Goal: Task Accomplishment & Management: Manage account settings

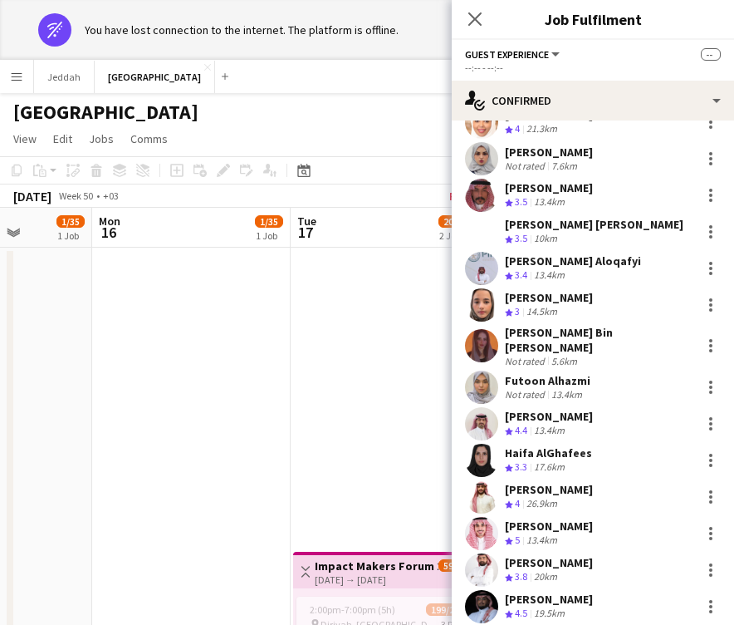
scroll to position [322, 0]
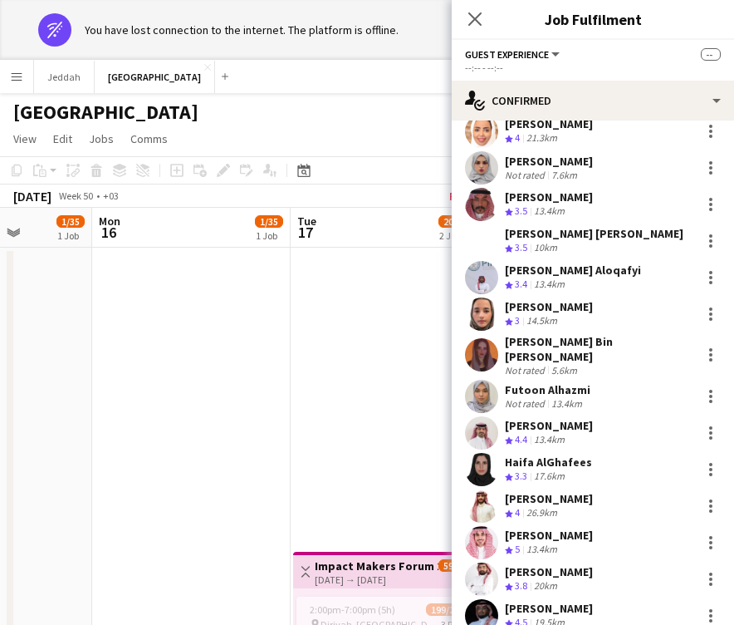
click at [478, 164] on app-user-avatar at bounding box center [481, 167] width 33 height 33
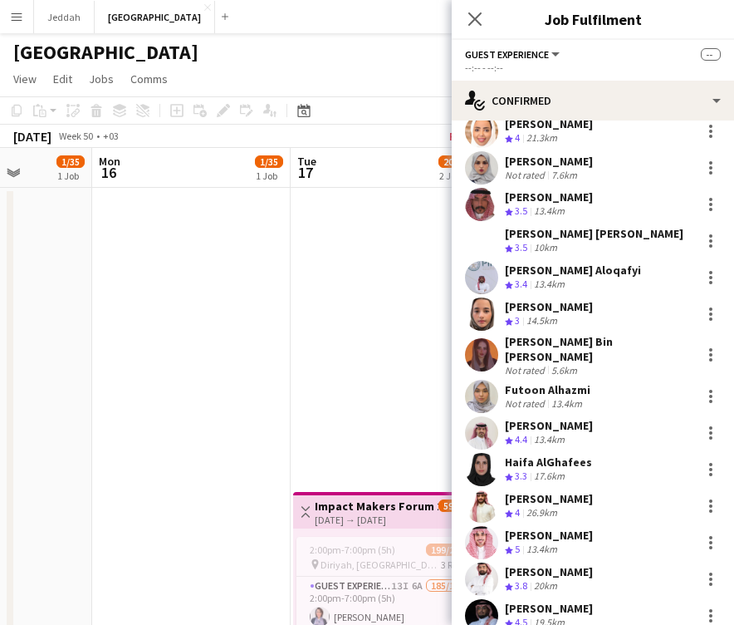
click at [481, 168] on app-user-avatar at bounding box center [481, 167] width 33 height 33
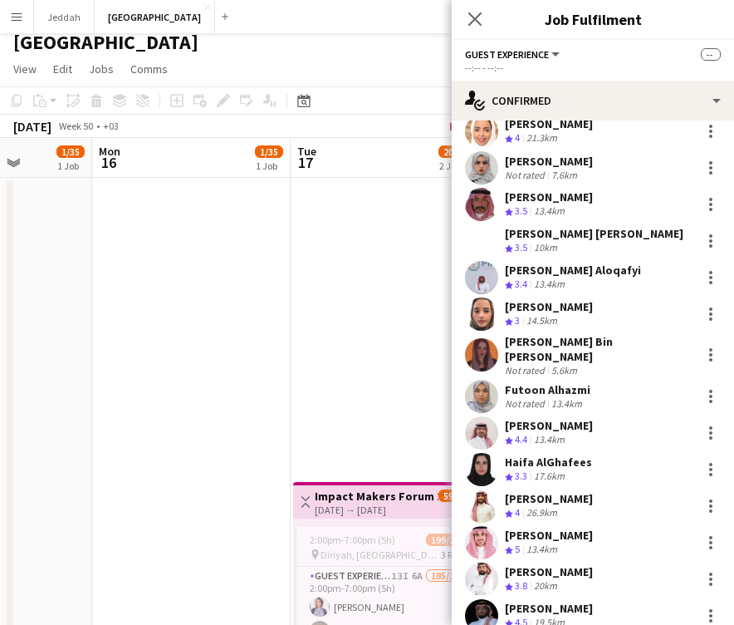
click at [481, 162] on app-user-avatar at bounding box center [481, 167] width 33 height 33
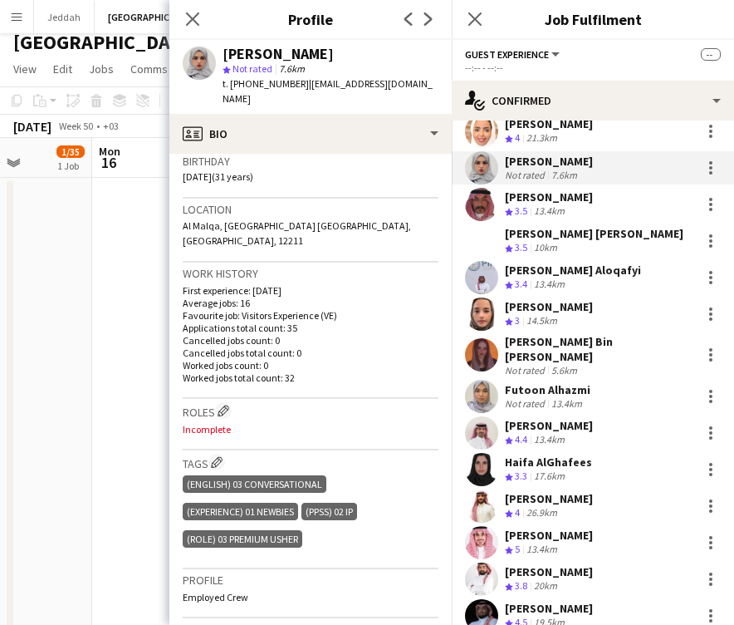
scroll to position [223, 0]
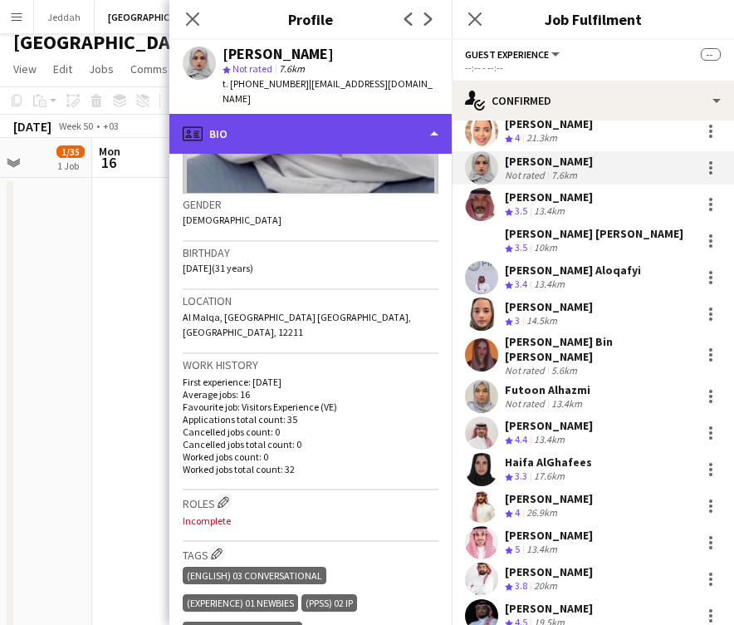
click at [341, 114] on div "profile Bio" at bounding box center [310, 134] width 282 height 40
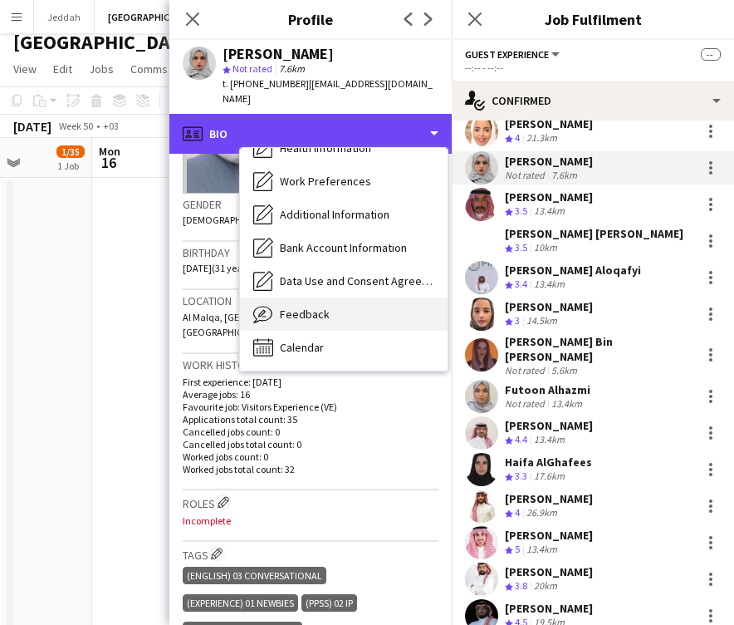
scroll to position [189, 0]
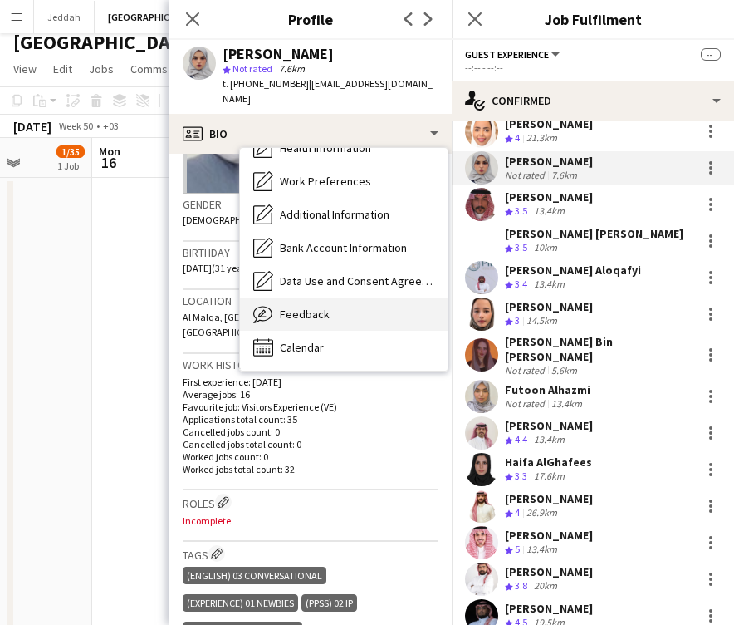
click at [342, 303] on div "Feedback Feedback" at bounding box center [344, 313] width 208 height 33
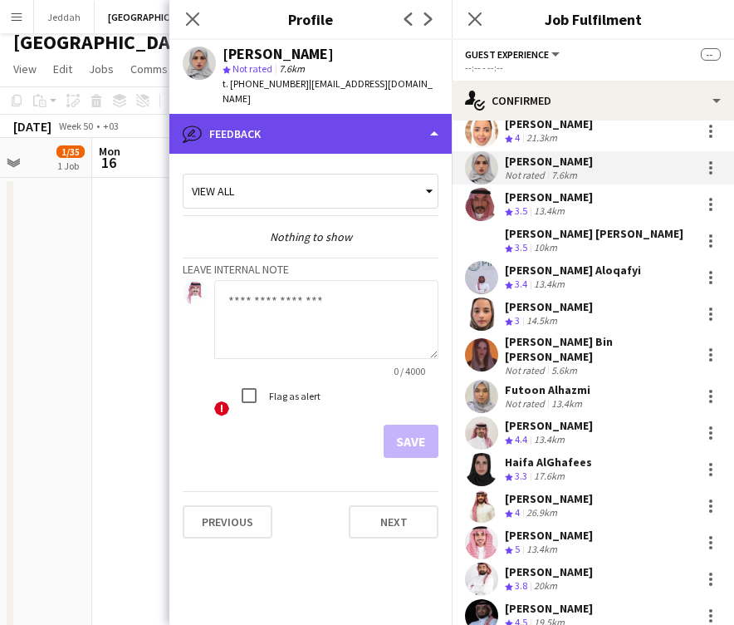
click at [341, 123] on div "bubble-pencil Feedback" at bounding box center [310, 134] width 282 height 40
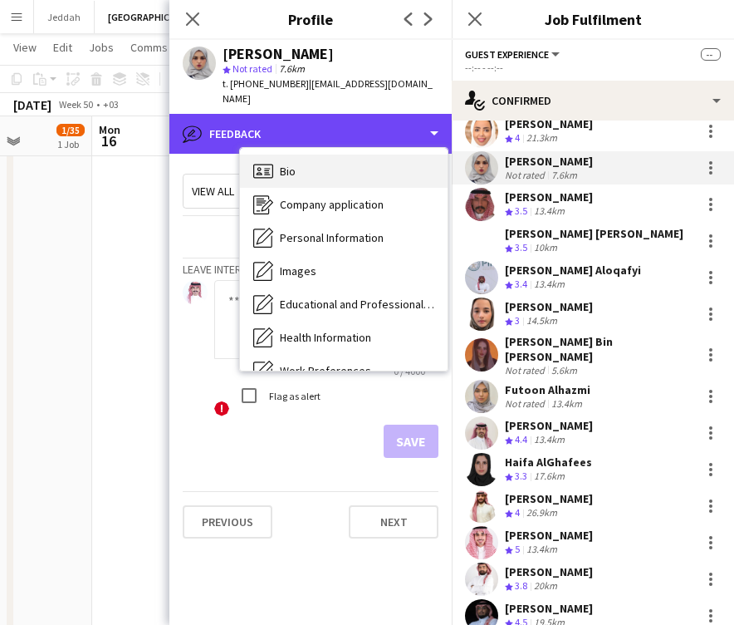
scroll to position [0, 0]
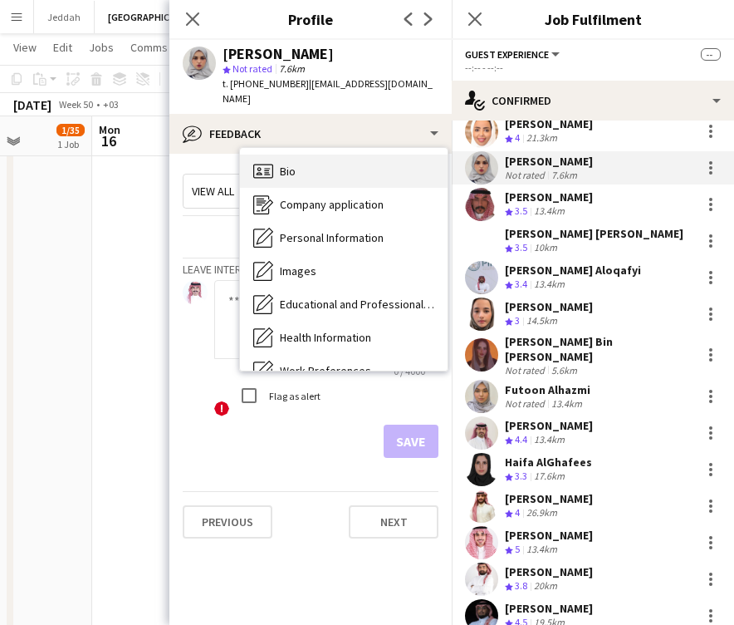
click at [337, 155] on div "Bio Bio" at bounding box center [344, 171] width 208 height 33
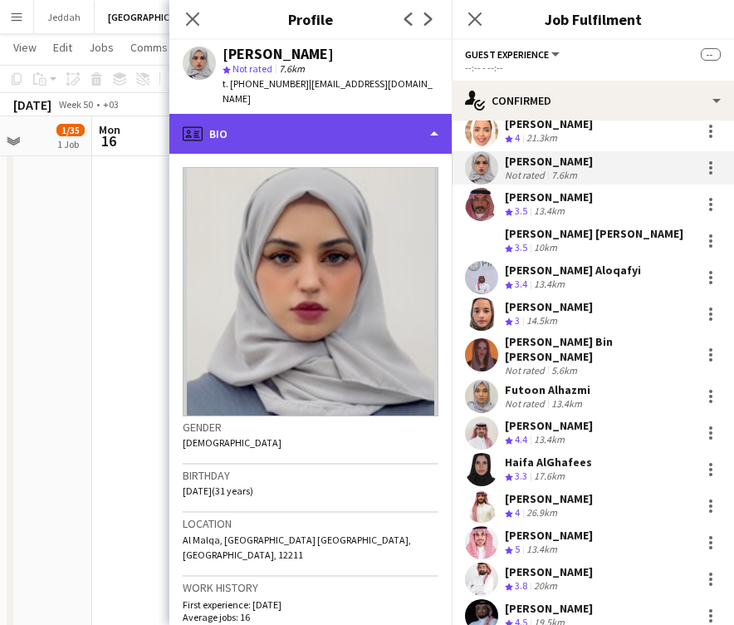
click at [323, 116] on div "profile Bio" at bounding box center [310, 134] width 282 height 40
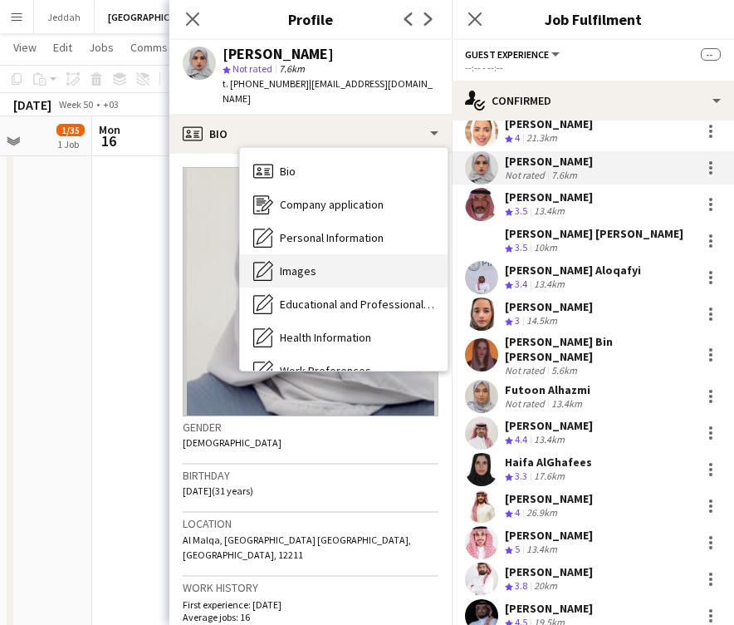
click at [332, 261] on div "Images Images" at bounding box center [344, 270] width 208 height 33
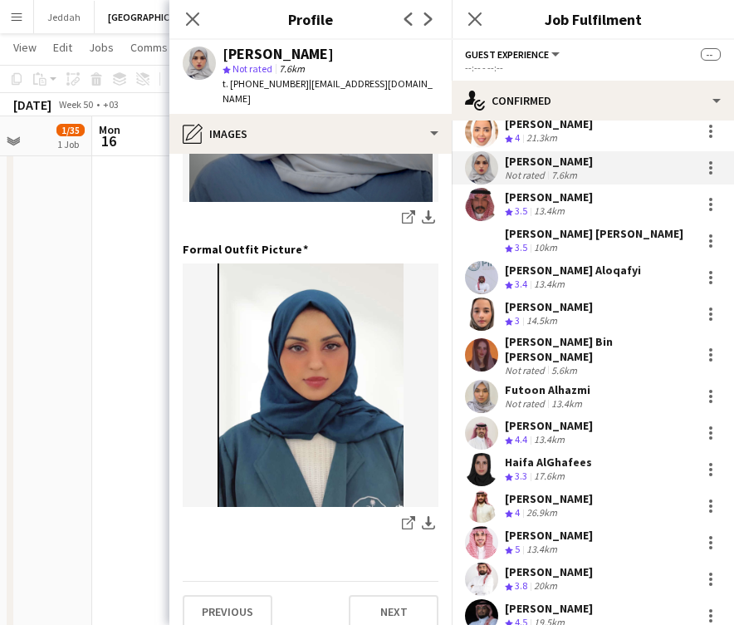
scroll to position [535, 0]
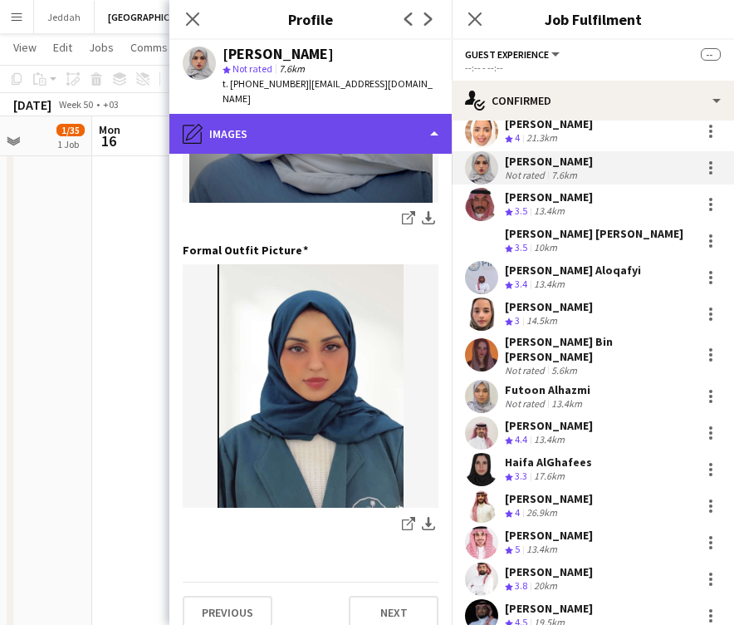
click at [329, 117] on div "pencil4 Images" at bounding box center [310, 134] width 282 height 40
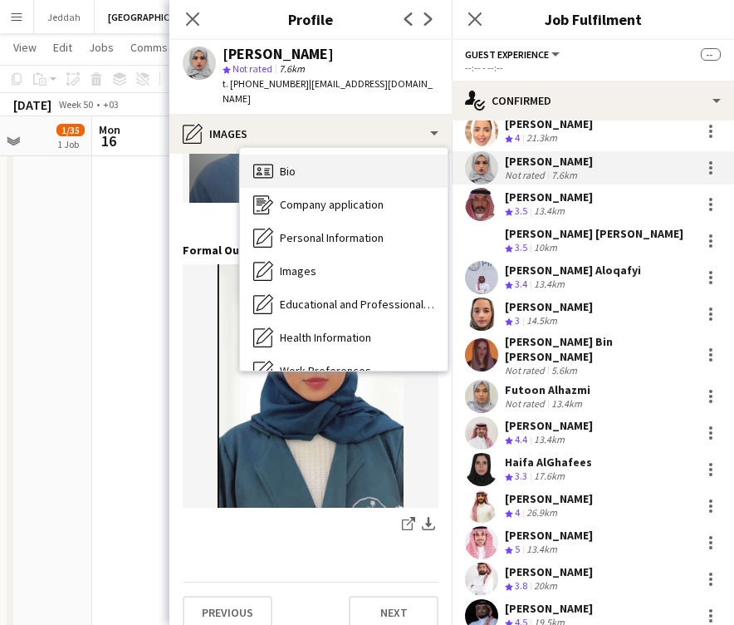
click at [336, 155] on div "Bio Bio" at bounding box center [344, 171] width 208 height 33
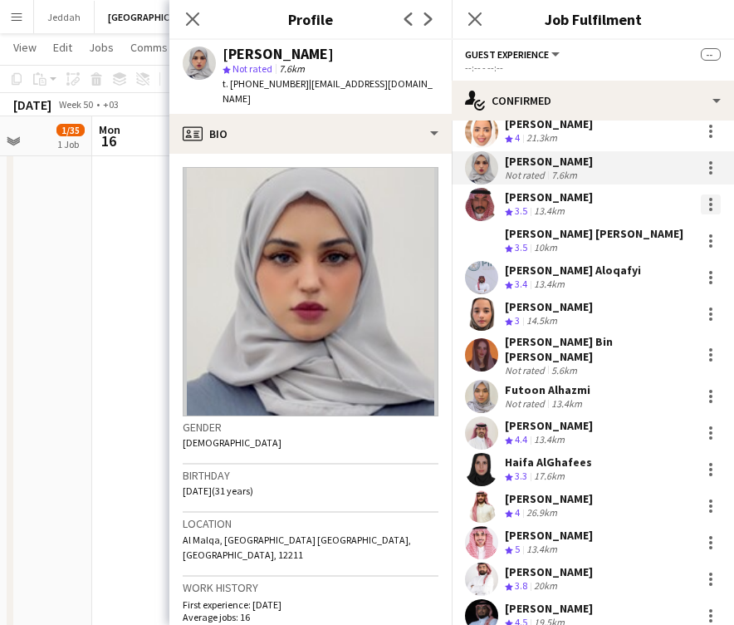
click at [714, 203] on div at bounding box center [711, 204] width 20 height 20
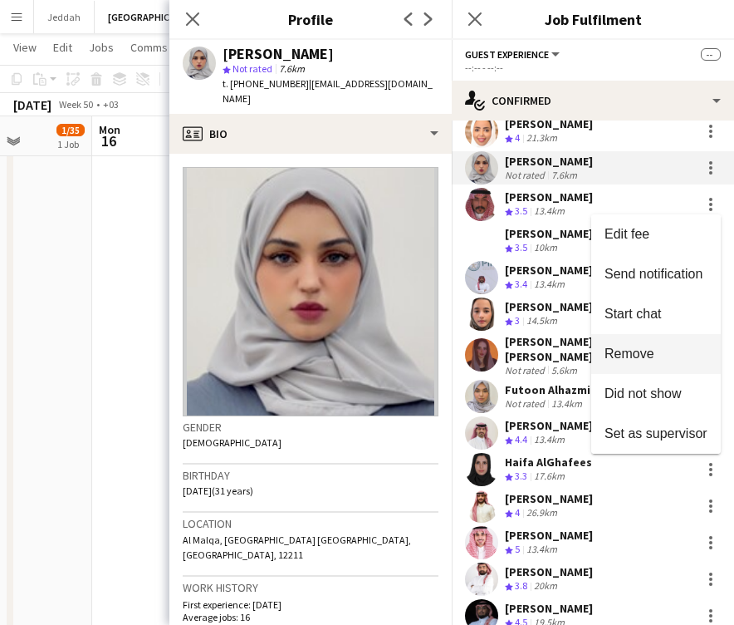
click at [658, 350] on span "Remove" at bounding box center [656, 353] width 103 height 15
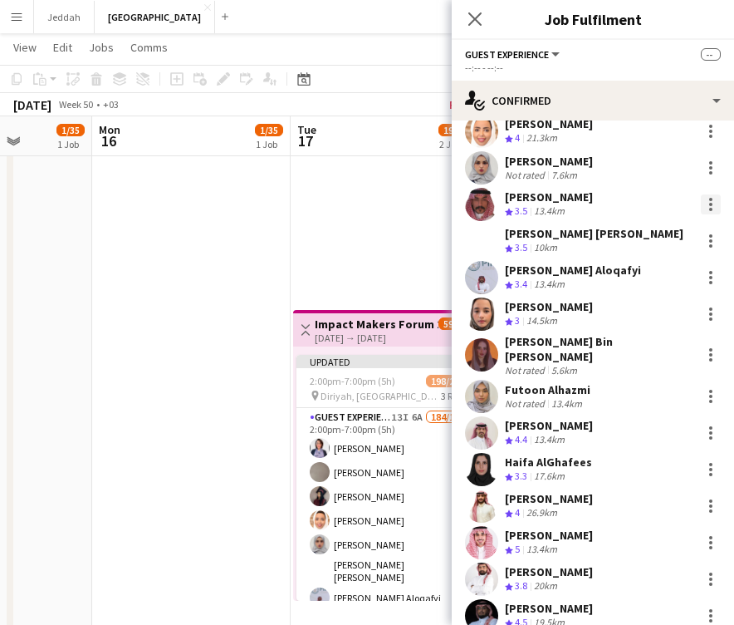
click at [708, 201] on div at bounding box center [711, 204] width 20 height 20
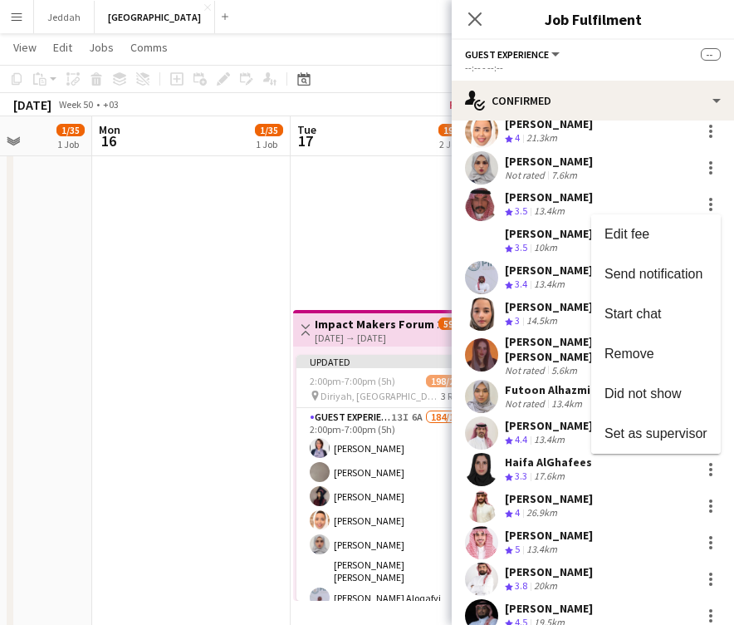
click at [362, 251] on div at bounding box center [367, 312] width 734 height 625
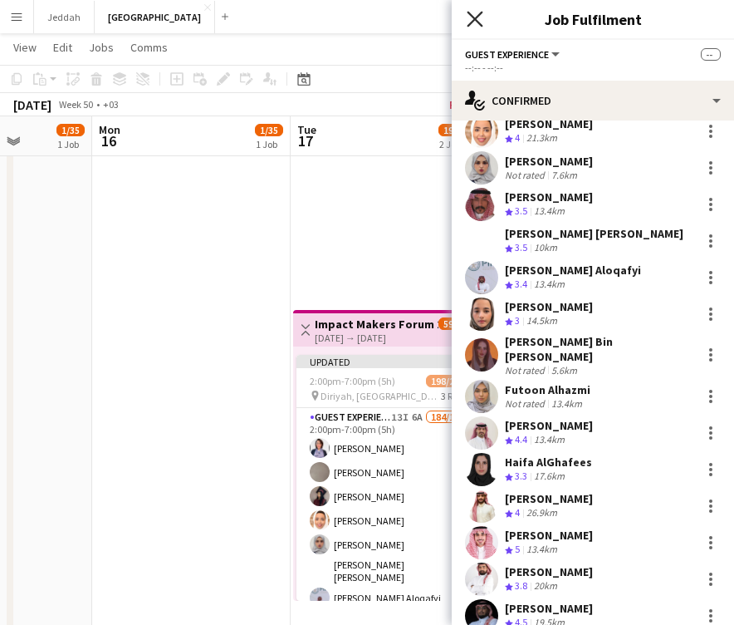
click at [475, 12] on icon "Close pop-in" at bounding box center [475, 19] width 16 height 16
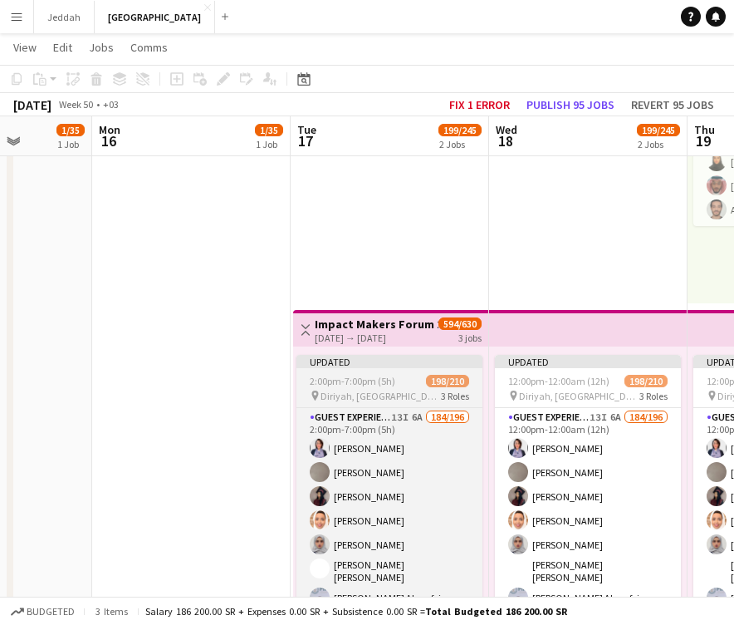
click at [417, 363] on div "Updated" at bounding box center [390, 361] width 186 height 13
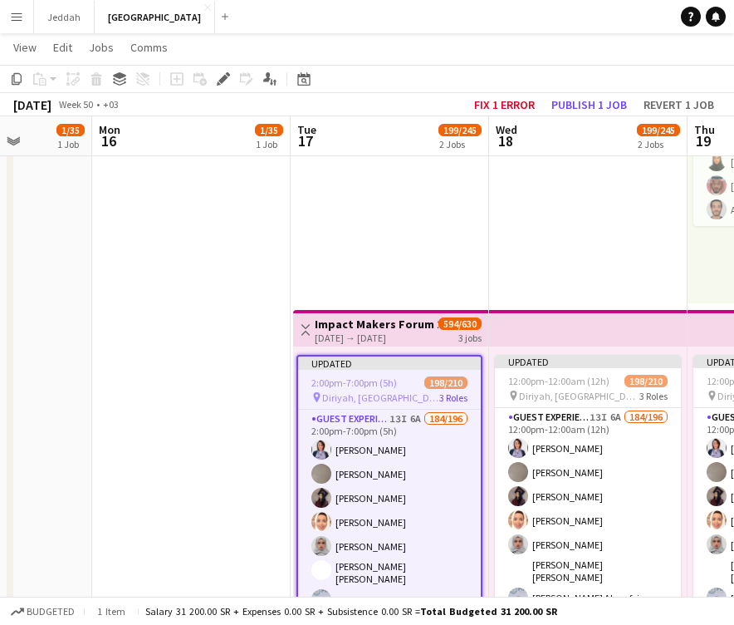
click at [404, 333] on div "[DATE] → [DATE]" at bounding box center [377, 338] width 124 height 12
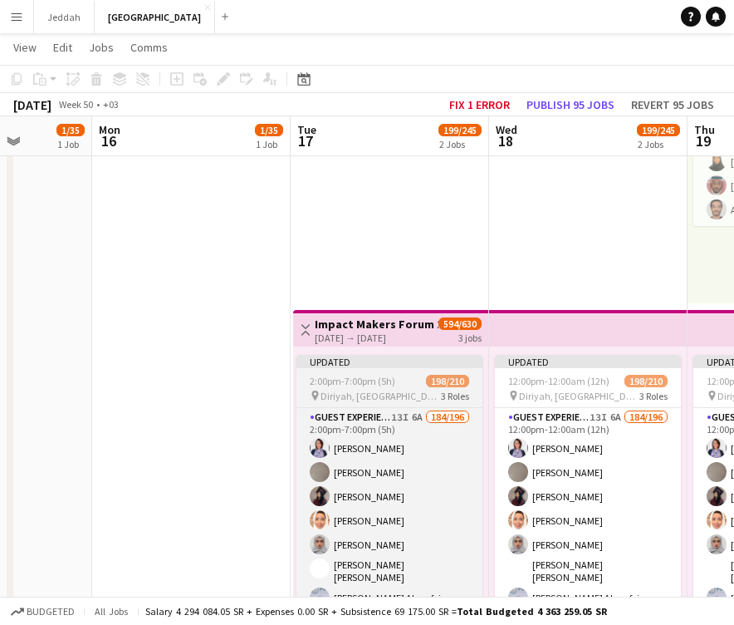
click at [432, 376] on span "198/210" at bounding box center [447, 381] width 43 height 12
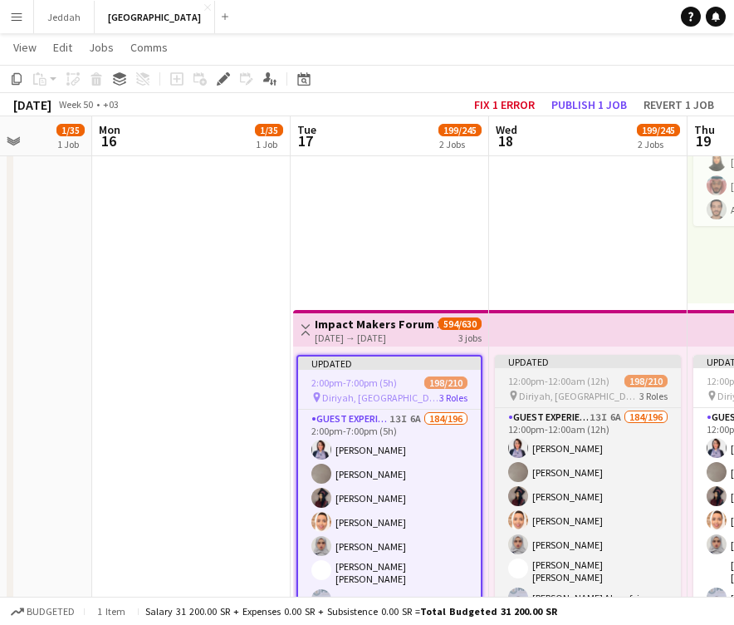
click at [522, 382] on span "12:00pm-12:00am (12h) (Thu)" at bounding box center [566, 381] width 116 height 12
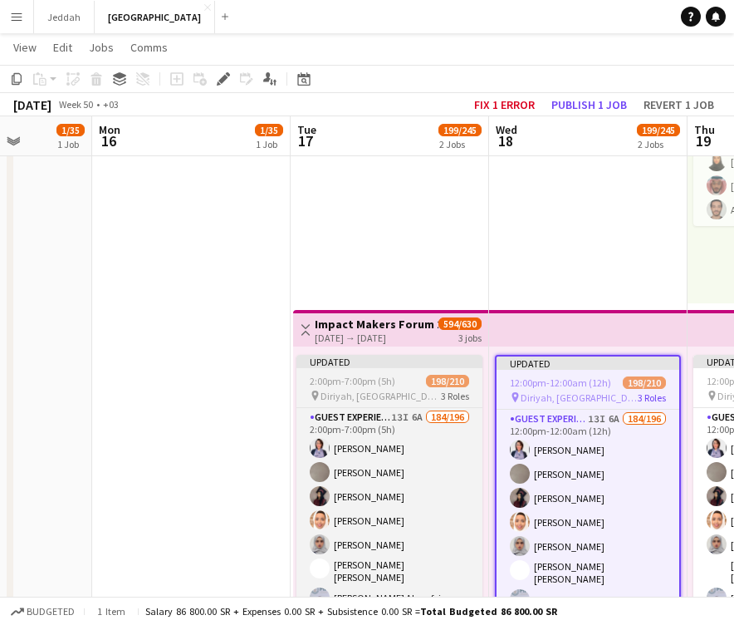
click at [420, 368] on app-job-card "Updated 2:00pm-7:00pm (5h) 198/210 pin [PERSON_NAME], [GEOGRAPHIC_DATA] 3 Roles…" at bounding box center [390, 478] width 186 height 246
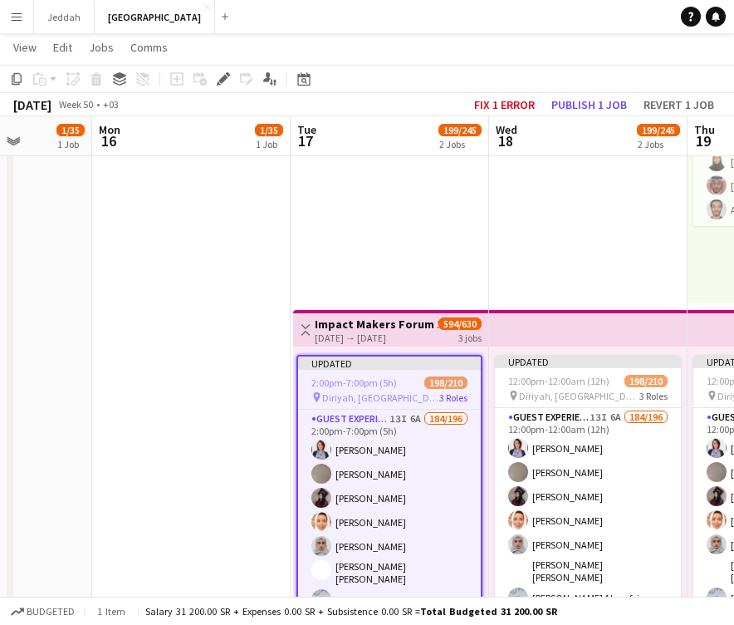
click at [318, 327] on h3 "Impact Makers Forum 2024" at bounding box center [377, 324] width 124 height 15
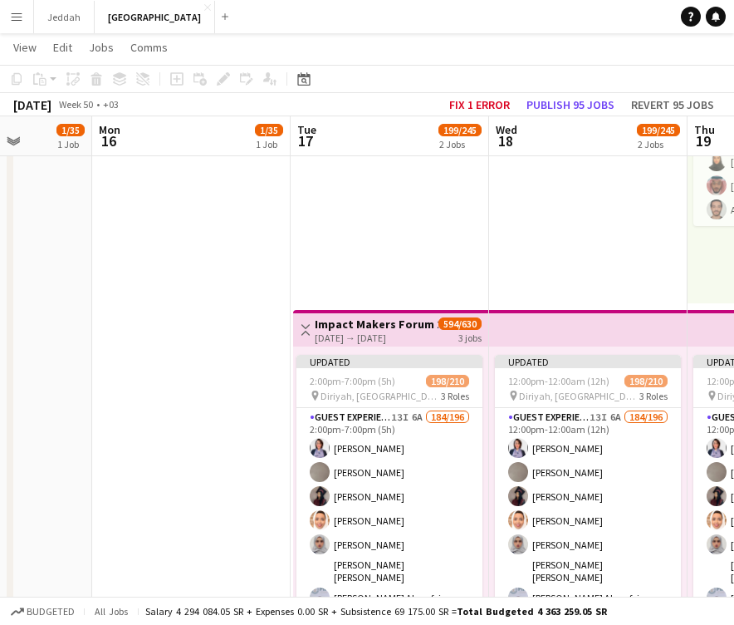
click at [318, 327] on h3 "Impact Makers Forum 2024" at bounding box center [377, 324] width 124 height 15
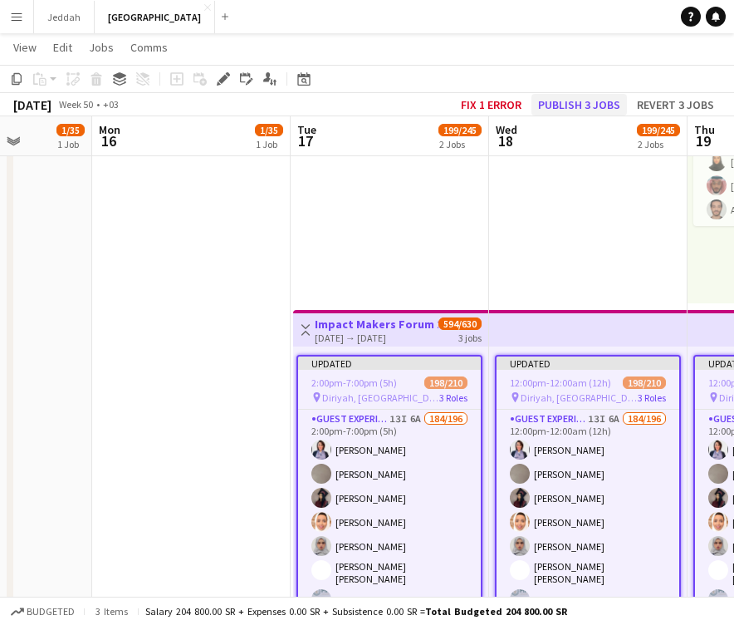
click at [587, 107] on button "Publish 3 jobs" at bounding box center [580, 105] width 96 height 22
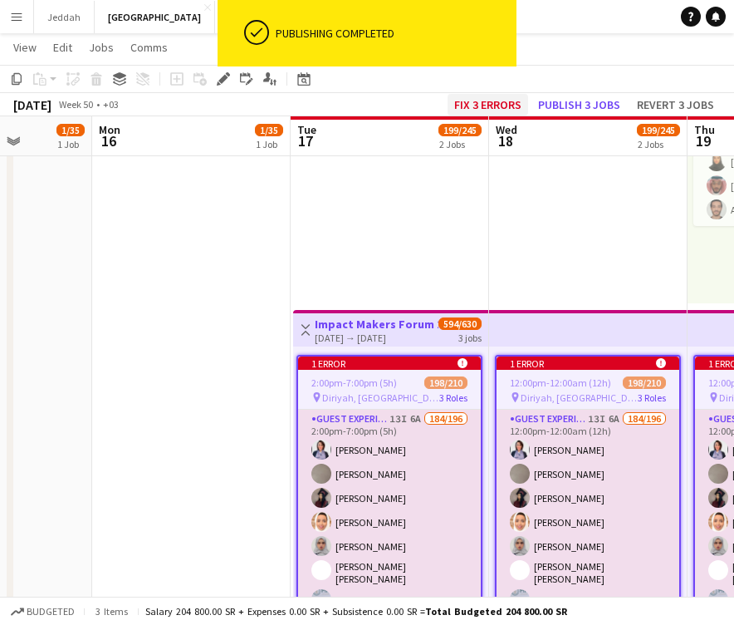
click at [490, 99] on button "Fix 3 errors" at bounding box center [488, 105] width 81 height 22
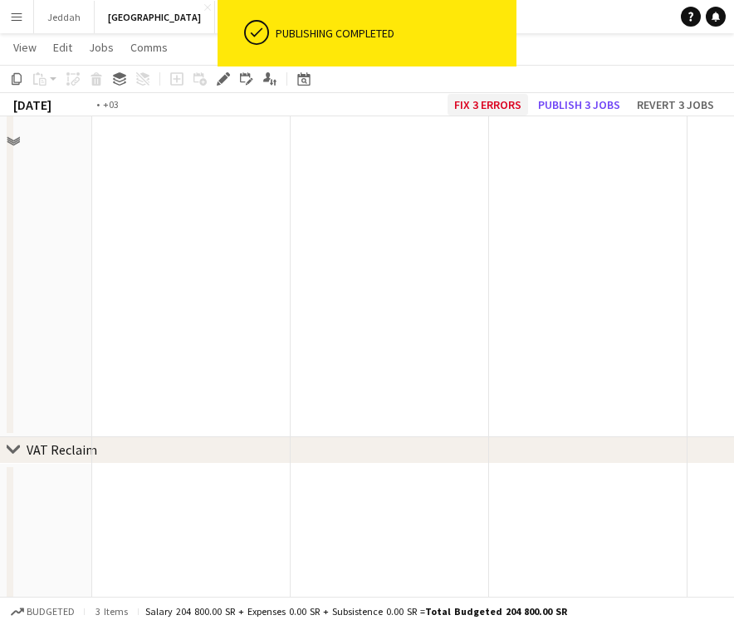
scroll to position [0, 571]
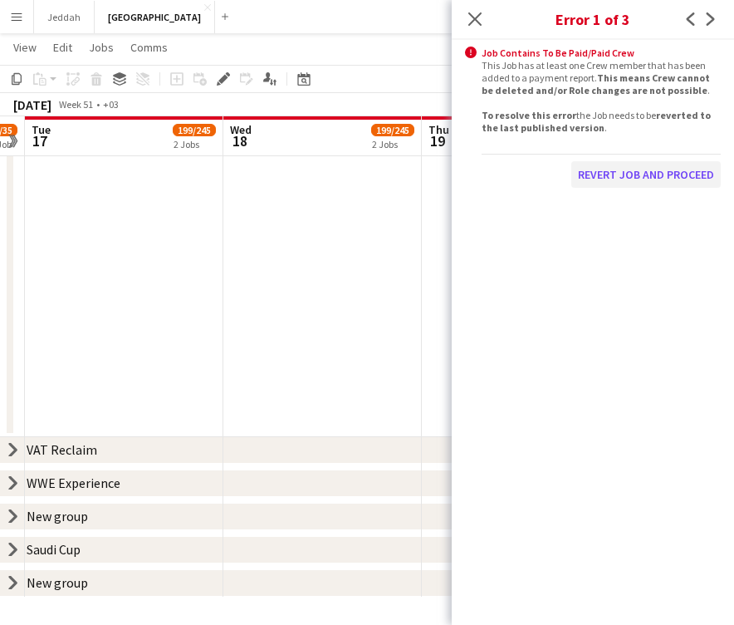
click at [625, 180] on button "Revert Job and proceed" at bounding box center [647, 174] width 150 height 27
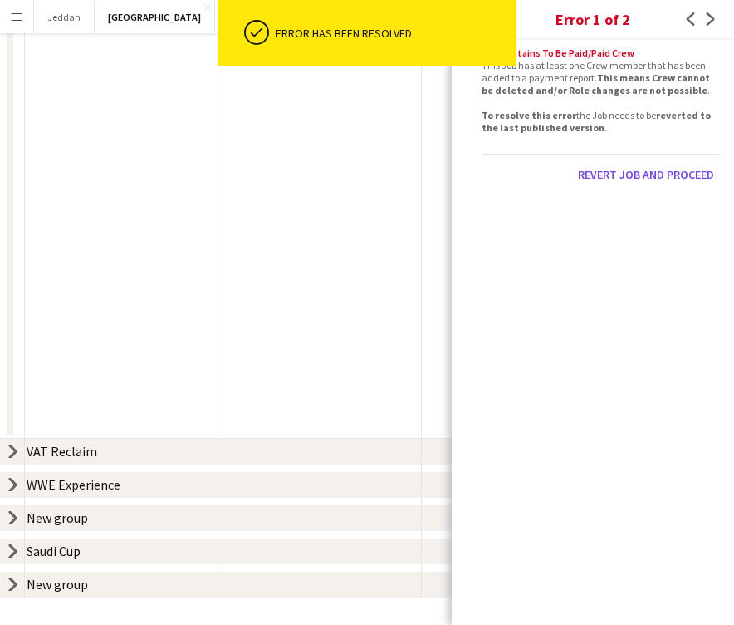
scroll to position [20, 0]
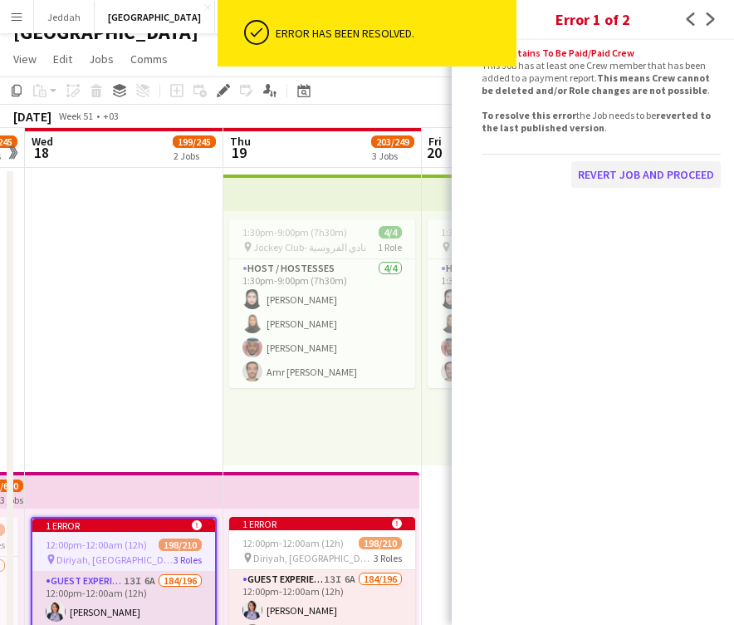
click at [614, 180] on button "Revert Job and proceed" at bounding box center [647, 174] width 150 height 27
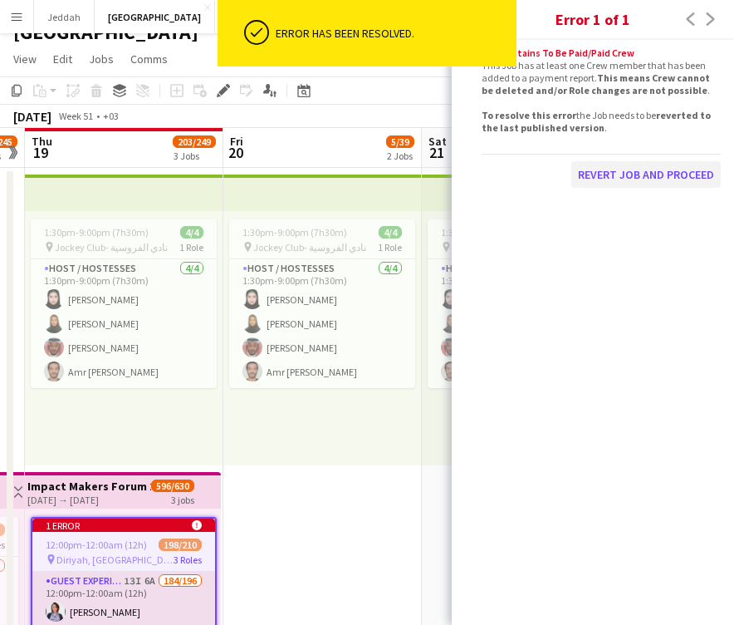
click at [620, 175] on button "Revert Job and proceed" at bounding box center [647, 174] width 150 height 27
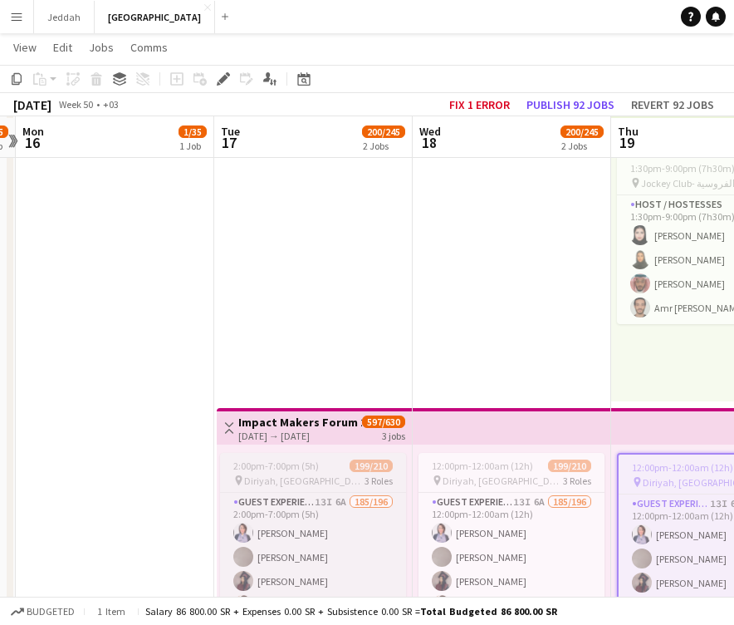
scroll to position [84, 0]
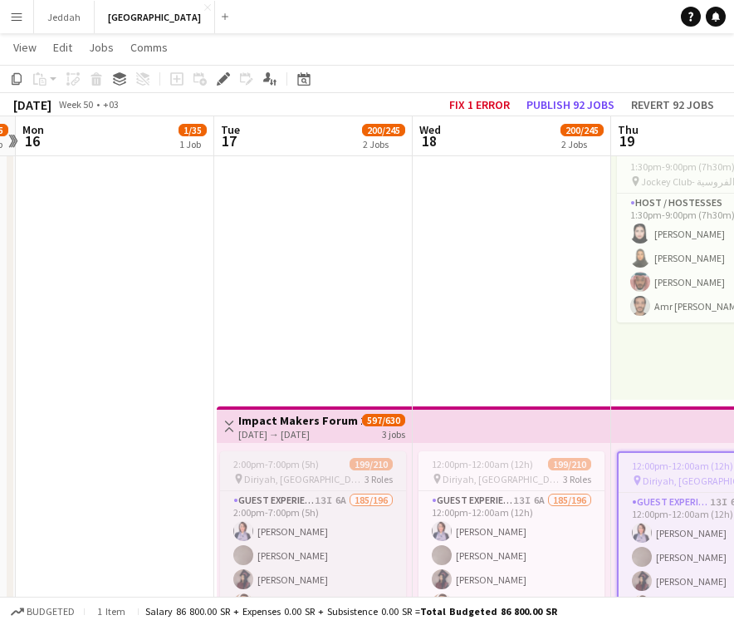
click at [327, 461] on div "2:00pm-7:00pm (5h) 199/210" at bounding box center [313, 464] width 186 height 12
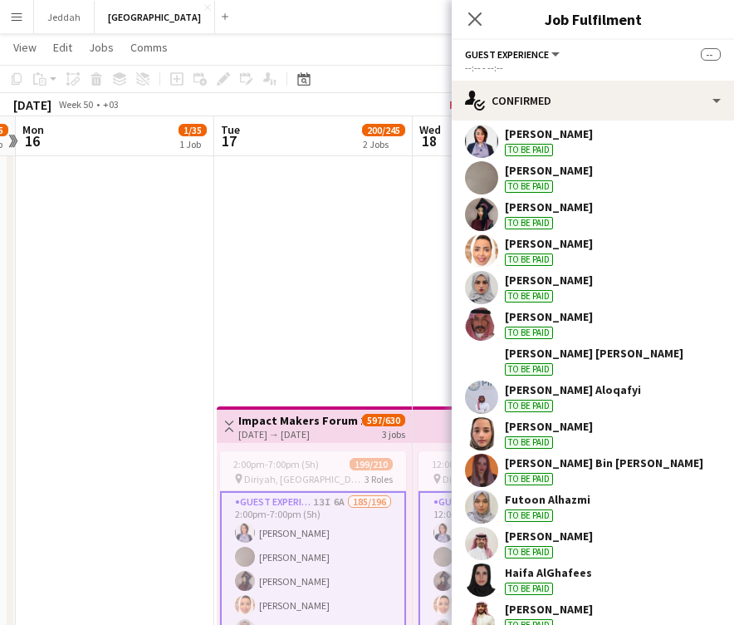
scroll to position [218, 0]
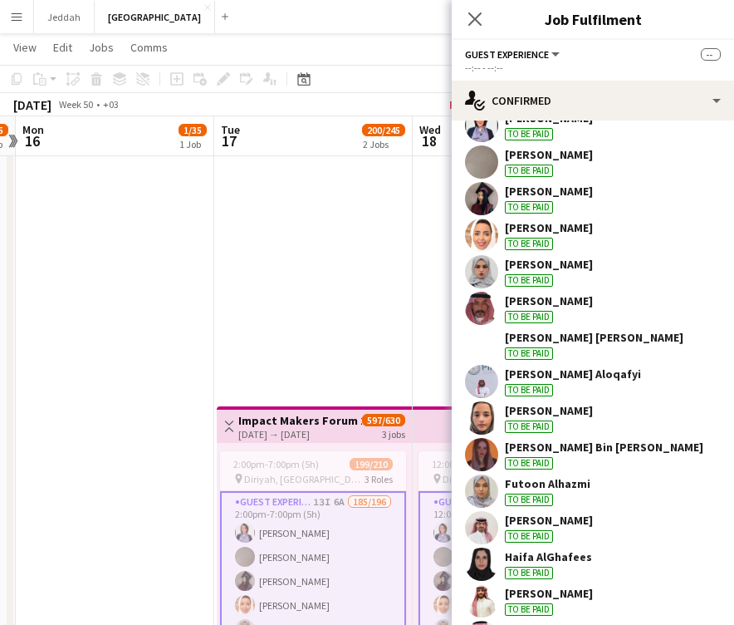
click at [489, 341] on app-user-avatar at bounding box center [481, 344] width 33 height 33
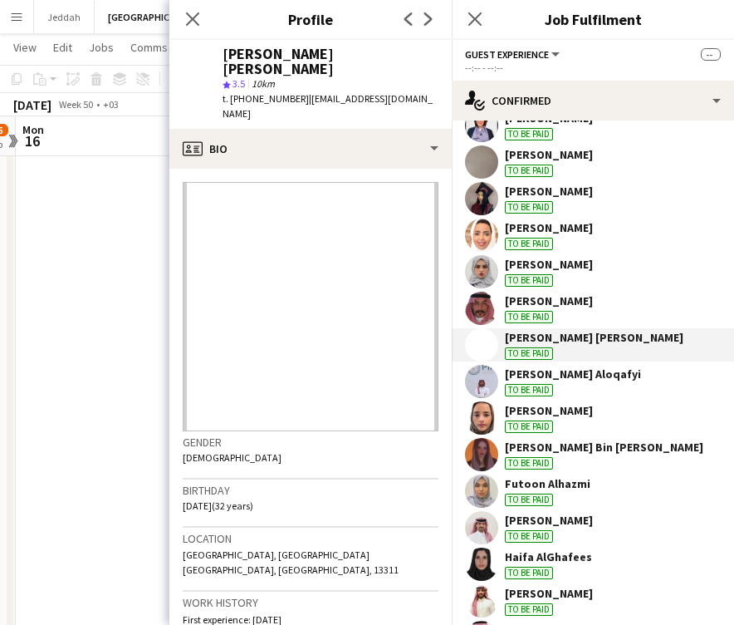
click at [236, 58] on div "[PERSON_NAME] [PERSON_NAME]" at bounding box center [331, 62] width 216 height 30
copy div "[PERSON_NAME]"
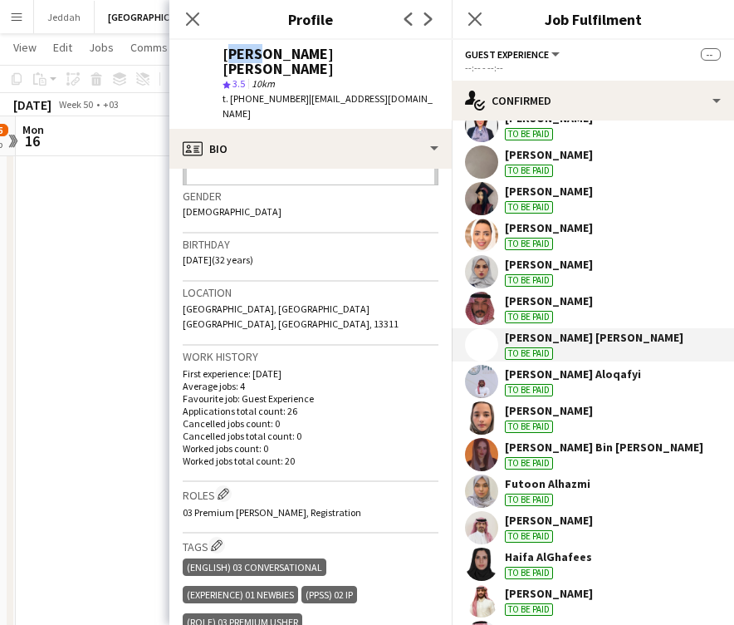
scroll to position [247, 0]
click at [477, 382] on app-user-avatar at bounding box center [481, 381] width 33 height 33
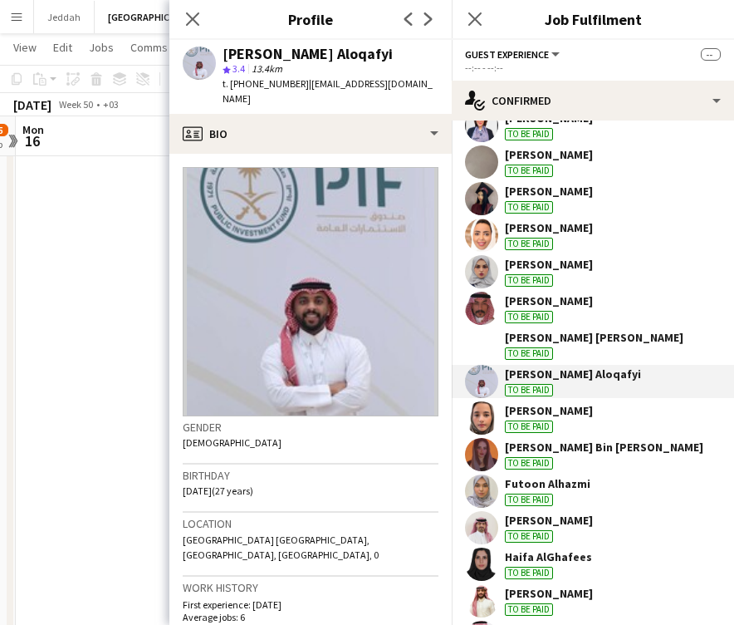
click at [248, 57] on div "[PERSON_NAME] Aloqafyi" at bounding box center [308, 54] width 170 height 15
copy div "[PERSON_NAME]"
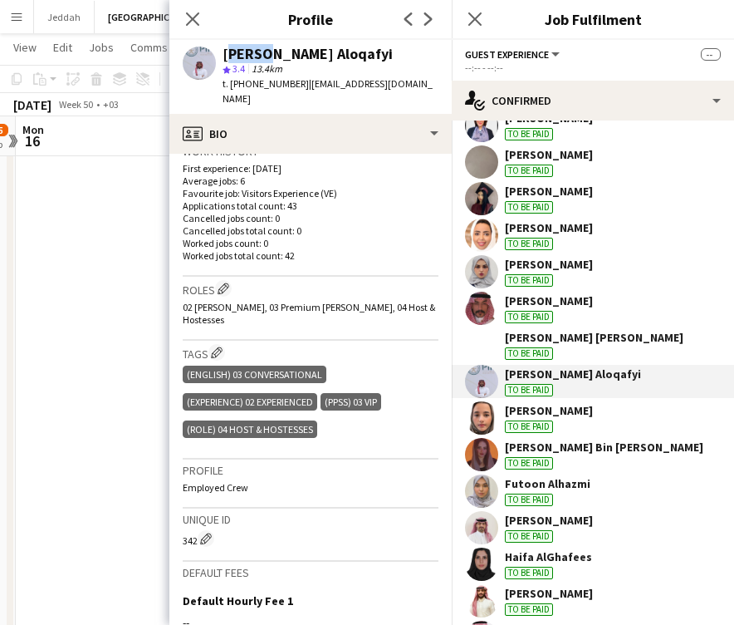
scroll to position [435, 0]
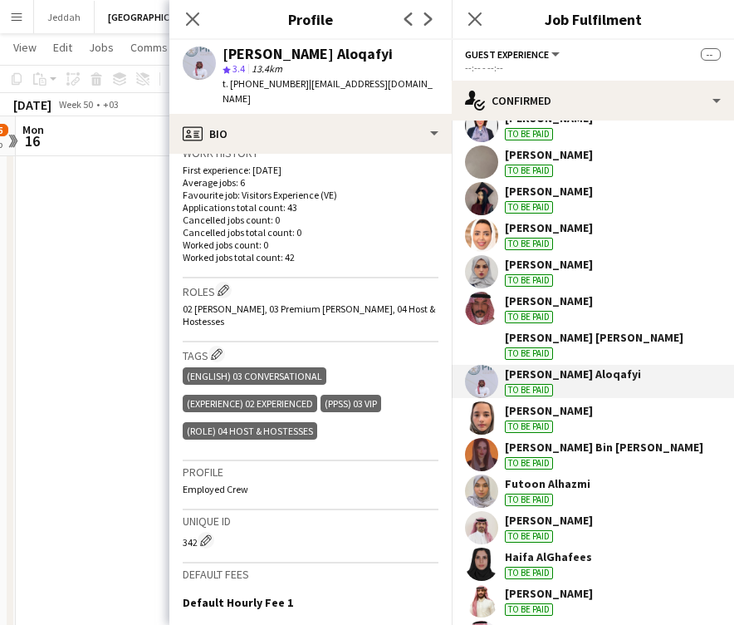
click at [482, 420] on app-user-avatar at bounding box center [481, 417] width 33 height 33
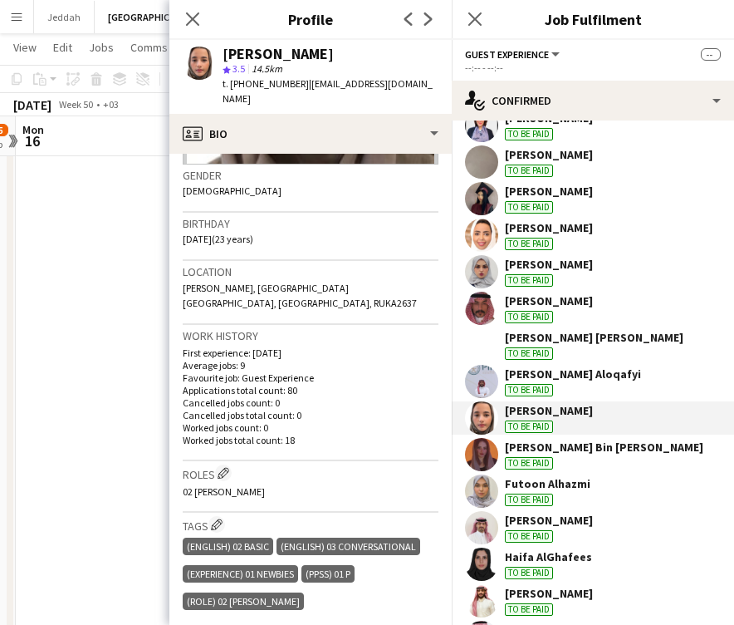
scroll to position [253, 0]
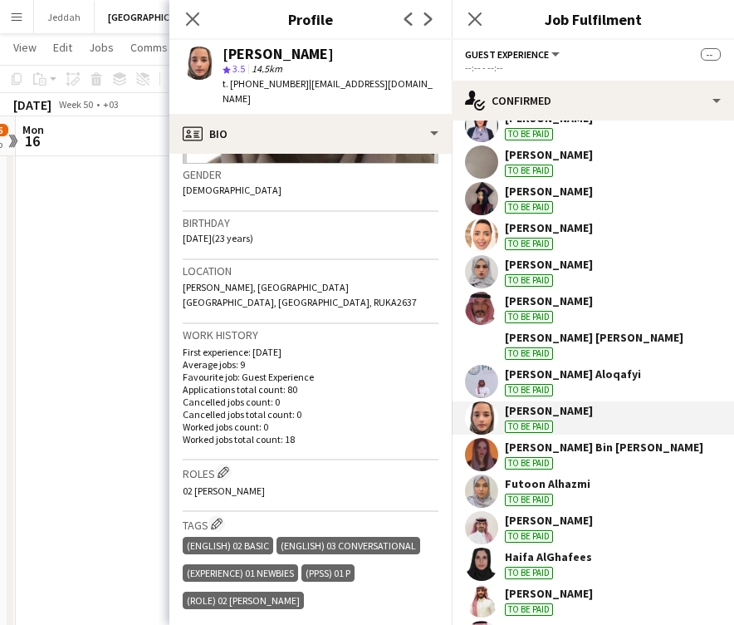
click at [484, 446] on app-user-avatar at bounding box center [481, 454] width 33 height 33
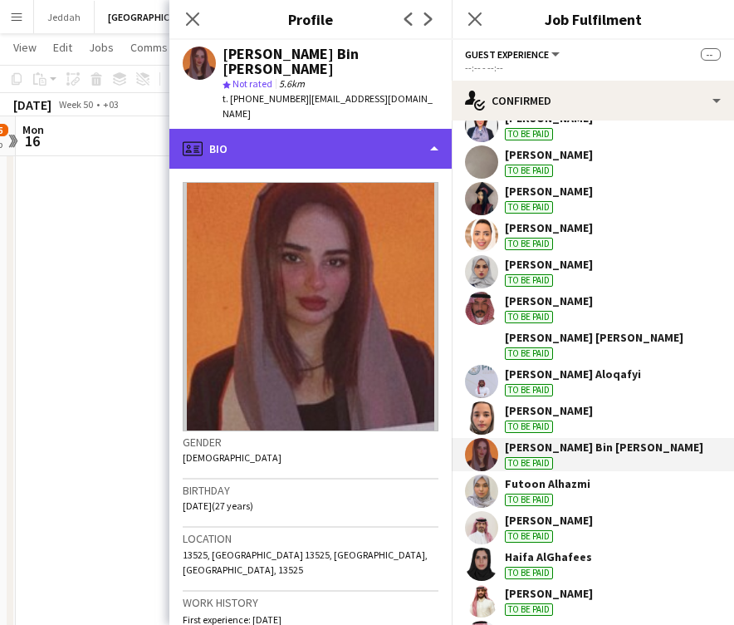
click at [277, 129] on div "profile Bio" at bounding box center [310, 149] width 282 height 40
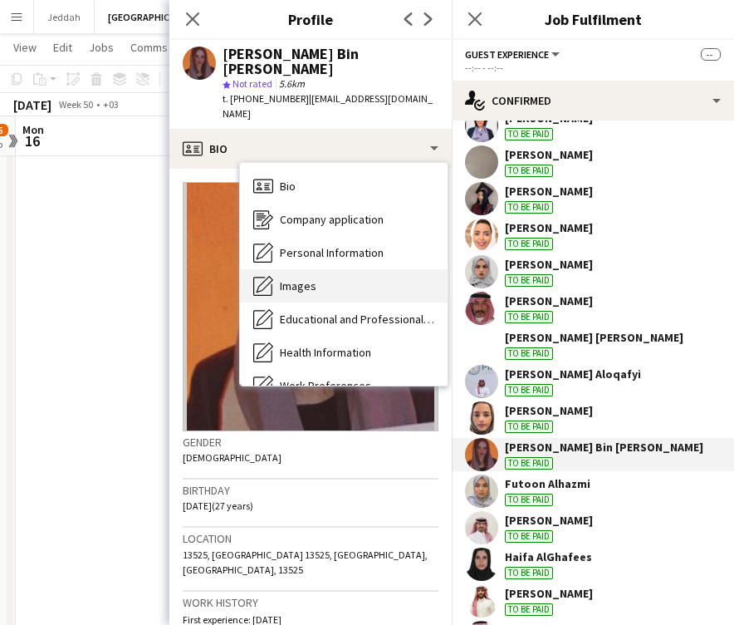
click at [290, 278] on span "Images" at bounding box center [298, 285] width 37 height 15
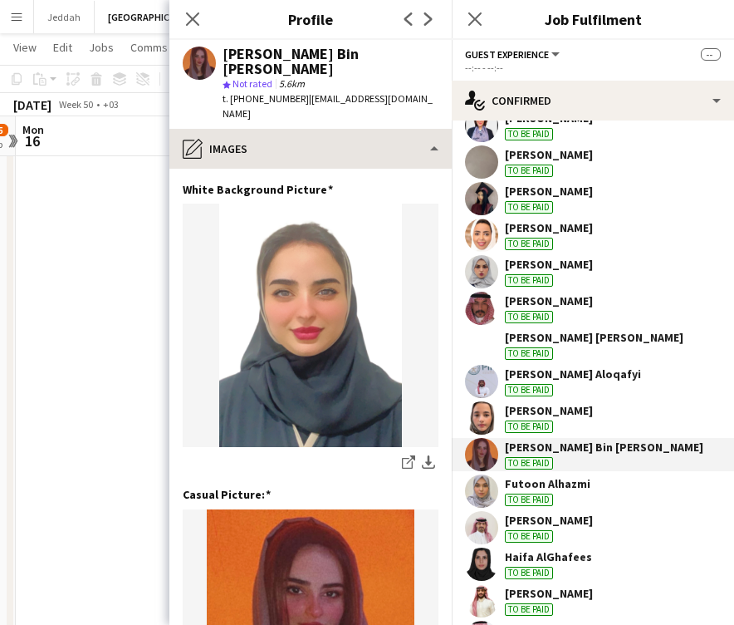
scroll to position [0, 0]
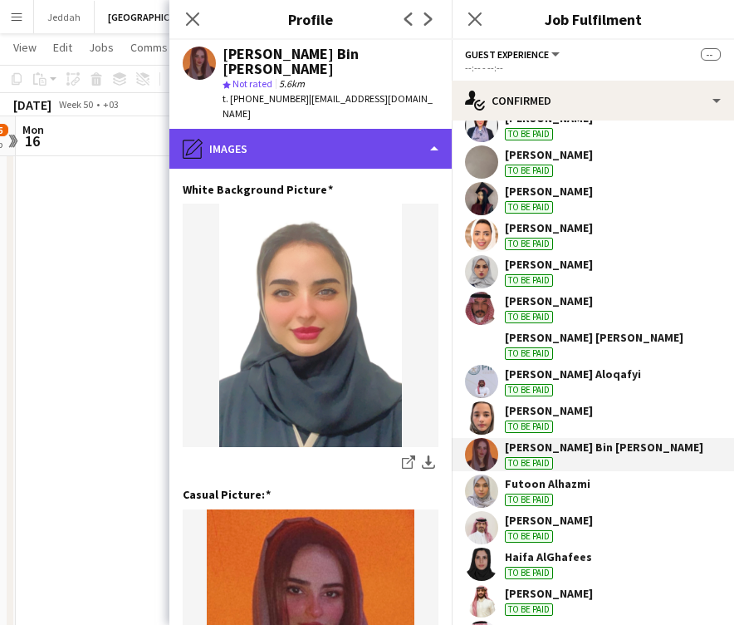
click at [280, 129] on div "pencil4 Images" at bounding box center [310, 149] width 282 height 40
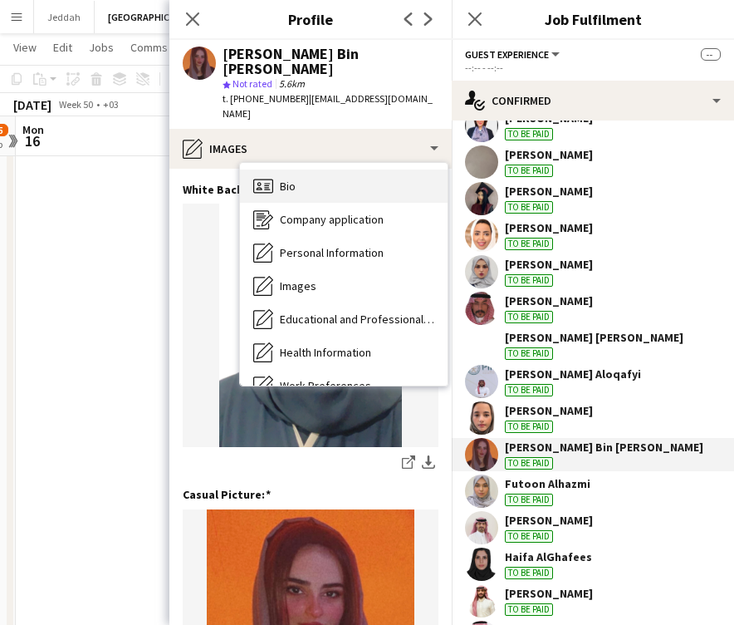
click at [287, 179] on span "Bio" at bounding box center [288, 186] width 16 height 15
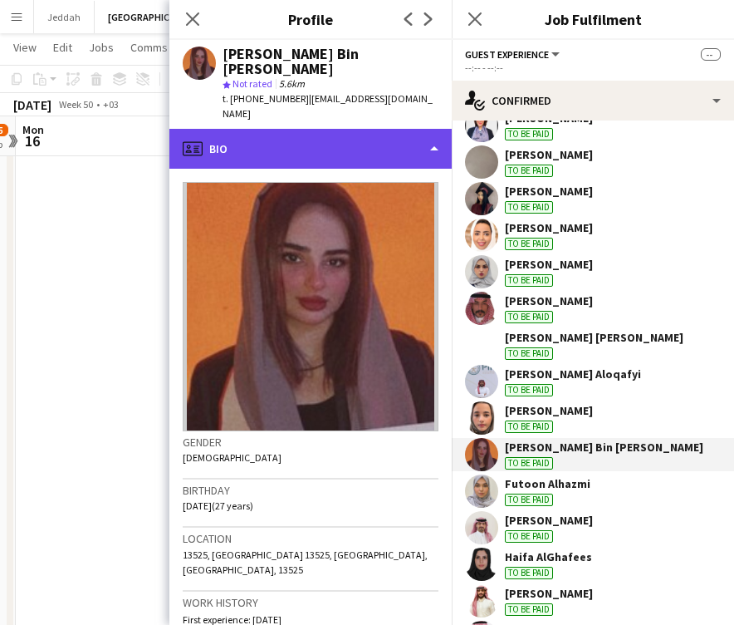
click at [276, 129] on div "profile Bio" at bounding box center [310, 149] width 282 height 40
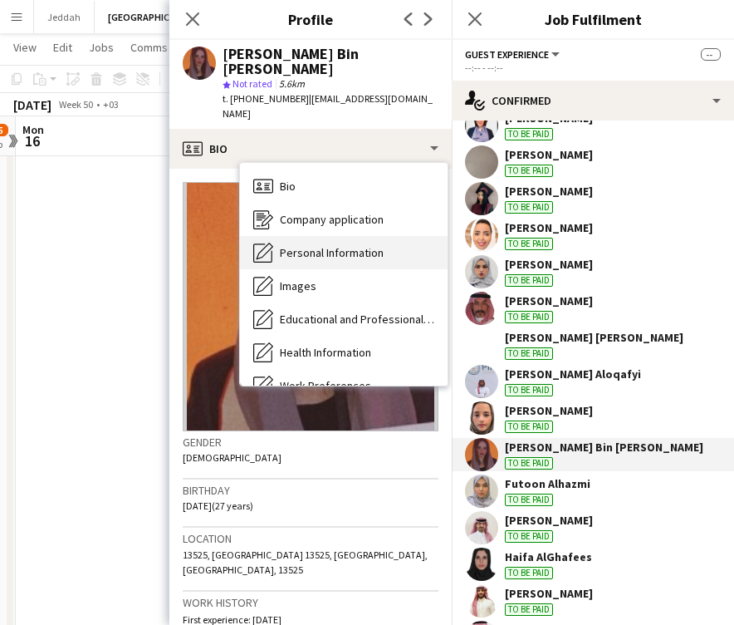
click at [297, 245] on span "Personal Information" at bounding box center [332, 252] width 104 height 15
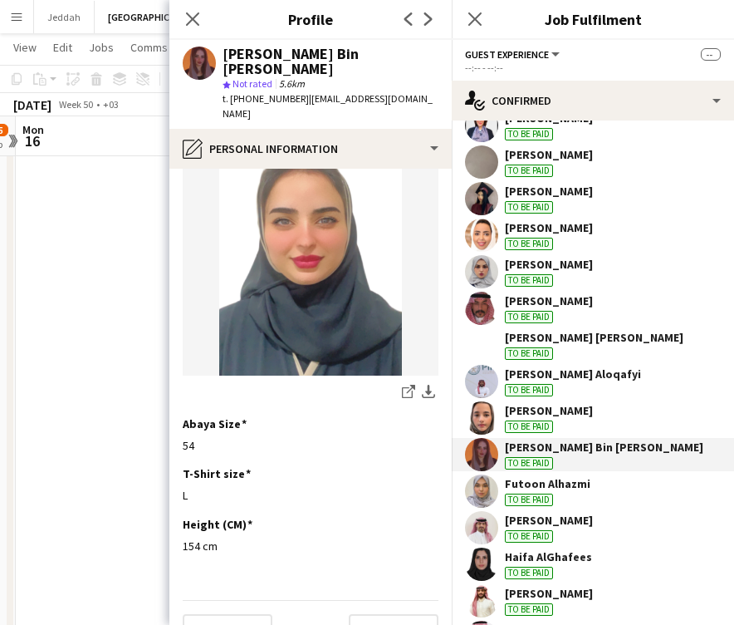
scroll to position [872, 0]
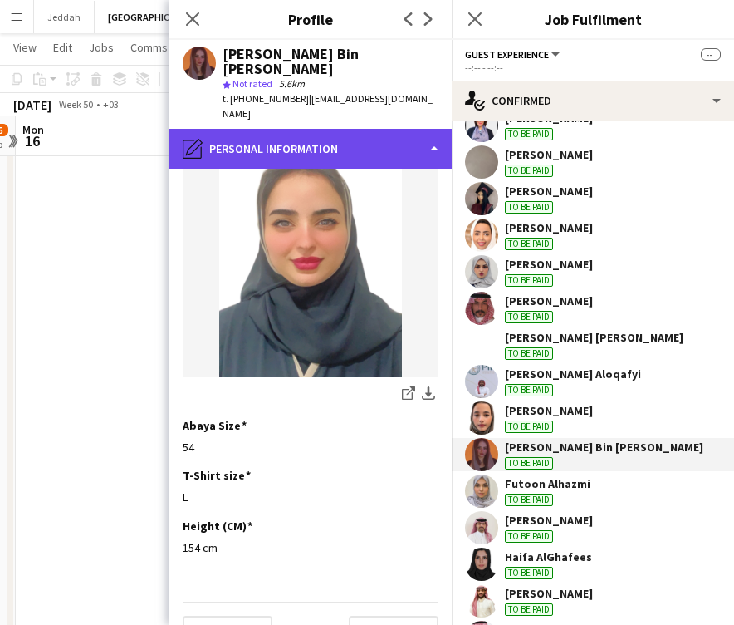
click at [300, 129] on div "pencil4 Personal Information" at bounding box center [310, 149] width 282 height 40
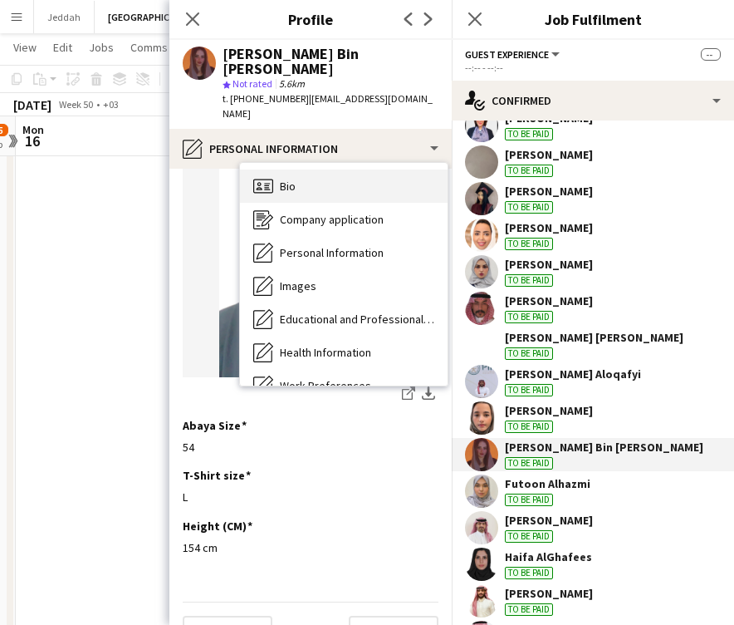
click at [298, 169] on div "Bio Bio" at bounding box center [344, 185] width 208 height 33
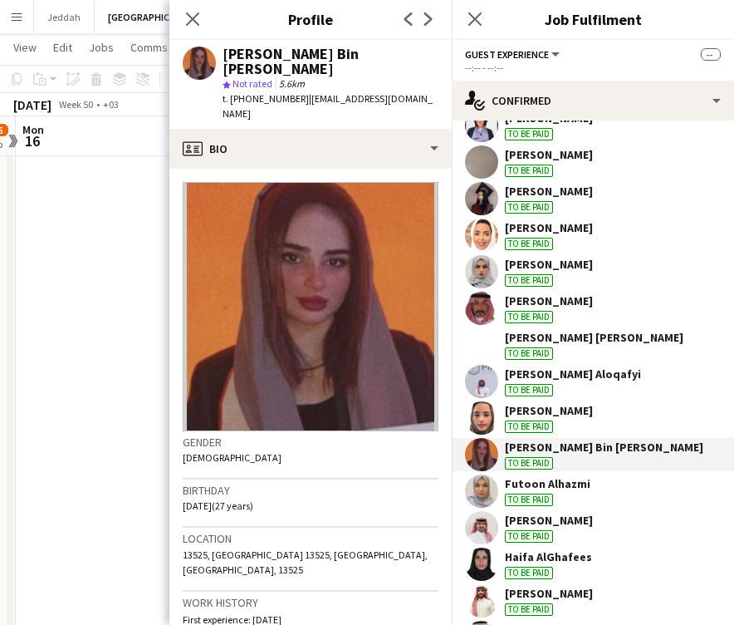
click at [252, 59] on div "[PERSON_NAME] Bin [PERSON_NAME]" at bounding box center [331, 62] width 216 height 30
copy div "Hanaa"
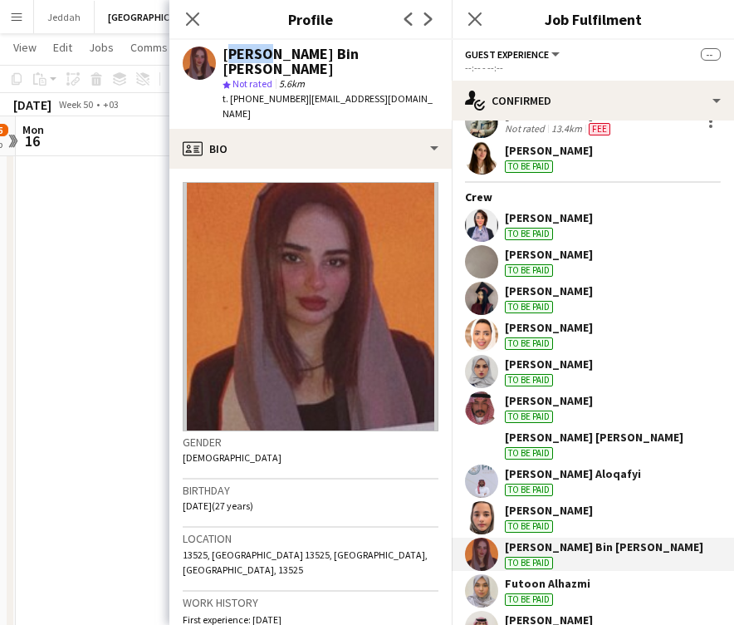
scroll to position [117, 0]
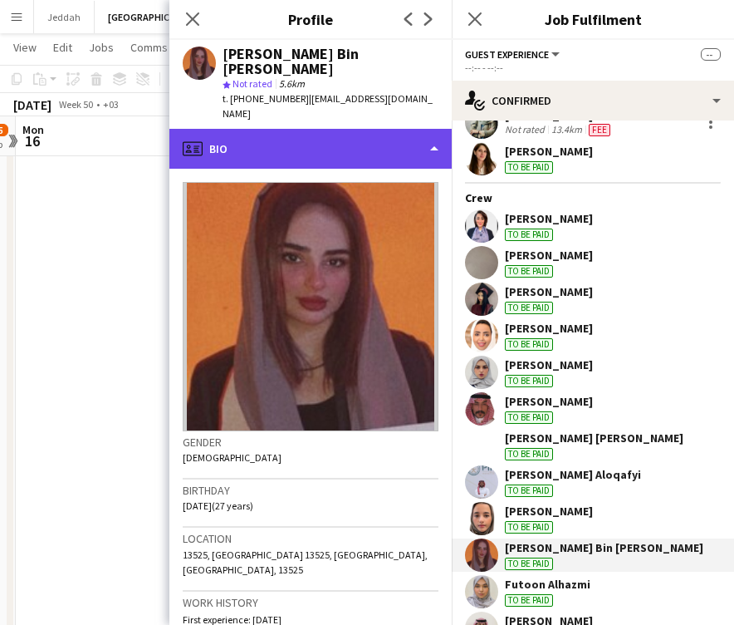
click at [296, 129] on div "profile Bio" at bounding box center [310, 149] width 282 height 40
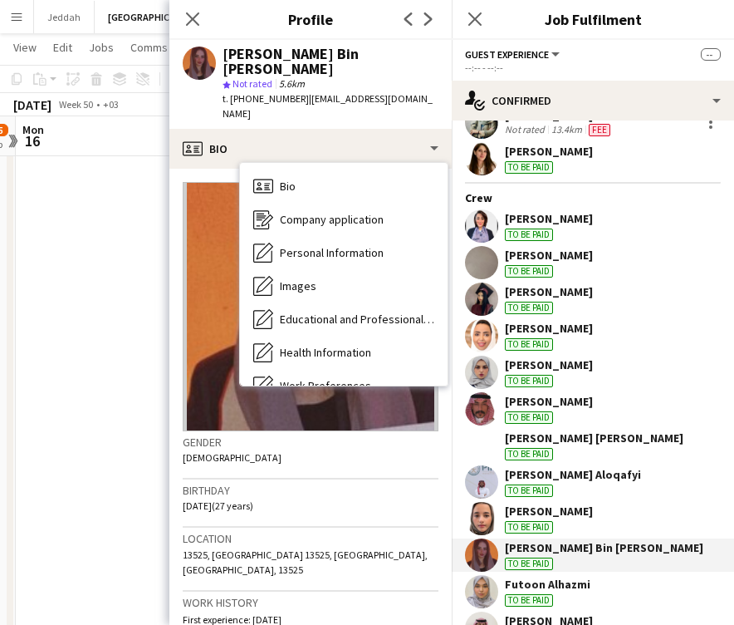
click at [479, 437] on app-user-avatar at bounding box center [481, 445] width 33 height 33
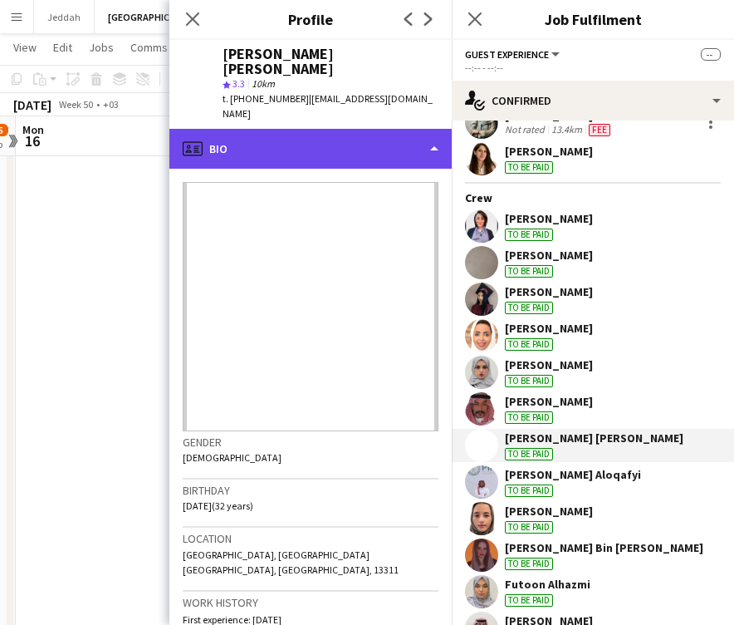
click at [336, 129] on div "profile Bio" at bounding box center [310, 149] width 282 height 40
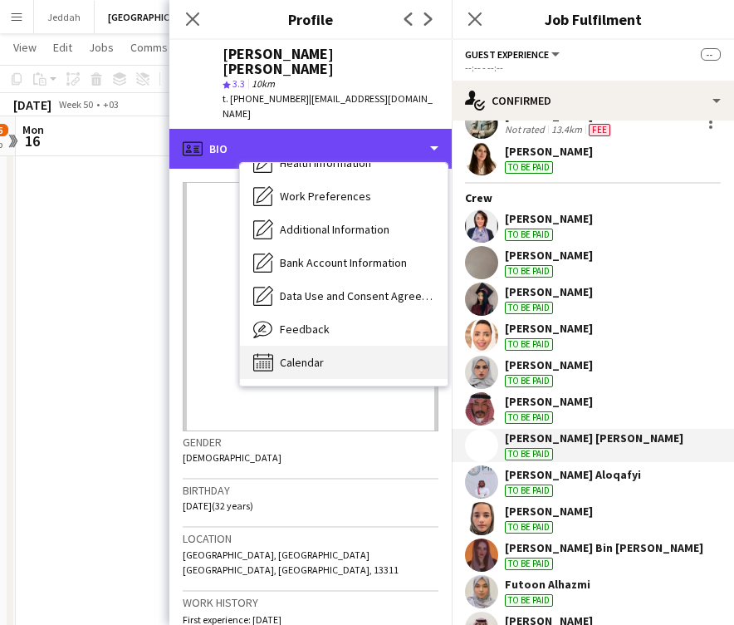
scroll to position [189, 0]
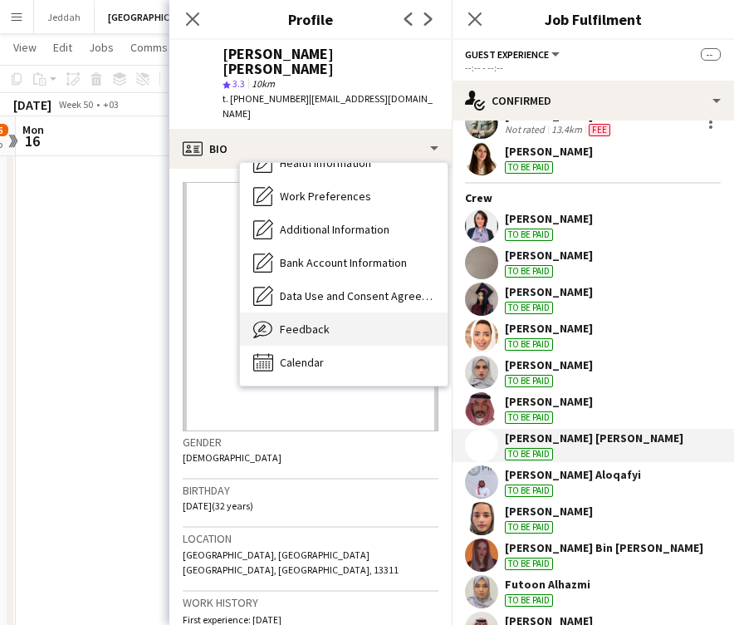
click at [328, 312] on div "Feedback Feedback" at bounding box center [344, 328] width 208 height 33
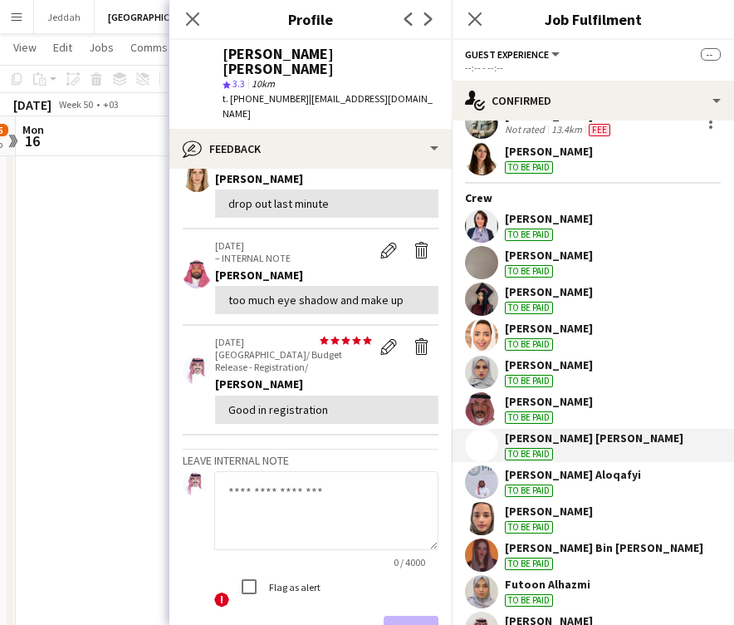
scroll to position [323, 0]
click at [486, 484] on app-user-avatar at bounding box center [481, 481] width 33 height 33
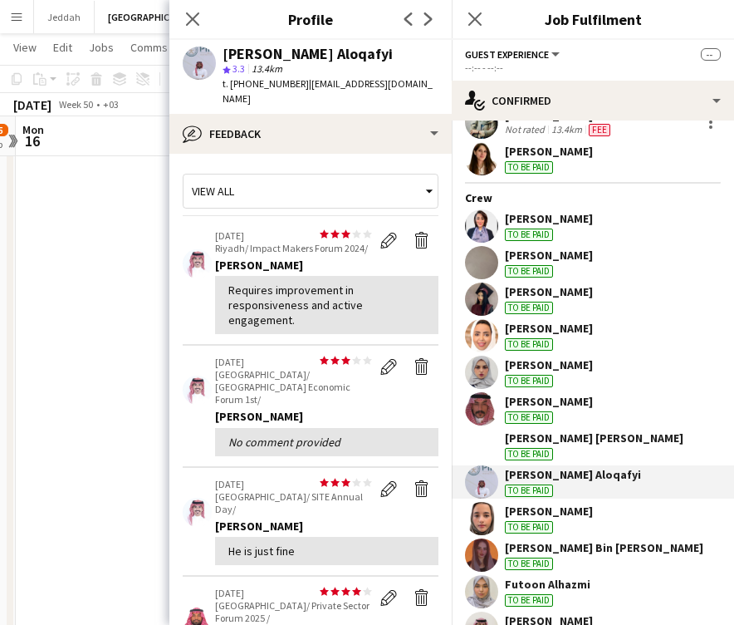
click at [482, 508] on app-user-avatar at bounding box center [481, 518] width 33 height 33
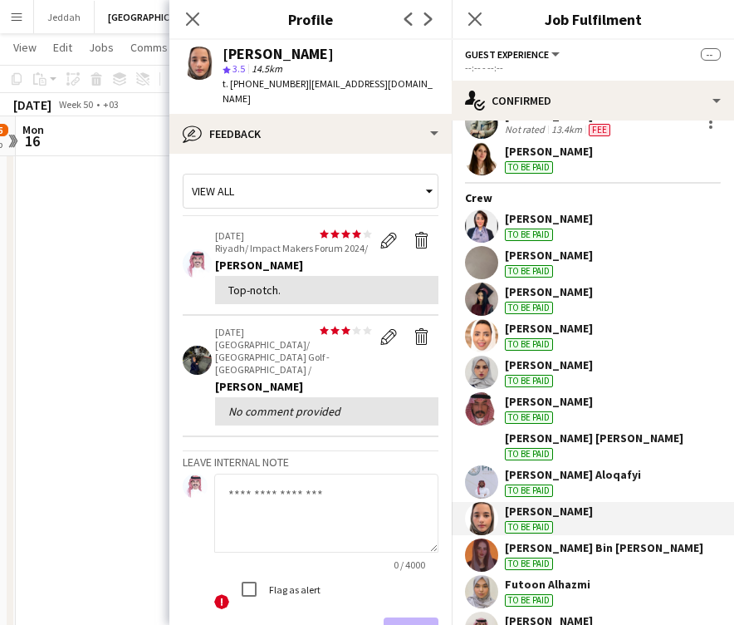
click at [481, 550] on app-user-avatar at bounding box center [481, 554] width 33 height 33
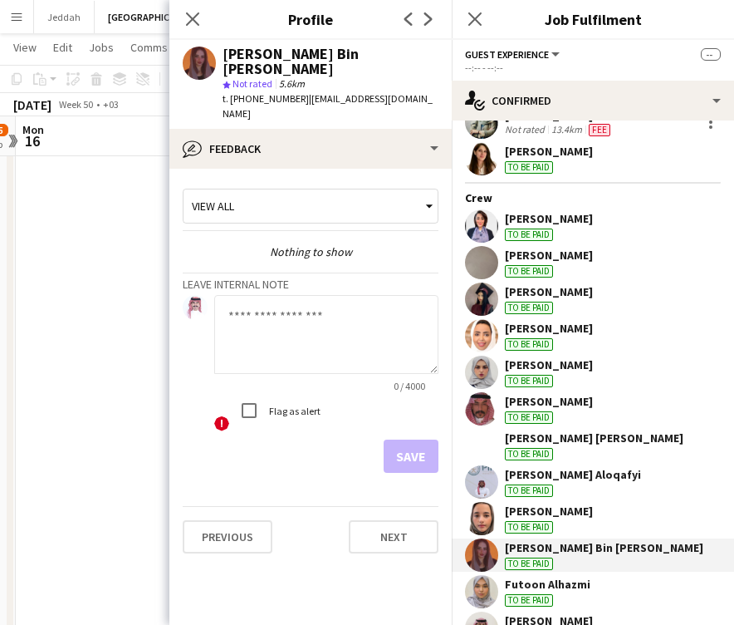
click at [484, 369] on app-user-avatar at bounding box center [481, 372] width 33 height 33
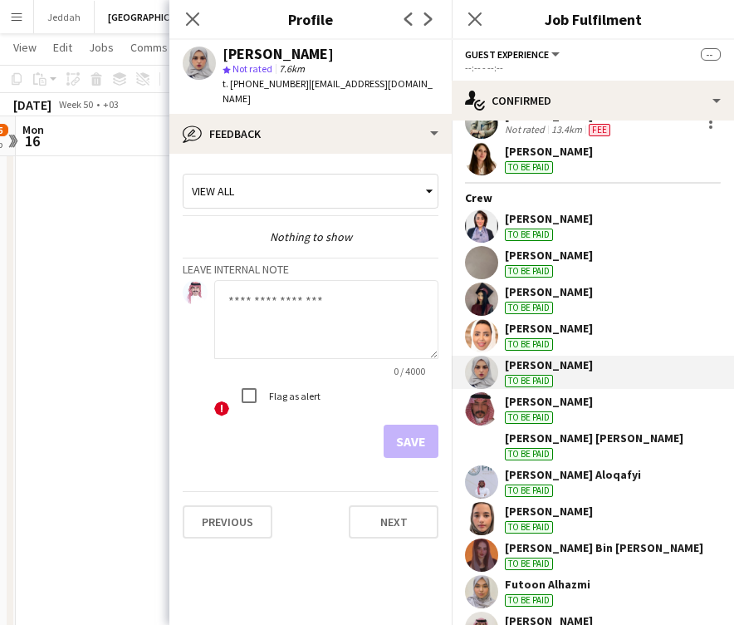
click at [237, 60] on div "[PERSON_NAME]" at bounding box center [278, 54] width 111 height 15
copy div "Alaa"
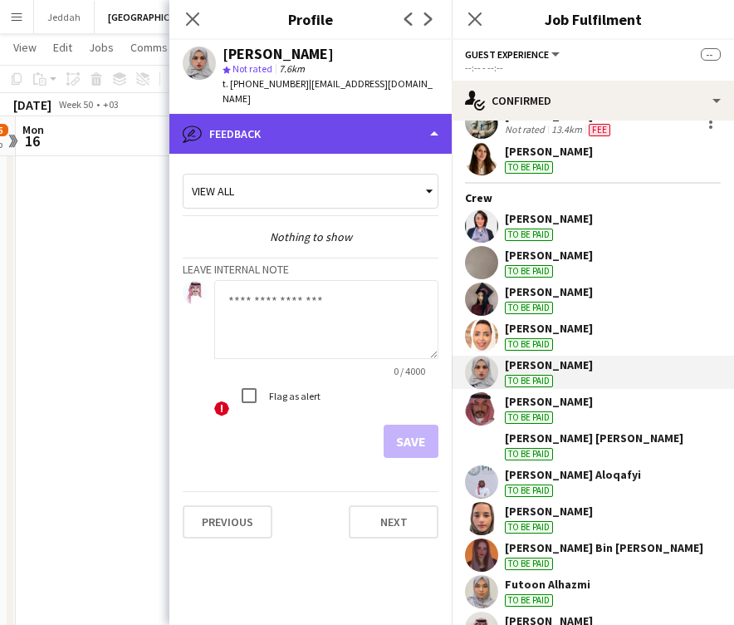
click at [357, 115] on div "bubble-pencil Feedback" at bounding box center [310, 134] width 282 height 40
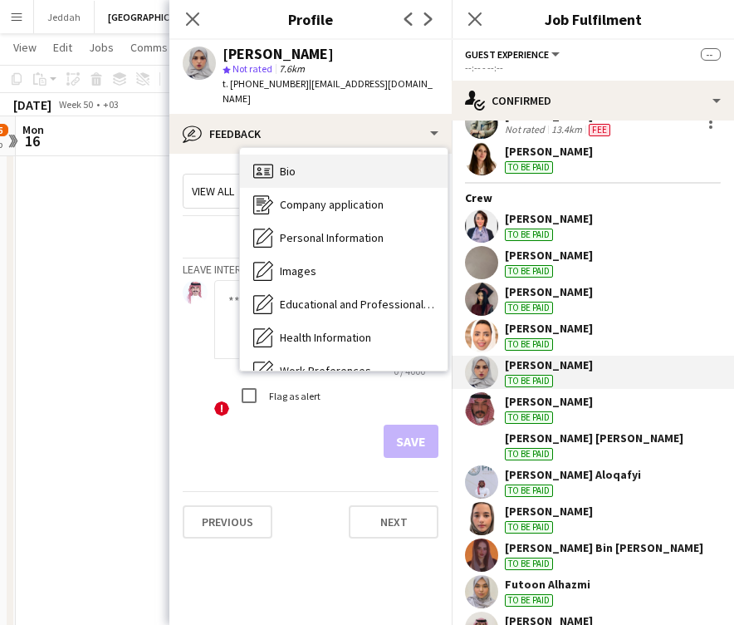
click at [355, 155] on div "Bio Bio" at bounding box center [344, 171] width 208 height 33
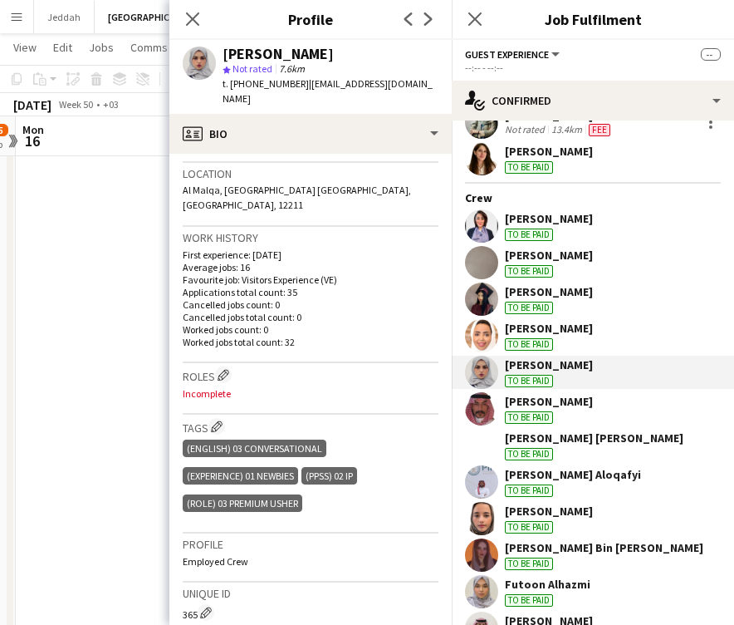
scroll to position [352, 0]
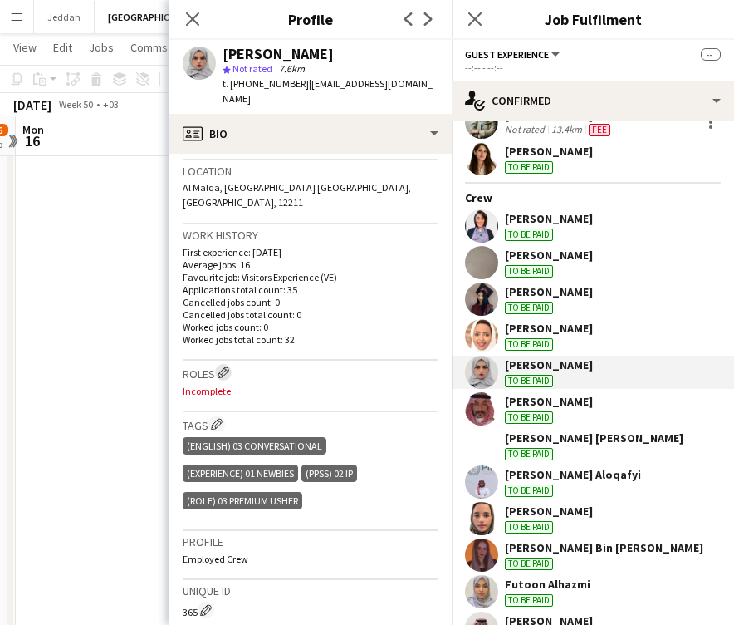
click at [224, 366] on app-icon "Edit crew company roles" at bounding box center [224, 372] width 12 height 12
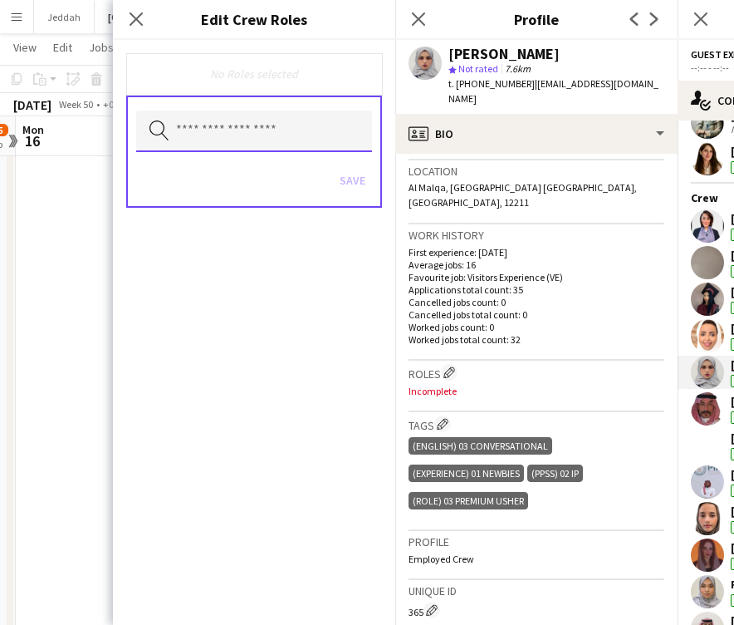
click at [248, 130] on input "text" at bounding box center [254, 132] width 236 height 42
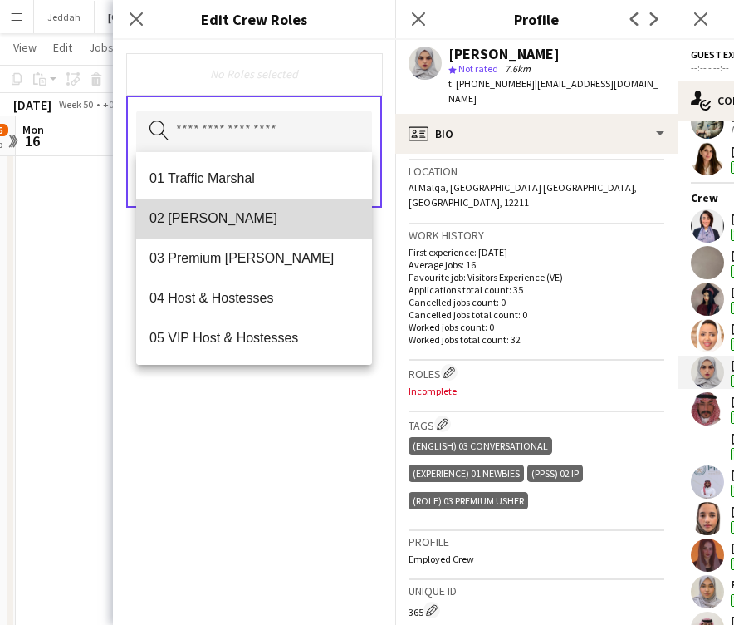
click at [244, 233] on mat-option "02 [PERSON_NAME]" at bounding box center [254, 219] width 236 height 40
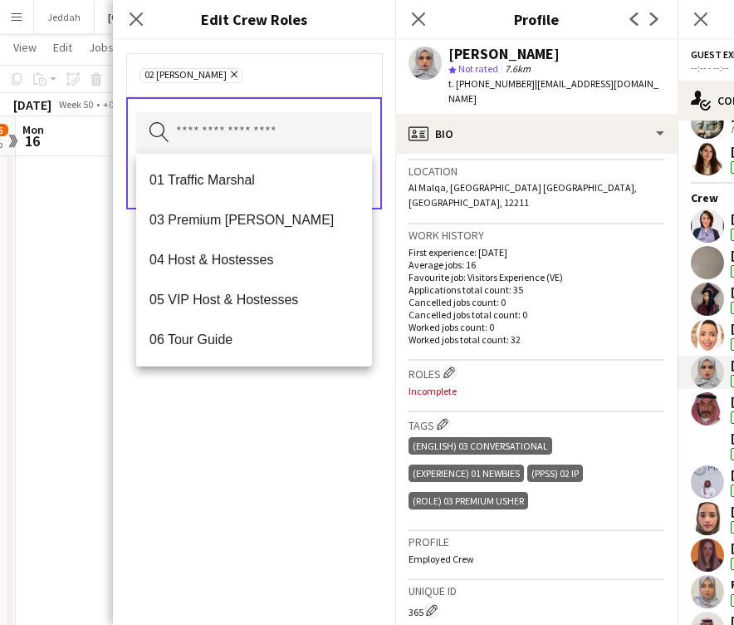
click at [261, 413] on div "02 [PERSON_NAME] Remove Search by role type Save" at bounding box center [254, 332] width 282 height 585
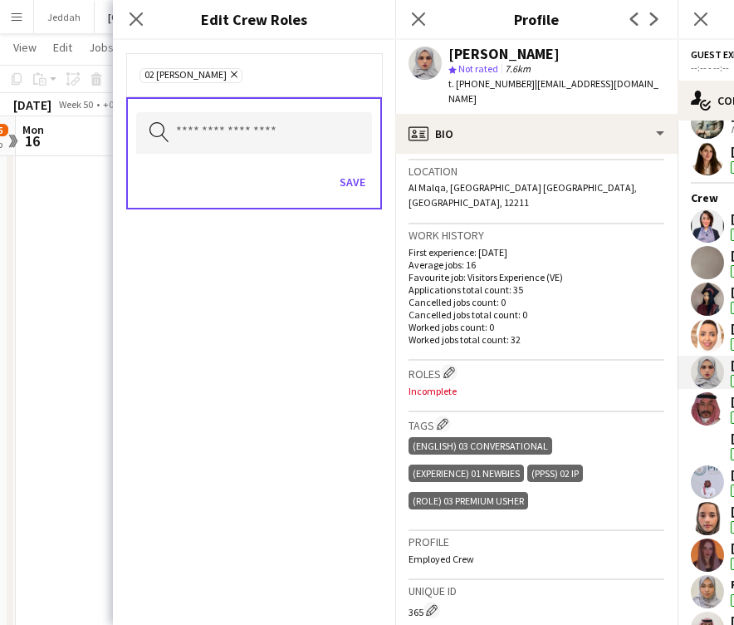
click at [357, 168] on div "Save" at bounding box center [254, 183] width 236 height 47
click at [356, 191] on button "Save" at bounding box center [352, 182] width 39 height 27
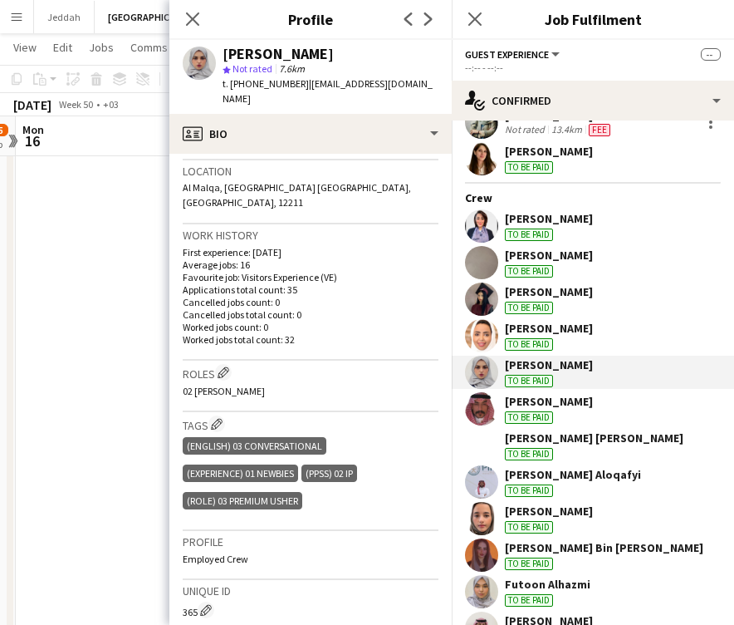
click at [486, 547] on app-user-avatar at bounding box center [481, 554] width 33 height 33
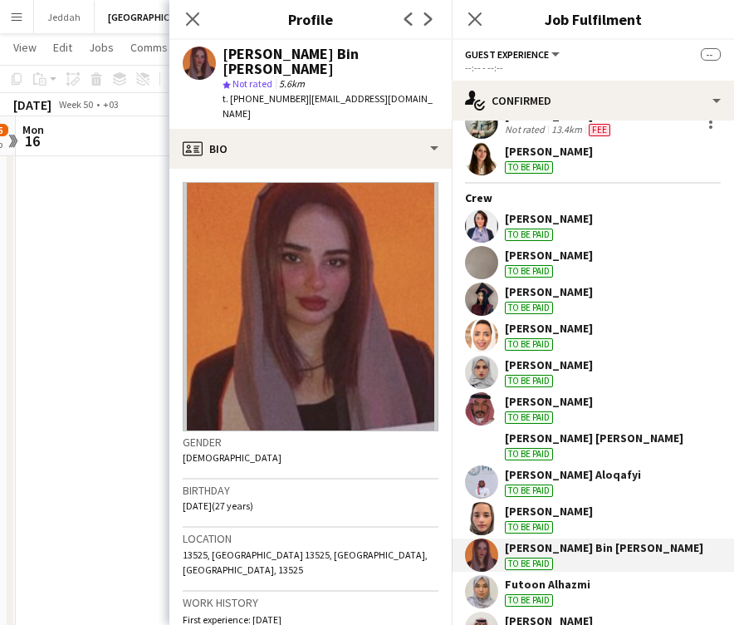
click at [243, 55] on div "[PERSON_NAME] Bin [PERSON_NAME]" at bounding box center [331, 62] width 216 height 30
copy div "Hanaa"
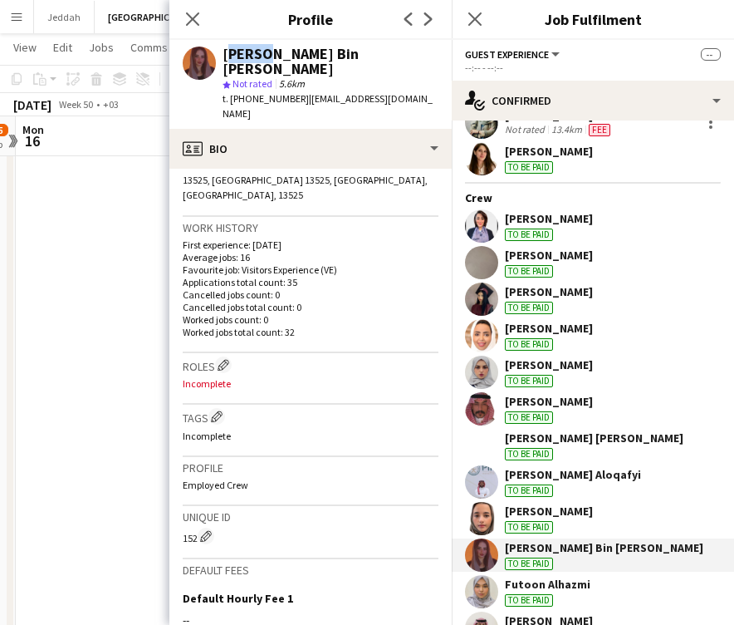
scroll to position [377, 0]
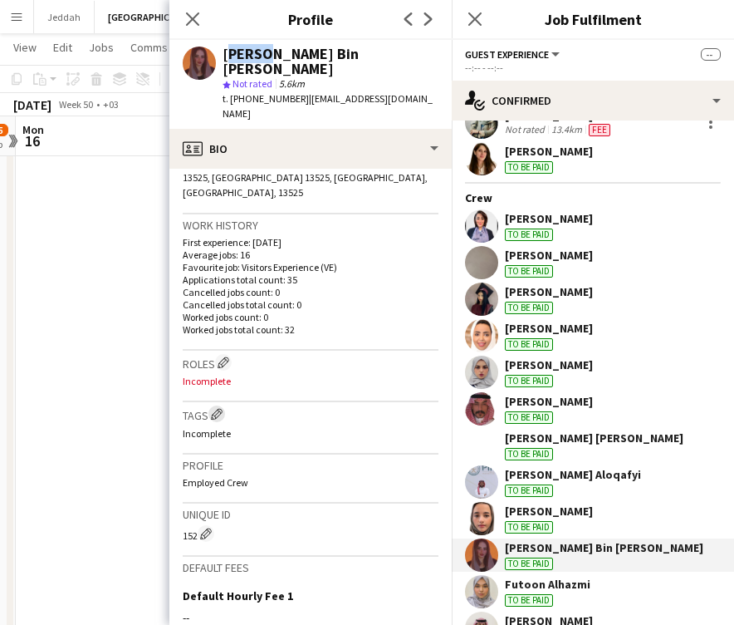
click at [218, 408] on app-icon "Edit crew company tags" at bounding box center [217, 414] width 12 height 12
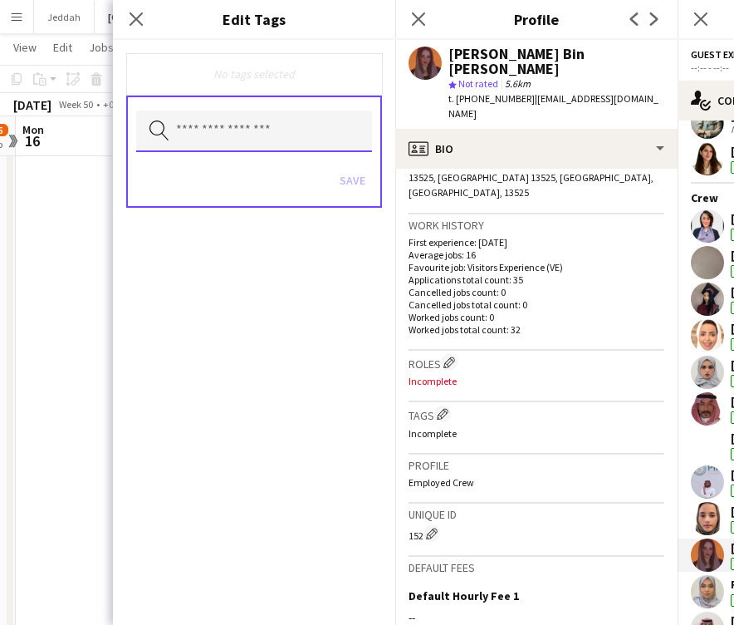
click at [236, 137] on input "text" at bounding box center [254, 132] width 236 height 42
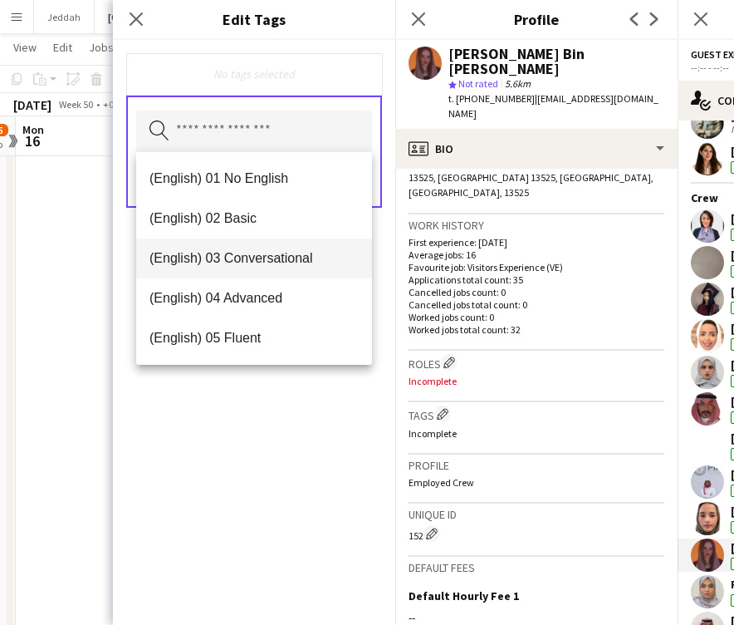
click at [242, 251] on span "(English) 03 Conversational" at bounding box center [254, 258] width 209 height 16
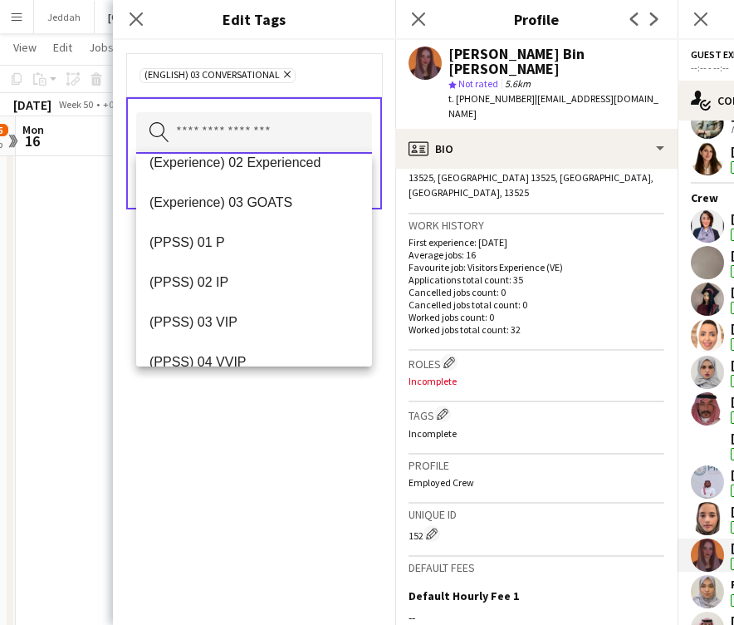
scroll to position [228, 0]
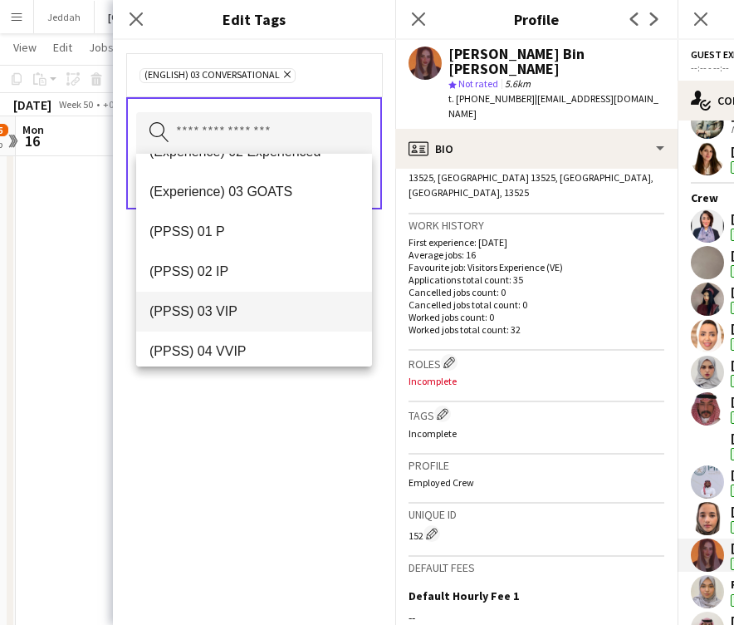
click at [233, 302] on mat-option "(PPSS) 03 VIP" at bounding box center [254, 312] width 236 height 40
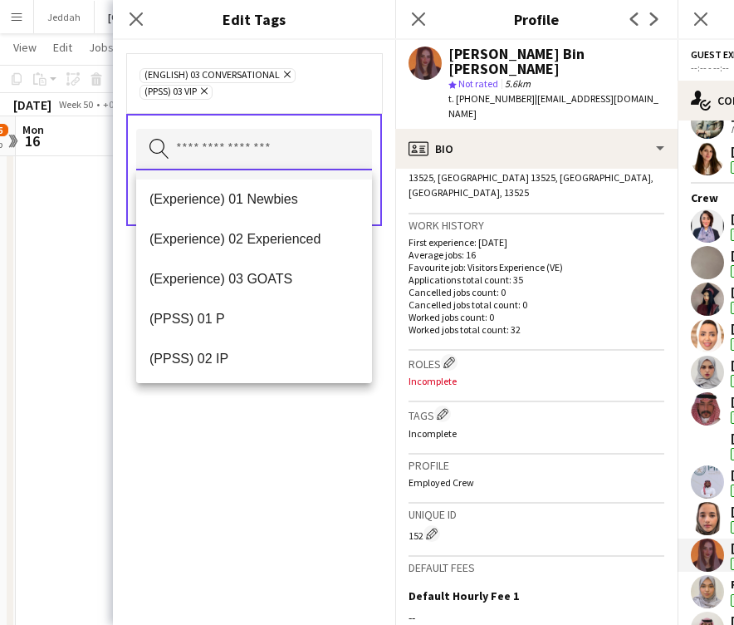
scroll to position [155, 0]
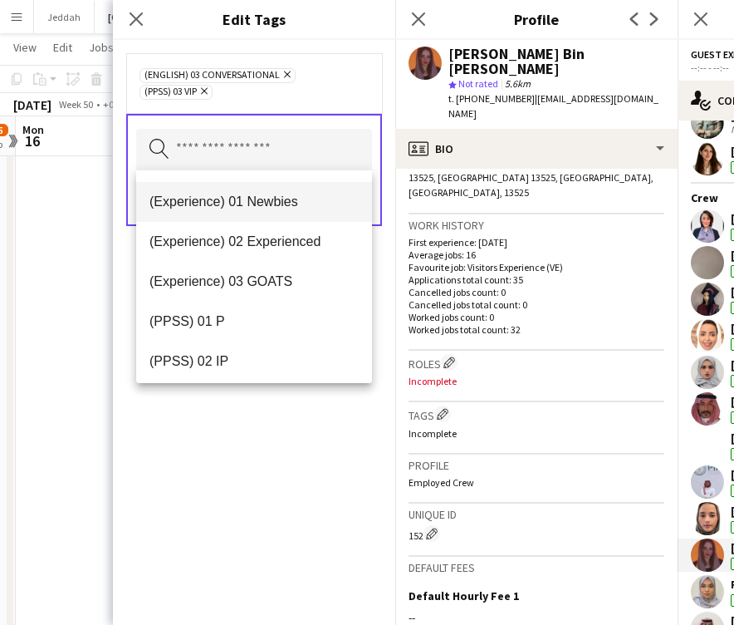
click at [230, 202] on span "(Experience) 01 Newbies" at bounding box center [254, 202] width 209 height 16
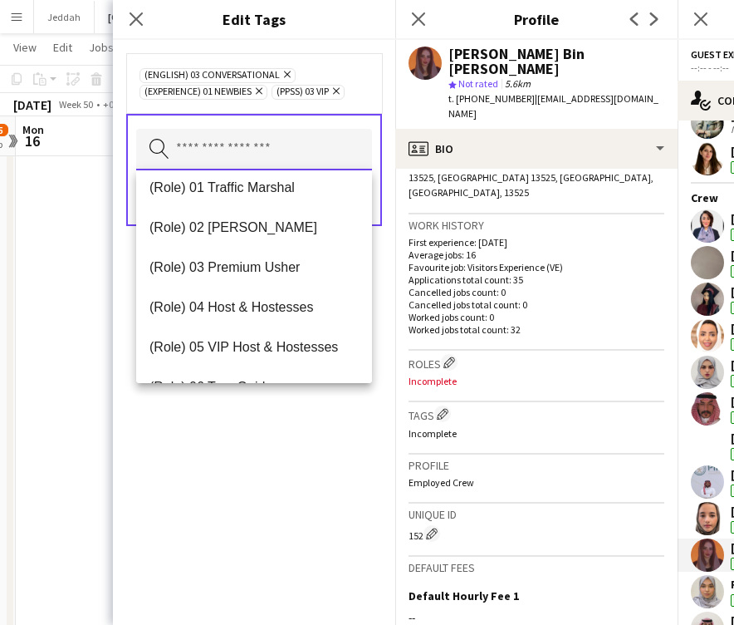
scroll to position [449, 0]
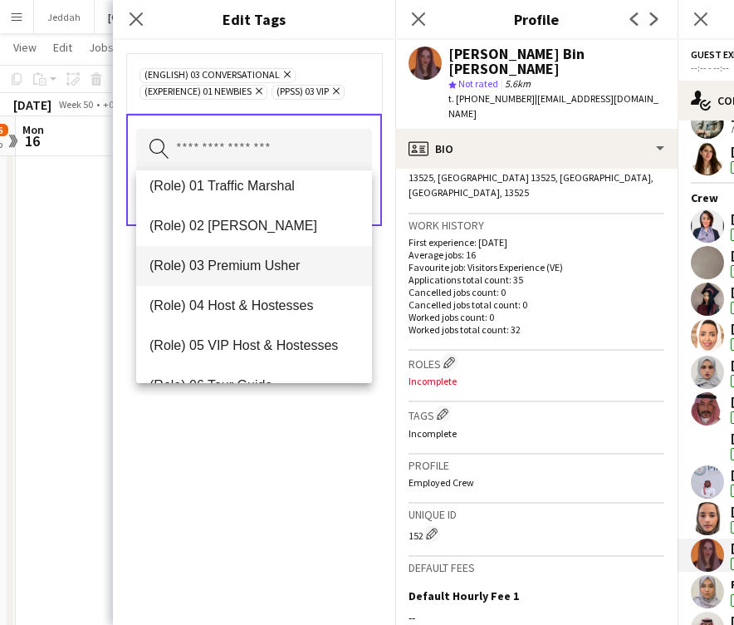
click at [233, 265] on span "(Role) 03 Premium Usher" at bounding box center [254, 266] width 209 height 16
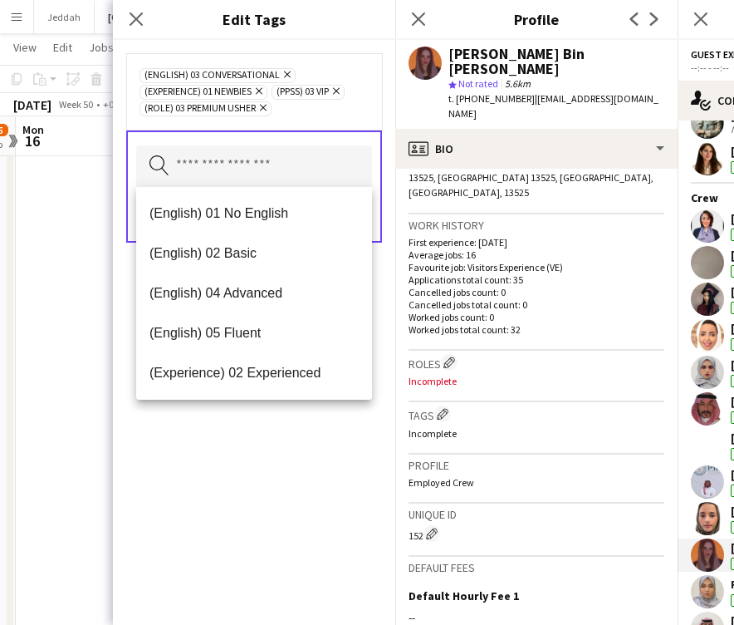
click at [242, 496] on div "(English) 03 Conversational Remove (Experience) 01 Newbies Remove (PPSS) 03 VIP…" at bounding box center [254, 332] width 282 height 585
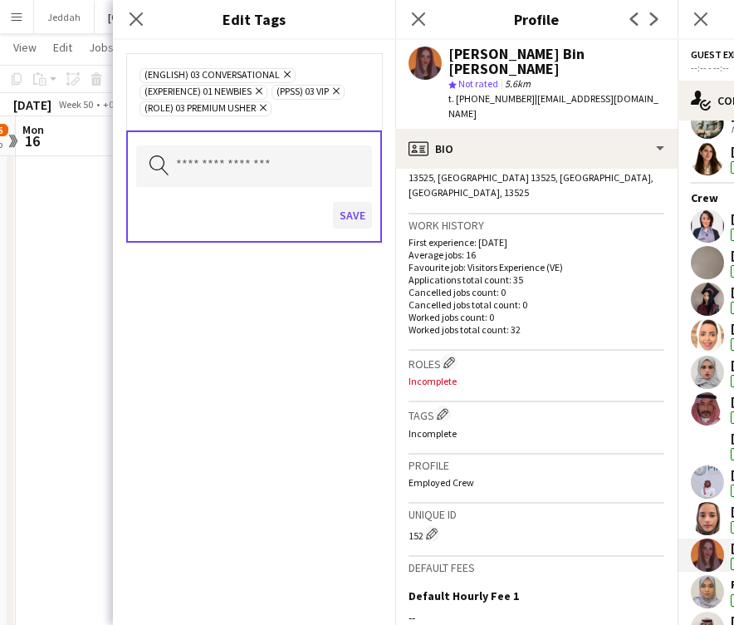
click at [346, 211] on button "Save" at bounding box center [352, 215] width 39 height 27
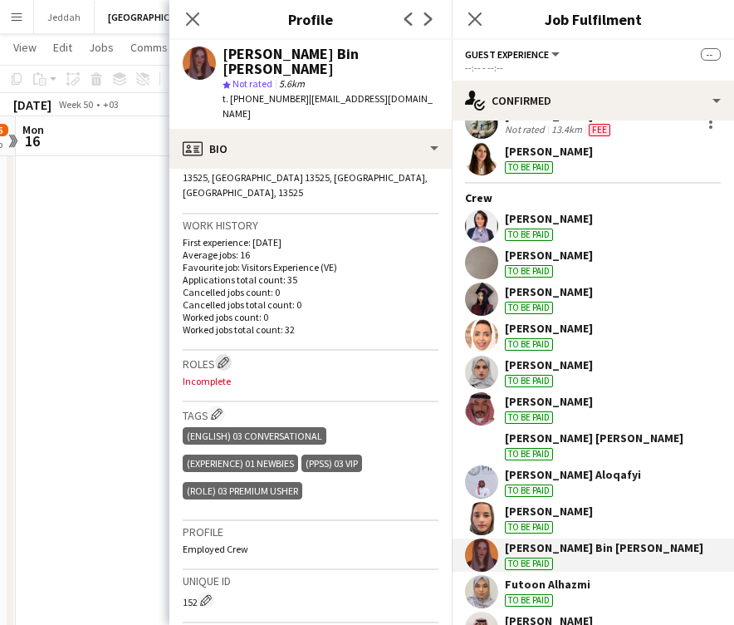
click at [220, 356] on app-icon "Edit crew company roles" at bounding box center [224, 362] width 12 height 12
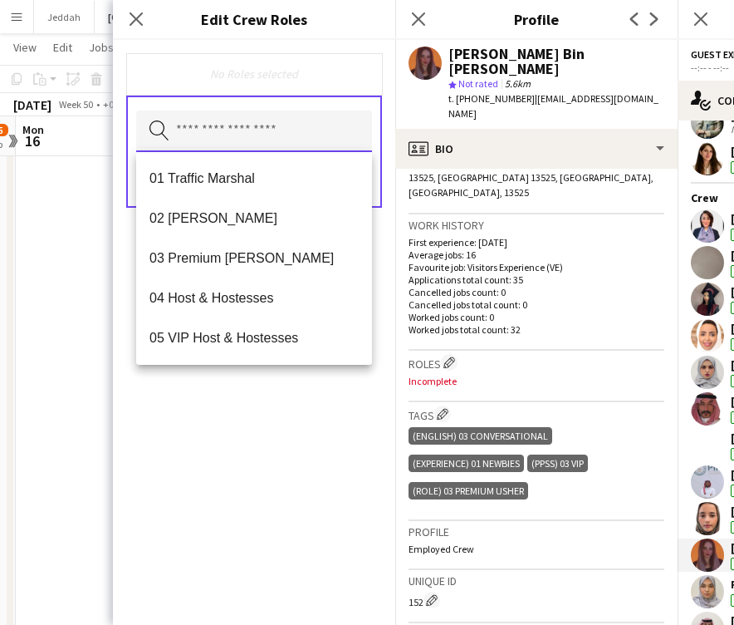
click at [255, 138] on input "text" at bounding box center [254, 132] width 236 height 42
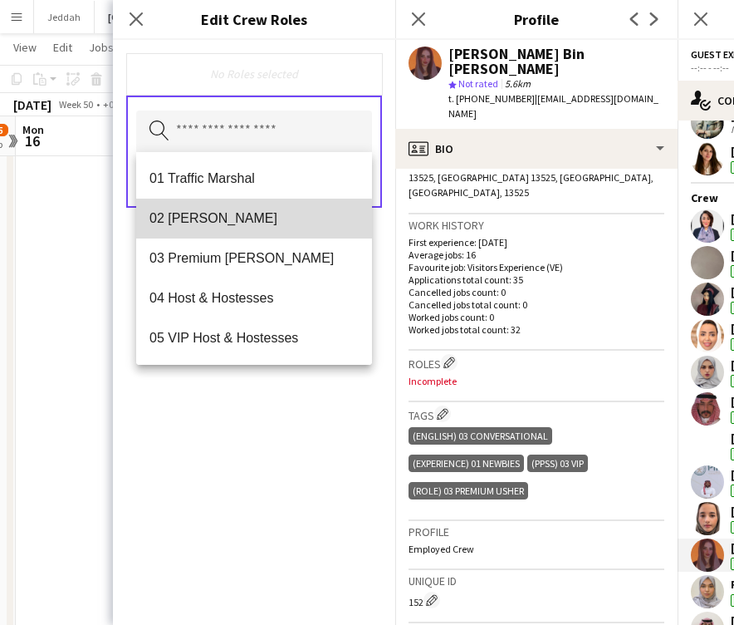
click at [235, 230] on mat-option "02 [PERSON_NAME]" at bounding box center [254, 219] width 236 height 40
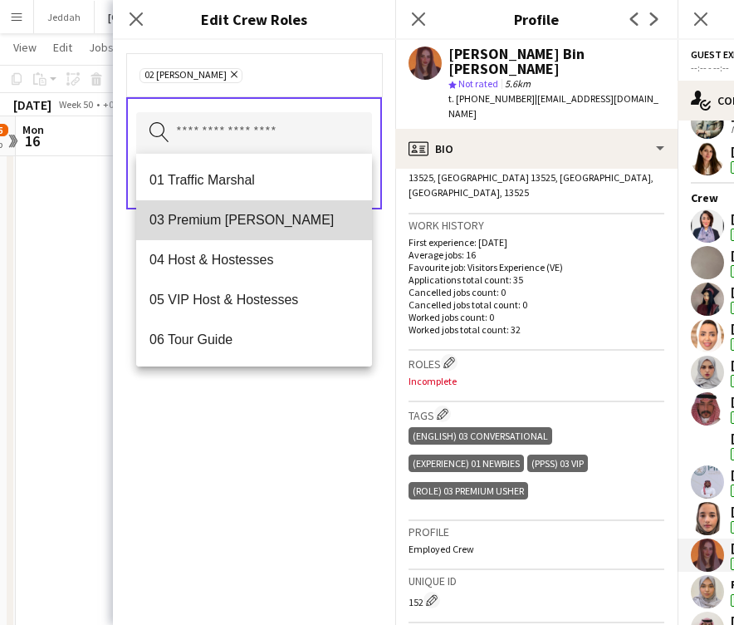
click at [235, 230] on mat-option "03 Premium [PERSON_NAME]" at bounding box center [254, 220] width 236 height 40
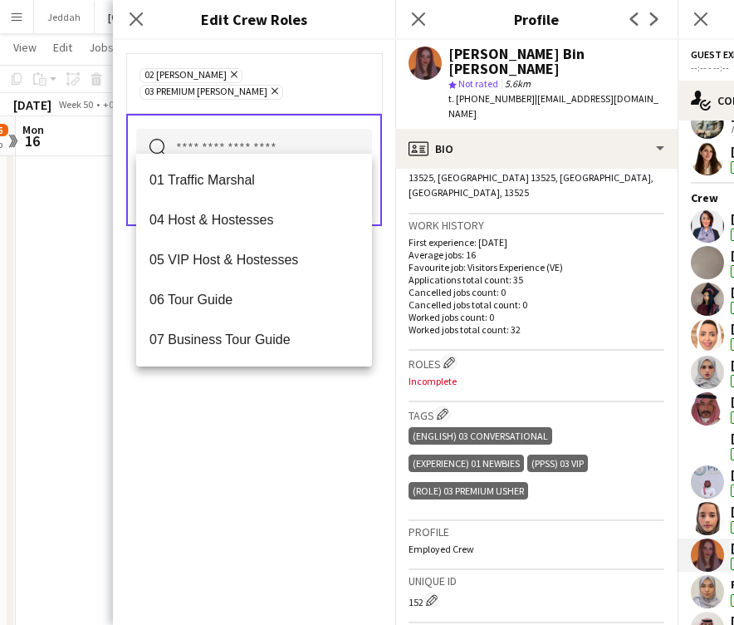
click at [248, 371] on div "02 [PERSON_NAME] Remove 03 Premium [PERSON_NAME] Remove Search by role type Save" at bounding box center [254, 332] width 282 height 585
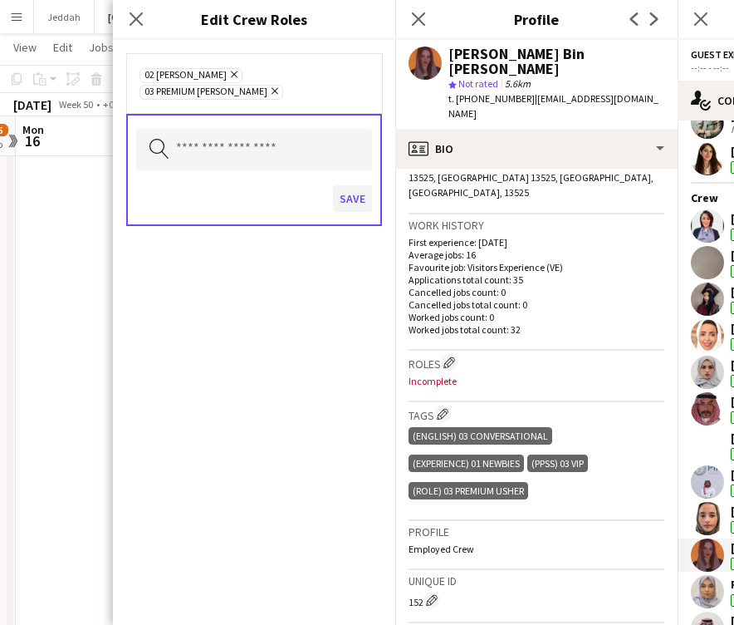
click at [347, 185] on button "Save" at bounding box center [352, 198] width 39 height 27
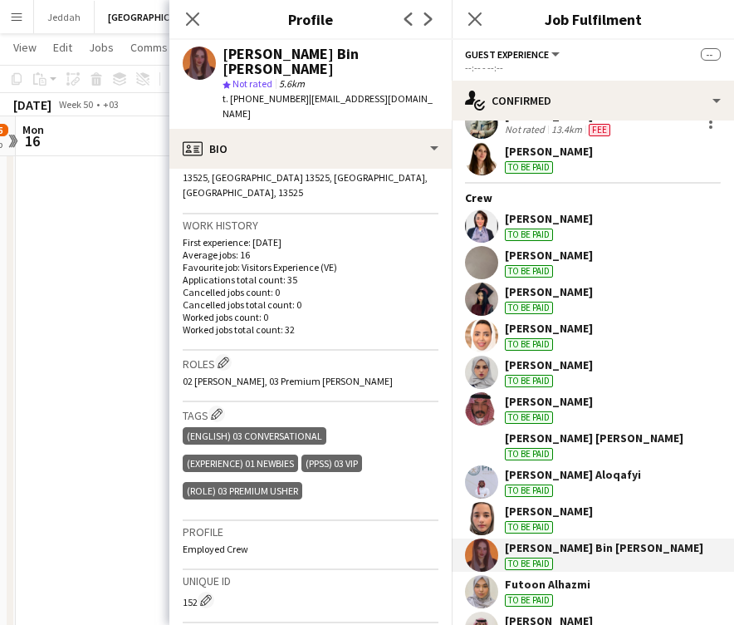
click at [483, 582] on app-user-avatar at bounding box center [481, 591] width 33 height 33
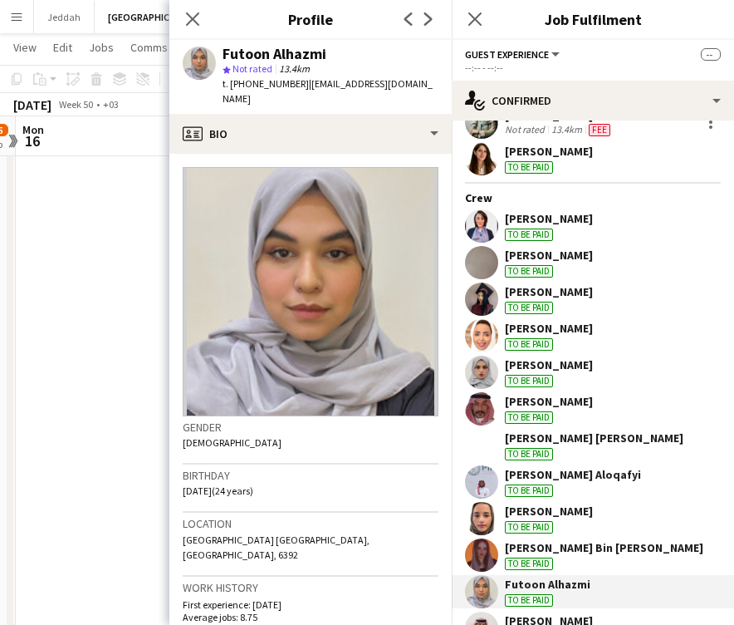
click at [244, 61] on div "Futoon Alhazmi" at bounding box center [275, 54] width 104 height 15
copy div "Futoon"
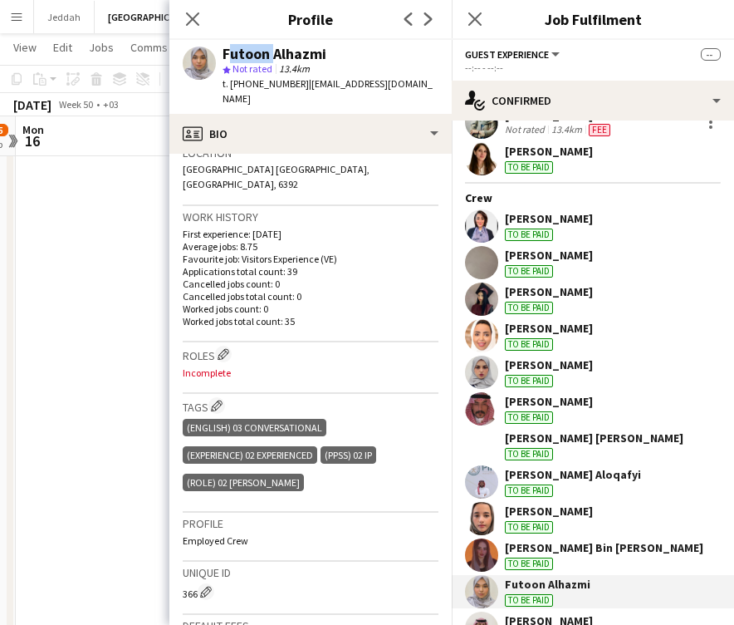
scroll to position [372, 0]
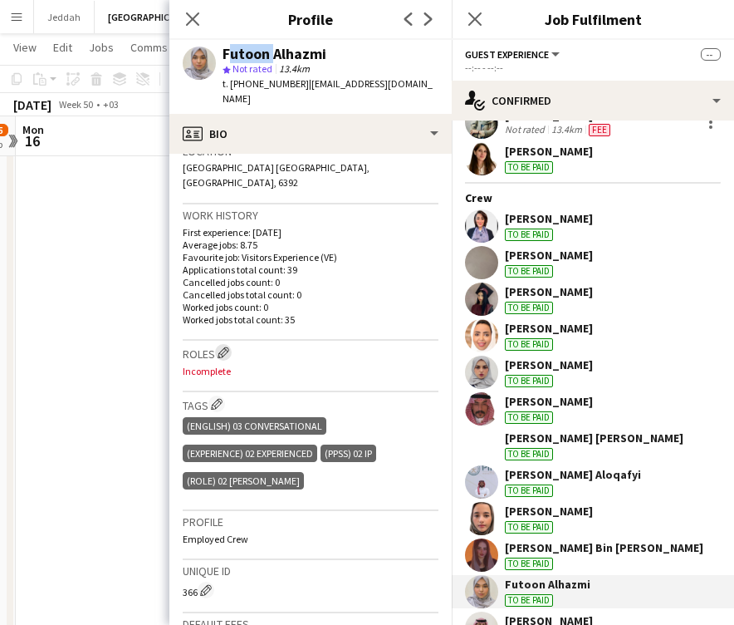
click at [223, 346] on app-icon "Edit crew company roles" at bounding box center [224, 352] width 12 height 12
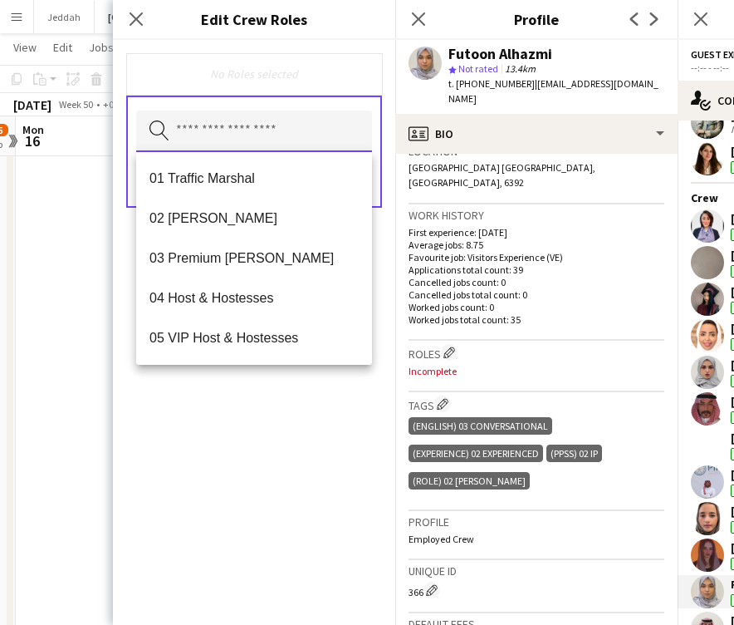
click at [240, 130] on input "text" at bounding box center [254, 132] width 236 height 42
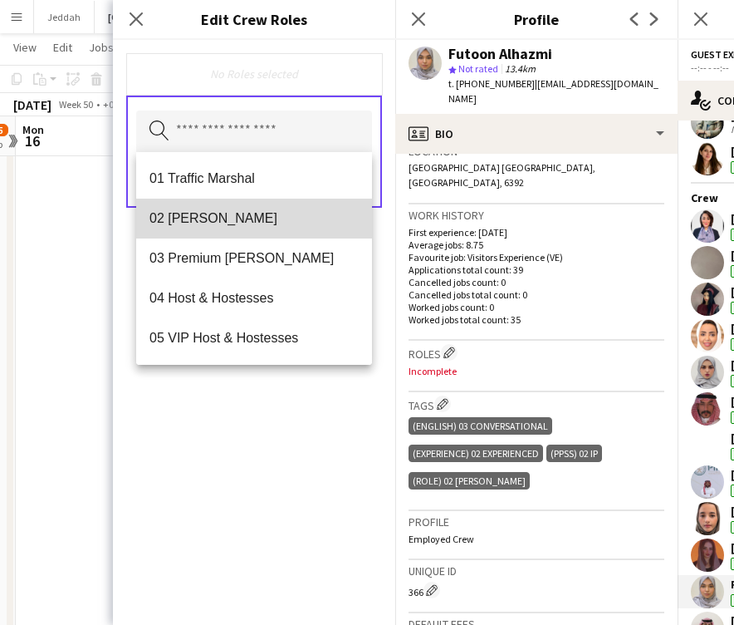
click at [221, 233] on mat-option "02 [PERSON_NAME]" at bounding box center [254, 219] width 236 height 40
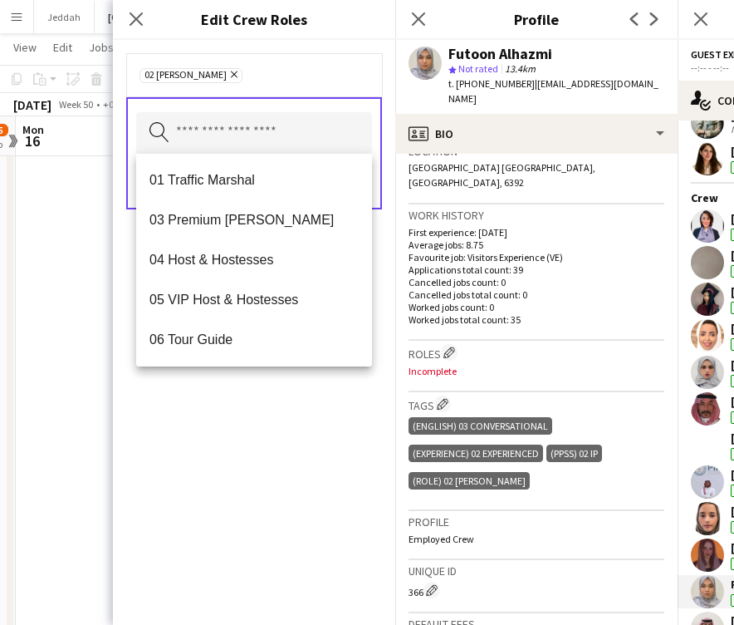
click at [246, 435] on div "02 [PERSON_NAME] Remove Search by role type Save" at bounding box center [254, 332] width 282 height 585
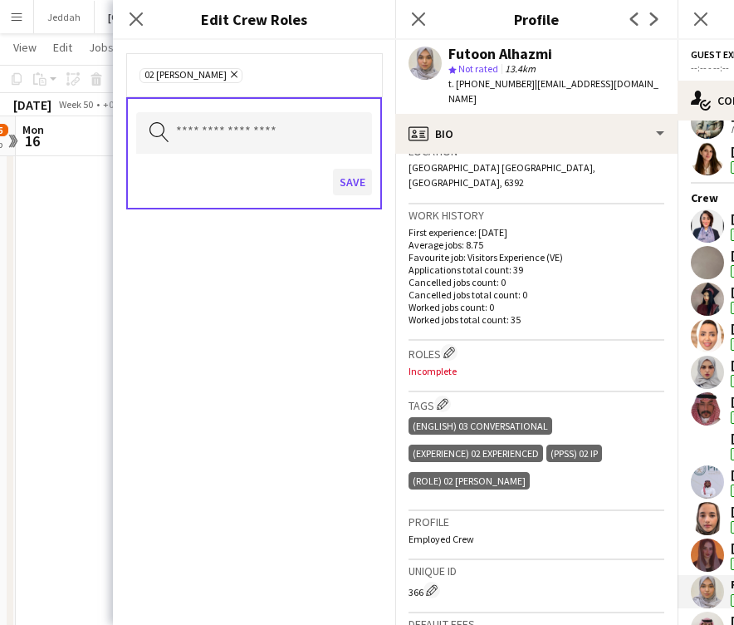
click at [356, 180] on button "Save" at bounding box center [352, 182] width 39 height 27
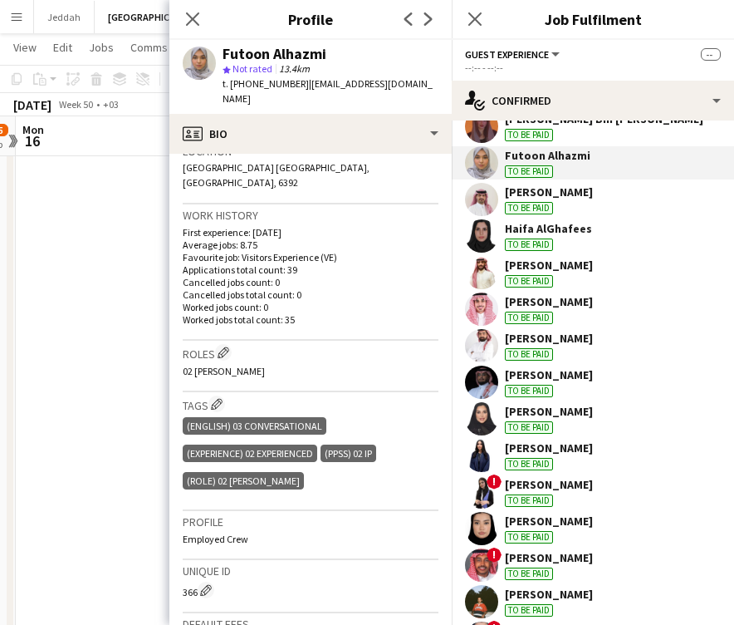
scroll to position [573, 0]
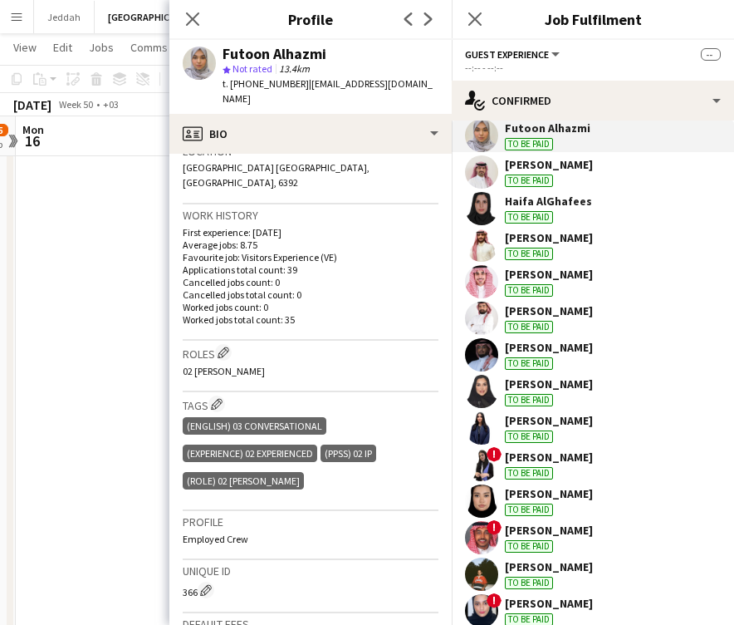
click at [489, 177] on app-user-avatar at bounding box center [481, 171] width 33 height 33
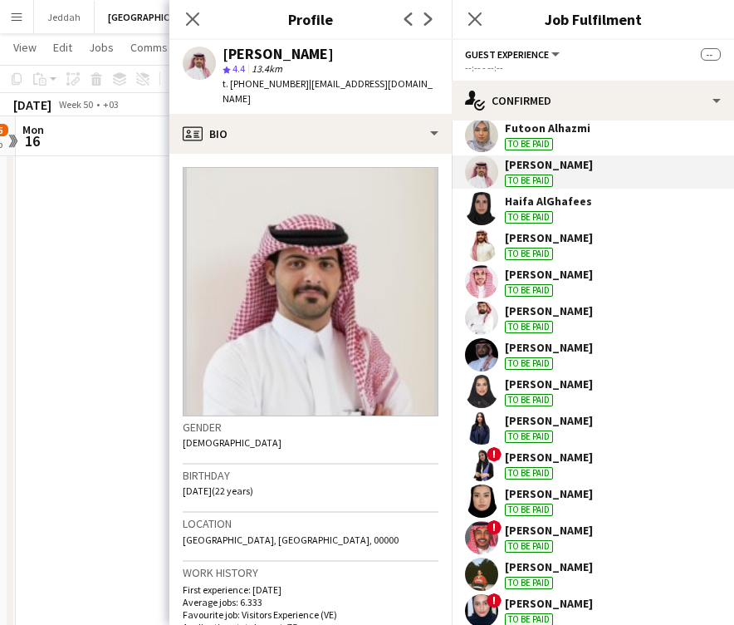
click at [244, 51] on div "[PERSON_NAME]" at bounding box center [278, 54] width 111 height 15
copy div "Fahad"
click at [469, 199] on app-user-avatar at bounding box center [481, 208] width 33 height 33
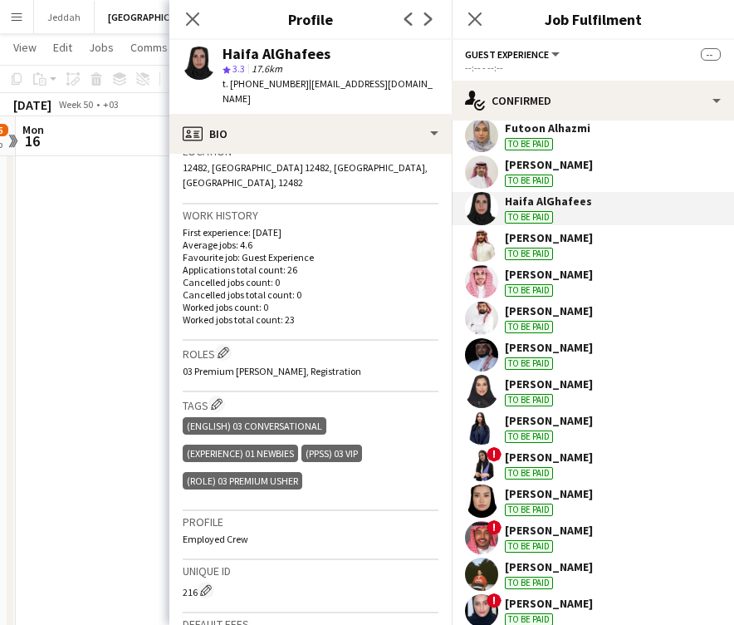
scroll to position [381, 0]
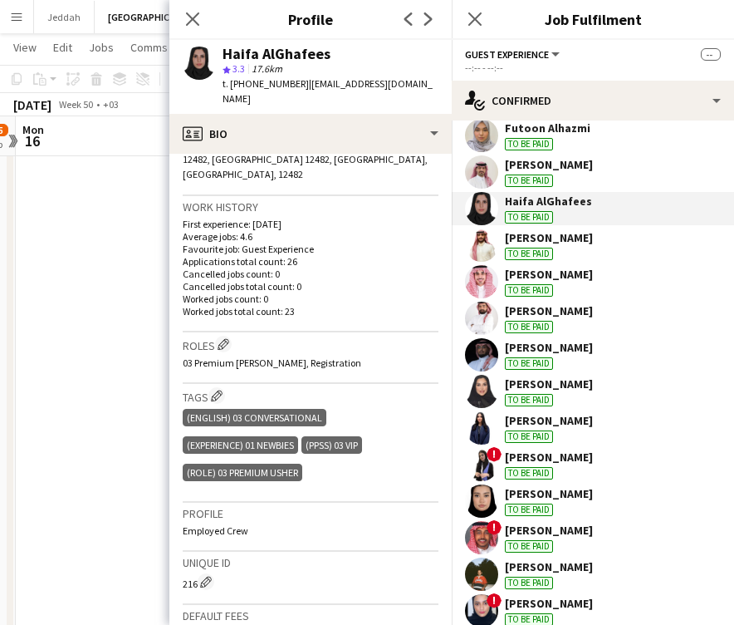
click at [484, 243] on app-user-avatar at bounding box center [481, 244] width 33 height 33
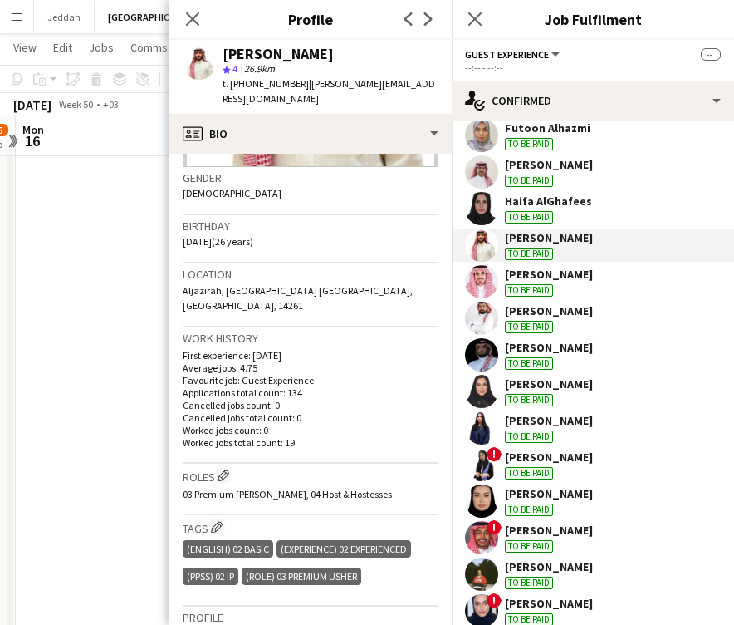
scroll to position [268, 0]
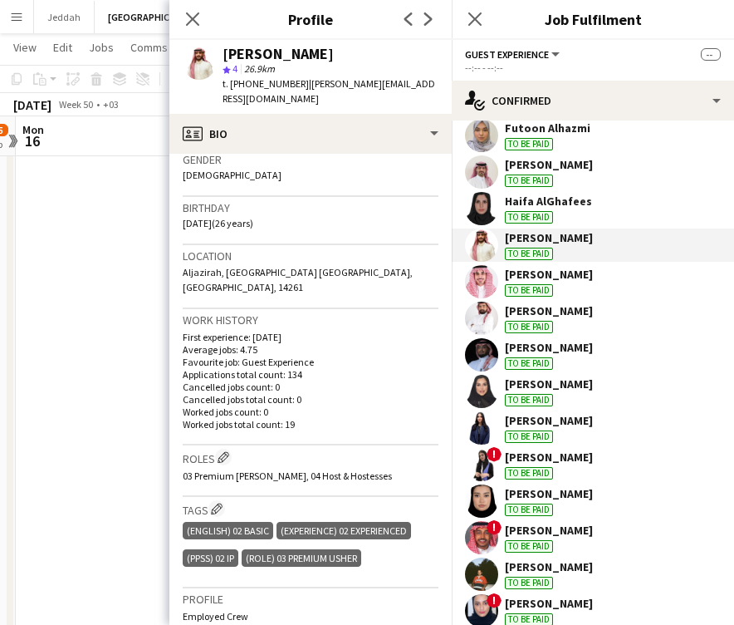
click at [487, 283] on app-user-avatar at bounding box center [481, 281] width 33 height 33
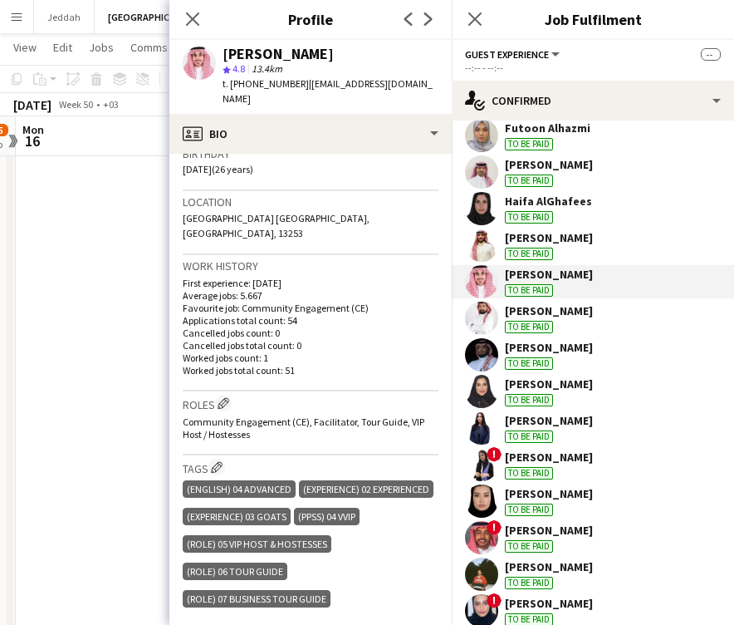
scroll to position [322, 0]
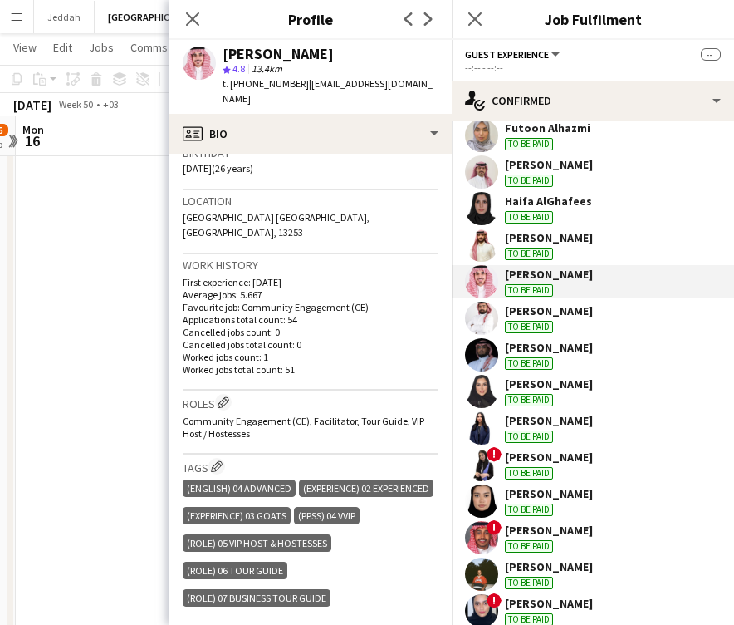
click at [479, 317] on app-user-avatar at bounding box center [481, 318] width 33 height 33
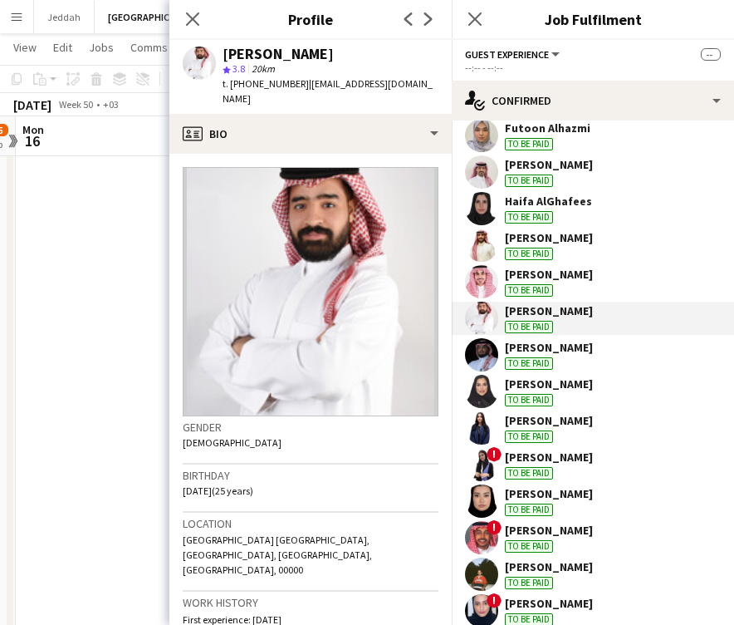
click at [325, 51] on div "[PERSON_NAME]" at bounding box center [278, 54] width 111 height 15
copy div "ALDRAIWISH"
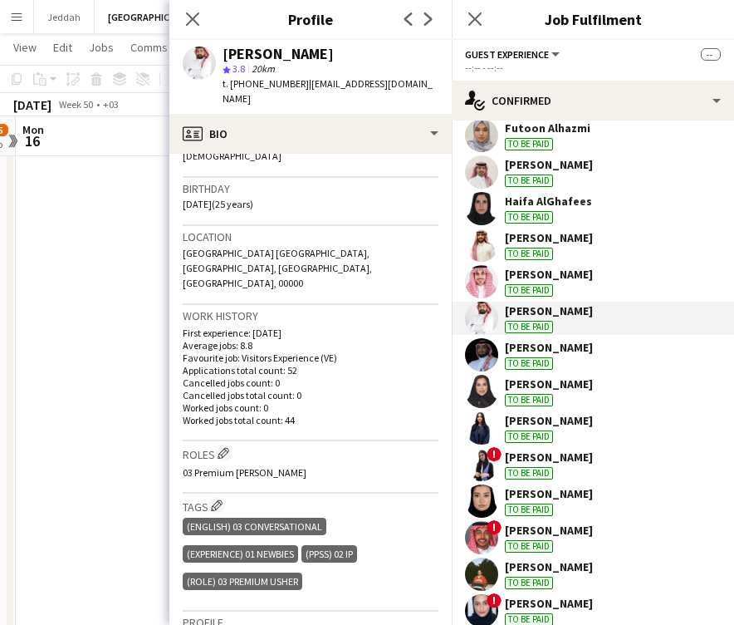
scroll to position [287, 0]
click at [477, 359] on app-user-avatar at bounding box center [481, 354] width 33 height 33
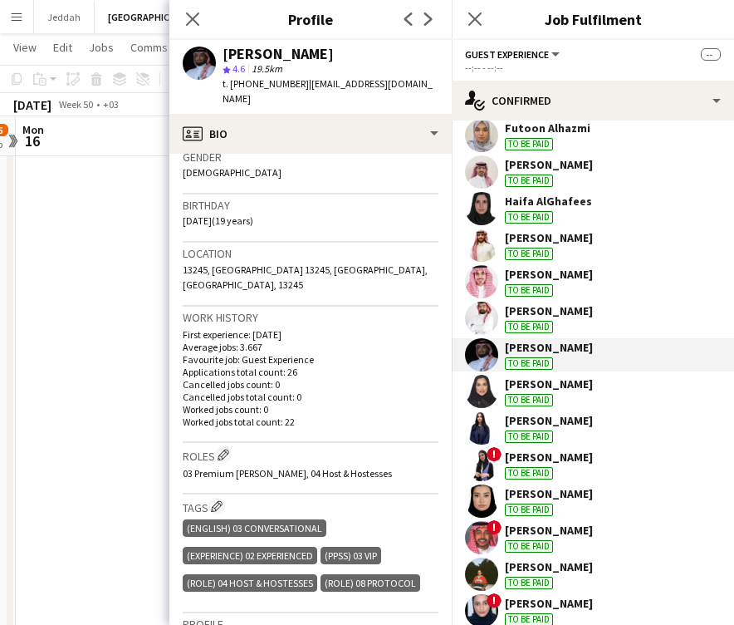
scroll to position [272, 0]
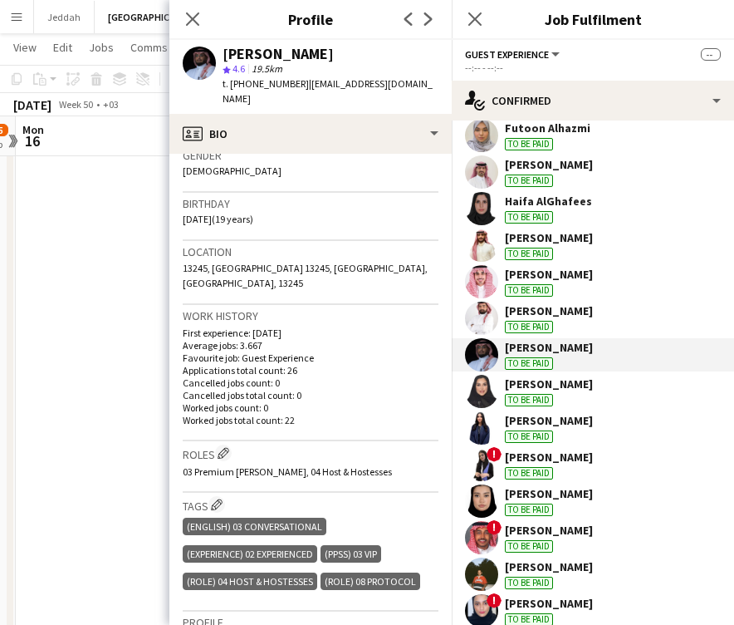
click at [484, 395] on app-user-avatar at bounding box center [481, 391] width 33 height 33
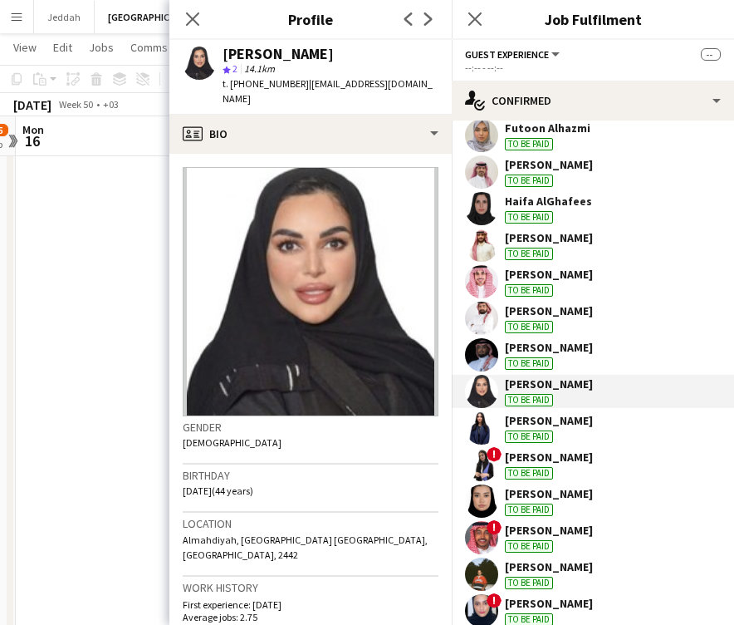
click at [248, 56] on div "[PERSON_NAME]" at bounding box center [278, 54] width 111 height 15
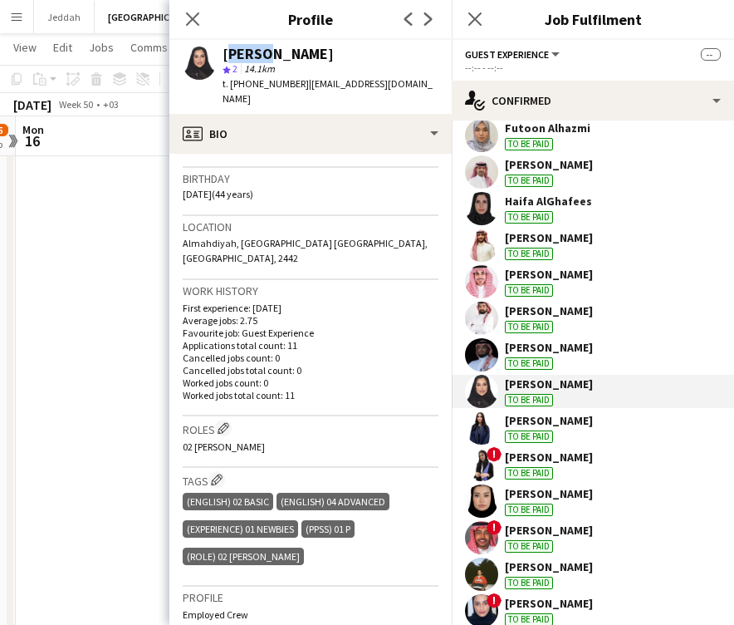
scroll to position [298, 0]
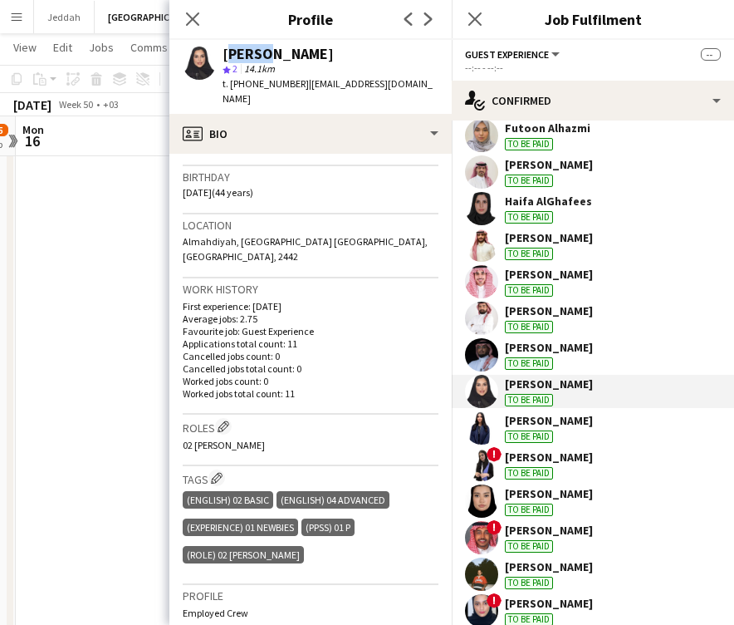
copy div "Norah"
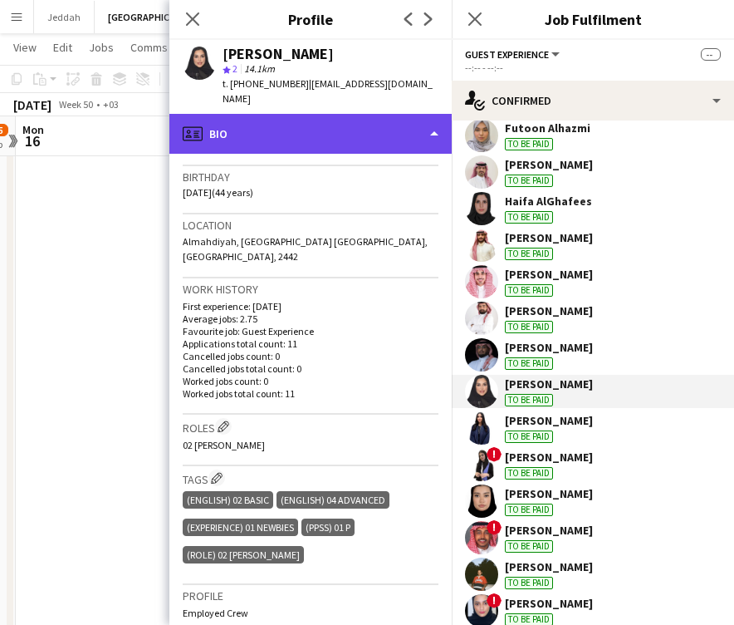
click at [272, 118] on div "profile Bio" at bounding box center [310, 134] width 282 height 40
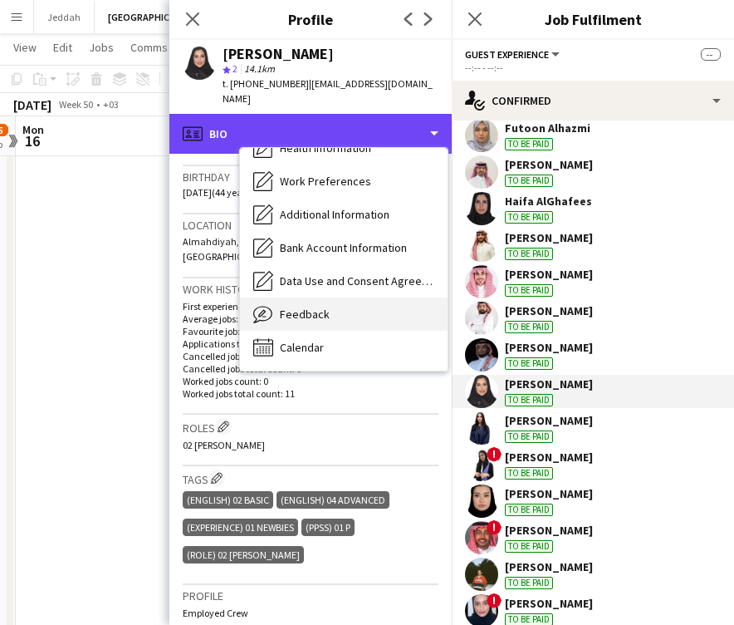
scroll to position [189, 0]
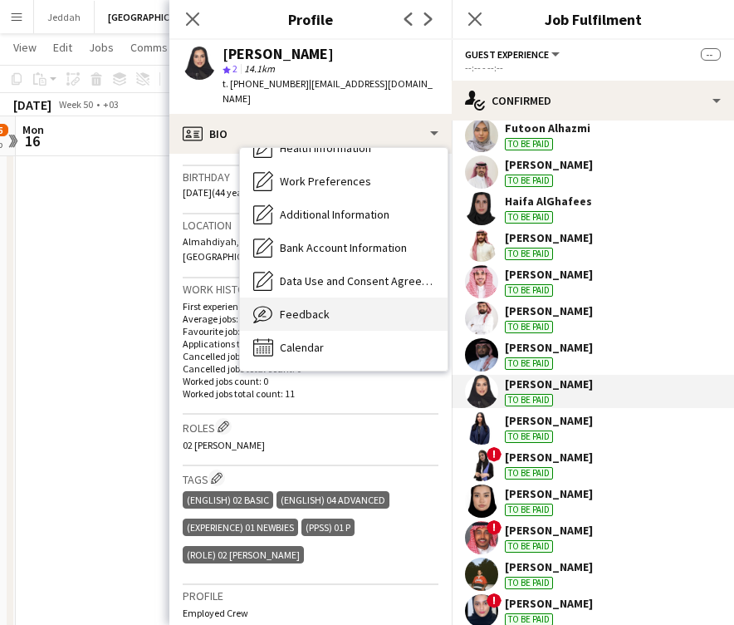
click at [300, 307] on div "Feedback Feedback" at bounding box center [344, 313] width 208 height 33
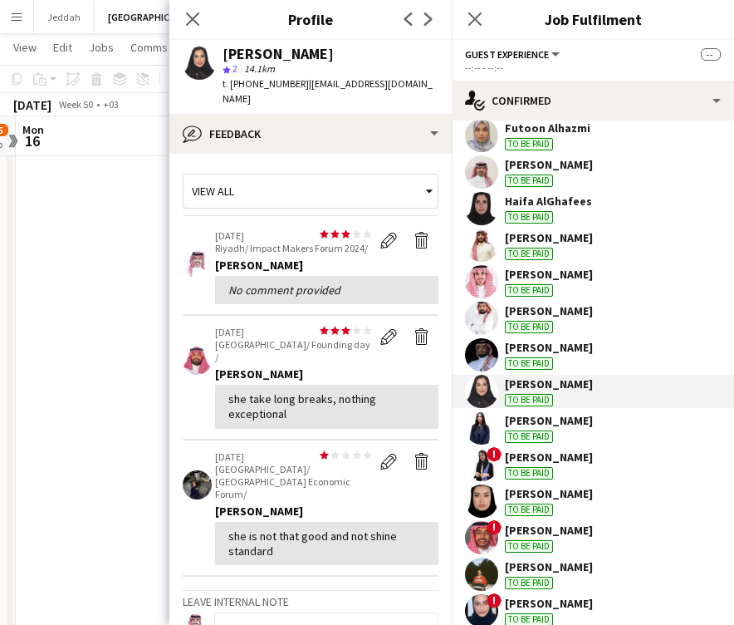
click at [483, 424] on app-user-avatar at bounding box center [481, 427] width 33 height 33
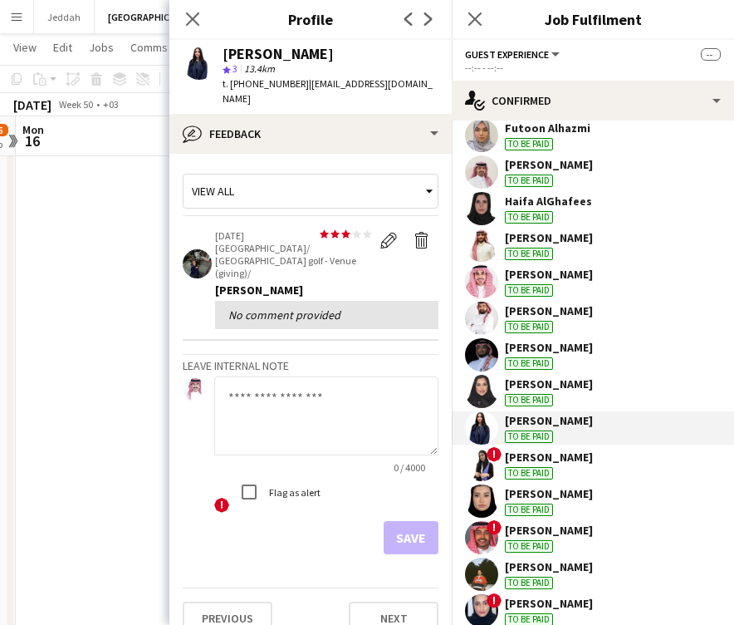
click at [483, 381] on app-user-avatar at bounding box center [481, 391] width 33 height 33
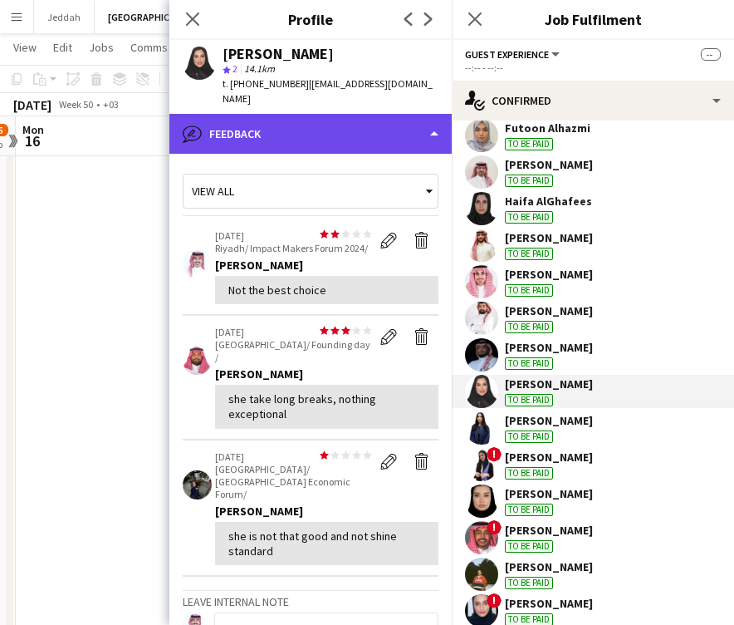
click at [332, 114] on div "bubble-pencil Feedback" at bounding box center [310, 134] width 282 height 40
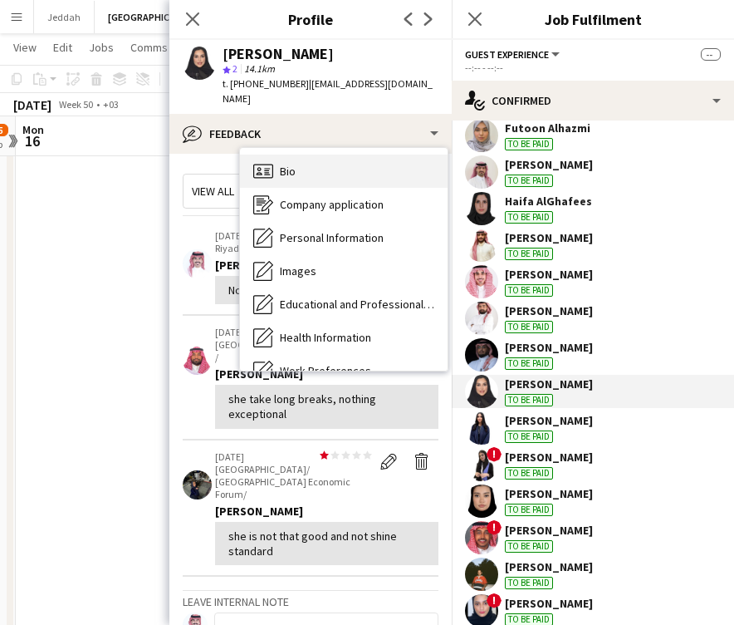
click at [332, 162] on div "Bio Bio" at bounding box center [344, 171] width 208 height 33
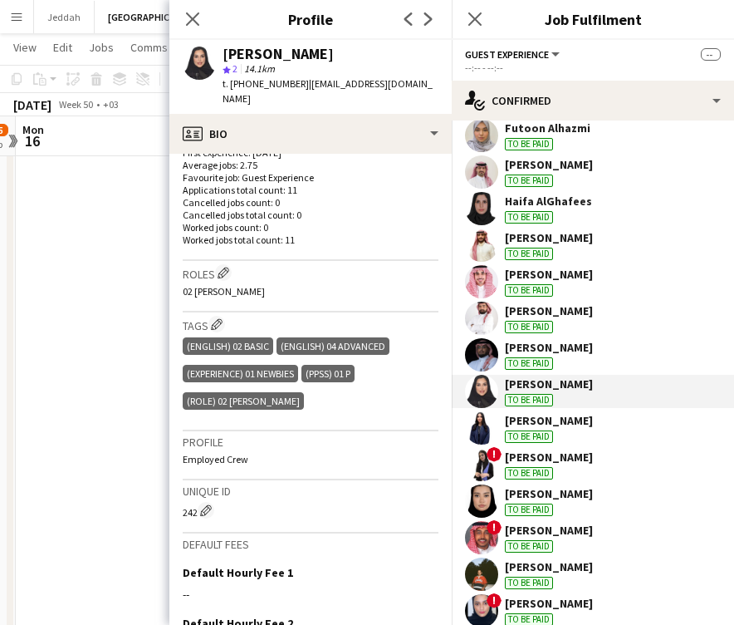
scroll to position [450, 0]
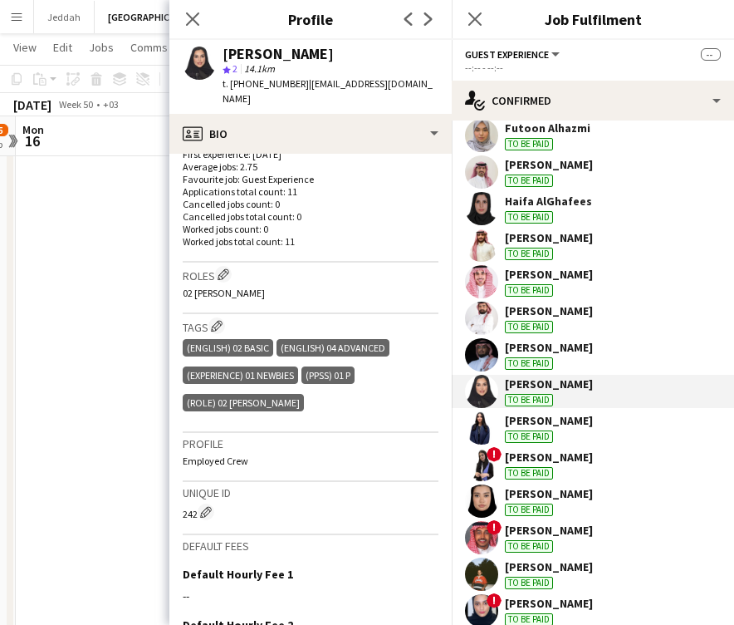
click at [483, 432] on app-user-avatar at bounding box center [481, 427] width 33 height 33
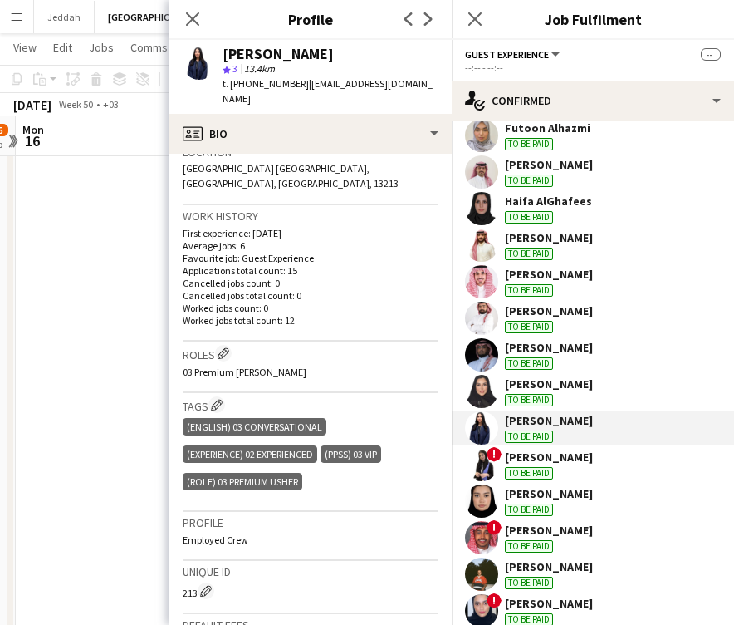
scroll to position [373, 0]
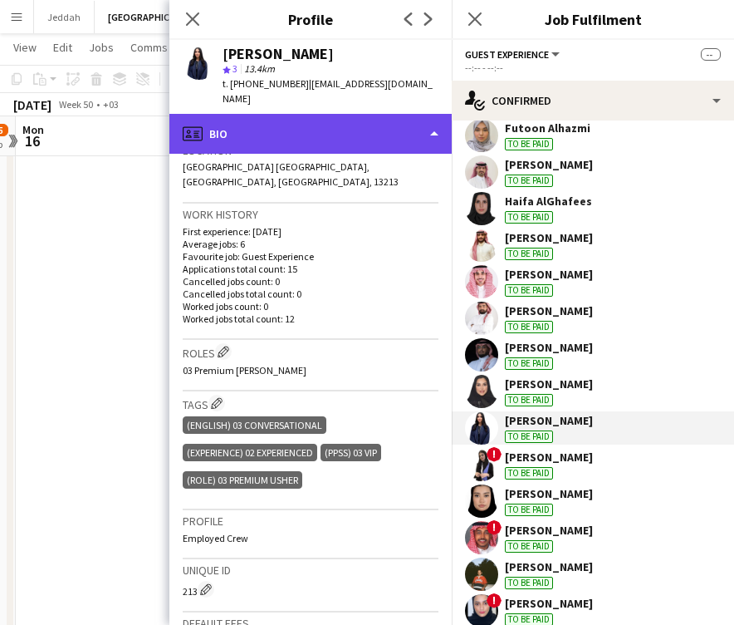
click at [288, 122] on div "profile Bio" at bounding box center [310, 134] width 282 height 40
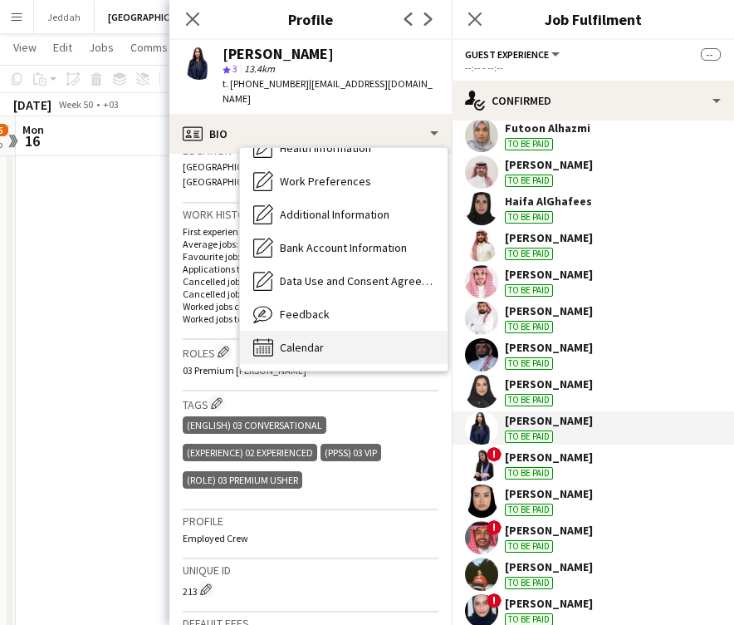
scroll to position [189, 0]
click at [302, 340] on span "Calendar" at bounding box center [302, 347] width 44 height 15
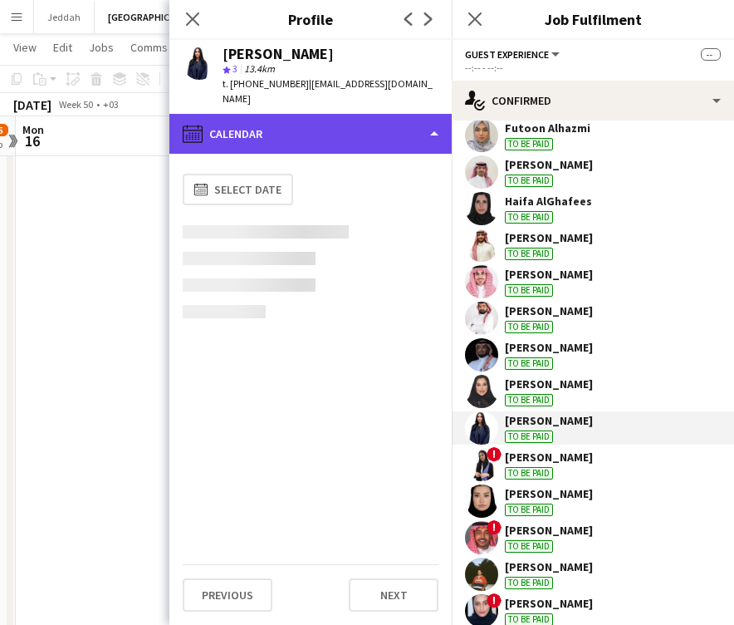
click at [315, 123] on div "calendar-full Calendar" at bounding box center [310, 134] width 282 height 40
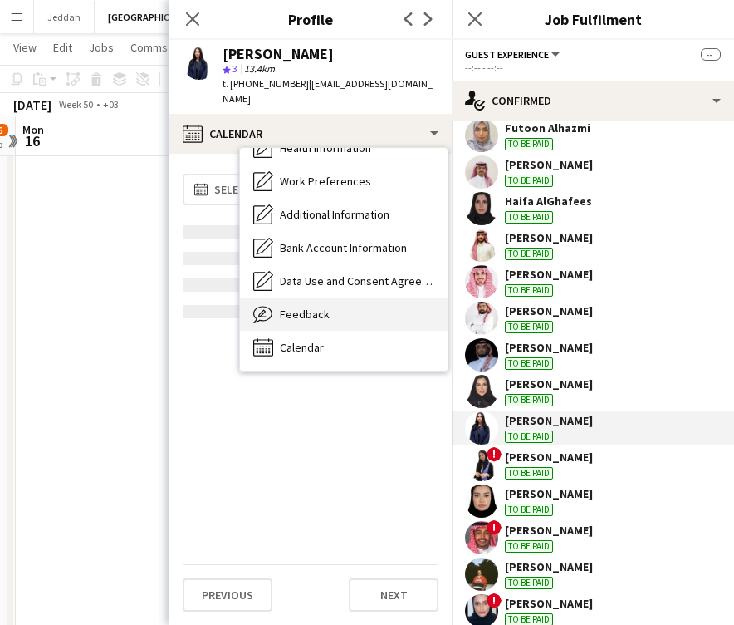
click at [305, 307] on span "Feedback" at bounding box center [305, 314] width 50 height 15
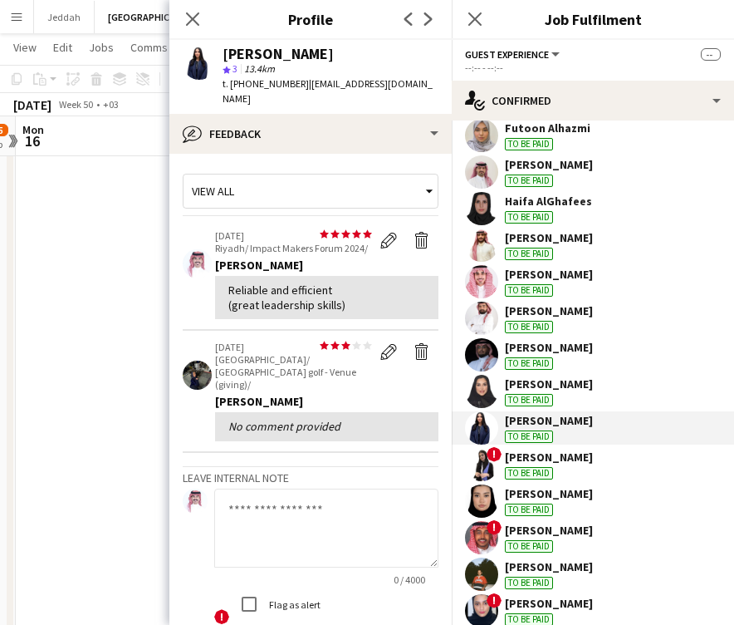
click at [484, 459] on app-user-avatar at bounding box center [481, 464] width 33 height 33
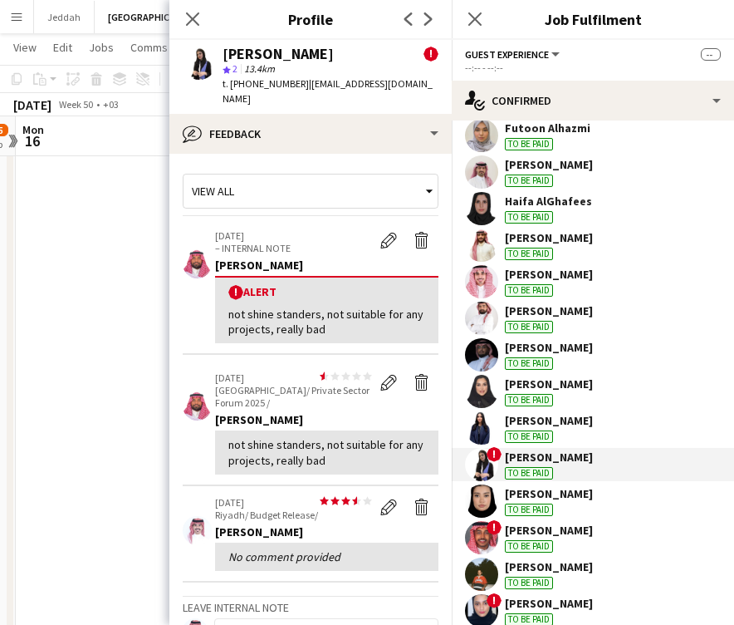
click at [487, 425] on app-user-avatar at bounding box center [481, 427] width 33 height 33
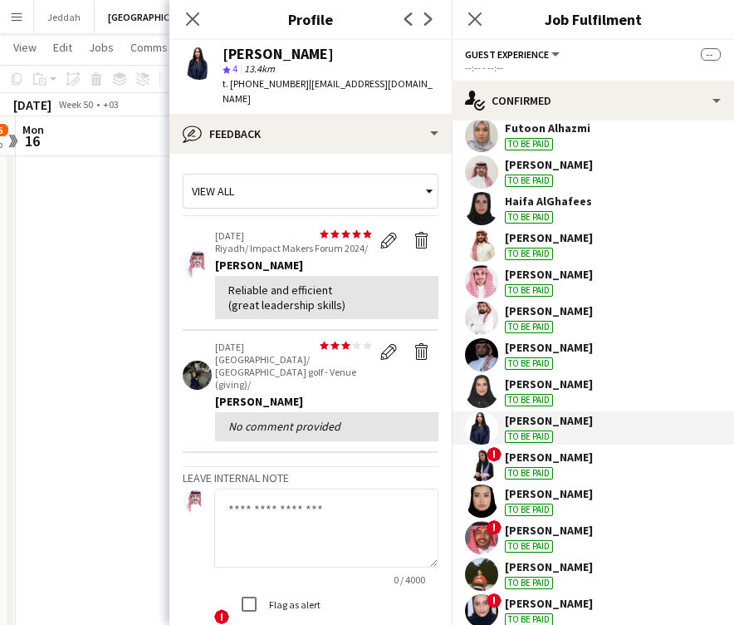
click at [490, 463] on app-user-avatar at bounding box center [481, 464] width 33 height 33
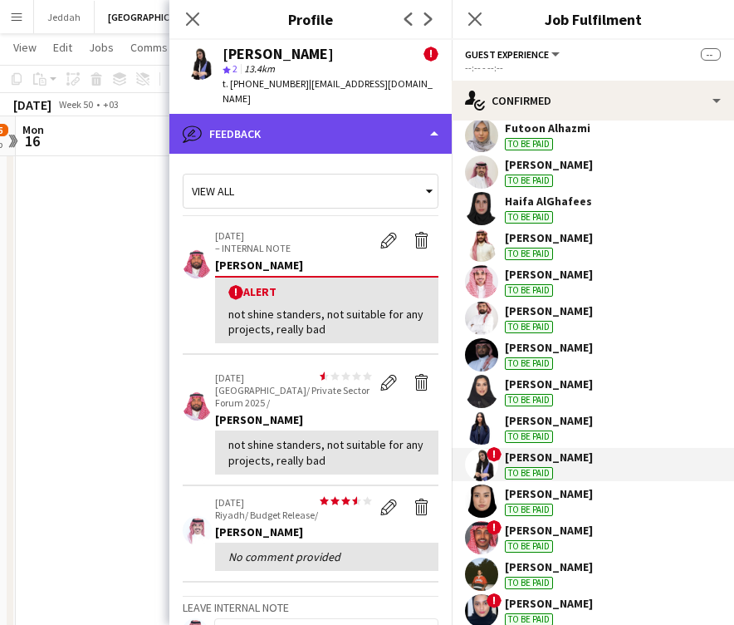
click at [341, 125] on div "bubble-pencil Feedback" at bounding box center [310, 134] width 282 height 40
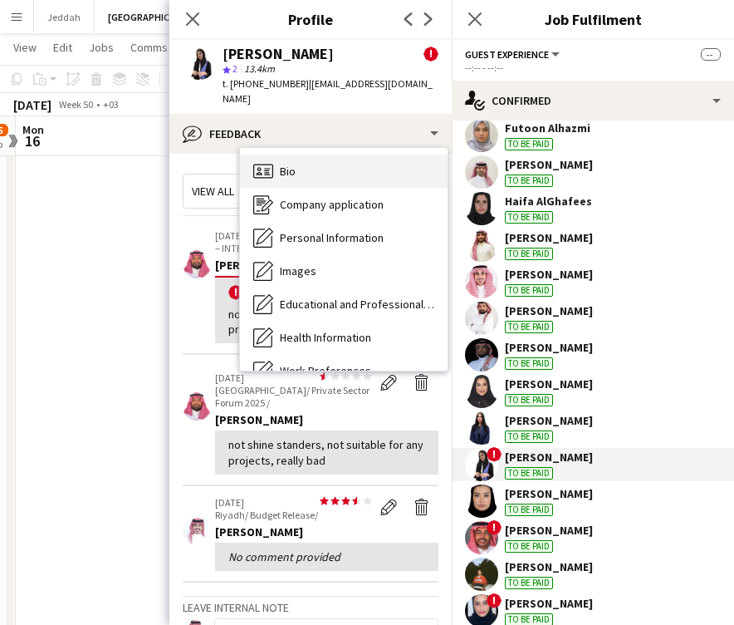
click at [339, 155] on div "Bio Bio" at bounding box center [344, 171] width 208 height 33
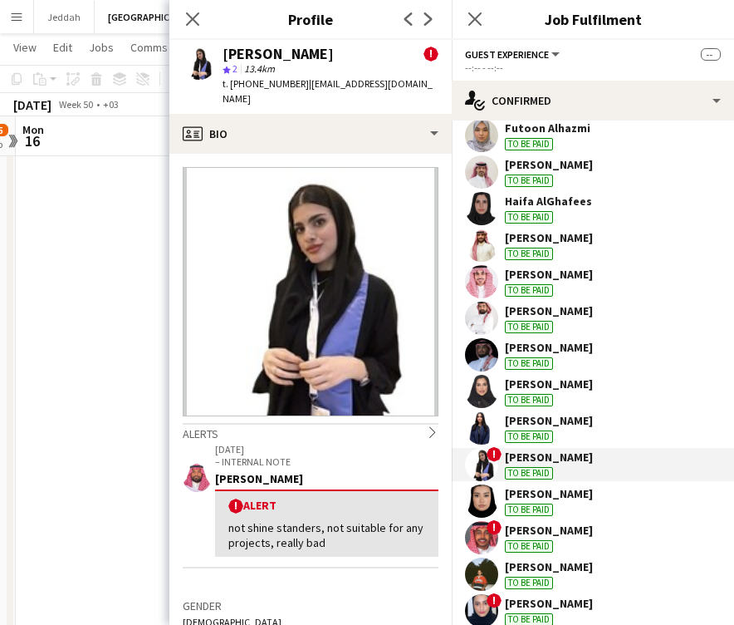
click at [239, 57] on div "[PERSON_NAME]" at bounding box center [278, 54] width 111 height 15
click at [299, 520] on div "not shine standers, not suitable for any projects, really bad" at bounding box center [326, 535] width 197 height 30
copy div "standers"
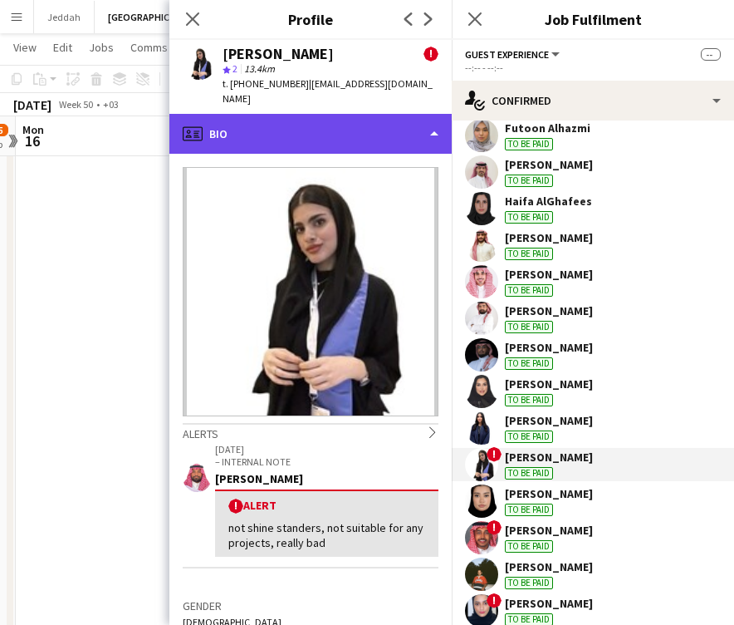
click at [345, 115] on div "profile Bio" at bounding box center [310, 134] width 282 height 40
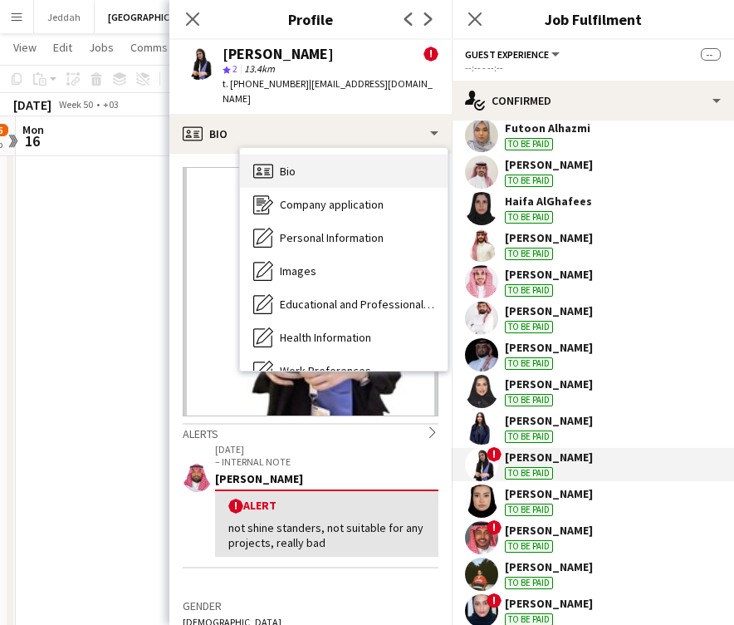
click at [337, 169] on div "Bio Bio" at bounding box center [344, 171] width 208 height 33
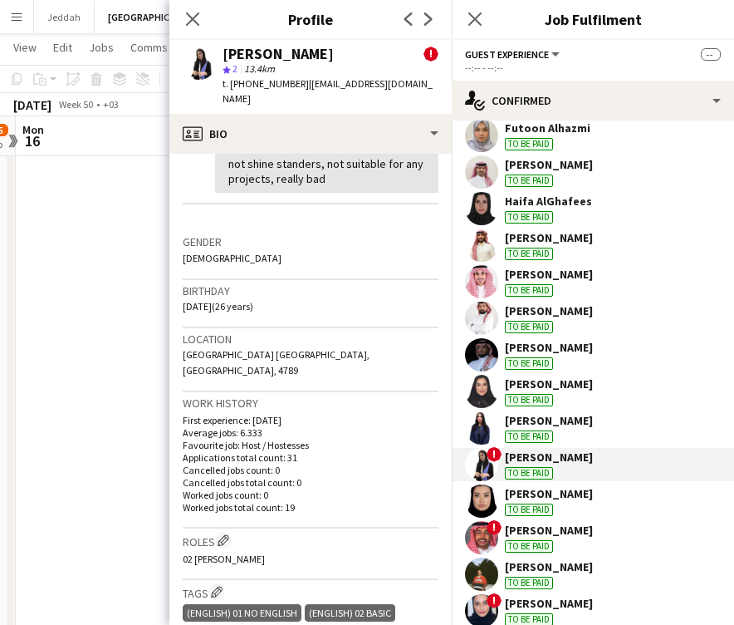
scroll to position [365, 0]
click at [484, 491] on app-user-avatar at bounding box center [481, 500] width 33 height 33
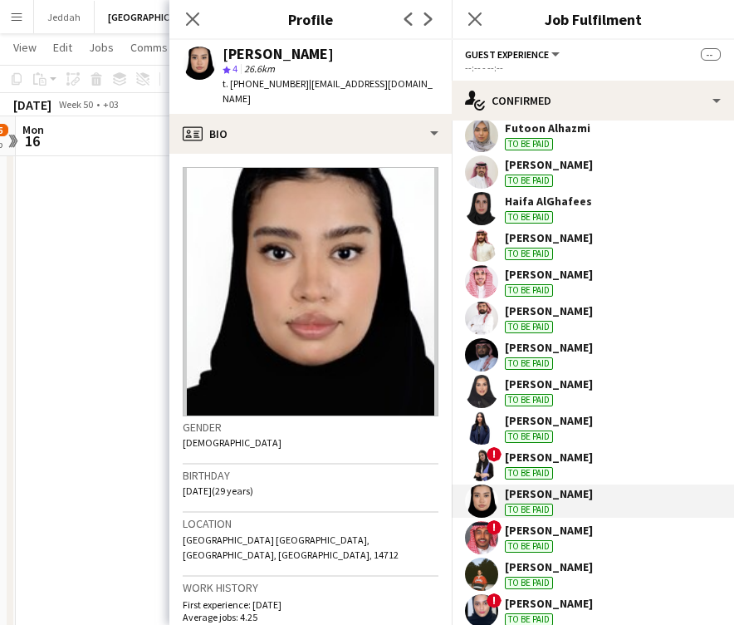
click at [248, 60] on div "[PERSON_NAME]" at bounding box center [278, 54] width 111 height 15
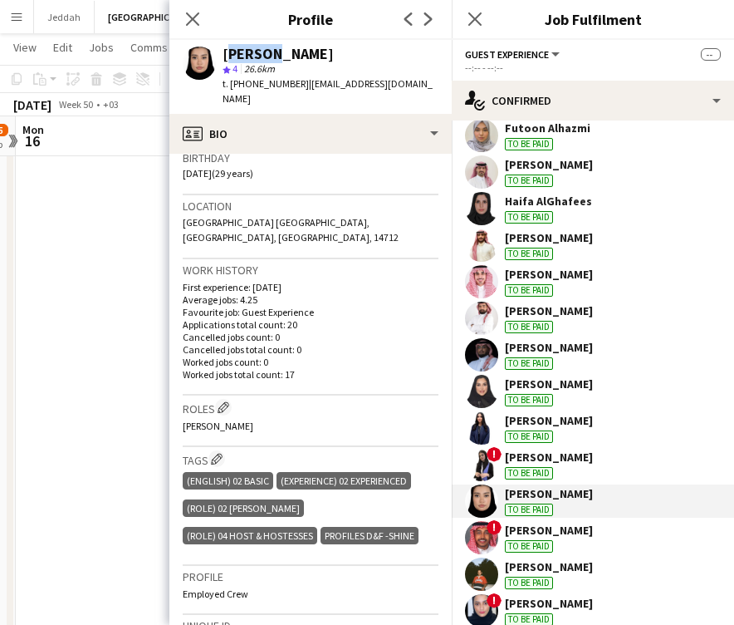
scroll to position [318, 0]
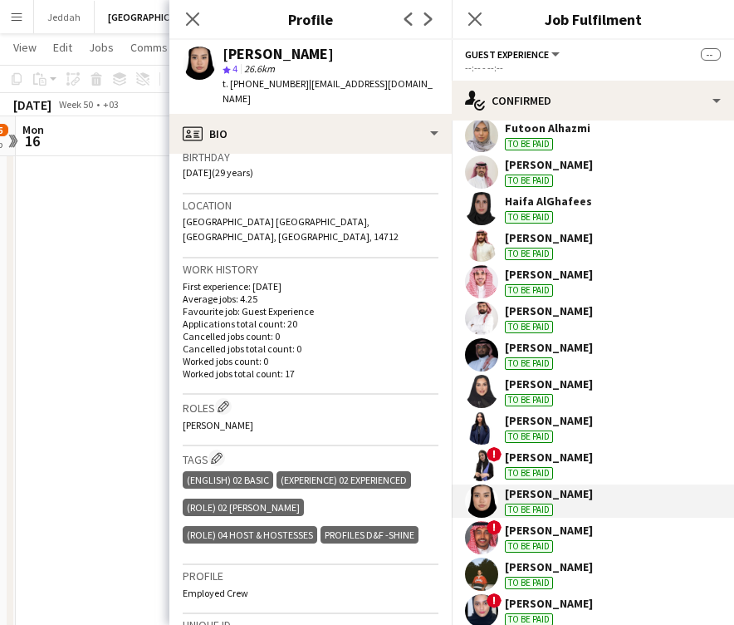
click at [478, 541] on app-user-avatar at bounding box center [481, 537] width 33 height 33
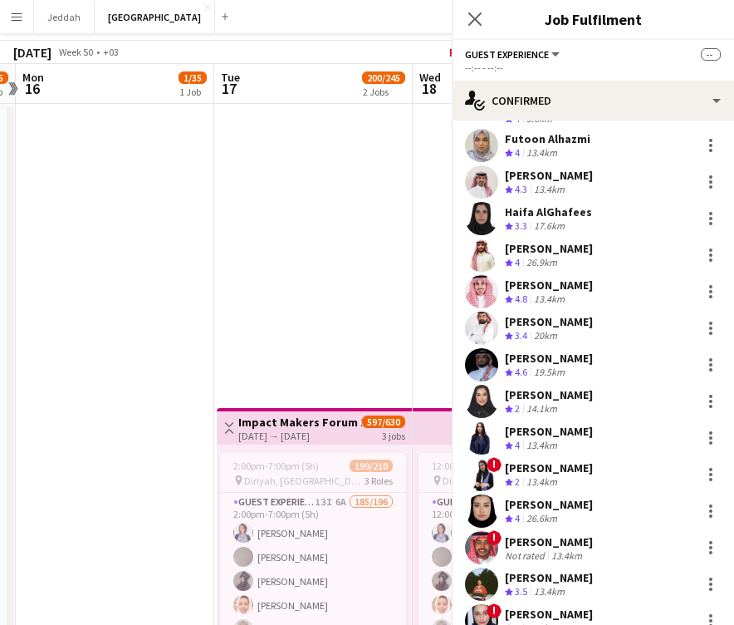
scroll to position [0, 0]
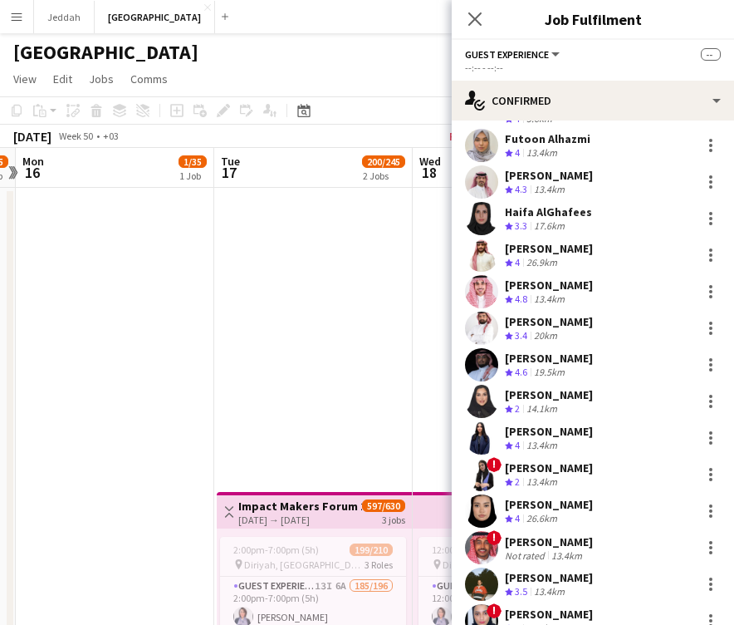
click at [479, 532] on app-user-avatar at bounding box center [481, 547] width 33 height 33
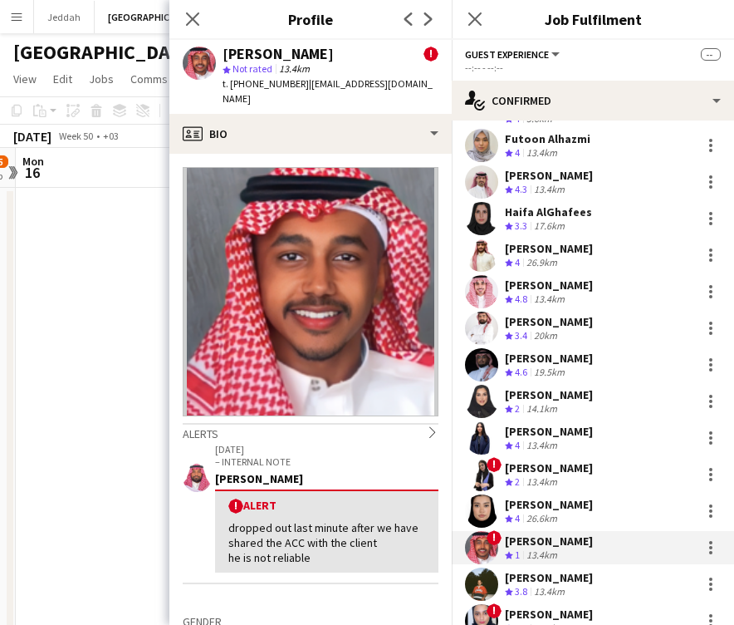
click at [482, 567] on app-user-avatar at bounding box center [481, 583] width 33 height 33
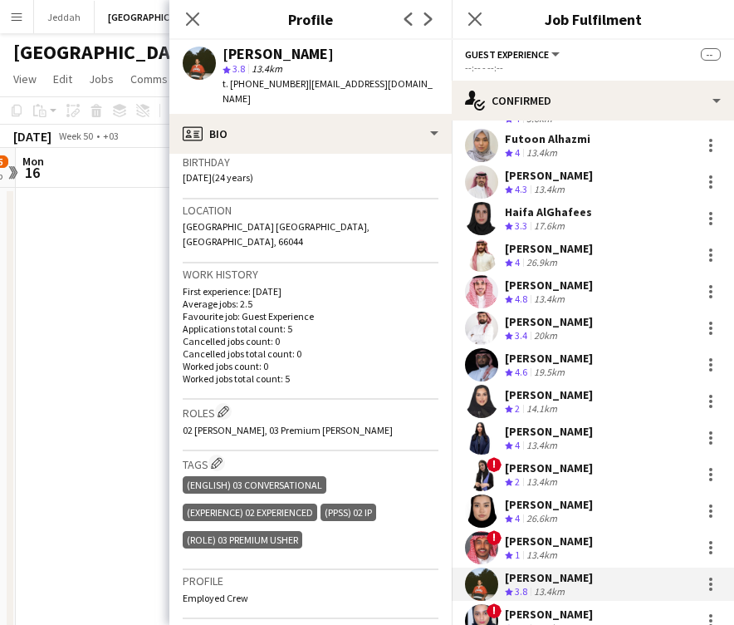
scroll to position [317, 0]
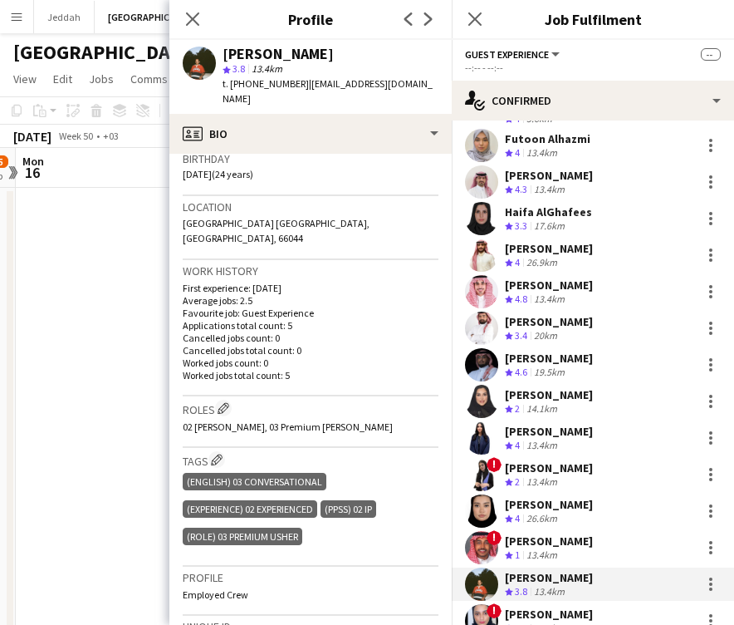
click at [475, 604] on app-user-avatar at bounding box center [481, 620] width 33 height 33
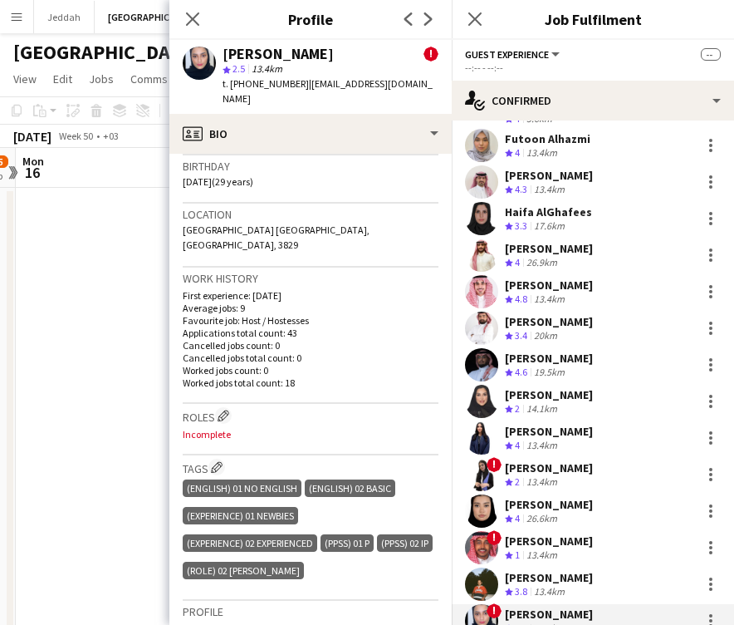
scroll to position [475, 0]
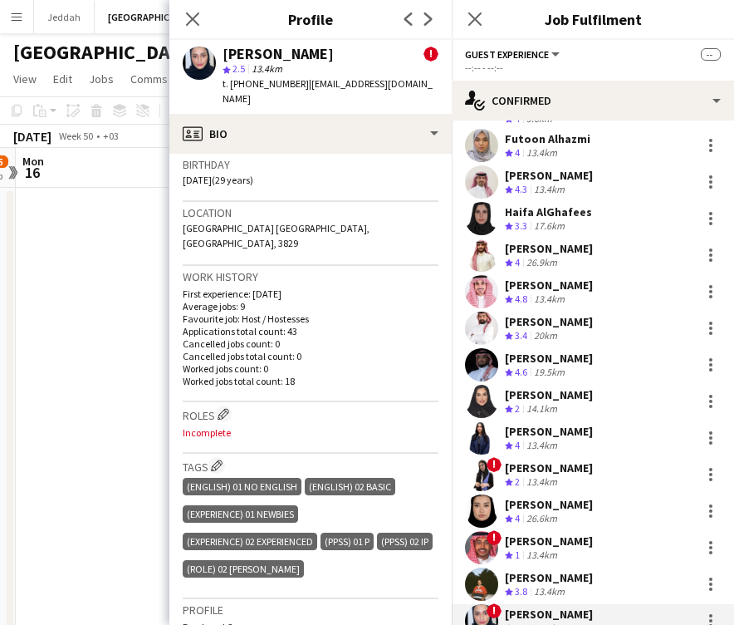
click at [251, 505] on div "(Experience) 01 Newbies" at bounding box center [240, 513] width 115 height 17
click at [218, 459] on app-icon "Edit crew company tags" at bounding box center [217, 465] width 12 height 12
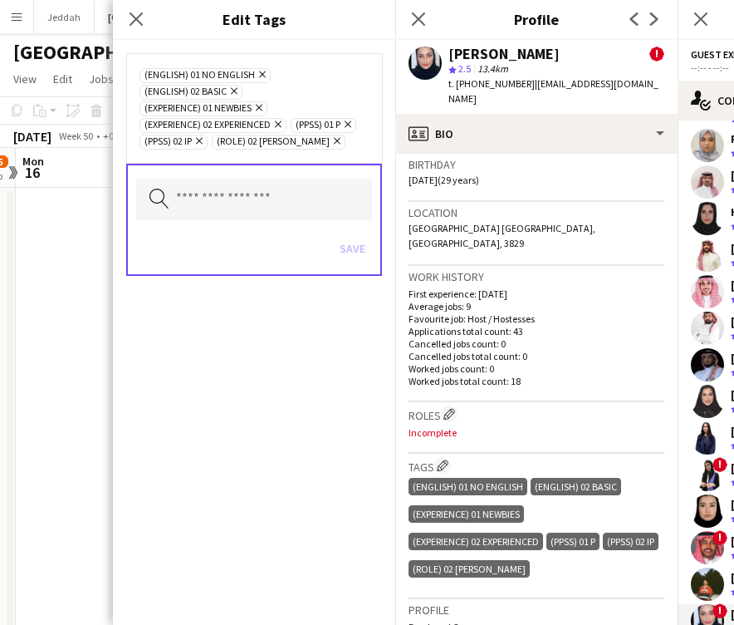
click at [200, 143] on icon at bounding box center [199, 141] width 7 height 7
click at [234, 88] on icon "Remove" at bounding box center [232, 91] width 11 height 11
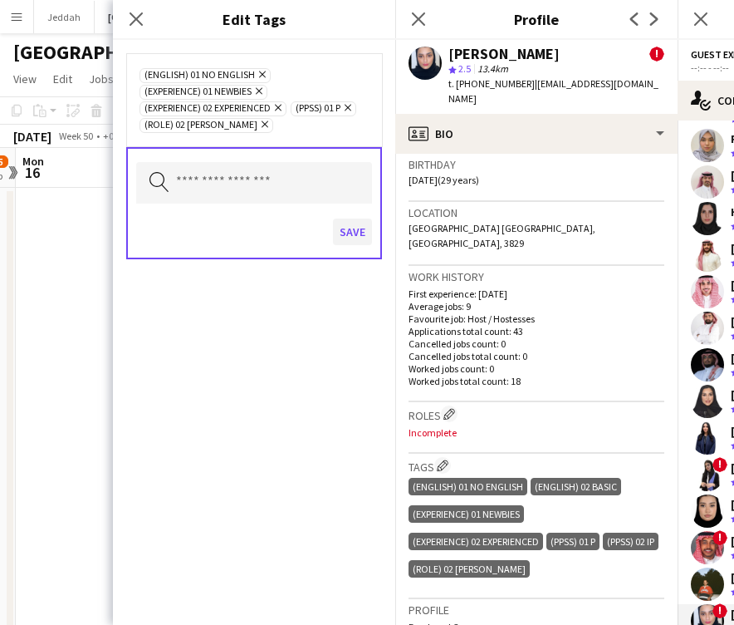
click at [343, 233] on button "Save" at bounding box center [352, 232] width 39 height 27
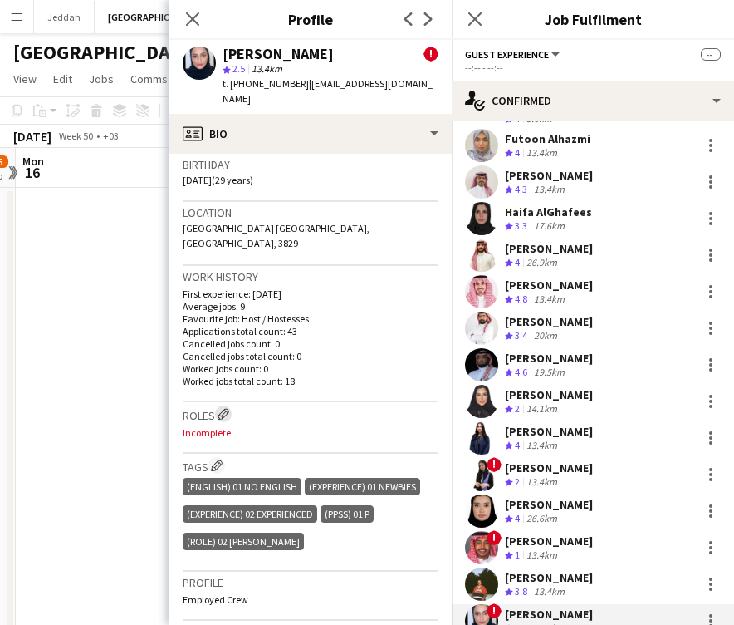
click at [225, 408] on app-icon "Edit crew company roles" at bounding box center [224, 414] width 12 height 12
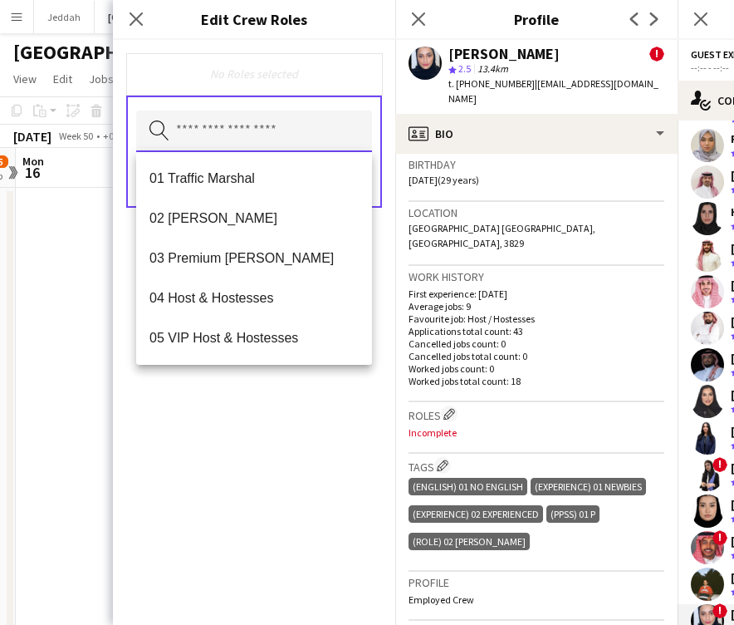
click at [276, 136] on input "text" at bounding box center [254, 132] width 236 height 42
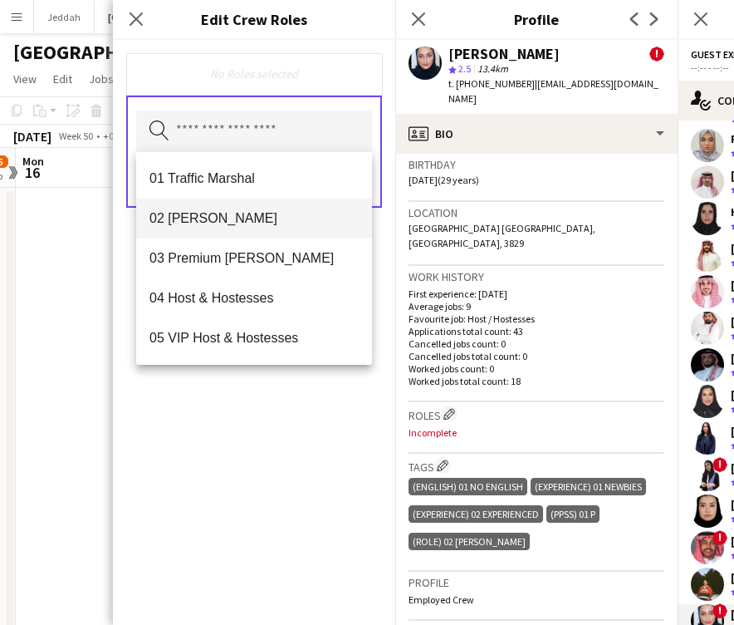
click at [251, 227] on mat-option "02 [PERSON_NAME]" at bounding box center [254, 219] width 236 height 40
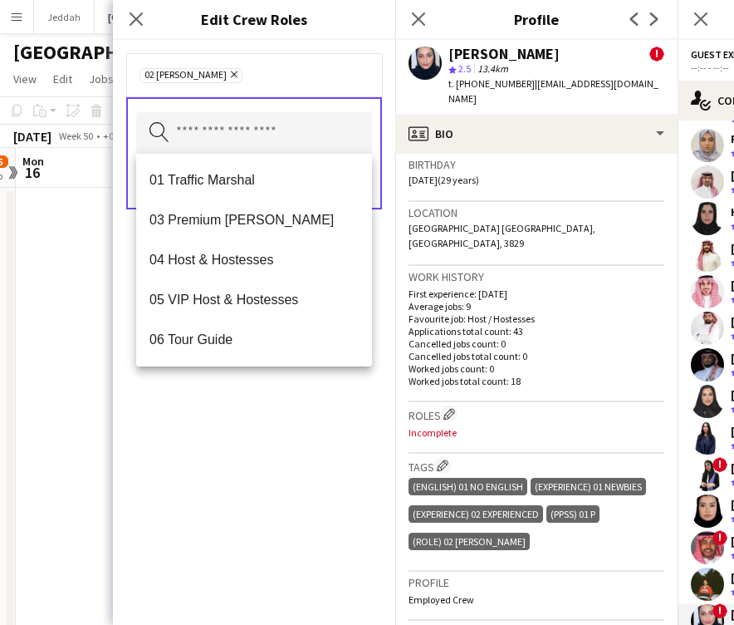
click at [268, 416] on div "02 [PERSON_NAME] Remove Search by role type Save" at bounding box center [254, 332] width 282 height 585
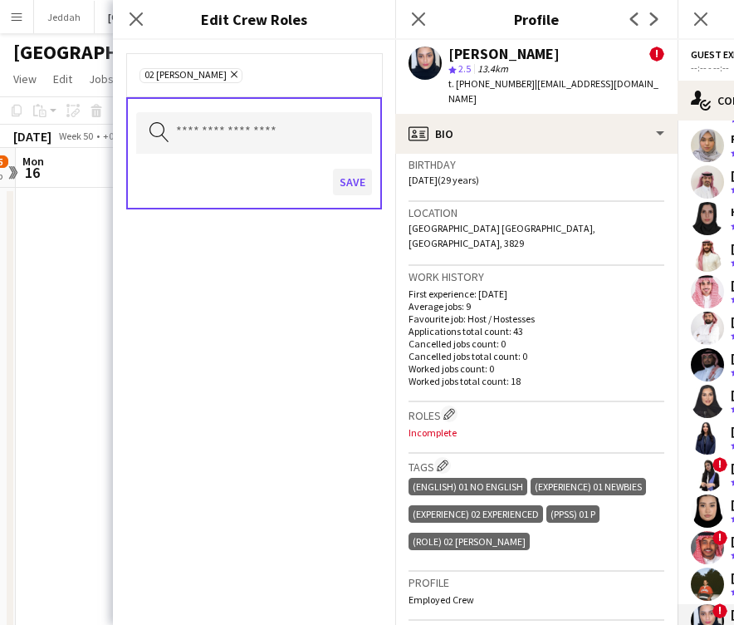
click at [351, 182] on button "Save" at bounding box center [352, 182] width 39 height 27
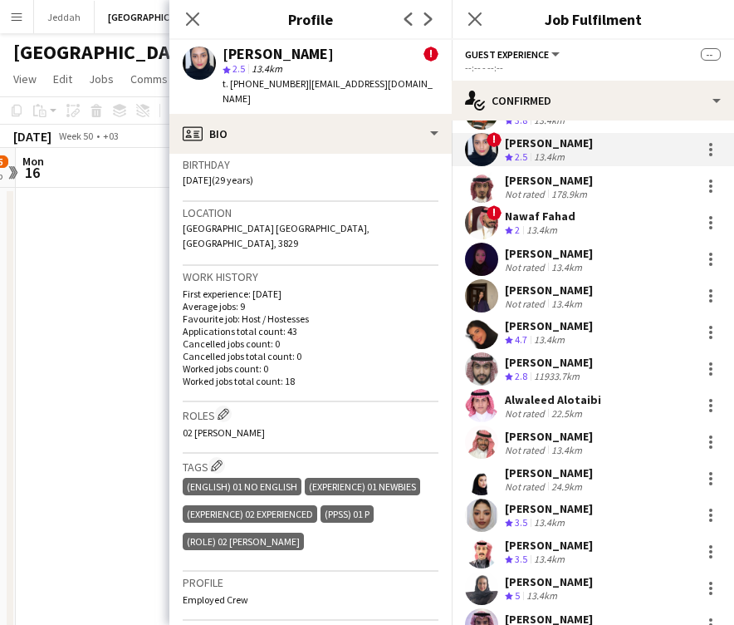
scroll to position [1053, 0]
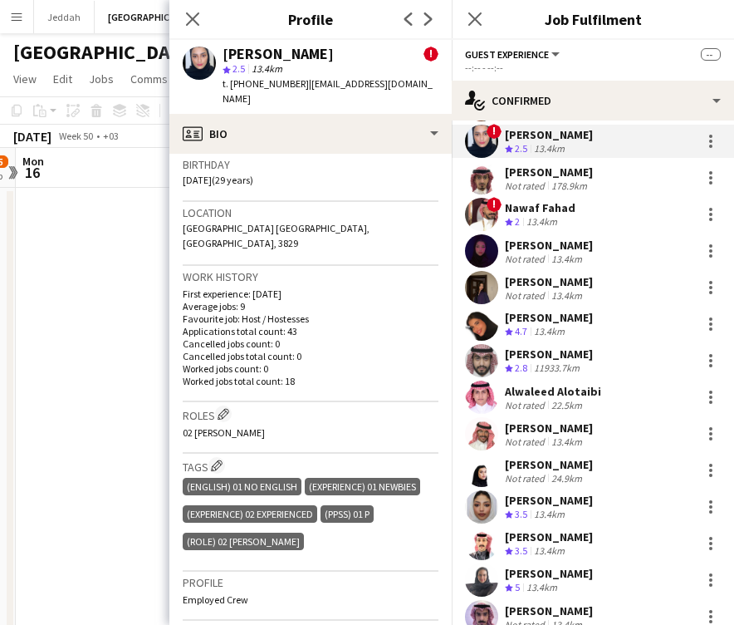
click at [481, 165] on app-user-avatar at bounding box center [481, 177] width 33 height 33
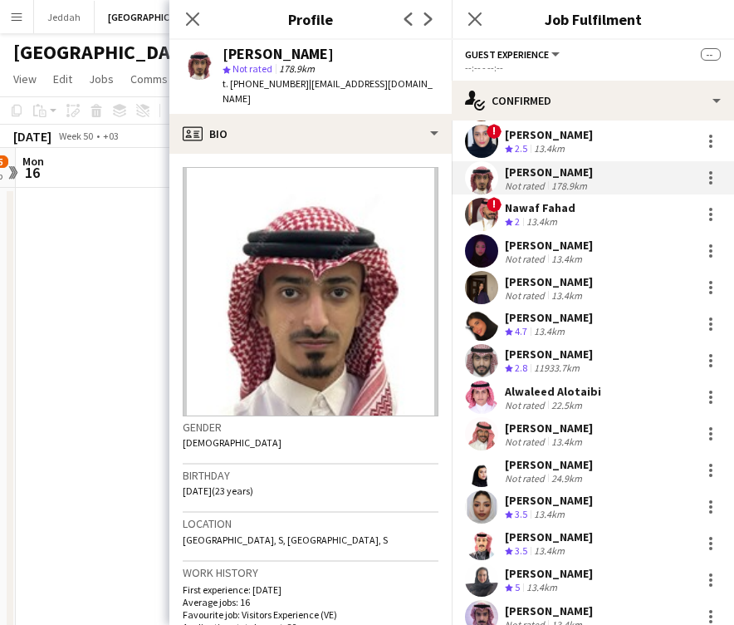
click at [240, 52] on div "[PERSON_NAME]" at bounding box center [278, 54] width 111 height 15
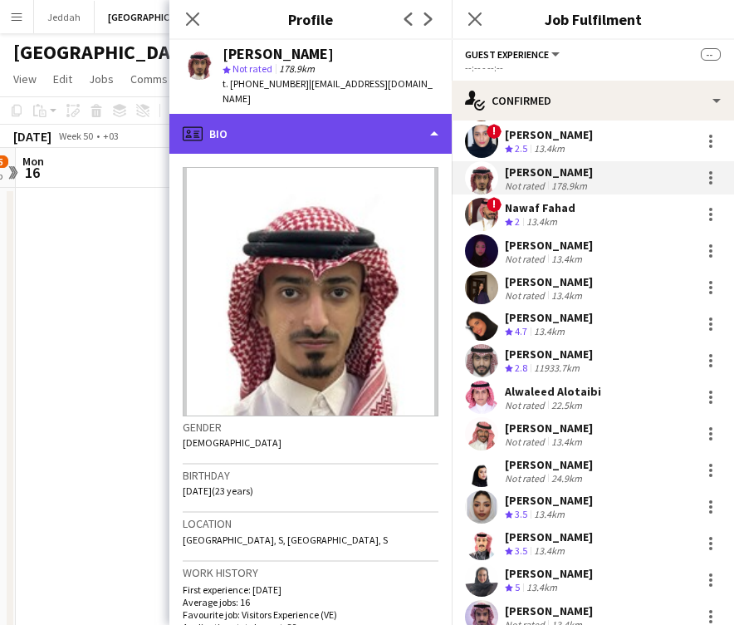
click at [351, 122] on div "profile Bio" at bounding box center [310, 134] width 282 height 40
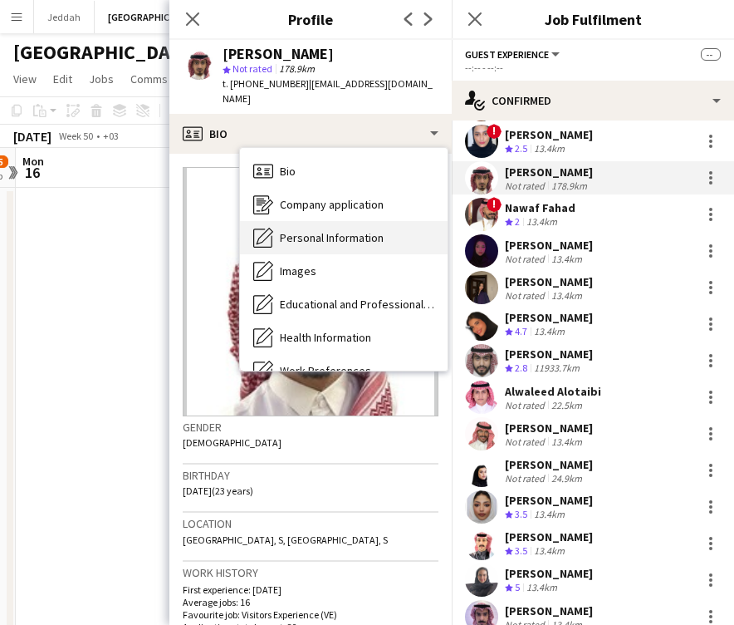
click at [337, 230] on span "Personal Information" at bounding box center [332, 237] width 104 height 15
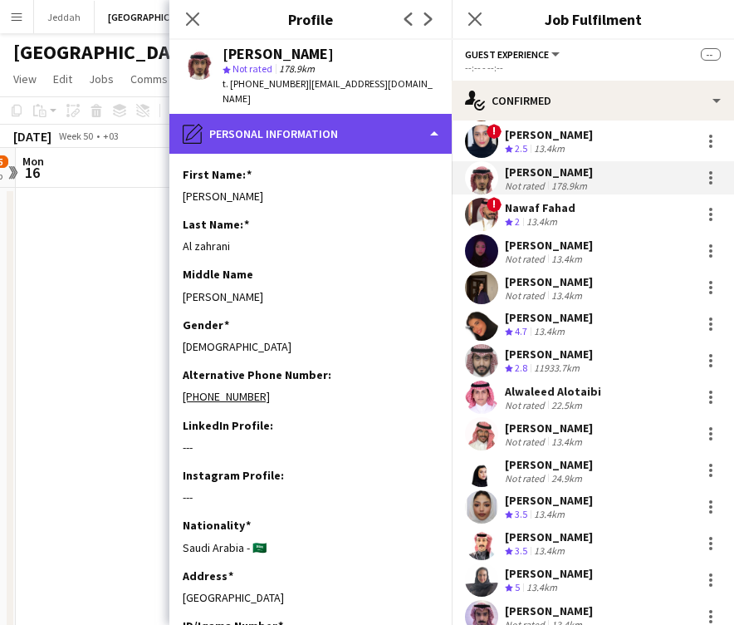
click at [347, 125] on div "pencil4 Personal Information" at bounding box center [310, 134] width 282 height 40
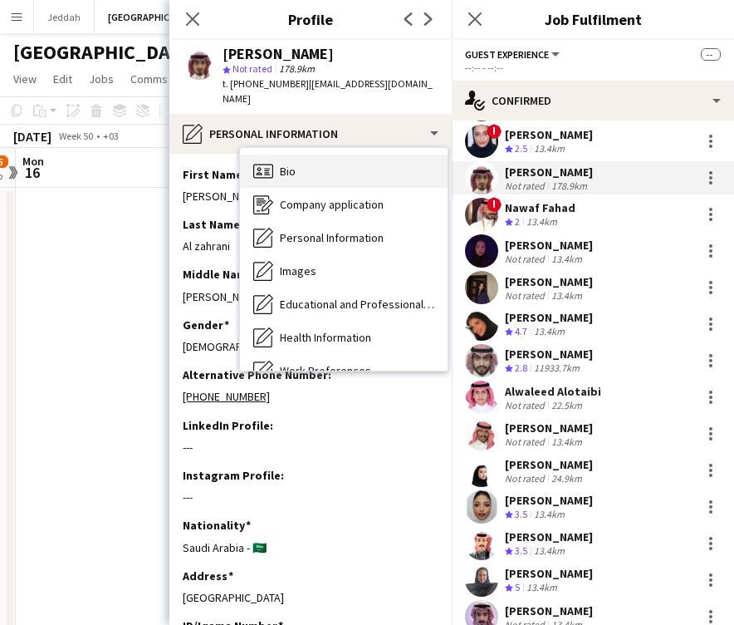
click at [343, 155] on div "Bio Bio" at bounding box center [344, 171] width 208 height 33
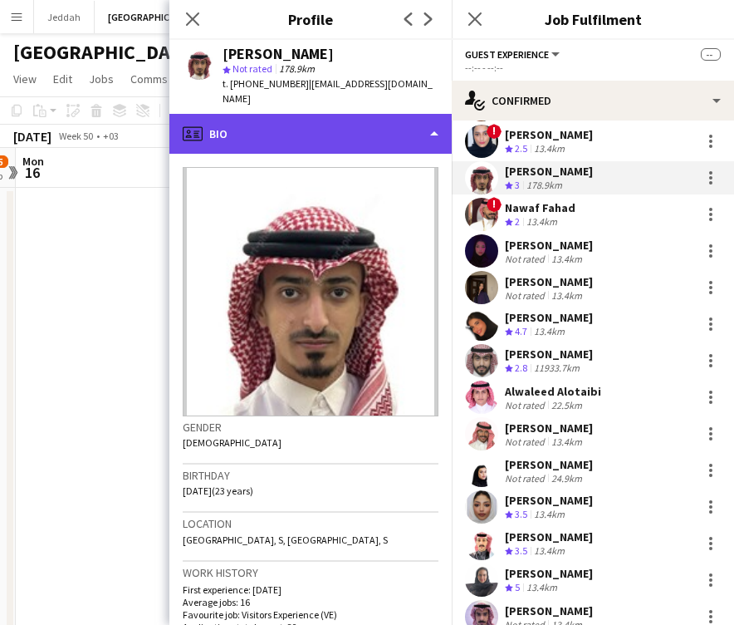
click at [304, 117] on div "profile Bio" at bounding box center [310, 134] width 282 height 40
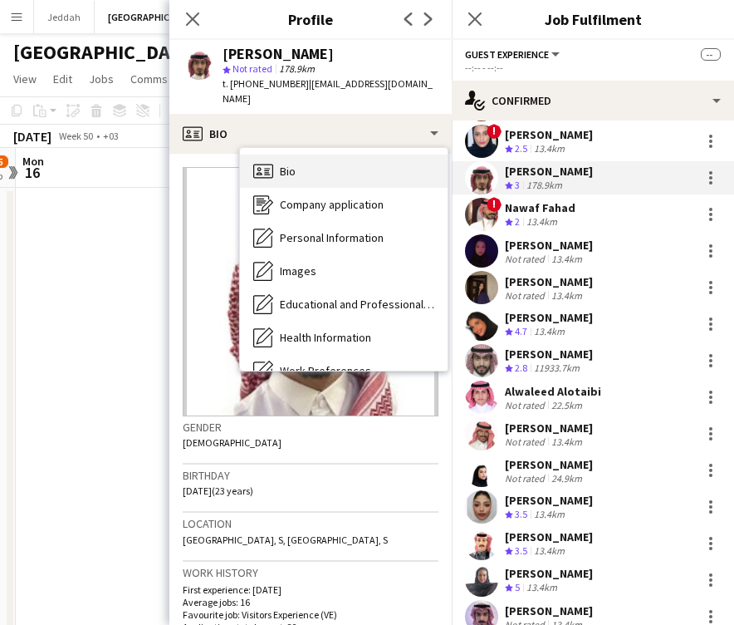
click at [302, 165] on div "Bio Bio" at bounding box center [344, 171] width 208 height 33
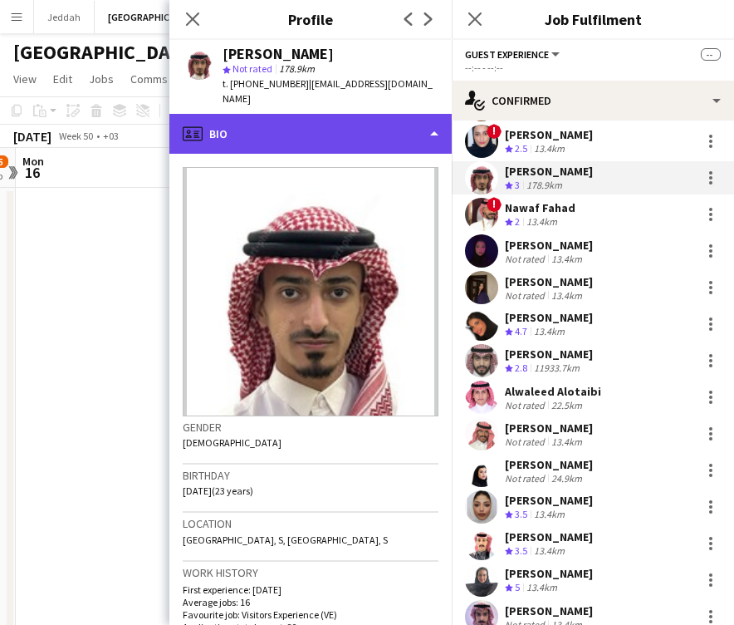
click at [299, 125] on div "profile Bio" at bounding box center [310, 134] width 282 height 40
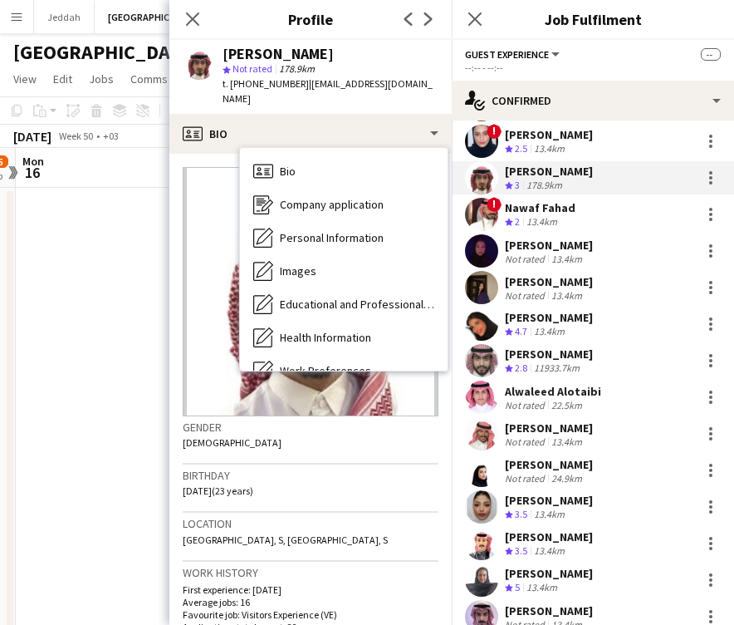
click at [287, 448] on div "Gender [DEMOGRAPHIC_DATA]" at bounding box center [311, 440] width 256 height 48
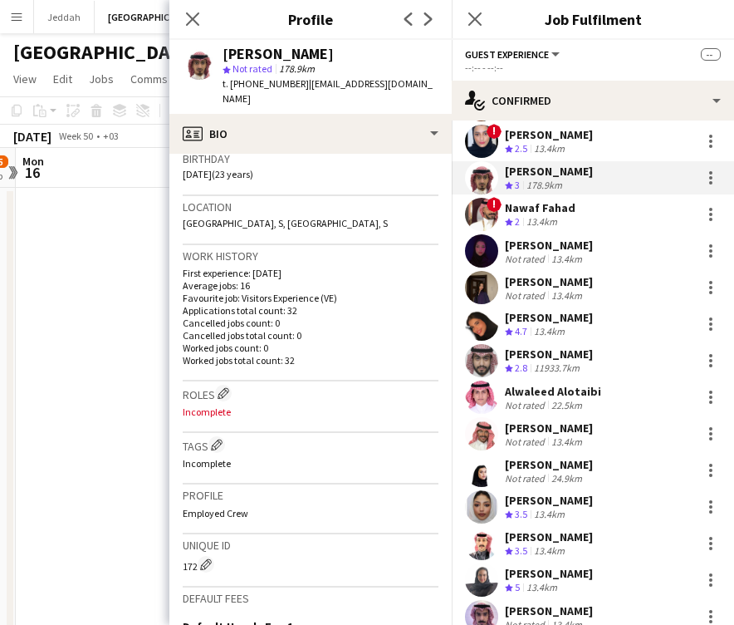
scroll to position [371, 0]
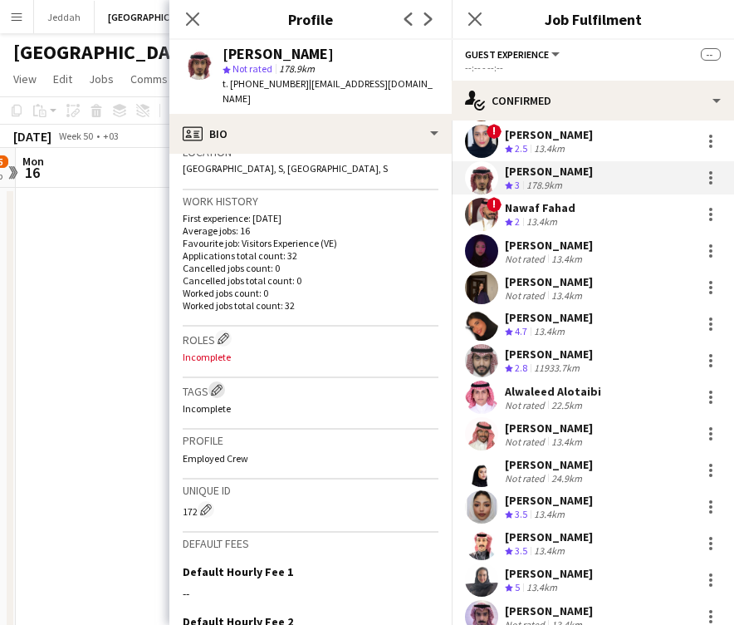
click at [214, 384] on app-icon "Edit crew company tags" at bounding box center [217, 390] width 12 height 12
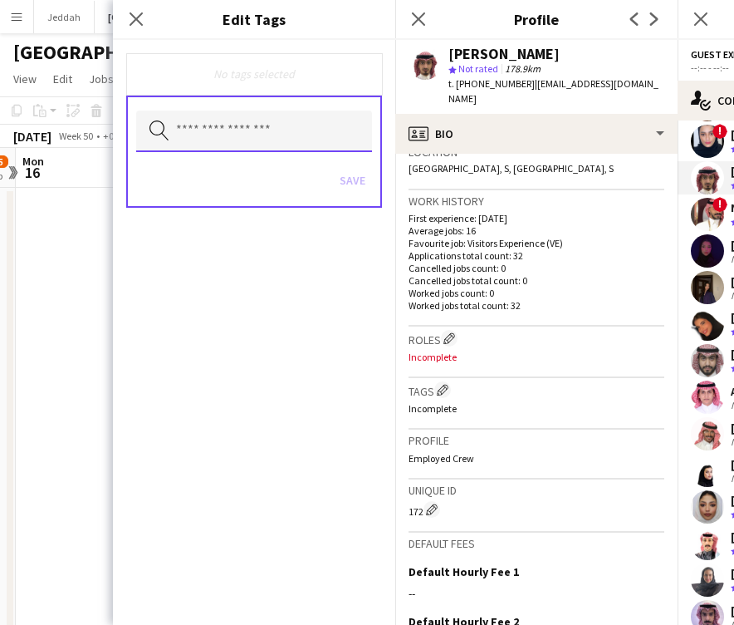
click at [262, 132] on input "text" at bounding box center [254, 132] width 236 height 42
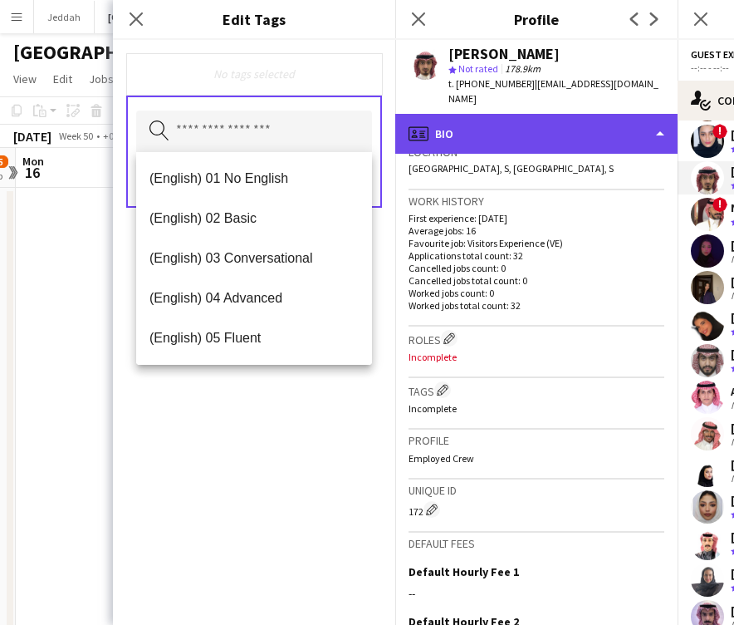
click at [474, 125] on div "profile Bio" at bounding box center [536, 134] width 282 height 40
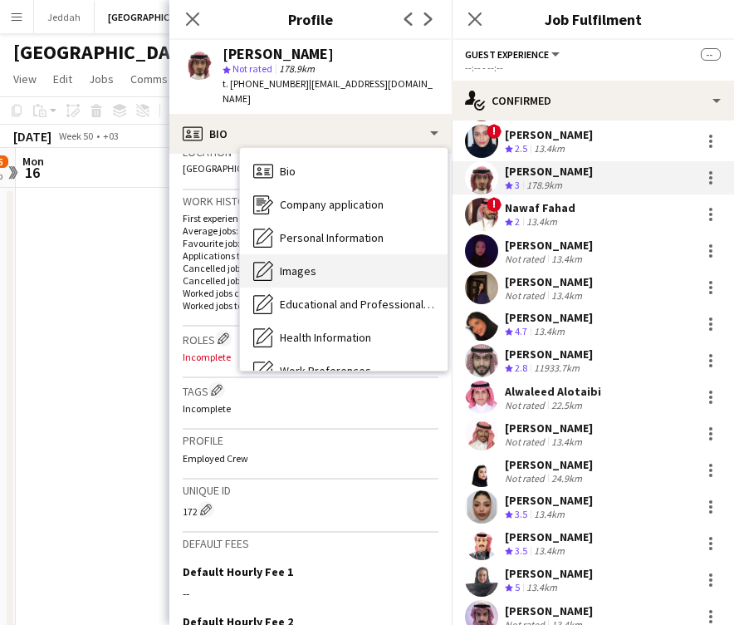
click at [336, 254] on div "Images Images" at bounding box center [344, 270] width 208 height 33
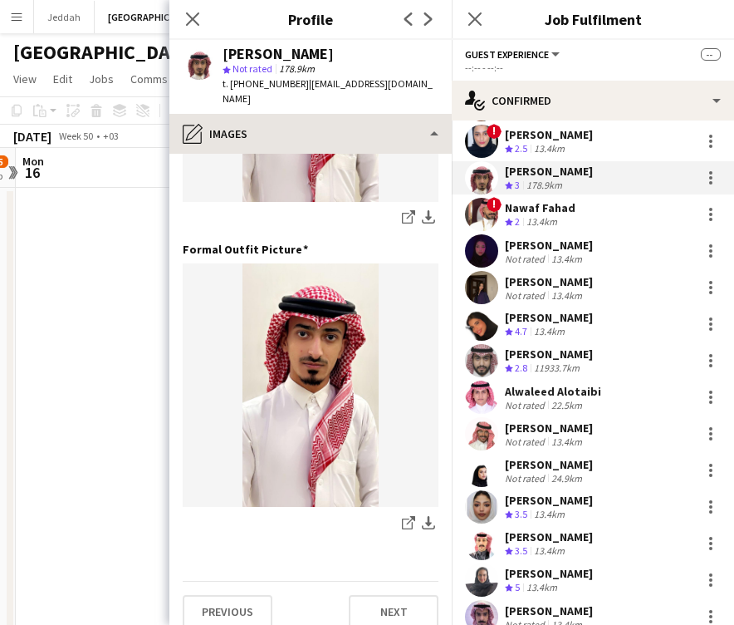
scroll to position [535, 0]
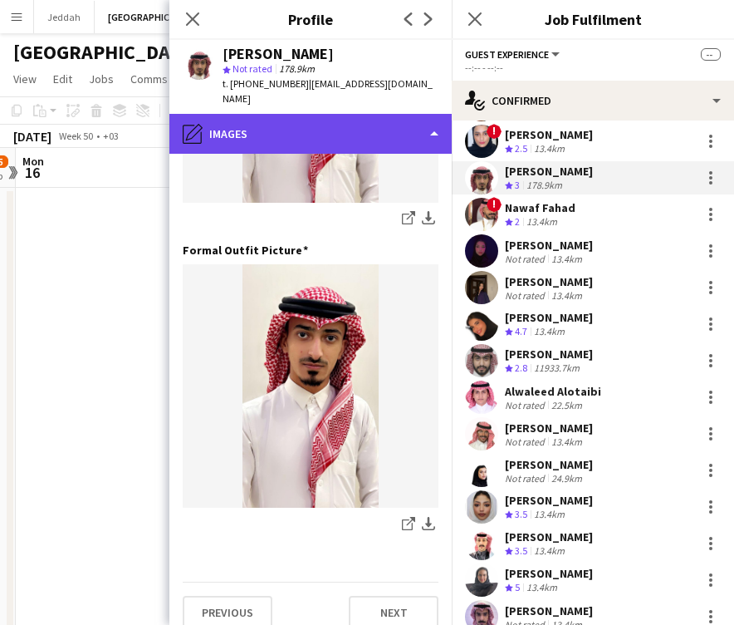
click at [320, 114] on div "pencil4 Images" at bounding box center [310, 134] width 282 height 40
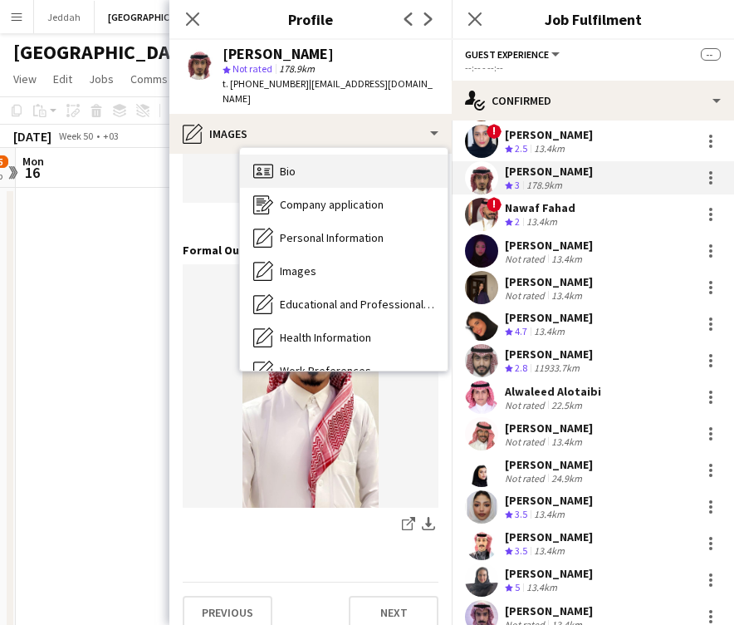
click at [315, 158] on div "Bio Bio" at bounding box center [344, 171] width 208 height 33
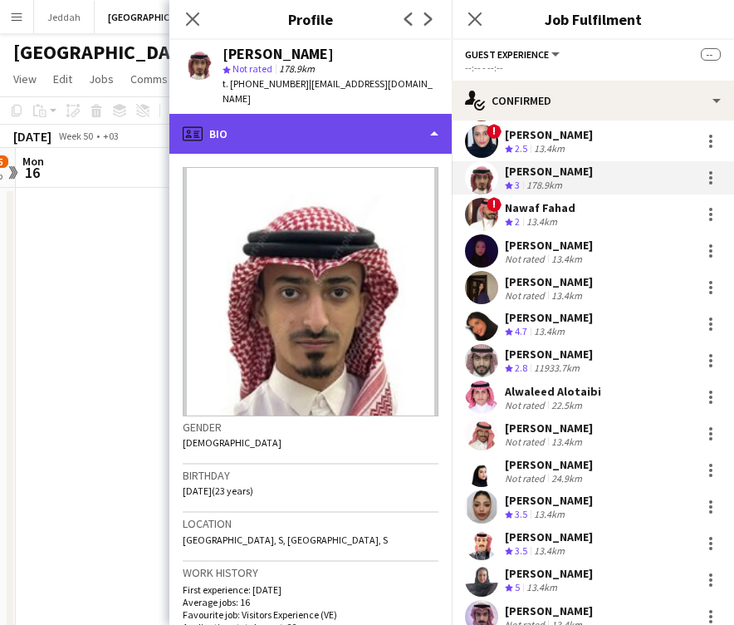
click at [312, 127] on div "profile Bio" at bounding box center [310, 134] width 282 height 40
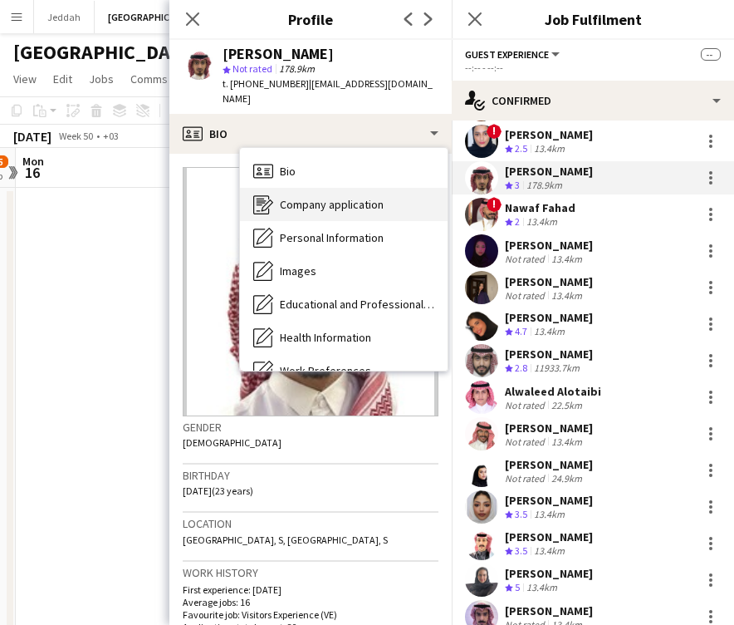
click at [305, 197] on span "Company application" at bounding box center [332, 204] width 104 height 15
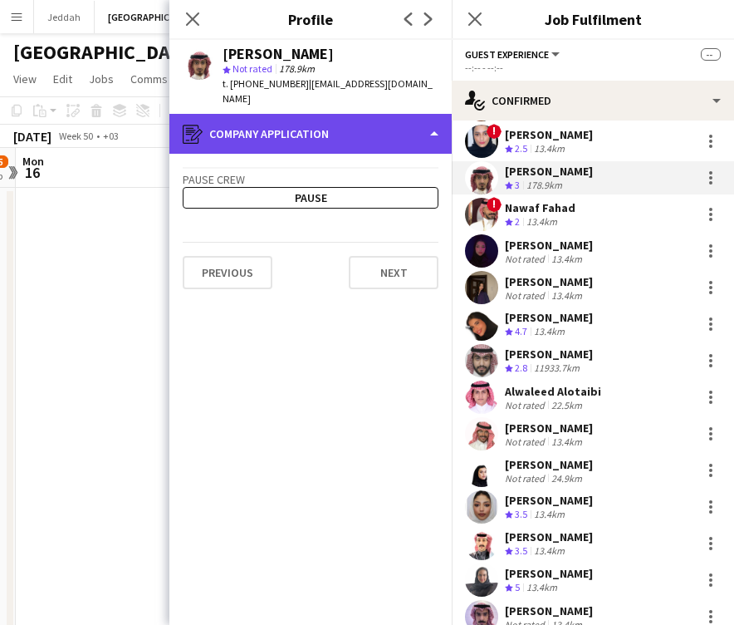
click at [302, 132] on div "register Company application" at bounding box center [310, 134] width 282 height 40
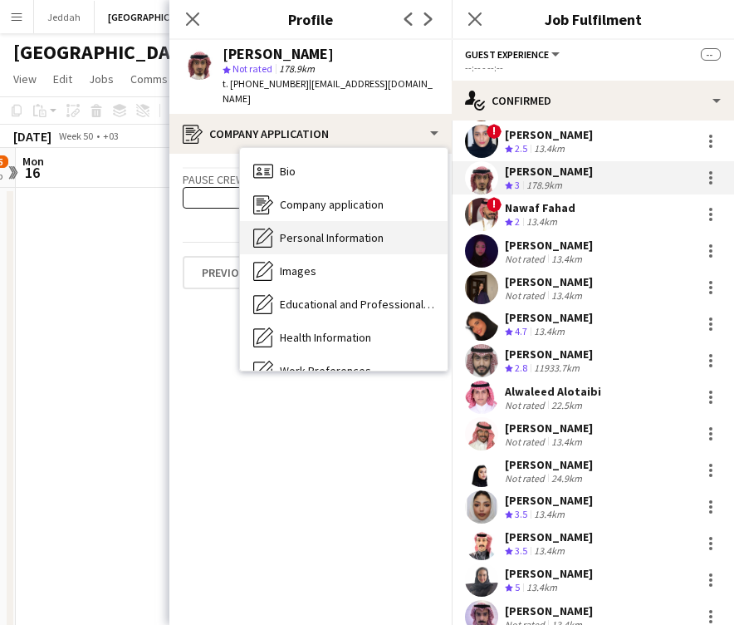
click at [296, 230] on span "Personal Information" at bounding box center [332, 237] width 104 height 15
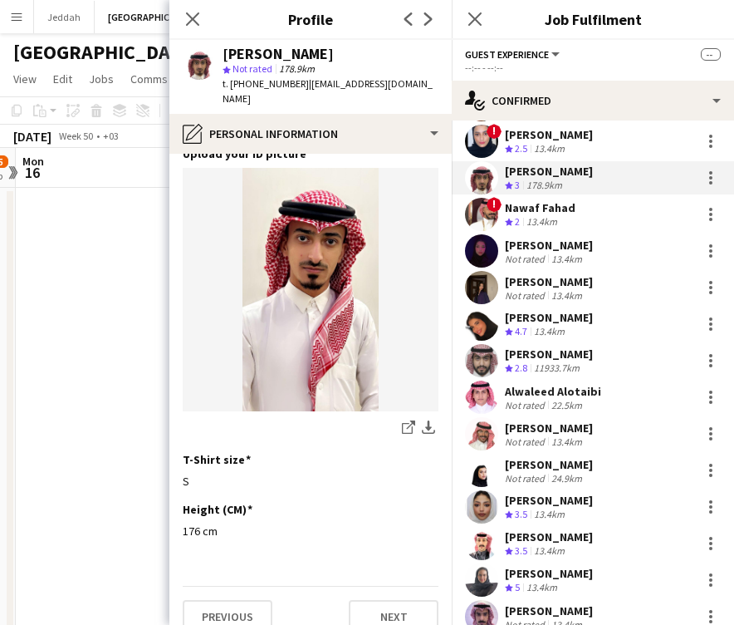
scroll to position [823, 0]
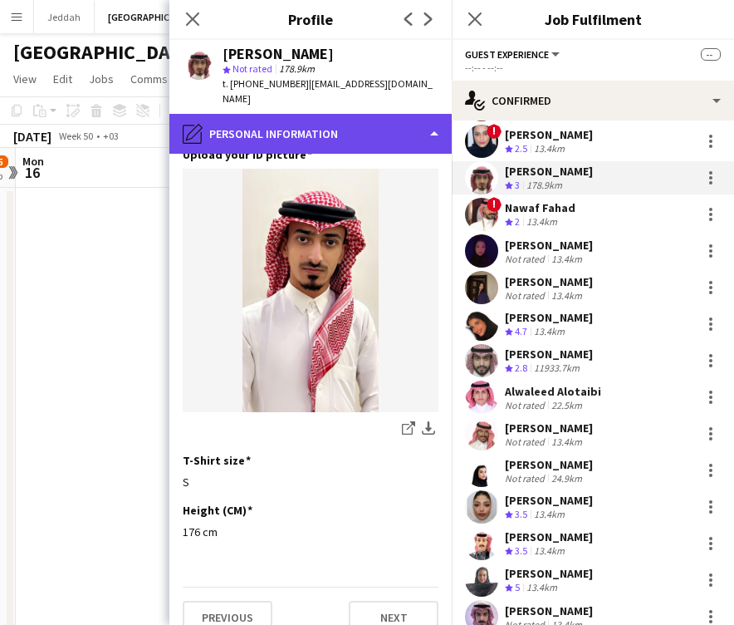
click at [316, 126] on div "pencil4 Personal Information" at bounding box center [310, 134] width 282 height 40
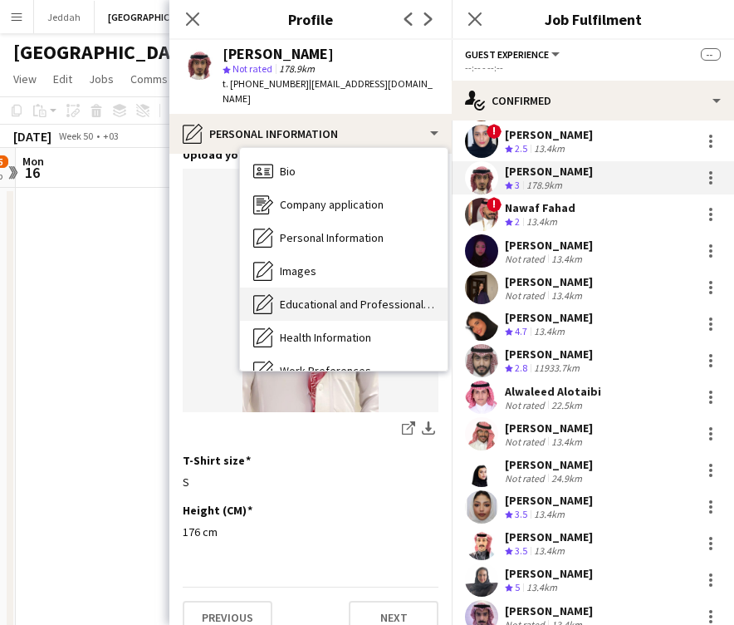
click at [302, 297] on span "Educational and Professional Background" at bounding box center [357, 304] width 155 height 15
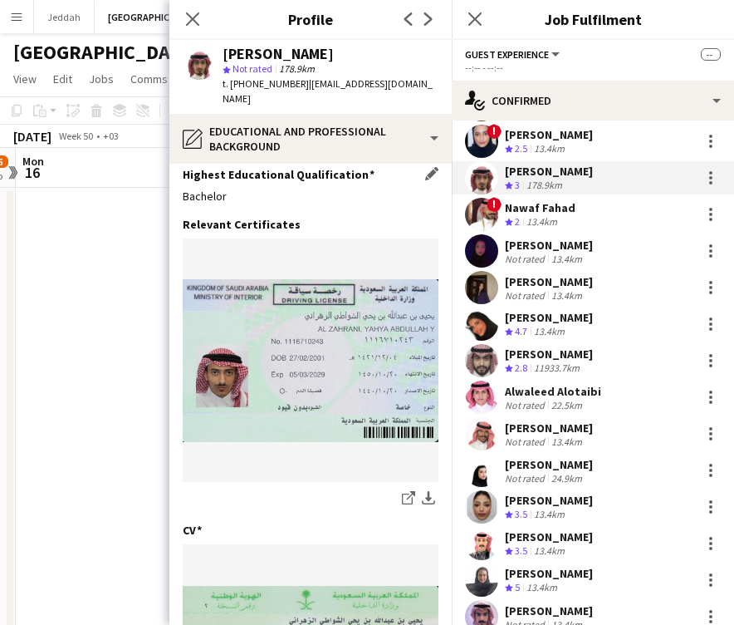
scroll to position [0, 0]
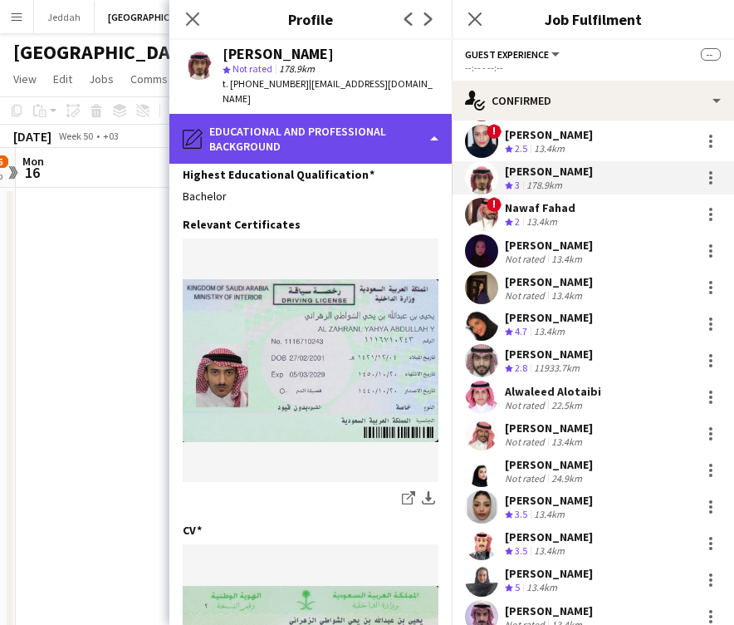
click at [307, 137] on div "pencil4 Educational and Professional Background" at bounding box center [310, 139] width 282 height 50
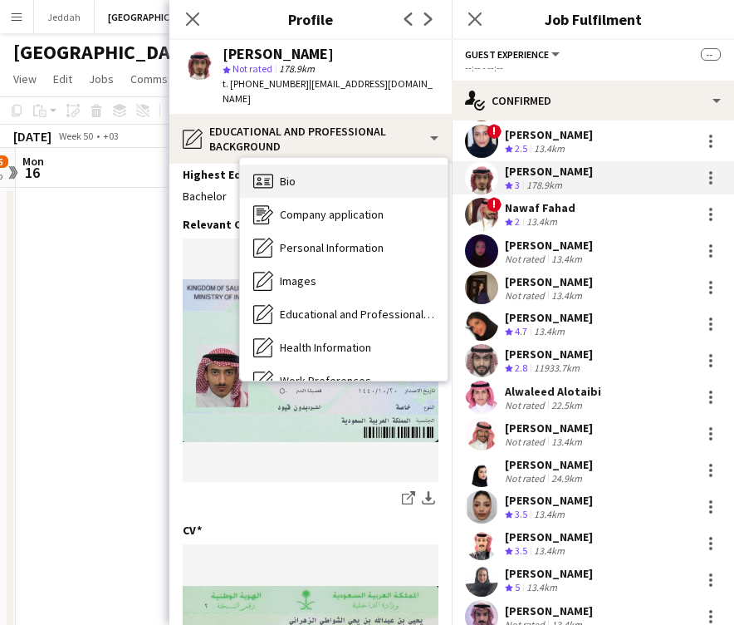
click at [305, 165] on div "Bio Bio" at bounding box center [344, 181] width 208 height 33
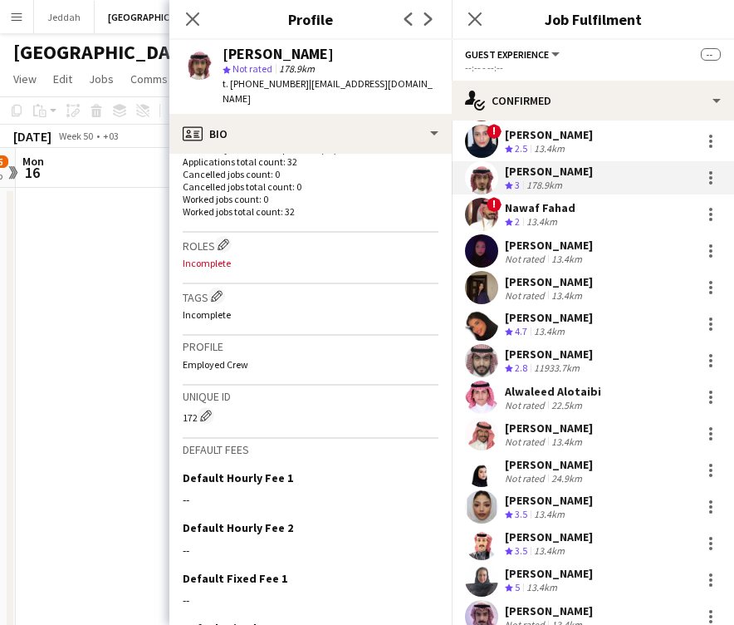
scroll to position [474, 0]
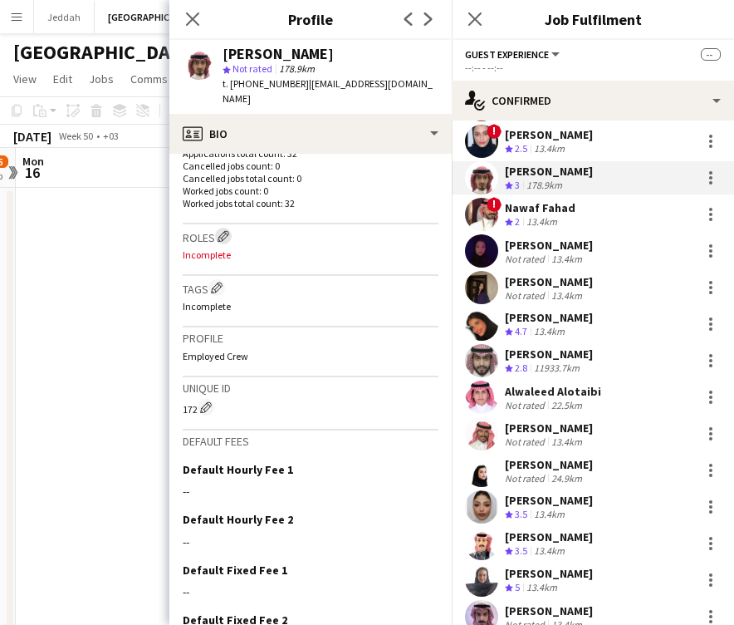
click at [222, 230] on app-icon "Edit crew company roles" at bounding box center [224, 236] width 12 height 12
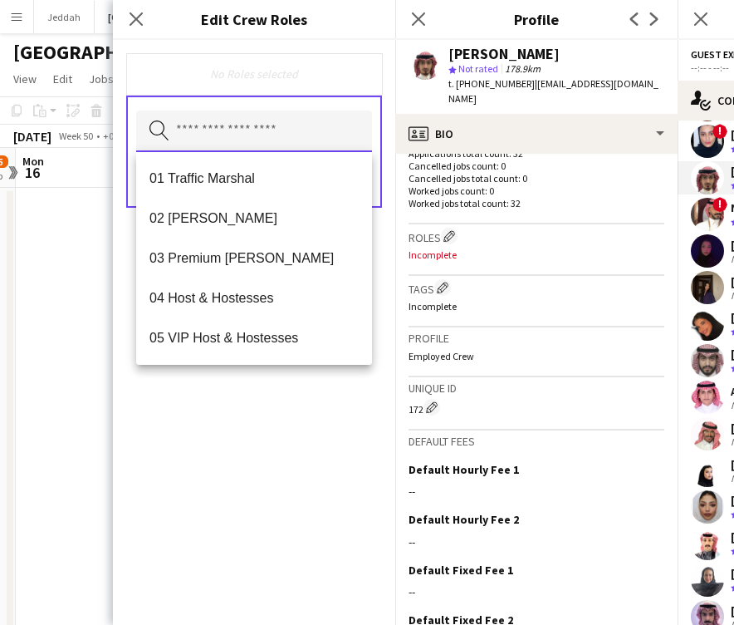
click at [234, 130] on input "text" at bounding box center [254, 132] width 236 height 42
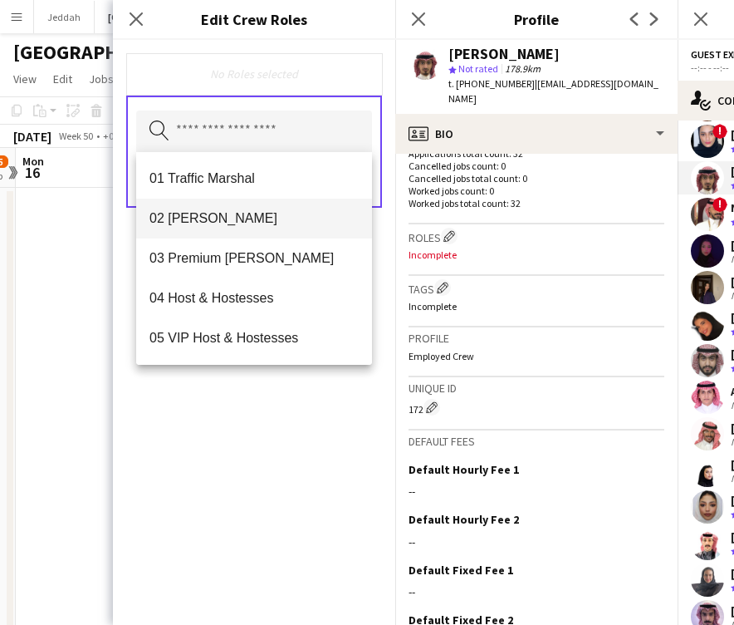
click at [221, 226] on span "02 [PERSON_NAME]" at bounding box center [254, 218] width 209 height 16
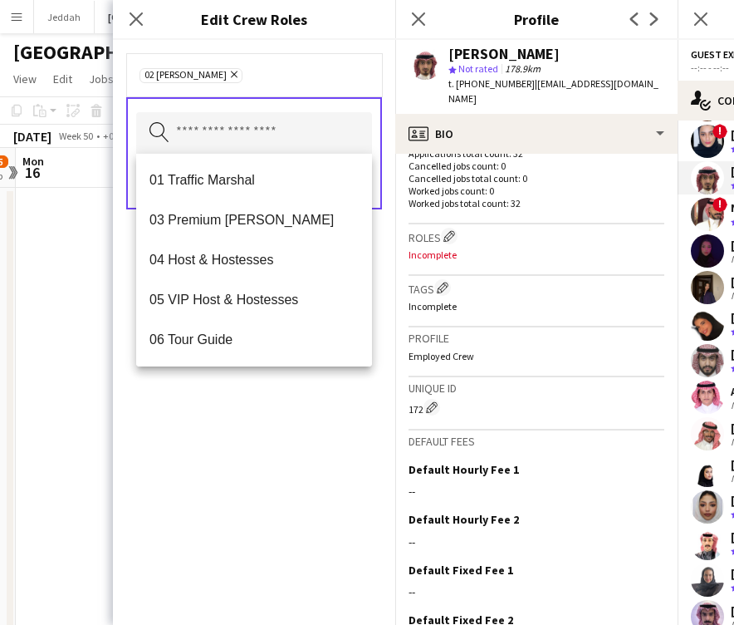
click at [247, 463] on div "02 [PERSON_NAME] Remove Search by role type Save" at bounding box center [254, 332] width 282 height 585
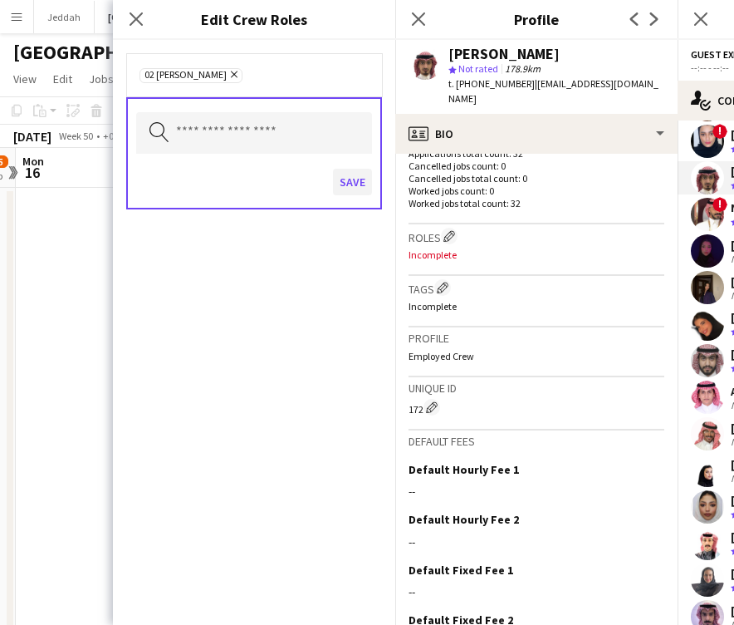
click at [351, 184] on button "Save" at bounding box center [352, 182] width 39 height 27
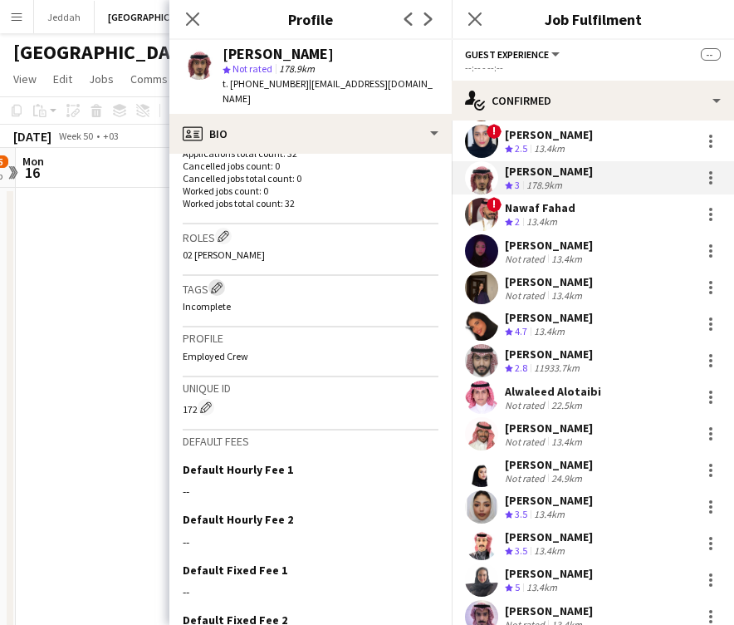
click at [220, 282] on app-icon "Edit crew company tags" at bounding box center [217, 288] width 12 height 12
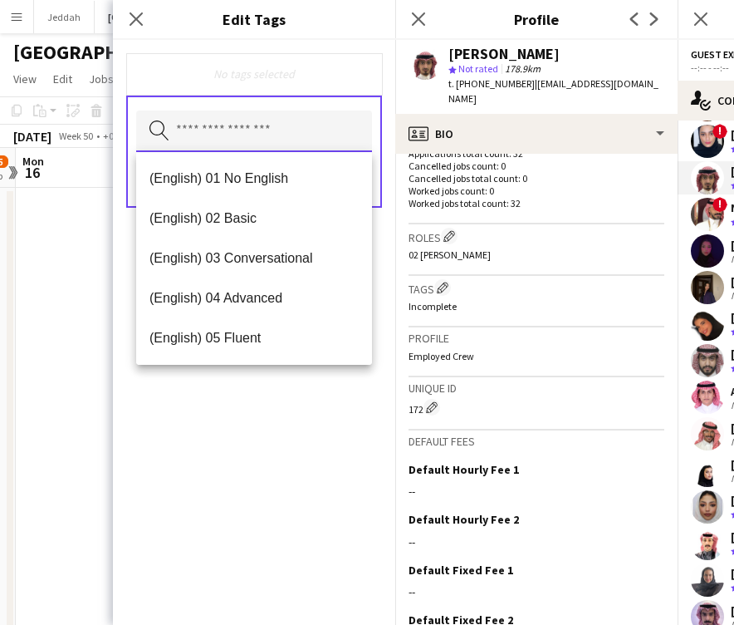
click at [235, 137] on input "text" at bounding box center [254, 132] width 236 height 42
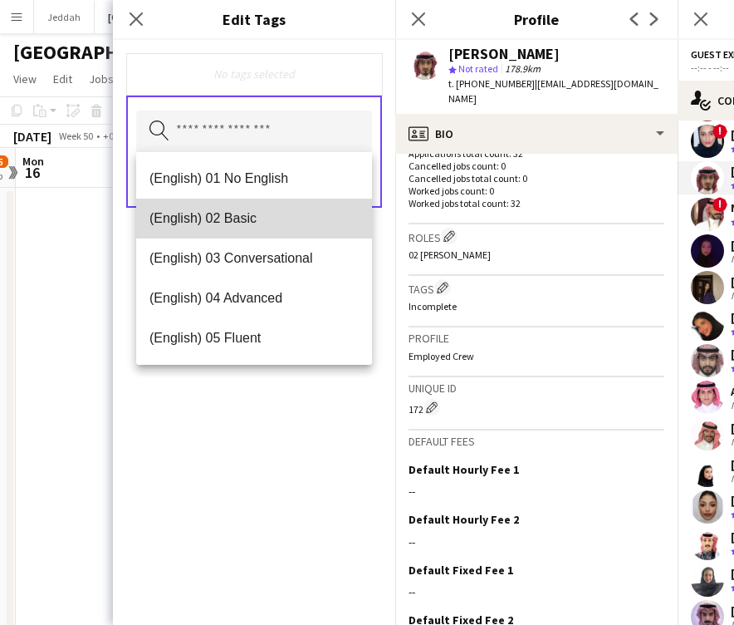
click at [231, 220] on span "(English) 02 Basic" at bounding box center [254, 218] width 209 height 16
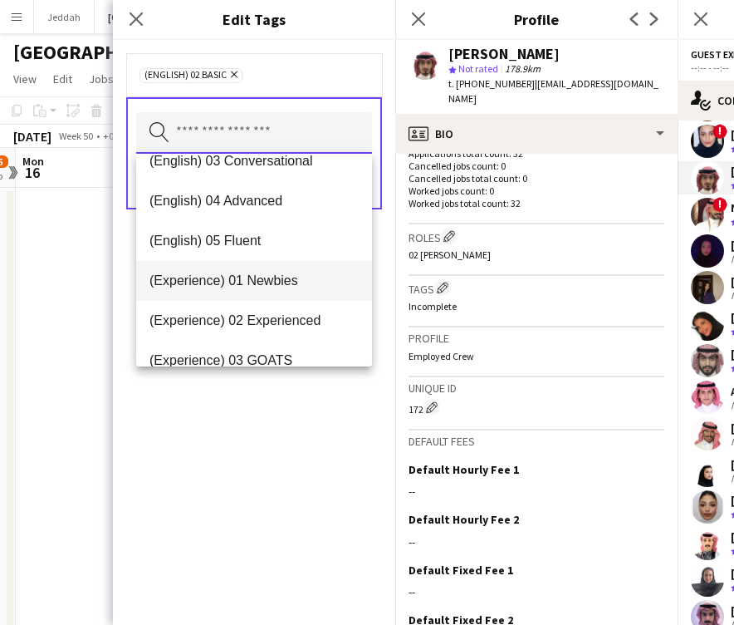
scroll to position [60, 0]
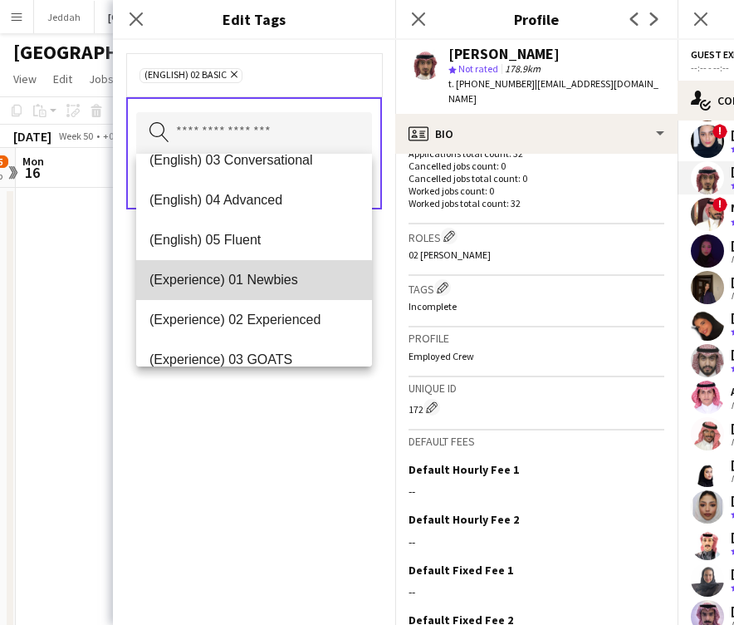
click at [239, 291] on mat-option "(Experience) 01 Newbies" at bounding box center [254, 280] width 236 height 40
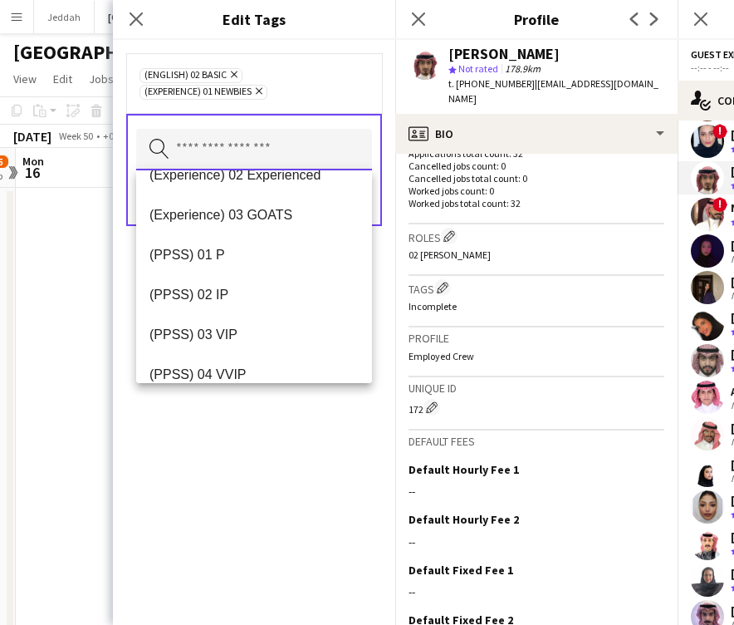
scroll to position [184, 0]
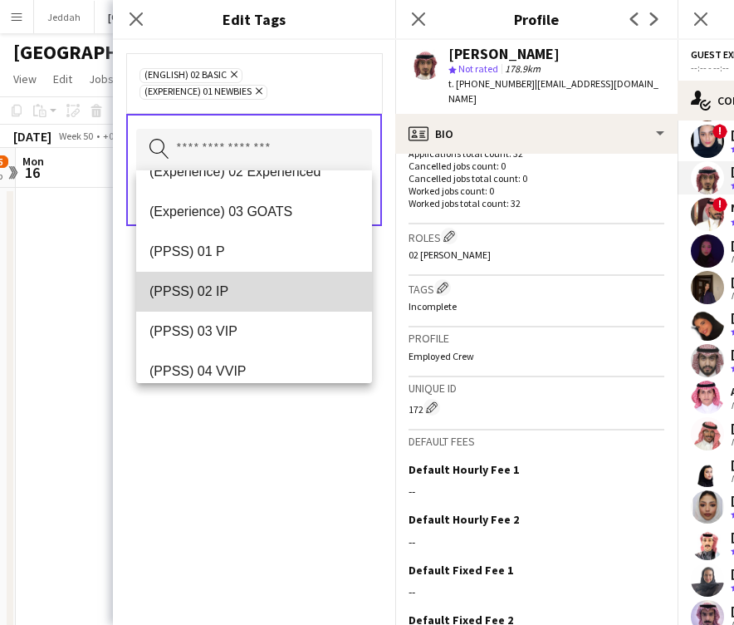
click at [219, 284] on span "(PPSS) 02 IP" at bounding box center [254, 291] width 209 height 16
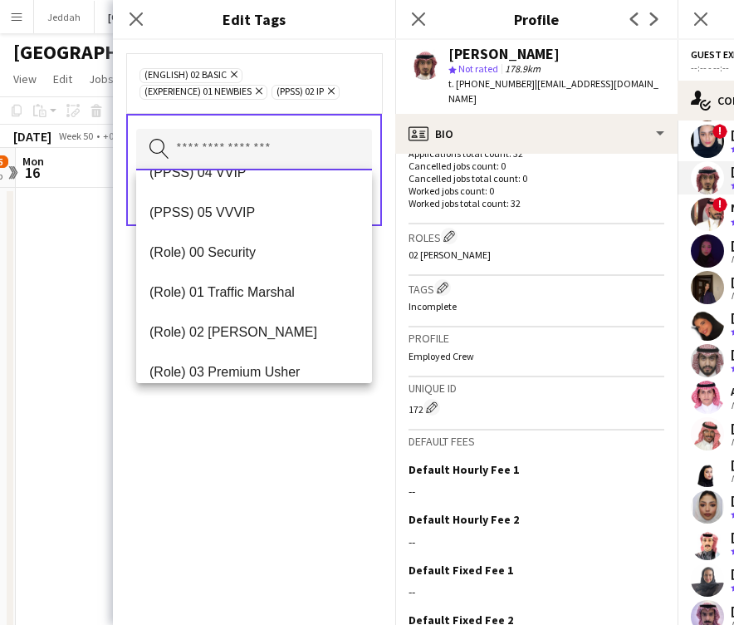
scroll to position [344, 0]
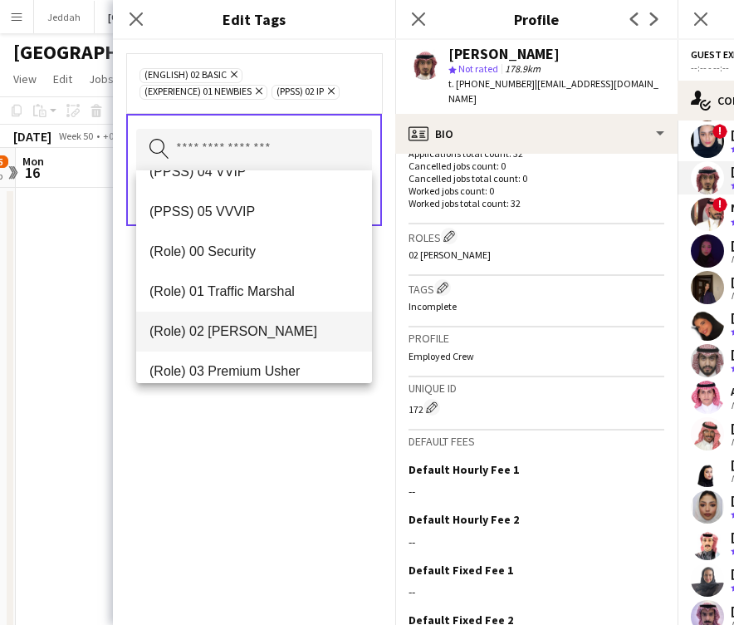
click at [233, 322] on mat-option "(Role) 02 [PERSON_NAME]" at bounding box center [254, 332] width 236 height 40
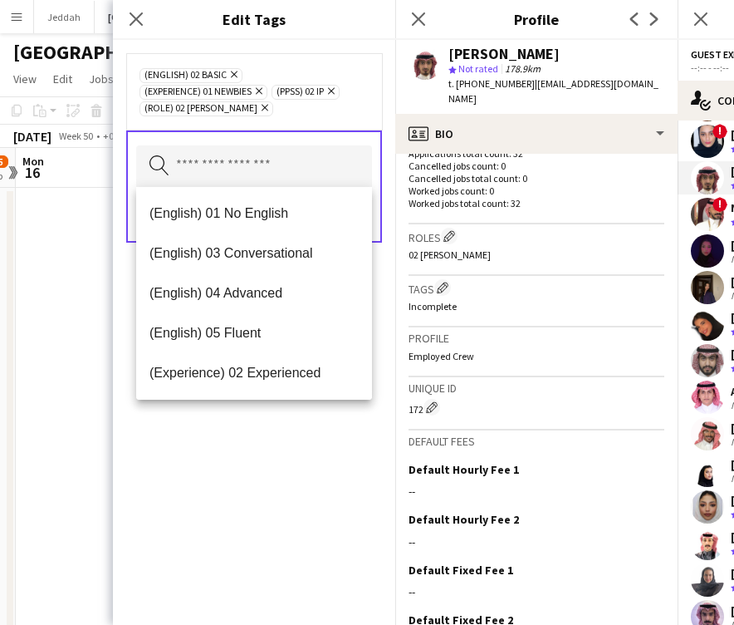
click at [262, 514] on div "(English) 02 Basic Remove (Experience) 01 Newbies Remove (PPSS) 02 IP Remove (R…" at bounding box center [254, 332] width 282 height 585
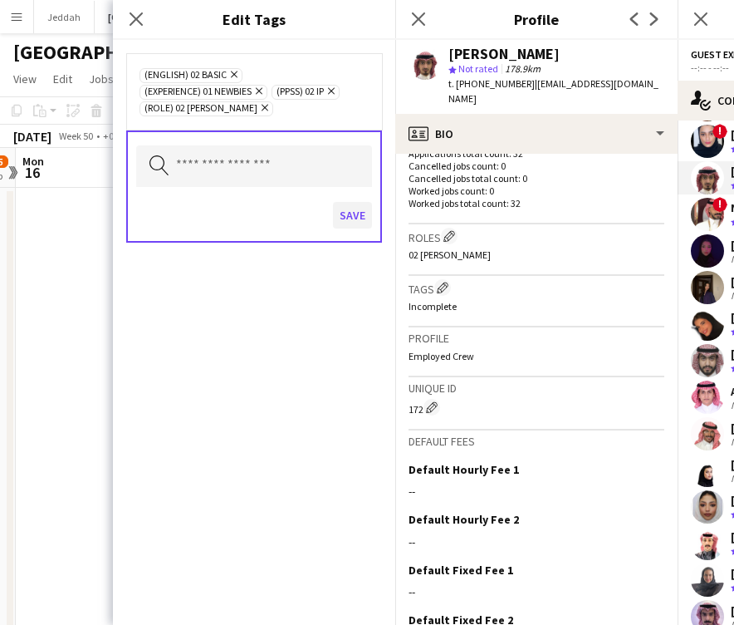
click at [349, 219] on button "Save" at bounding box center [352, 215] width 39 height 27
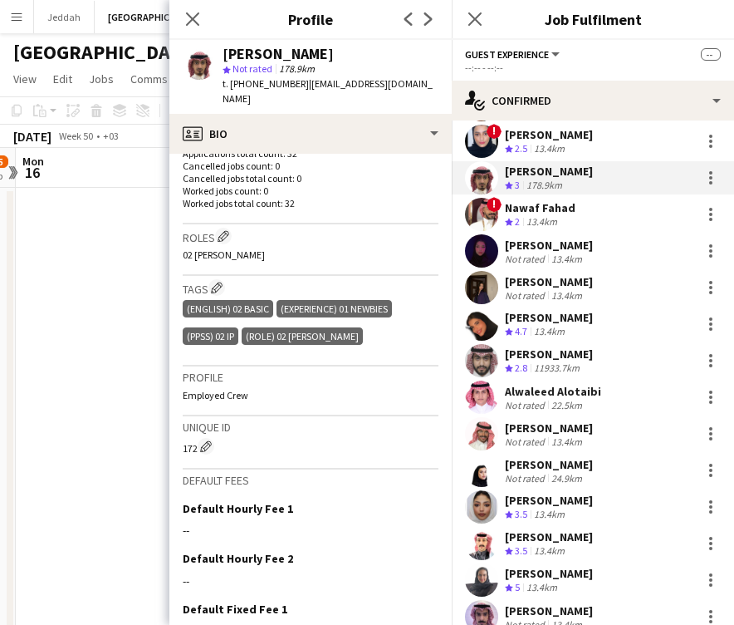
click at [486, 202] on app-user-avatar at bounding box center [481, 214] width 33 height 33
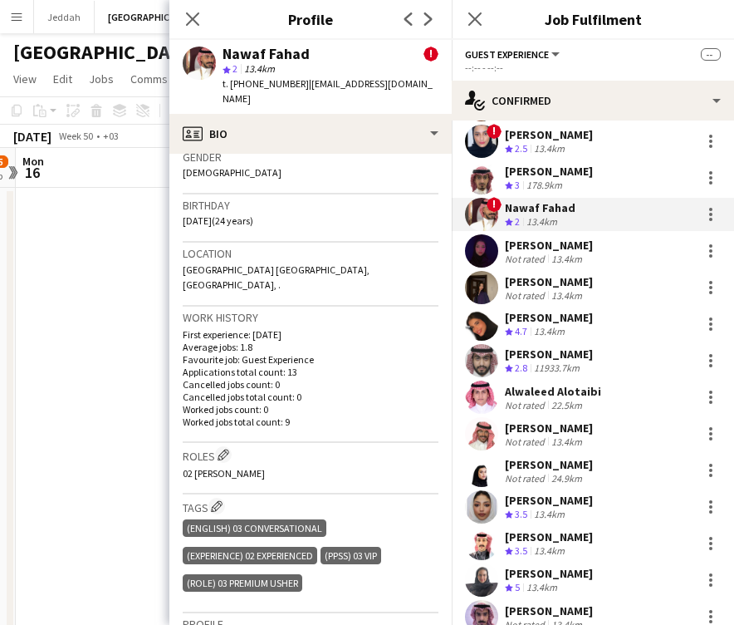
scroll to position [471, 0]
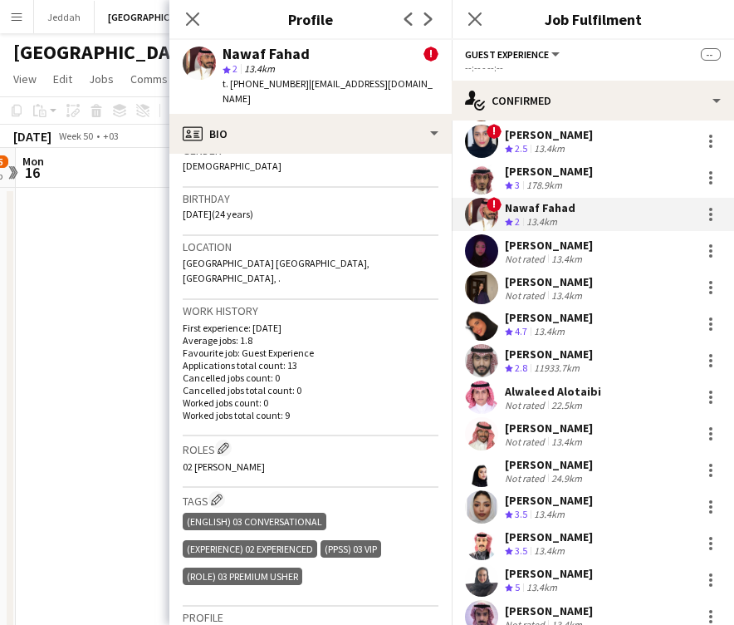
click at [248, 61] on div "star 2 13.4km" at bounding box center [331, 68] width 216 height 15
click at [248, 57] on div "Nawaf Fahad" at bounding box center [266, 54] width 87 height 15
click at [337, 85] on span "| [EMAIL_ADDRESS][DOMAIN_NAME]" at bounding box center [328, 90] width 210 height 27
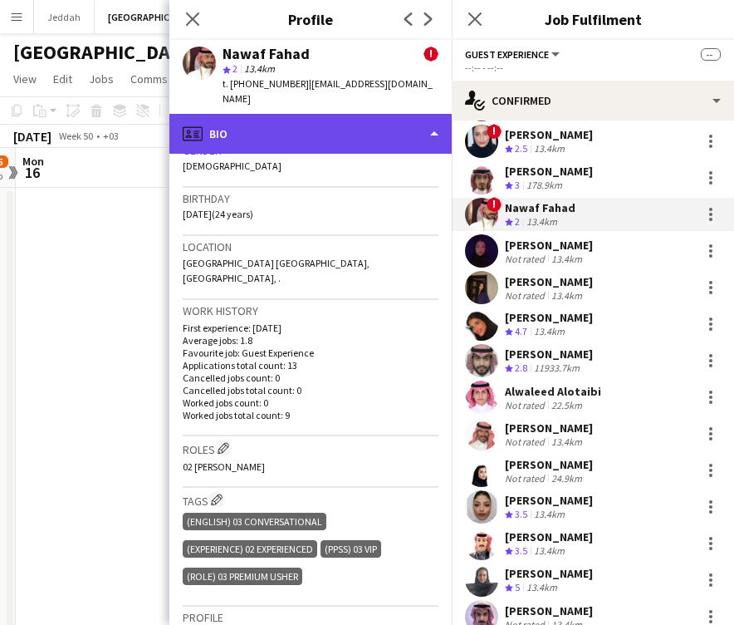
click at [336, 114] on div "profile Bio" at bounding box center [310, 134] width 282 height 40
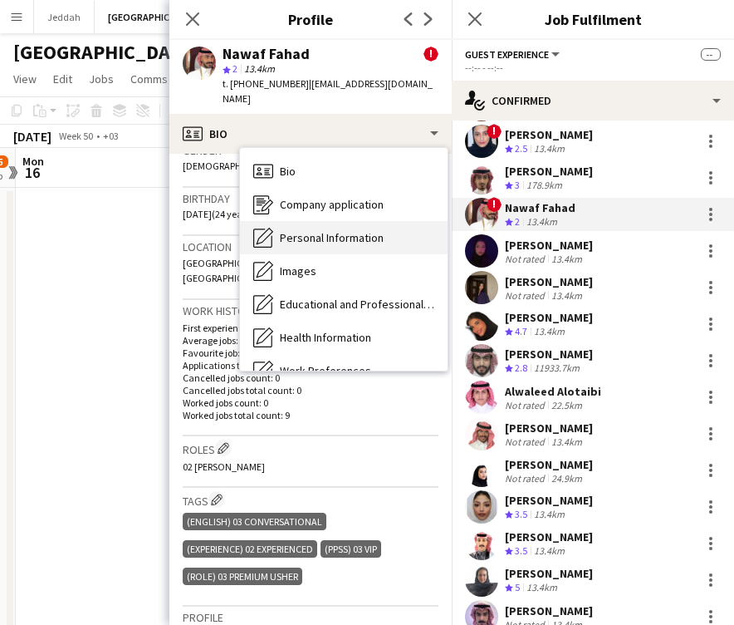
click at [317, 221] on div "Personal Information Personal Information" at bounding box center [344, 237] width 208 height 33
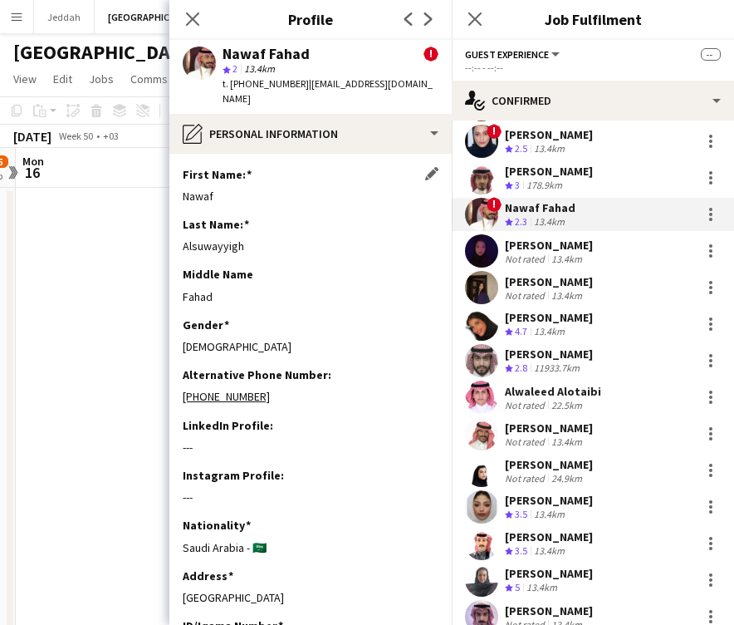
scroll to position [0, 0]
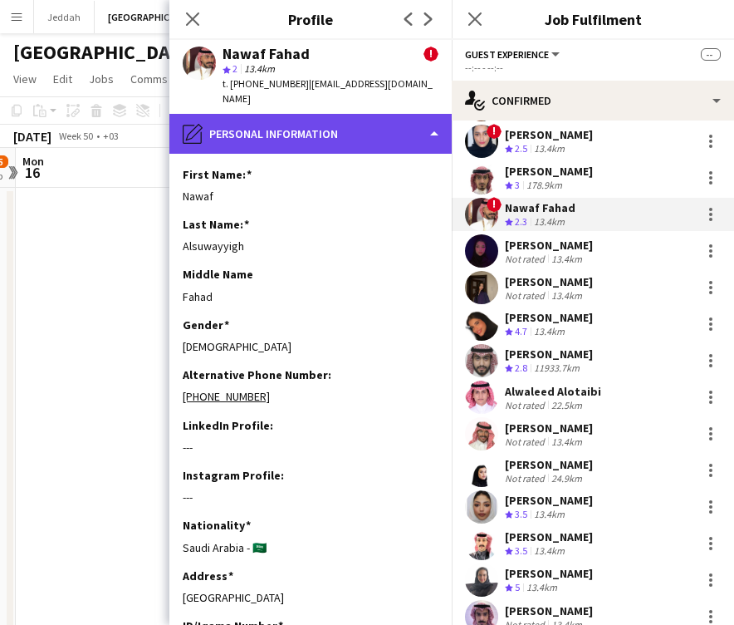
click at [333, 123] on div "pencil4 Personal Information" at bounding box center [310, 134] width 282 height 40
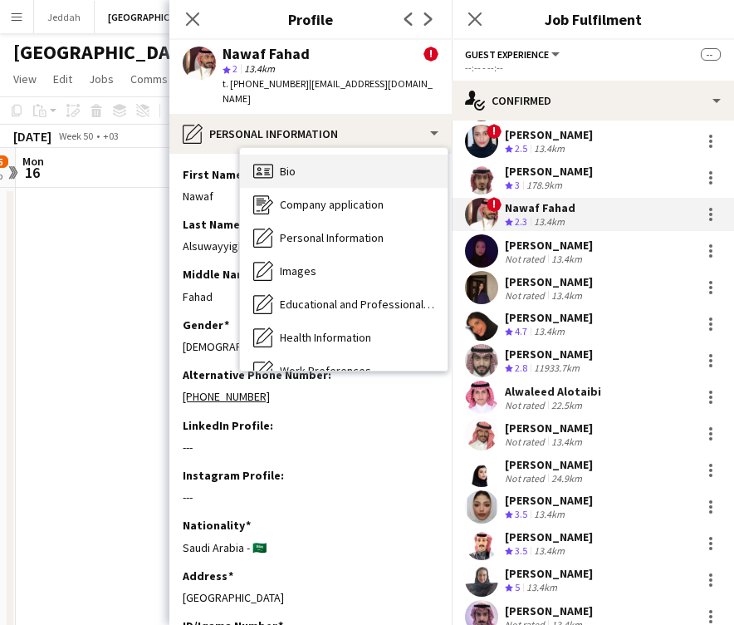
click at [332, 155] on div "Bio Bio" at bounding box center [344, 171] width 208 height 33
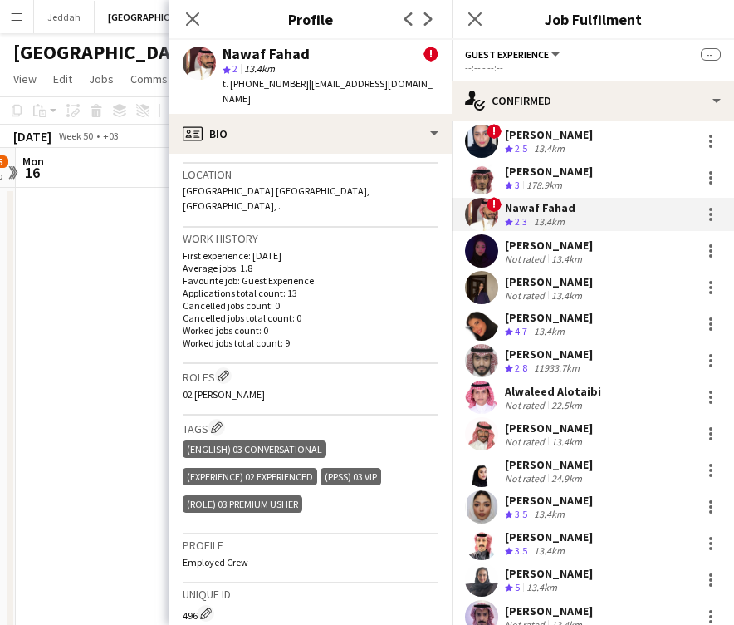
scroll to position [548, 0]
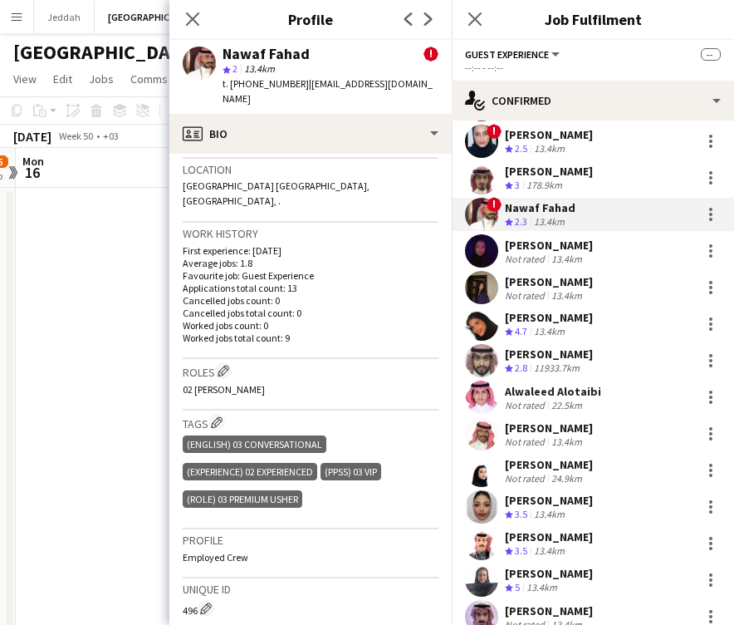
click at [479, 237] on app-user-avatar at bounding box center [481, 250] width 33 height 33
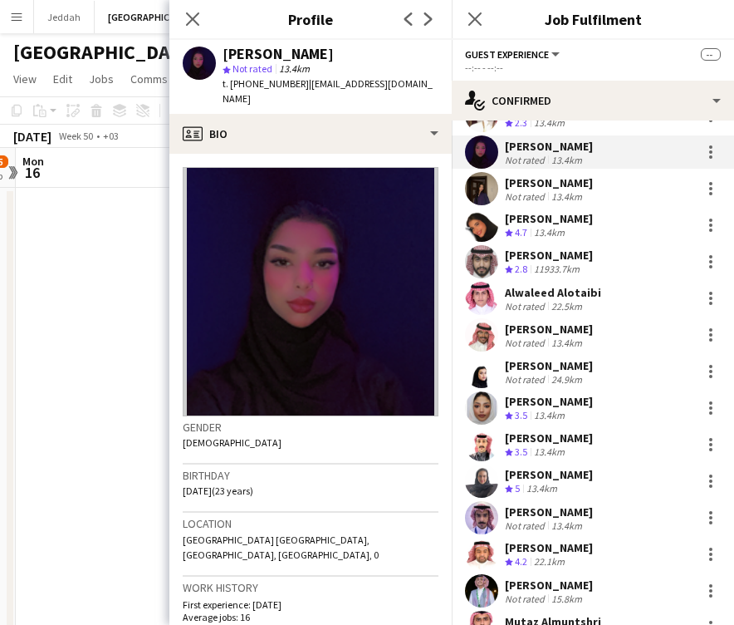
scroll to position [1157, 0]
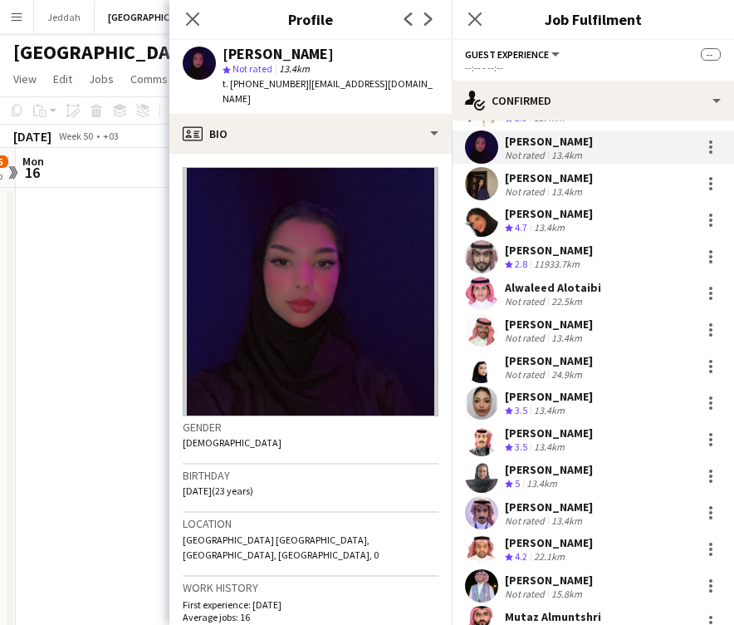
click at [238, 56] on div "[PERSON_NAME]" at bounding box center [278, 54] width 111 height 15
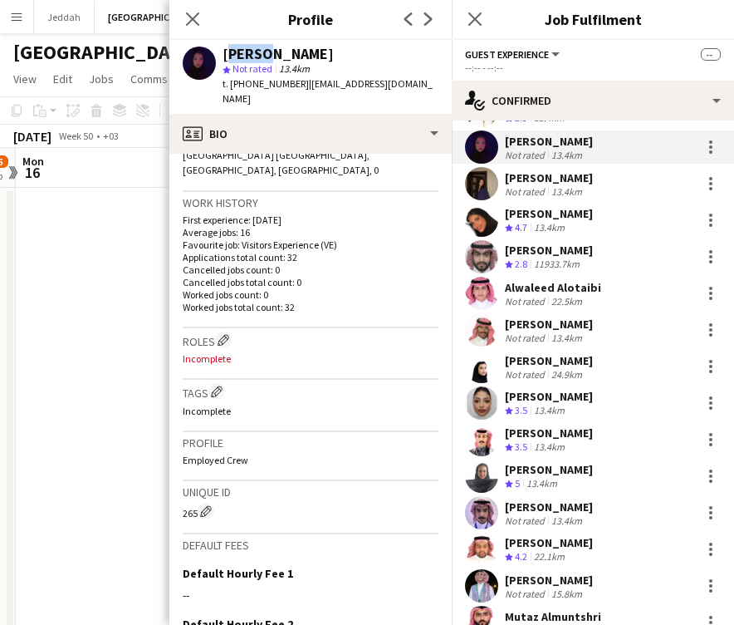
scroll to position [439, 0]
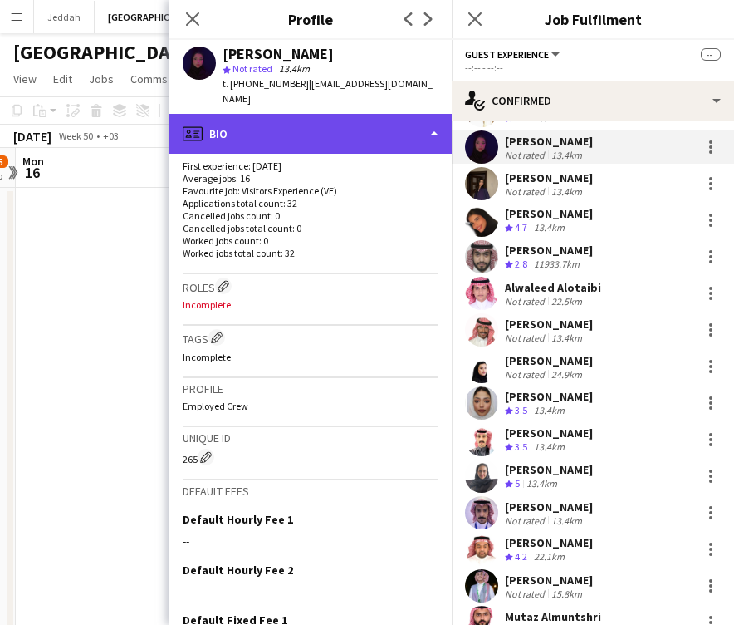
click at [298, 127] on div "profile Bio" at bounding box center [310, 134] width 282 height 40
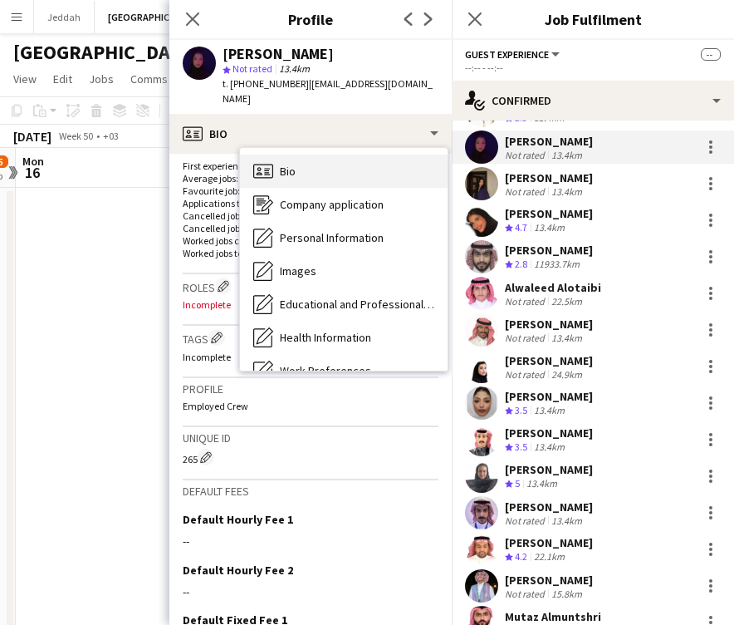
click at [296, 164] on span "Bio" at bounding box center [288, 171] width 16 height 15
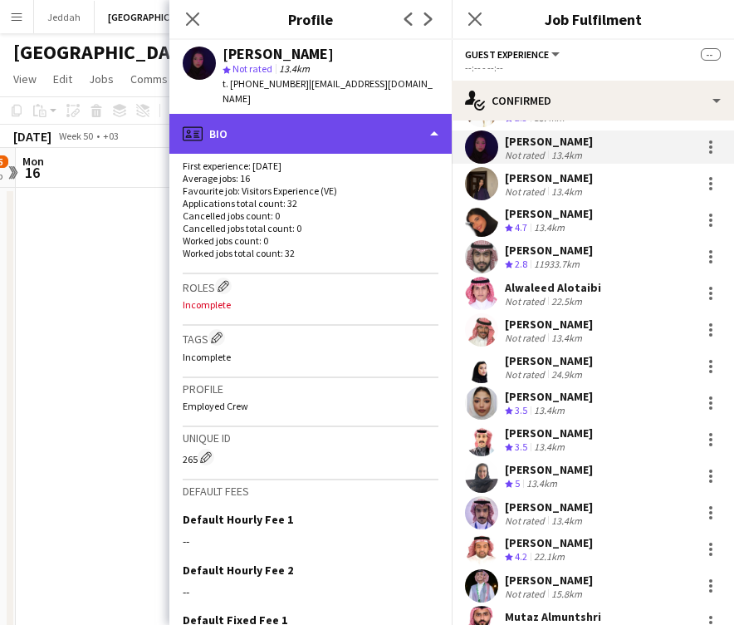
click at [282, 115] on div "profile Bio" at bounding box center [310, 134] width 282 height 40
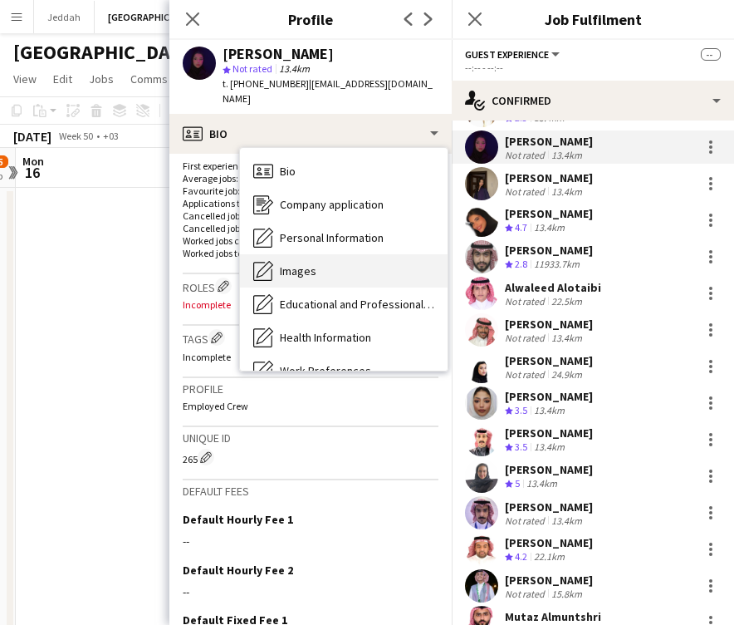
click at [287, 263] on div "Images Images" at bounding box center [344, 270] width 208 height 33
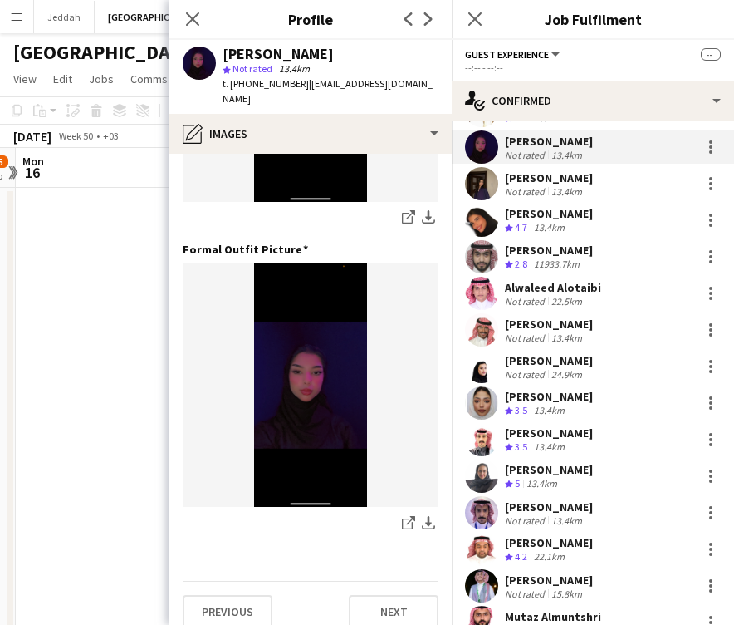
scroll to position [535, 0]
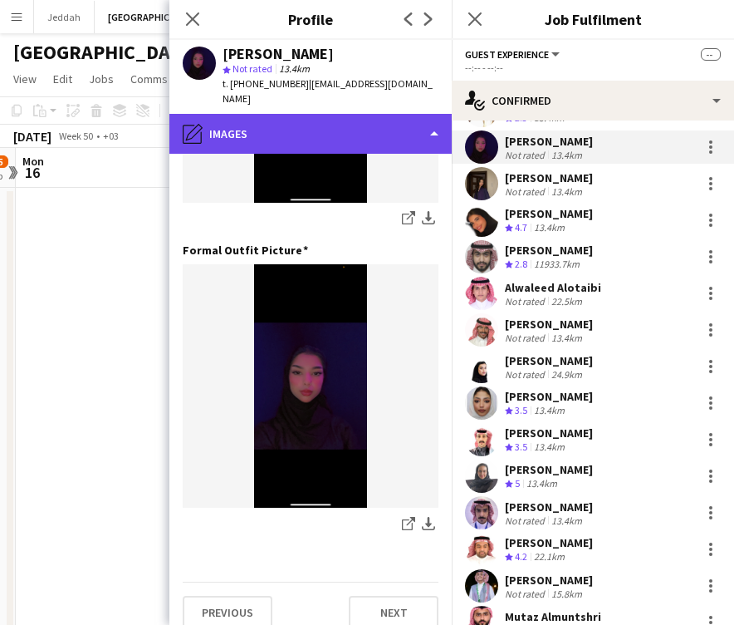
click at [298, 115] on div "pencil4 Images" at bounding box center [310, 134] width 282 height 40
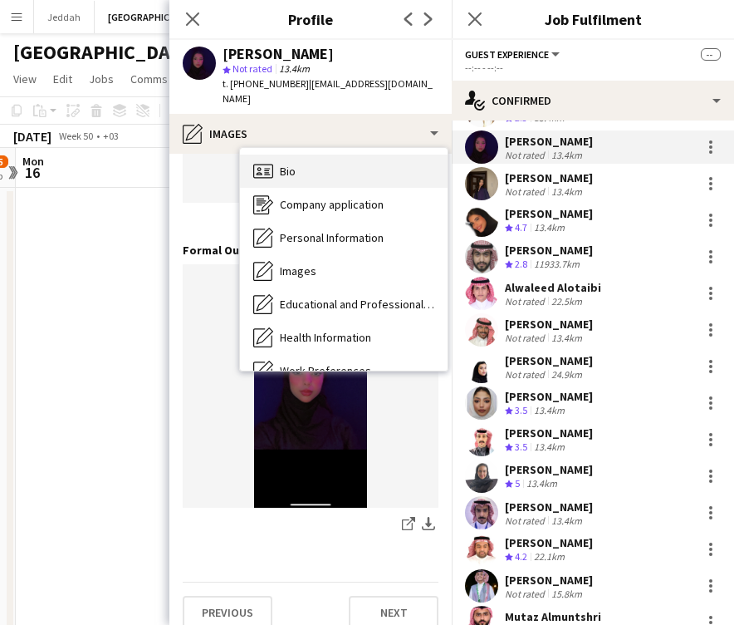
click at [298, 155] on div "Bio Bio" at bounding box center [344, 171] width 208 height 33
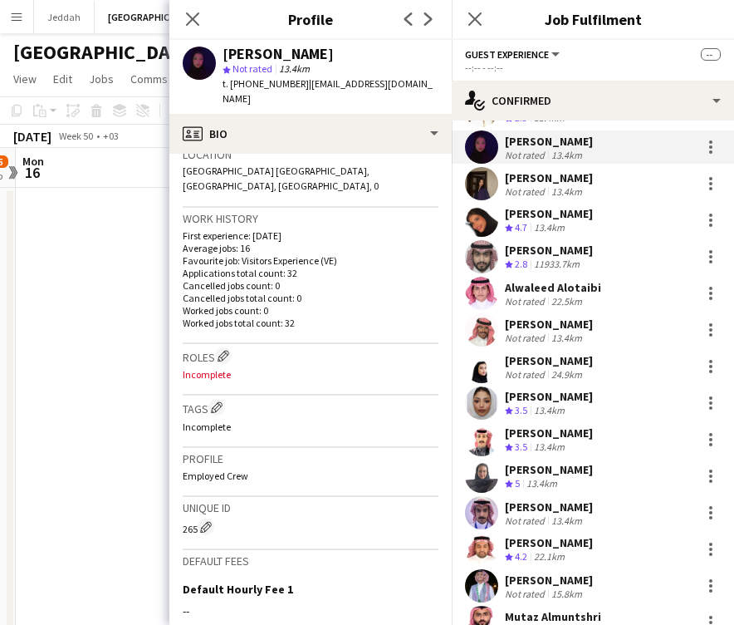
scroll to position [399, 0]
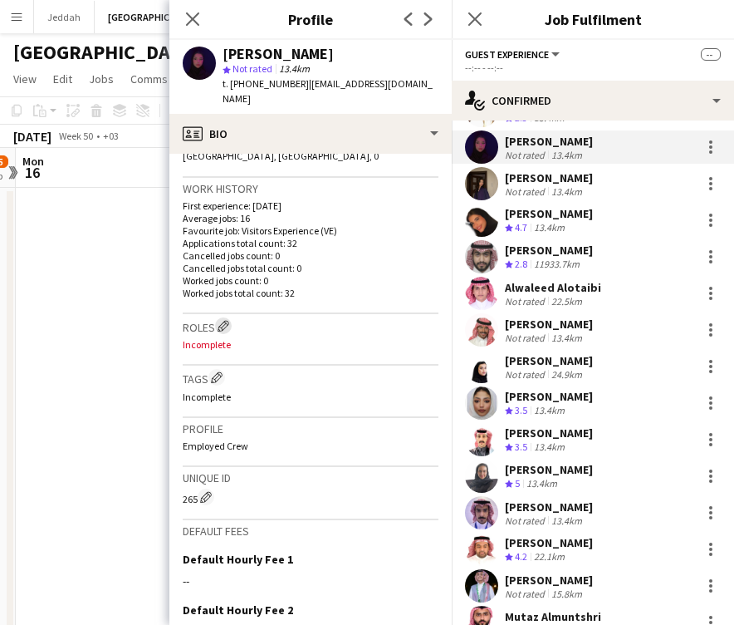
click at [226, 320] on app-icon "Edit crew company roles" at bounding box center [224, 326] width 12 height 12
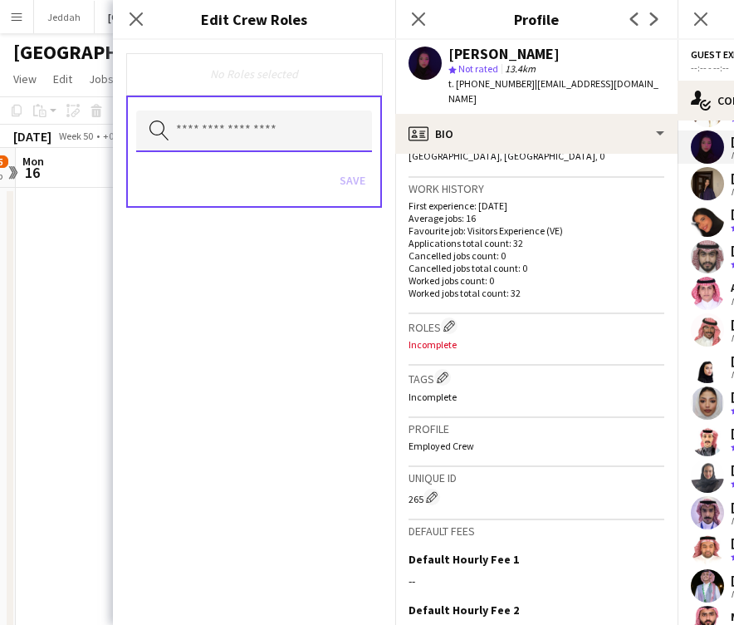
click at [240, 135] on input "text" at bounding box center [254, 132] width 236 height 42
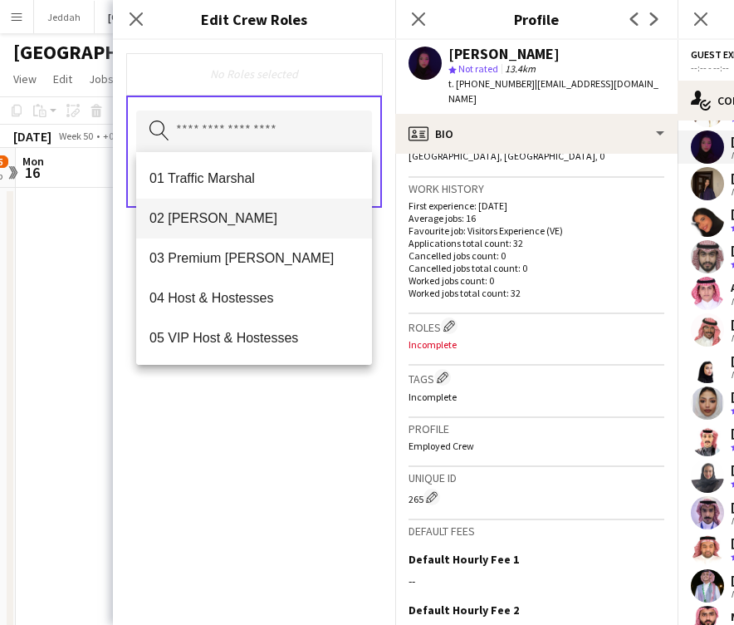
click at [238, 218] on span "02 [PERSON_NAME]" at bounding box center [254, 218] width 209 height 16
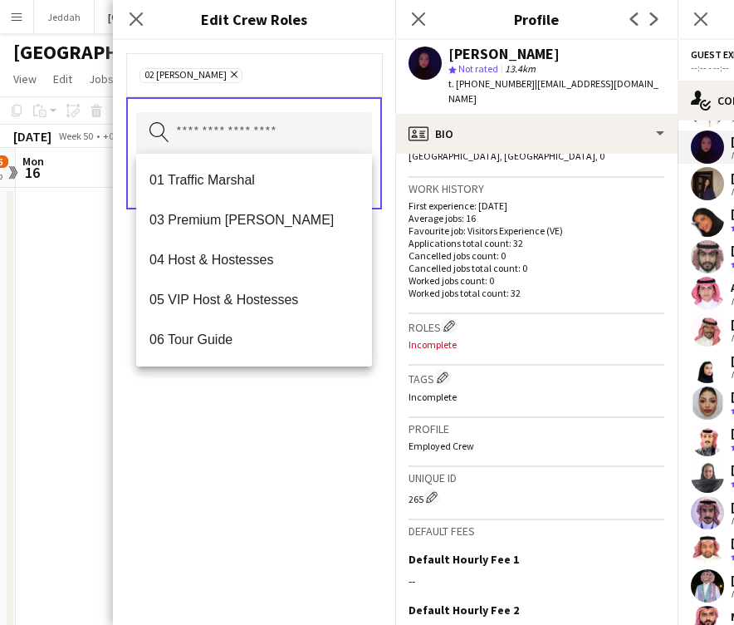
click at [262, 496] on div "02 [PERSON_NAME] Remove Search by role type Save" at bounding box center [254, 332] width 282 height 585
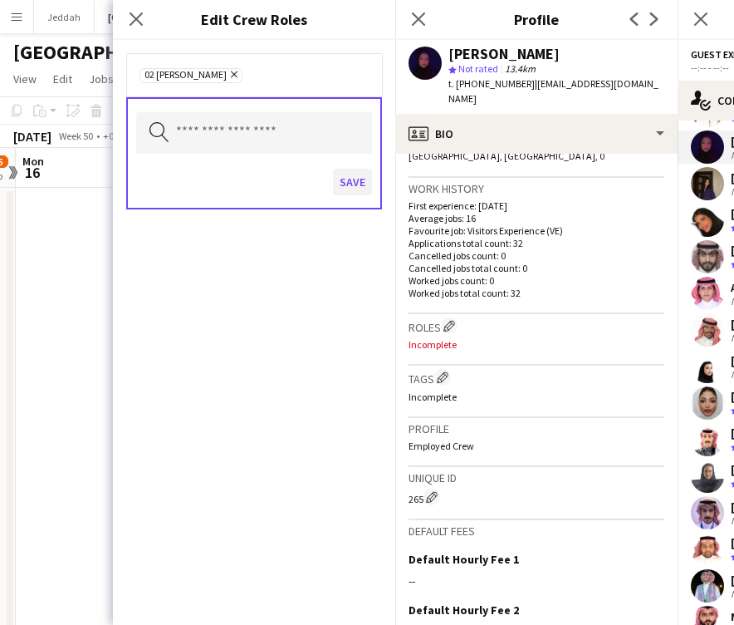
click at [341, 181] on button "Save" at bounding box center [352, 182] width 39 height 27
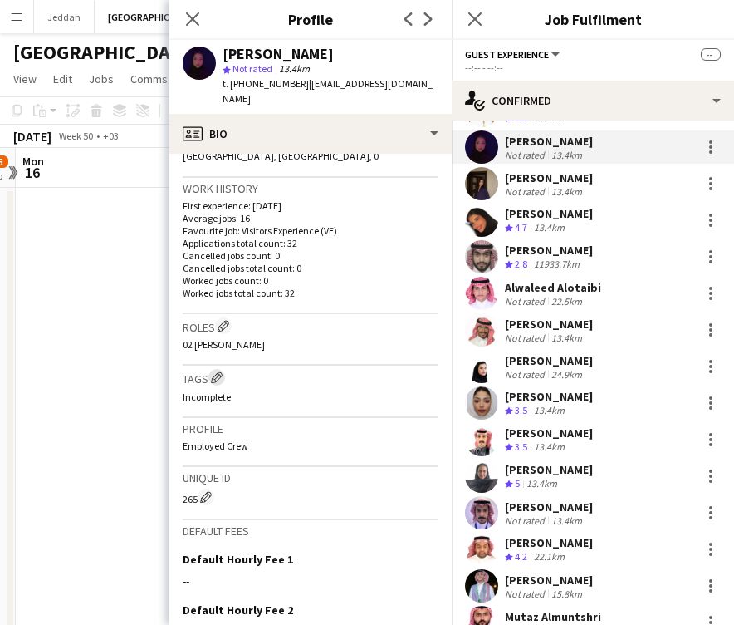
click at [218, 371] on app-icon "Edit crew company tags" at bounding box center [217, 377] width 12 height 12
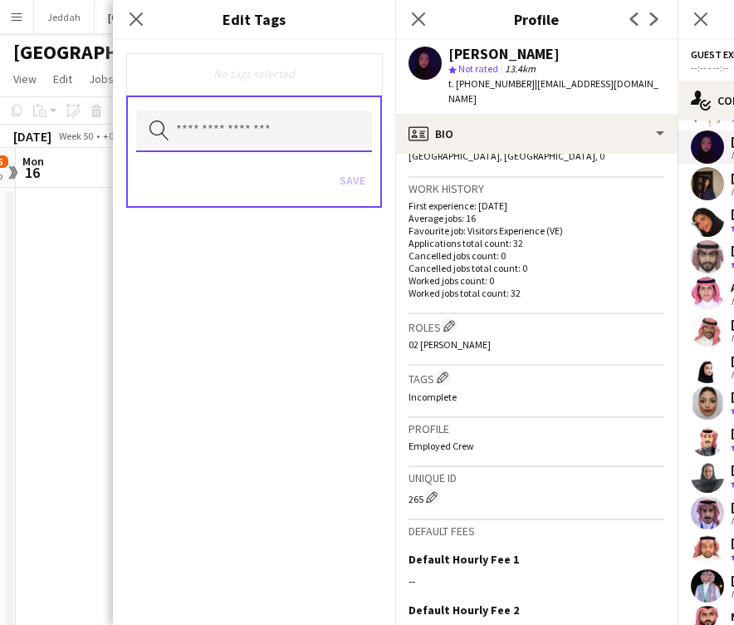
click at [269, 134] on input "text" at bounding box center [254, 132] width 236 height 42
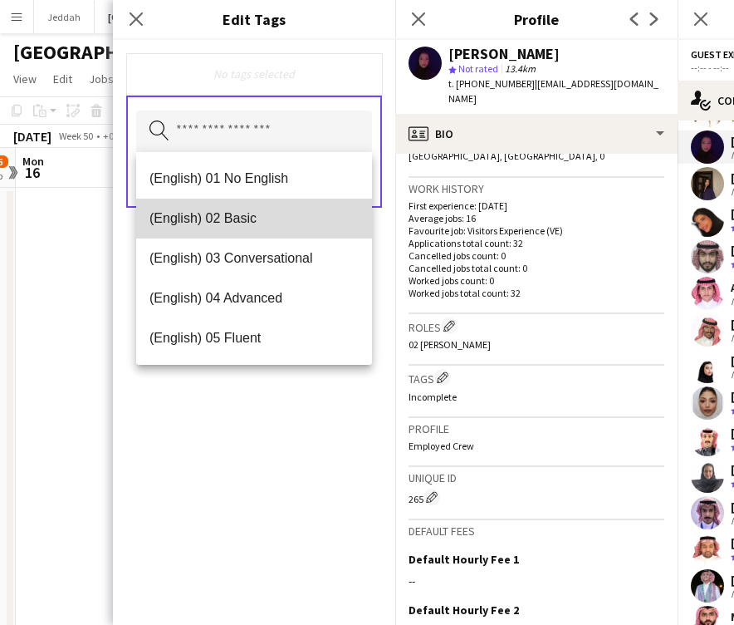
click at [262, 224] on span "(English) 02 Basic" at bounding box center [254, 218] width 209 height 16
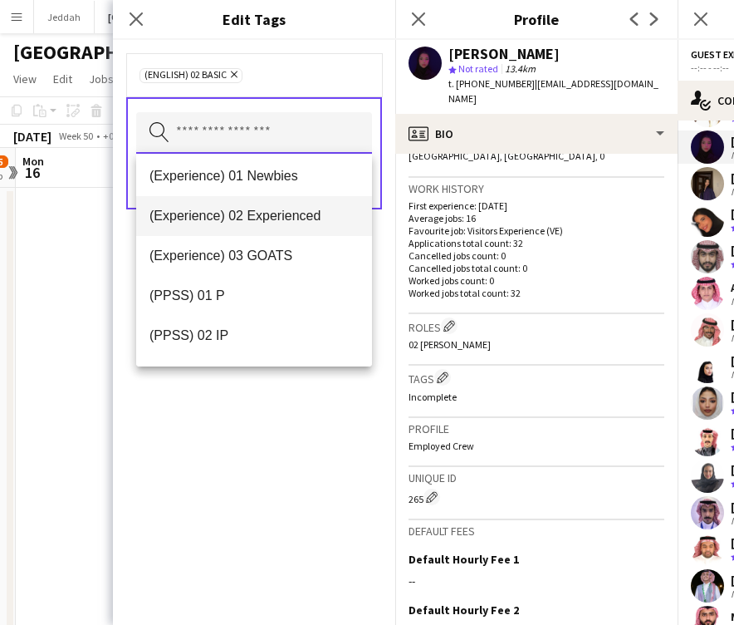
scroll to position [177, 0]
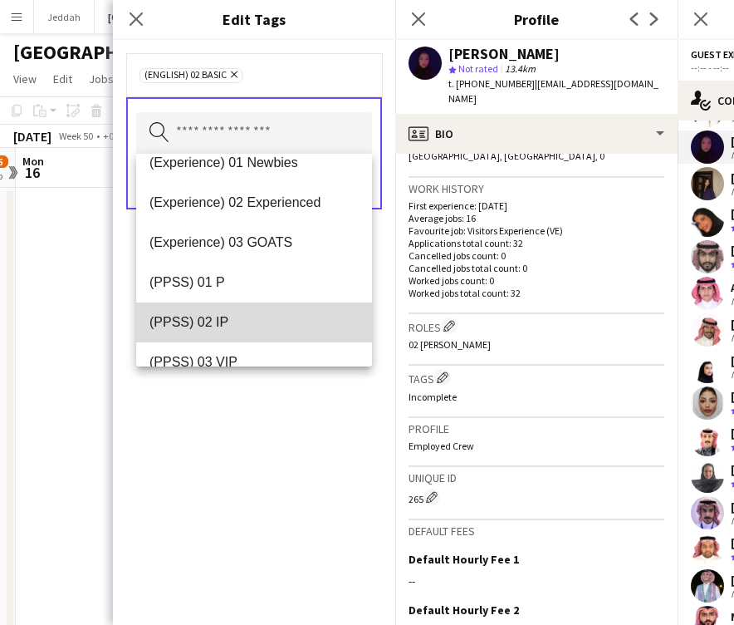
click at [242, 308] on mat-option "(PPSS) 02 IP" at bounding box center [254, 322] width 236 height 40
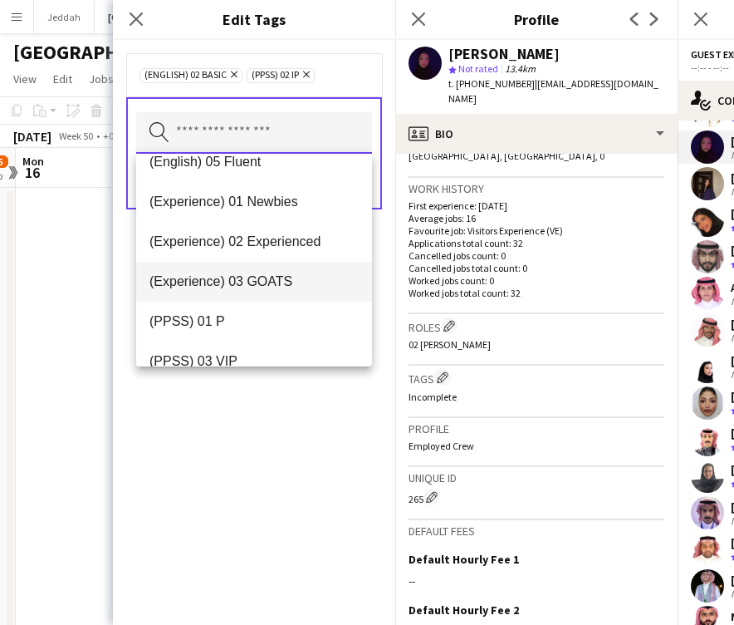
scroll to position [132, 0]
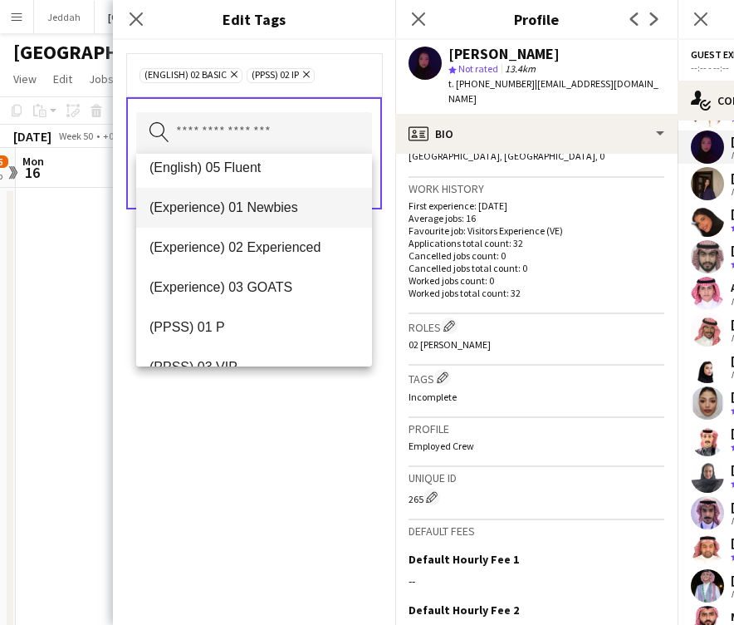
click at [256, 215] on span "(Experience) 01 Newbies" at bounding box center [254, 207] width 209 height 16
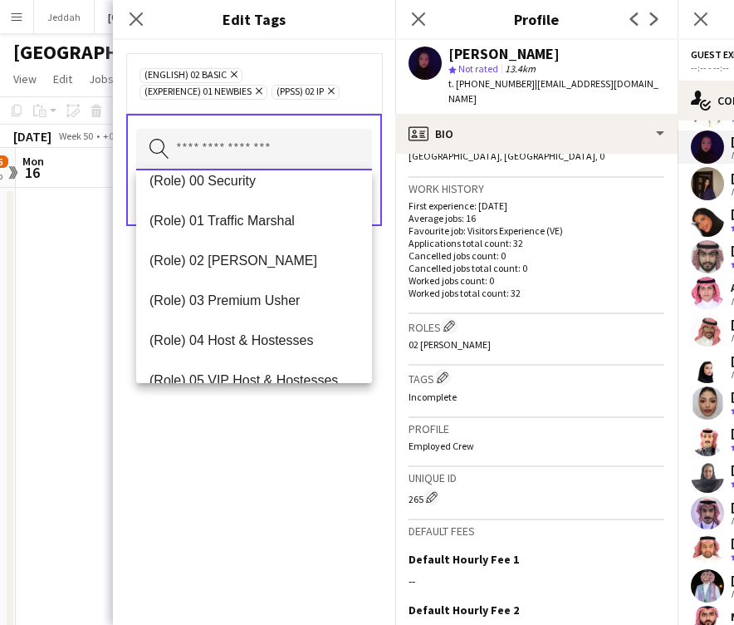
scroll to position [431, 0]
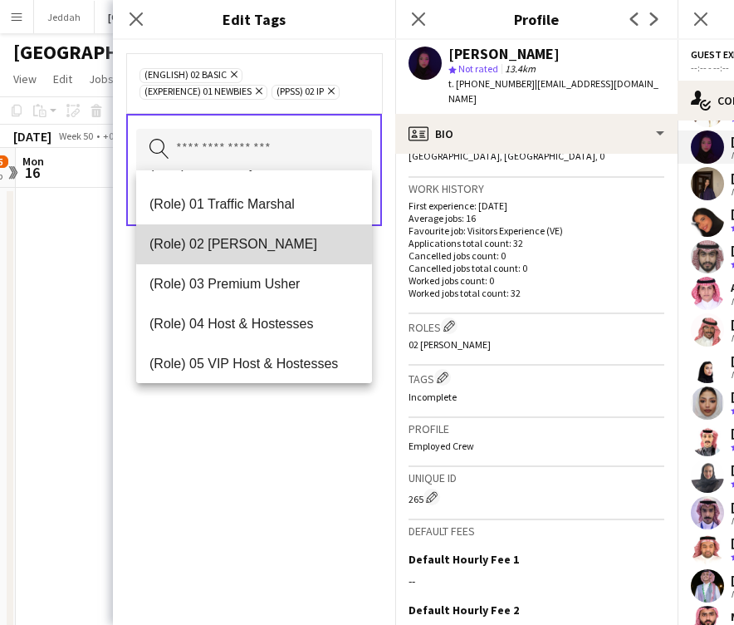
click at [254, 243] on span "(Role) 02 [PERSON_NAME]" at bounding box center [254, 244] width 209 height 16
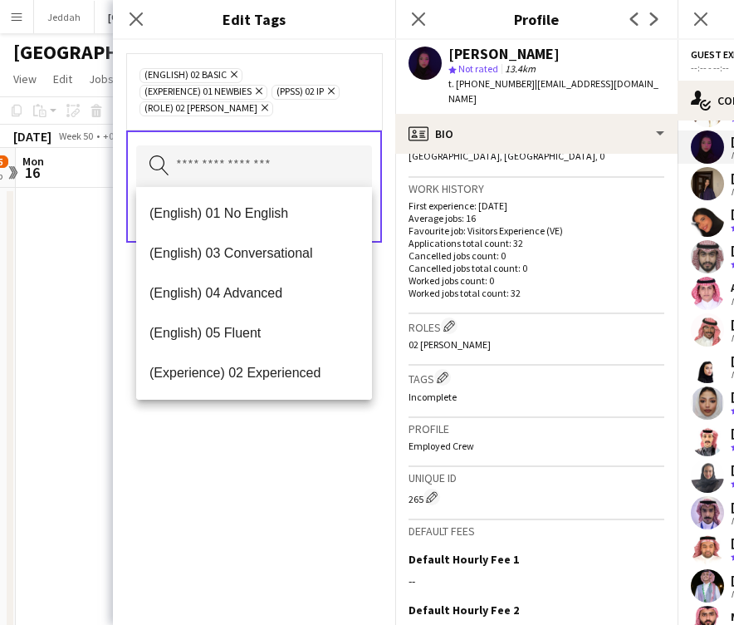
click at [266, 495] on div "(English) 02 Basic Remove (Experience) 01 Newbies Remove (PPSS) 02 IP Remove (R…" at bounding box center [254, 332] width 282 height 585
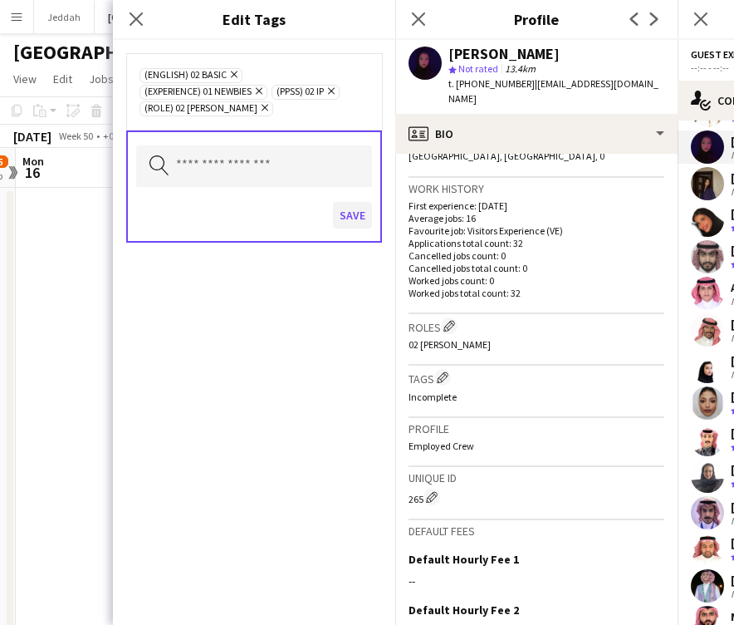
click at [351, 219] on button "Save" at bounding box center [352, 215] width 39 height 27
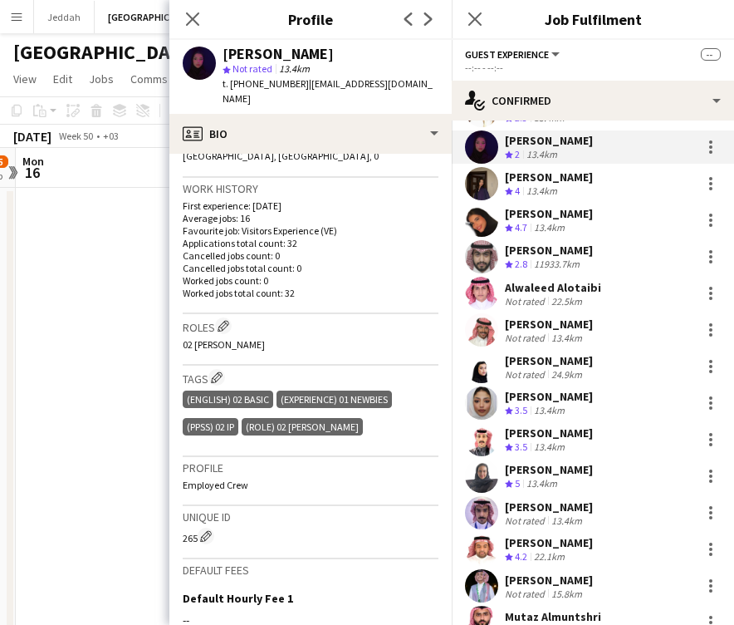
click at [482, 179] on app-user-avatar at bounding box center [481, 183] width 33 height 33
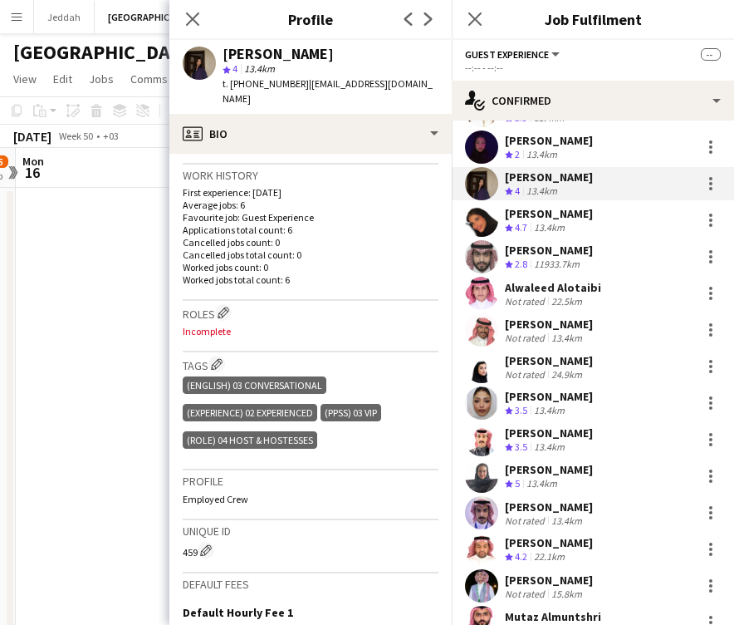
scroll to position [399, 0]
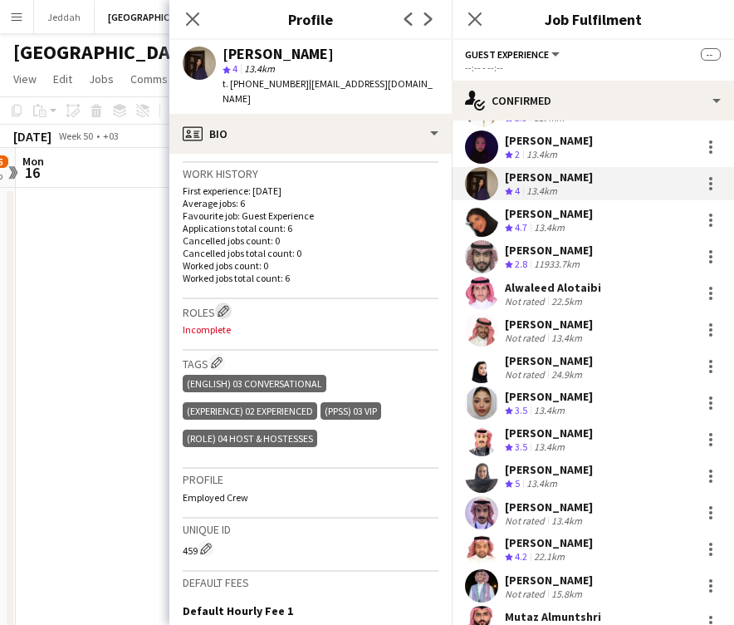
click at [226, 305] on app-icon "Edit crew company roles" at bounding box center [224, 311] width 12 height 12
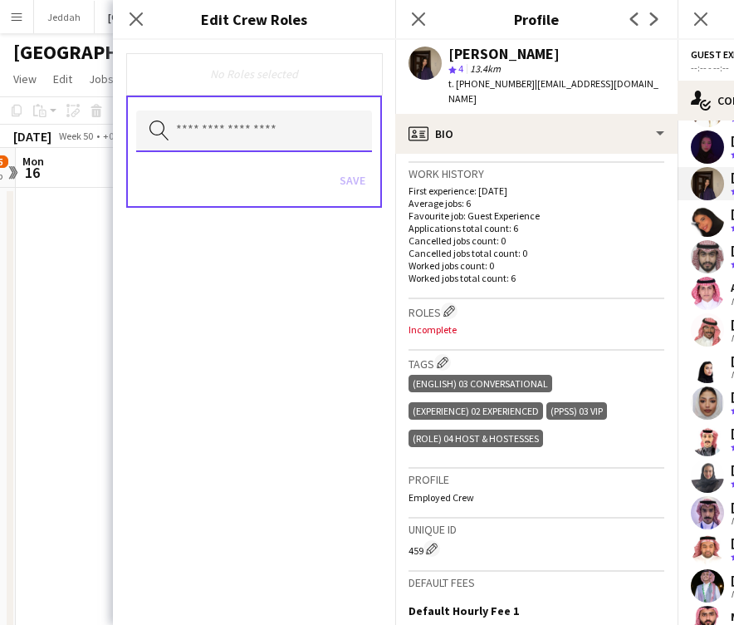
click at [238, 139] on input "text" at bounding box center [254, 132] width 236 height 42
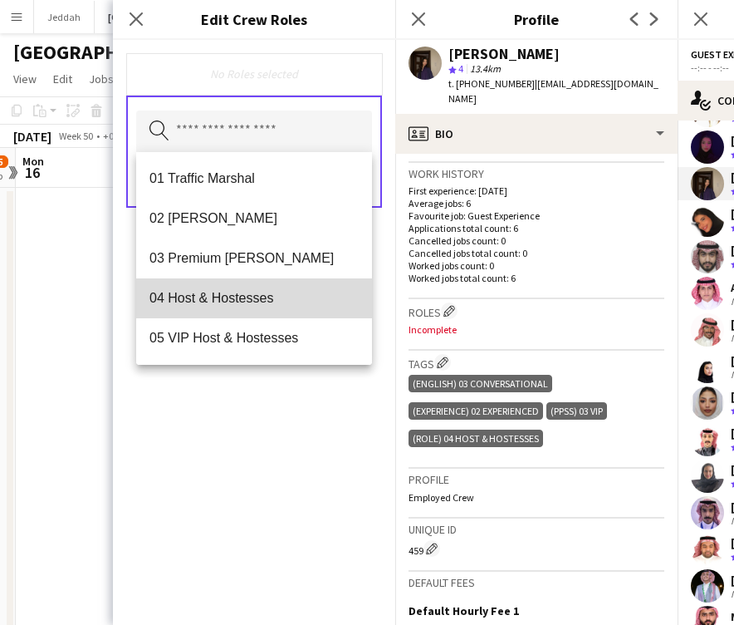
click at [227, 297] on span "04 Host & Hostesses" at bounding box center [254, 298] width 209 height 16
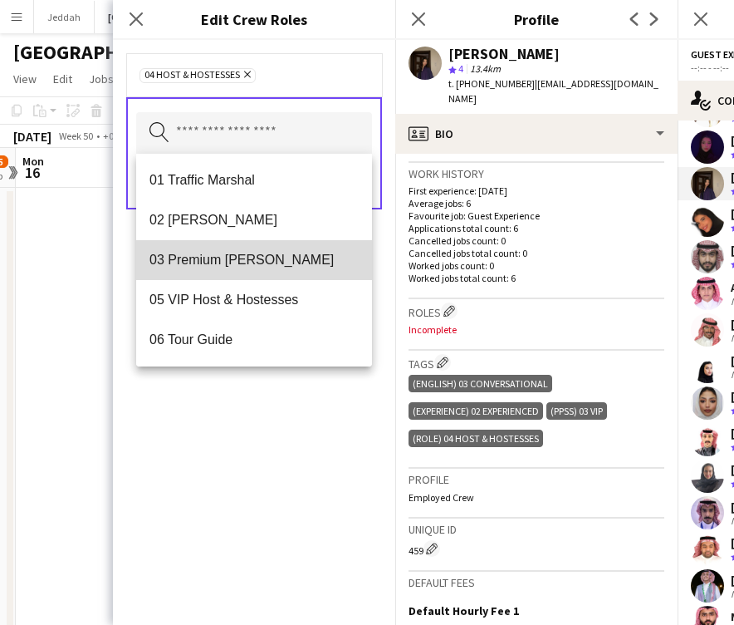
click at [232, 273] on mat-option "03 Premium [PERSON_NAME]" at bounding box center [254, 260] width 236 height 40
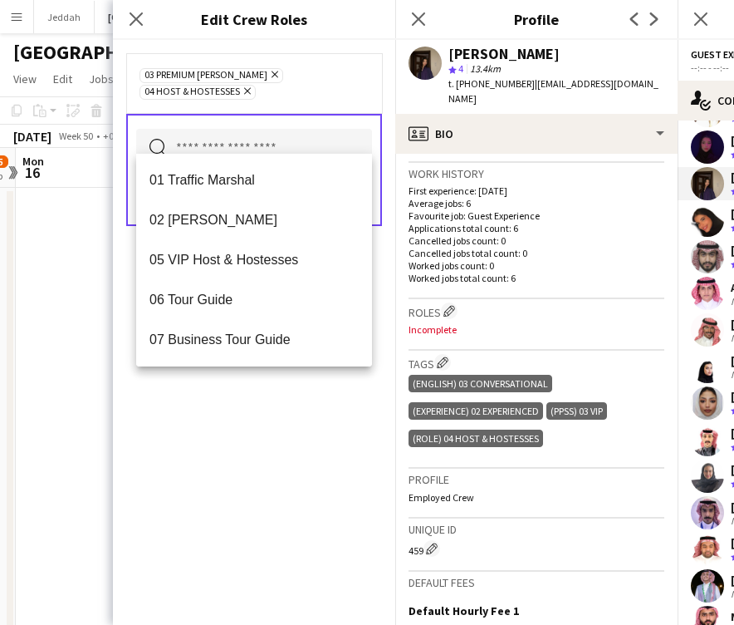
click at [243, 518] on div "03 Premium [PERSON_NAME] Remove 04 Host & Hostesses Remove Search by role type …" at bounding box center [254, 332] width 282 height 585
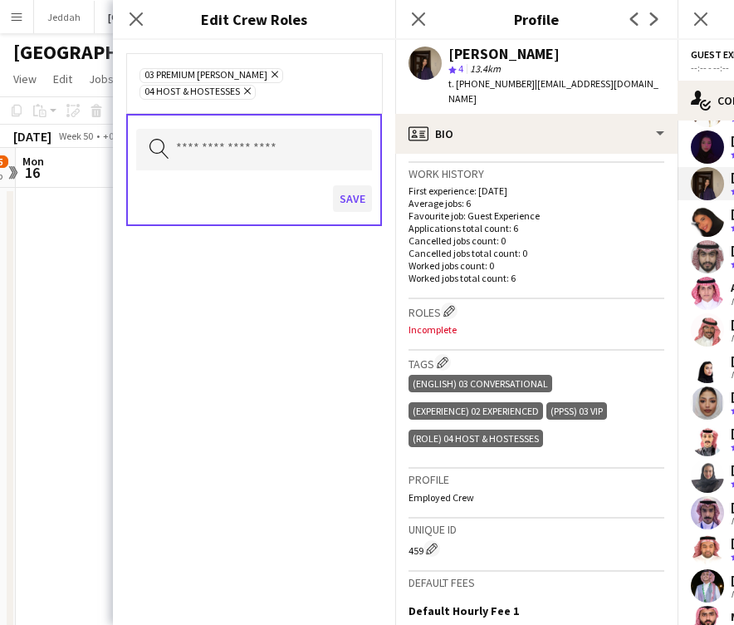
click at [346, 185] on button "Save" at bounding box center [352, 198] width 39 height 27
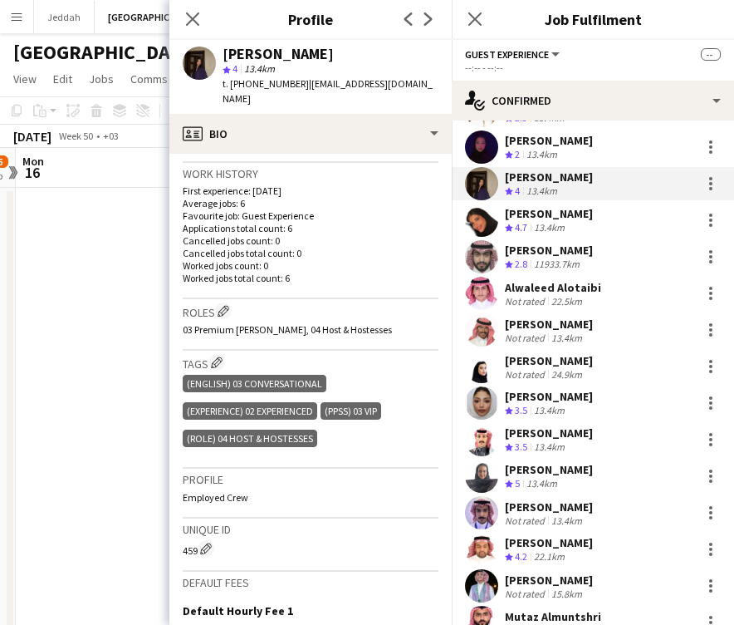
click at [486, 210] on app-user-avatar at bounding box center [481, 220] width 33 height 33
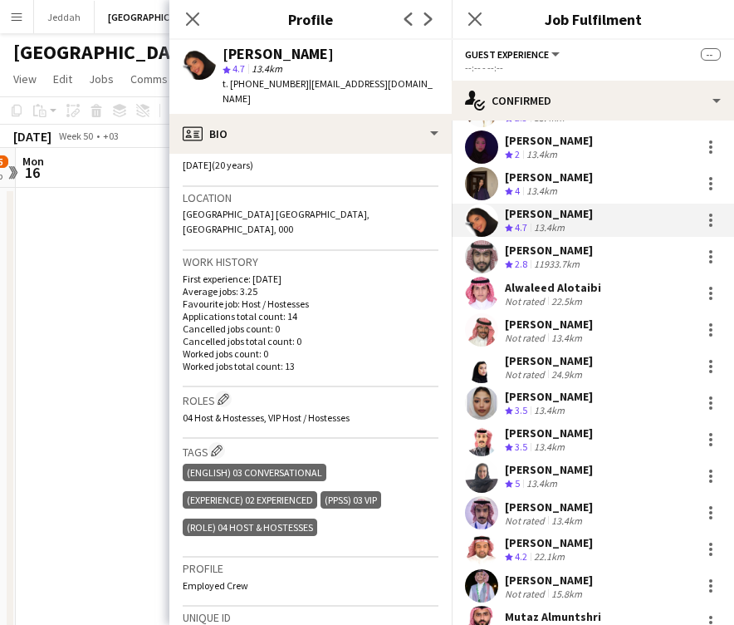
scroll to position [327, 0]
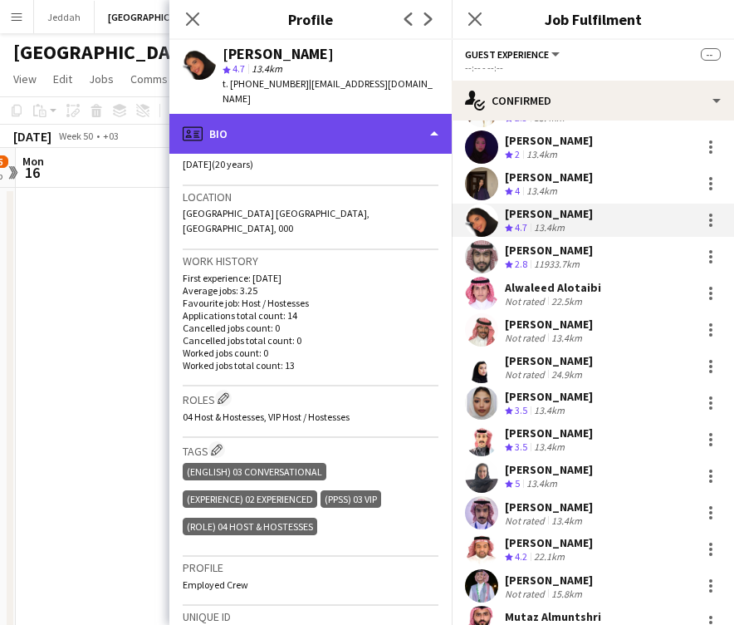
click at [302, 115] on div "profile Bio" at bounding box center [310, 134] width 282 height 40
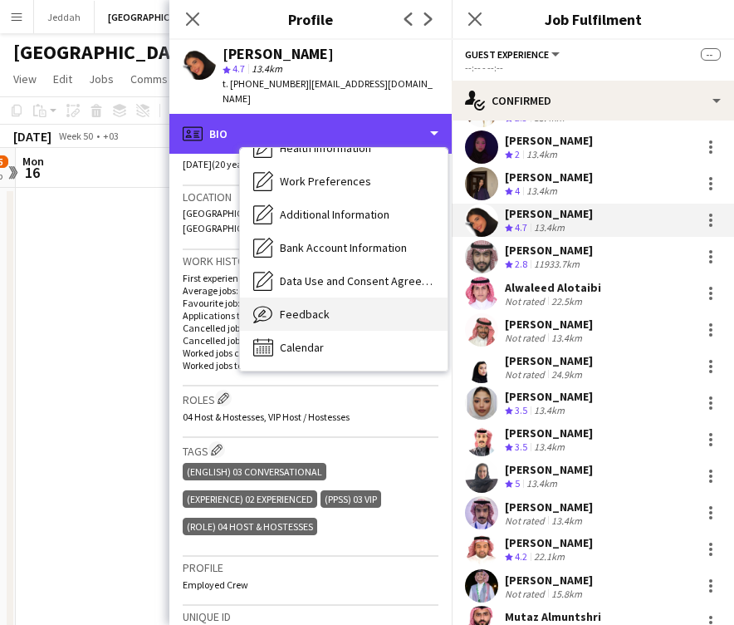
scroll to position [189, 0]
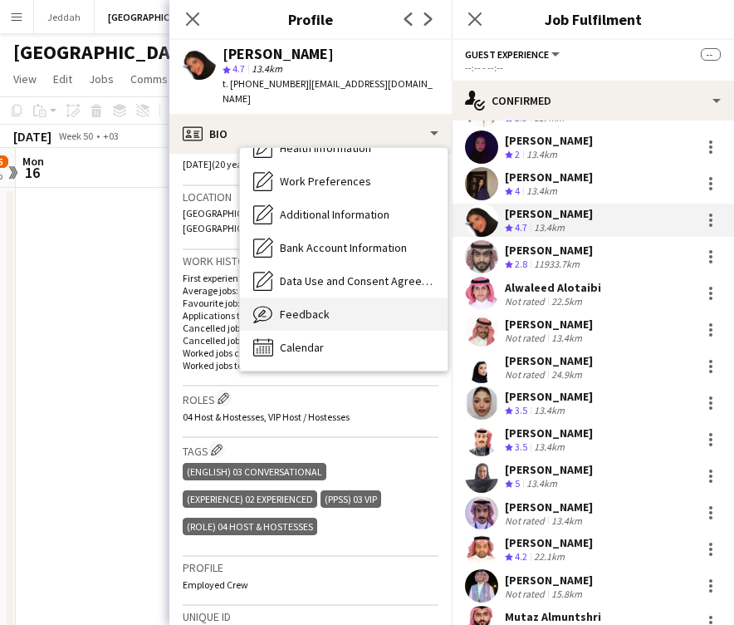
click at [329, 297] on div "Feedback Feedback" at bounding box center [344, 313] width 208 height 33
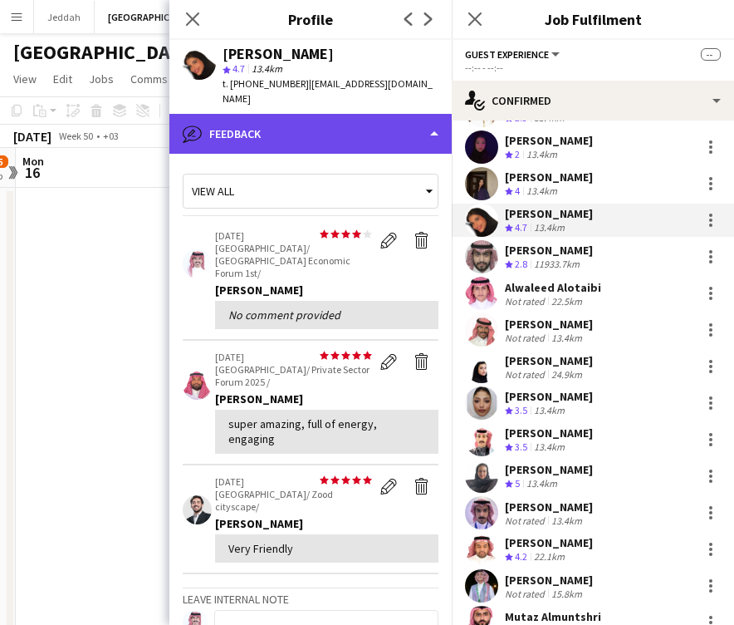
click at [341, 127] on div "bubble-pencil Feedback" at bounding box center [310, 134] width 282 height 40
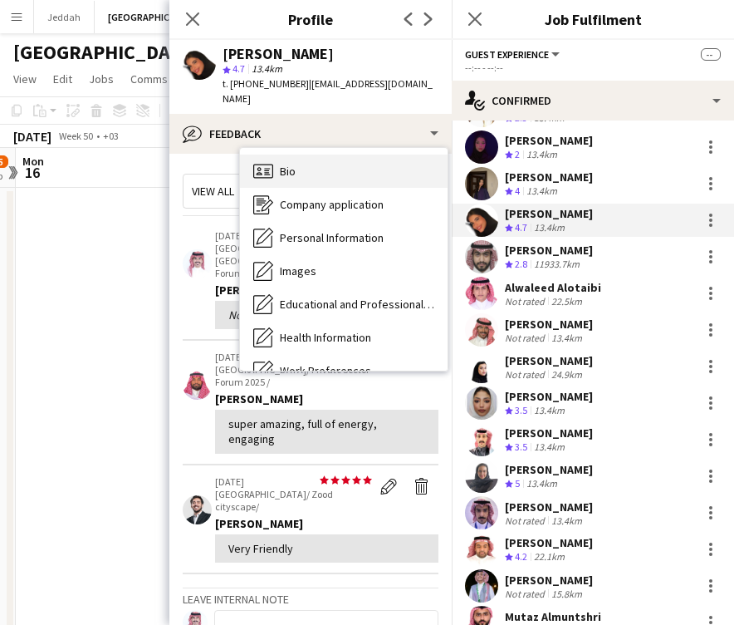
scroll to position [0, 0]
click at [329, 157] on div "Bio Bio" at bounding box center [344, 171] width 208 height 33
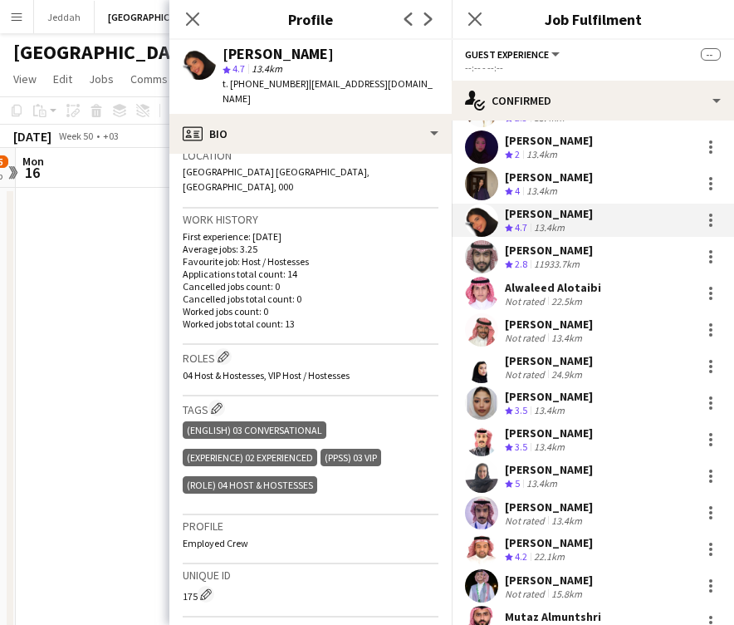
scroll to position [371, 0]
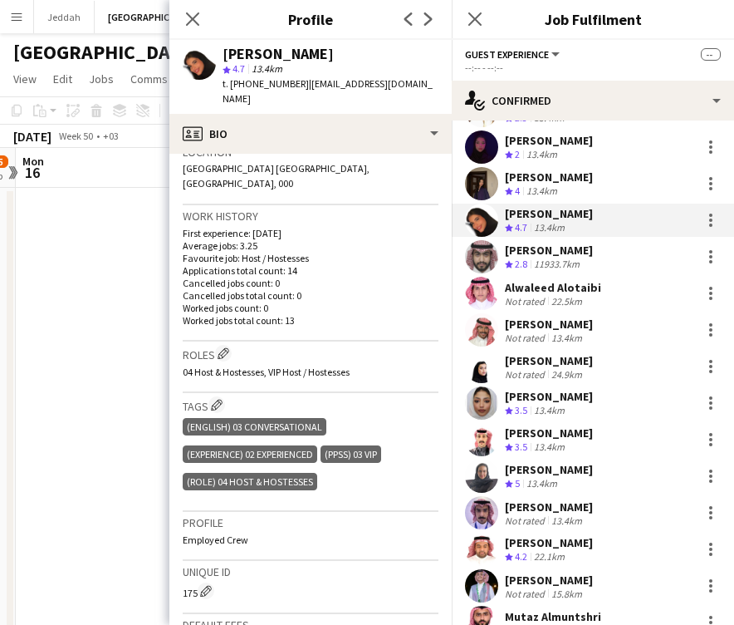
click at [482, 242] on app-user-avatar at bounding box center [481, 256] width 33 height 33
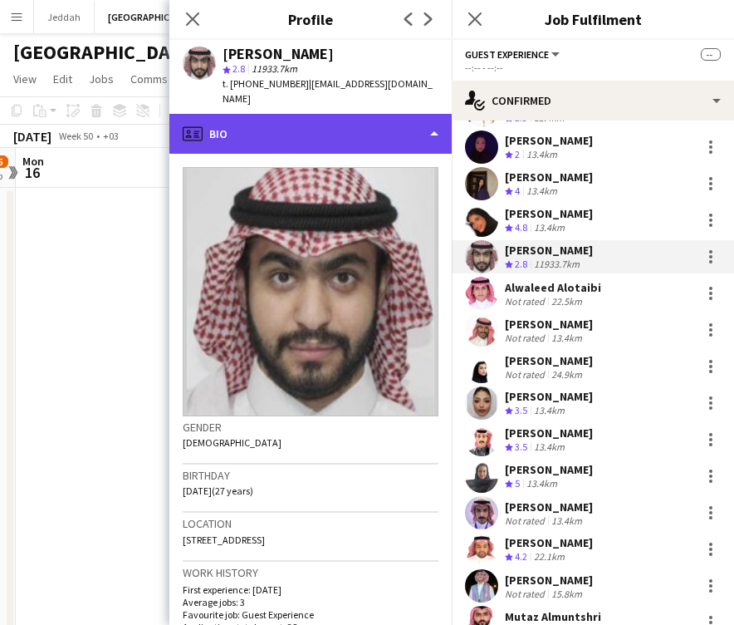
click at [366, 133] on div "profile Bio" at bounding box center [310, 134] width 282 height 40
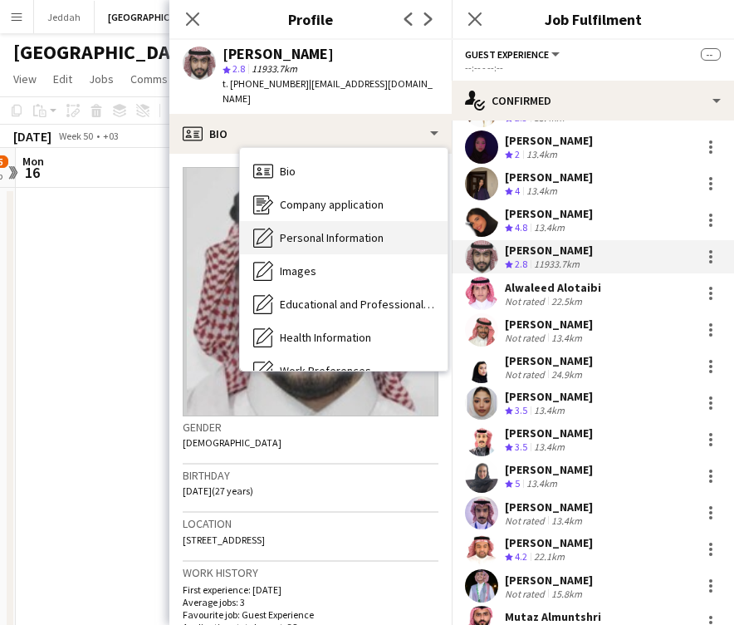
click at [352, 221] on div "Personal Information Personal Information" at bounding box center [344, 237] width 208 height 33
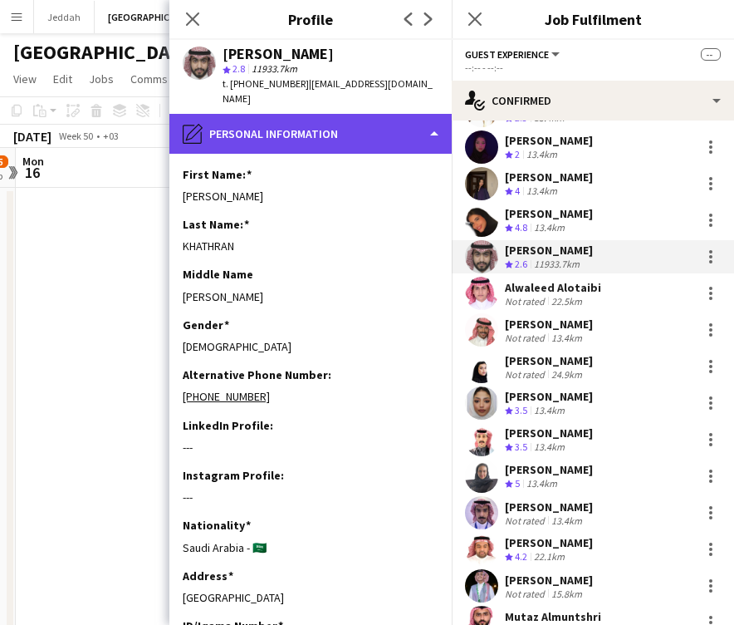
click at [347, 117] on div "pencil4 Personal Information" at bounding box center [310, 134] width 282 height 40
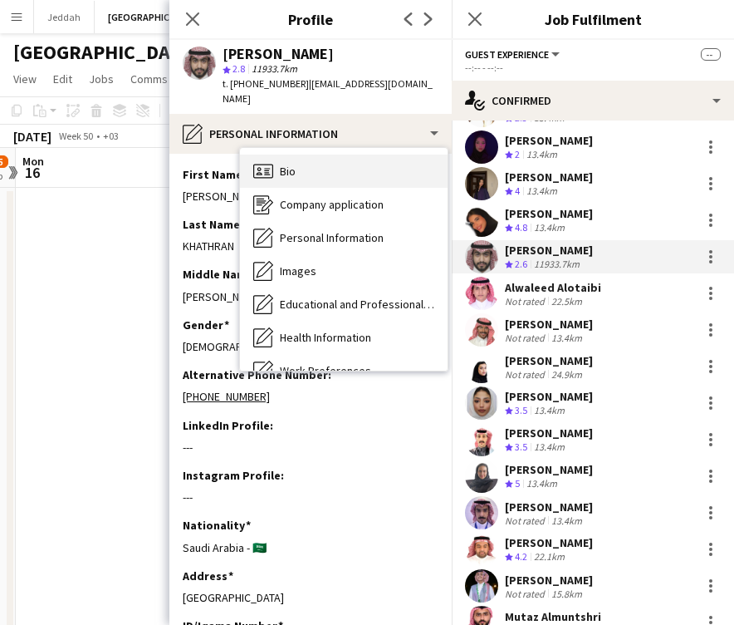
click at [337, 155] on div "Bio Bio" at bounding box center [344, 171] width 208 height 33
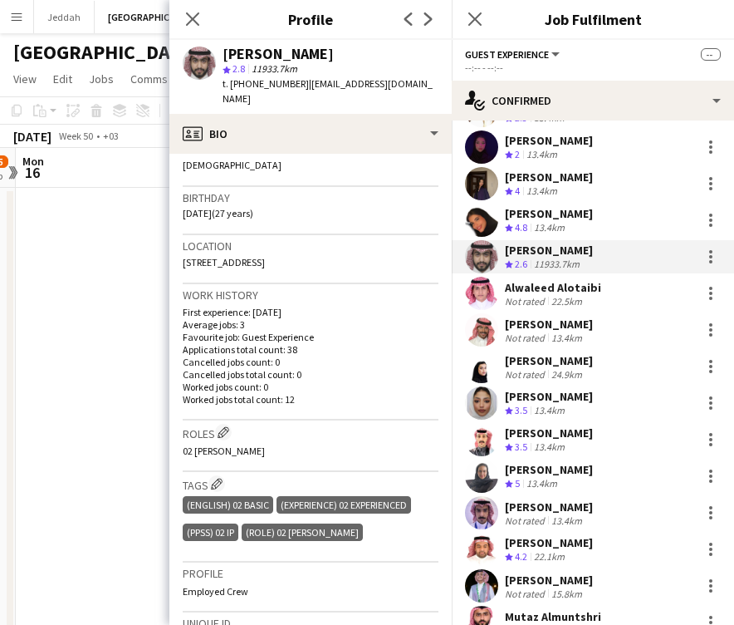
scroll to position [279, 0]
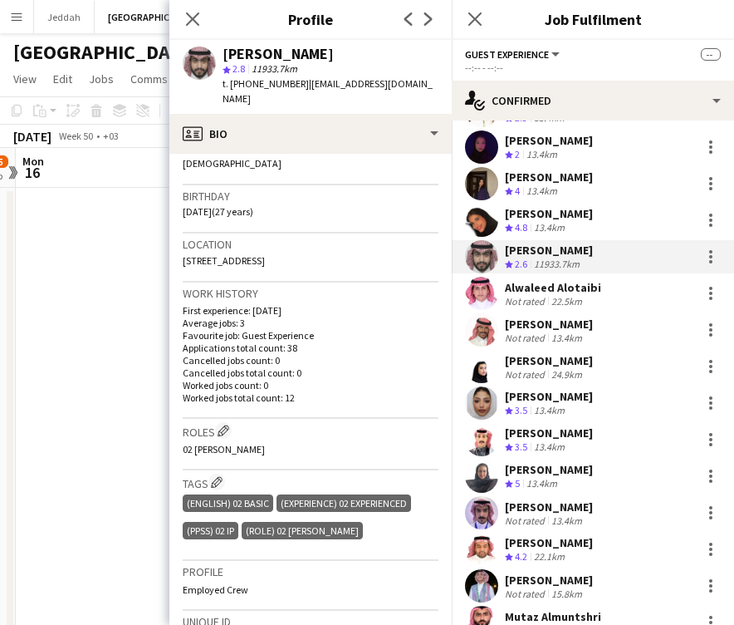
click at [489, 287] on app-user-avatar at bounding box center [481, 293] width 33 height 33
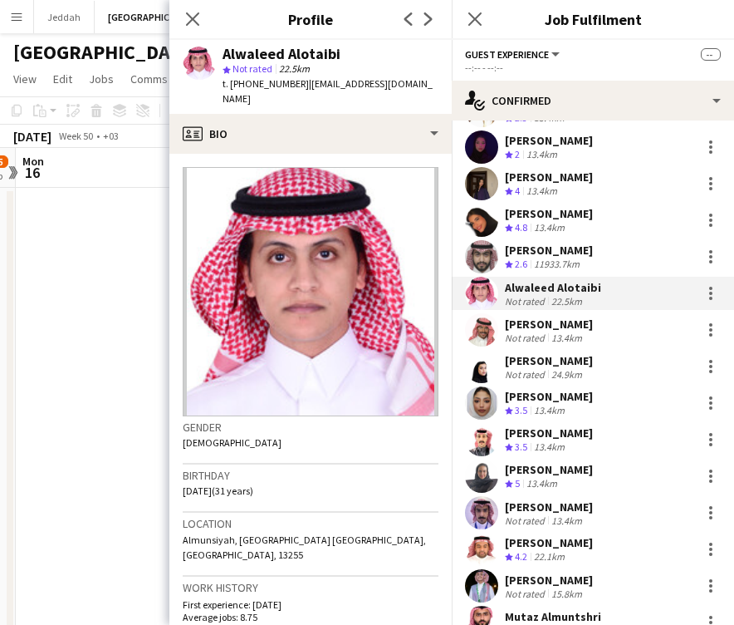
click at [237, 49] on div "Alwaleed Alotaibi" at bounding box center [282, 54] width 118 height 15
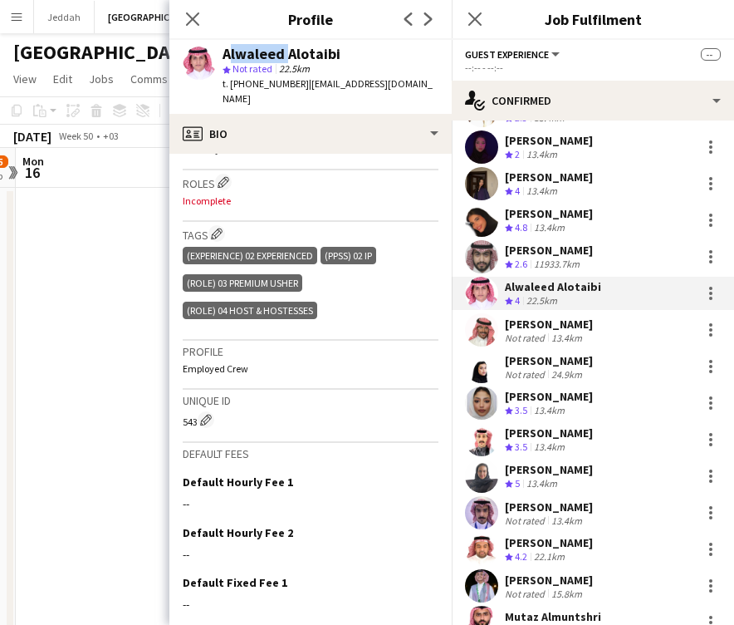
scroll to position [527, 0]
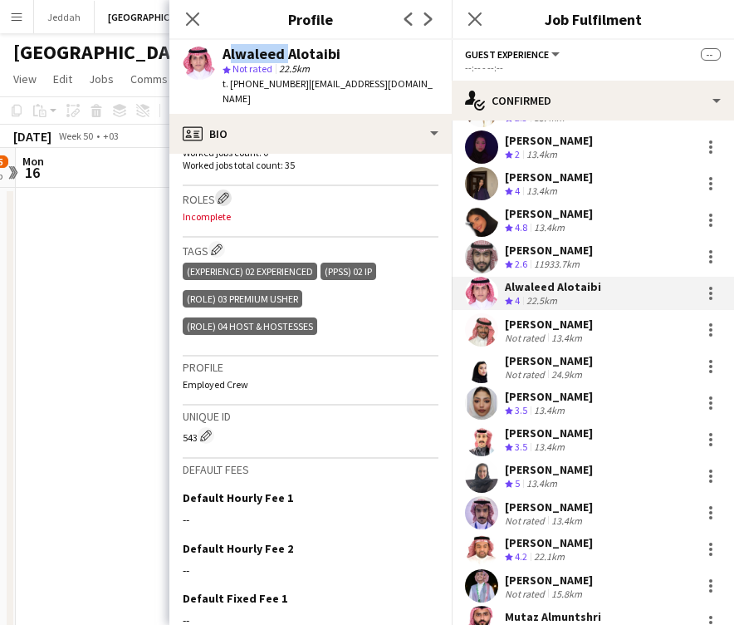
click at [224, 189] on button "Edit crew company roles" at bounding box center [223, 197] width 17 height 17
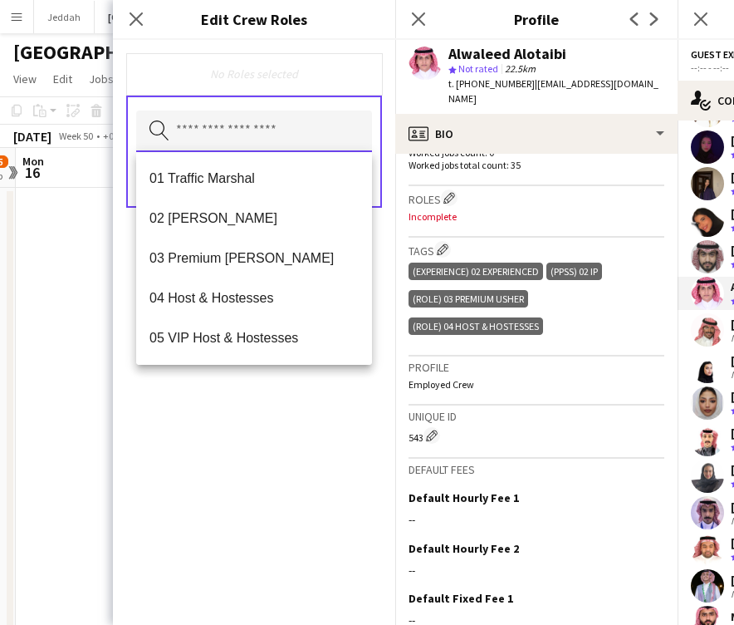
click at [215, 140] on input "text" at bounding box center [254, 132] width 236 height 42
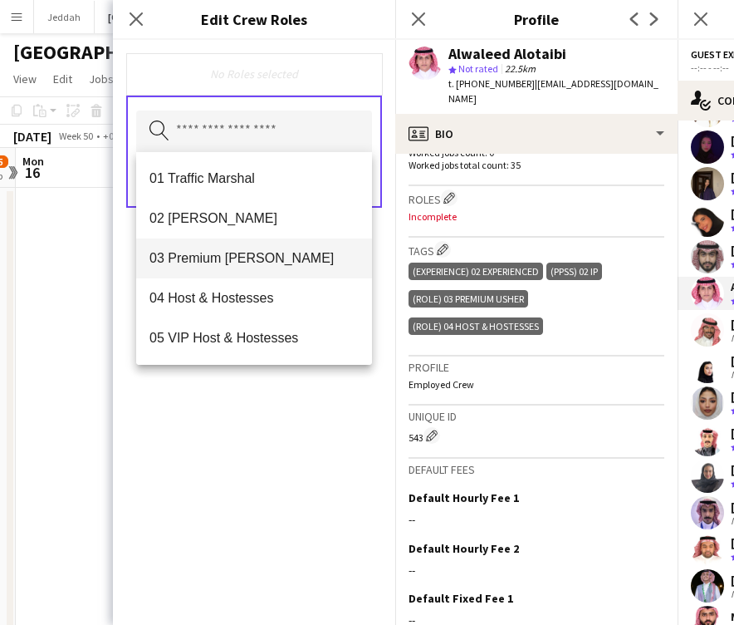
click at [207, 271] on mat-option "03 Premium [PERSON_NAME]" at bounding box center [254, 258] width 236 height 40
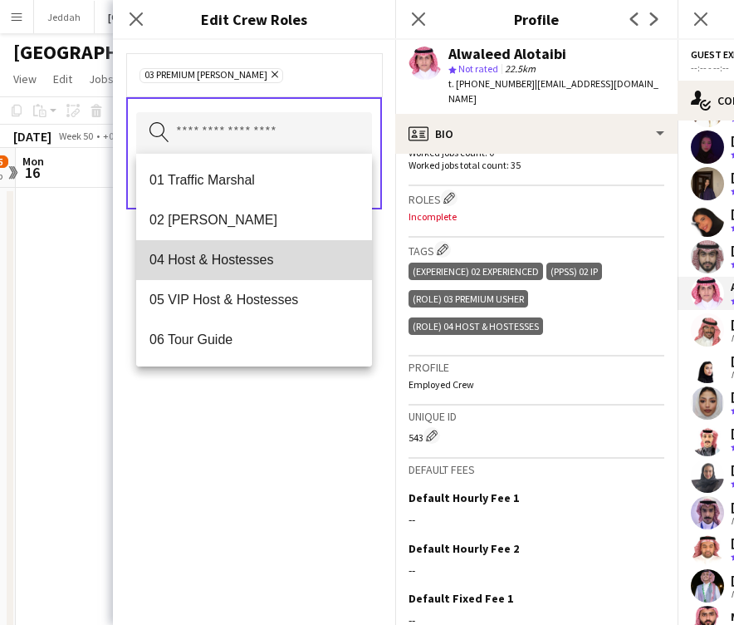
click at [209, 264] on span "04 Host & Hostesses" at bounding box center [254, 260] width 209 height 16
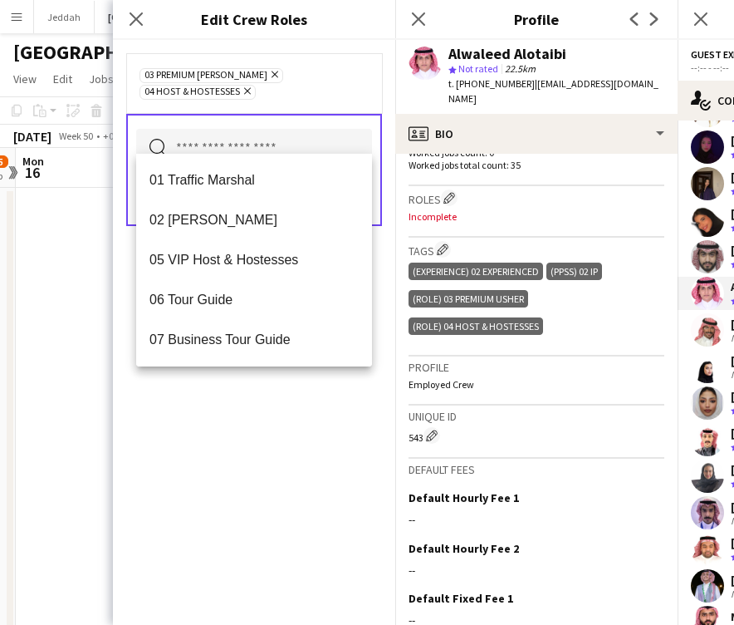
click at [214, 422] on div "03 Premium [PERSON_NAME] Remove 04 Host & Hostesses Remove Search by role type …" at bounding box center [254, 332] width 282 height 585
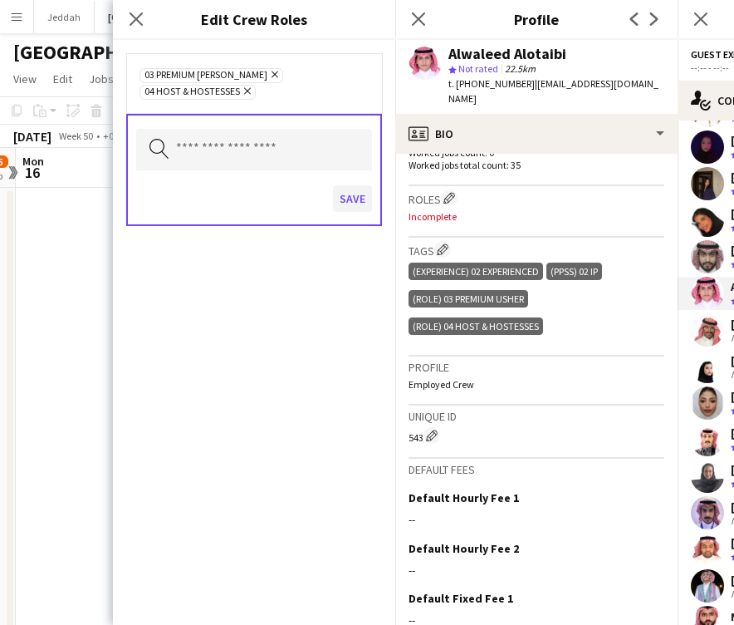
click at [355, 185] on button "Save" at bounding box center [352, 198] width 39 height 27
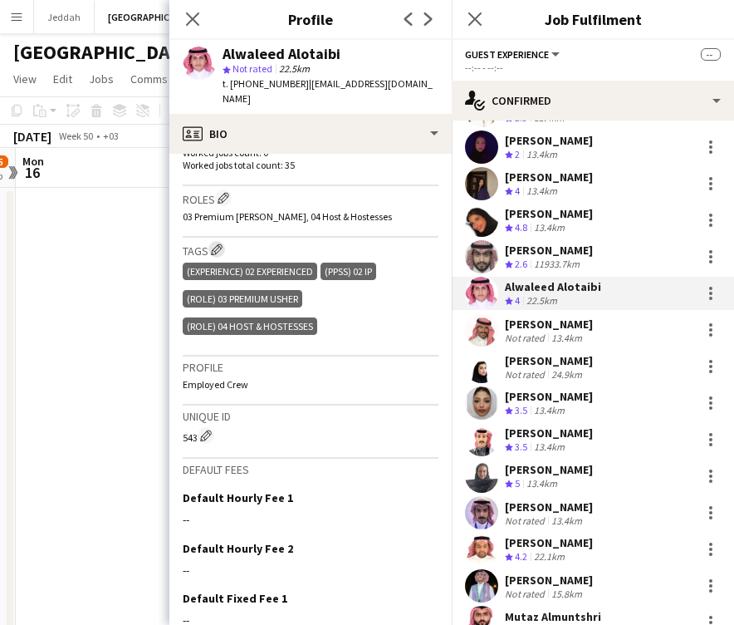
click at [219, 243] on app-icon "Edit crew company tags" at bounding box center [217, 249] width 12 height 12
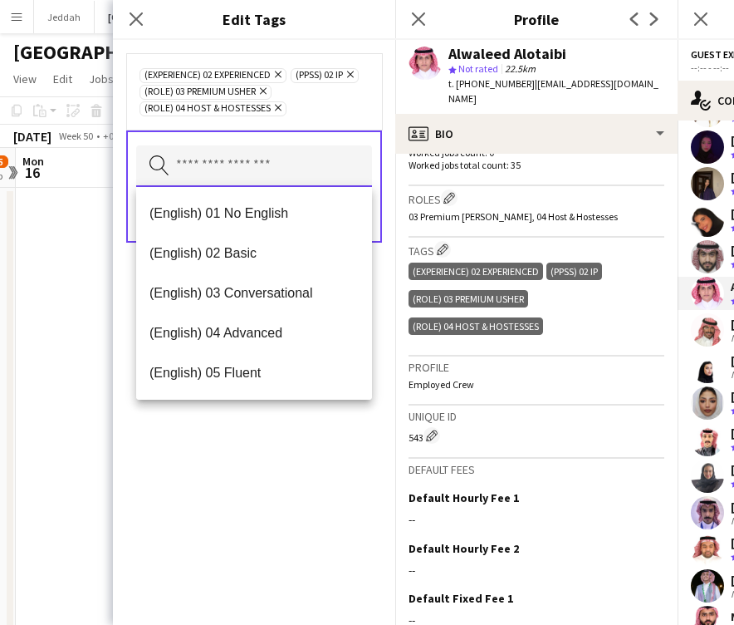
click at [250, 169] on input "text" at bounding box center [254, 166] width 236 height 42
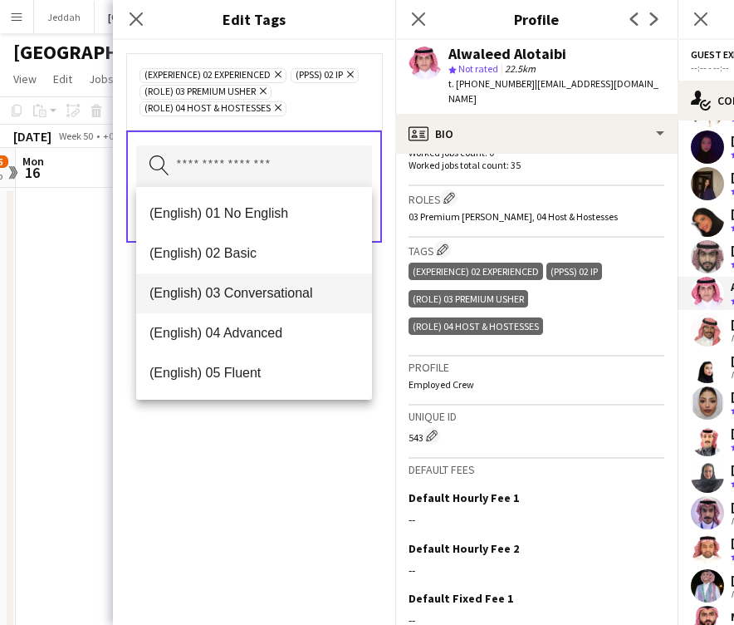
click at [250, 282] on mat-option "(English) 03 Conversational" at bounding box center [254, 293] width 236 height 40
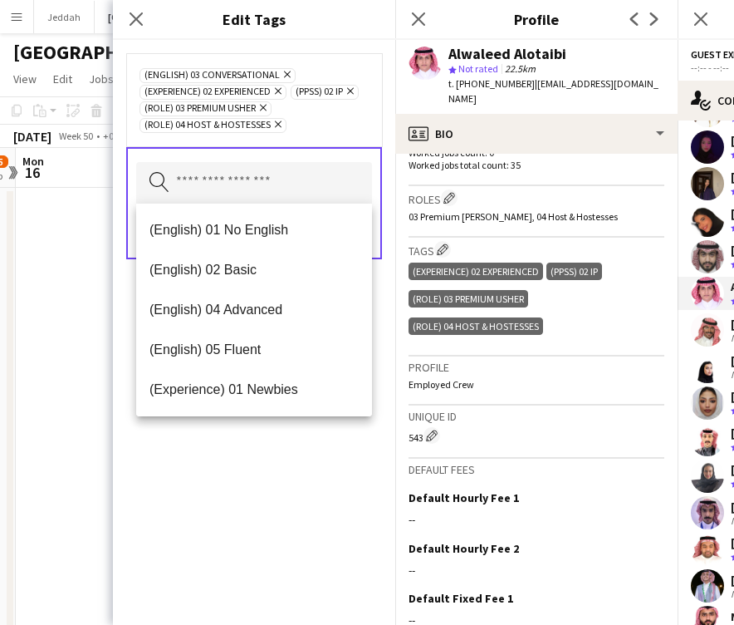
click at [280, 440] on div "(English) 03 Conversational Remove (Experience) 02 Experienced Remove (PPSS) 02…" at bounding box center [254, 332] width 282 height 585
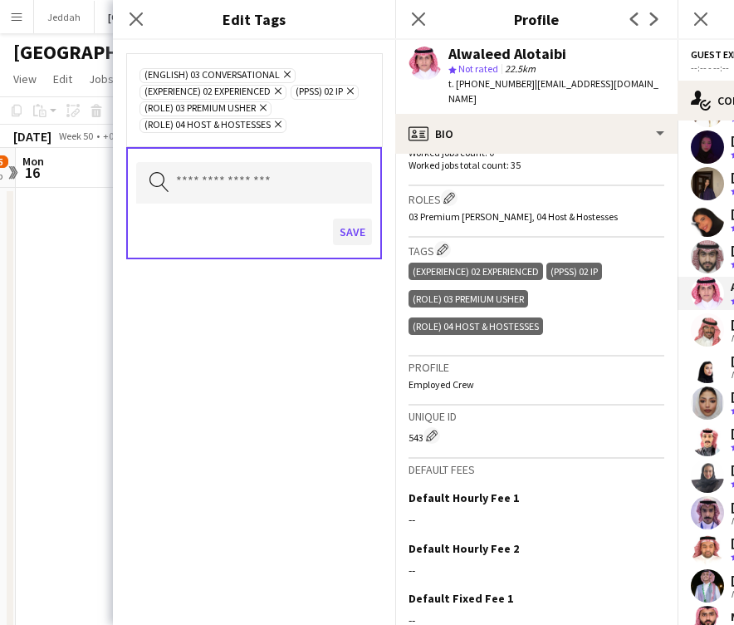
click at [351, 236] on button "Save" at bounding box center [352, 232] width 39 height 27
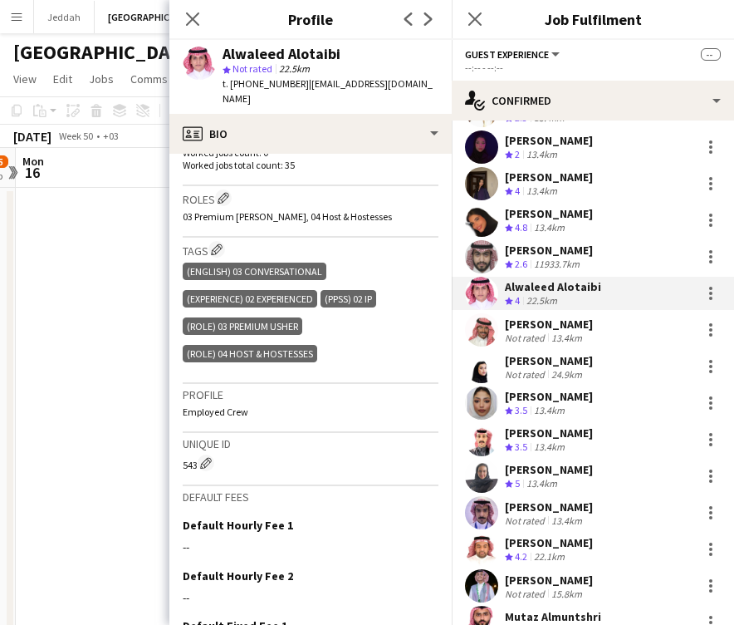
click at [483, 314] on app-user-avatar at bounding box center [481, 329] width 33 height 33
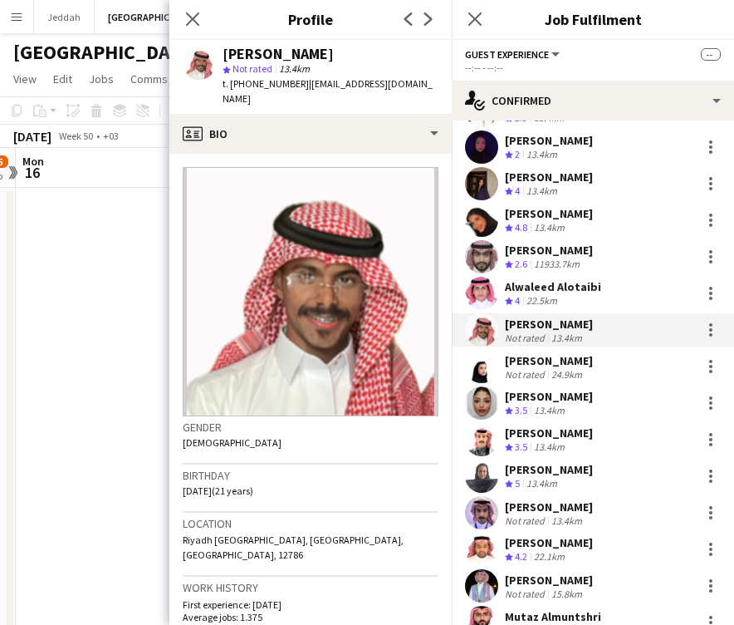
click at [253, 57] on div "[PERSON_NAME]" at bounding box center [278, 54] width 111 height 15
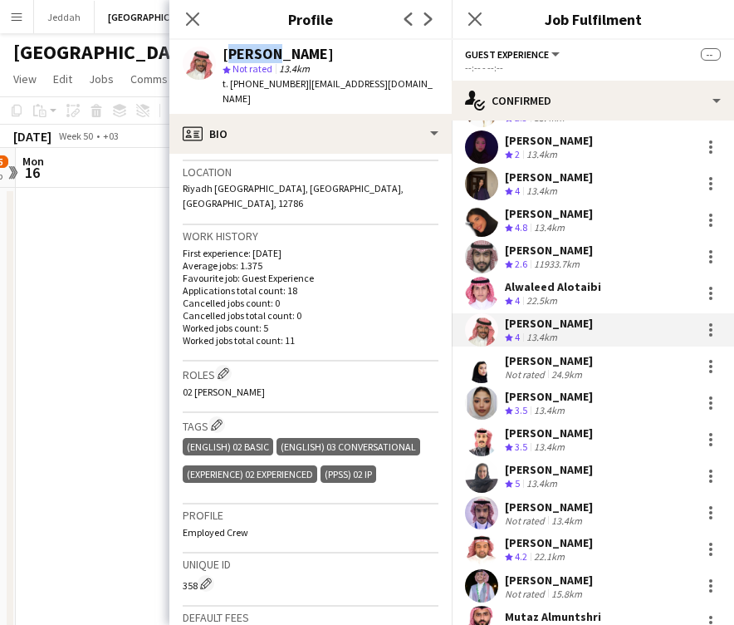
scroll to position [353, 0]
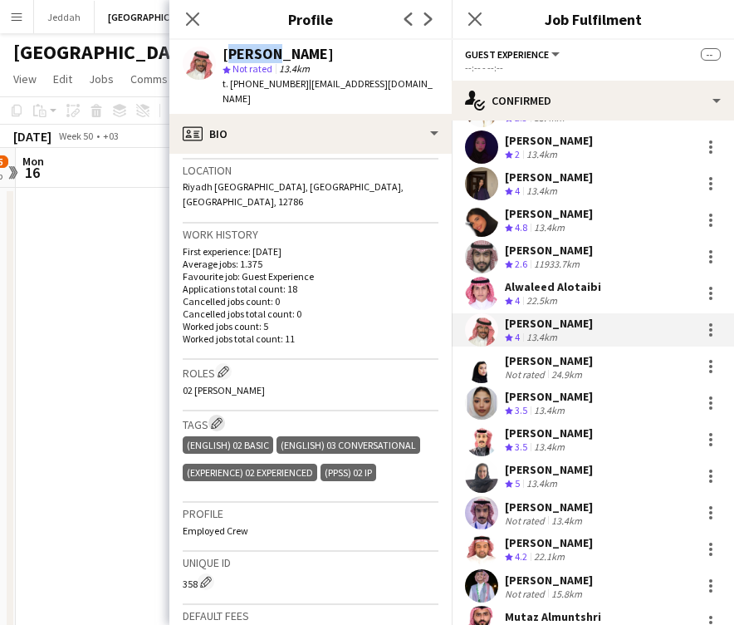
click at [219, 417] on app-icon "Edit crew company tags" at bounding box center [217, 423] width 12 height 12
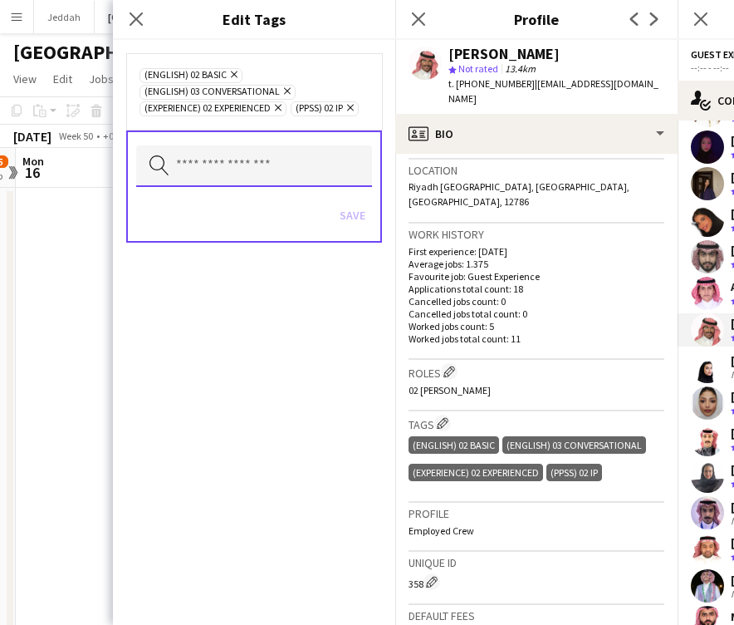
click at [263, 172] on input "text" at bounding box center [254, 166] width 236 height 42
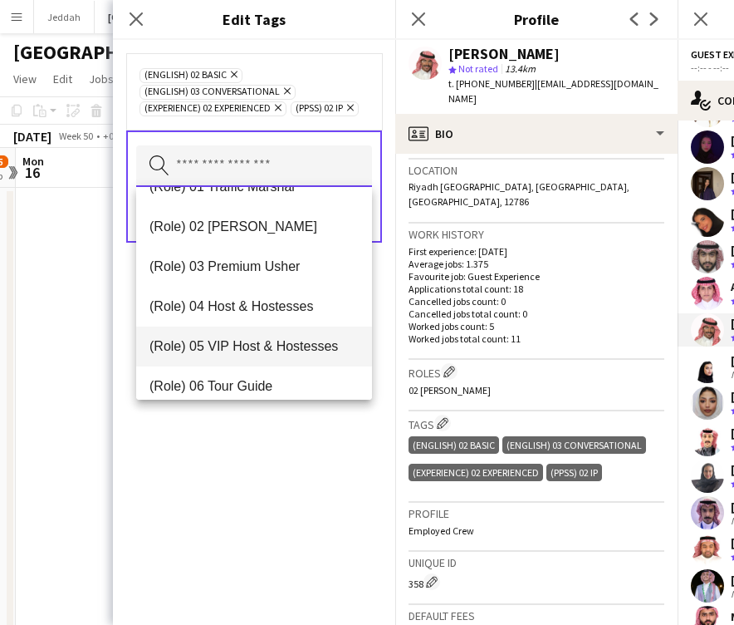
scroll to position [424, 0]
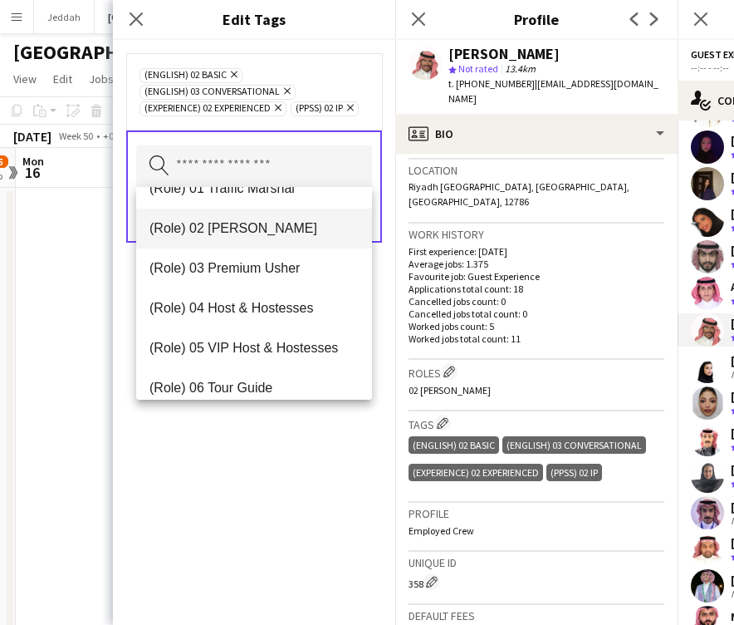
click at [263, 238] on mat-option "(Role) 02 [PERSON_NAME]" at bounding box center [254, 229] width 236 height 40
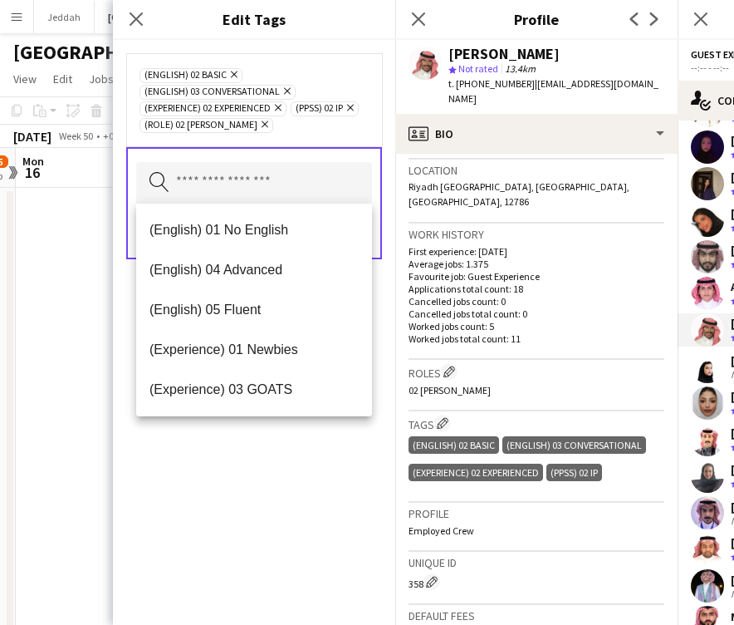
click at [288, 91] on icon "Remove" at bounding box center [285, 91] width 11 height 11
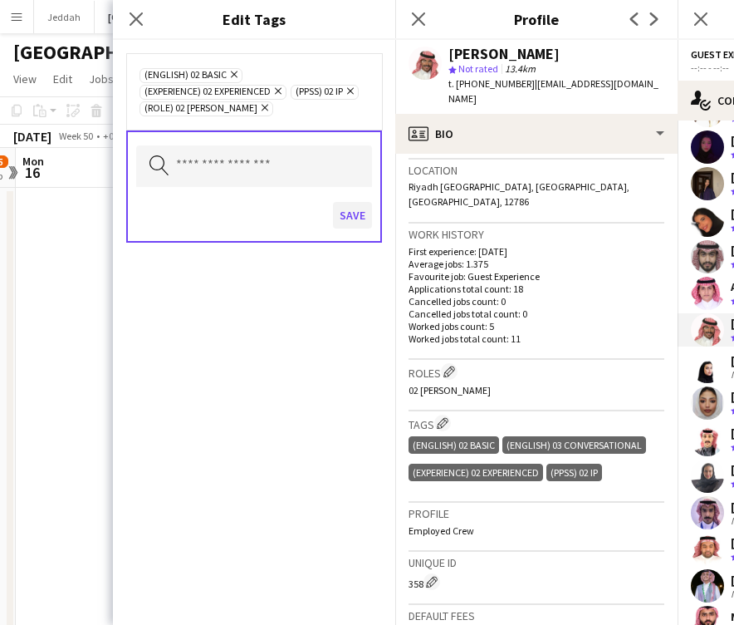
click at [341, 214] on button "Save" at bounding box center [352, 215] width 39 height 27
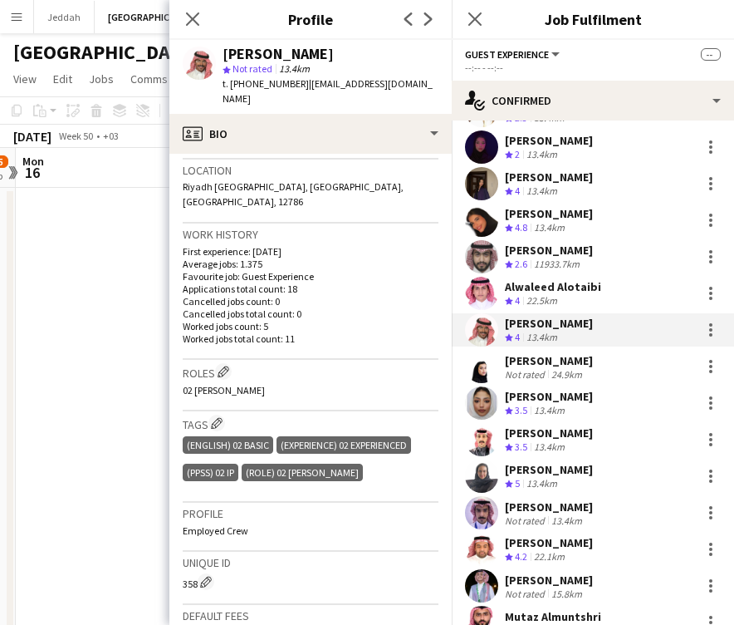
click at [484, 356] on app-user-avatar at bounding box center [481, 366] width 33 height 33
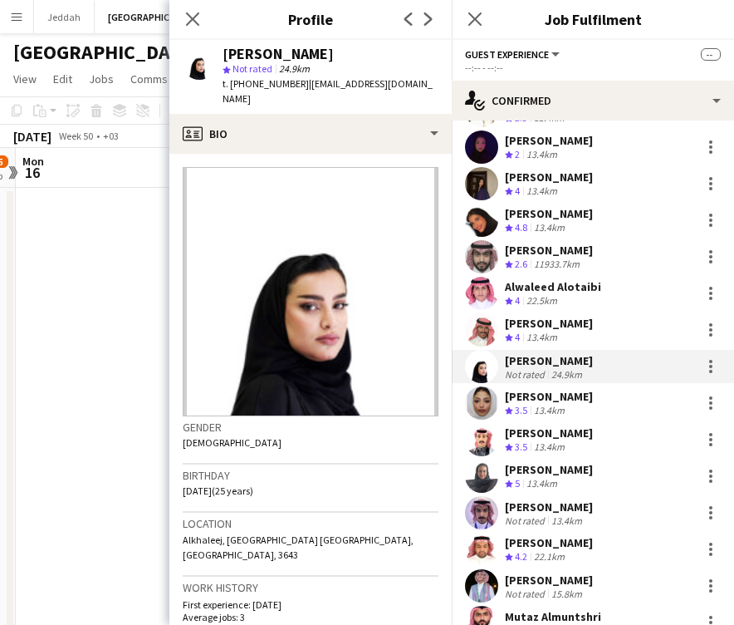
click at [248, 54] on div "[PERSON_NAME]" at bounding box center [278, 54] width 111 height 15
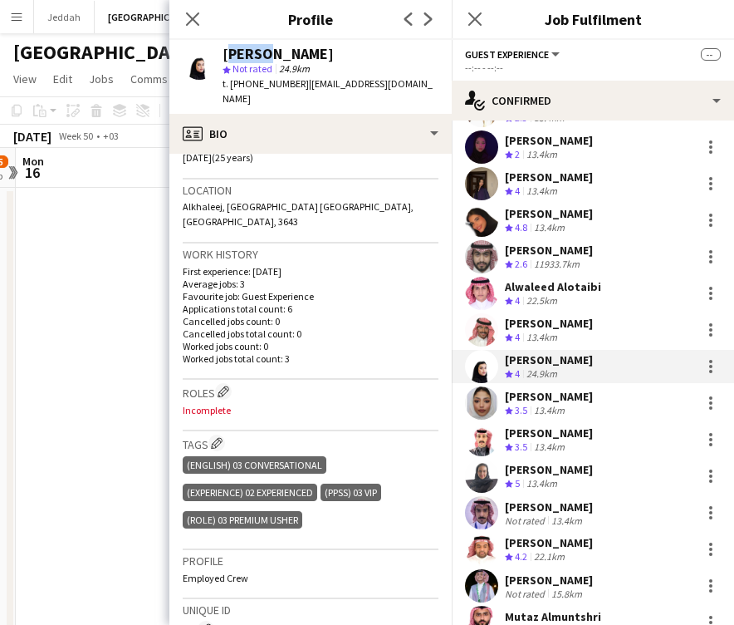
scroll to position [335, 0]
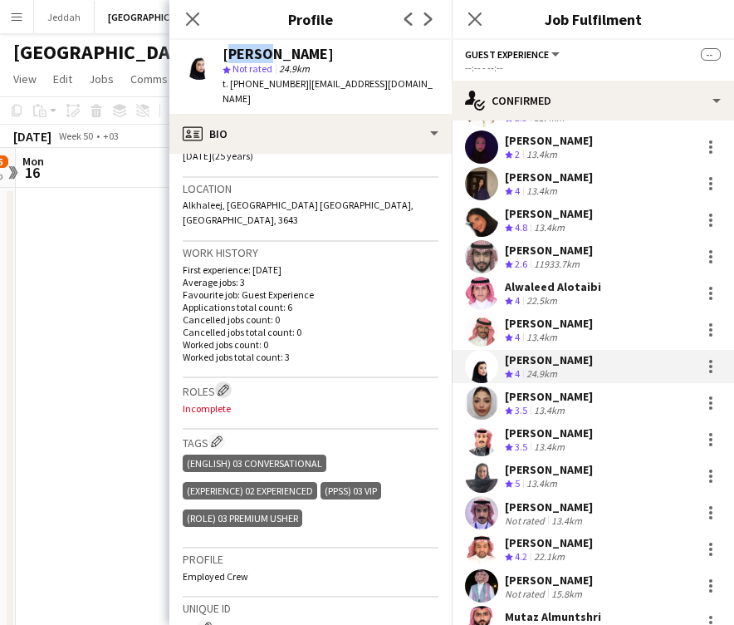
click at [228, 384] on app-icon "Edit crew company roles" at bounding box center [224, 390] width 12 height 12
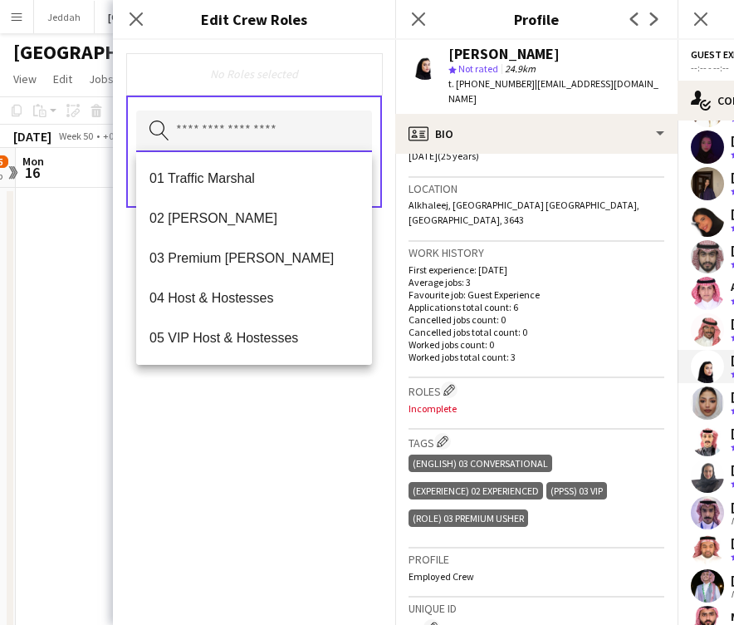
click at [245, 139] on input "text" at bounding box center [254, 132] width 236 height 42
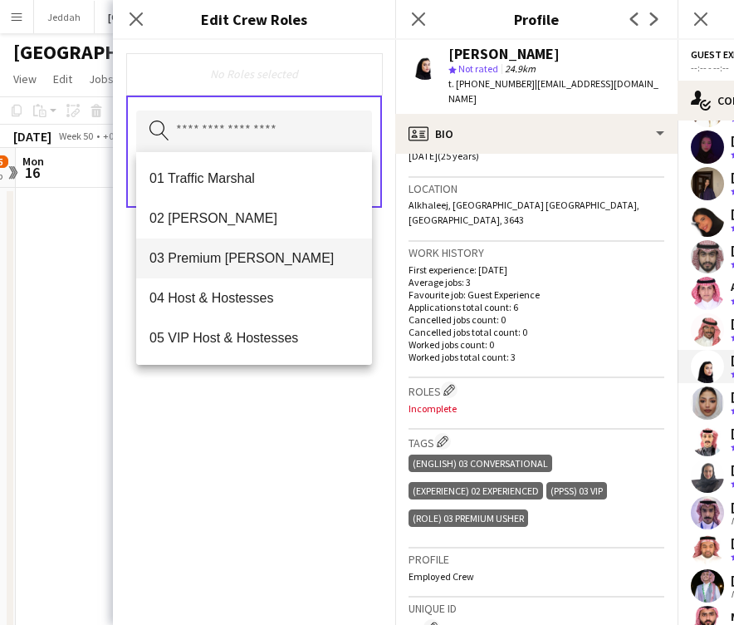
click at [223, 254] on span "03 Premium [PERSON_NAME]" at bounding box center [254, 258] width 209 height 16
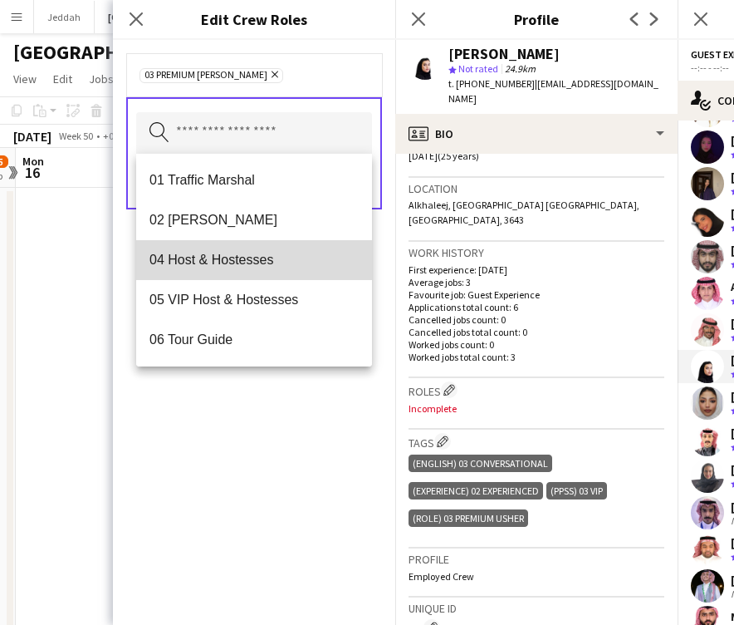
click at [223, 254] on span "04 Host & Hostesses" at bounding box center [254, 260] width 209 height 16
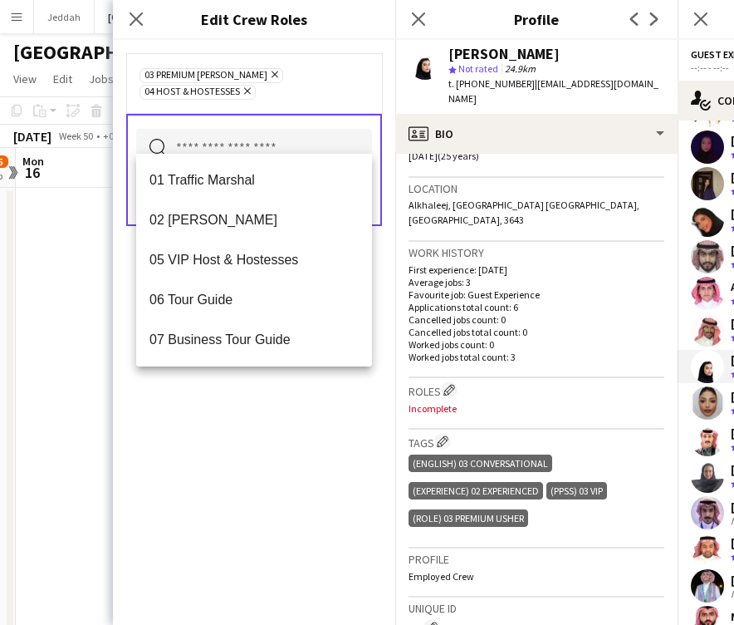
click at [254, 438] on div "03 Premium [PERSON_NAME] Remove 04 Host & Hostesses Remove Search by role type …" at bounding box center [254, 332] width 282 height 585
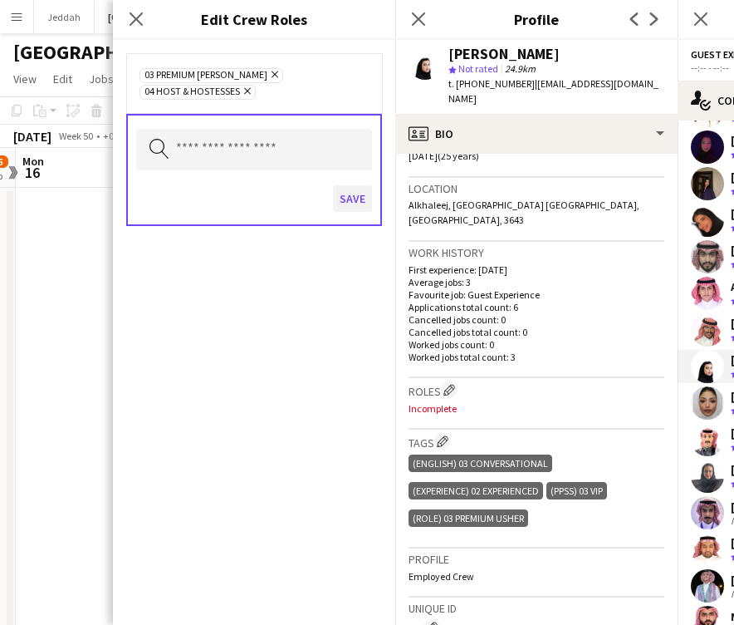
click at [352, 185] on button "Save" at bounding box center [352, 198] width 39 height 27
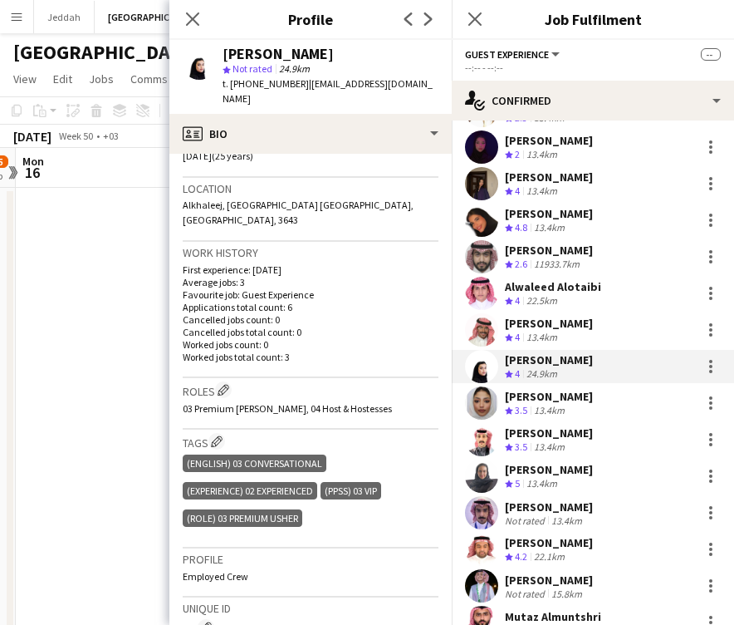
click at [483, 387] on app-user-avatar at bounding box center [481, 402] width 33 height 33
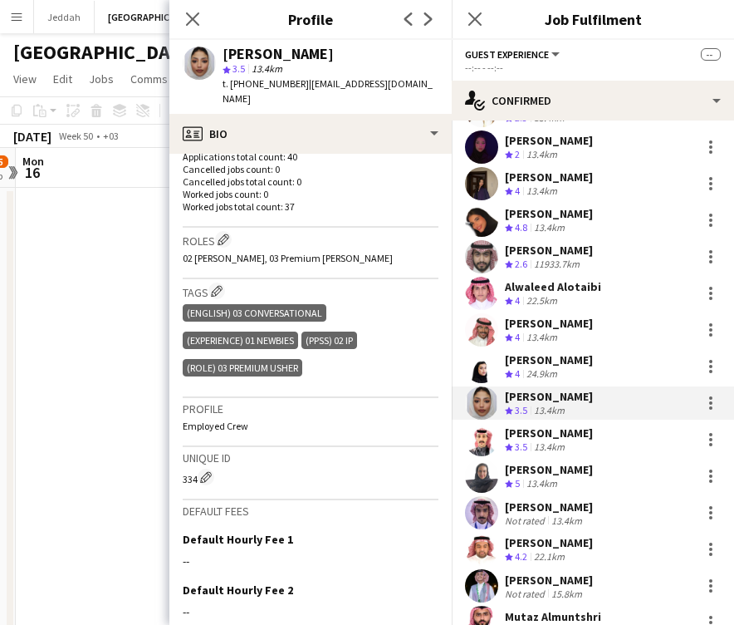
scroll to position [488, 0]
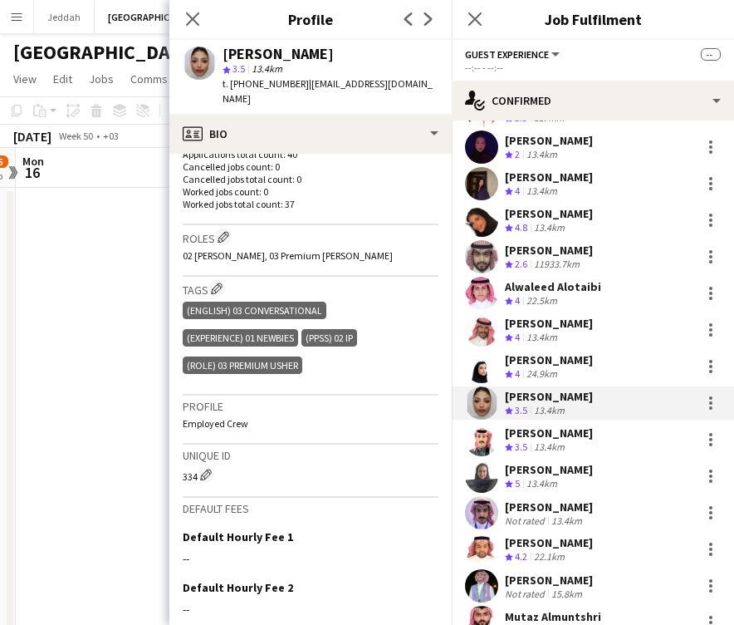
click at [250, 54] on div "[PERSON_NAME]" at bounding box center [278, 54] width 111 height 15
click at [484, 435] on app-user-avatar at bounding box center [481, 439] width 33 height 33
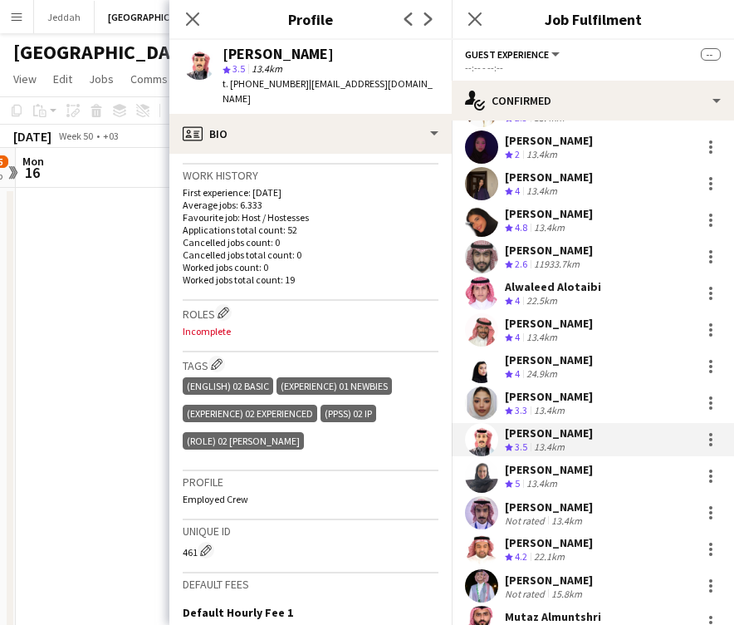
scroll to position [413, 0]
click at [219, 357] on app-icon "Edit crew company tags" at bounding box center [217, 363] width 12 height 12
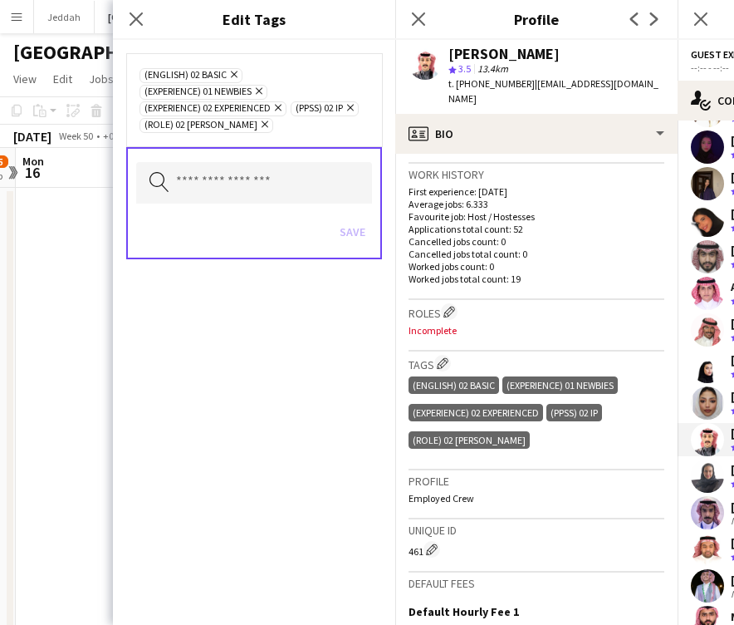
click at [263, 90] on icon at bounding box center [259, 91] width 7 height 7
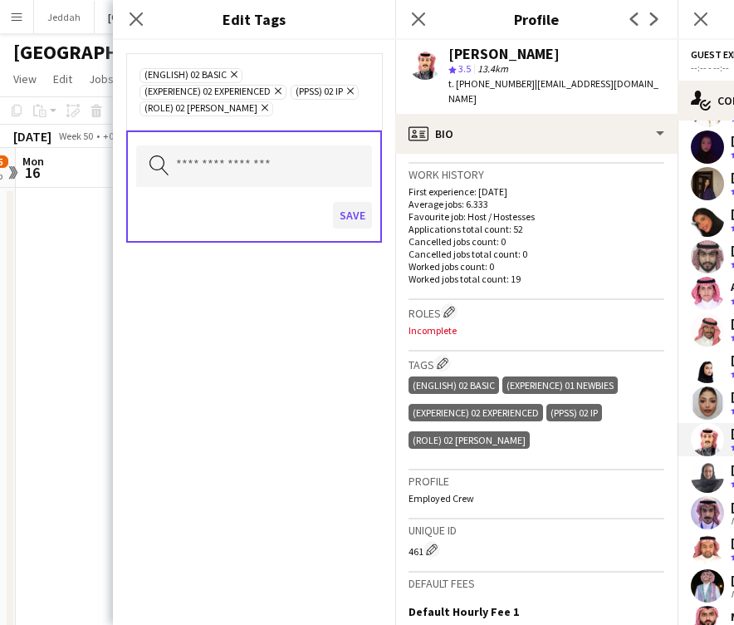
click at [345, 207] on button "Save" at bounding box center [352, 215] width 39 height 27
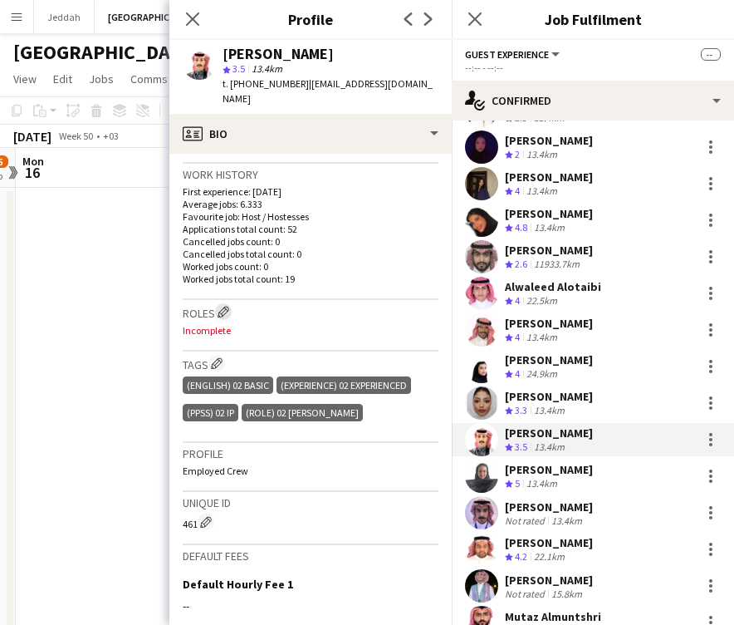
click at [227, 306] on app-icon "Edit crew company roles" at bounding box center [224, 312] width 12 height 12
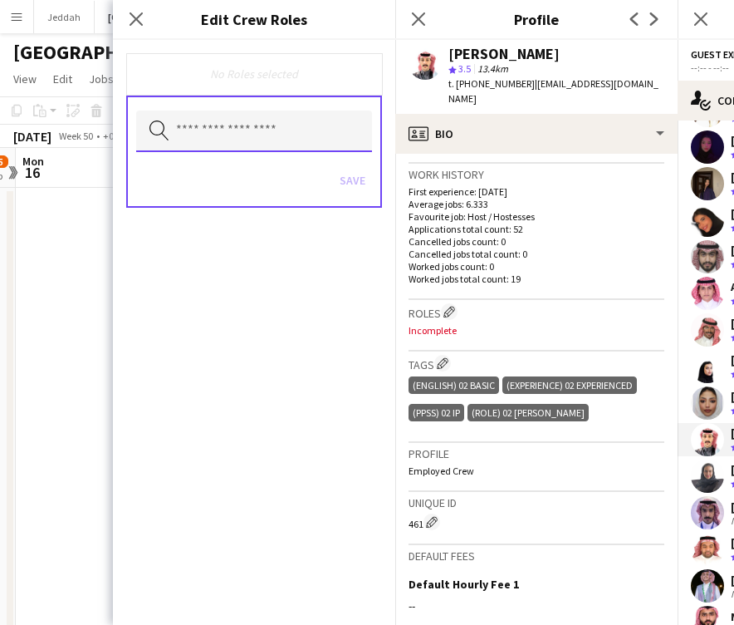
click at [253, 116] on input "text" at bounding box center [254, 132] width 236 height 42
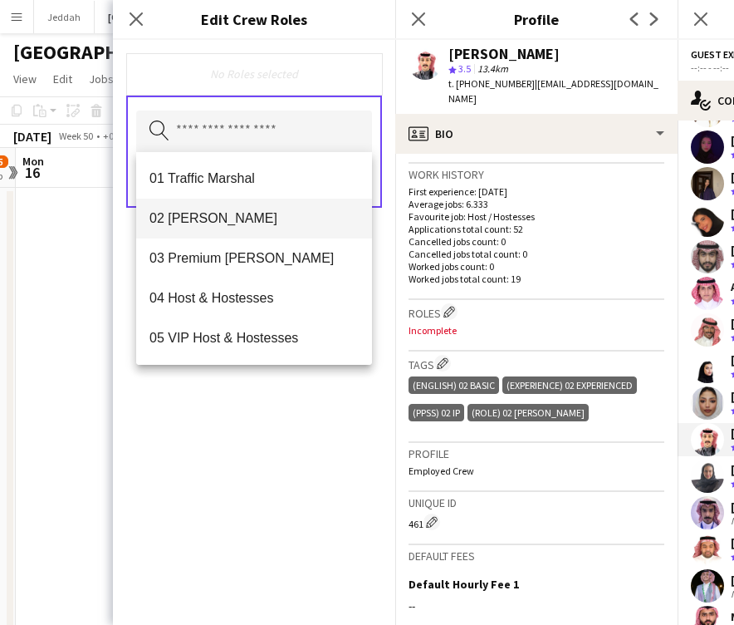
click at [240, 216] on span "02 [PERSON_NAME]" at bounding box center [254, 218] width 209 height 16
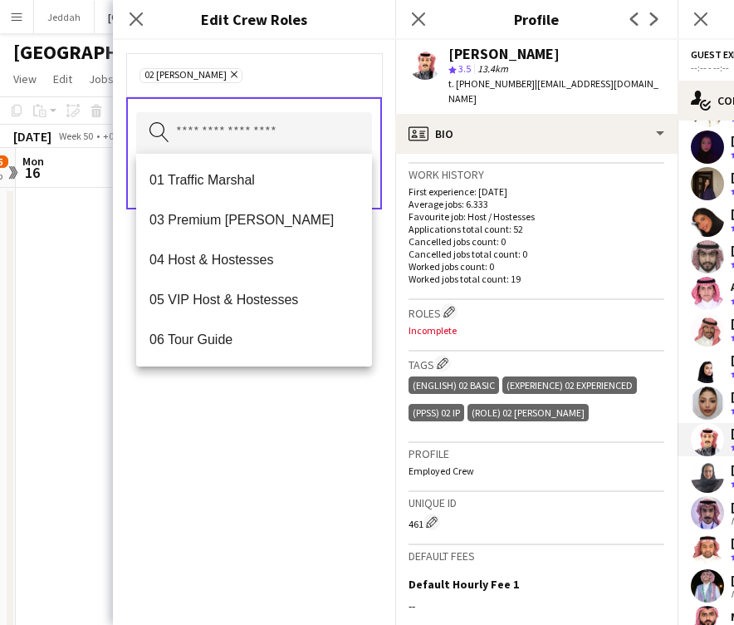
click at [271, 386] on div "02 [PERSON_NAME] Remove Search by role type Save" at bounding box center [254, 332] width 282 height 585
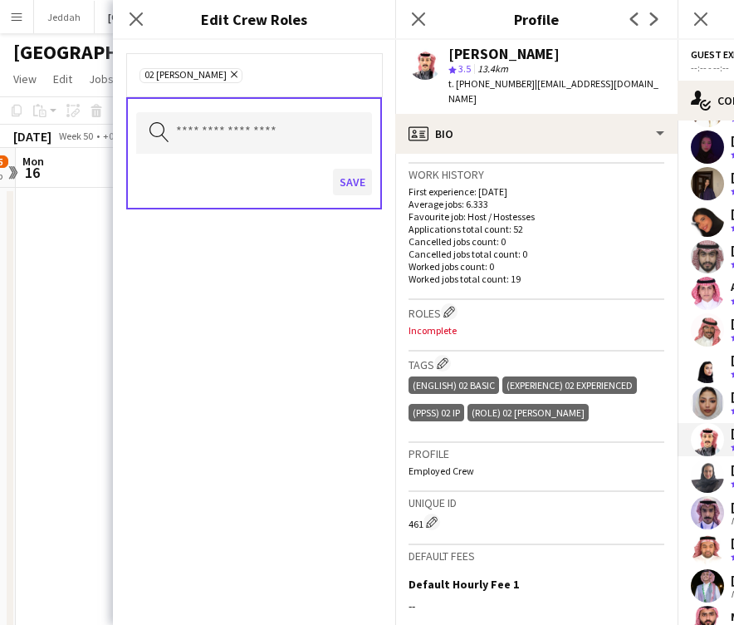
click at [354, 179] on button "Save" at bounding box center [352, 182] width 39 height 27
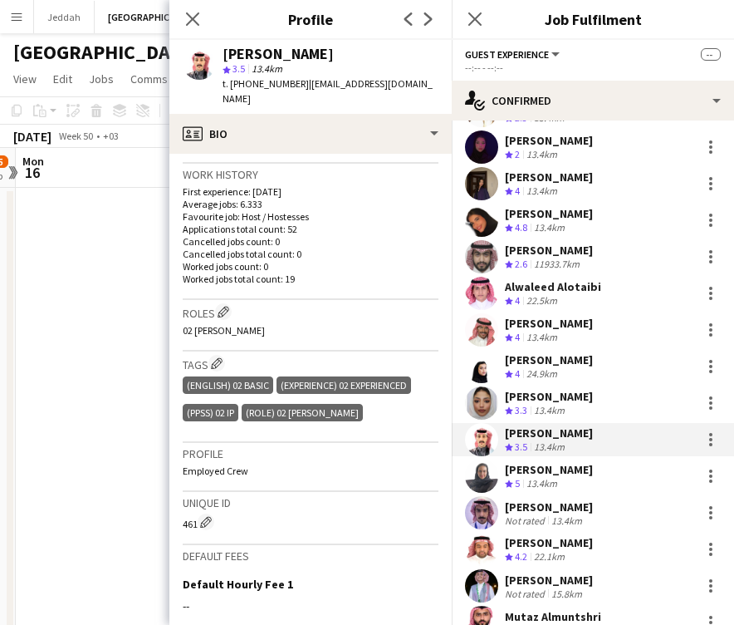
click at [243, 56] on div "[PERSON_NAME]" at bounding box center [278, 54] width 111 height 15
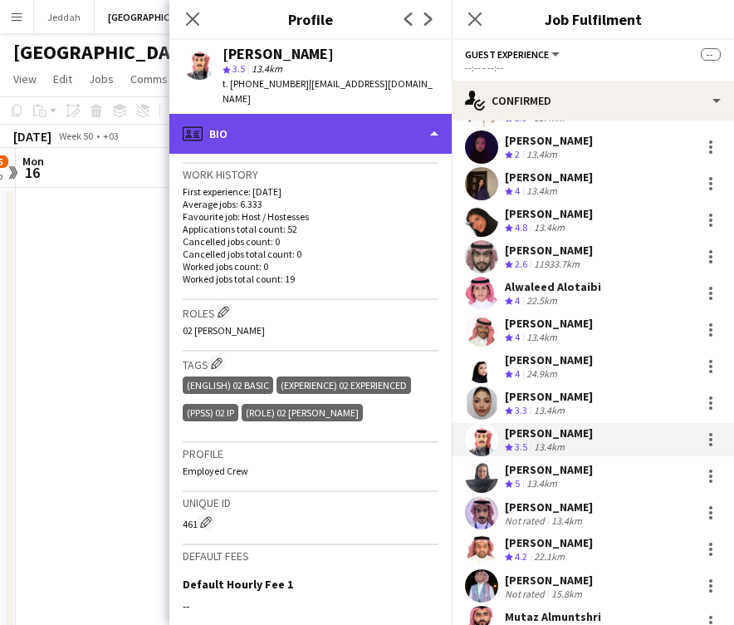
click at [362, 118] on div "profile Bio" at bounding box center [310, 134] width 282 height 40
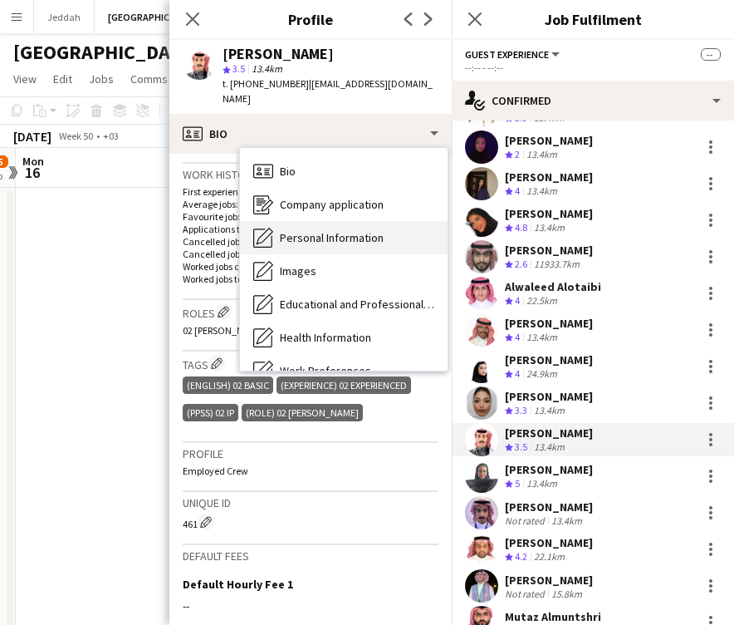
click at [355, 221] on div "Personal Information Personal Information" at bounding box center [344, 237] width 208 height 33
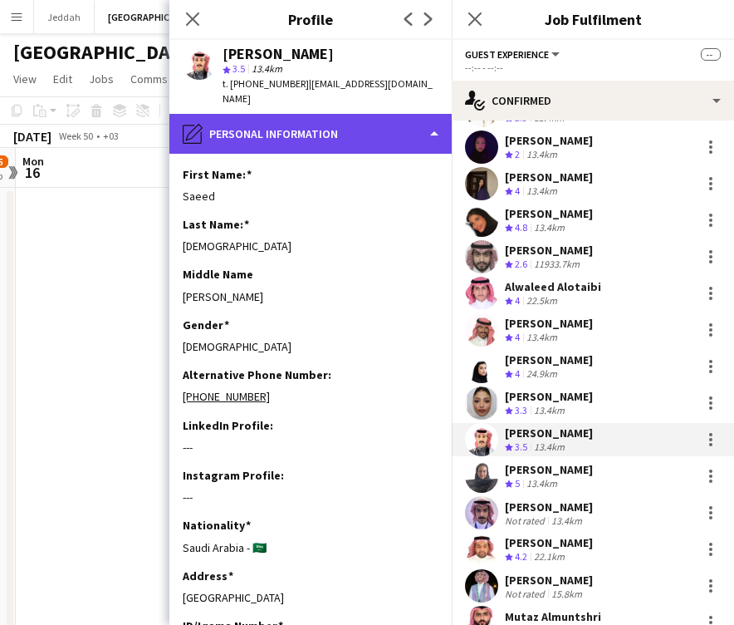
click at [239, 117] on div "pencil4 Personal Information" at bounding box center [310, 134] width 282 height 40
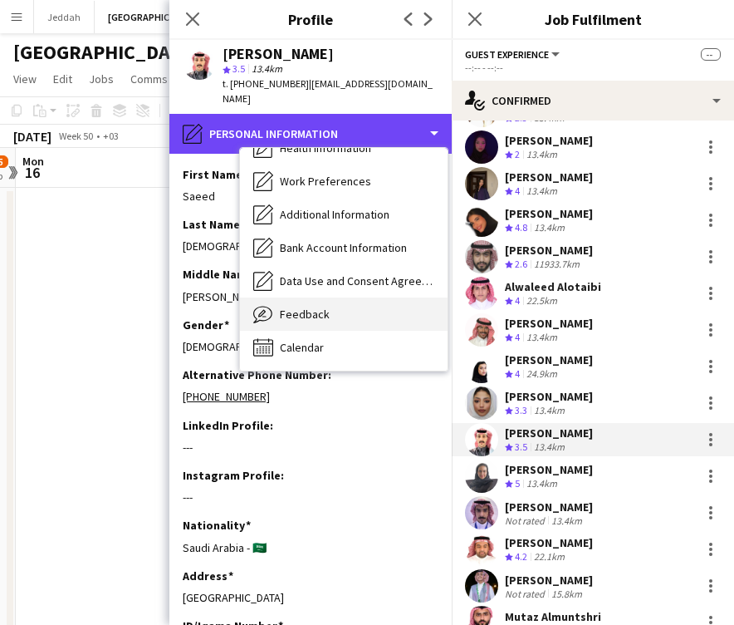
scroll to position [189, 0]
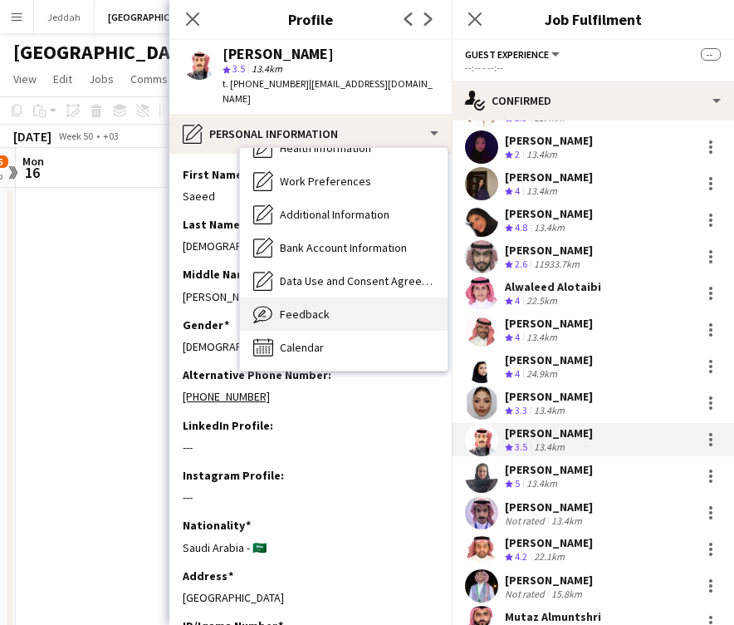
click at [303, 307] on span "Feedback" at bounding box center [305, 314] width 50 height 15
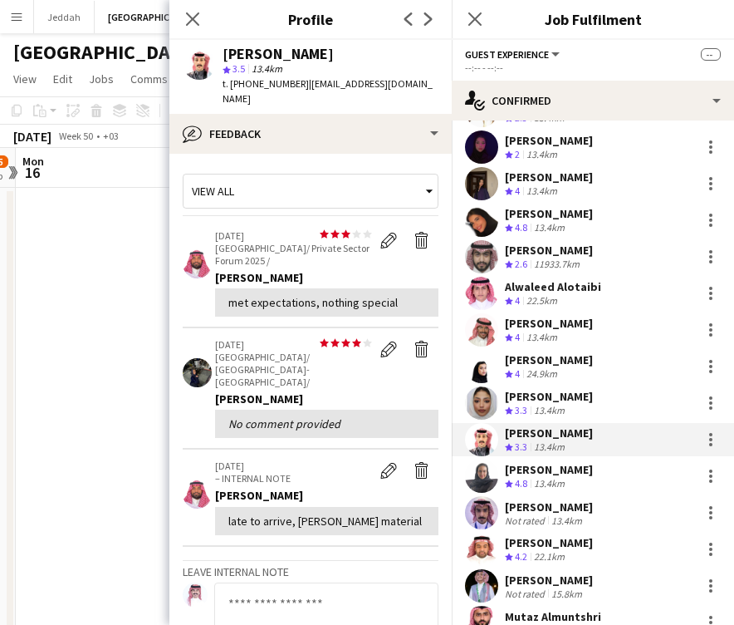
click at [485, 471] on app-user-avatar at bounding box center [481, 475] width 33 height 33
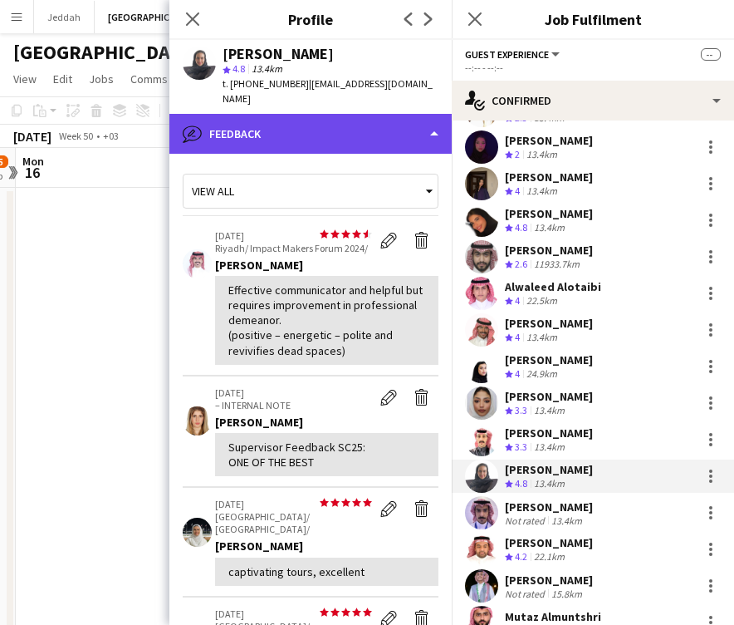
click at [342, 115] on div "bubble-pencil Feedback" at bounding box center [310, 134] width 282 height 40
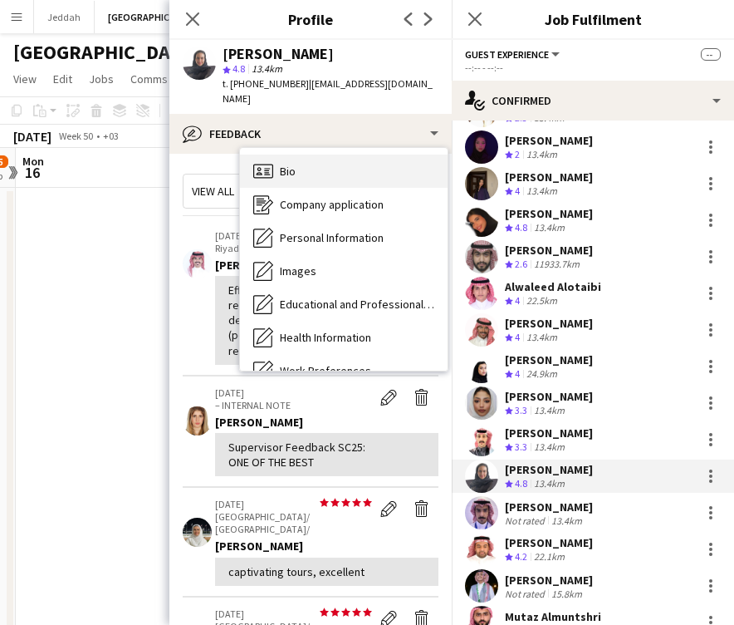
click at [340, 155] on div "Bio Bio" at bounding box center [344, 171] width 208 height 33
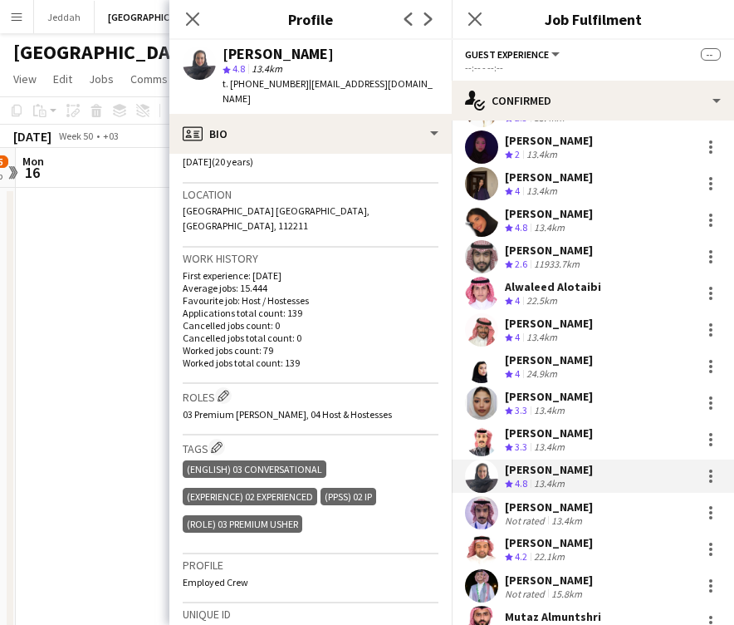
scroll to position [332, 0]
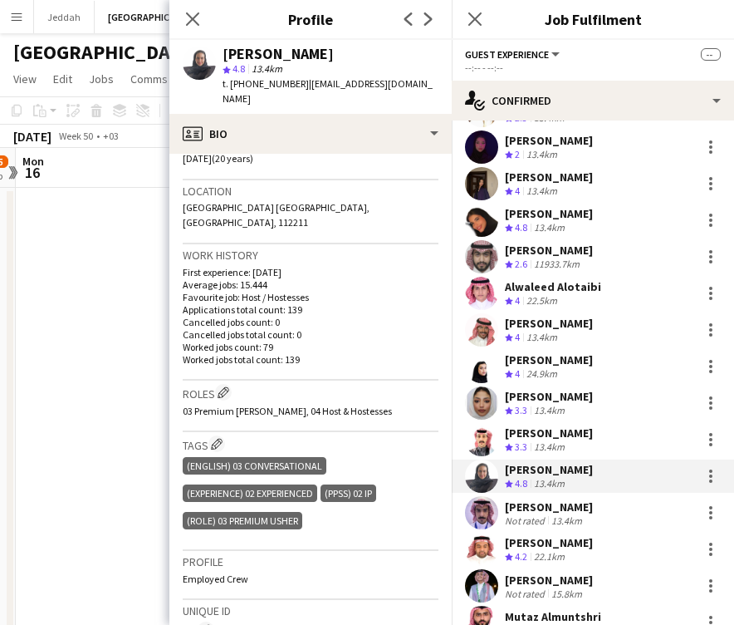
click at [480, 503] on app-user-avatar at bounding box center [481, 512] width 33 height 33
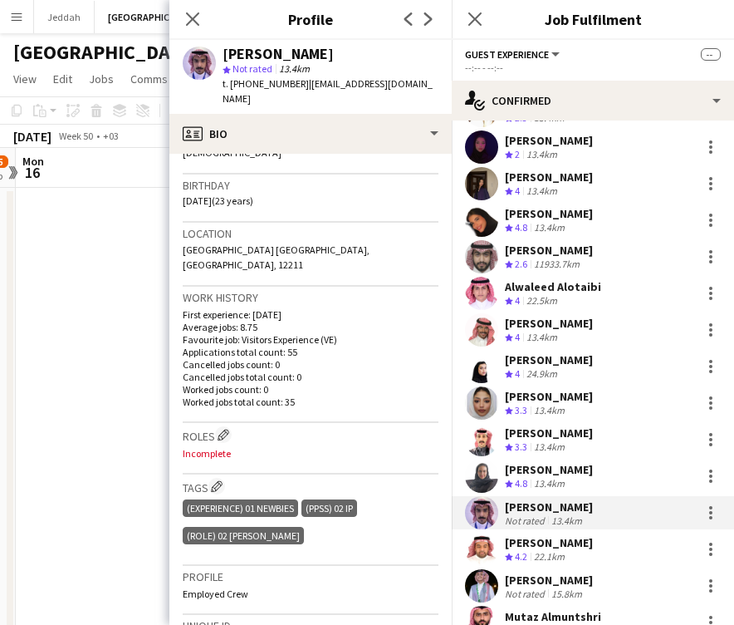
scroll to position [292, 0]
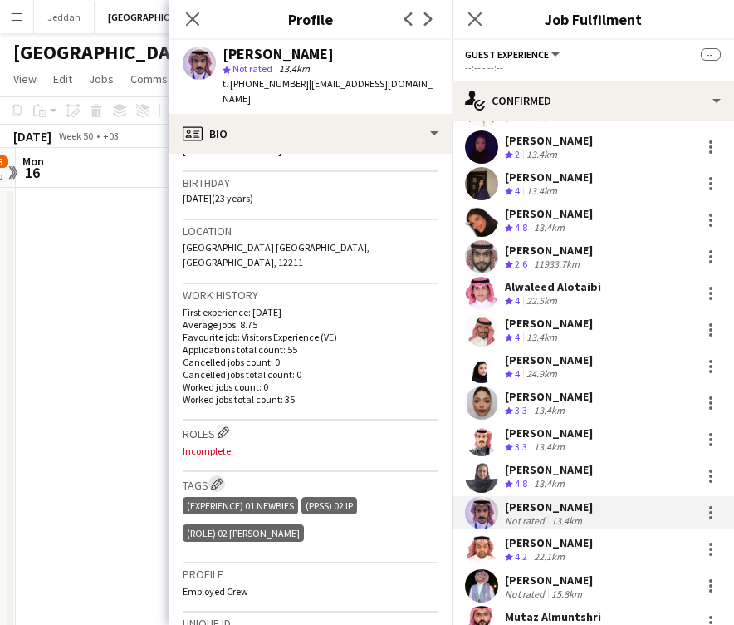
click at [220, 475] on button "Edit crew company tags" at bounding box center [217, 483] width 17 height 17
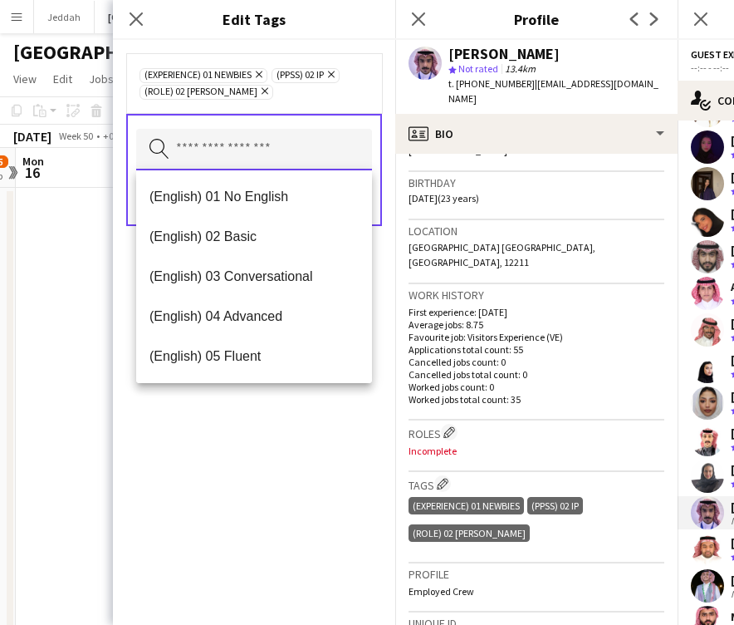
click at [271, 156] on input "text" at bounding box center [254, 150] width 236 height 42
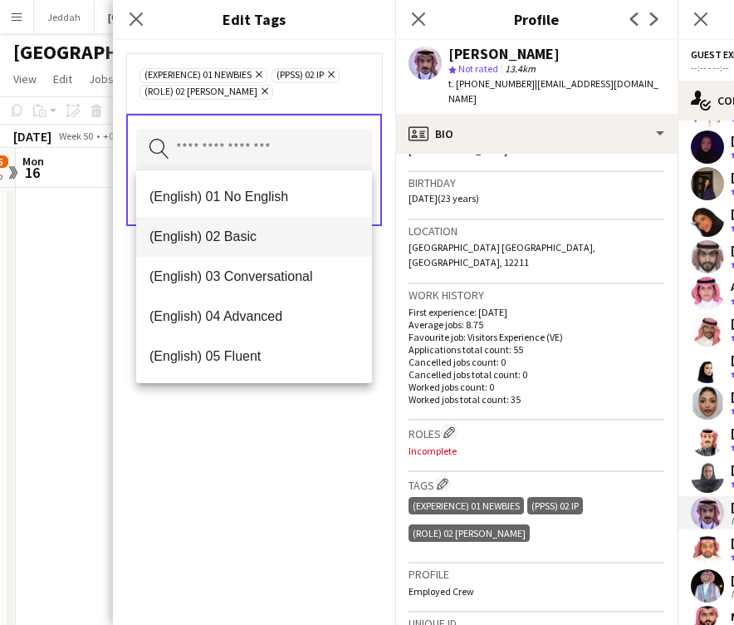
click at [265, 233] on span "(English) 02 Basic" at bounding box center [254, 236] width 209 height 16
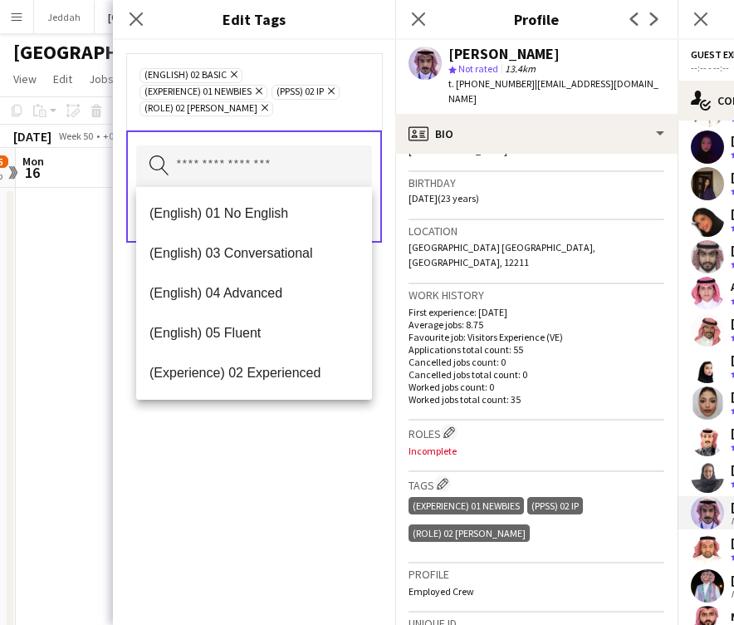
click at [317, 437] on div "(English) 02 Basic Remove (Experience) 01 Newbies Remove (PPSS) 02 IP Remove (R…" at bounding box center [254, 332] width 282 height 585
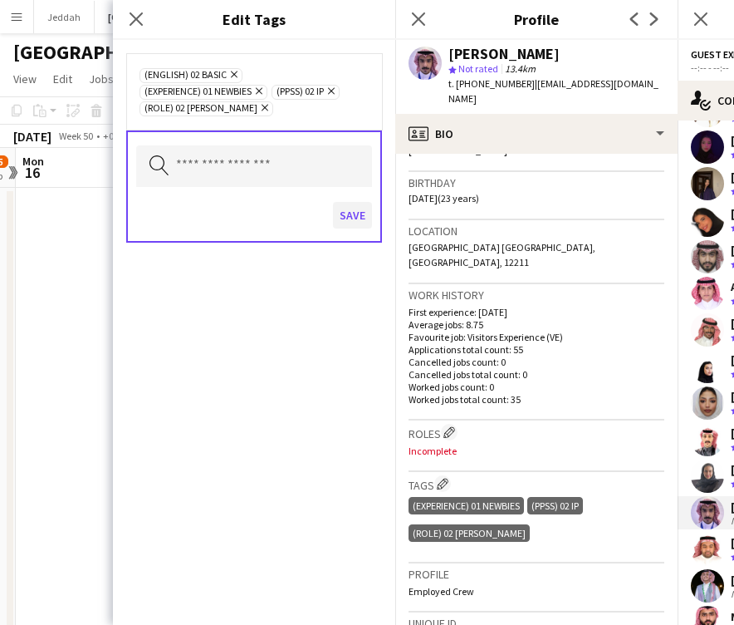
click at [352, 216] on button "Save" at bounding box center [352, 215] width 39 height 27
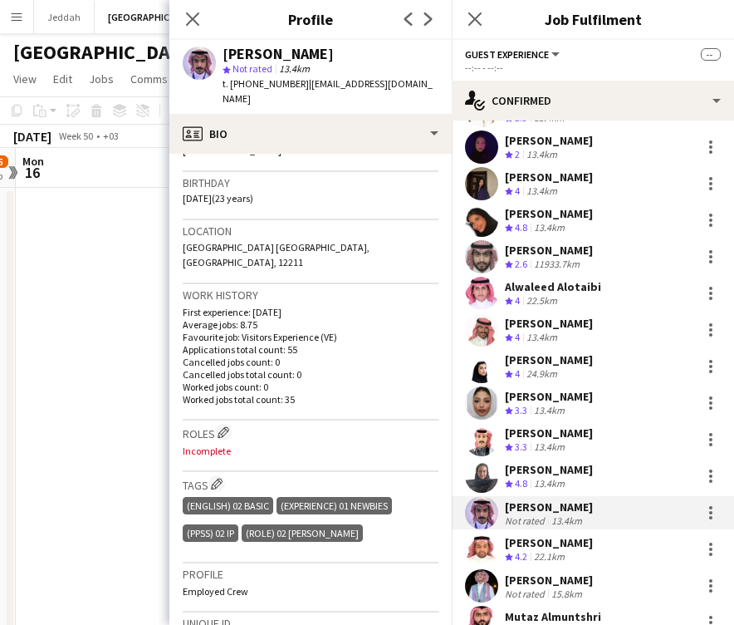
click at [211, 424] on h3 "Roles Edit crew company roles" at bounding box center [311, 432] width 256 height 17
click at [228, 426] on app-icon "Edit crew company roles" at bounding box center [224, 432] width 12 height 12
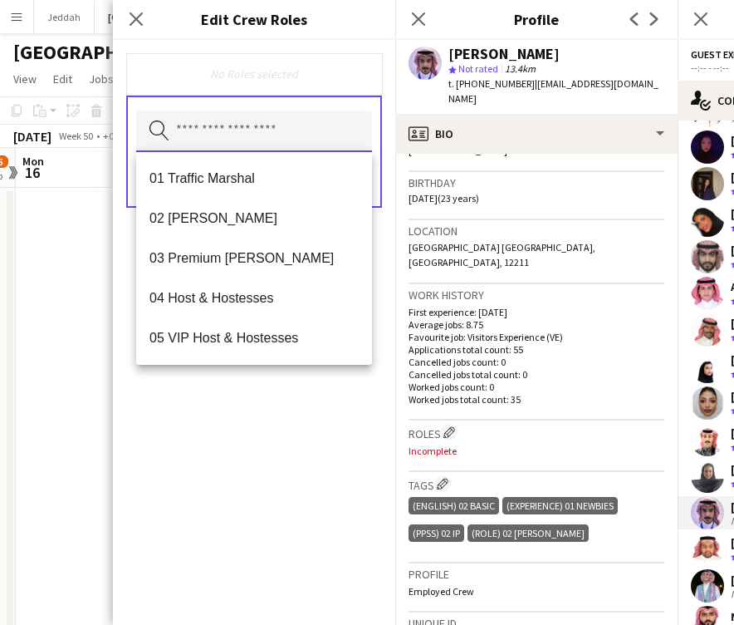
click at [293, 130] on input "text" at bounding box center [254, 132] width 236 height 42
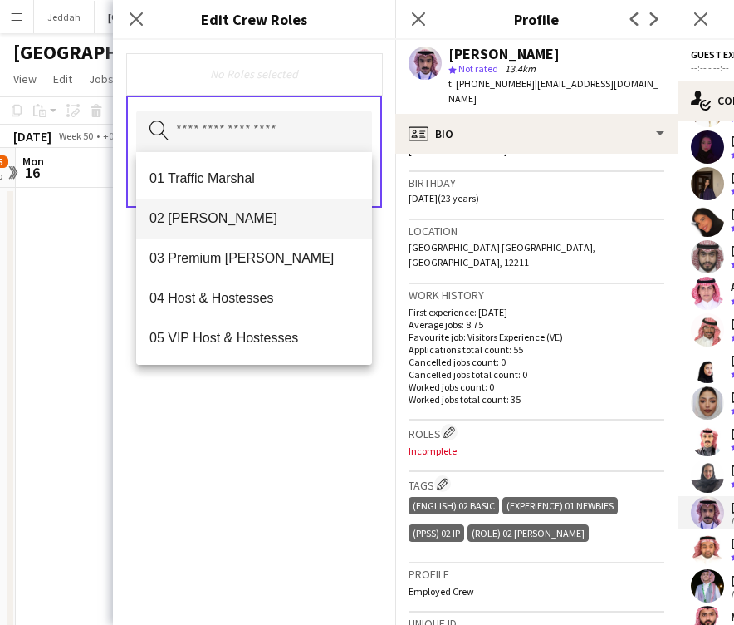
click at [267, 216] on span "02 [PERSON_NAME]" at bounding box center [254, 218] width 209 height 16
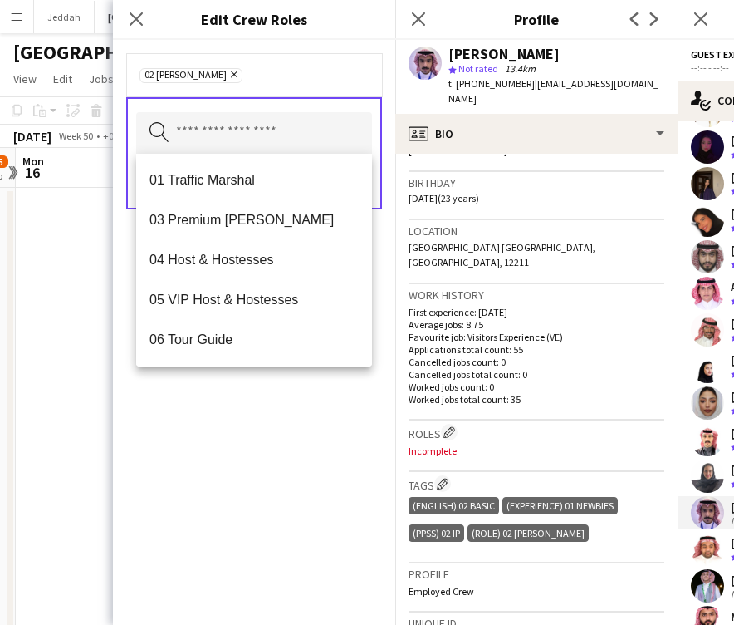
click at [242, 396] on div "02 [PERSON_NAME] Remove Search by role type Save" at bounding box center [254, 332] width 282 height 585
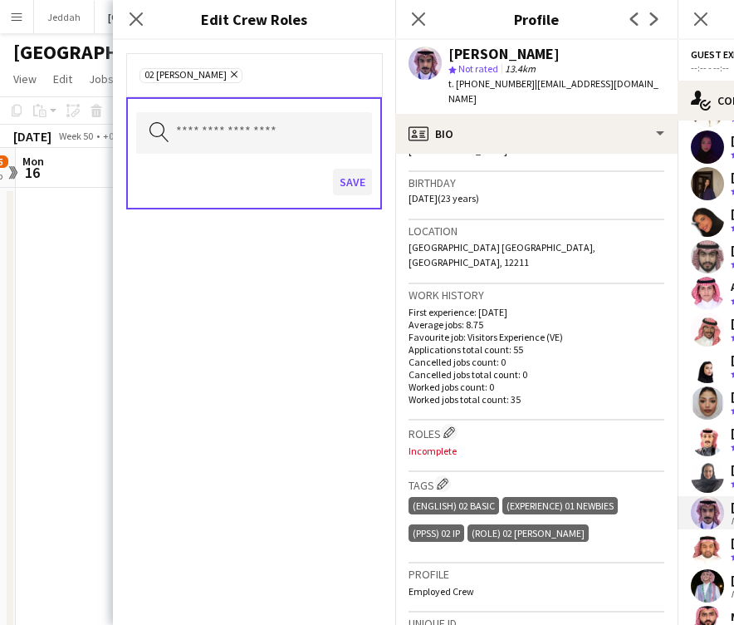
click at [351, 185] on button "Save" at bounding box center [352, 182] width 39 height 27
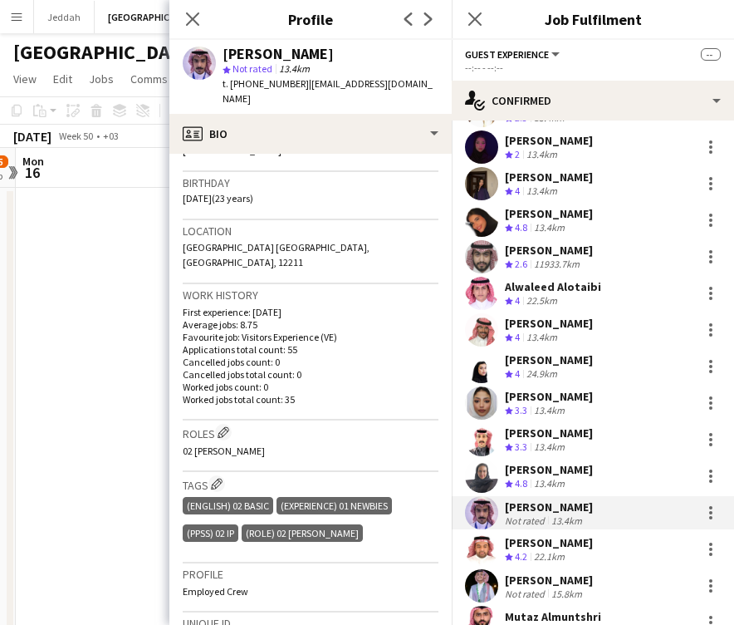
click at [239, 56] on div "[PERSON_NAME]" at bounding box center [278, 54] width 111 height 15
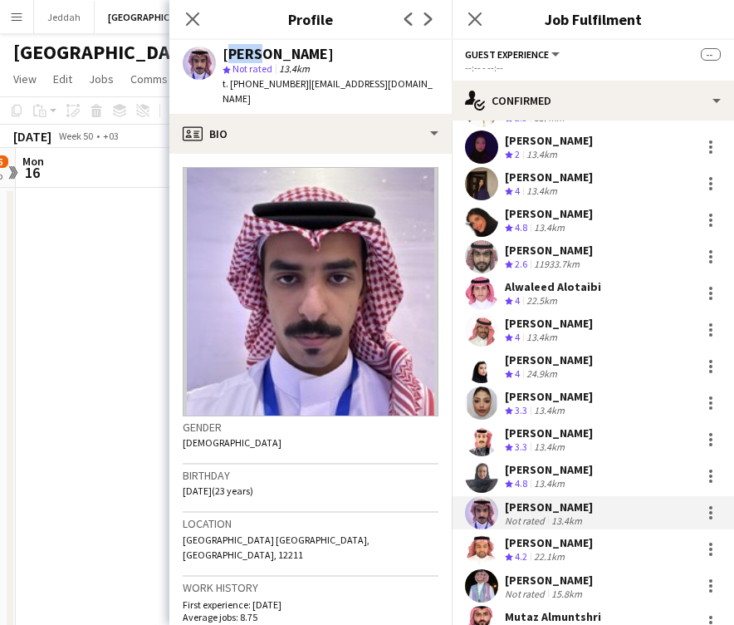
scroll to position [0, 0]
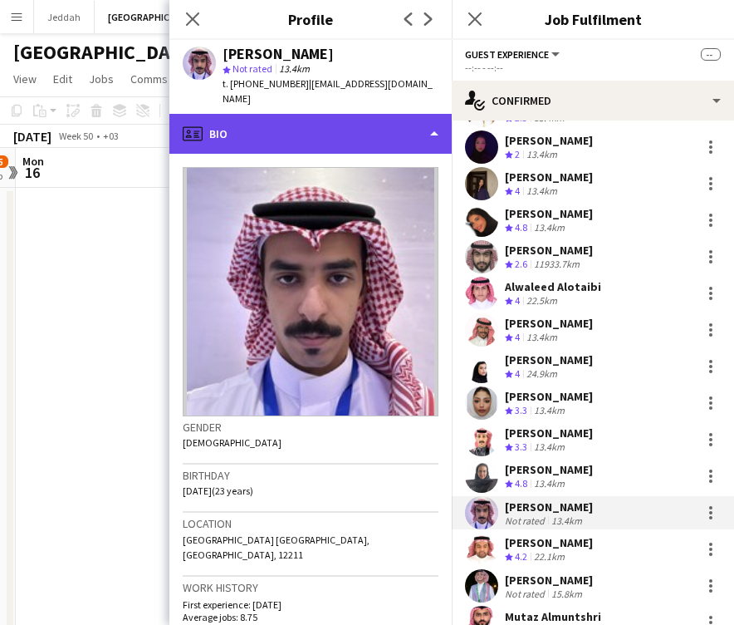
click at [327, 125] on div "profile Bio" at bounding box center [310, 134] width 282 height 40
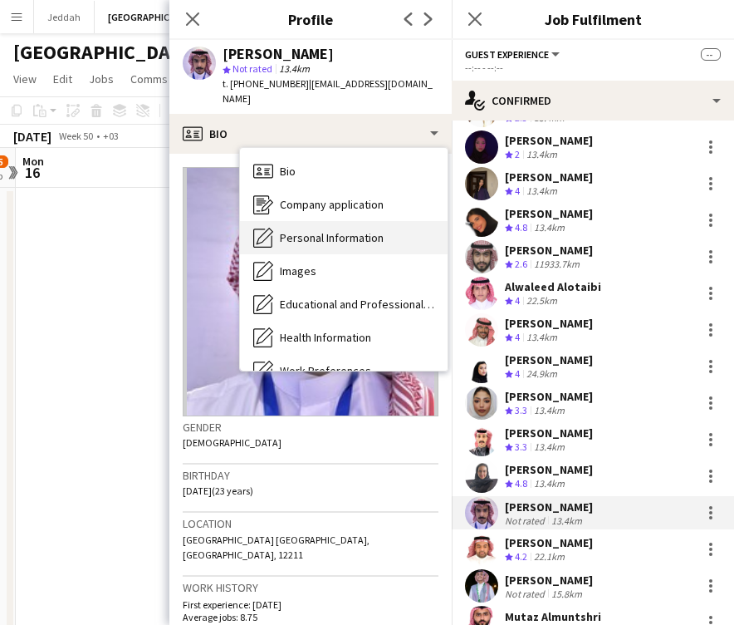
click at [312, 221] on div "Personal Information Personal Information" at bounding box center [344, 237] width 208 height 33
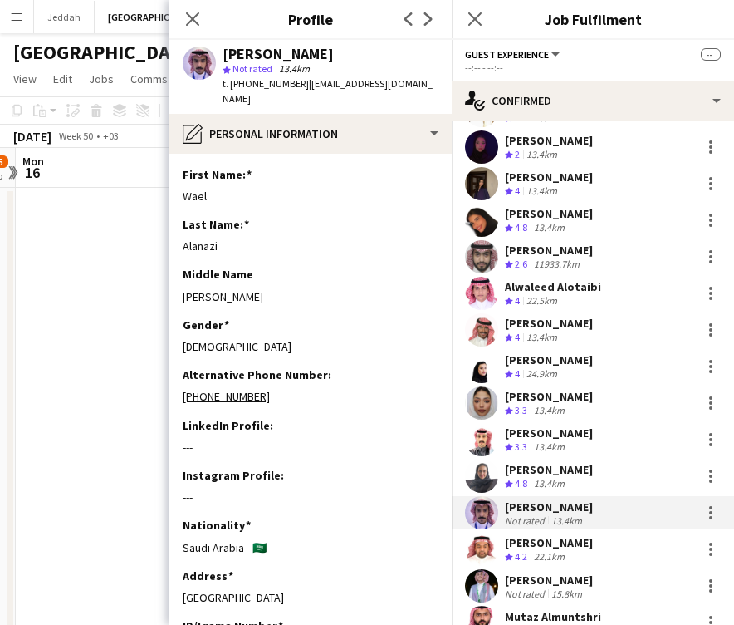
scroll to position [1, 0]
click at [480, 533] on app-user-avatar at bounding box center [481, 549] width 33 height 33
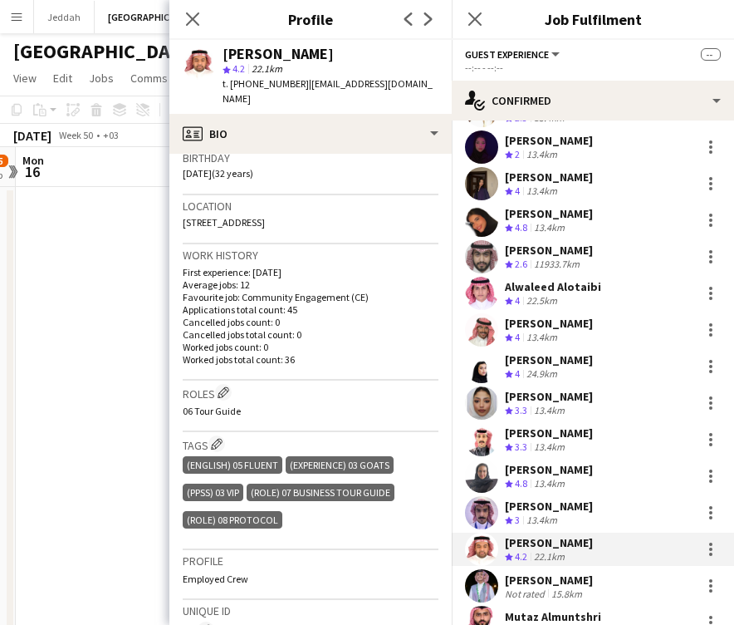
scroll to position [315, 0]
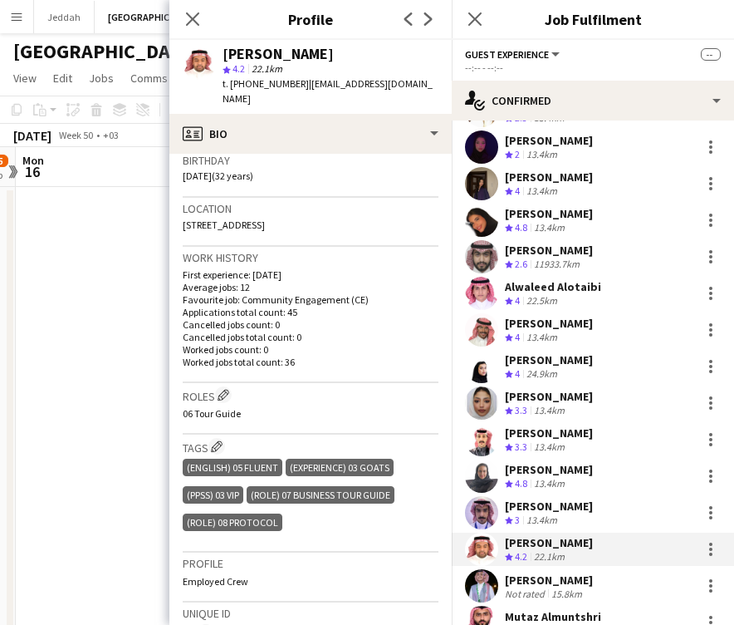
click at [242, 56] on div "[PERSON_NAME]" at bounding box center [278, 54] width 111 height 15
click at [476, 569] on app-user-avatar at bounding box center [481, 585] width 33 height 33
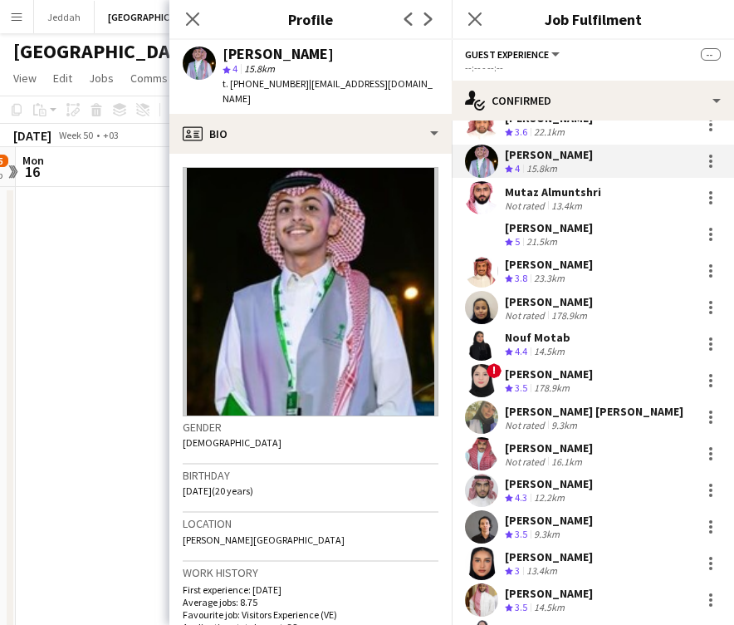
scroll to position [1584, 0]
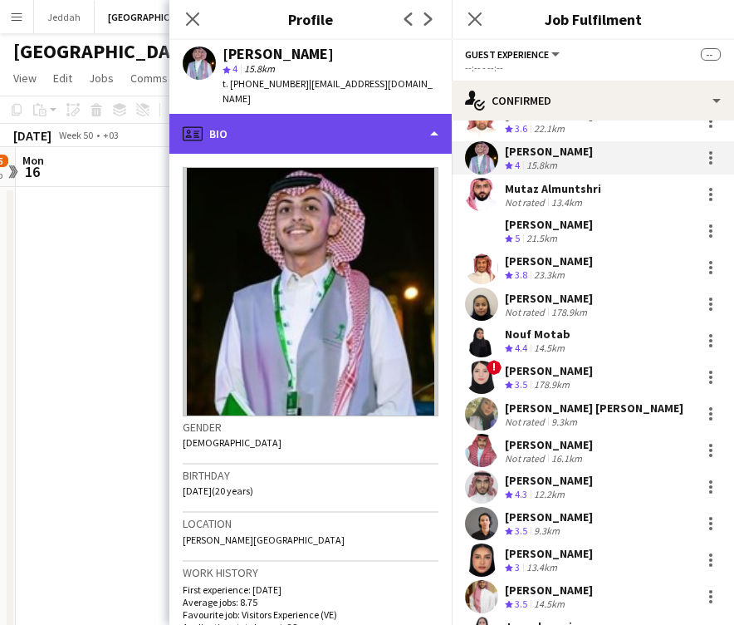
click at [301, 121] on div "profile Bio" at bounding box center [310, 134] width 282 height 40
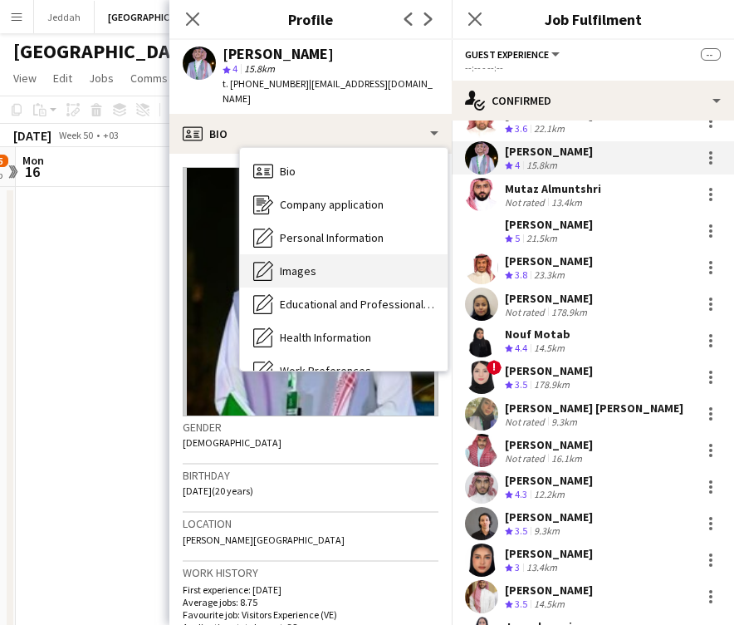
click at [304, 263] on span "Images" at bounding box center [298, 270] width 37 height 15
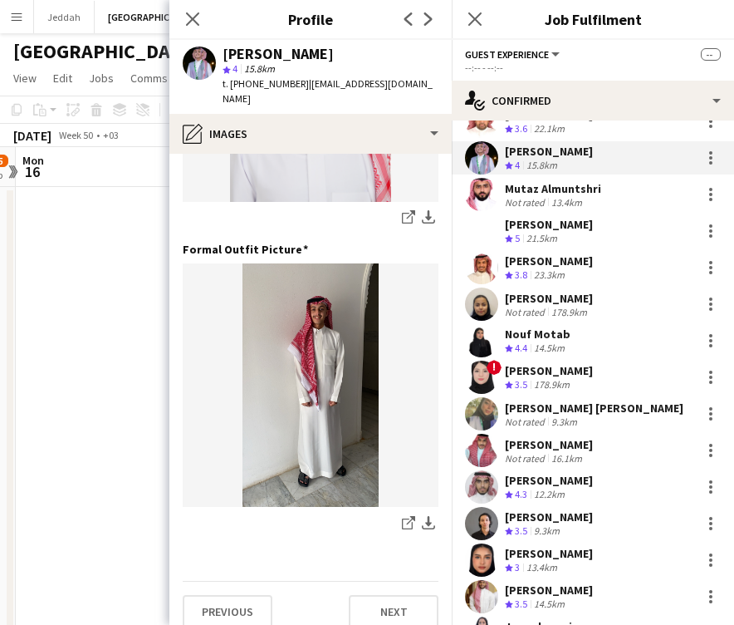
scroll to position [535, 0]
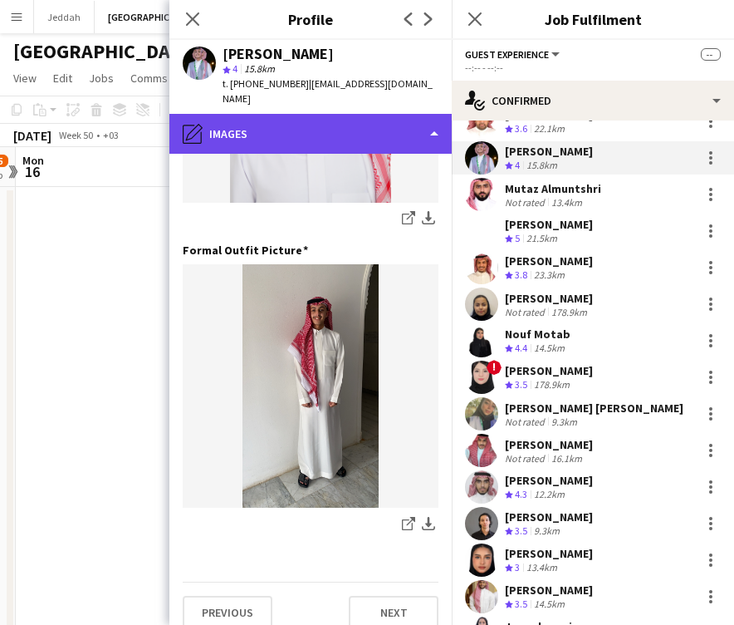
click at [324, 131] on div "pencil4 Images" at bounding box center [310, 134] width 282 height 40
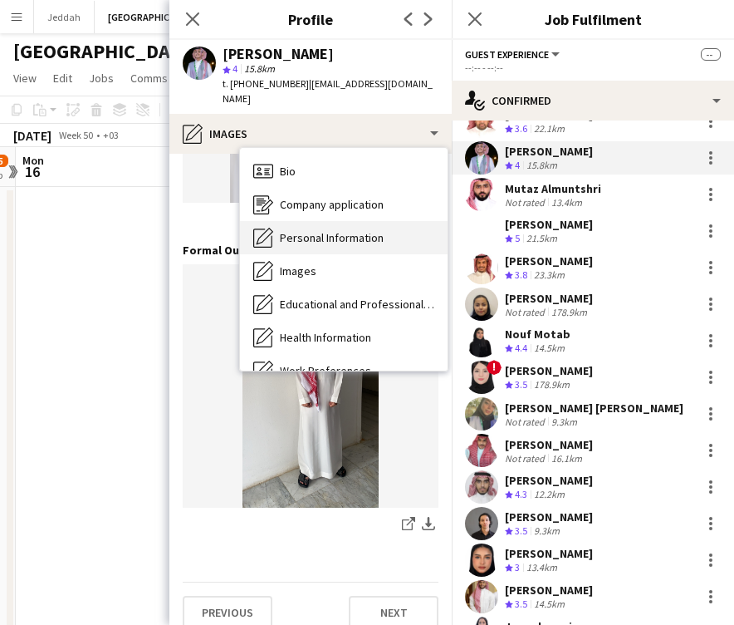
click at [319, 221] on div "Personal Information Personal Information" at bounding box center [344, 237] width 208 height 33
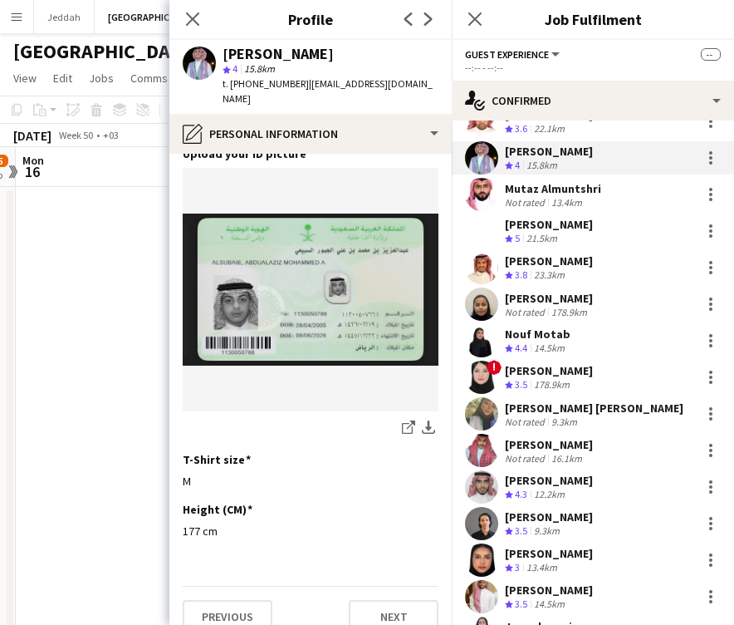
scroll to position [823, 0]
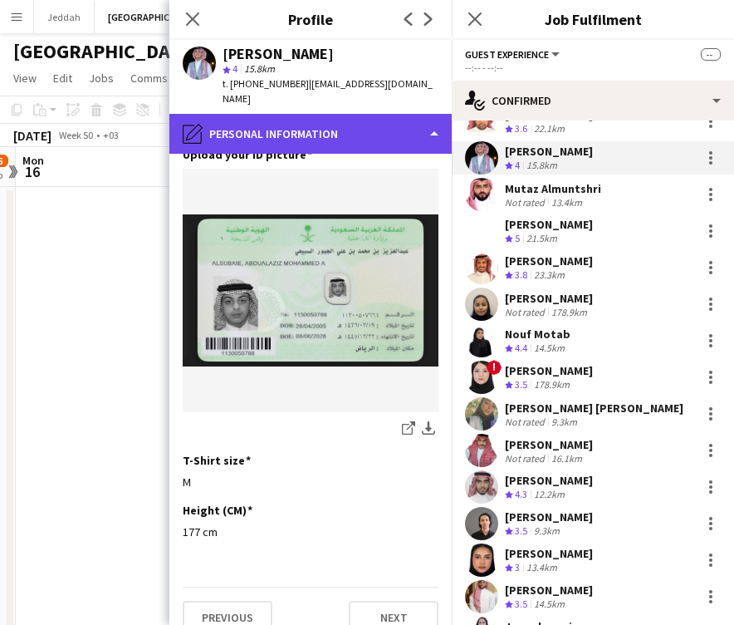
click at [312, 114] on div "pencil4 Personal Information" at bounding box center [310, 134] width 282 height 40
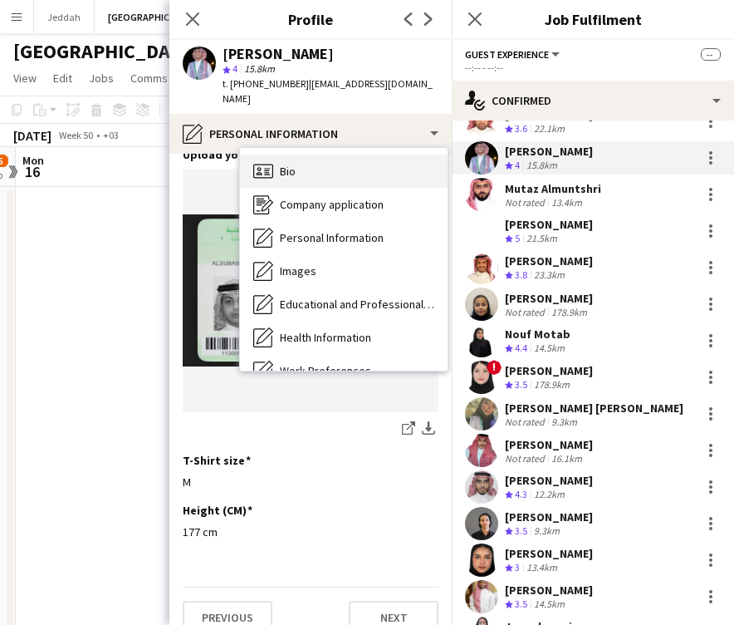
click at [307, 166] on div "Bio Bio" at bounding box center [344, 171] width 208 height 33
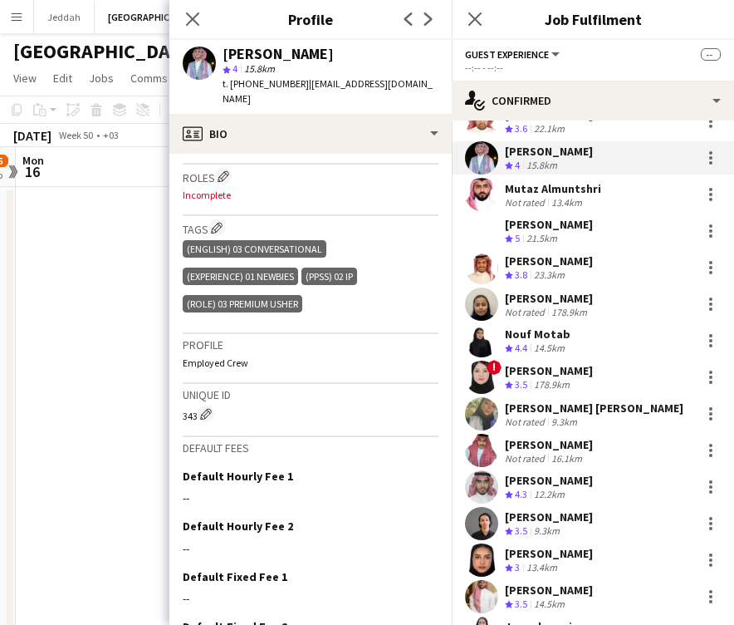
scroll to position [531, 0]
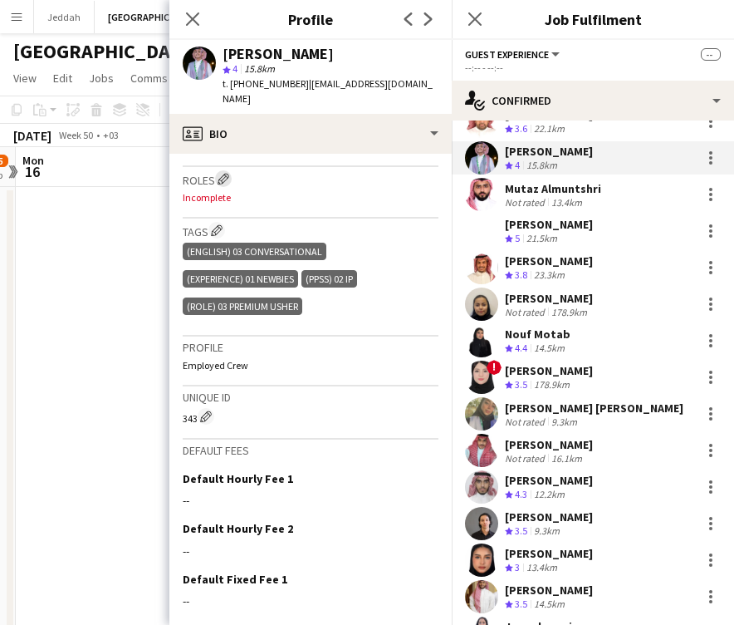
click at [227, 173] on app-icon "Edit crew company roles" at bounding box center [224, 179] width 12 height 12
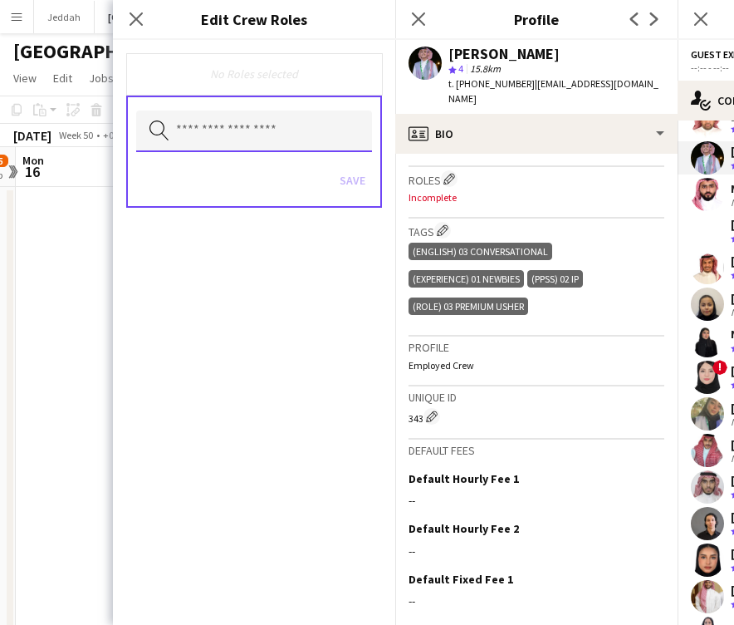
click at [221, 146] on input "text" at bounding box center [254, 132] width 236 height 42
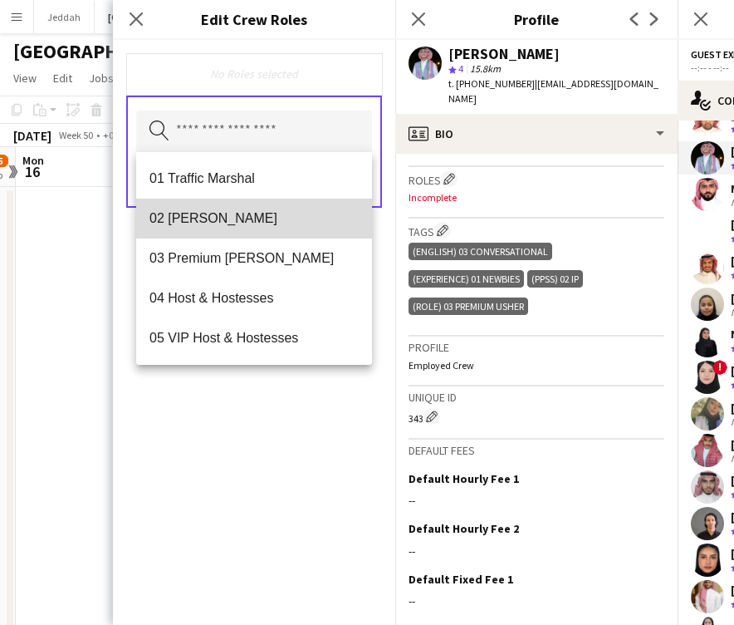
click at [219, 218] on span "02 [PERSON_NAME]" at bounding box center [254, 218] width 209 height 16
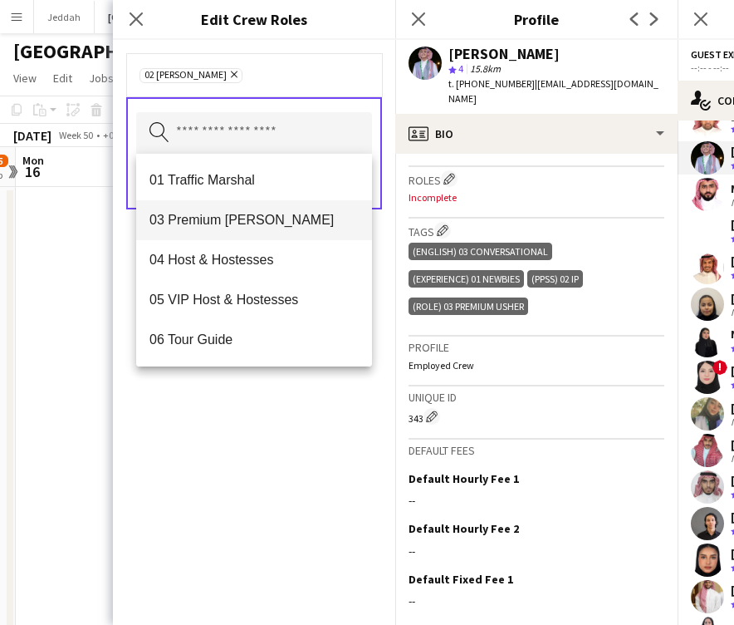
click at [219, 218] on span "03 Premium [PERSON_NAME]" at bounding box center [254, 220] width 209 height 16
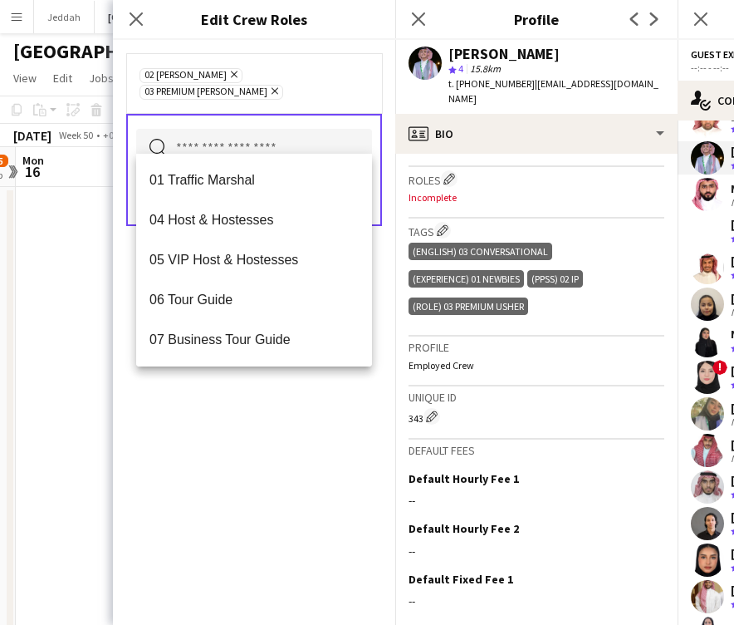
click at [261, 402] on div "02 [PERSON_NAME] Remove 03 Premium [PERSON_NAME] Remove Search by role type Save" at bounding box center [254, 332] width 282 height 585
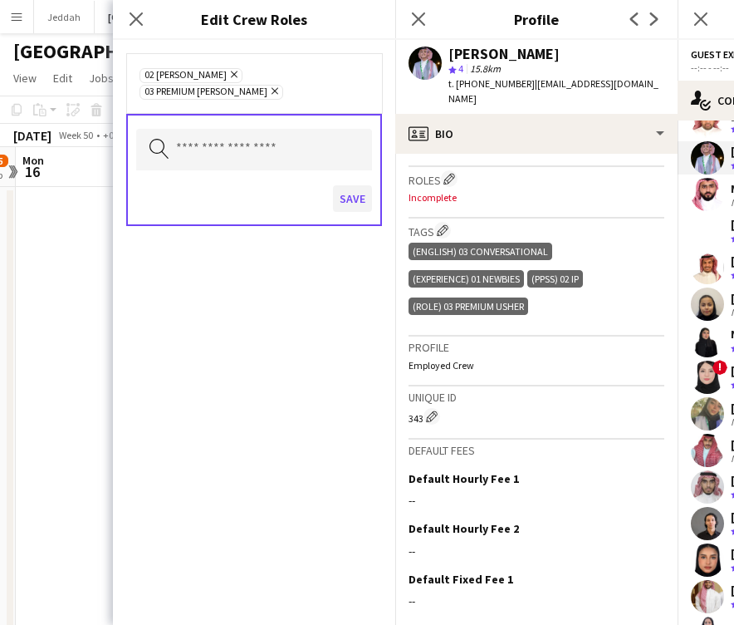
click at [361, 191] on button "Save" at bounding box center [352, 198] width 39 height 27
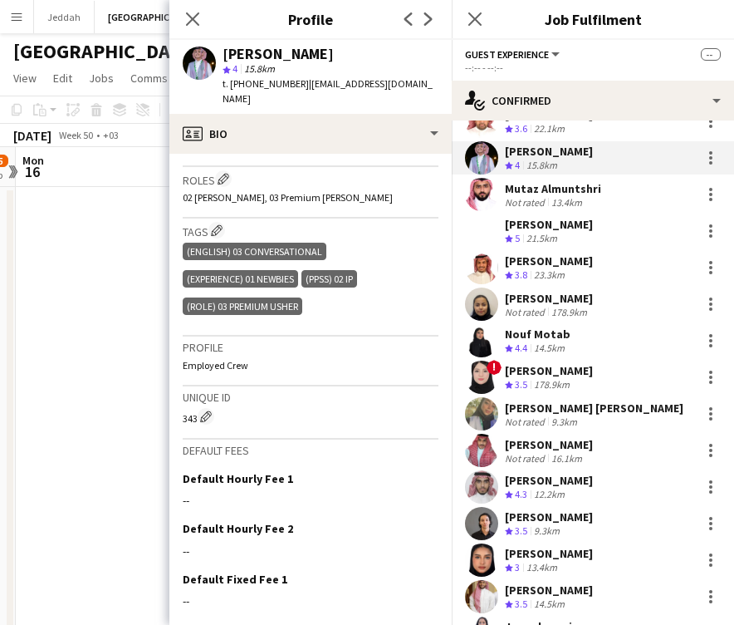
click at [488, 188] on app-user-avatar at bounding box center [481, 194] width 33 height 33
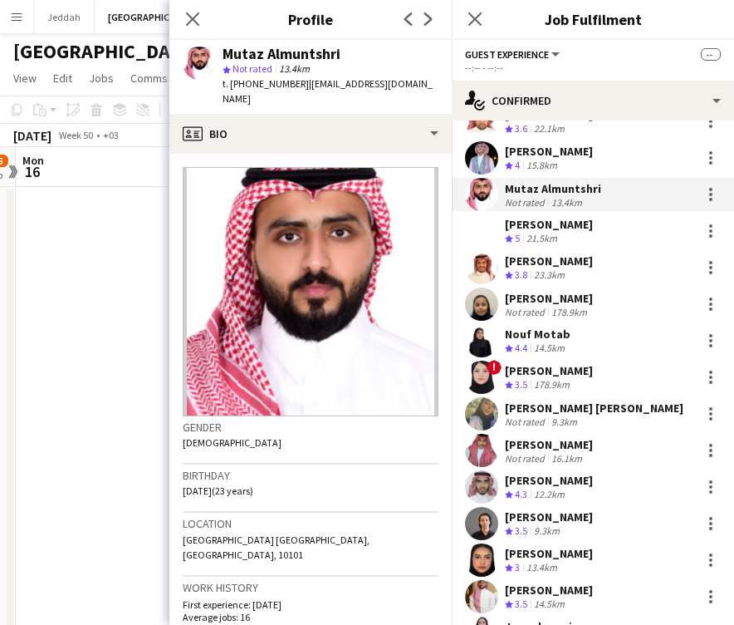
click at [244, 54] on div "Mutaz Almuntshri" at bounding box center [282, 54] width 118 height 15
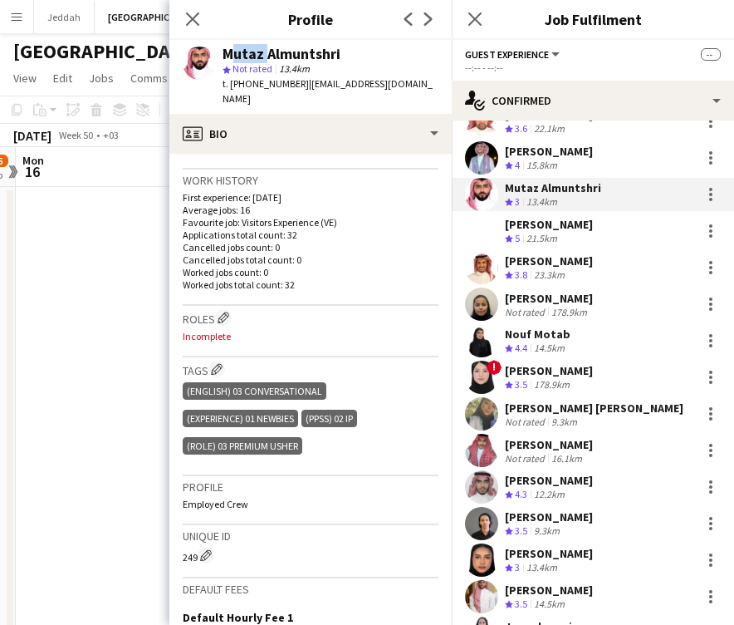
scroll to position [410, 0]
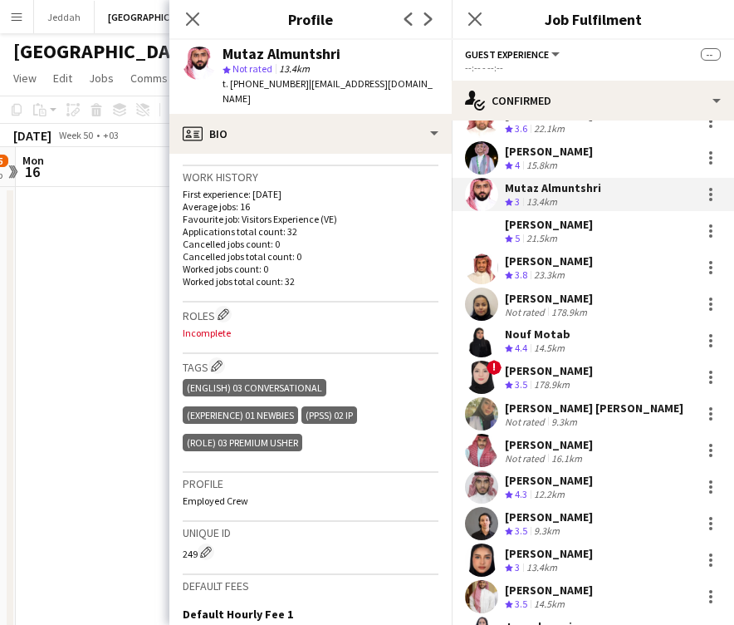
click at [220, 302] on div "Roles Edit crew company roles Incomplete" at bounding box center [311, 328] width 256 height 52
click at [223, 308] on app-icon "Edit crew company roles" at bounding box center [224, 314] width 12 height 12
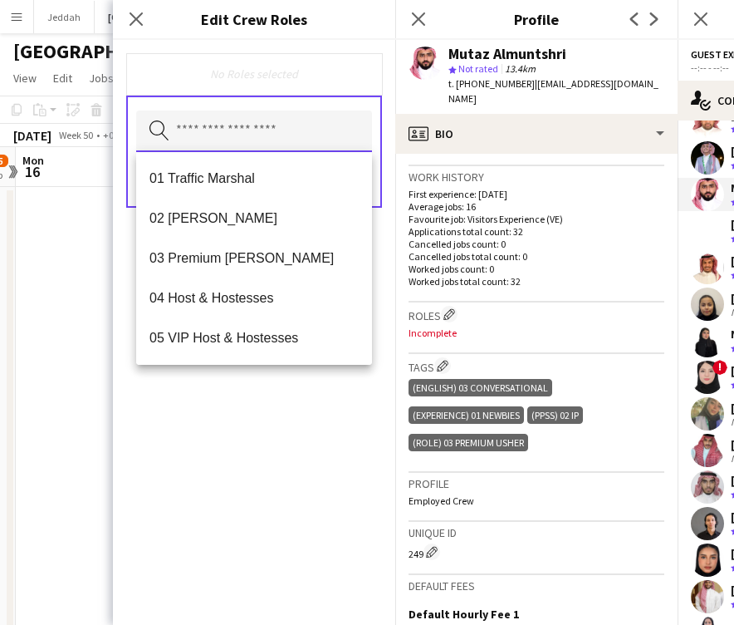
click at [234, 137] on input "text" at bounding box center [254, 132] width 236 height 42
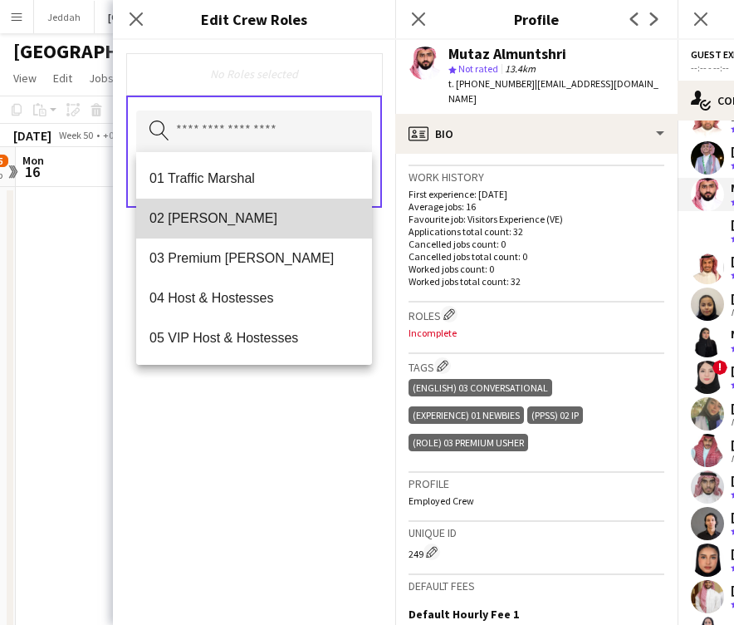
click at [226, 227] on mat-option "02 [PERSON_NAME]" at bounding box center [254, 219] width 236 height 40
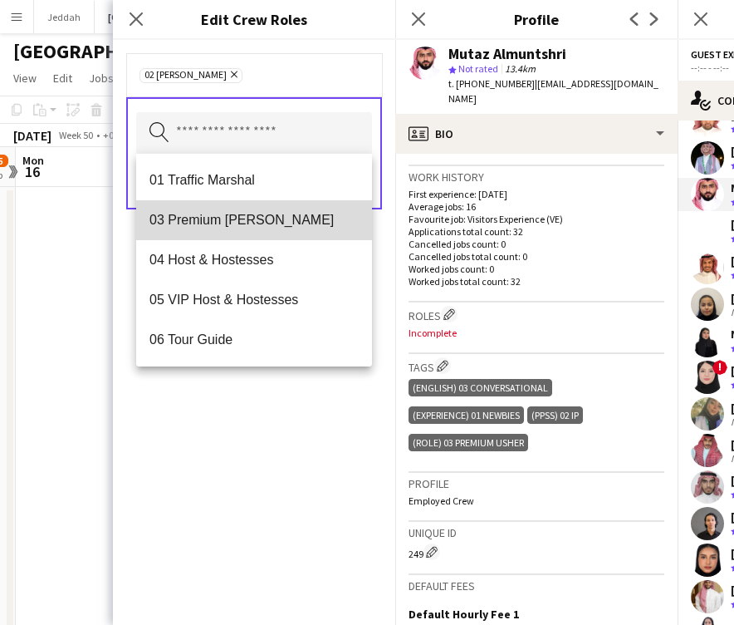
click at [226, 227] on span "03 Premium [PERSON_NAME]" at bounding box center [254, 220] width 209 height 16
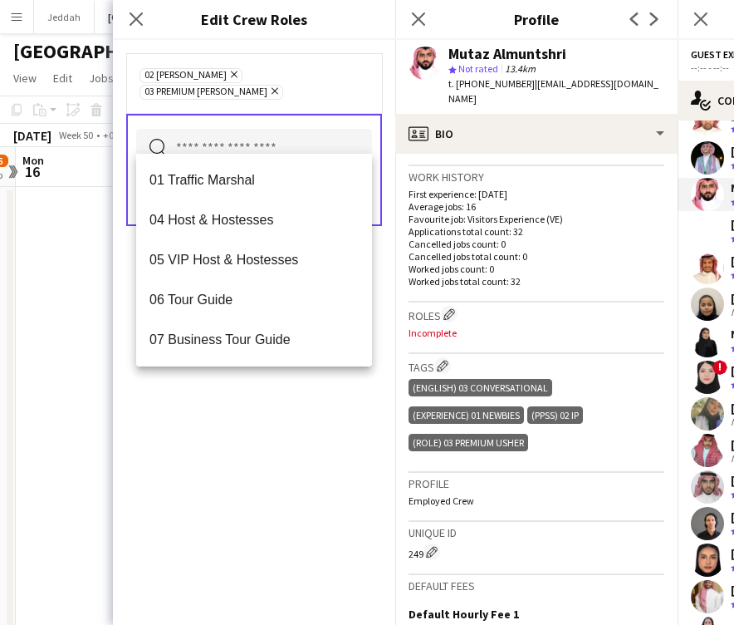
click at [261, 484] on div "02 [PERSON_NAME] Remove 03 Premium [PERSON_NAME] Remove Search by role type Save" at bounding box center [254, 332] width 282 height 585
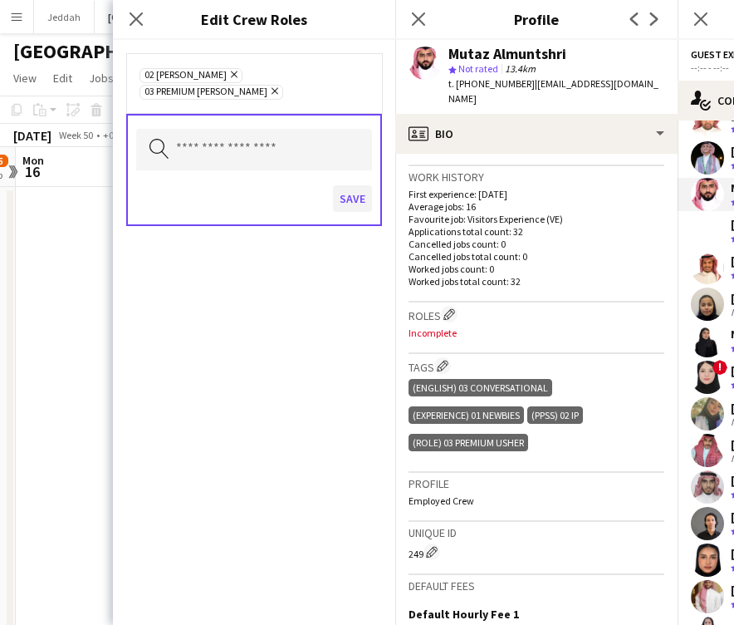
click at [349, 185] on button "Save" at bounding box center [352, 198] width 39 height 27
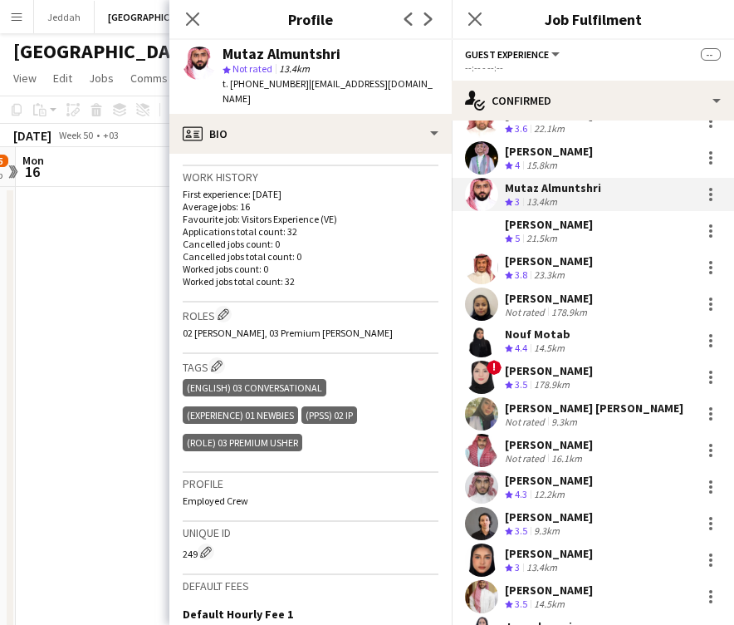
click at [485, 219] on app-user-avatar at bounding box center [481, 230] width 33 height 33
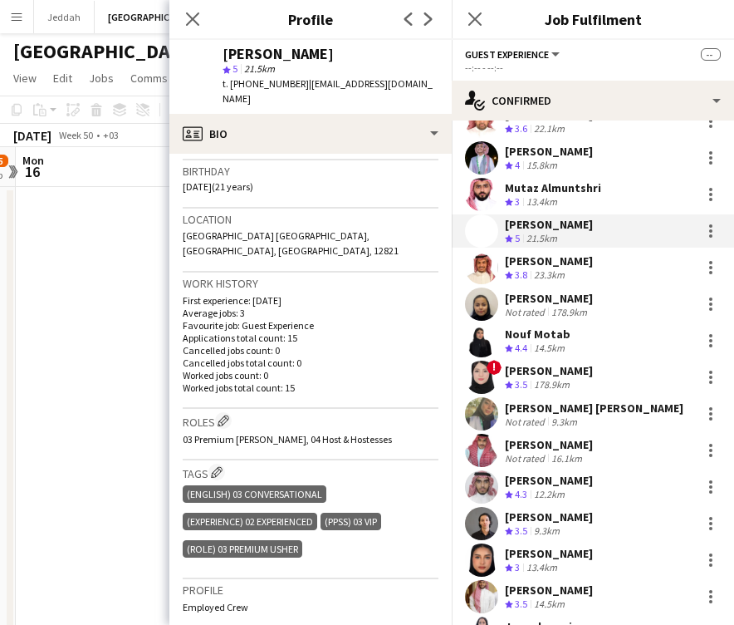
scroll to position [309, 0]
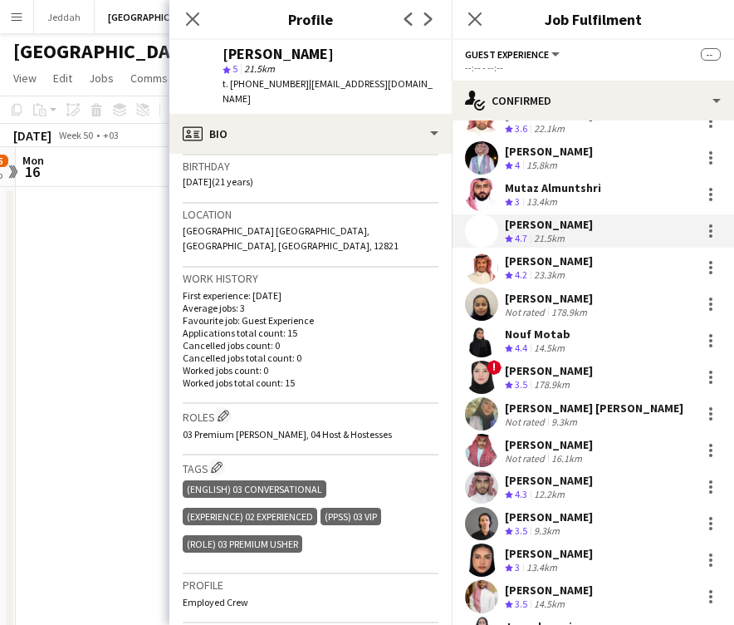
click at [489, 261] on app-user-avatar at bounding box center [481, 267] width 33 height 33
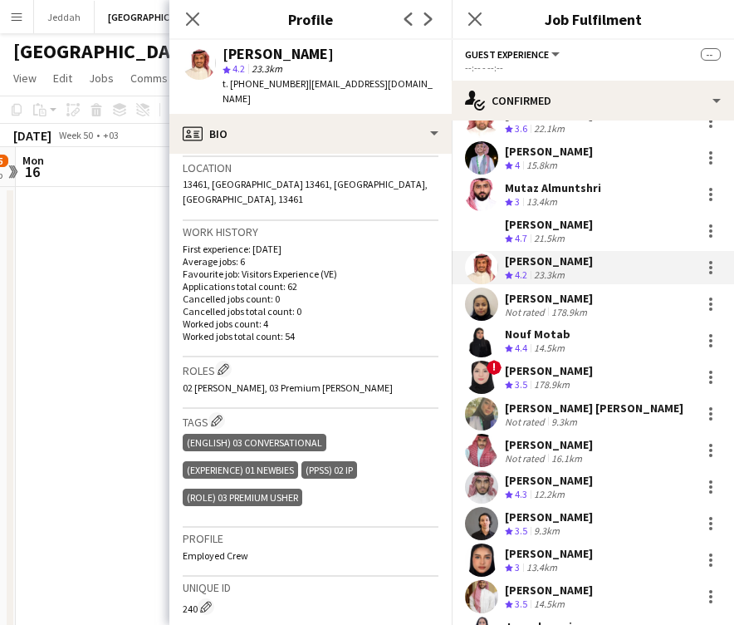
scroll to position [357, 0]
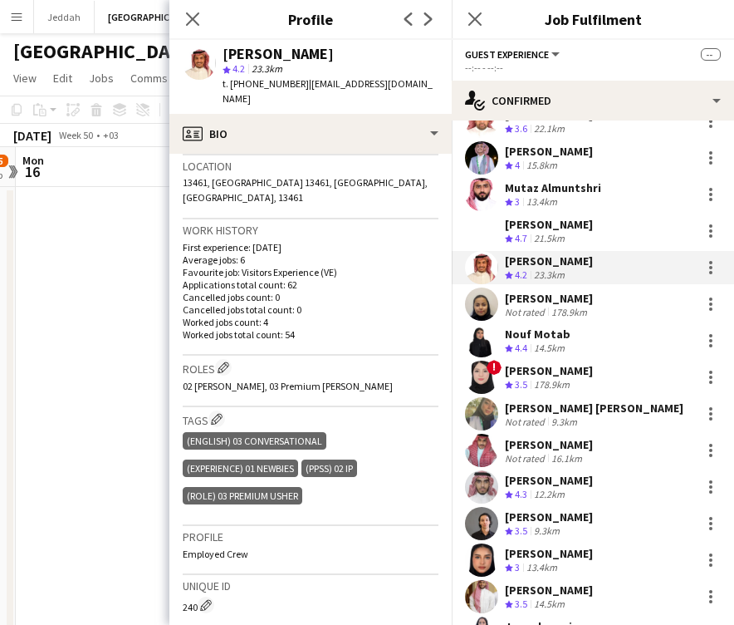
click at [482, 291] on app-user-avatar at bounding box center [481, 303] width 33 height 33
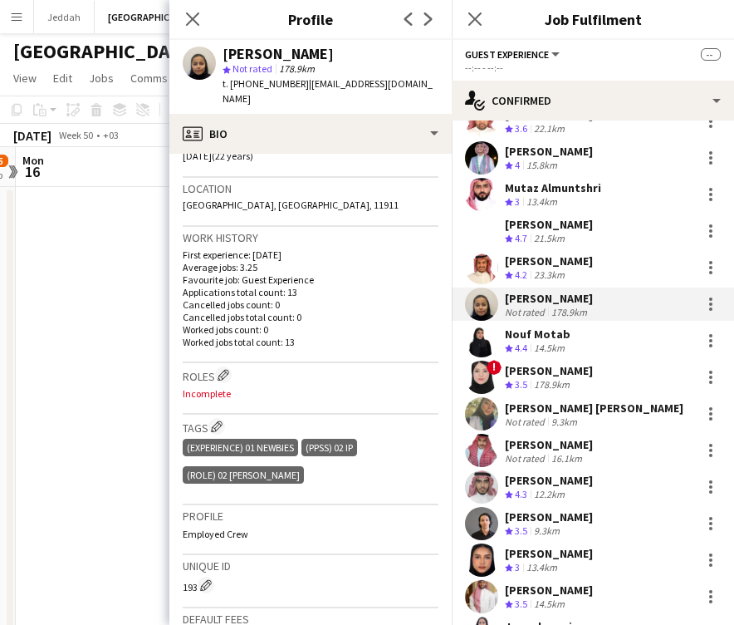
scroll to position [336, 0]
click at [218, 420] on app-icon "Edit crew company tags" at bounding box center [217, 426] width 12 height 12
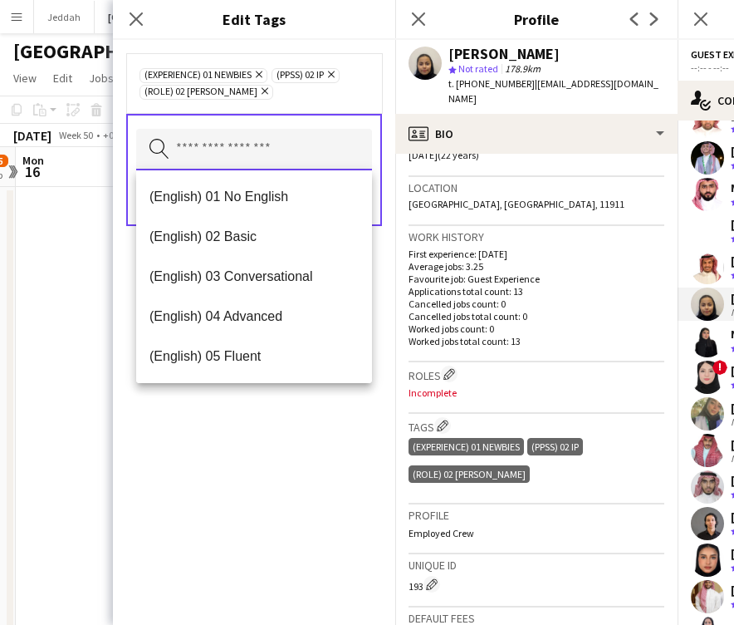
click at [262, 152] on input "text" at bounding box center [254, 150] width 236 height 42
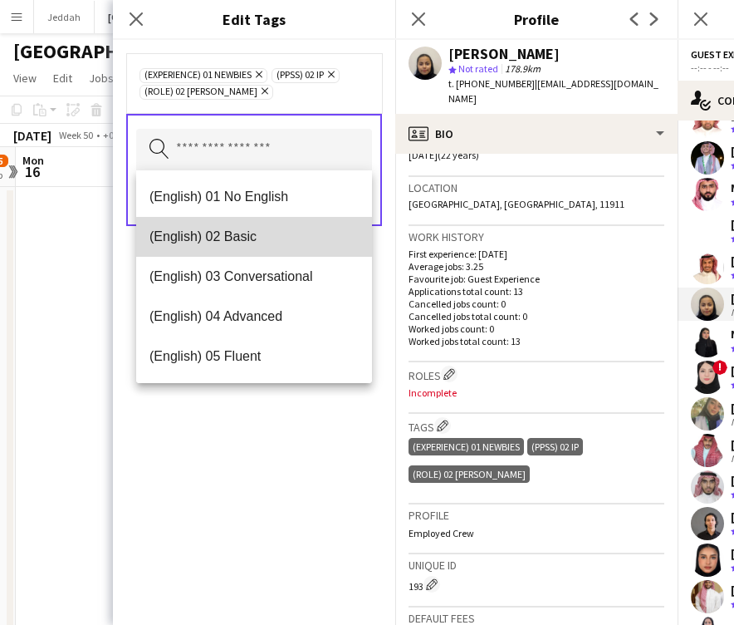
click at [262, 238] on span "(English) 02 Basic" at bounding box center [254, 236] width 209 height 16
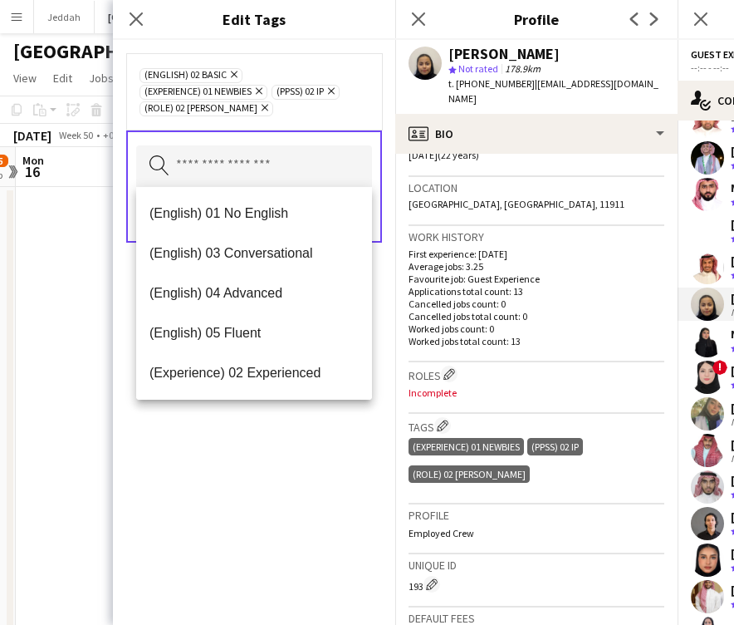
click at [263, 458] on div "(English) 02 Basic Remove (Experience) 01 Newbies Remove (PPSS) 02 IP Remove (R…" at bounding box center [254, 332] width 282 height 585
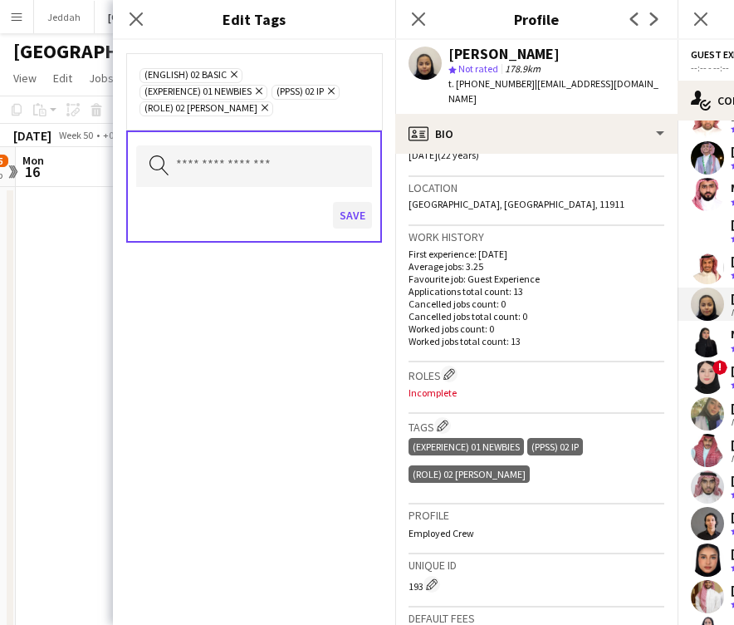
click at [351, 213] on button "Save" at bounding box center [352, 215] width 39 height 27
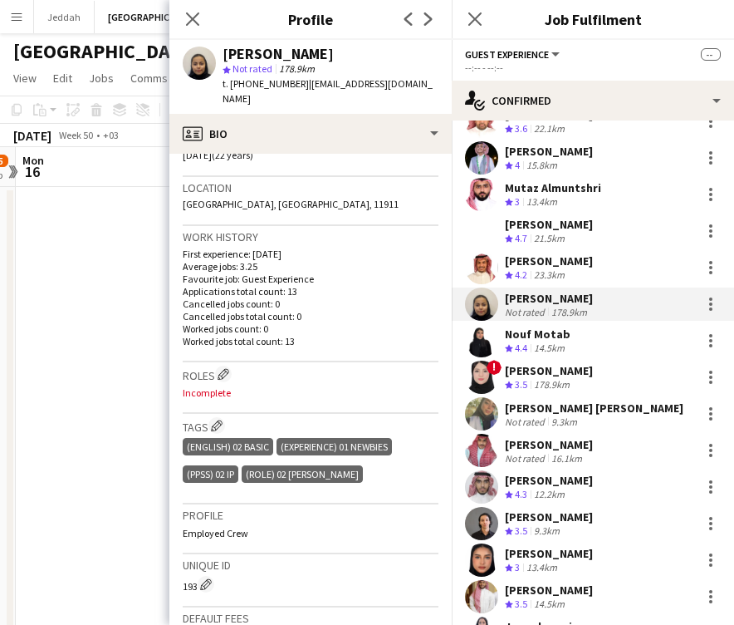
click at [238, 50] on div "[PERSON_NAME]" at bounding box center [278, 54] width 111 height 15
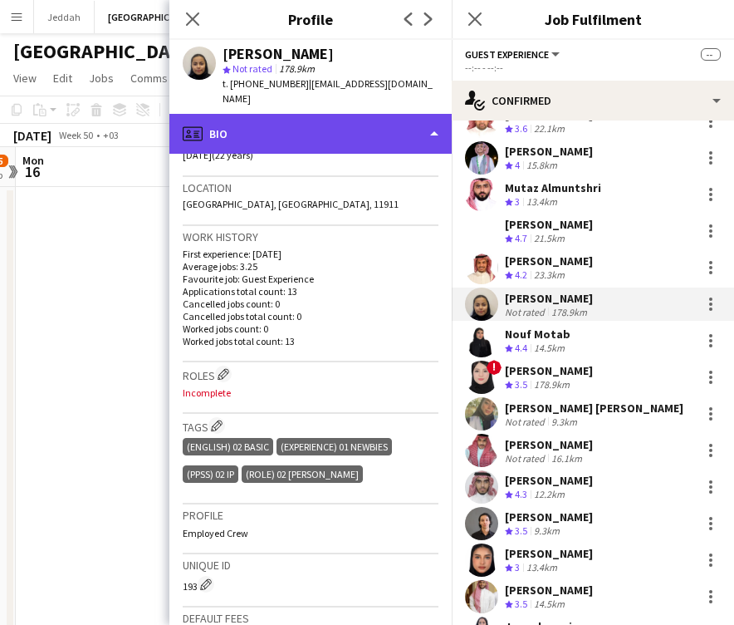
click at [311, 121] on div "profile Bio" at bounding box center [310, 134] width 282 height 40
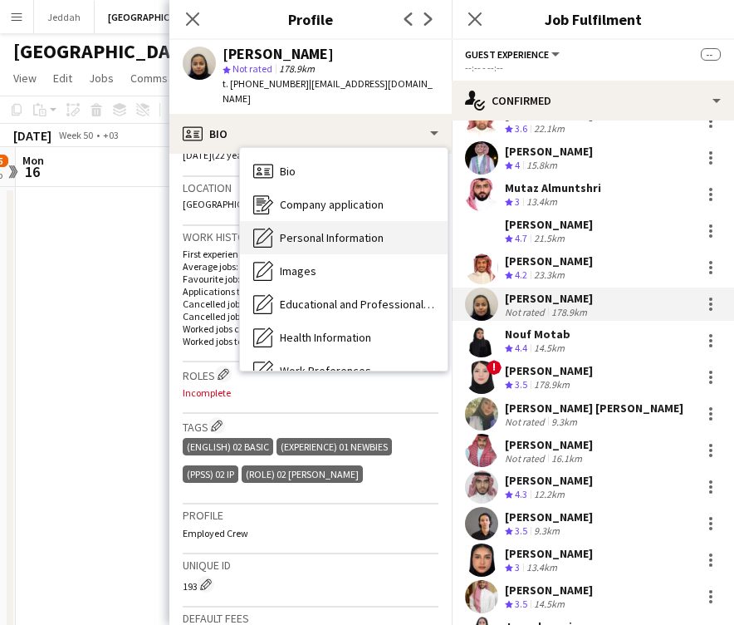
click at [307, 221] on div "Personal Information Personal Information" at bounding box center [344, 237] width 208 height 33
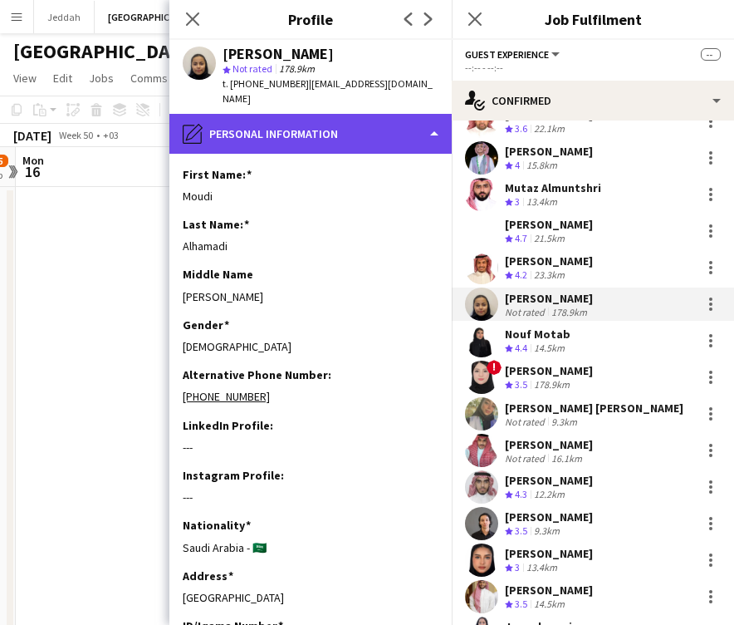
click at [321, 115] on div "pencil4 Personal Information" at bounding box center [310, 134] width 282 height 40
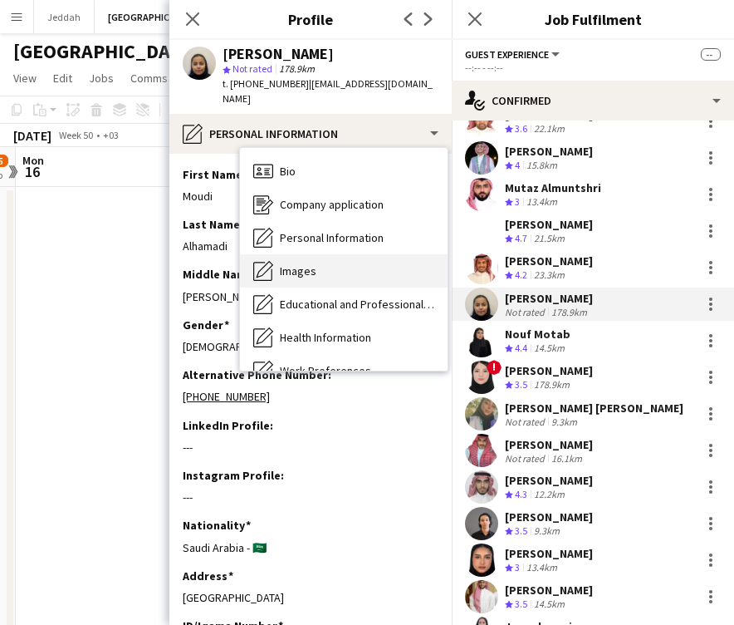
click at [296, 269] on div "Images Images" at bounding box center [344, 270] width 208 height 33
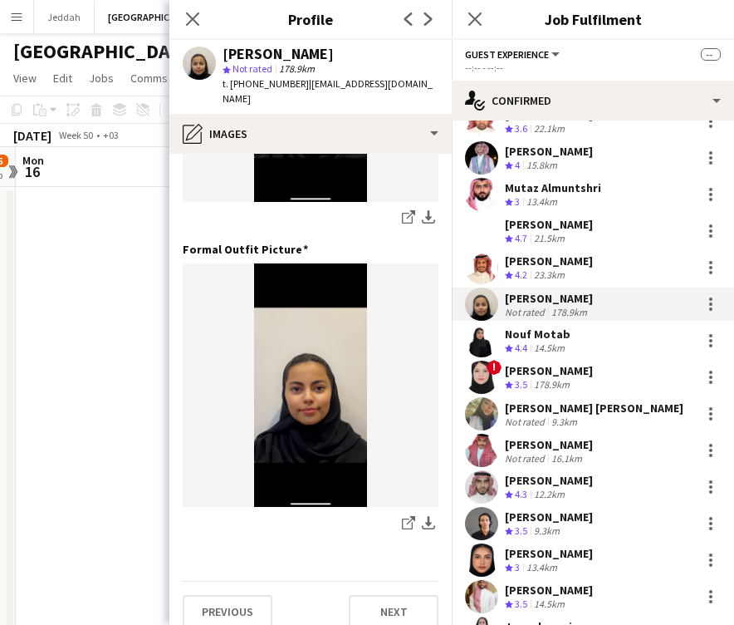
scroll to position [535, 0]
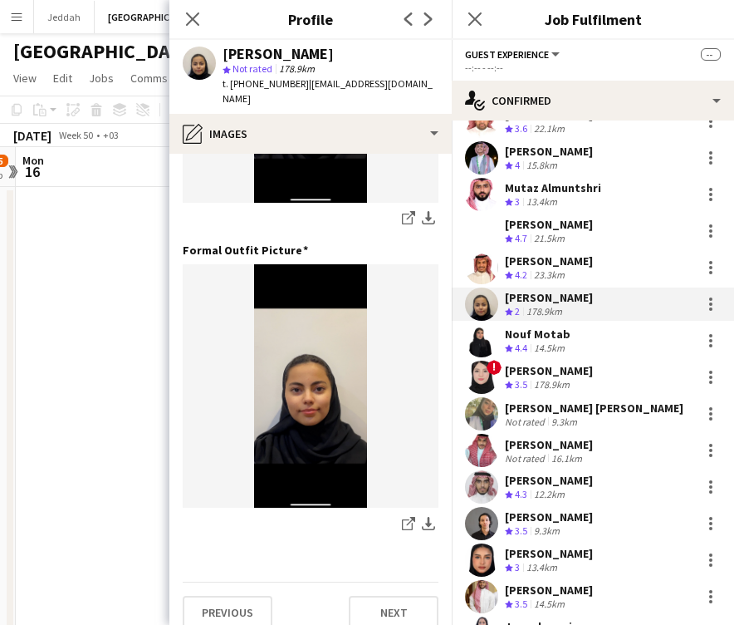
click at [475, 335] on app-user-avatar at bounding box center [481, 340] width 33 height 33
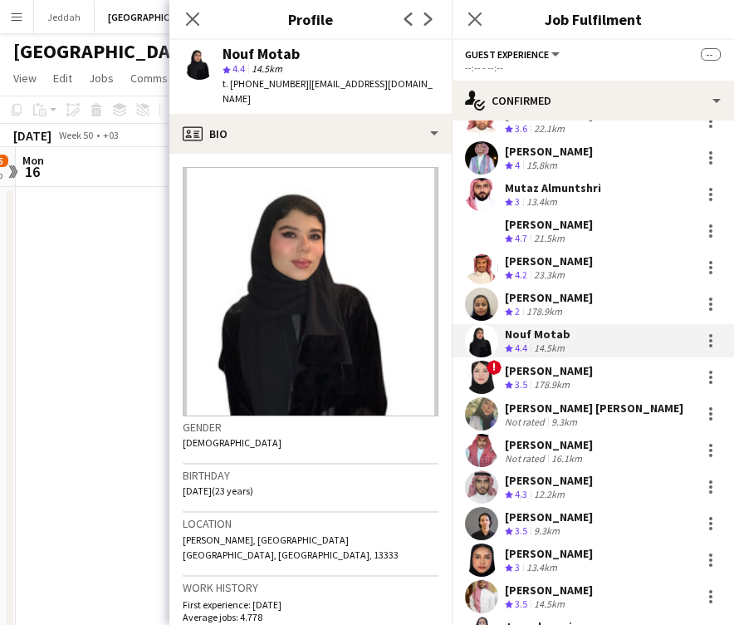
click at [236, 57] on div "Nouf Motab" at bounding box center [261, 54] width 77 height 15
click at [487, 365] on app-user-avatar at bounding box center [481, 377] width 33 height 33
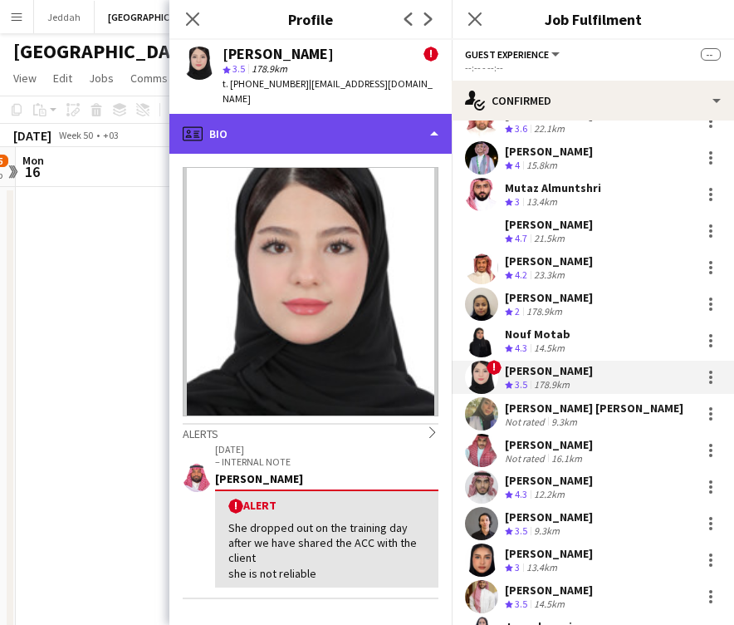
click at [289, 118] on div "profile Bio" at bounding box center [310, 134] width 282 height 40
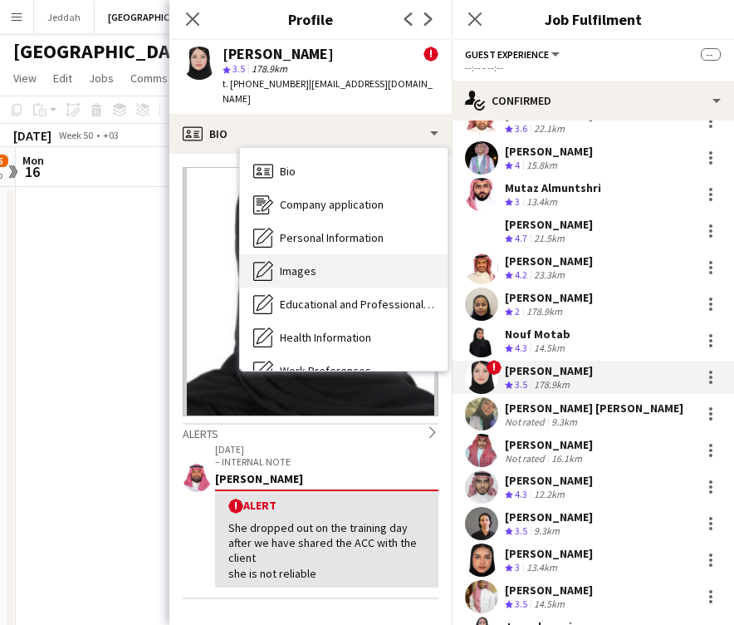
click at [306, 263] on span "Images" at bounding box center [298, 270] width 37 height 15
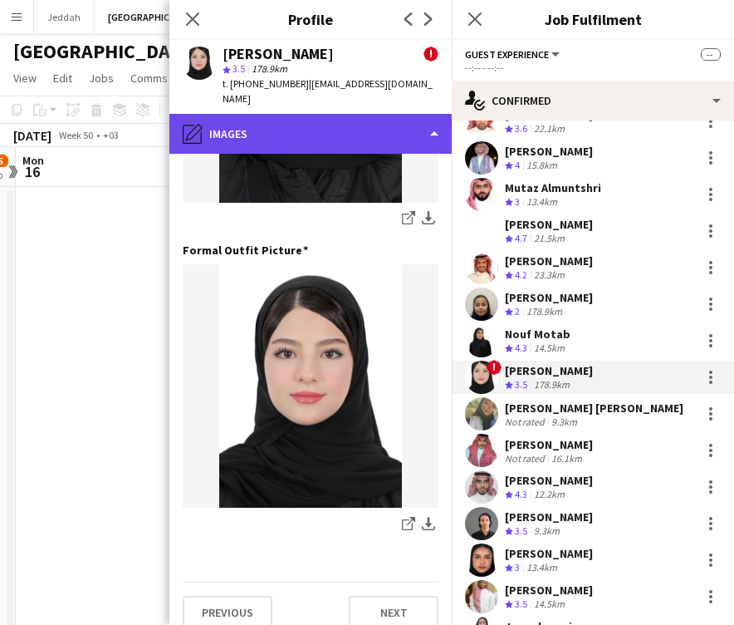
click at [295, 123] on div "pencil4 Images" at bounding box center [310, 134] width 282 height 40
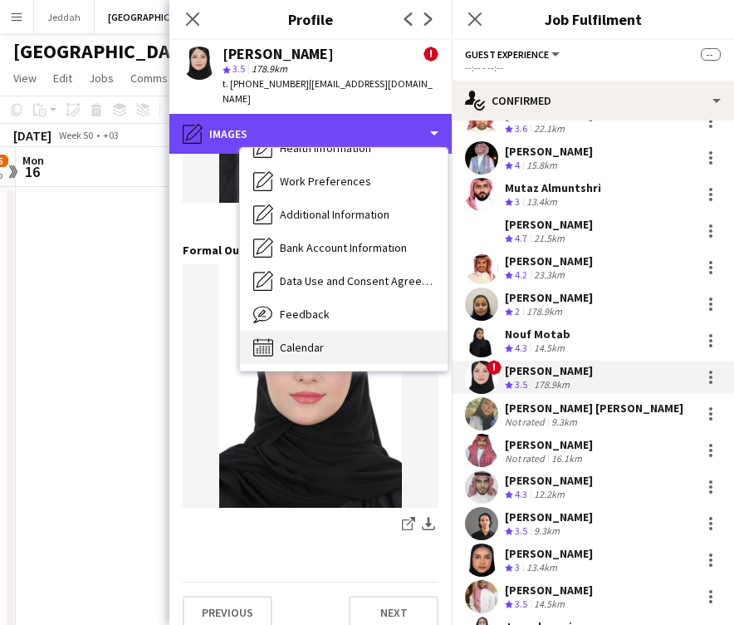
scroll to position [189, 0]
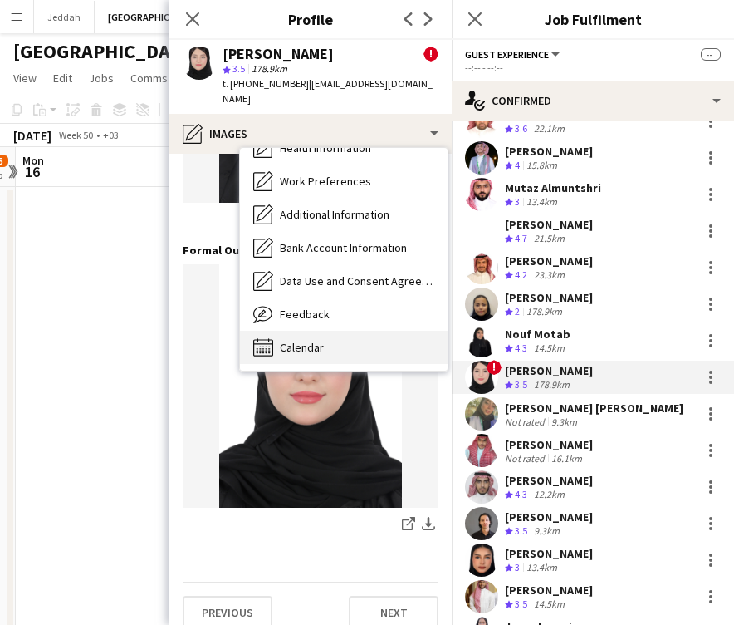
click at [315, 340] on span "Calendar" at bounding box center [302, 347] width 44 height 15
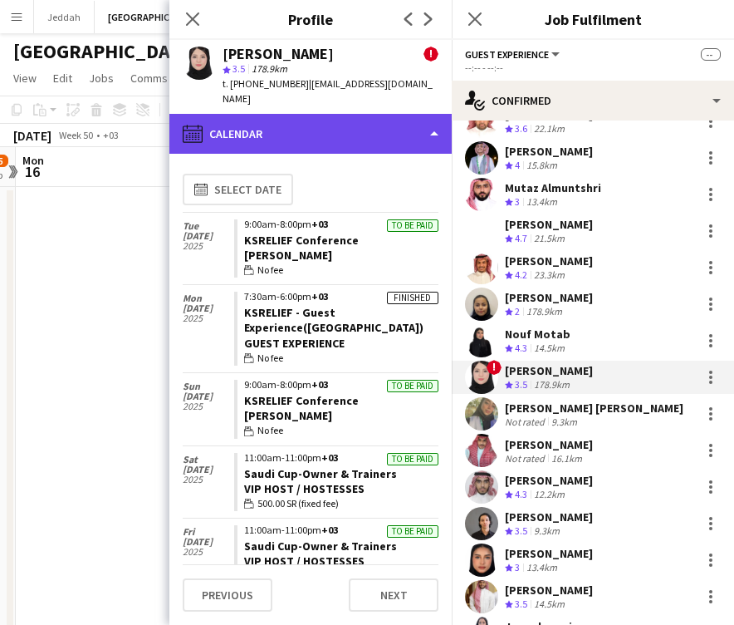
click at [297, 114] on div "calendar-full Calendar" at bounding box center [310, 134] width 282 height 40
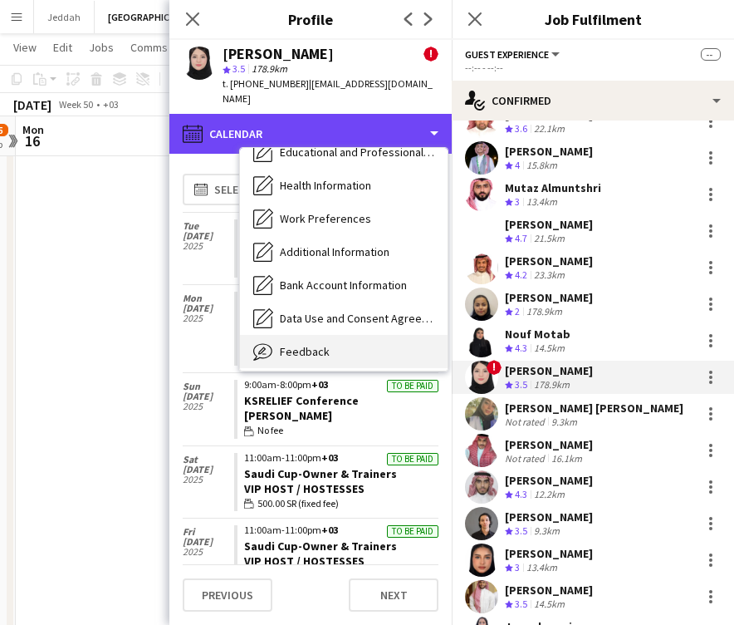
scroll to position [151, 0]
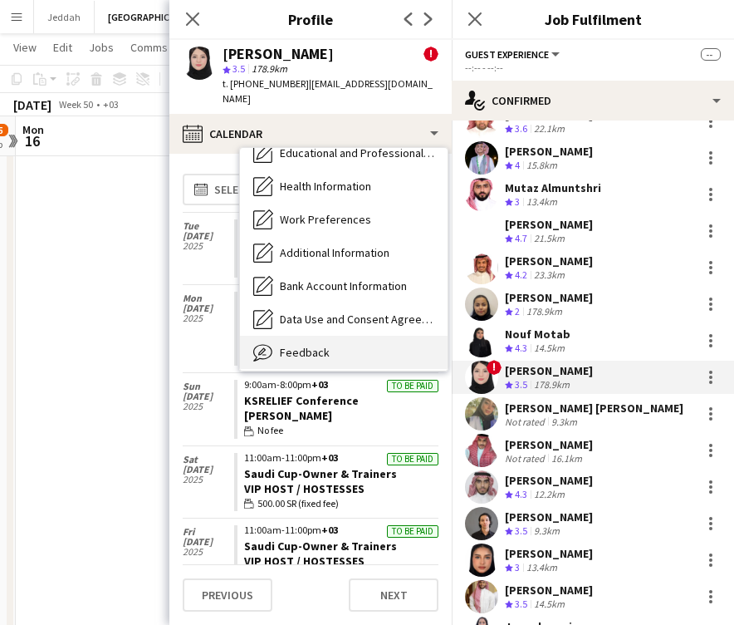
click at [325, 344] on div "Feedback Feedback" at bounding box center [344, 352] width 208 height 33
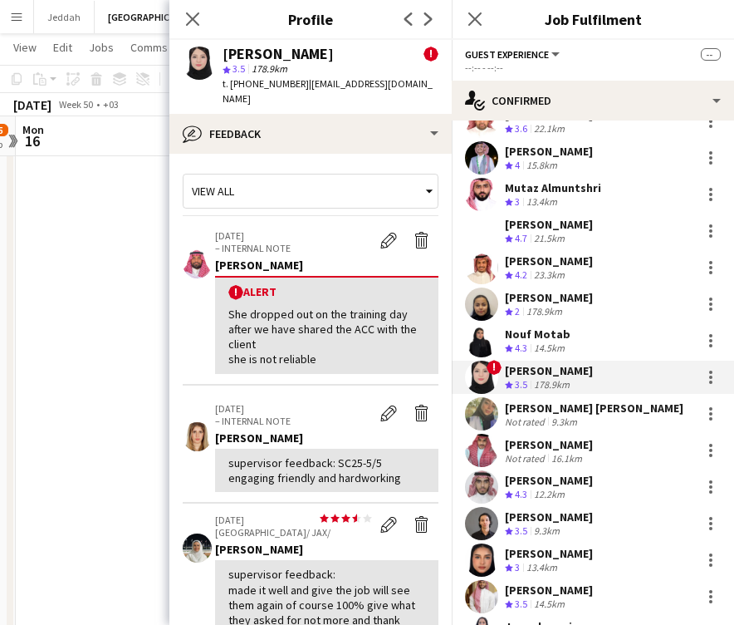
scroll to position [0, 0]
click at [246, 56] on div "[PERSON_NAME]" at bounding box center [278, 54] width 111 height 15
click at [491, 405] on app-user-avatar at bounding box center [481, 413] width 33 height 33
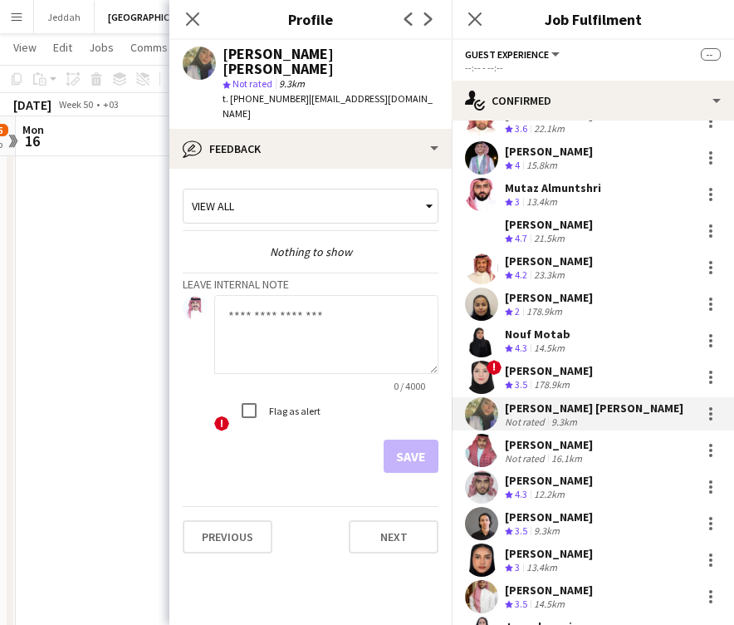
click at [480, 371] on app-user-avatar at bounding box center [481, 377] width 33 height 33
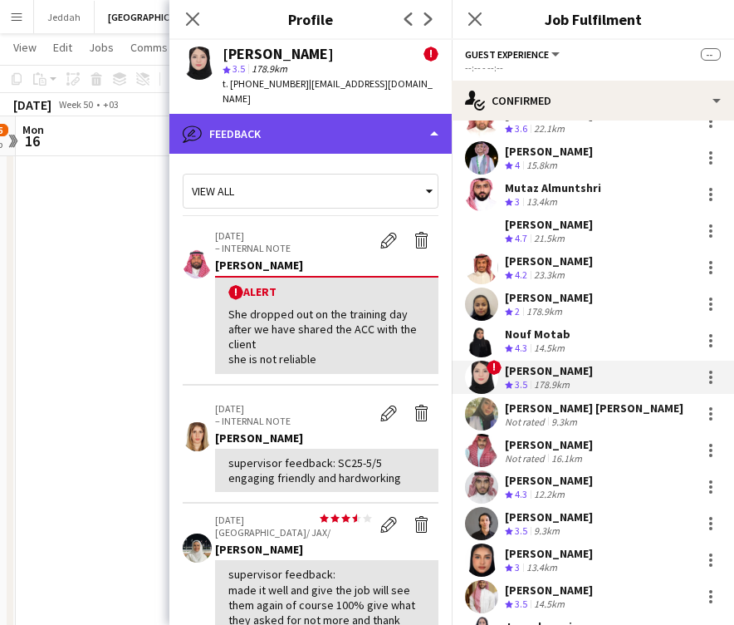
click at [311, 130] on div "bubble-pencil Feedback" at bounding box center [310, 134] width 282 height 40
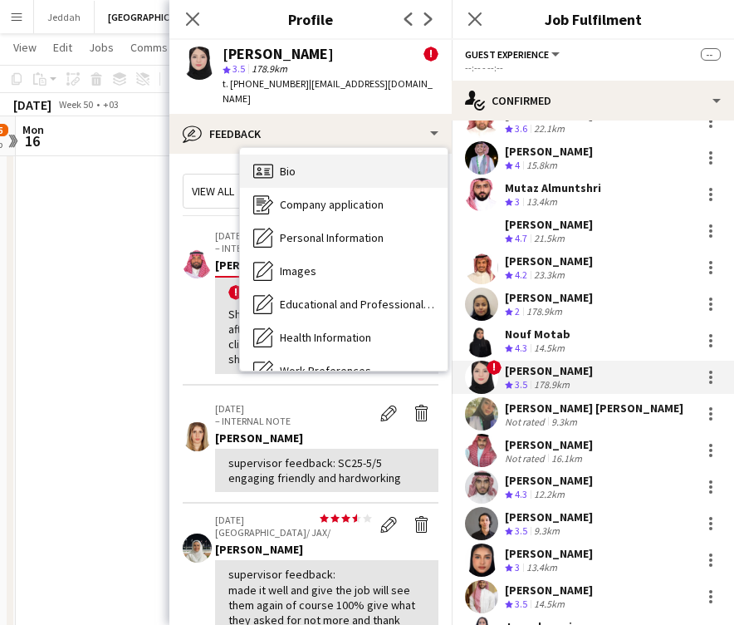
click at [314, 164] on div "Bio Bio" at bounding box center [344, 171] width 208 height 33
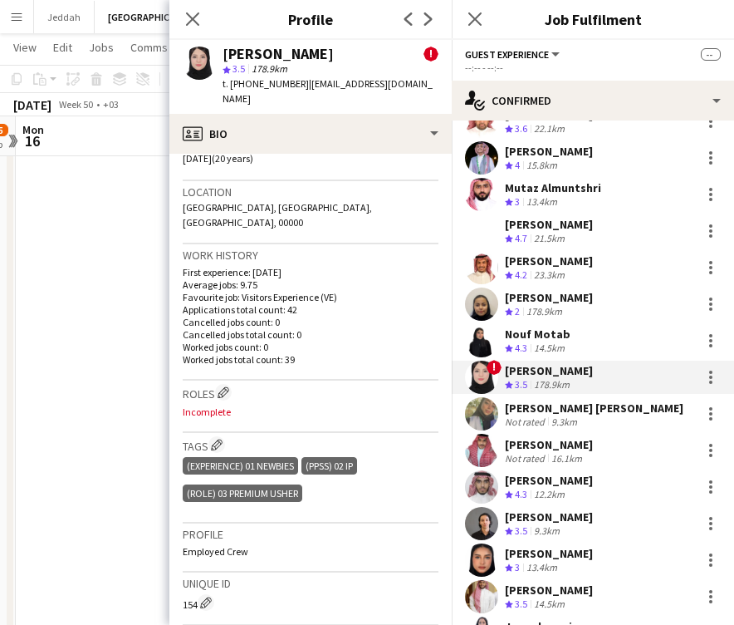
scroll to position [543, 0]
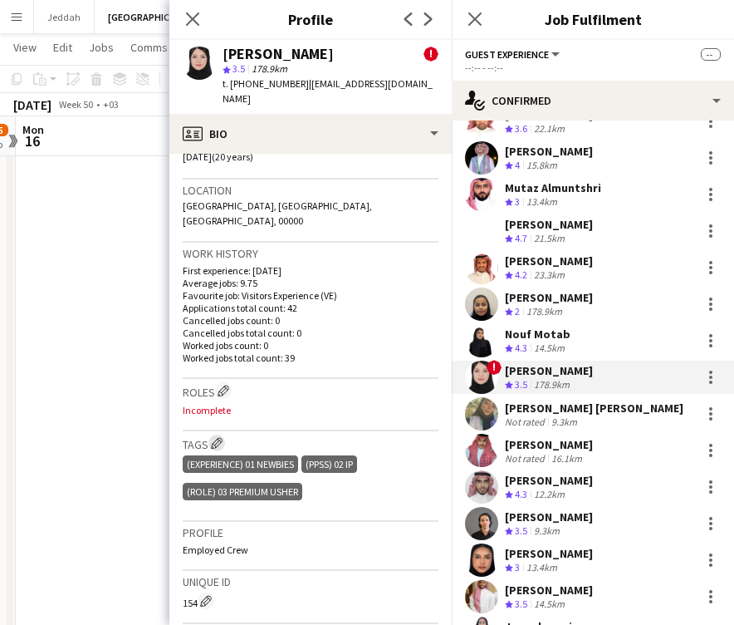
click at [223, 435] on button "Edit crew company tags" at bounding box center [217, 443] width 17 height 17
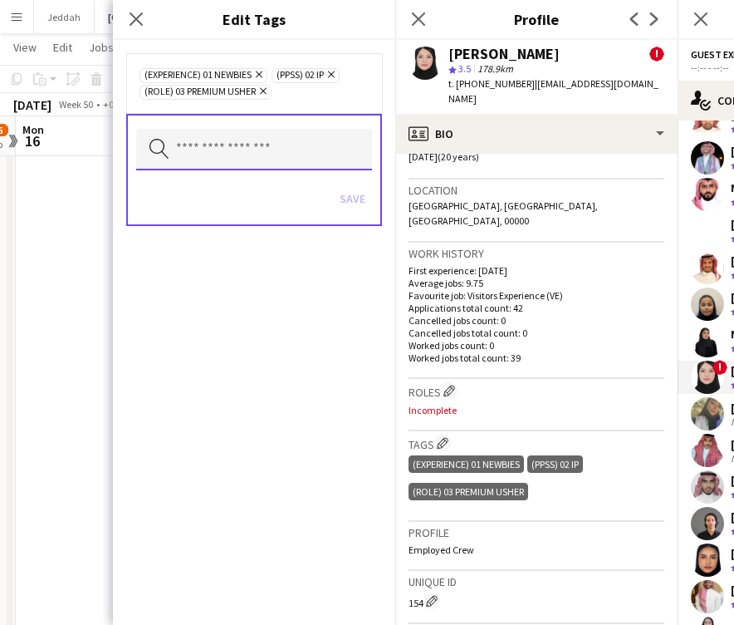
click at [238, 146] on input "text" at bounding box center [254, 150] width 236 height 42
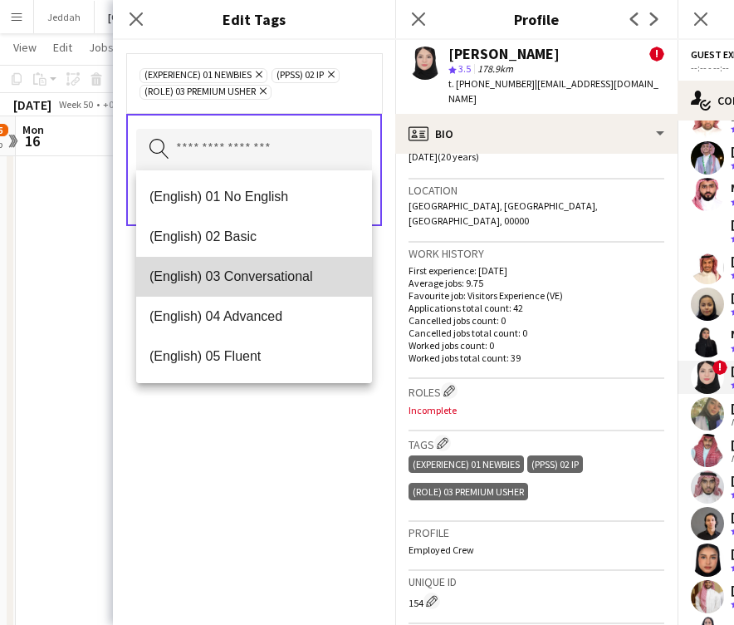
click at [250, 266] on mat-option "(English) 03 Conversational" at bounding box center [254, 277] width 236 height 40
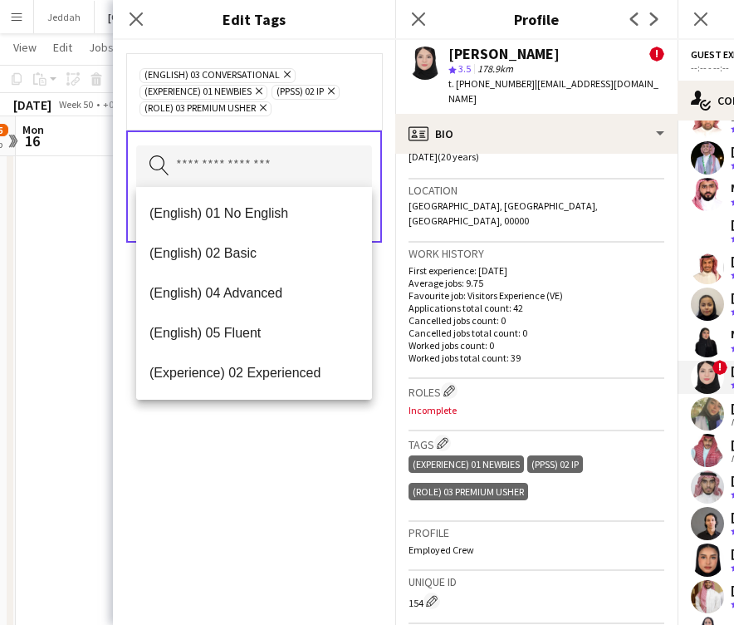
click at [282, 437] on div "(English) 03 Conversational Remove (Experience) 01 Newbies Remove (PPSS) 02 IP …" at bounding box center [254, 332] width 282 height 585
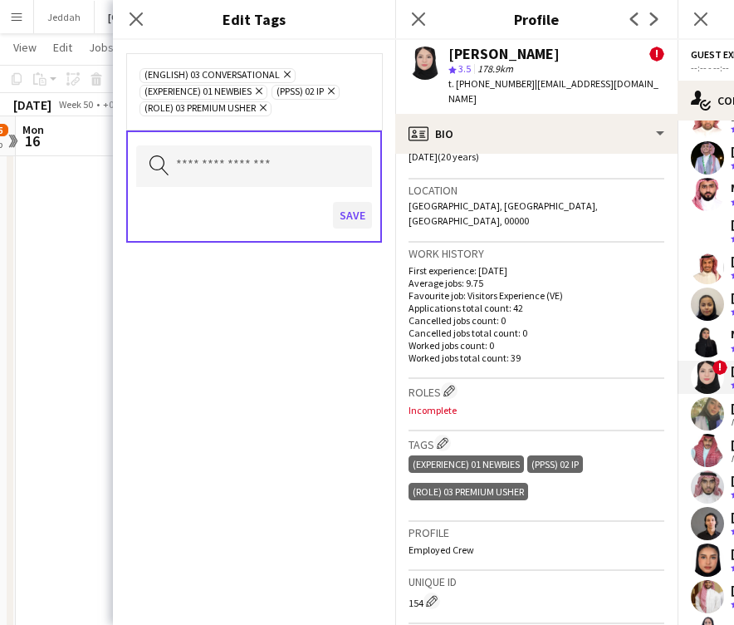
click at [341, 209] on button "Save" at bounding box center [352, 215] width 39 height 27
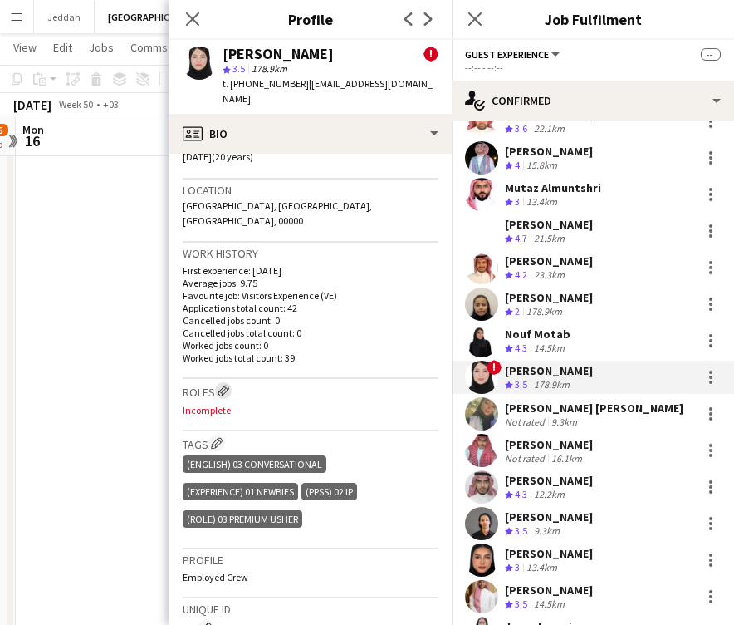
click at [224, 385] on app-icon "Edit crew company roles" at bounding box center [224, 391] width 12 height 12
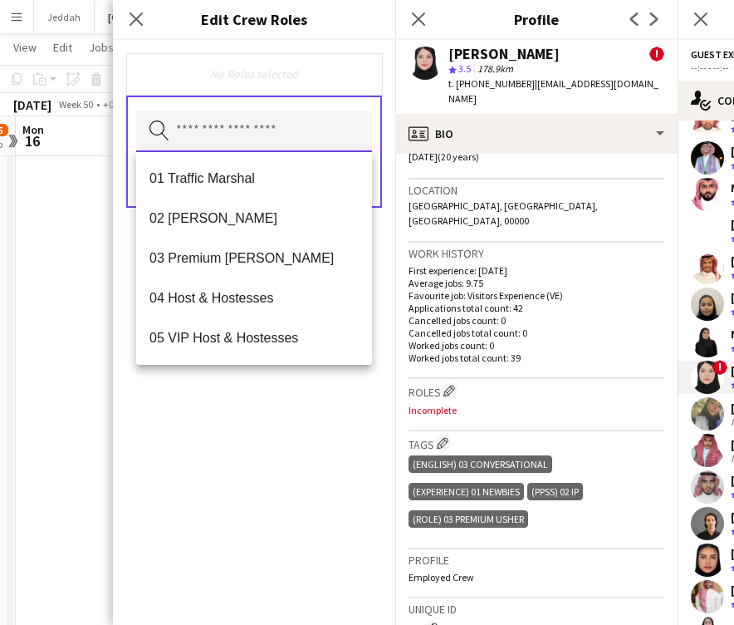
click at [273, 125] on input "text" at bounding box center [254, 132] width 236 height 42
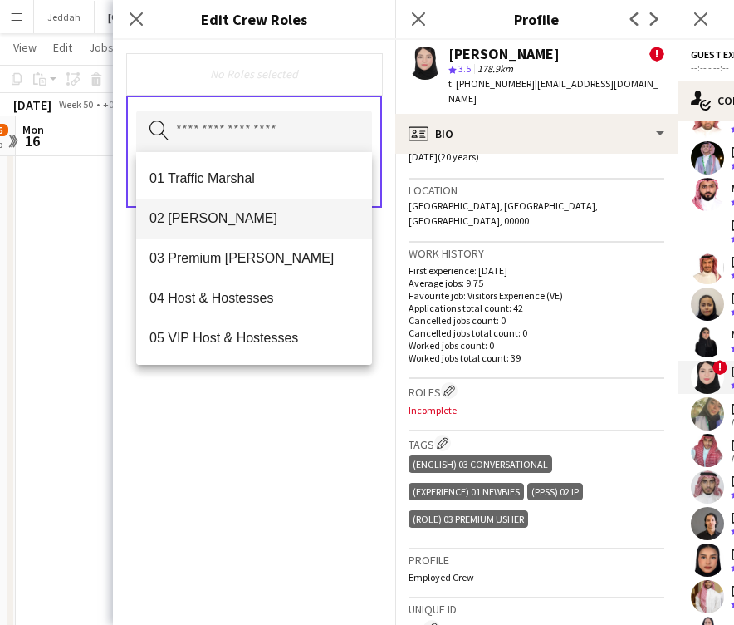
click at [257, 210] on span "02 [PERSON_NAME]" at bounding box center [254, 218] width 209 height 16
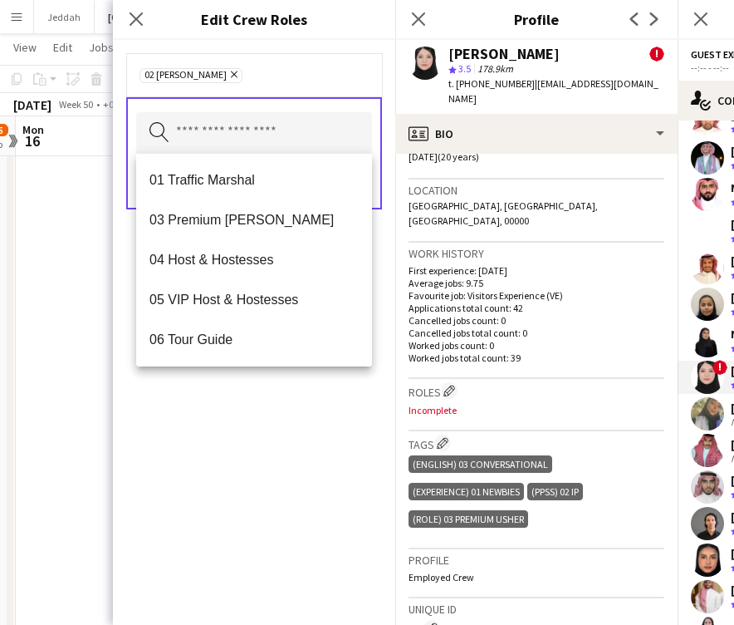
click at [297, 450] on div "02 [PERSON_NAME] Remove Search by role type Save" at bounding box center [254, 332] width 282 height 585
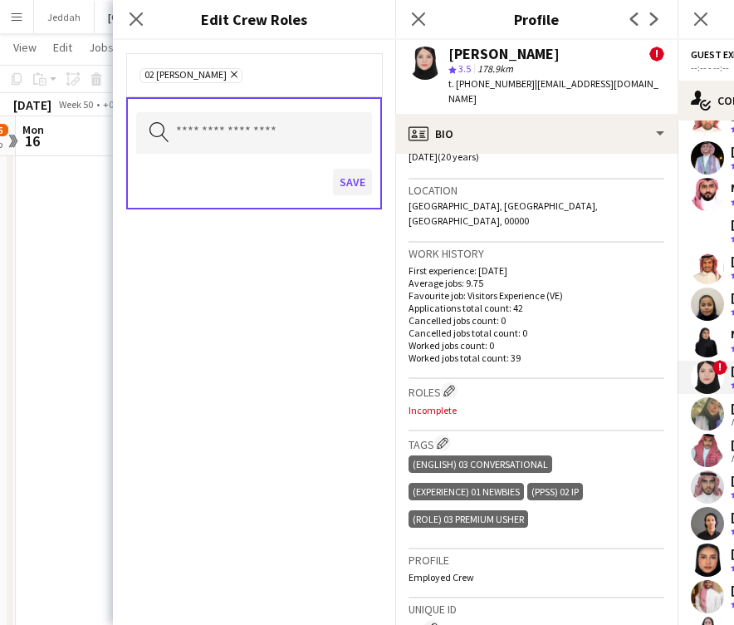
click at [338, 179] on button "Save" at bounding box center [352, 182] width 39 height 27
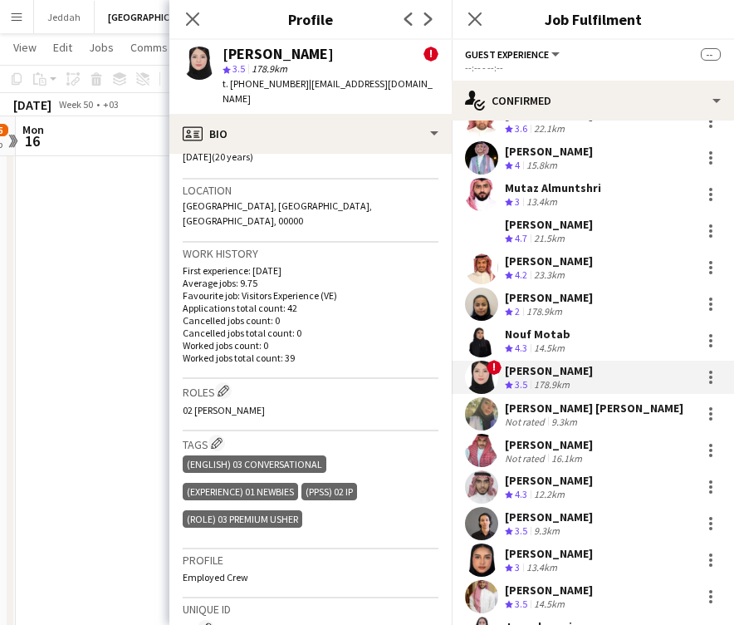
click at [470, 397] on app-user-avatar at bounding box center [481, 413] width 33 height 33
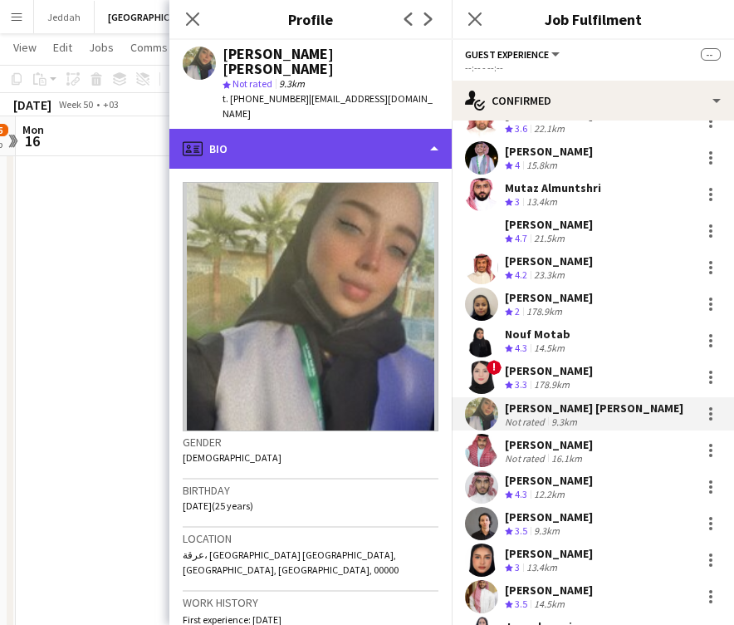
click at [251, 129] on div "profile Bio" at bounding box center [310, 149] width 282 height 40
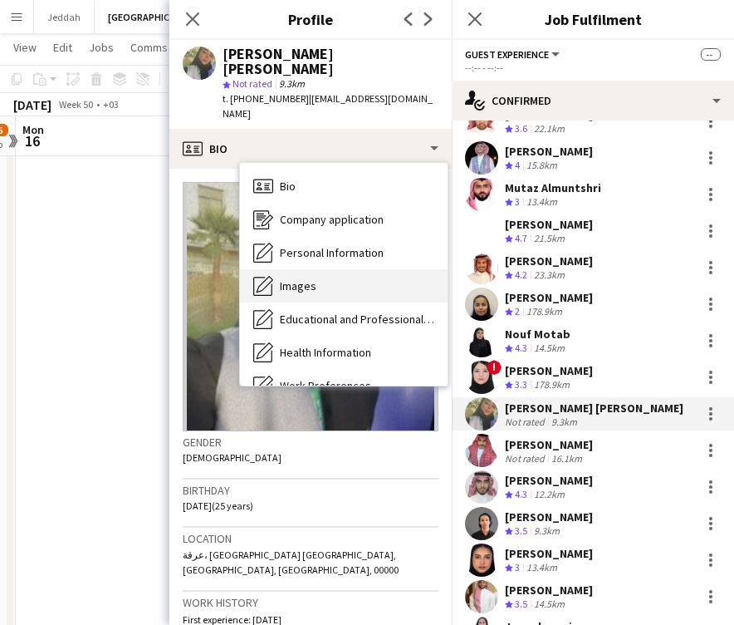
click at [292, 269] on div "Images Images" at bounding box center [344, 285] width 208 height 33
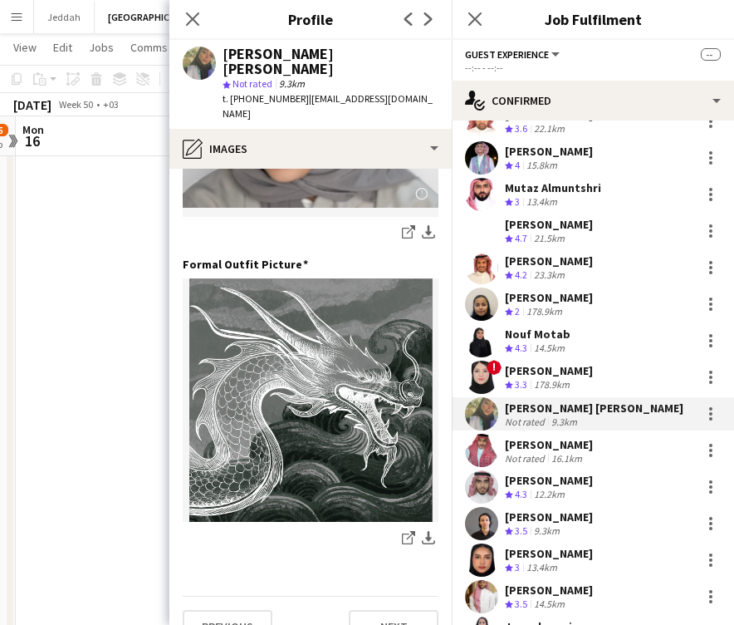
scroll to position [535, 0]
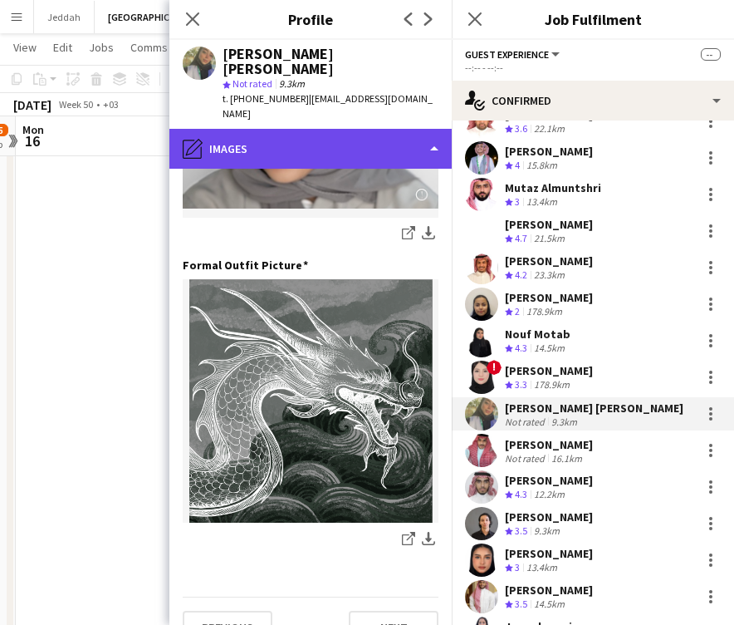
click at [289, 129] on div "pencil4 Images" at bounding box center [310, 149] width 282 height 40
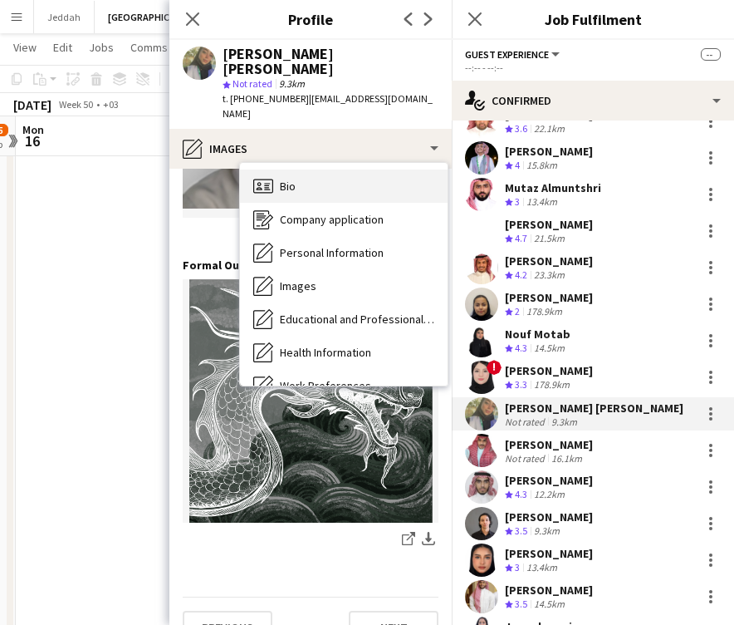
click at [289, 179] on span "Bio" at bounding box center [288, 186] width 16 height 15
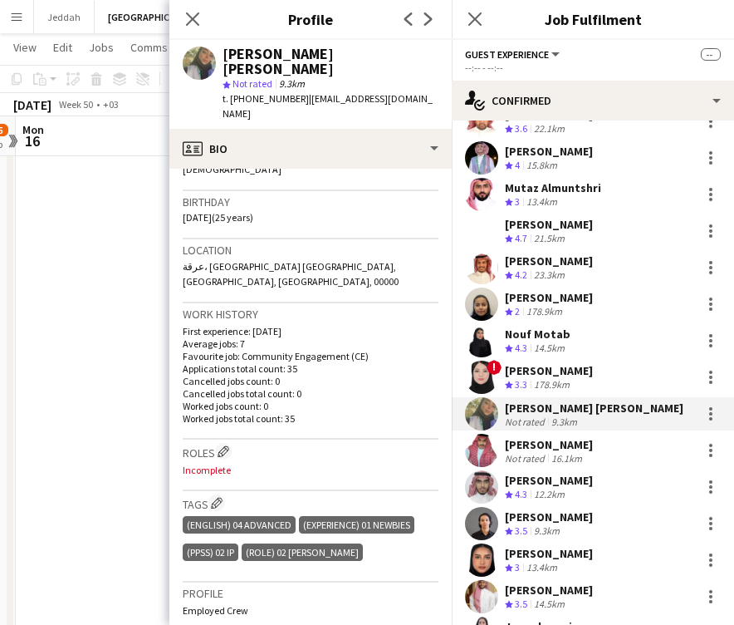
scroll to position [303, 0]
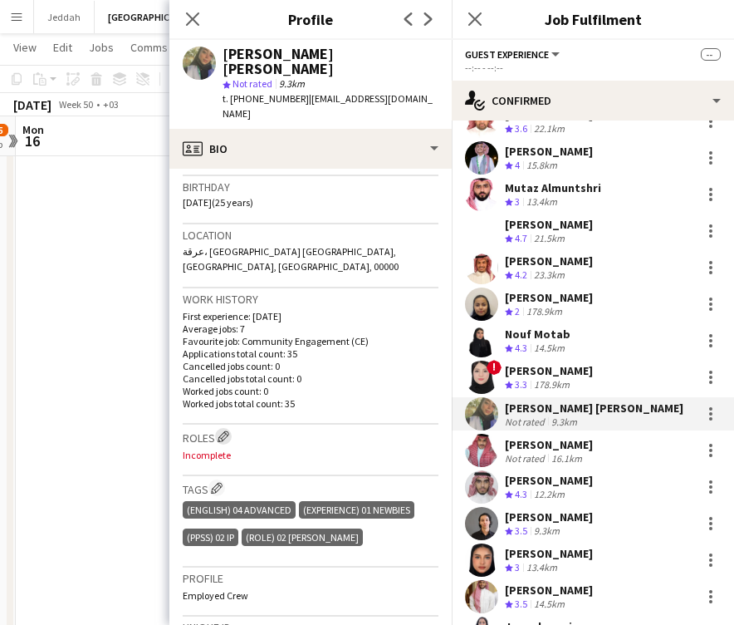
click at [225, 430] on app-icon "Edit crew company roles" at bounding box center [224, 436] width 12 height 12
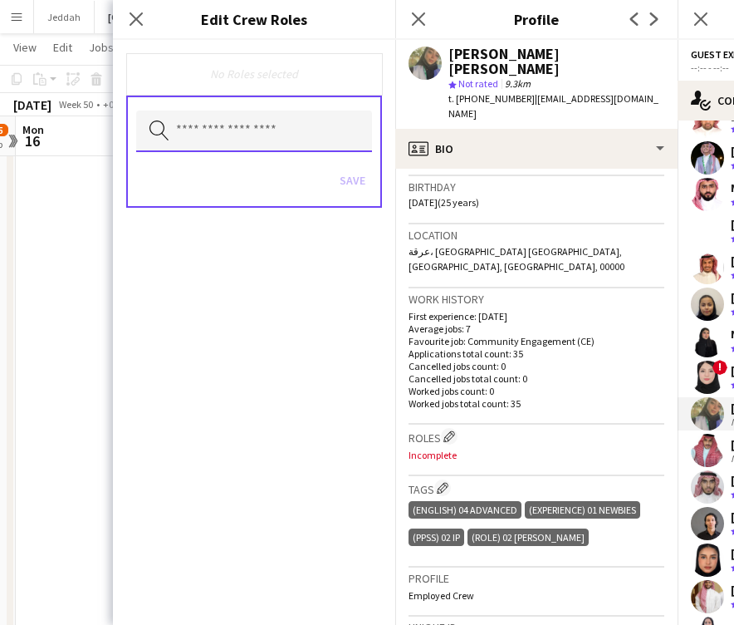
click at [287, 134] on input "text" at bounding box center [254, 132] width 236 height 42
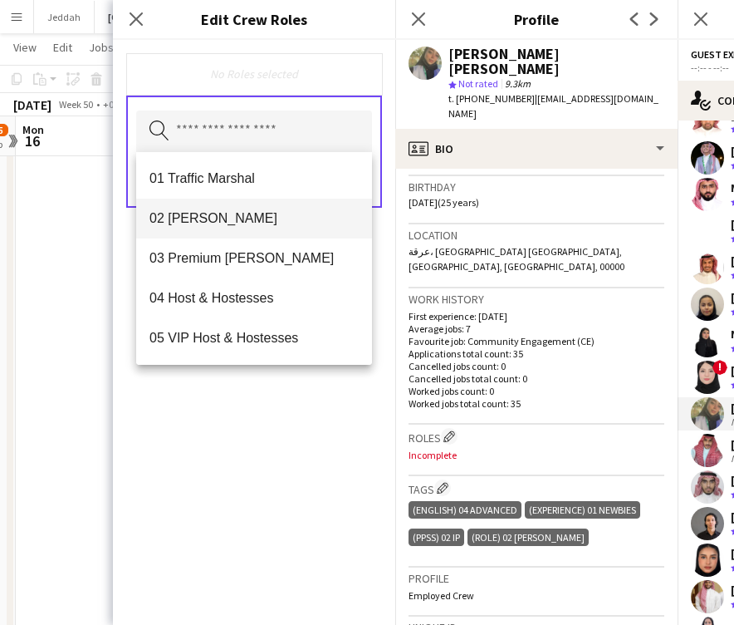
click at [262, 221] on span "02 [PERSON_NAME]" at bounding box center [254, 218] width 209 height 16
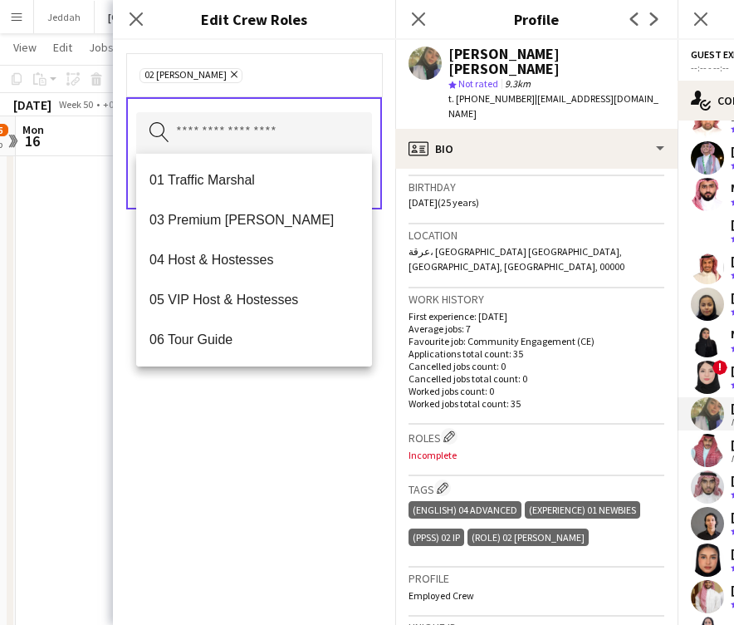
click at [277, 471] on div "02 [PERSON_NAME] Remove Search by role type Save" at bounding box center [254, 332] width 282 height 585
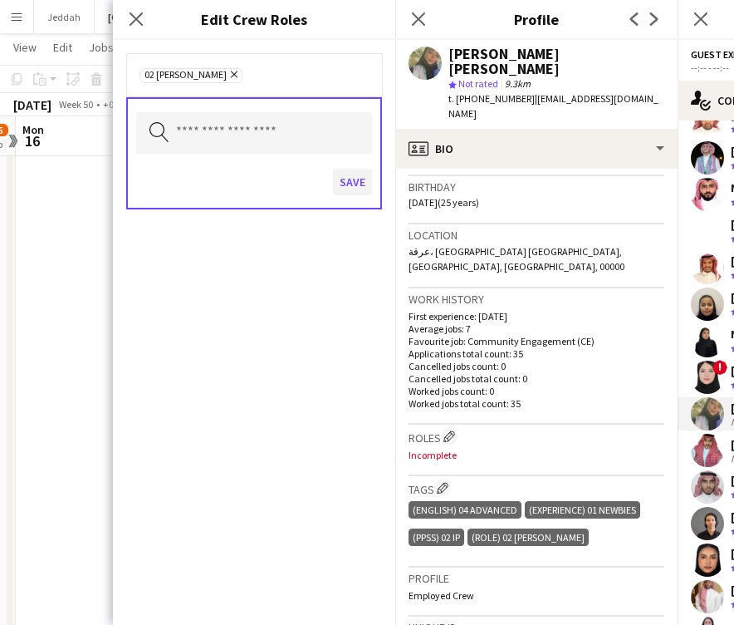
click at [342, 193] on button "Save" at bounding box center [352, 182] width 39 height 27
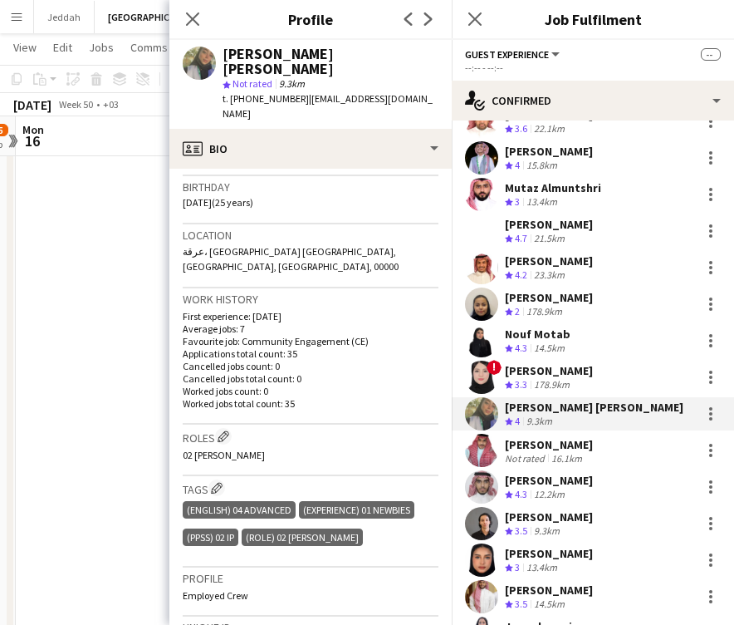
click at [494, 437] on app-user-avatar at bounding box center [481, 450] width 33 height 33
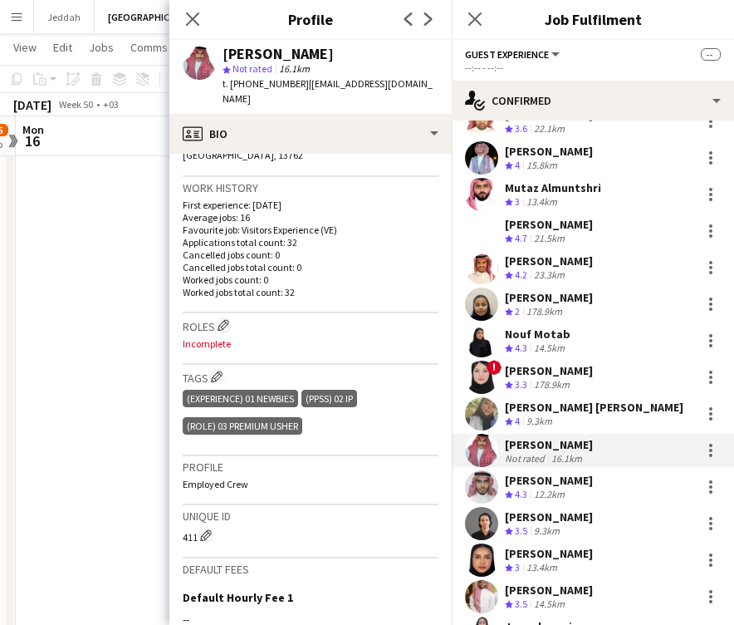
scroll to position [415, 0]
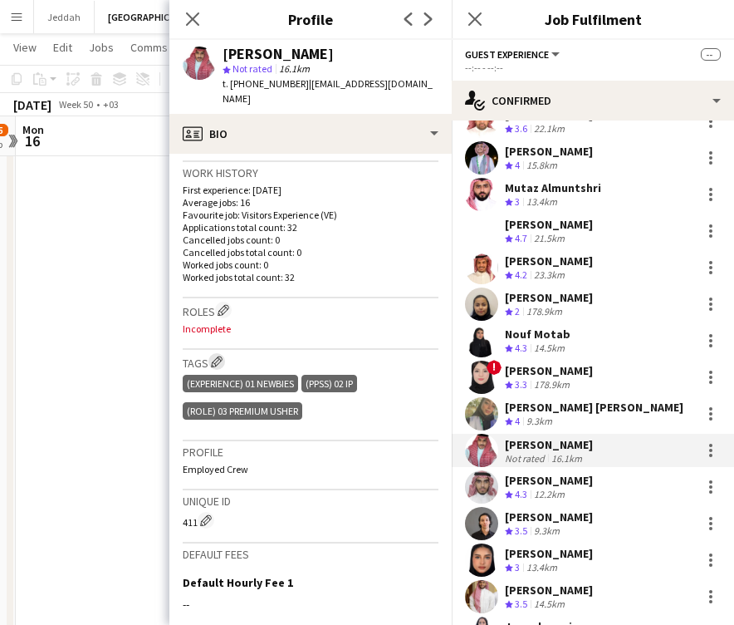
click at [218, 356] on app-icon "Edit crew company tags" at bounding box center [217, 362] width 12 height 12
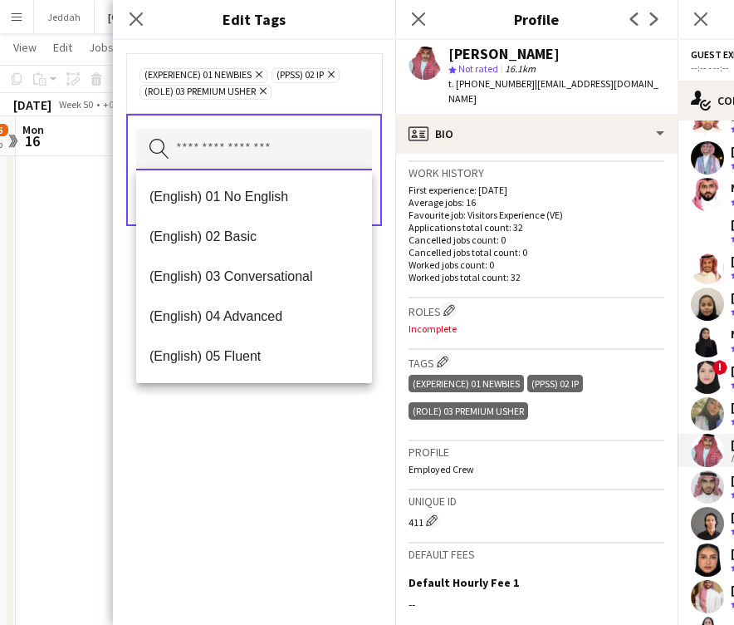
click at [245, 165] on input "text" at bounding box center [254, 150] width 236 height 42
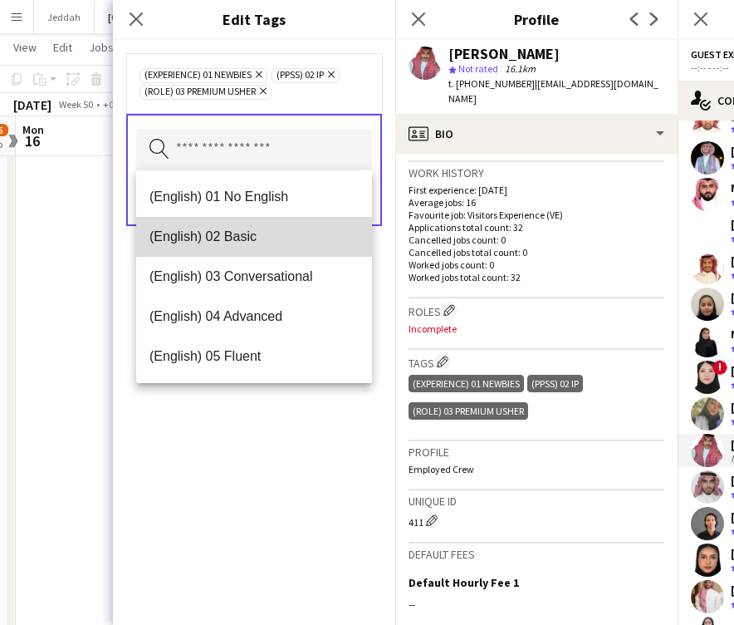
click at [249, 234] on span "(English) 02 Basic" at bounding box center [254, 236] width 209 height 16
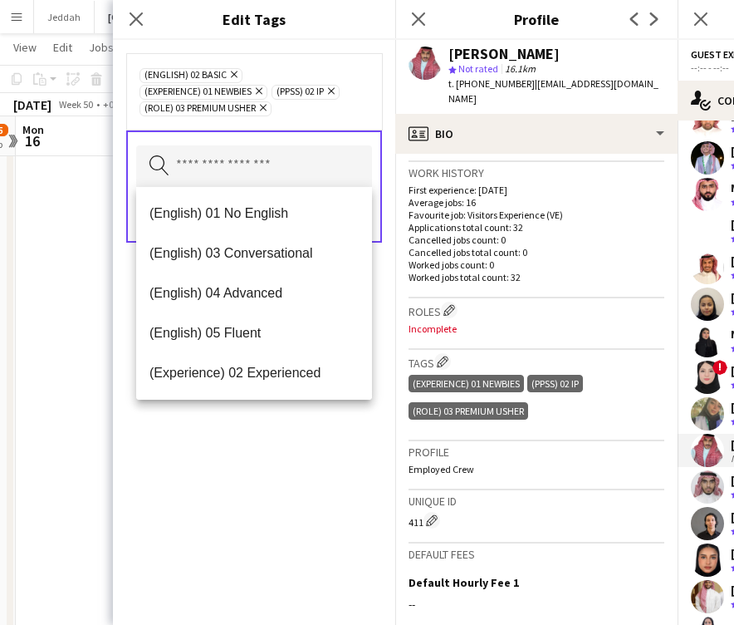
click at [295, 454] on div "(English) 02 Basic Remove (Experience) 01 Newbies Remove (PPSS) 02 IP Remove (R…" at bounding box center [254, 332] width 282 height 585
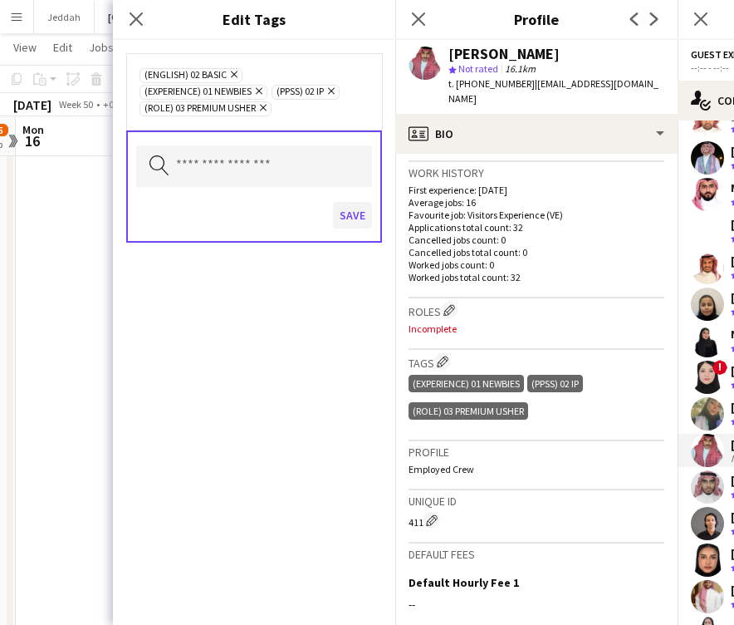
click at [362, 209] on button "Save" at bounding box center [352, 215] width 39 height 27
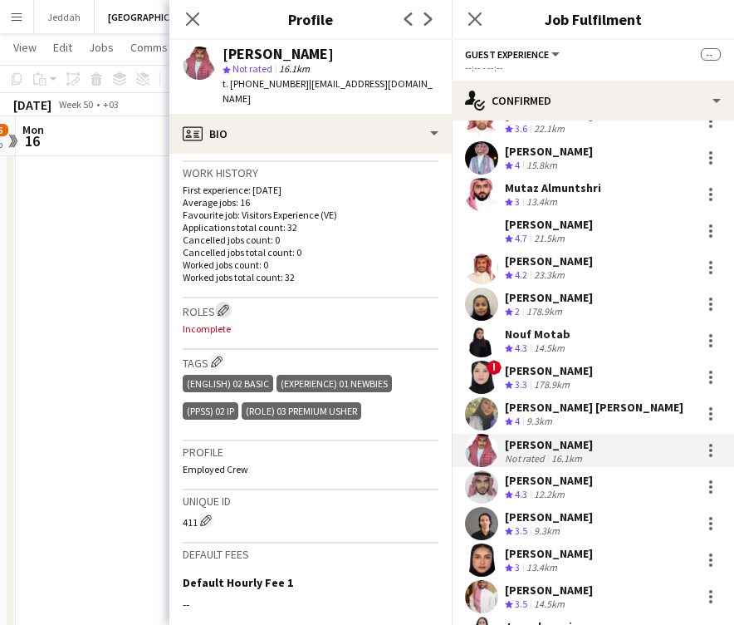
click at [222, 304] on app-icon "Edit crew company roles" at bounding box center [224, 310] width 12 height 12
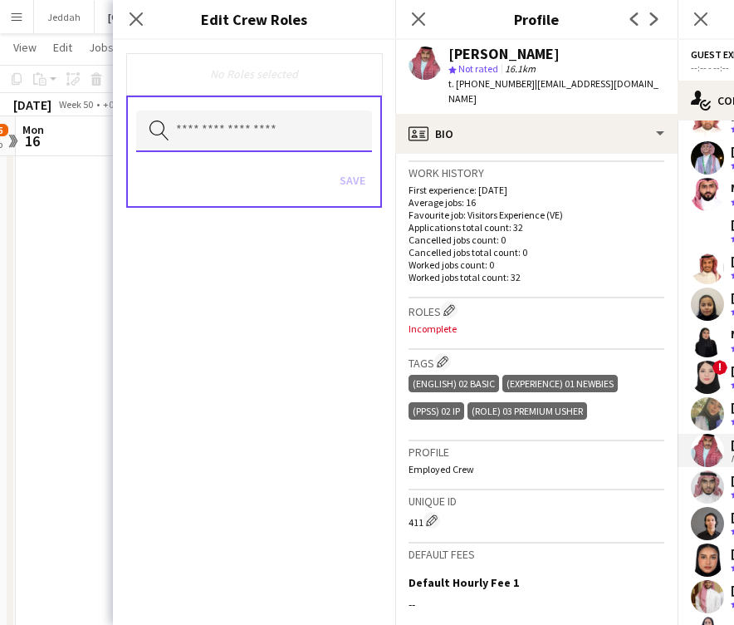
click at [225, 142] on input "text" at bounding box center [254, 132] width 236 height 42
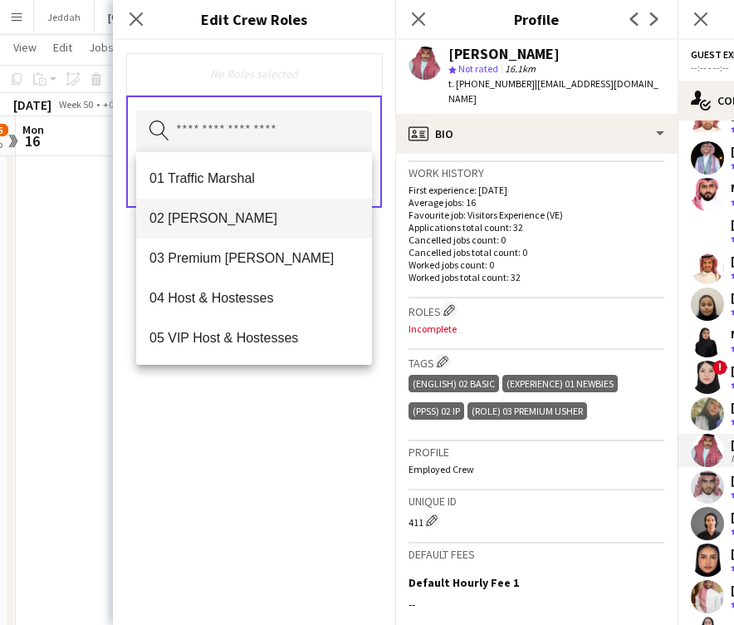
click at [226, 208] on mat-option "02 [PERSON_NAME]" at bounding box center [254, 219] width 236 height 40
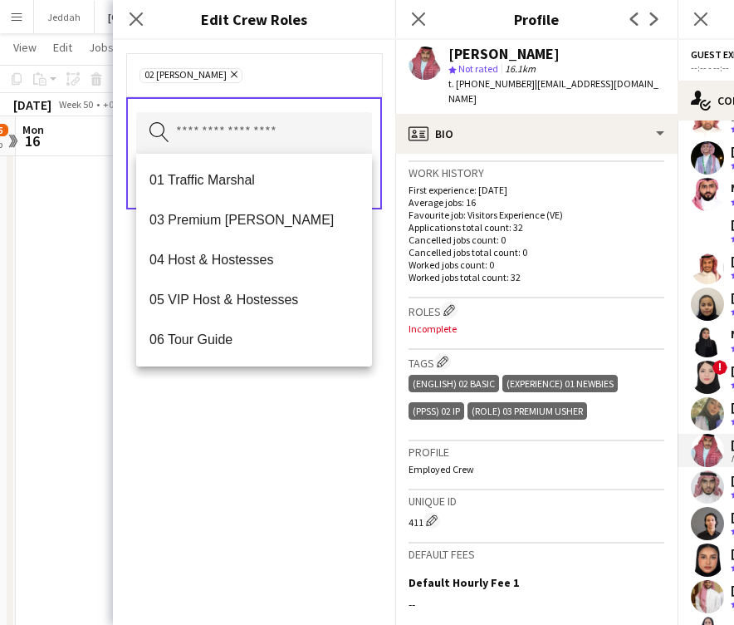
click at [292, 513] on div "02 [PERSON_NAME] Remove Search by role type Save" at bounding box center [254, 332] width 282 height 585
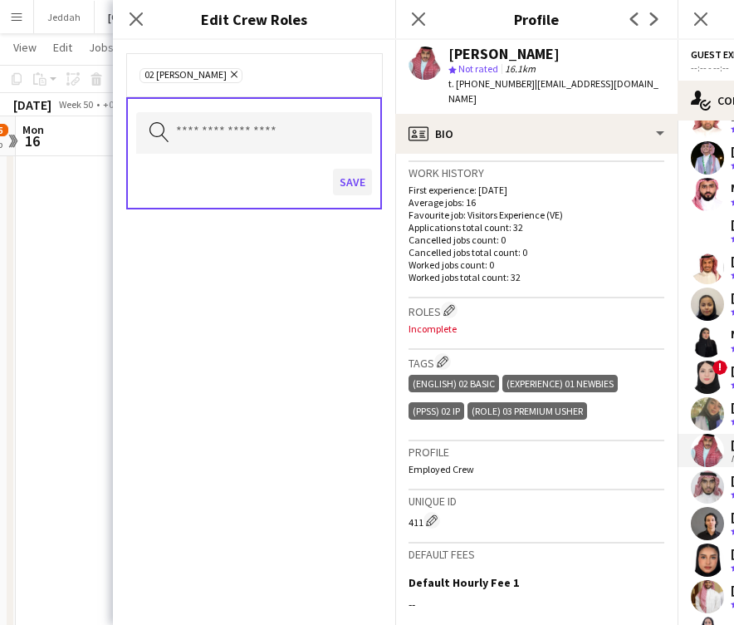
click at [357, 186] on button "Save" at bounding box center [352, 182] width 39 height 27
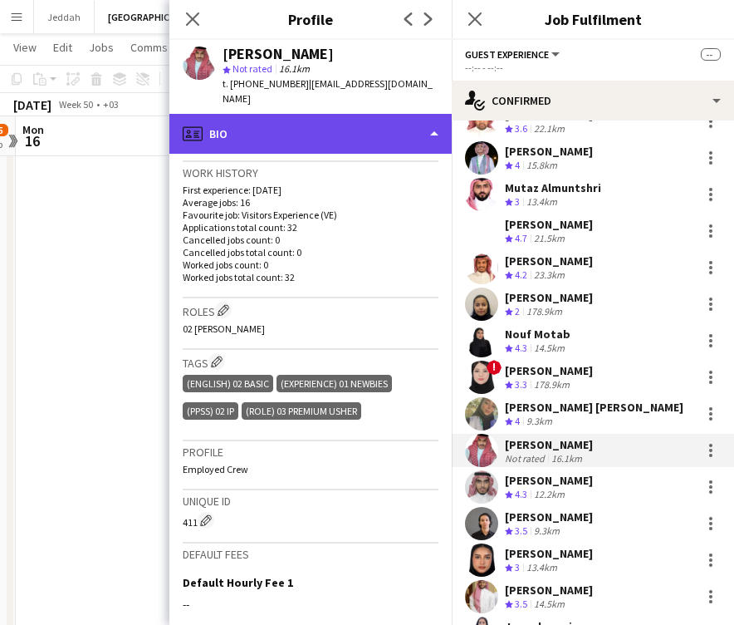
click at [303, 128] on div "profile Bio" at bounding box center [310, 134] width 282 height 40
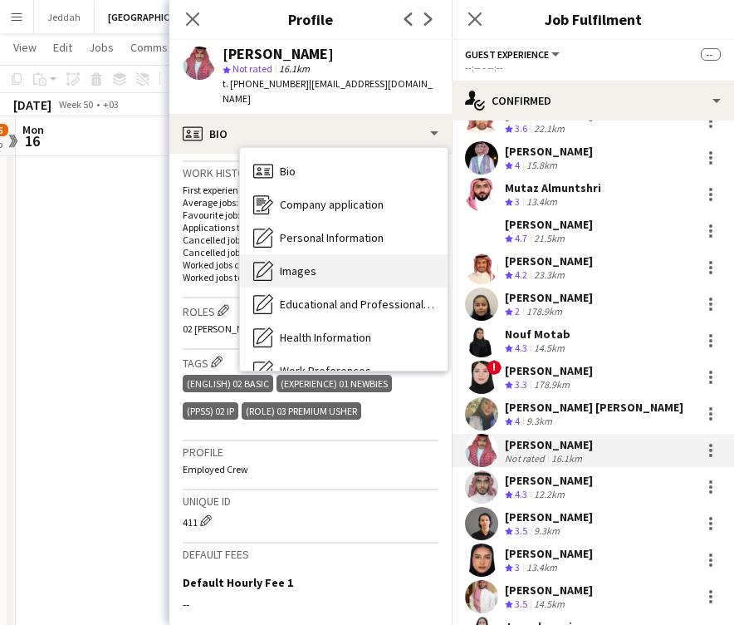
click at [311, 263] on span "Images" at bounding box center [298, 270] width 37 height 15
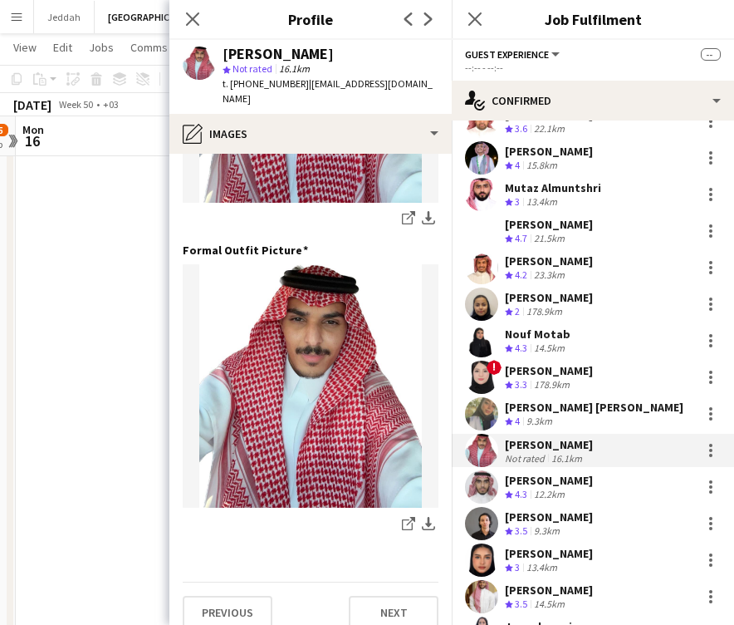
scroll to position [445, 0]
click at [317, 56] on div "[PERSON_NAME]" at bounding box center [278, 54] width 111 height 15
click at [482, 476] on app-user-avatar at bounding box center [481, 486] width 33 height 33
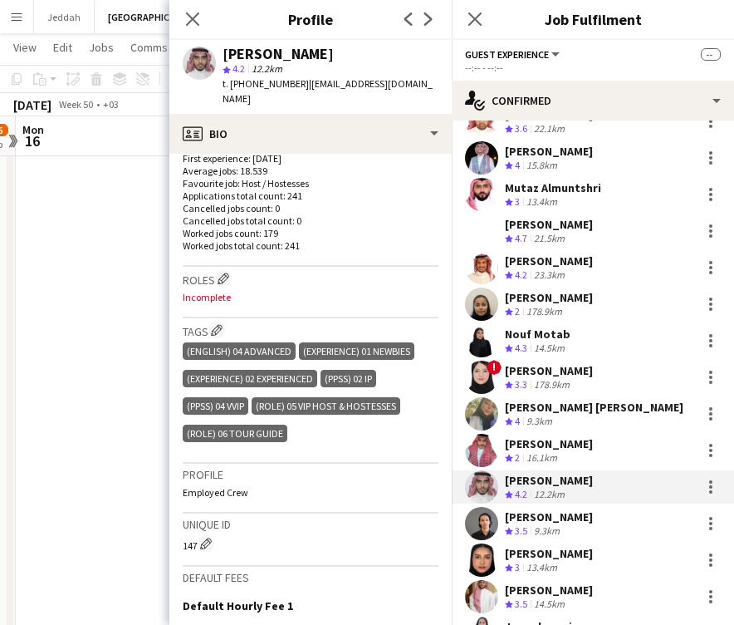
scroll to position [419, 0]
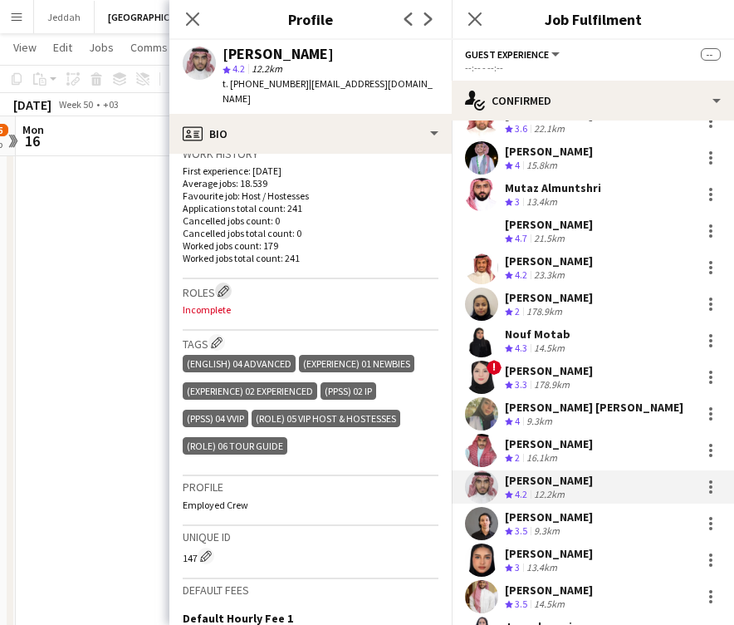
click at [226, 282] on button "Edit crew company roles" at bounding box center [223, 290] width 17 height 17
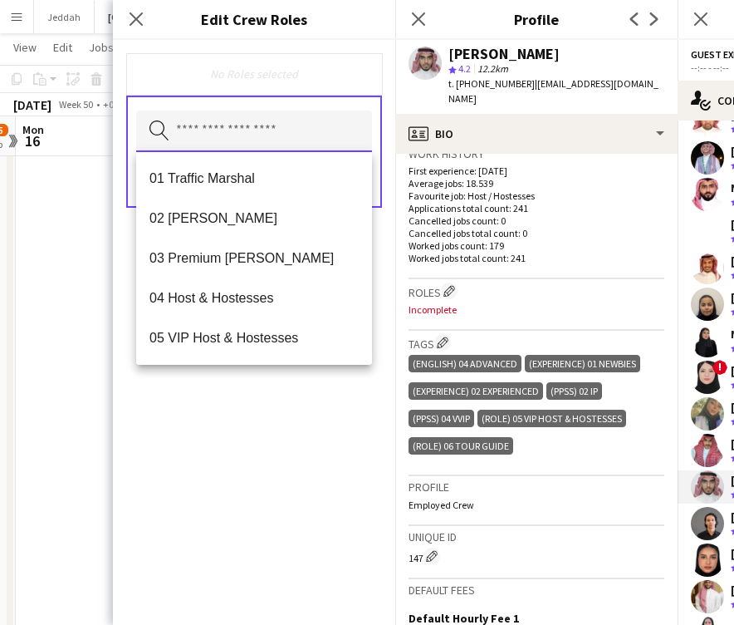
click at [214, 150] on input "text" at bounding box center [254, 132] width 236 height 42
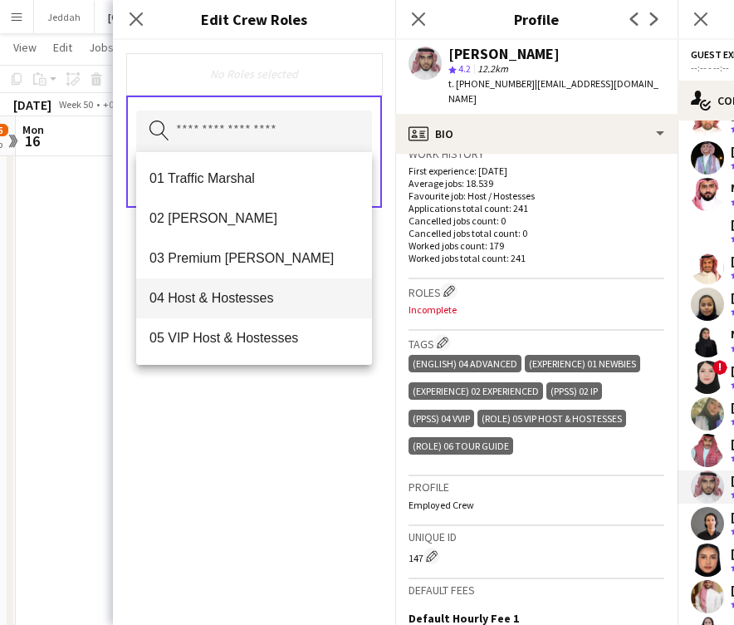
click at [223, 313] on mat-option "04 Host & Hostesses" at bounding box center [254, 298] width 236 height 40
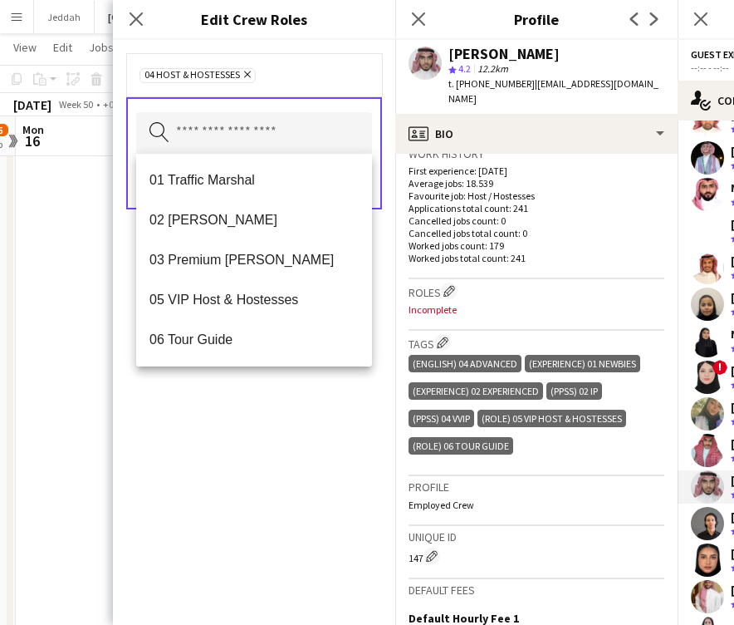
click at [243, 484] on div "04 Host & Hostesses Remove Search by role type Save" at bounding box center [254, 332] width 282 height 585
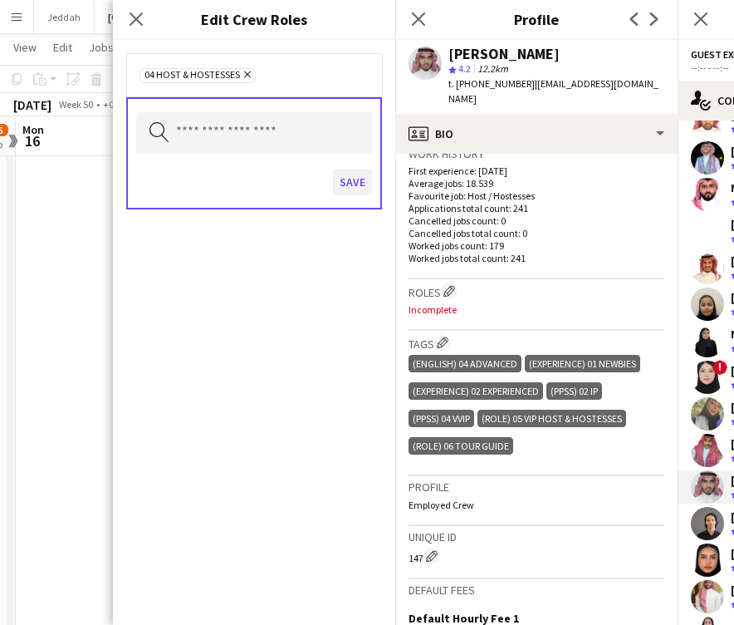
click at [349, 181] on button "Save" at bounding box center [352, 182] width 39 height 27
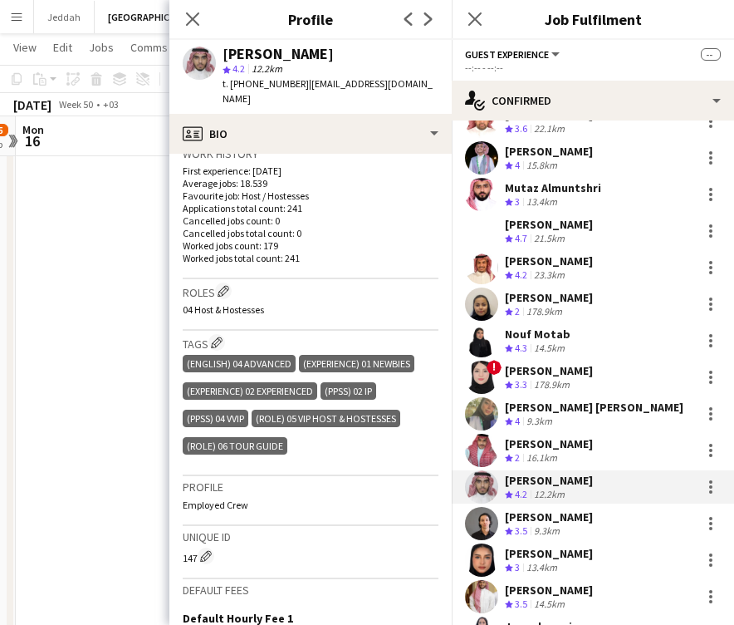
click at [478, 512] on app-user-avatar at bounding box center [481, 523] width 33 height 33
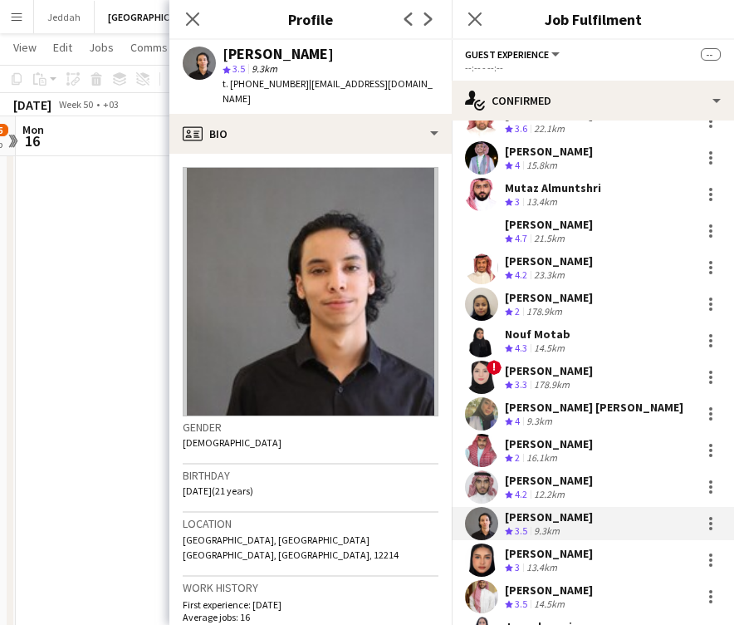
click at [246, 48] on div "[PERSON_NAME]" at bounding box center [278, 54] width 111 height 15
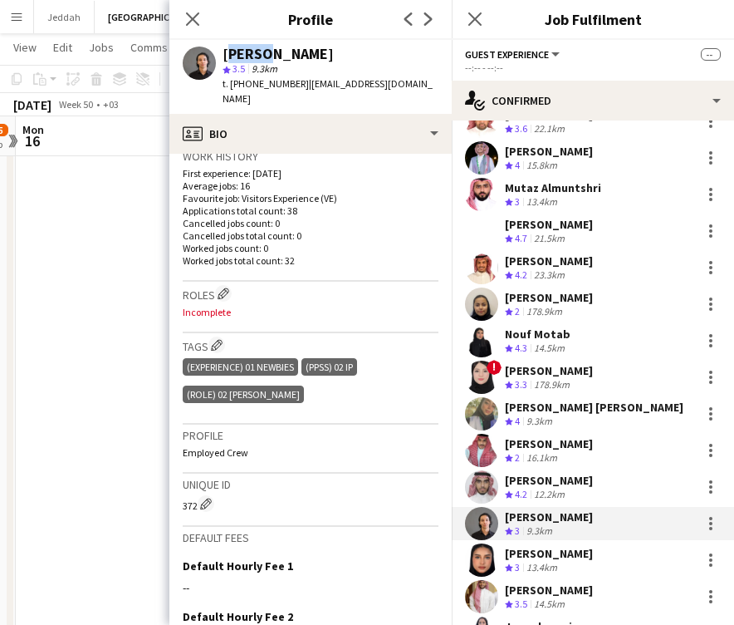
scroll to position [438, 0]
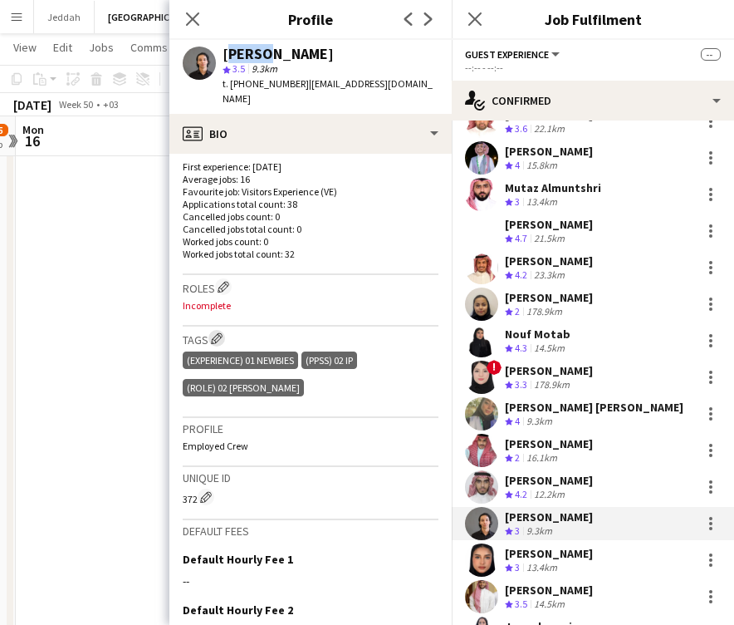
click at [218, 332] on app-icon "Edit crew company tags" at bounding box center [217, 338] width 12 height 12
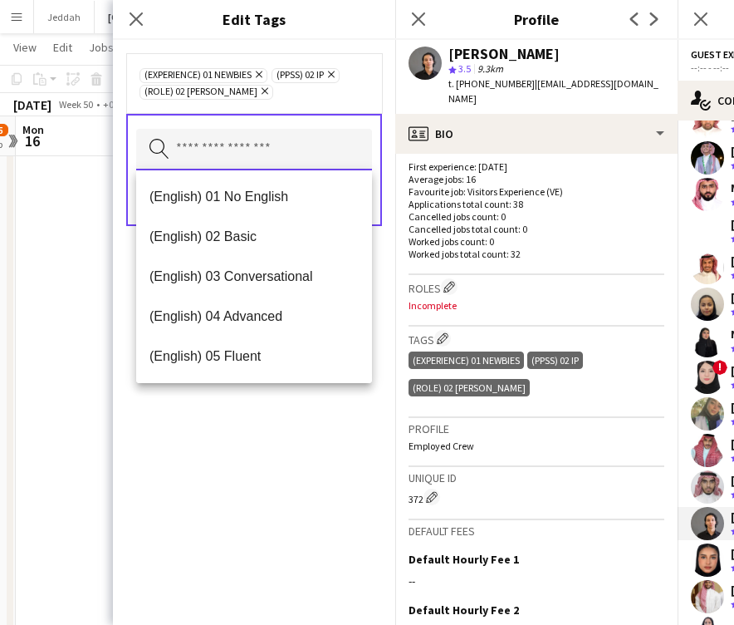
click at [212, 154] on input "text" at bounding box center [254, 150] width 236 height 42
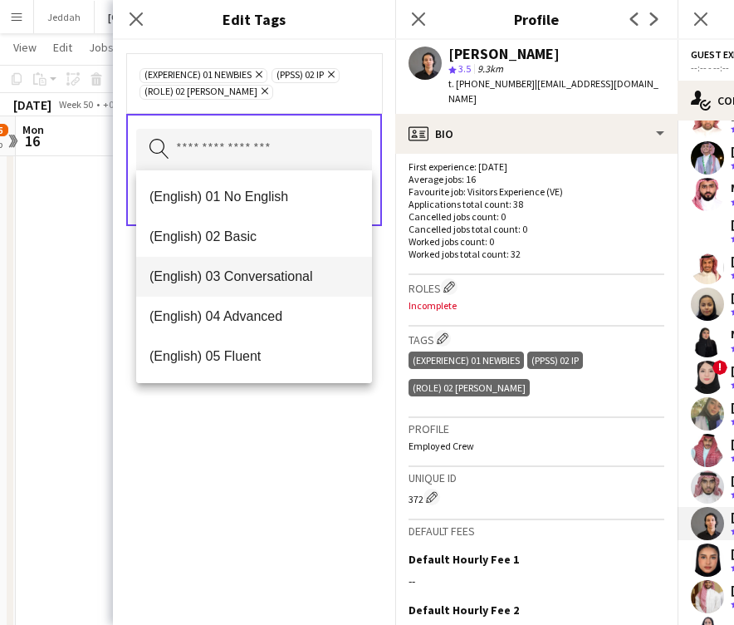
click at [223, 281] on span "(English) 03 Conversational" at bounding box center [254, 276] width 209 height 16
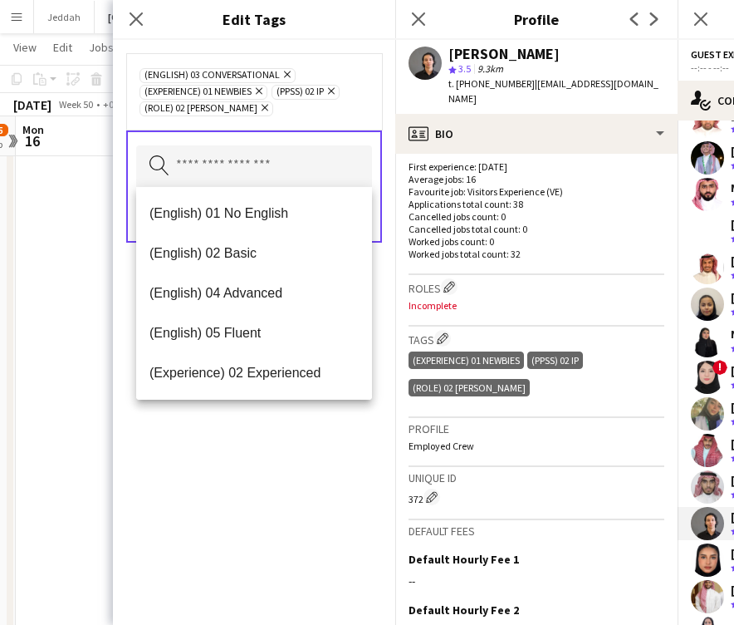
click at [266, 534] on div "(English) 03 Conversational Remove (Experience) 01 Newbies Remove (PPSS) 02 IP …" at bounding box center [254, 332] width 282 height 585
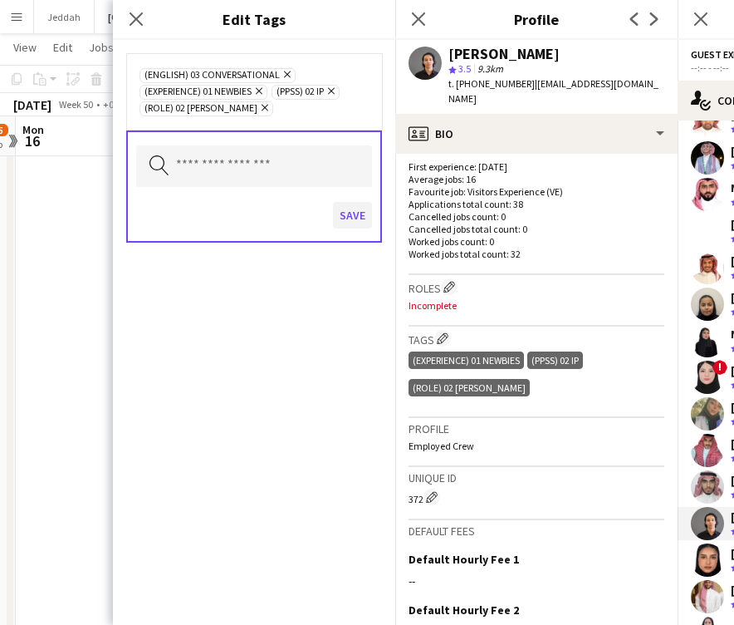
click at [356, 227] on button "Save" at bounding box center [352, 215] width 39 height 27
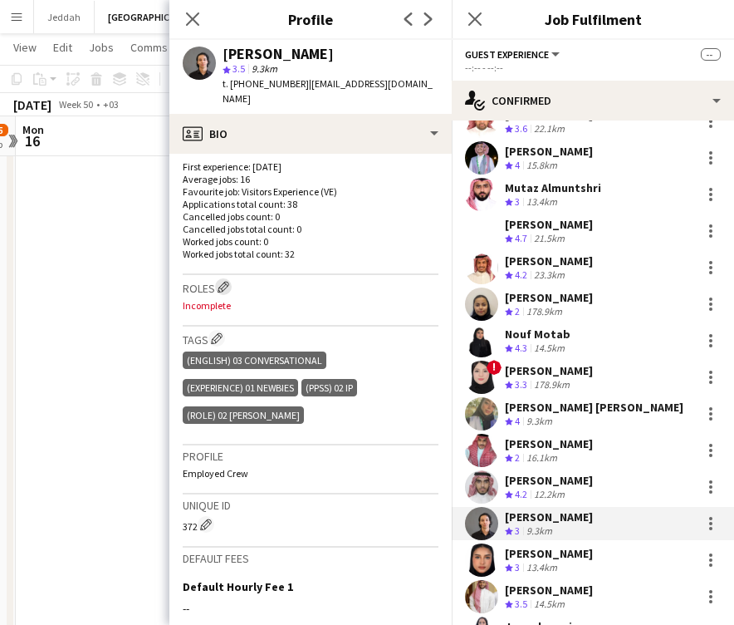
click at [221, 281] on app-icon "Edit crew company roles" at bounding box center [224, 287] width 12 height 12
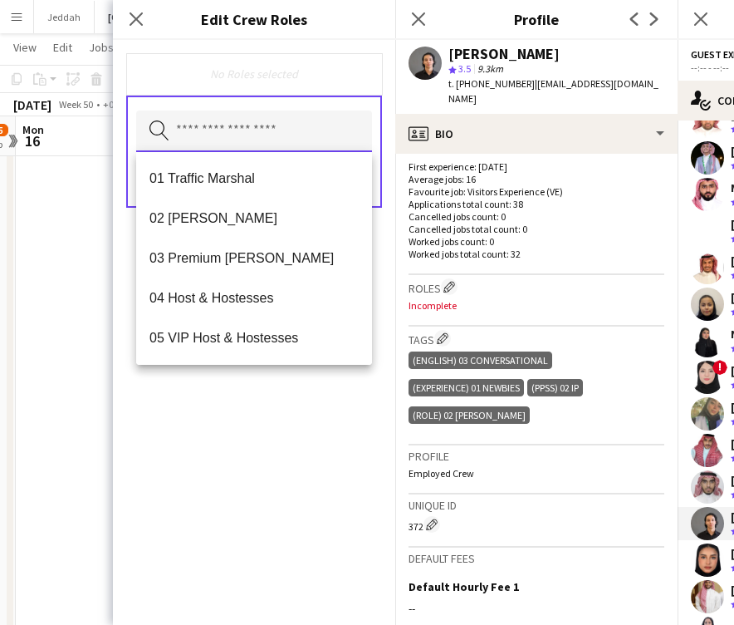
click at [219, 112] on input "text" at bounding box center [254, 132] width 236 height 42
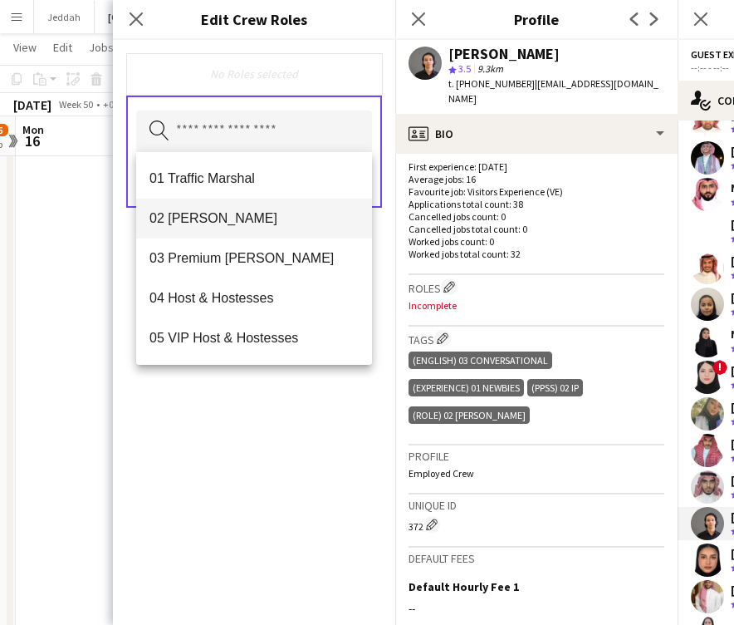
click at [223, 232] on mat-option "02 [PERSON_NAME]" at bounding box center [254, 219] width 236 height 40
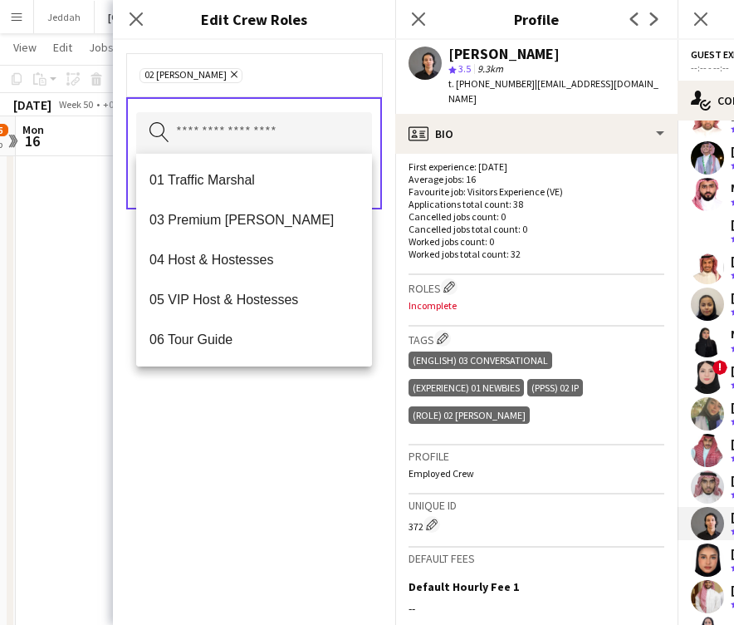
click at [251, 474] on div "02 [PERSON_NAME] Remove Search by role type Save" at bounding box center [254, 332] width 282 height 585
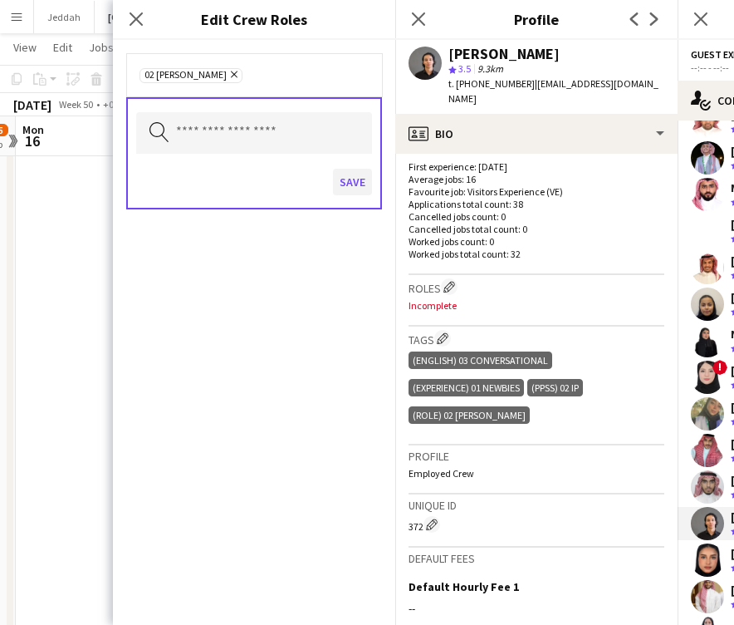
click at [350, 179] on button "Save" at bounding box center [352, 182] width 39 height 27
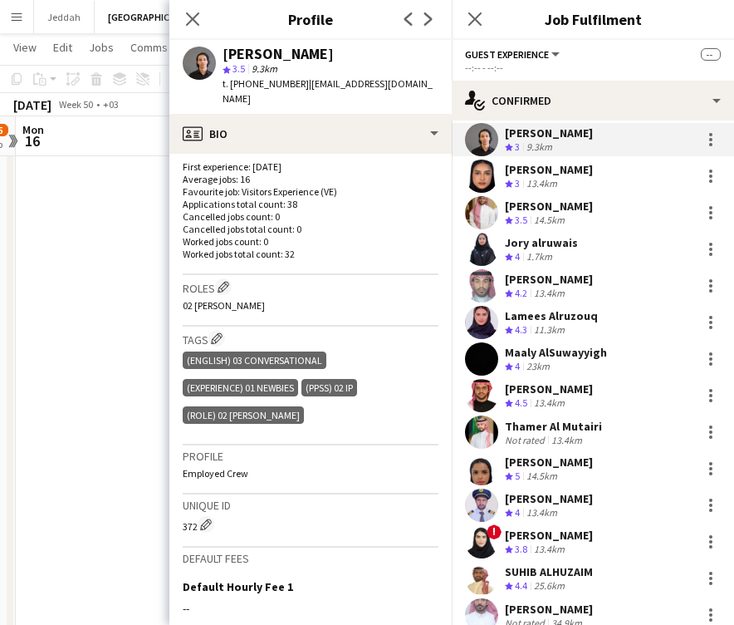
scroll to position [1972, 0]
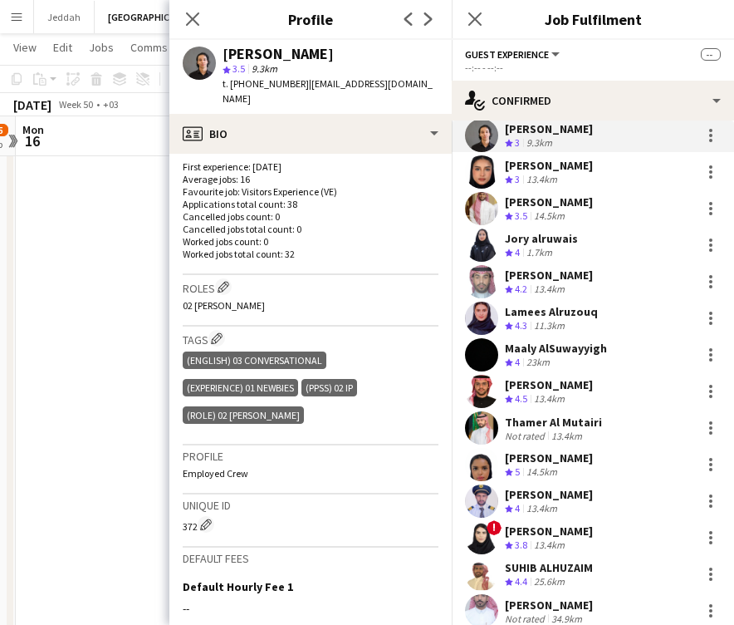
click at [483, 155] on app-user-avatar at bounding box center [481, 171] width 33 height 33
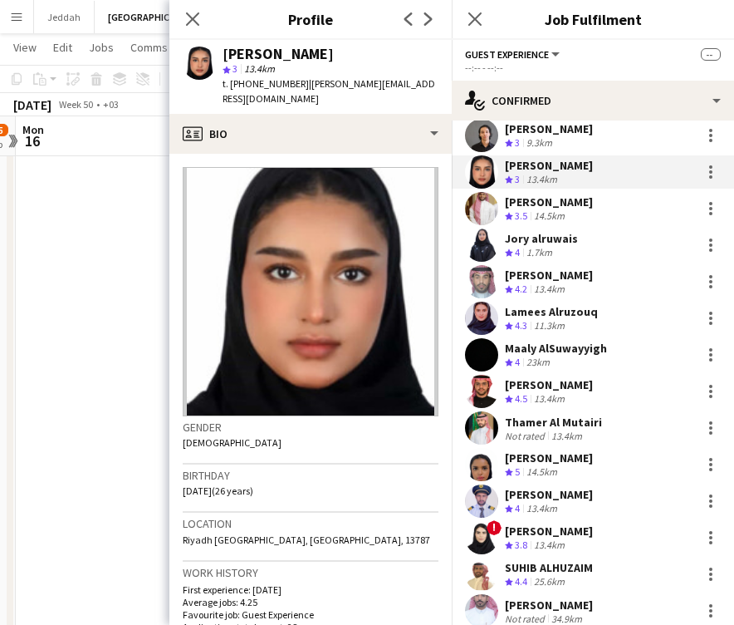
click at [248, 56] on div "[PERSON_NAME]" at bounding box center [278, 54] width 111 height 15
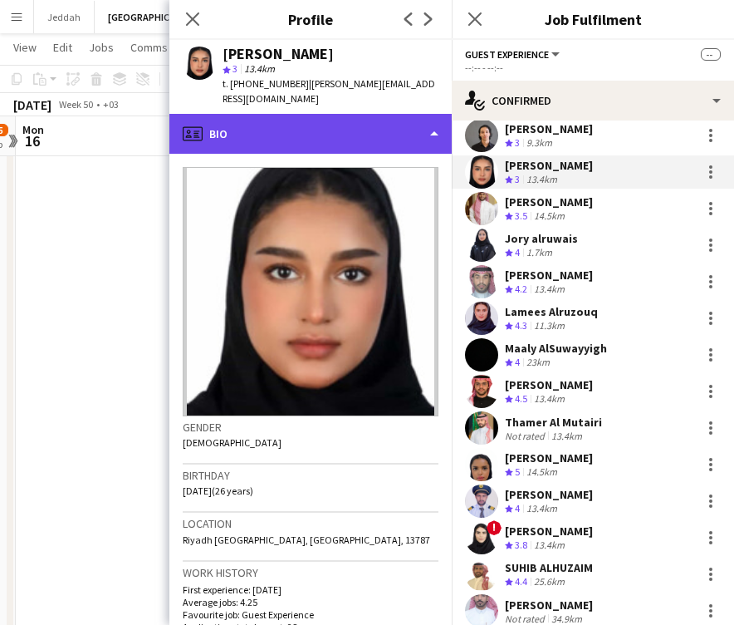
click at [273, 114] on div "profile Bio" at bounding box center [310, 134] width 282 height 40
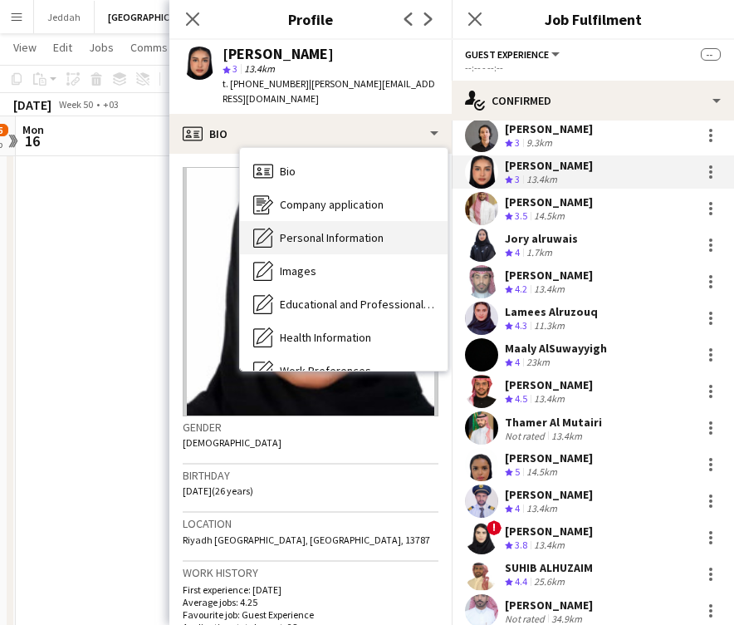
click at [297, 230] on span "Personal Information" at bounding box center [332, 237] width 104 height 15
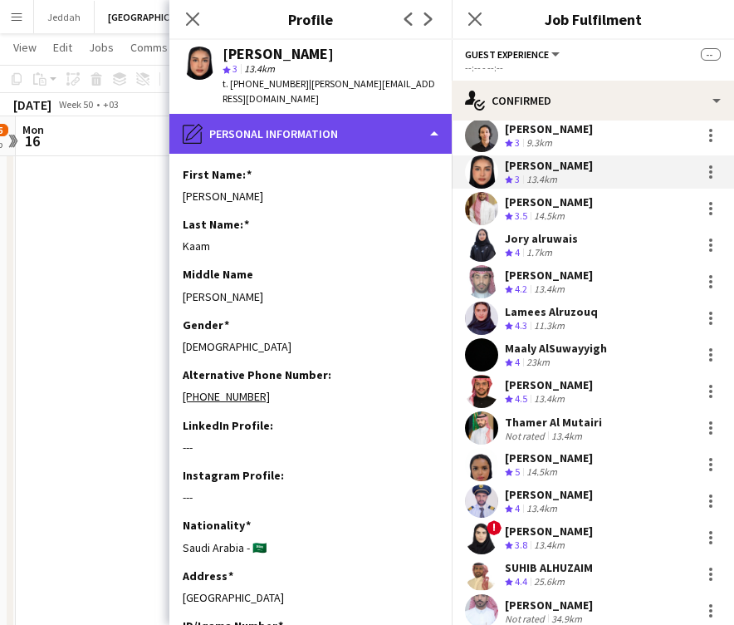
click at [287, 115] on div "pencil4 Personal Information" at bounding box center [310, 134] width 282 height 40
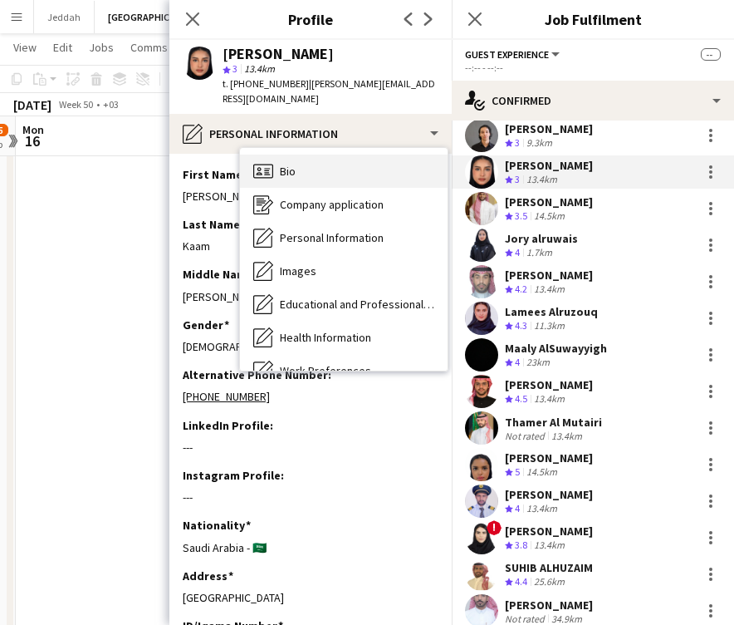
click at [287, 155] on div "Bio Bio" at bounding box center [344, 171] width 208 height 33
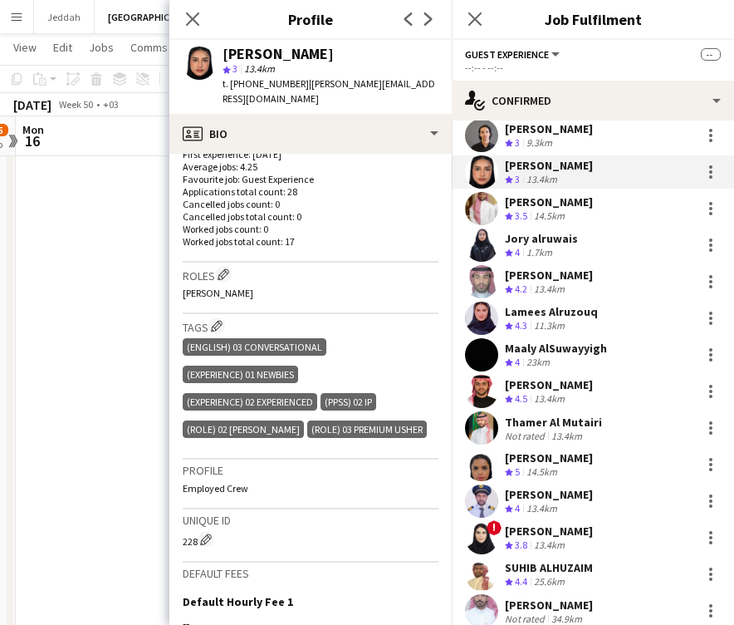
scroll to position [448, 0]
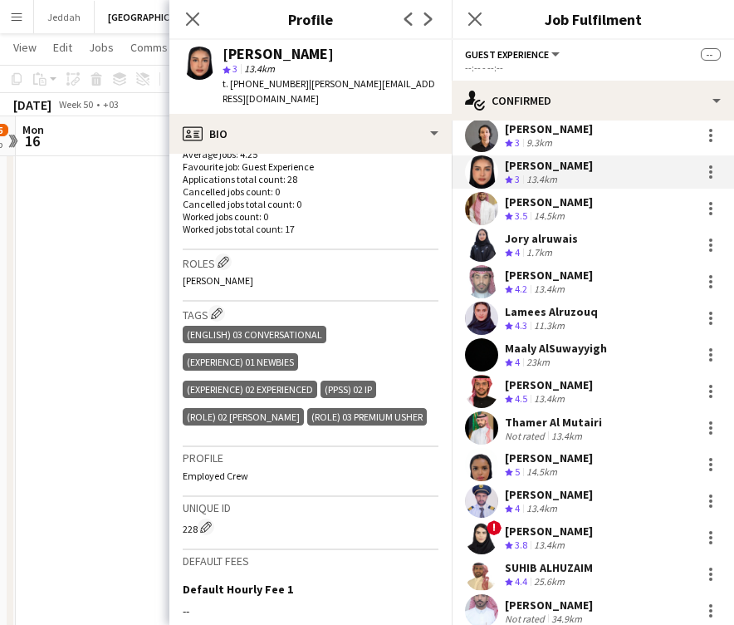
click at [486, 214] on app-user-avatar at bounding box center [481, 208] width 33 height 33
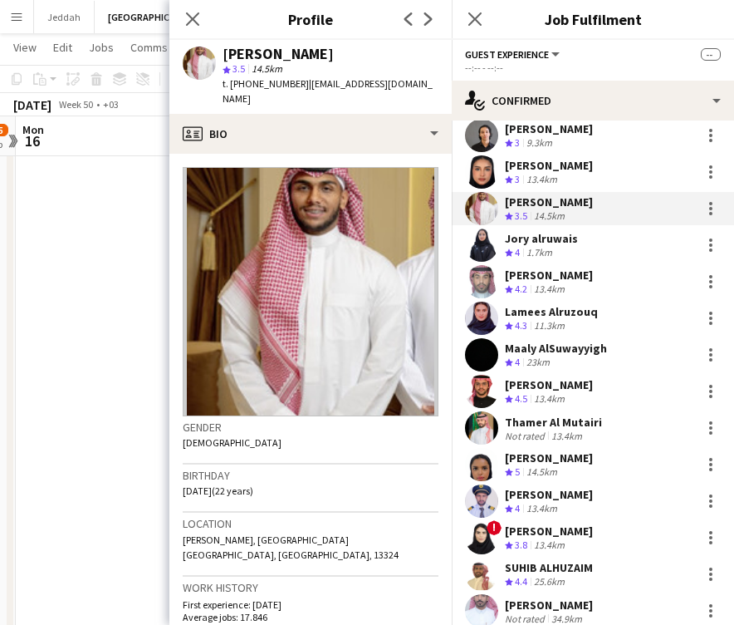
click at [246, 54] on div "[PERSON_NAME]" at bounding box center [278, 54] width 111 height 15
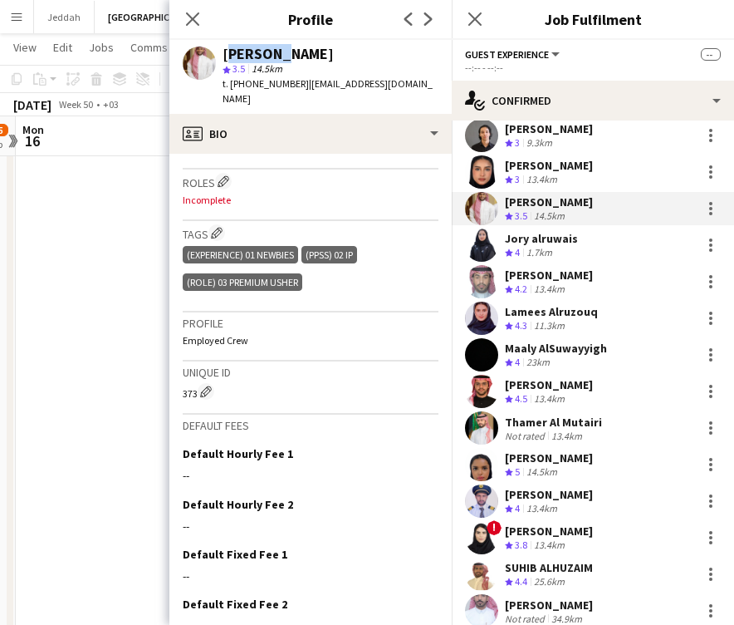
scroll to position [549, 0]
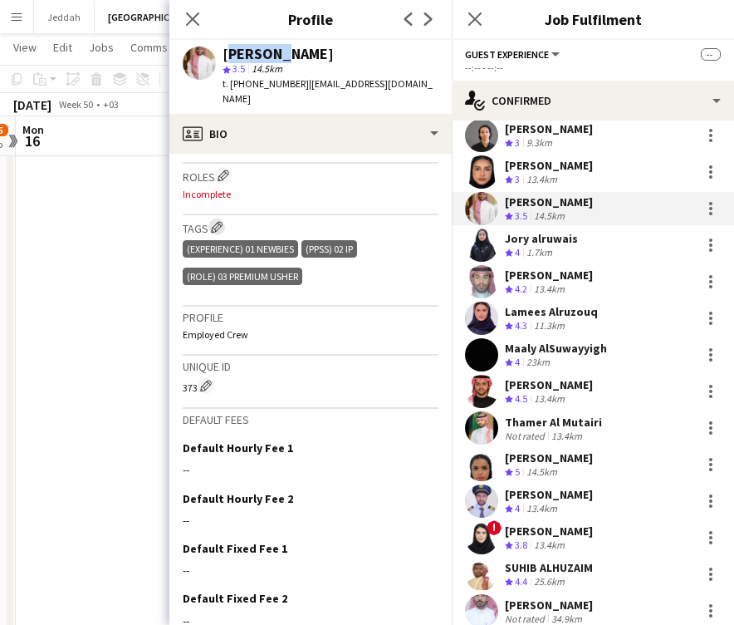
click at [218, 219] on button "Edit crew company tags" at bounding box center [217, 227] width 17 height 17
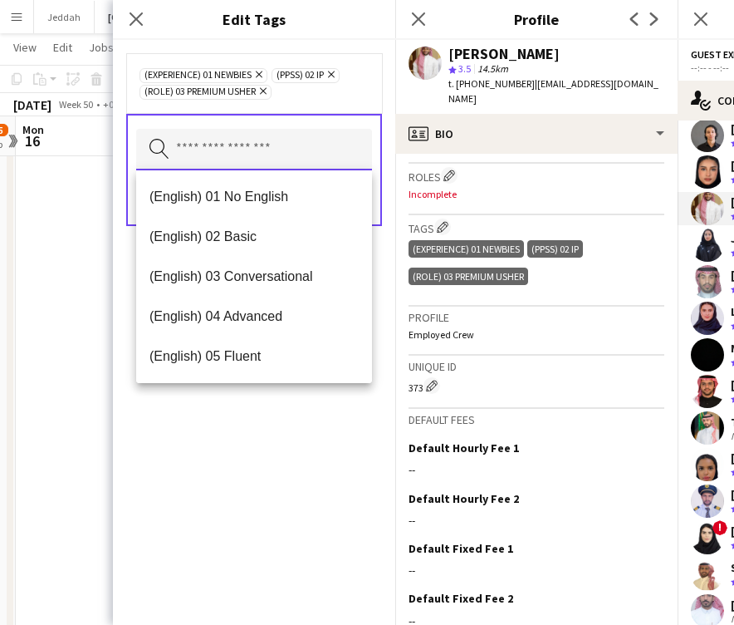
click at [235, 150] on input "text" at bounding box center [254, 150] width 236 height 42
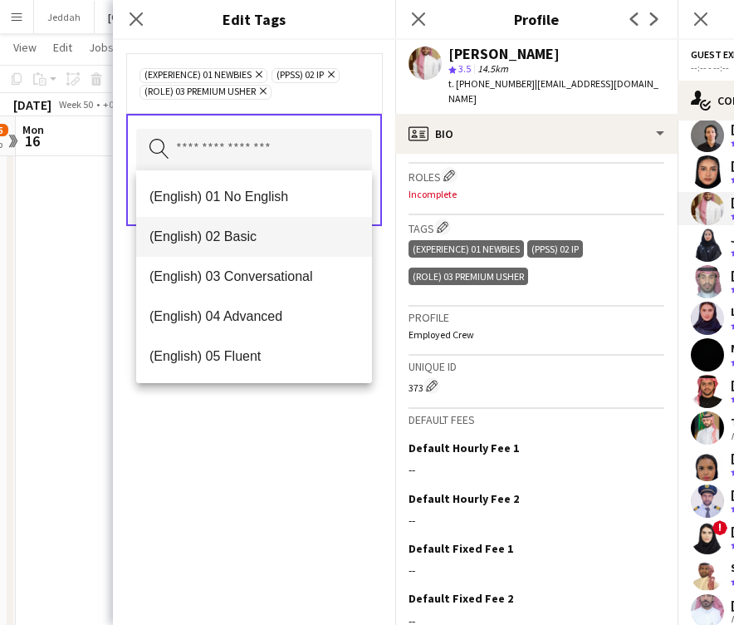
click at [242, 246] on mat-option "(English) 02 Basic" at bounding box center [254, 237] width 236 height 40
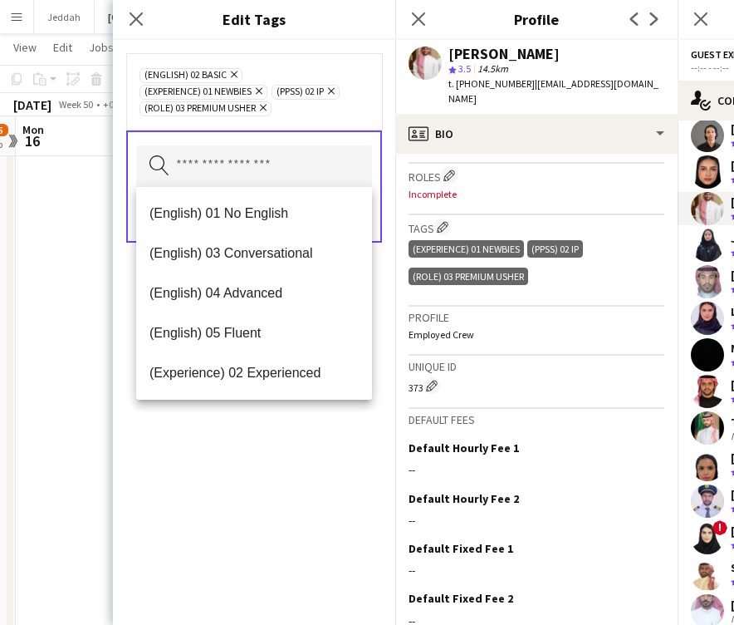
click at [286, 513] on div "(English) 02 Basic Remove (Experience) 01 Newbies Remove (PPSS) 02 IP Remove (R…" at bounding box center [254, 332] width 282 height 585
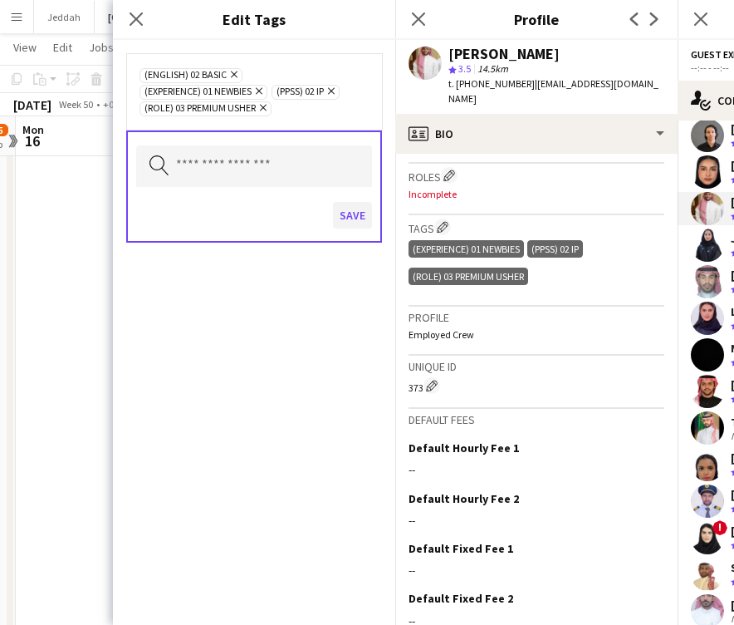
click at [356, 218] on button "Save" at bounding box center [352, 215] width 39 height 27
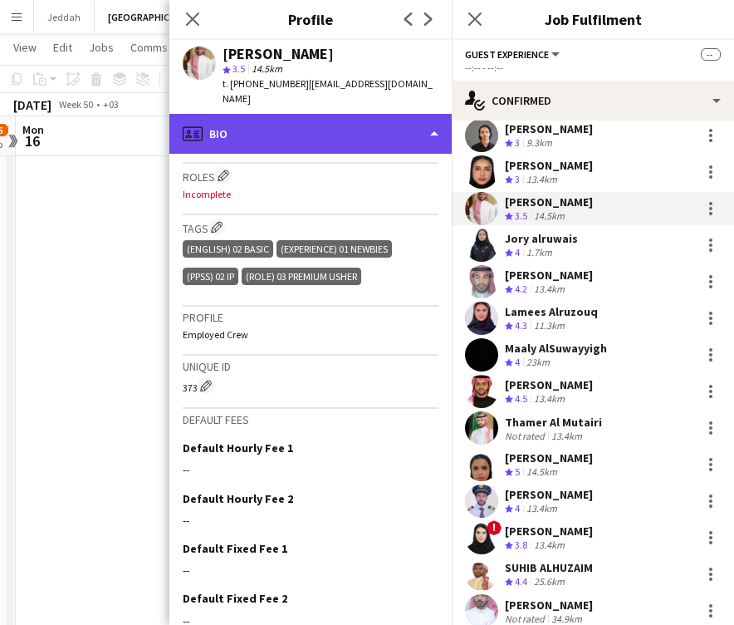
click at [292, 114] on div "profile Bio" at bounding box center [310, 134] width 282 height 40
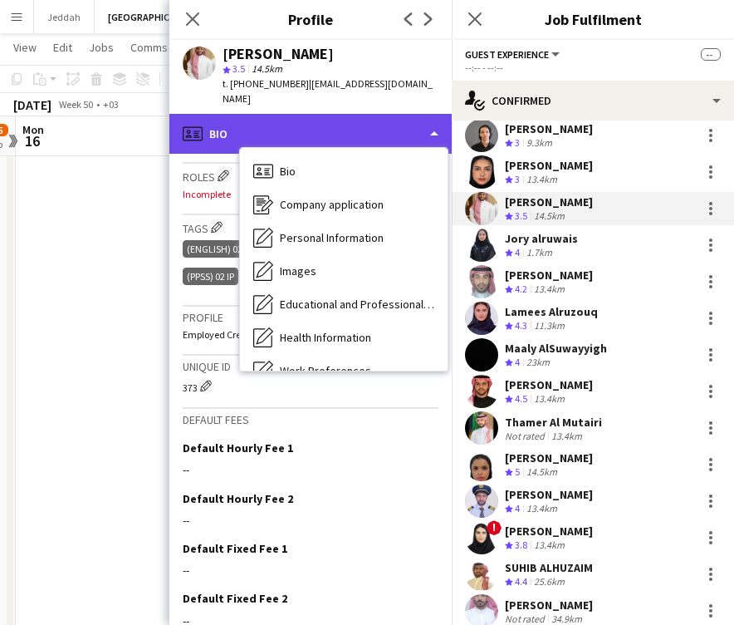
click at [206, 125] on div "profile Bio" at bounding box center [310, 134] width 282 height 40
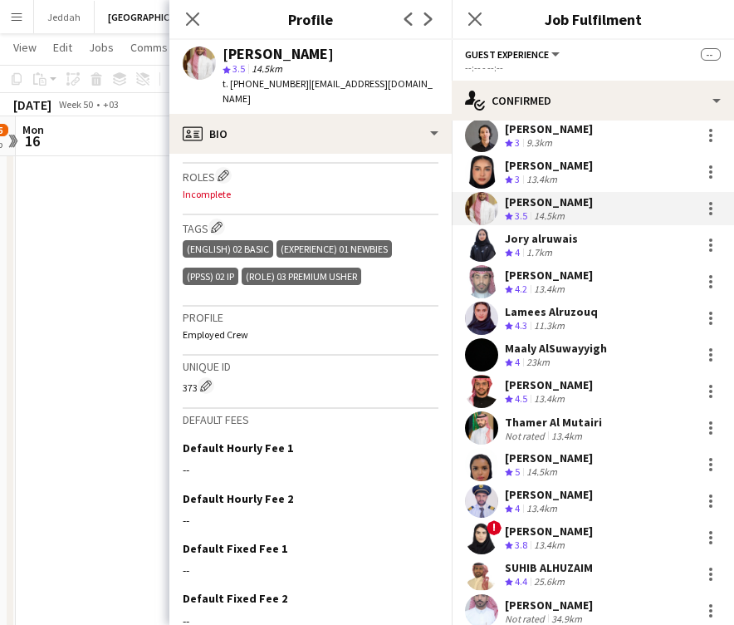
click at [219, 188] on p "Incomplete" at bounding box center [311, 194] width 256 height 12
click at [223, 169] on app-icon "Edit crew company roles" at bounding box center [224, 175] width 12 height 12
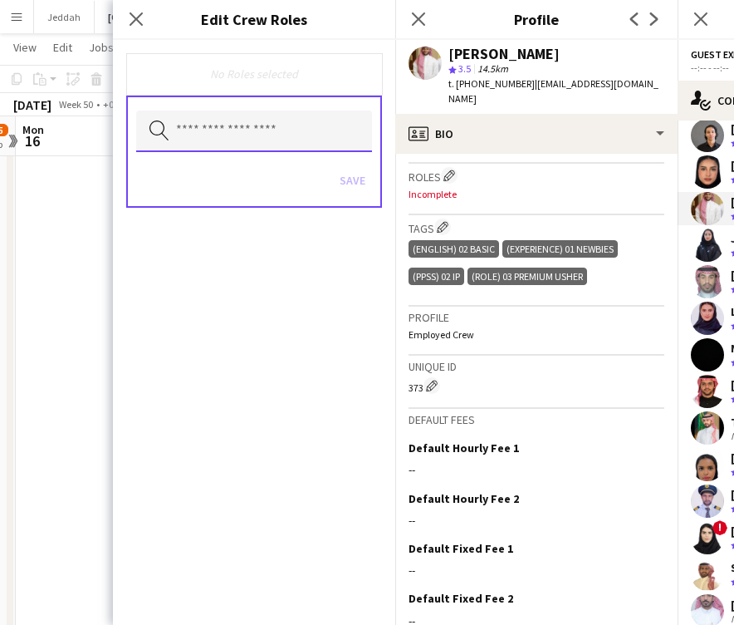
click at [228, 147] on input "text" at bounding box center [254, 132] width 236 height 42
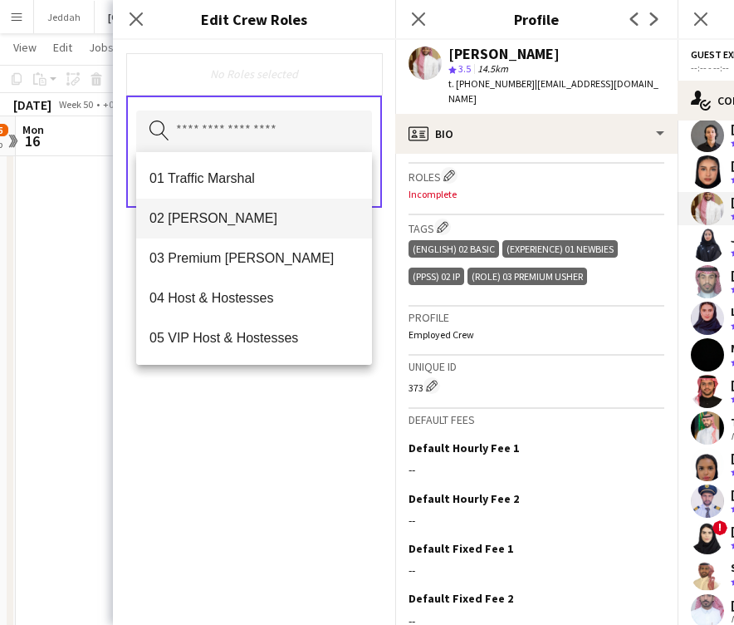
click at [229, 213] on span "02 [PERSON_NAME]" at bounding box center [254, 218] width 209 height 16
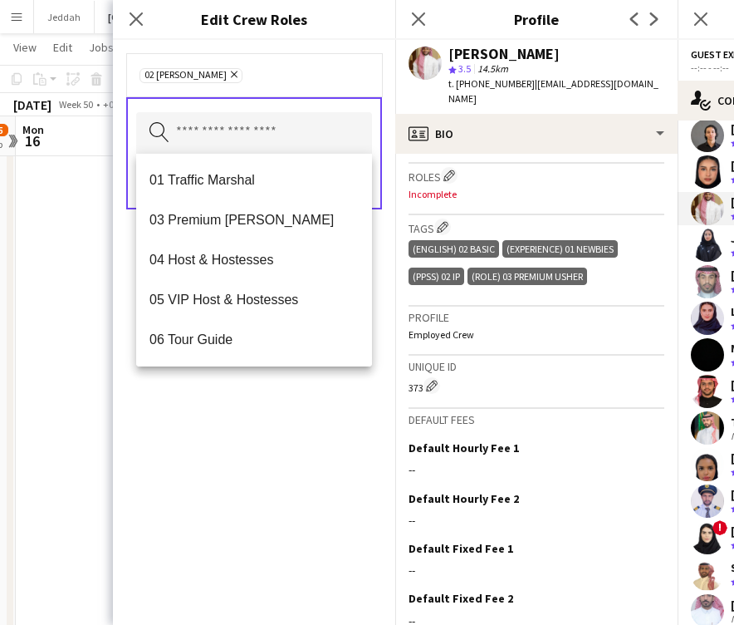
click at [269, 430] on div "02 [PERSON_NAME] Remove Search by role type Save" at bounding box center [254, 332] width 282 height 585
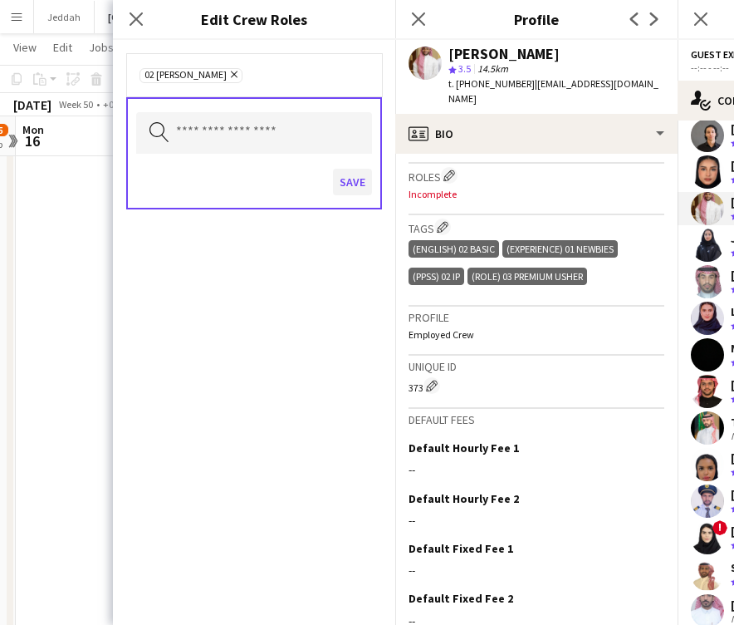
click at [348, 176] on button "Save" at bounding box center [352, 182] width 39 height 27
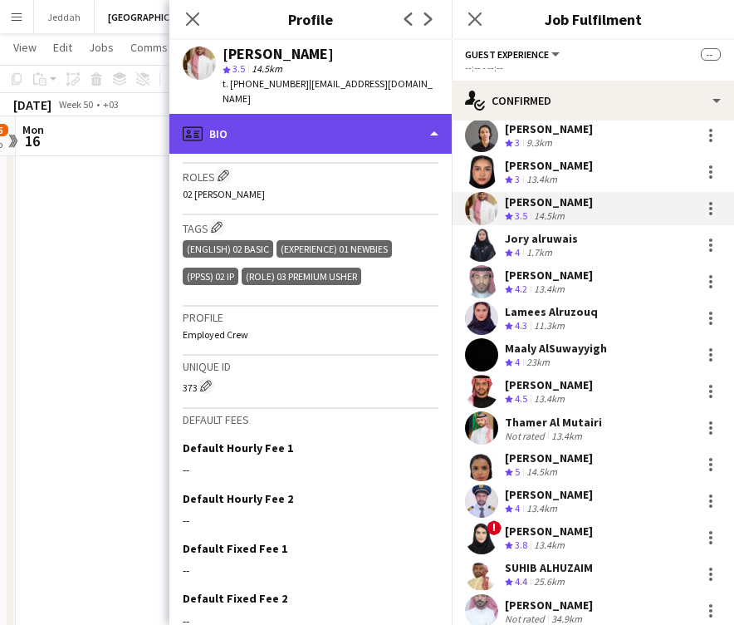
click at [330, 119] on div "profile Bio" at bounding box center [310, 134] width 282 height 40
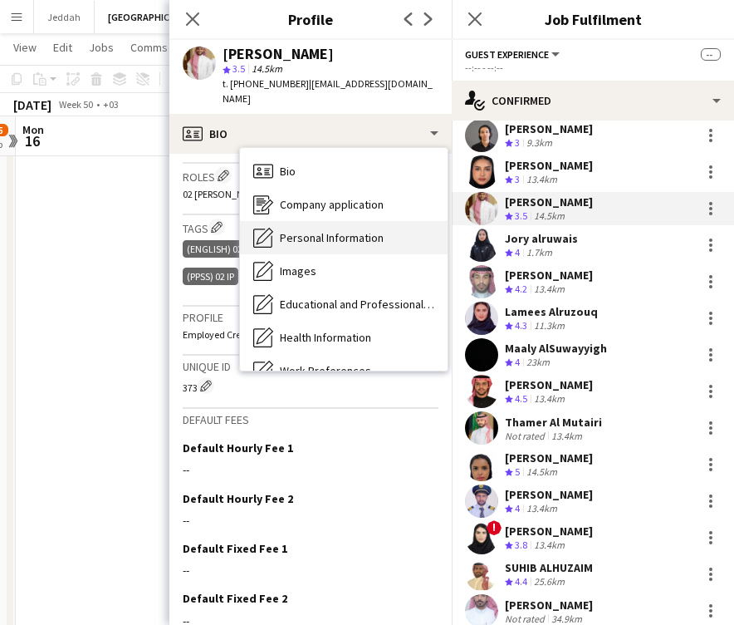
click at [332, 230] on span "Personal Information" at bounding box center [332, 237] width 104 height 15
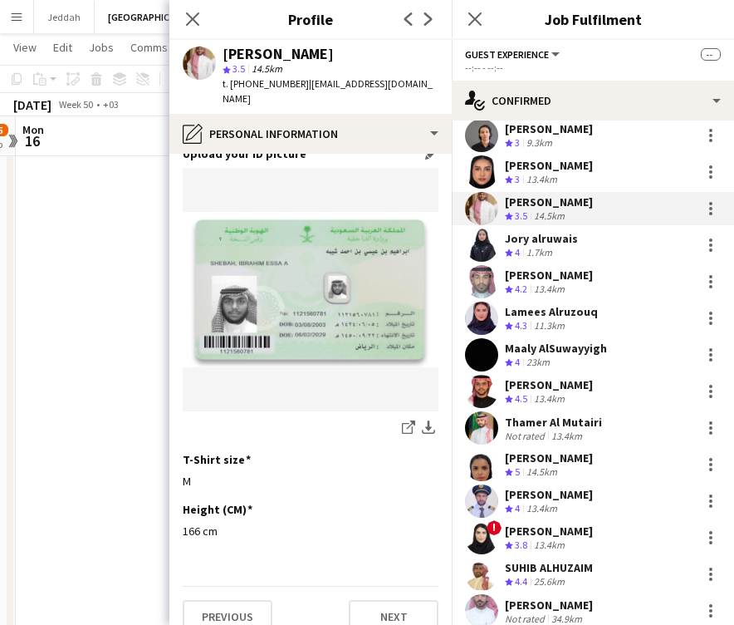
scroll to position [823, 0]
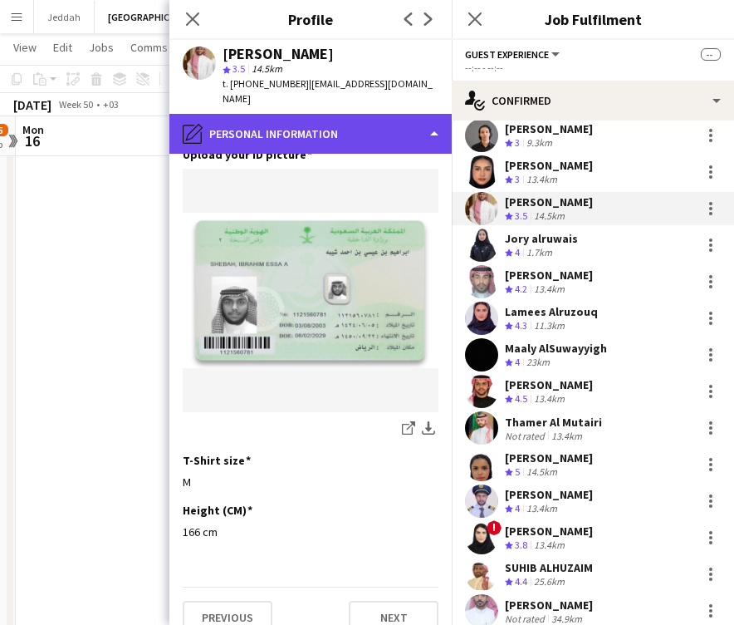
click at [316, 130] on div "pencil4 Personal Information" at bounding box center [310, 134] width 282 height 40
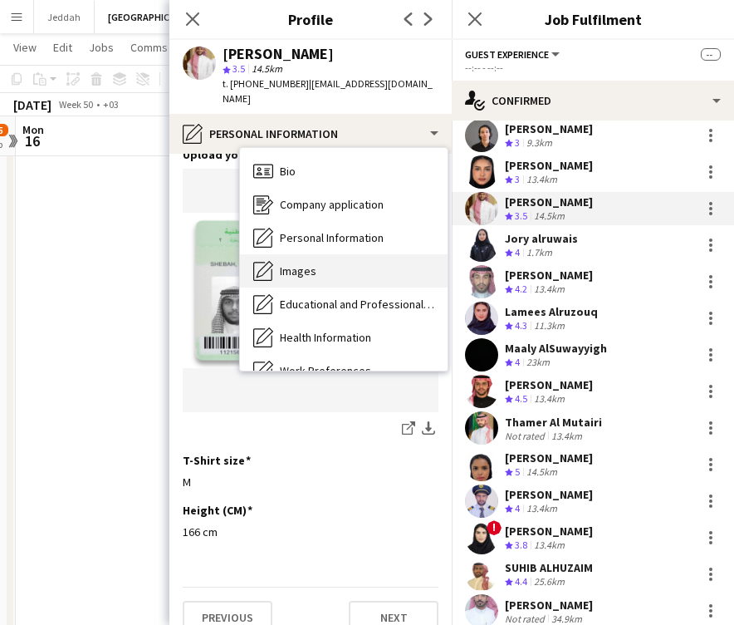
click at [312, 263] on span "Images" at bounding box center [298, 270] width 37 height 15
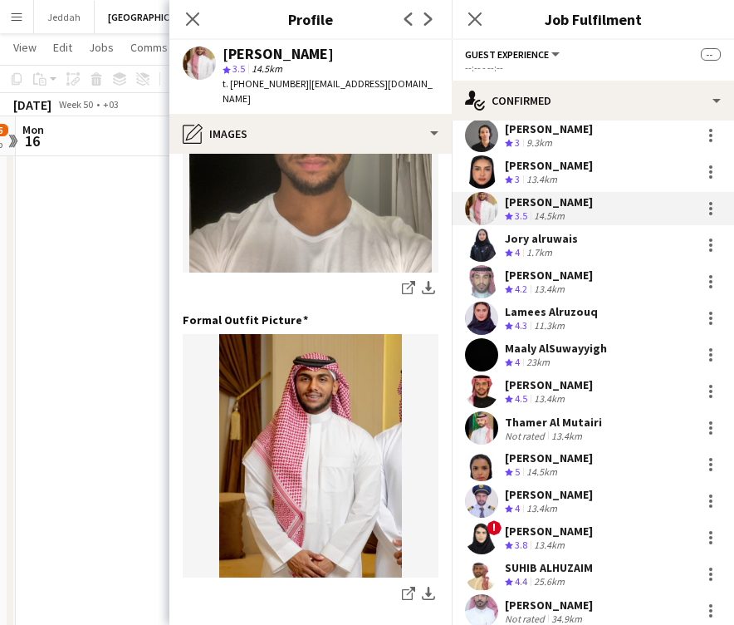
scroll to position [470, 0]
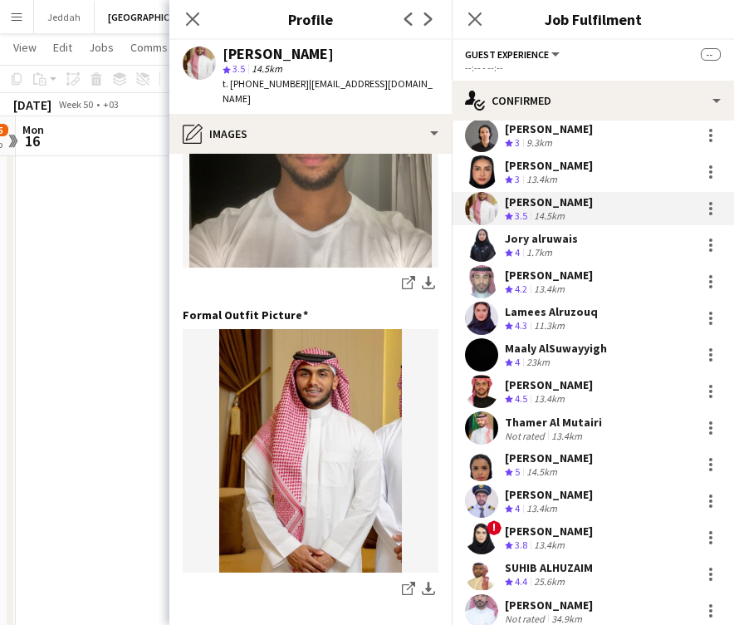
click at [483, 234] on app-user-avatar at bounding box center [481, 244] width 33 height 33
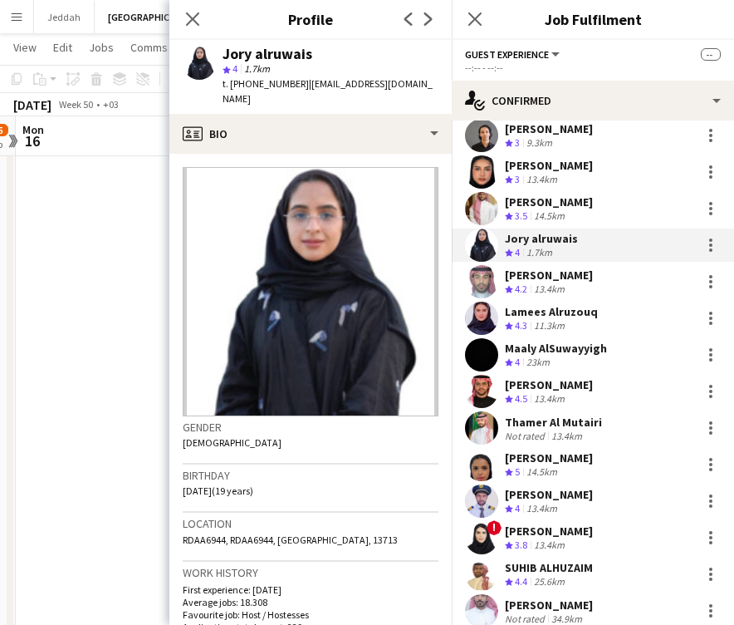
click at [235, 55] on div "Jory alruwais" at bounding box center [268, 54] width 90 height 15
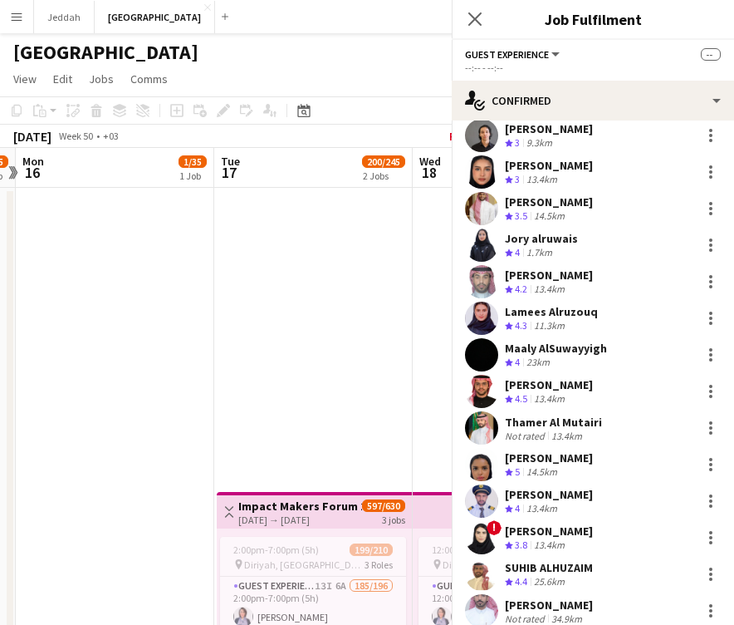
scroll to position [451, 0]
click at [486, 242] on app-user-avatar at bounding box center [481, 244] width 33 height 33
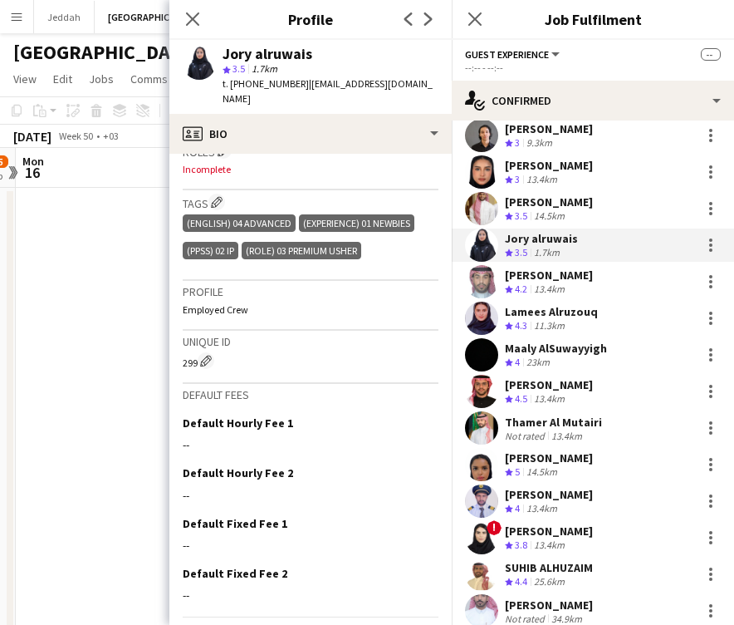
scroll to position [521, 0]
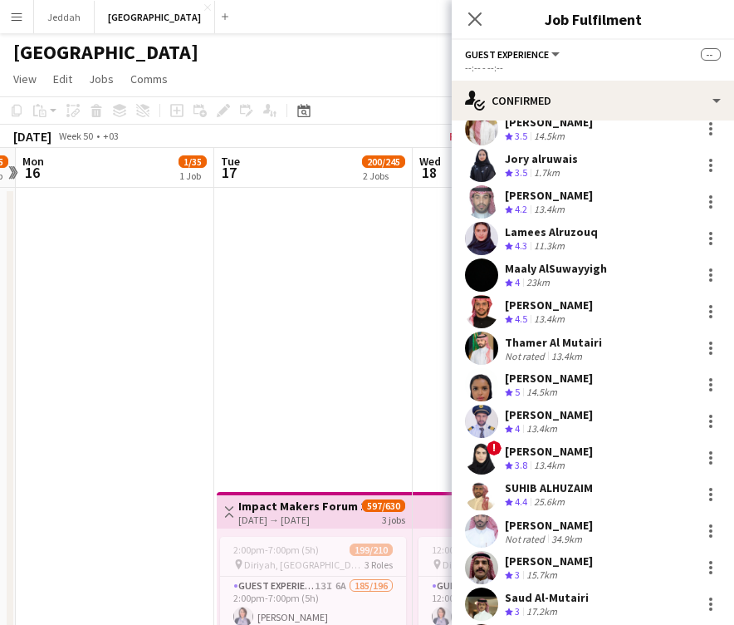
scroll to position [2056, 0]
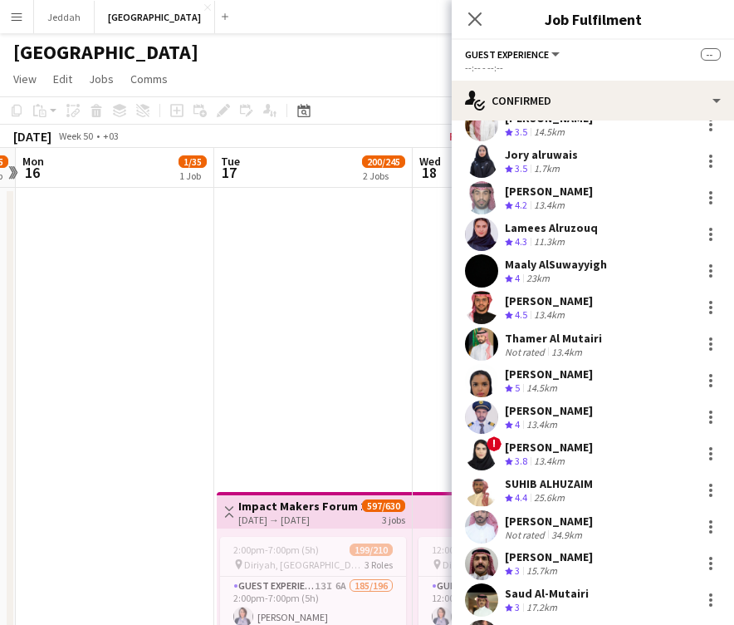
click at [487, 148] on app-user-avatar at bounding box center [481, 161] width 33 height 33
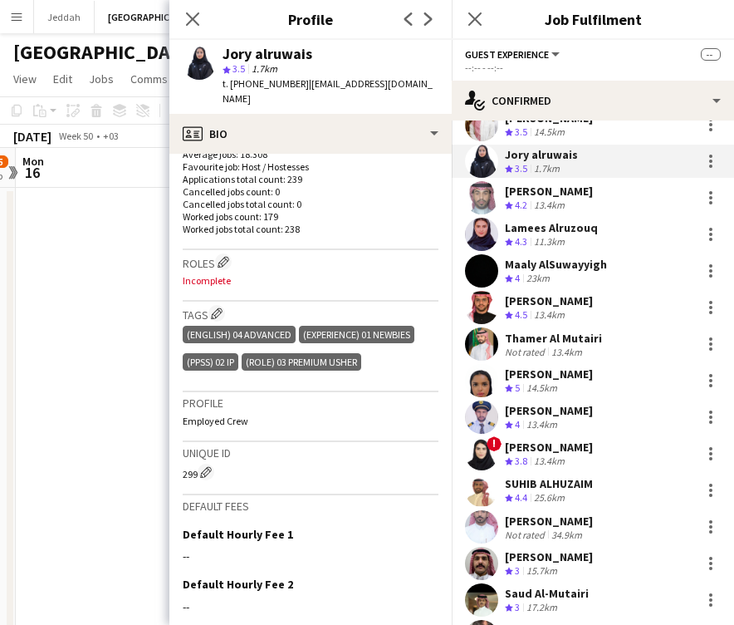
scroll to position [437, 0]
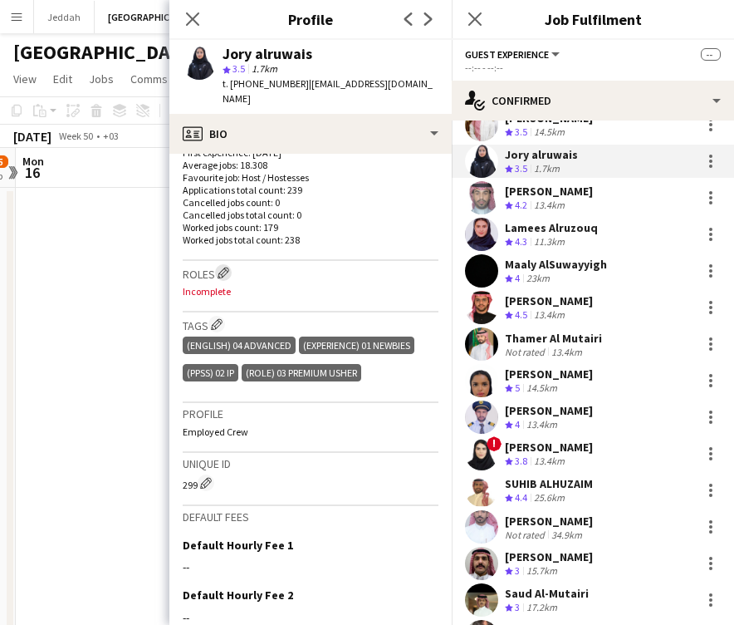
click at [224, 267] on app-icon "Edit crew company roles" at bounding box center [224, 273] width 12 height 12
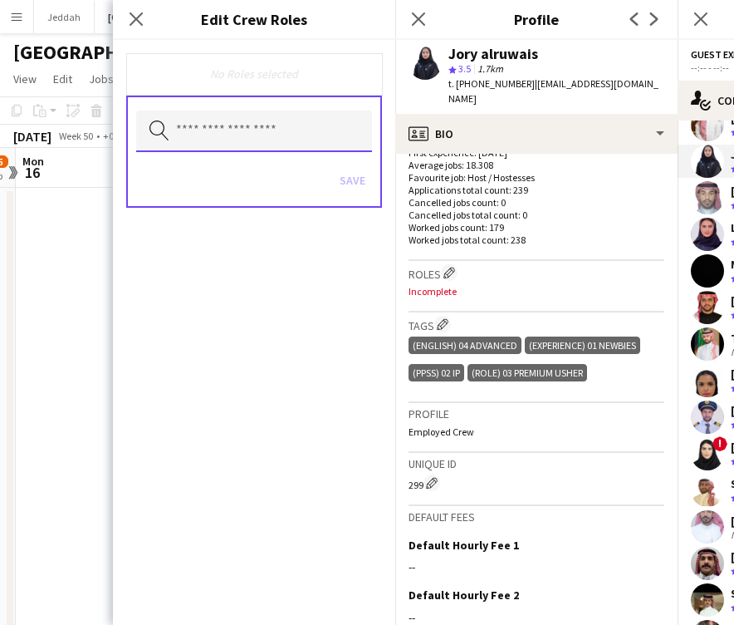
click at [225, 128] on input "text" at bounding box center [254, 132] width 236 height 42
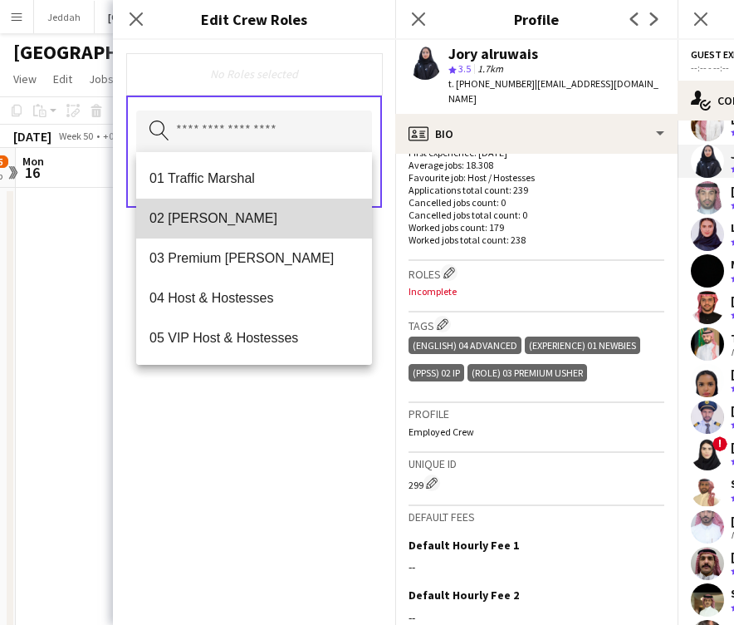
click at [233, 227] on mat-option "02 [PERSON_NAME]" at bounding box center [254, 219] width 236 height 40
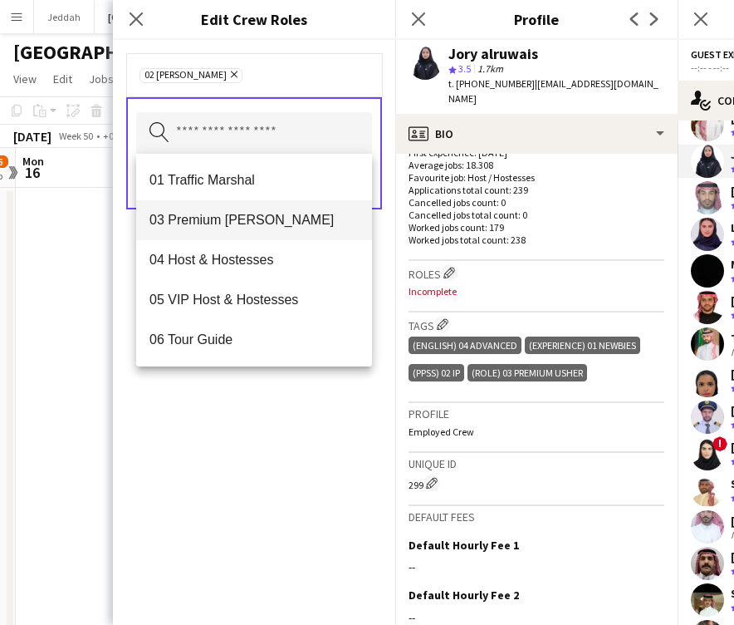
click at [234, 220] on span "03 Premium [PERSON_NAME]" at bounding box center [254, 220] width 209 height 16
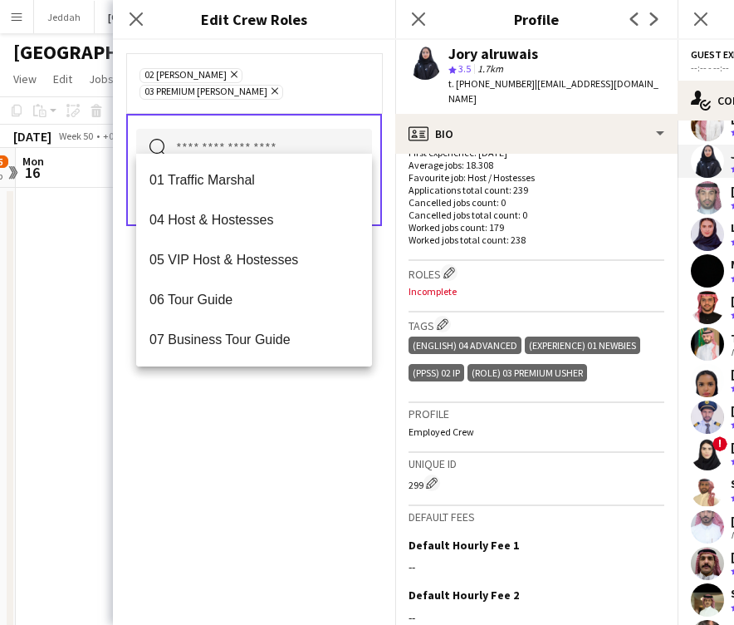
click at [259, 421] on div "02 [PERSON_NAME] Remove 03 Premium [PERSON_NAME] Remove Search by role type Save" at bounding box center [254, 332] width 282 height 585
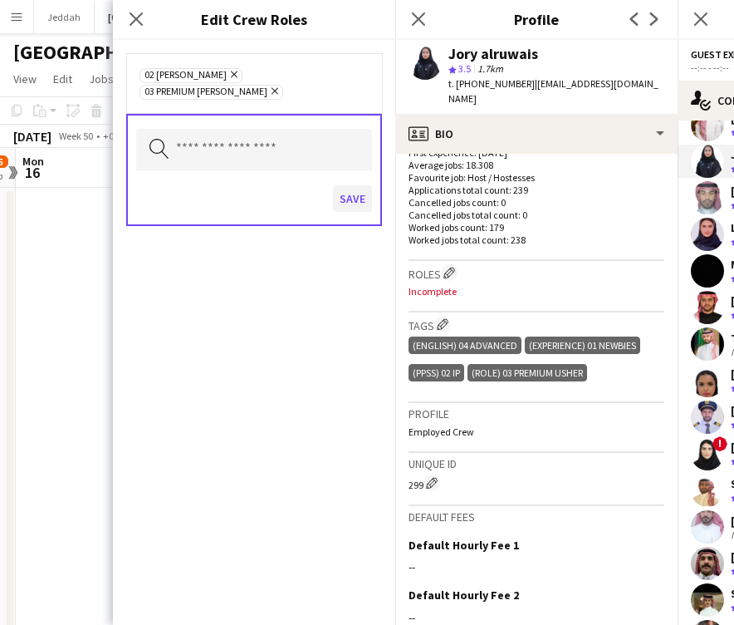
click at [347, 185] on button "Save" at bounding box center [352, 198] width 39 height 27
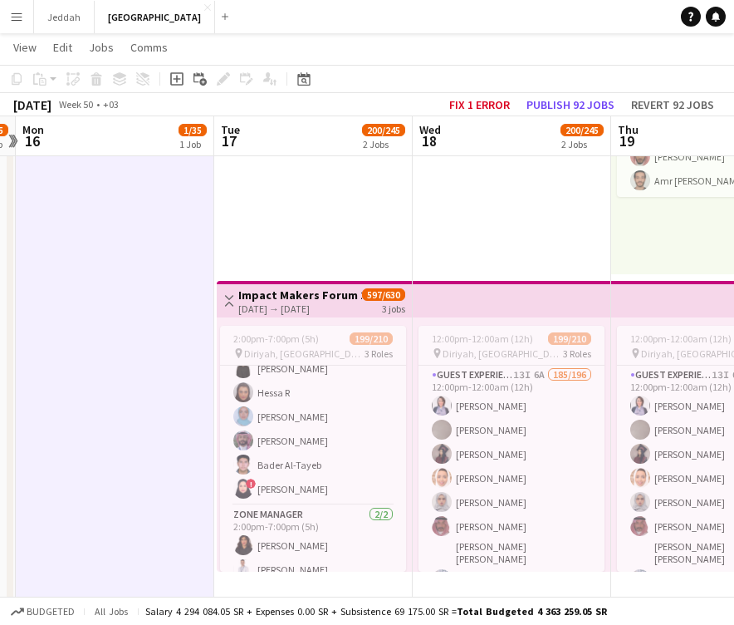
scroll to position [4956, 0]
click at [307, 543] on app-card-role "Zone Manager [DATE] 2:00pm-7:00pm (5h) [PERSON_NAME] [PERSON_NAME]" at bounding box center [313, 546] width 186 height 81
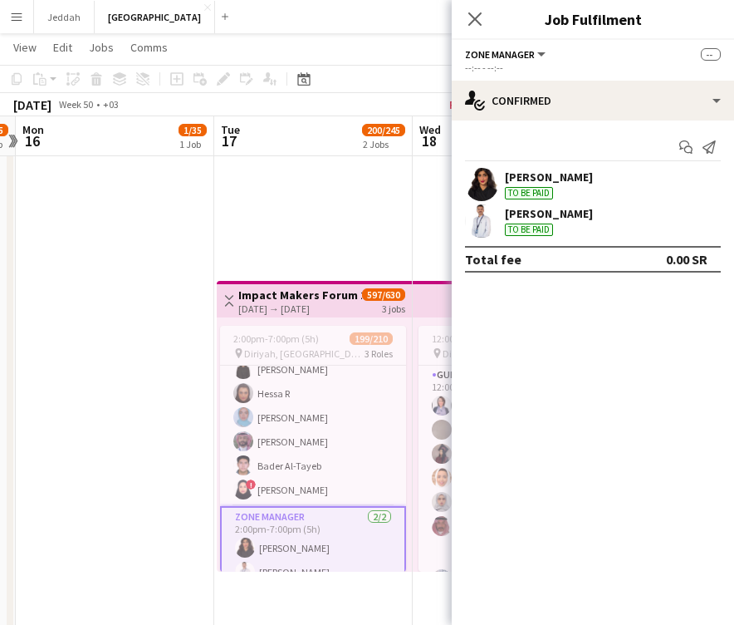
click at [479, 179] on app-user-avatar at bounding box center [481, 184] width 33 height 33
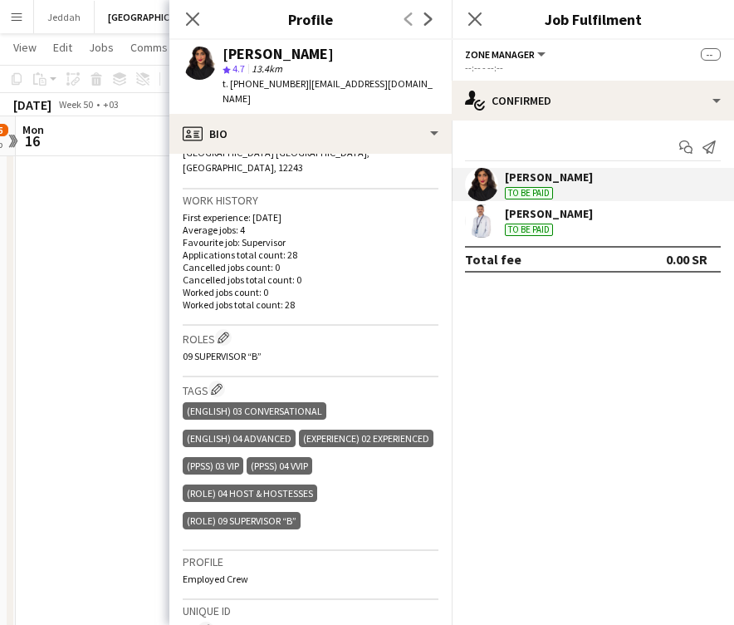
scroll to position [391, 0]
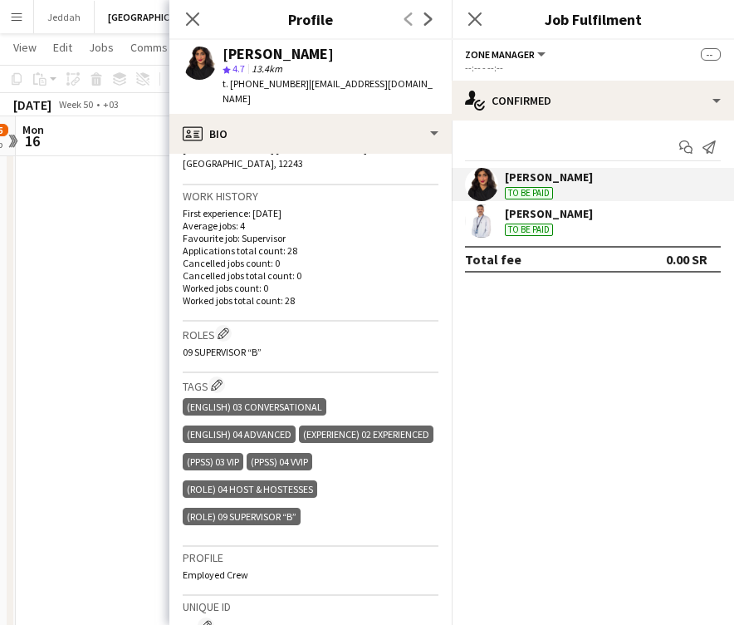
click at [514, 217] on div "[PERSON_NAME]" at bounding box center [549, 213] width 88 height 15
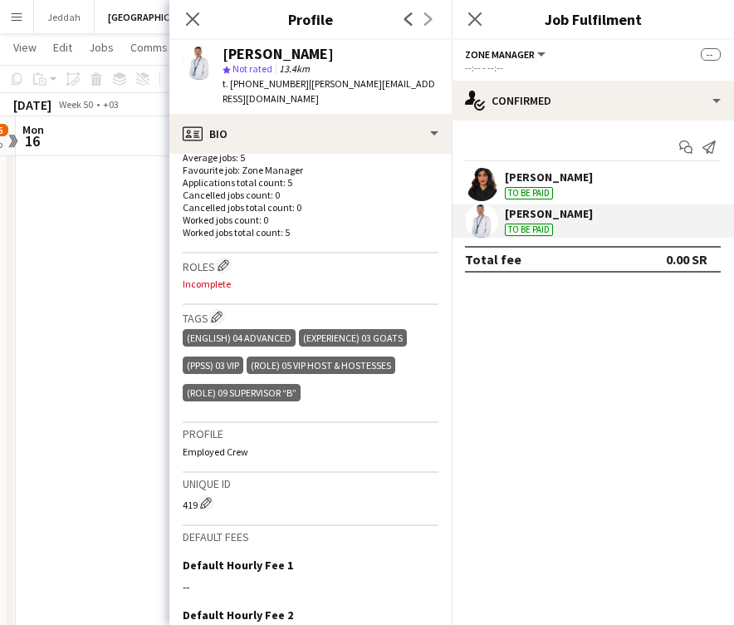
scroll to position [444, 0]
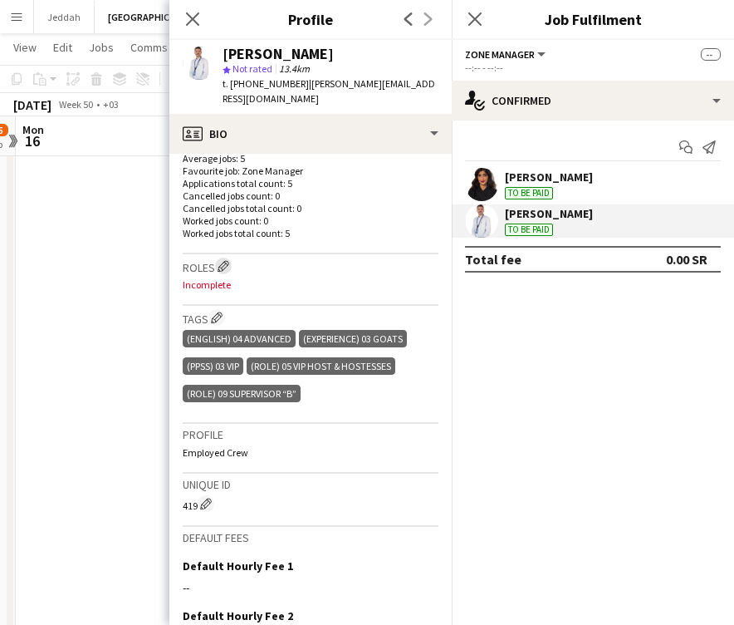
click at [223, 260] on app-icon "Edit crew company roles" at bounding box center [224, 266] width 12 height 12
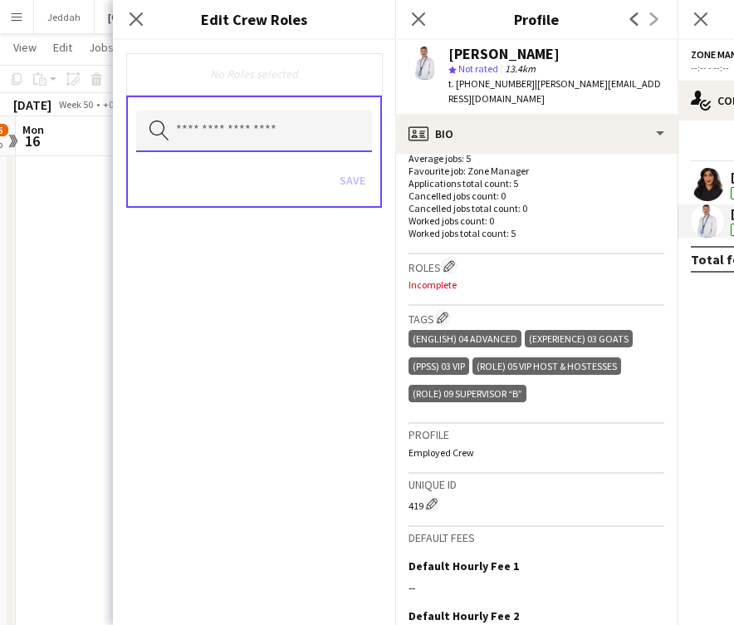
click at [250, 145] on input "text" at bounding box center [254, 132] width 236 height 42
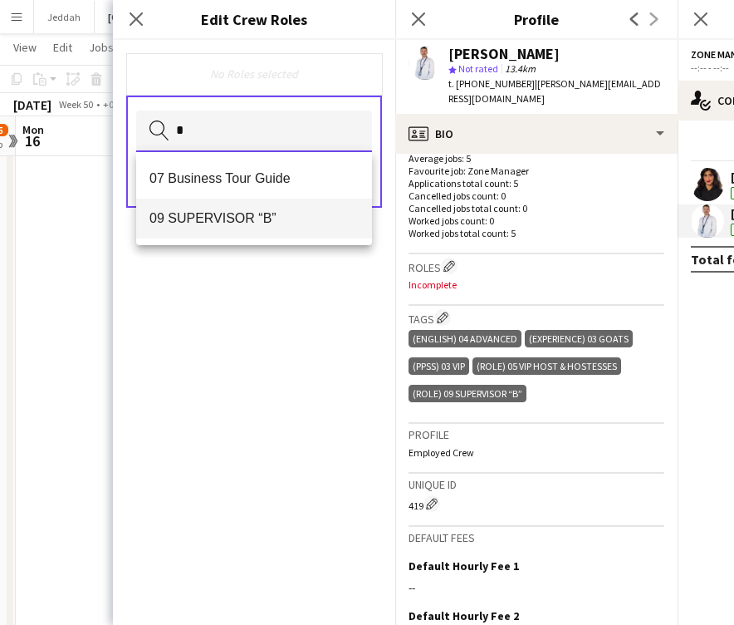
type input "*"
click at [234, 200] on mat-option "09 SUPERVISOR “B”" at bounding box center [254, 219] width 236 height 40
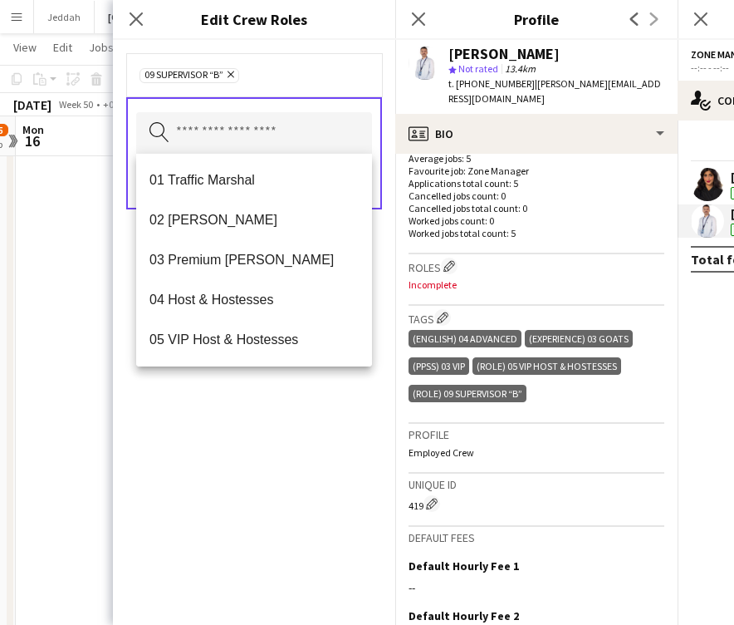
click at [287, 434] on div "09 SUPERVISOR “B” Remove Search by role type Save" at bounding box center [254, 332] width 282 height 585
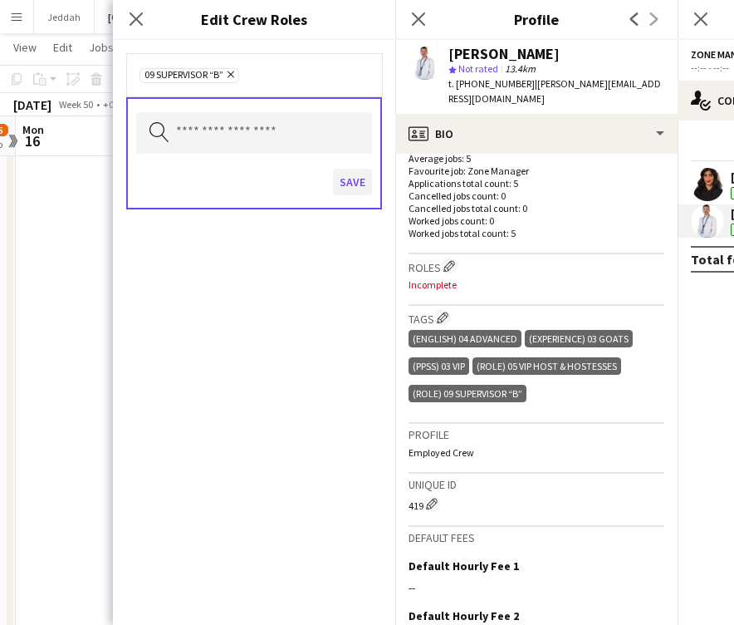
click at [351, 178] on button "Save" at bounding box center [352, 182] width 39 height 27
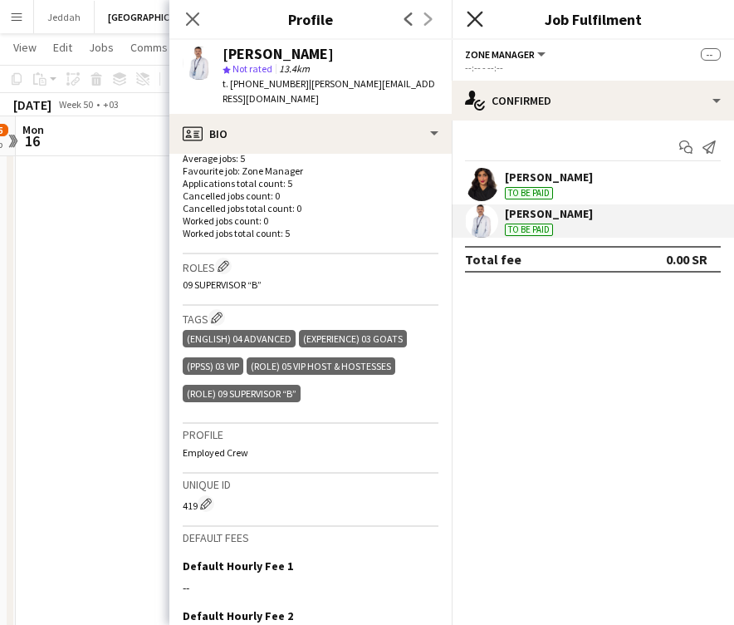
click at [474, 24] on icon "Close pop-in" at bounding box center [475, 19] width 16 height 16
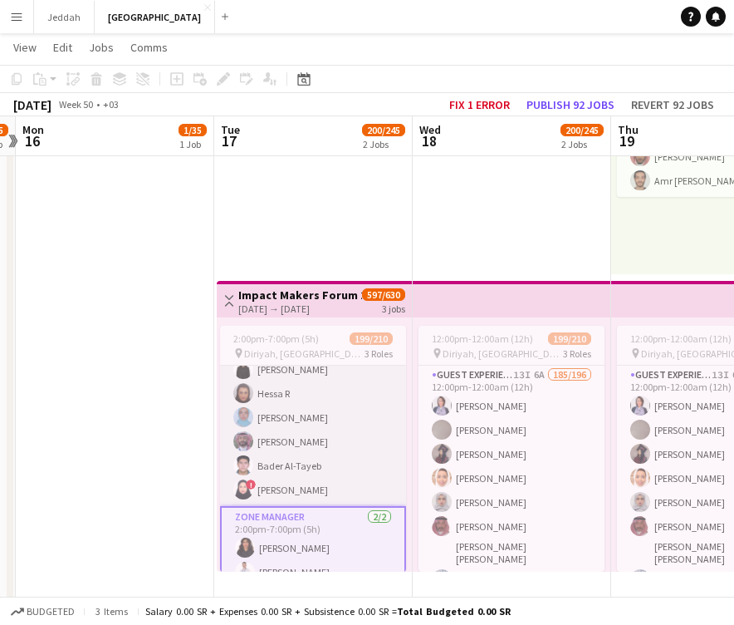
click at [307, 421] on app-card-role "Supervisor [DATE] 2:00pm-7:00pm (5h) MAHMOUD ABUSEARIAH [PERSON_NAME] [PERSON_N…" at bounding box center [313, 345] width 186 height 322
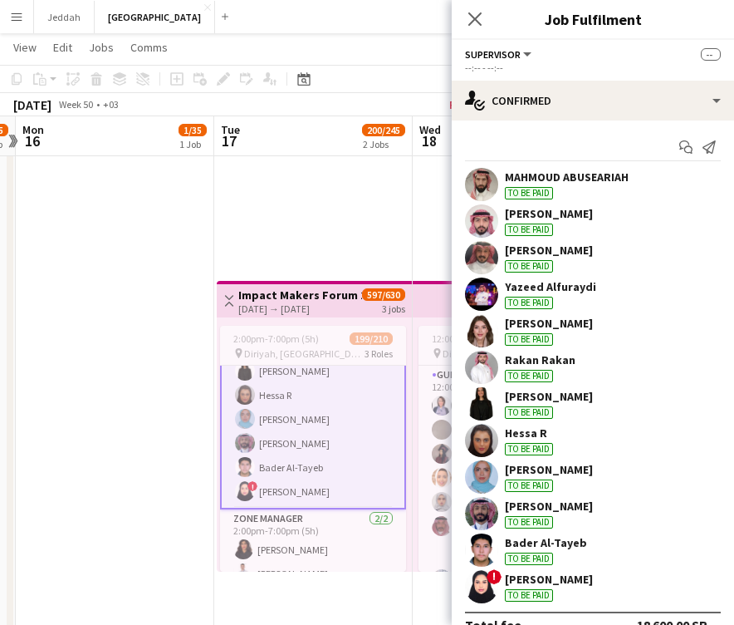
click at [486, 184] on app-user-avatar at bounding box center [481, 184] width 33 height 33
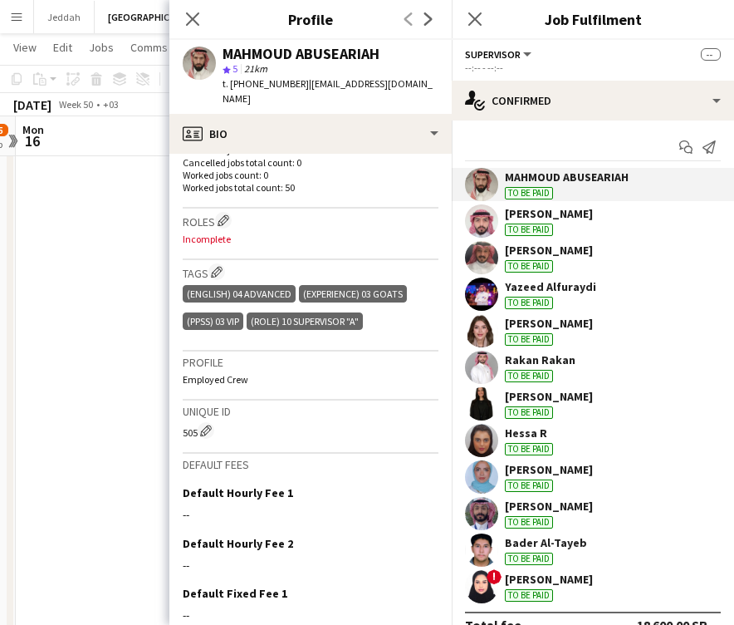
scroll to position [521, 0]
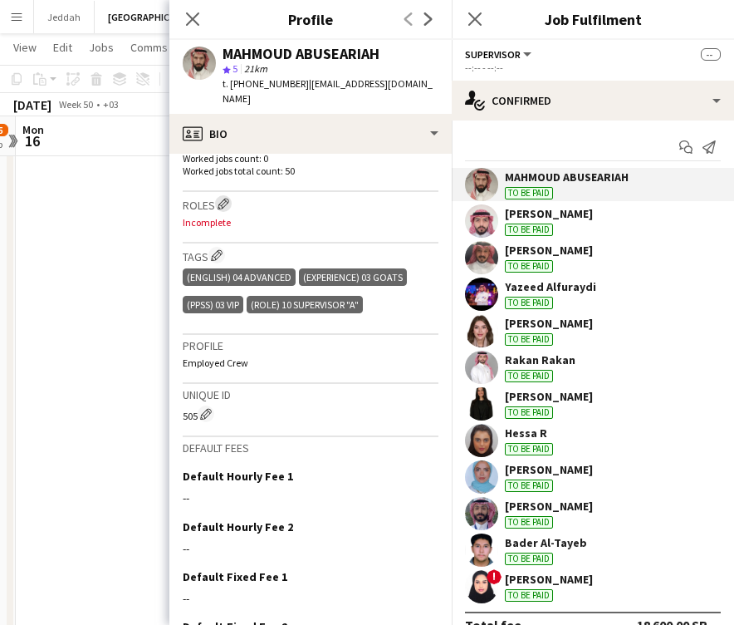
click at [223, 207] on app-icon "Edit crew company roles" at bounding box center [224, 204] width 12 height 12
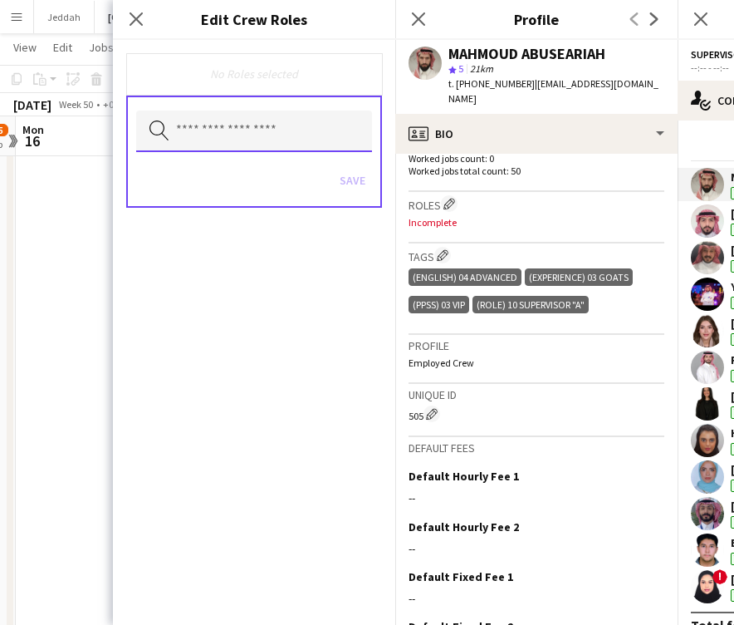
click at [229, 135] on input "text" at bounding box center [254, 132] width 236 height 42
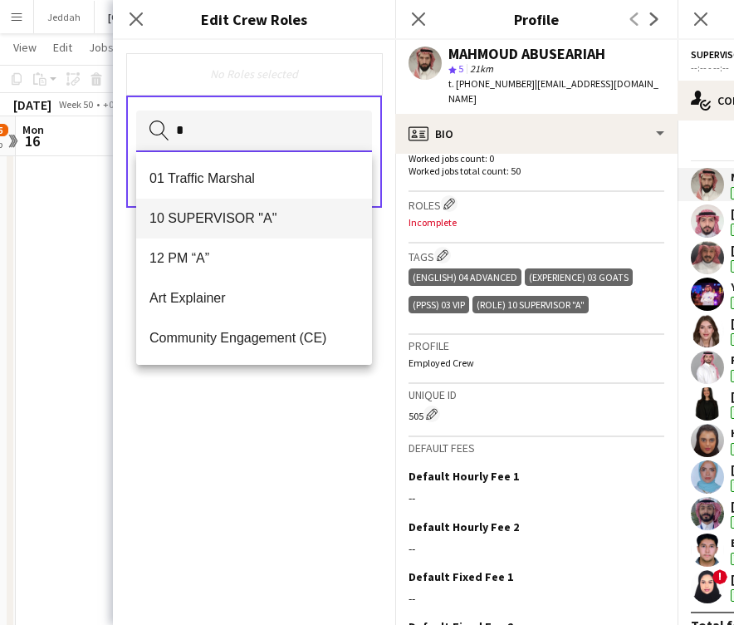
type input "*"
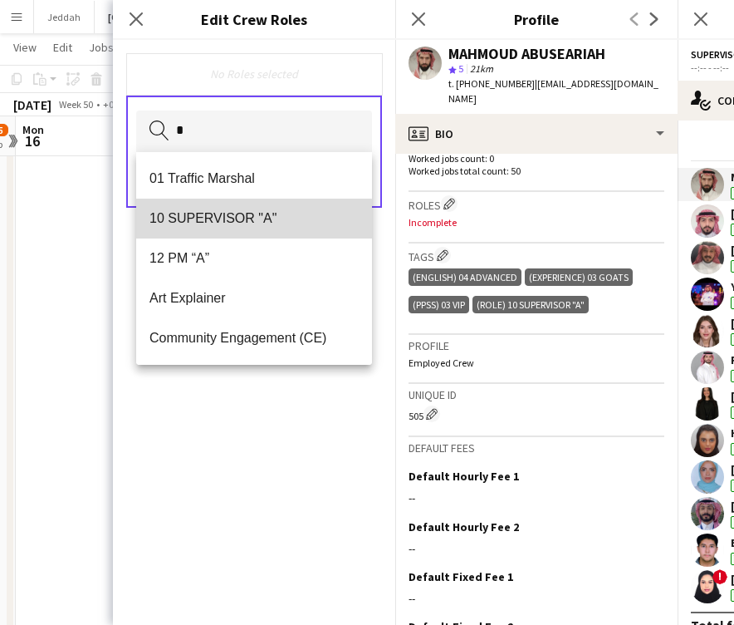
click at [230, 221] on span "10 SUPERVISOR "A"" at bounding box center [254, 218] width 209 height 16
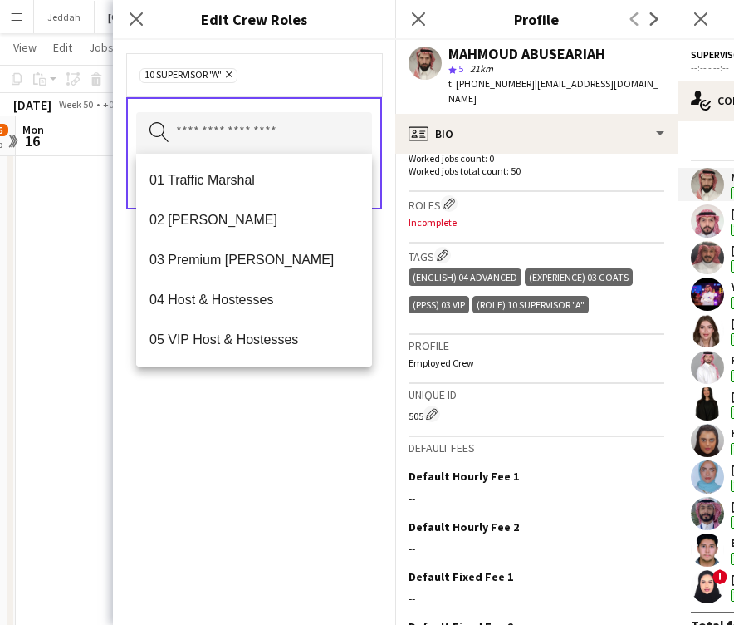
click at [235, 452] on div "10 SUPERVISOR "A" Remove Search by role type Save" at bounding box center [254, 332] width 282 height 585
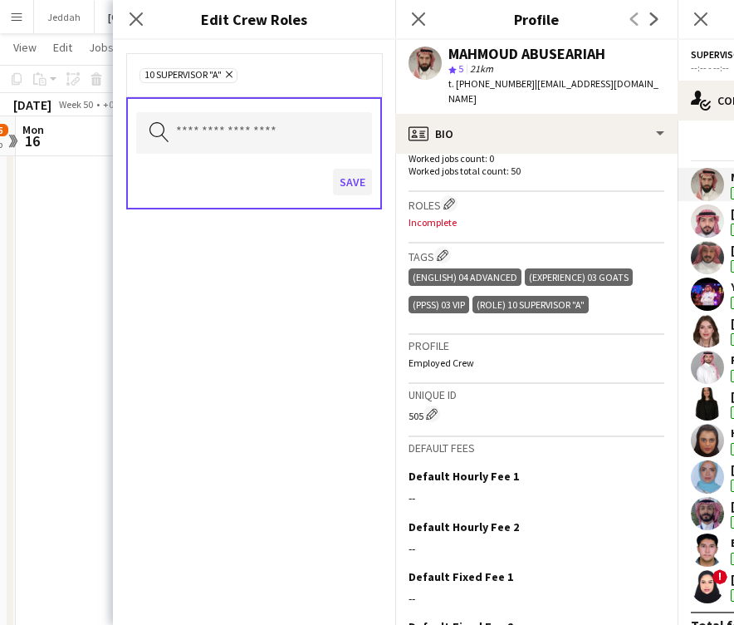
click at [344, 187] on button "Save" at bounding box center [352, 182] width 39 height 27
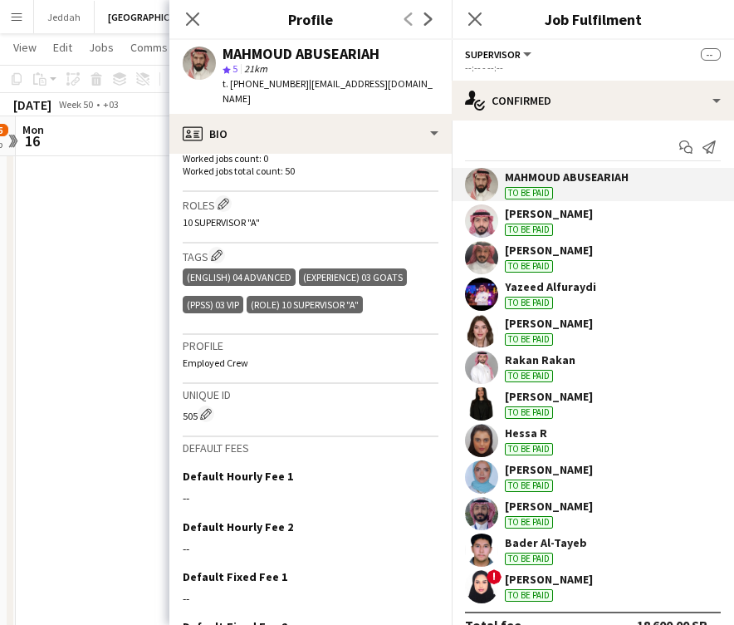
click at [474, 222] on app-user-avatar at bounding box center [481, 220] width 33 height 33
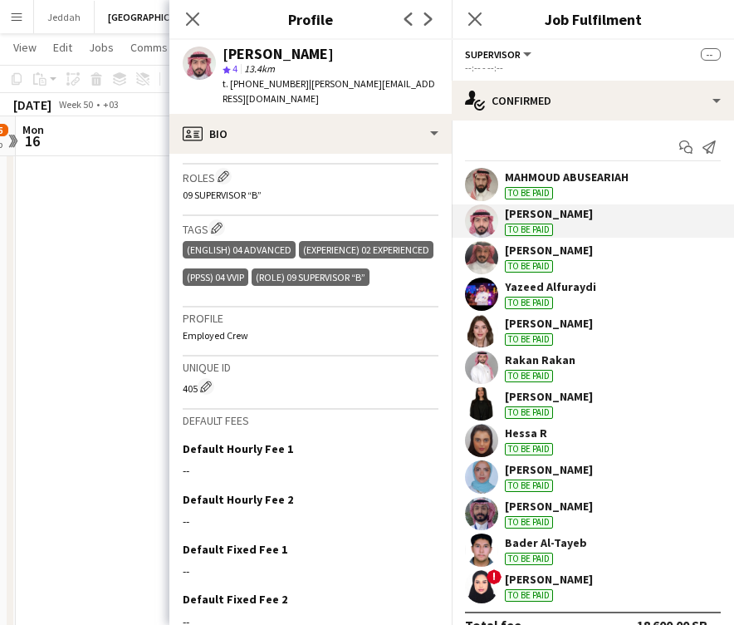
scroll to position [567, 0]
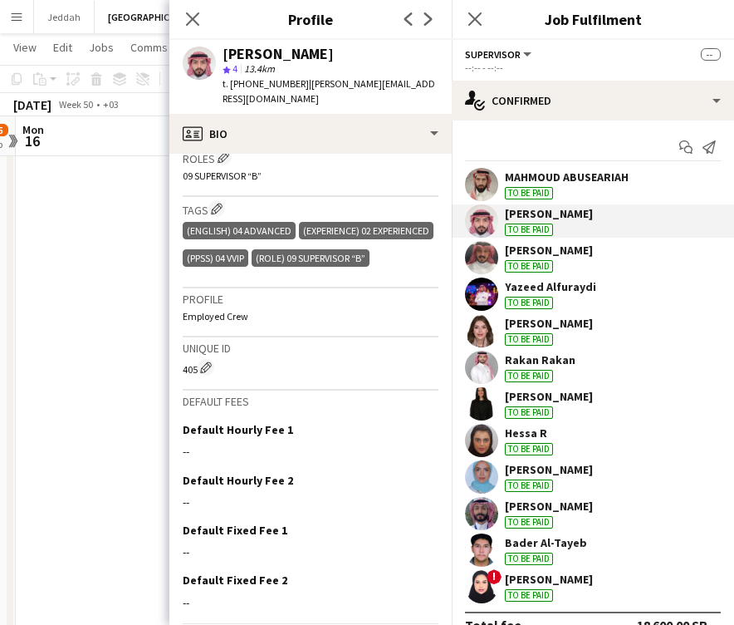
click at [479, 263] on app-user-avatar at bounding box center [481, 257] width 33 height 33
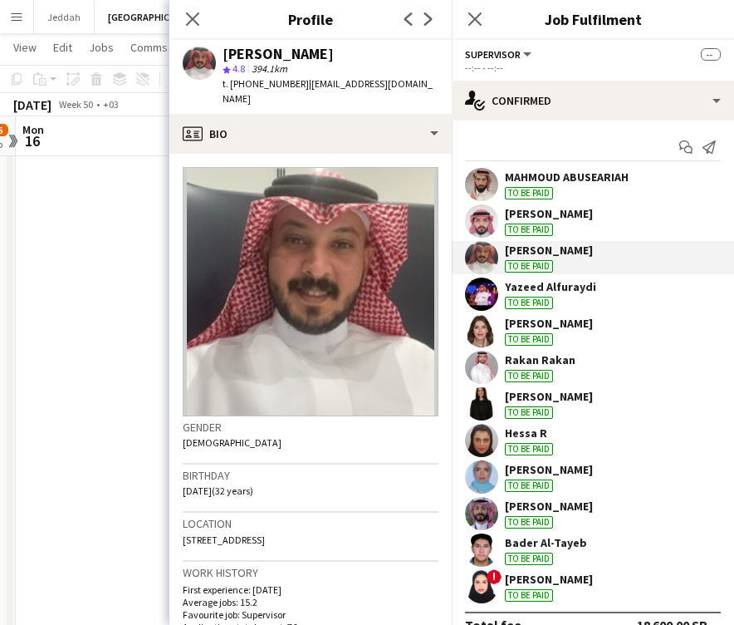
click at [477, 290] on app-user-avatar at bounding box center [481, 293] width 33 height 33
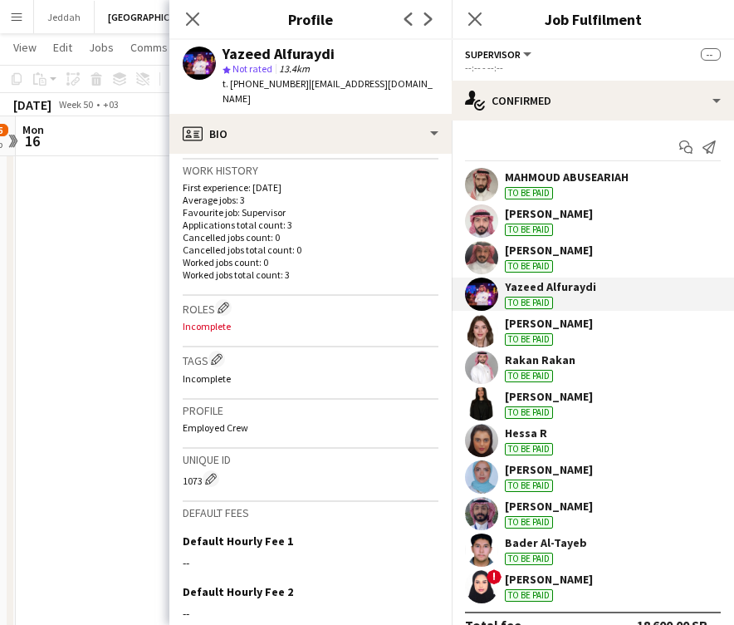
scroll to position [419, 0]
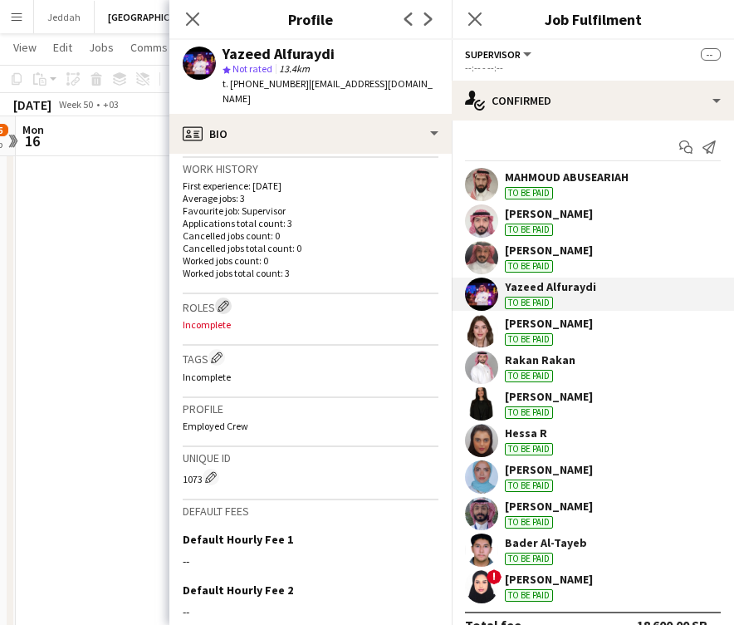
click at [229, 300] on app-icon "Edit crew company roles" at bounding box center [224, 306] width 12 height 12
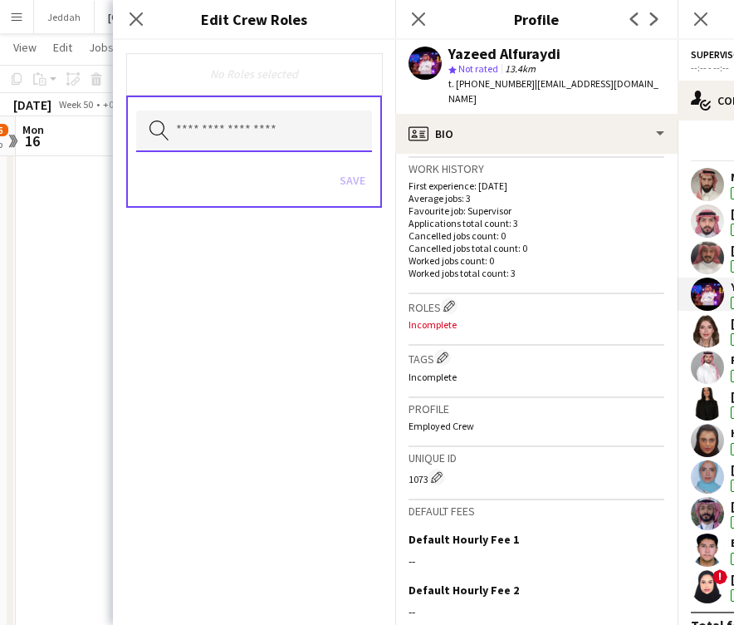
click at [249, 150] on input "text" at bounding box center [254, 132] width 236 height 42
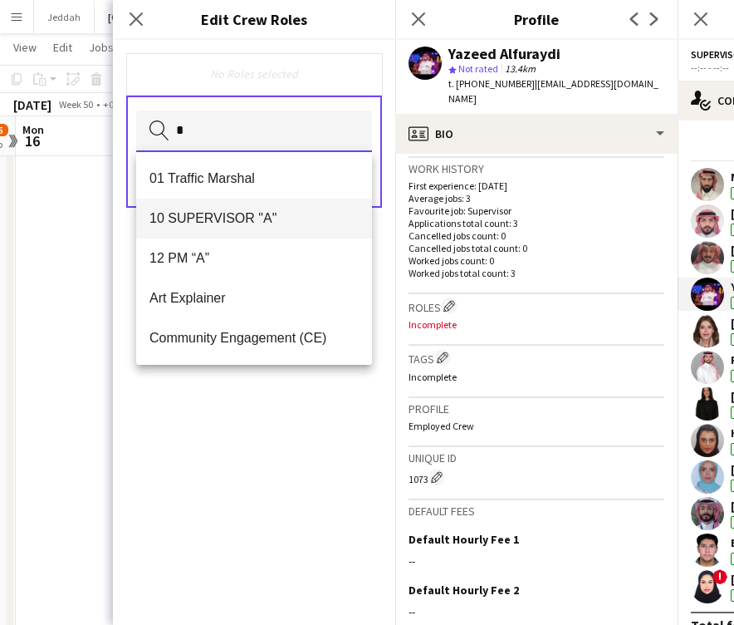
type input "*"
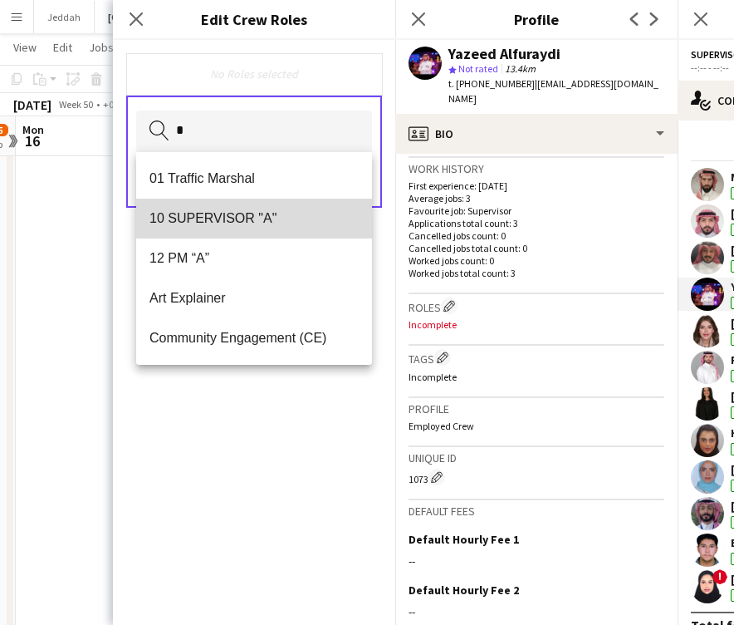
click at [252, 215] on span "10 SUPERVISOR "A"" at bounding box center [254, 218] width 209 height 16
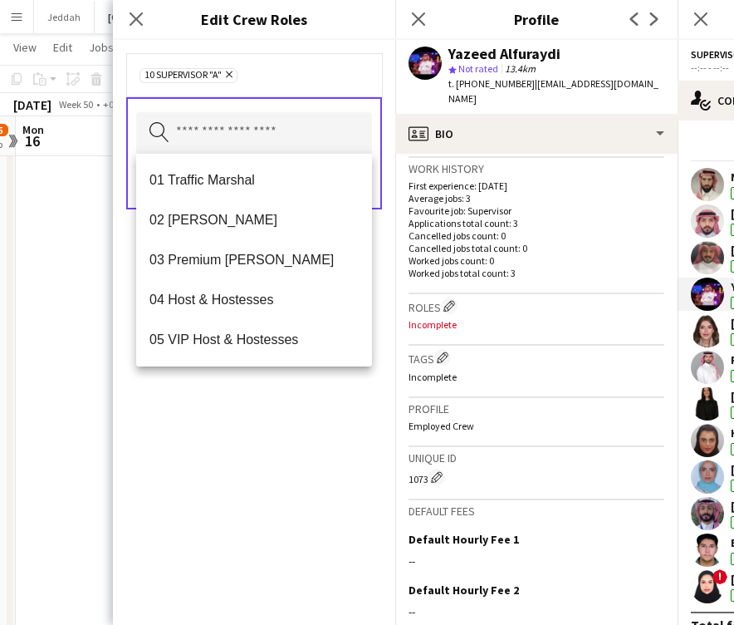
click at [282, 457] on div "10 SUPERVISOR "A" Remove Search by role type Save" at bounding box center [254, 332] width 282 height 585
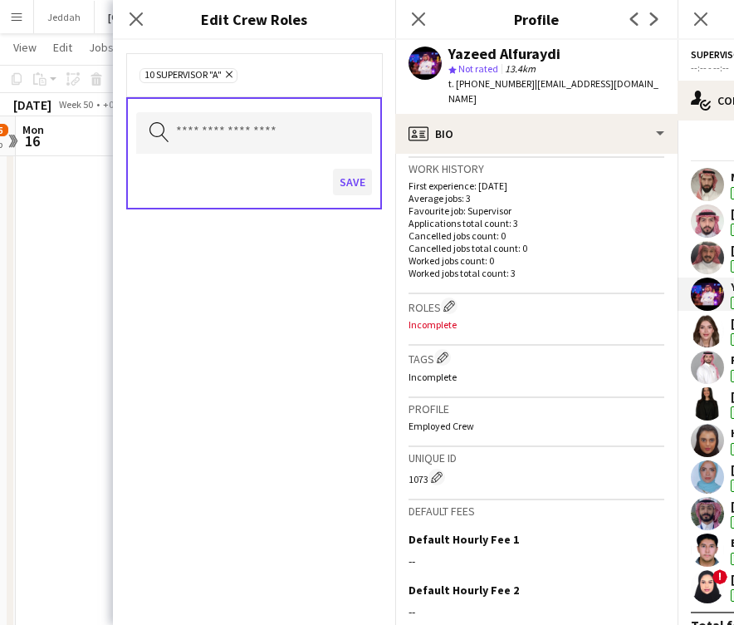
click at [355, 177] on button "Save" at bounding box center [352, 182] width 39 height 27
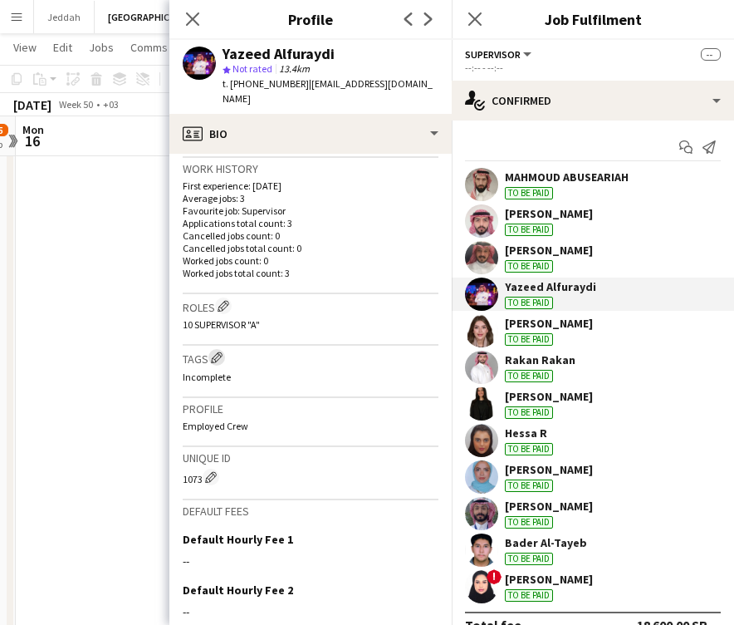
click at [213, 351] on app-icon "Edit crew company tags" at bounding box center [217, 357] width 12 height 12
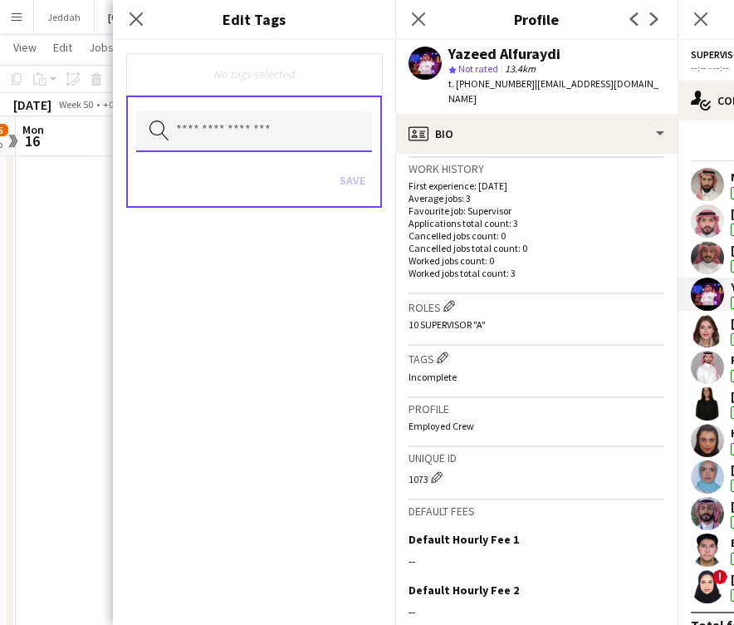
click at [243, 119] on input "text" at bounding box center [254, 132] width 236 height 42
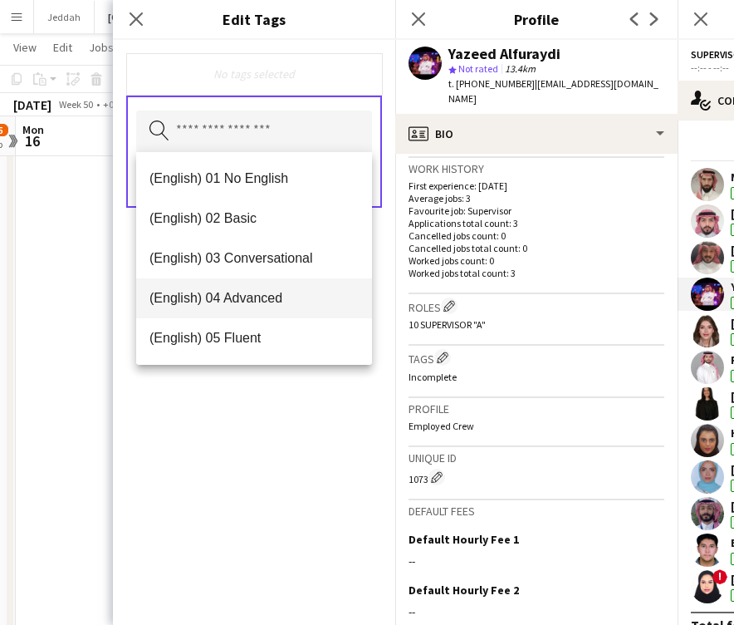
click at [250, 310] on mat-option "(English) 04 Advanced" at bounding box center [254, 298] width 236 height 40
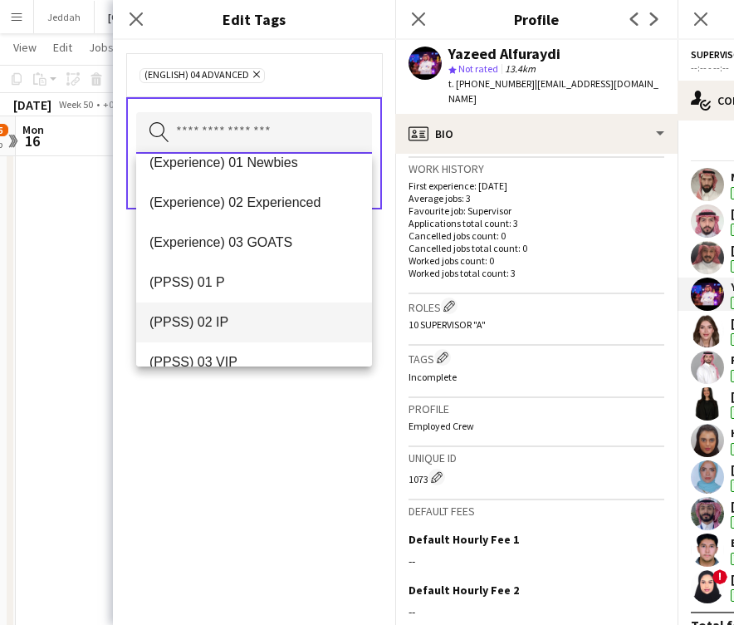
scroll to position [178, 0]
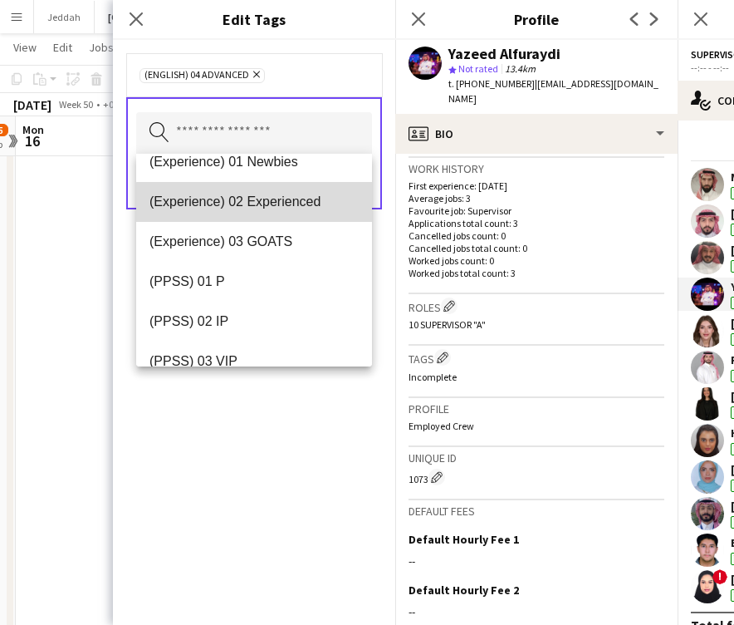
click at [260, 208] on span "(Experience) 02 Experienced" at bounding box center [254, 202] width 209 height 16
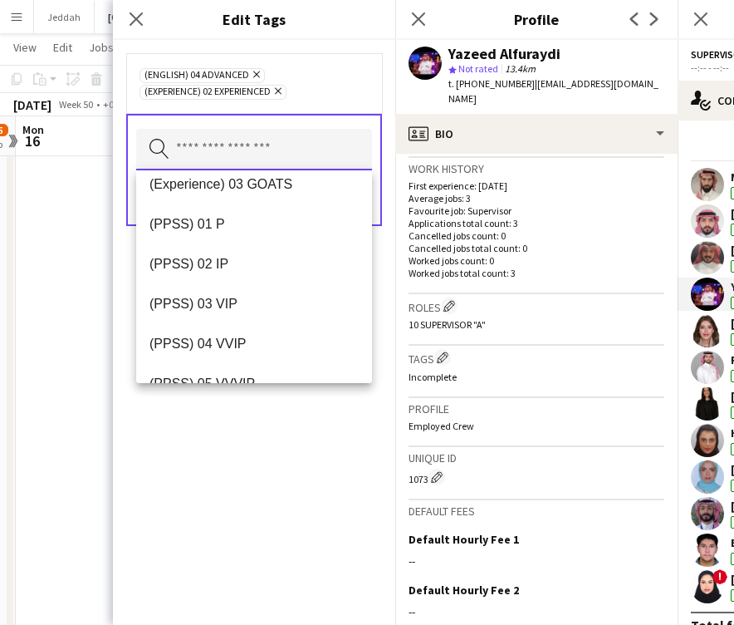
scroll to position [218, 0]
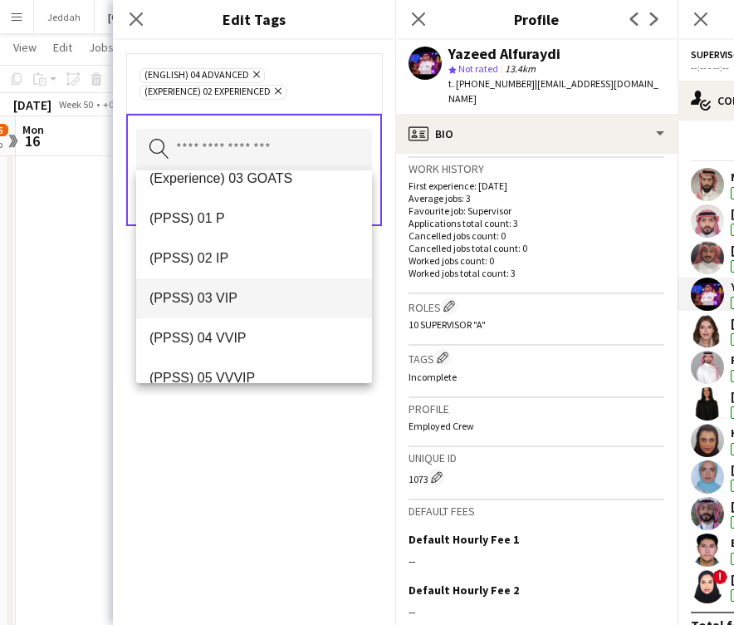
click at [258, 302] on span "(PPSS) 03 VIP" at bounding box center [254, 298] width 209 height 16
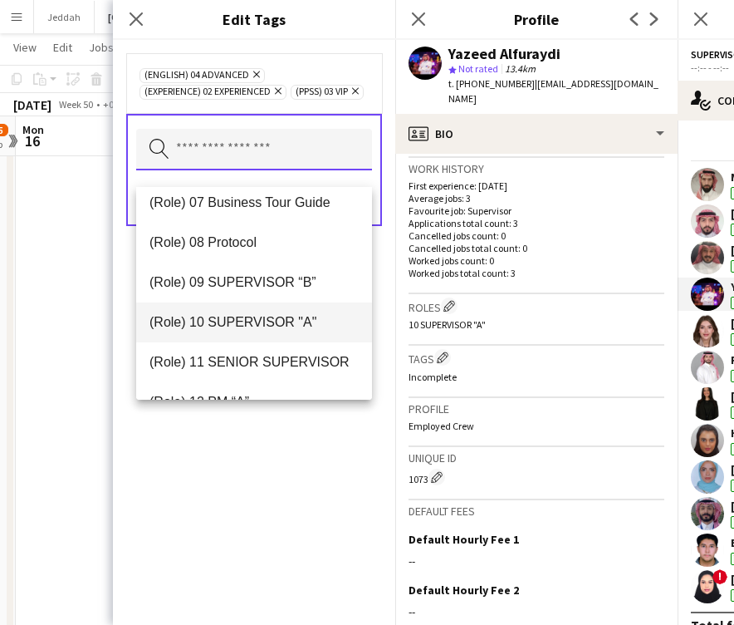
scroll to position [694, 0]
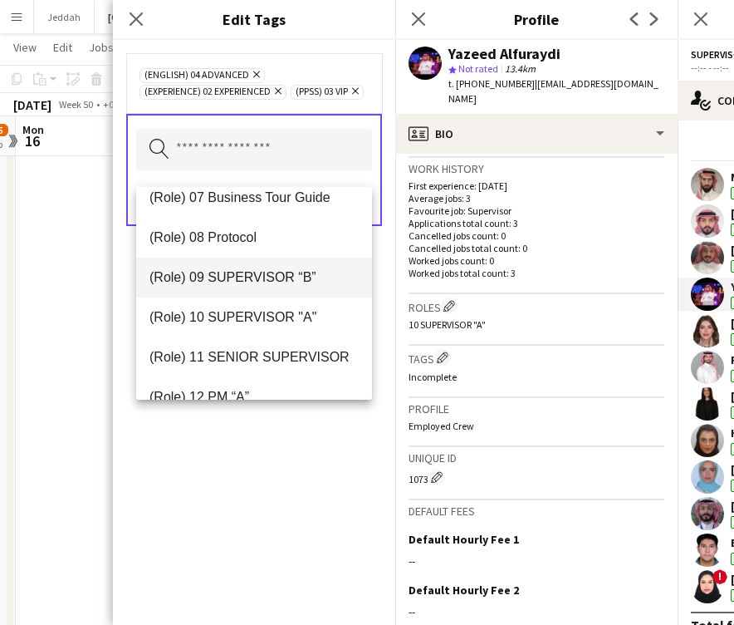
click at [259, 275] on span "(Role) 09 SUPERVISOR “B”" at bounding box center [254, 277] width 209 height 16
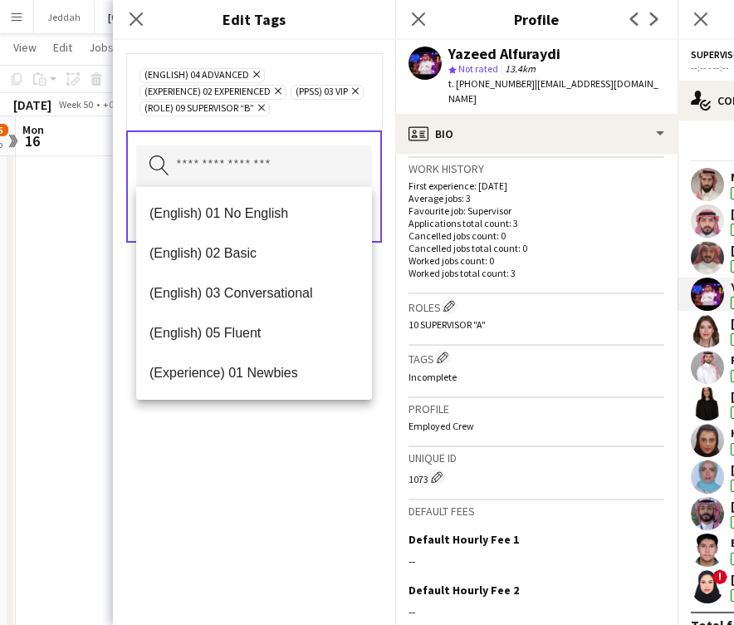
click at [253, 465] on div "(English) 04 Advanced Remove (Experience) 02 Experienced Remove (PPSS) 03 VIP R…" at bounding box center [254, 332] width 282 height 585
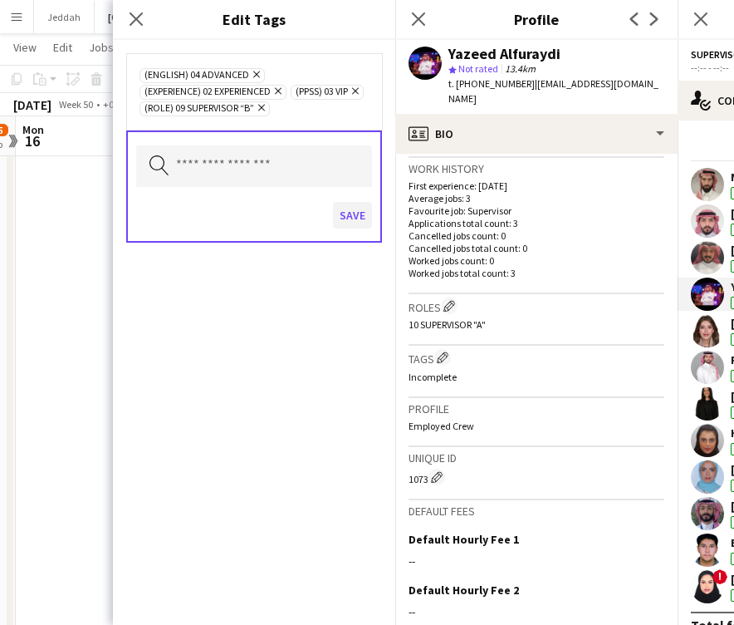
click at [344, 218] on button "Save" at bounding box center [352, 215] width 39 height 27
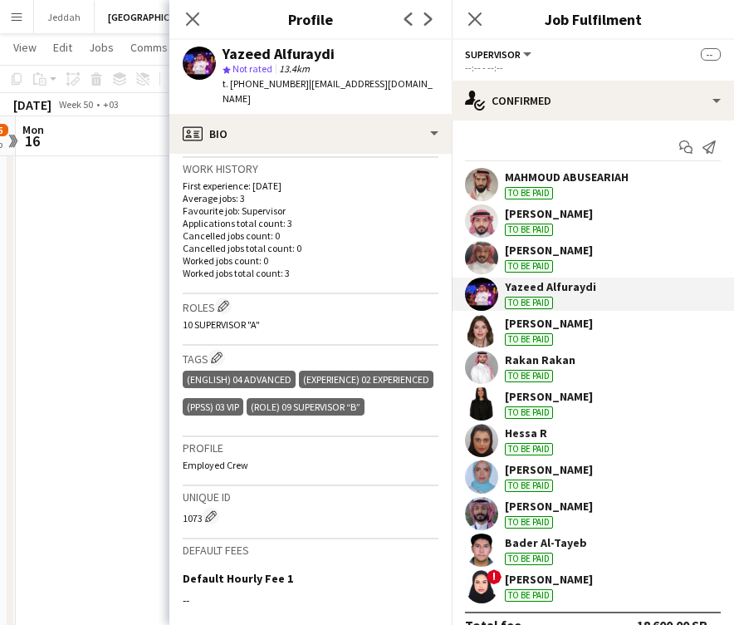
click at [478, 336] on app-user-avatar at bounding box center [481, 330] width 33 height 33
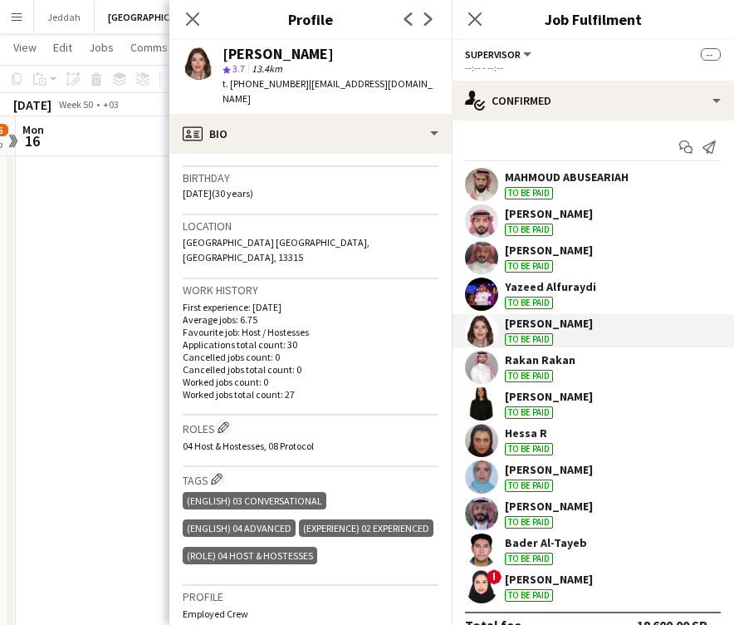
scroll to position [302, 0]
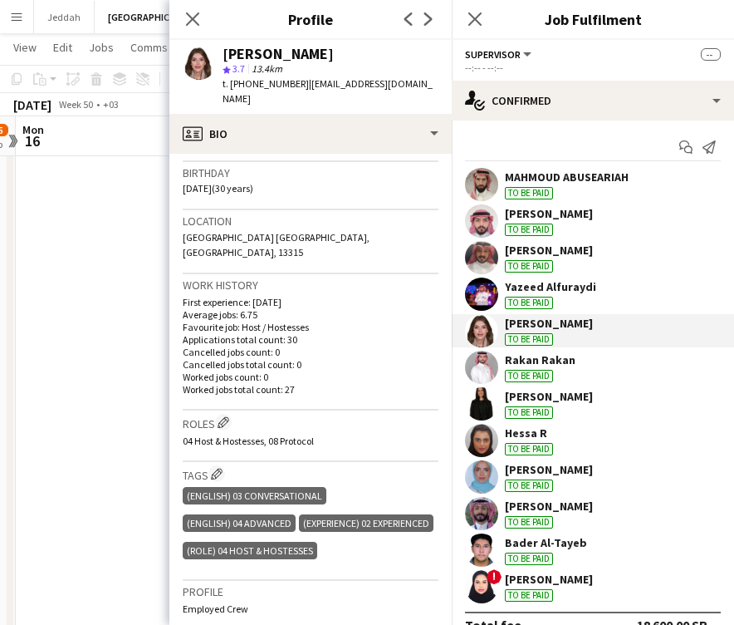
click at [483, 369] on app-user-avatar at bounding box center [481, 367] width 33 height 33
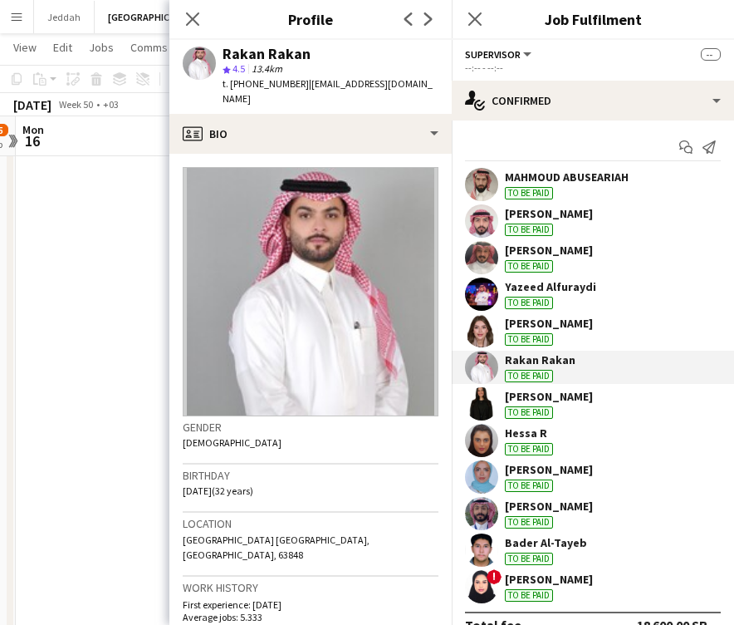
click at [478, 403] on app-user-avatar at bounding box center [481, 403] width 33 height 33
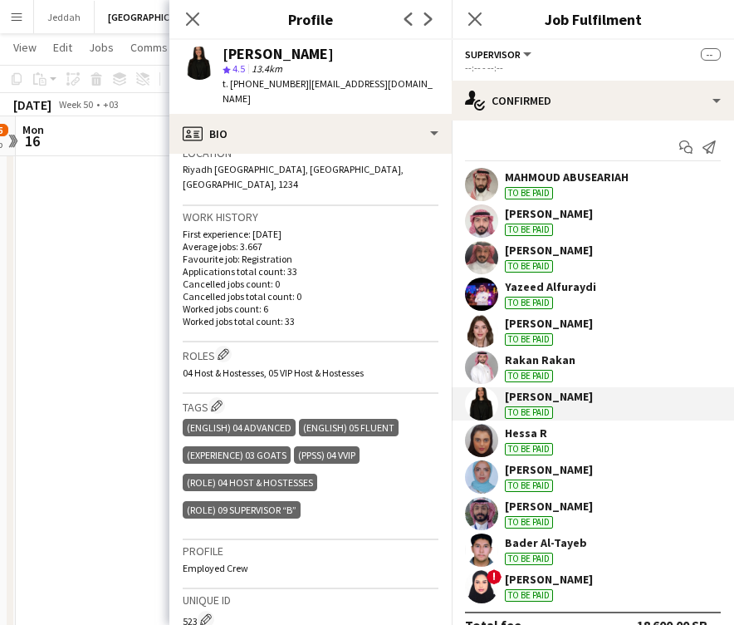
scroll to position [371, 0]
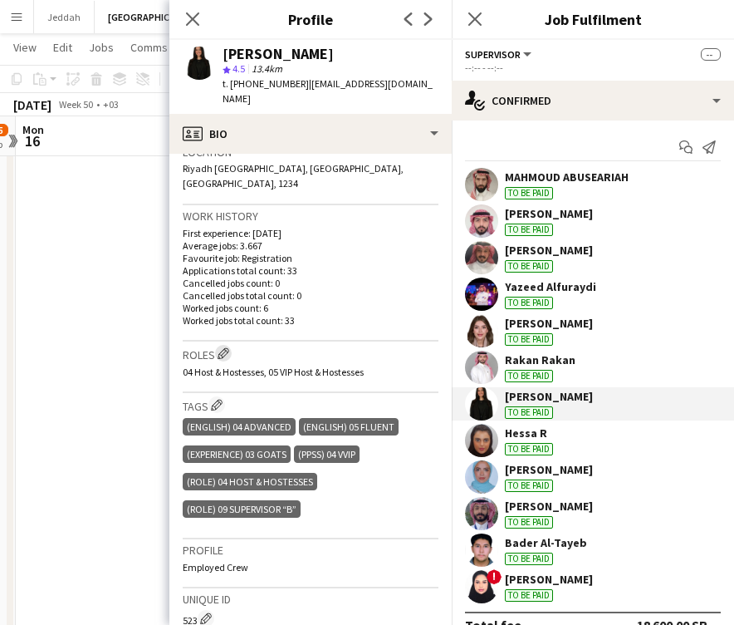
click at [228, 347] on app-icon "Edit crew company roles" at bounding box center [224, 353] width 12 height 12
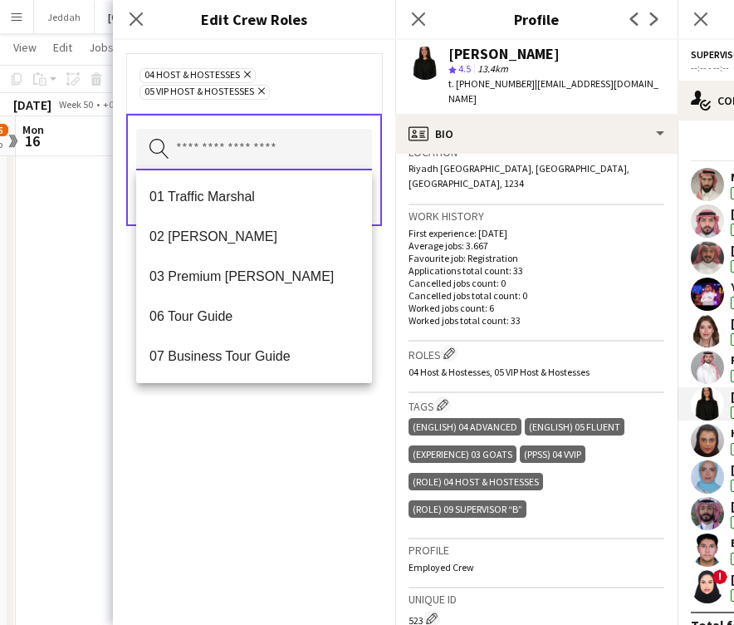
click at [227, 153] on input "text" at bounding box center [254, 150] width 236 height 42
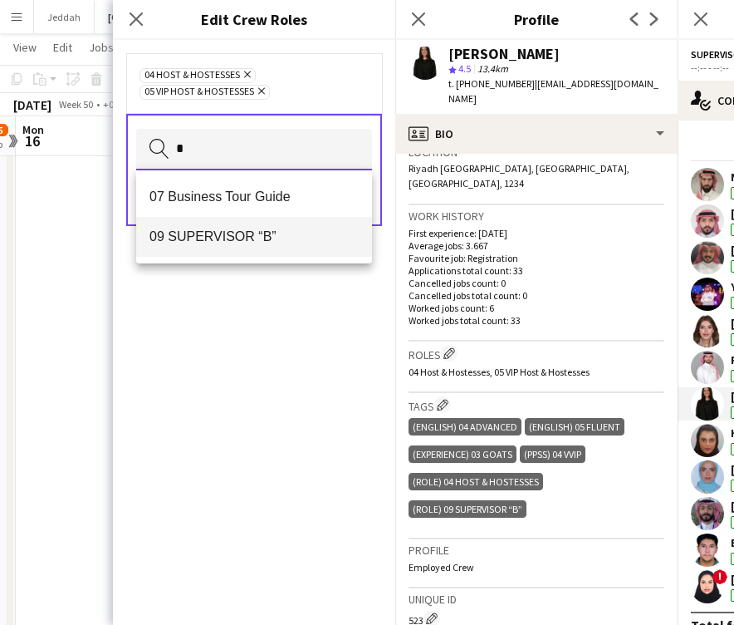
type input "*"
click at [235, 239] on span "09 SUPERVISOR “B”" at bounding box center [254, 236] width 209 height 16
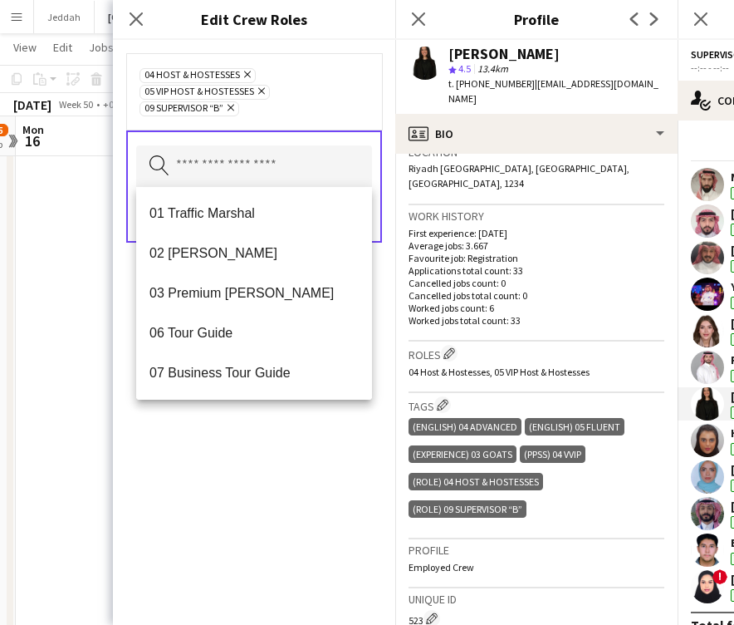
click at [284, 500] on div "04 Host & Hostesses Remove 05 VIP Host & Hostesses Remove 09 SUPERVISOR “B” Rem…" at bounding box center [254, 332] width 282 height 585
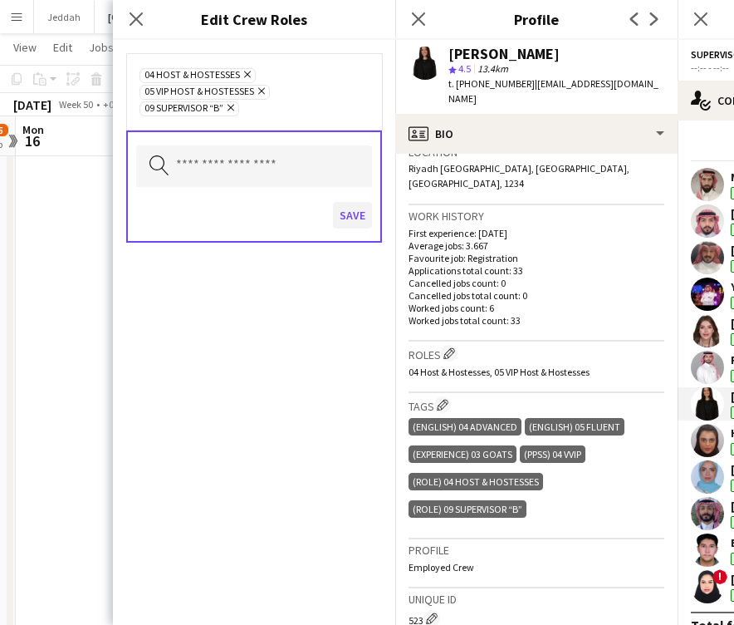
click at [351, 212] on button "Save" at bounding box center [352, 215] width 39 height 27
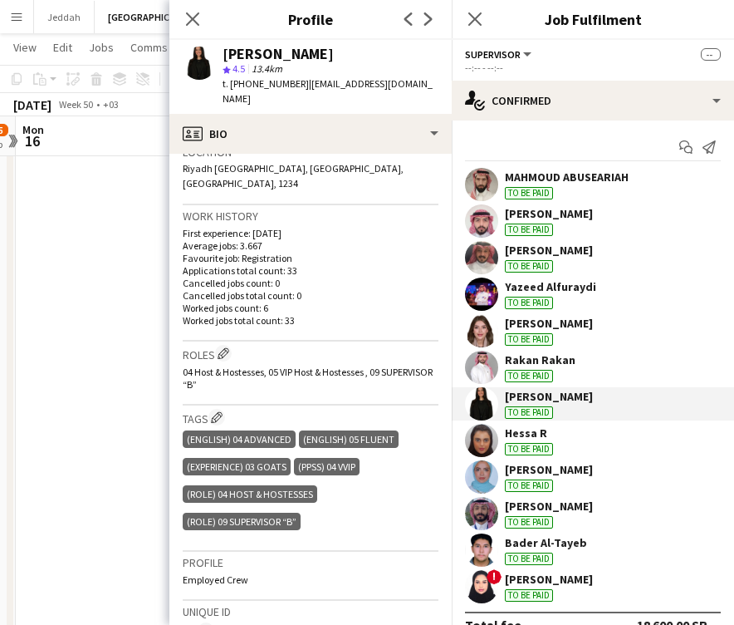
click at [479, 440] on app-user-avatar at bounding box center [481, 440] width 33 height 33
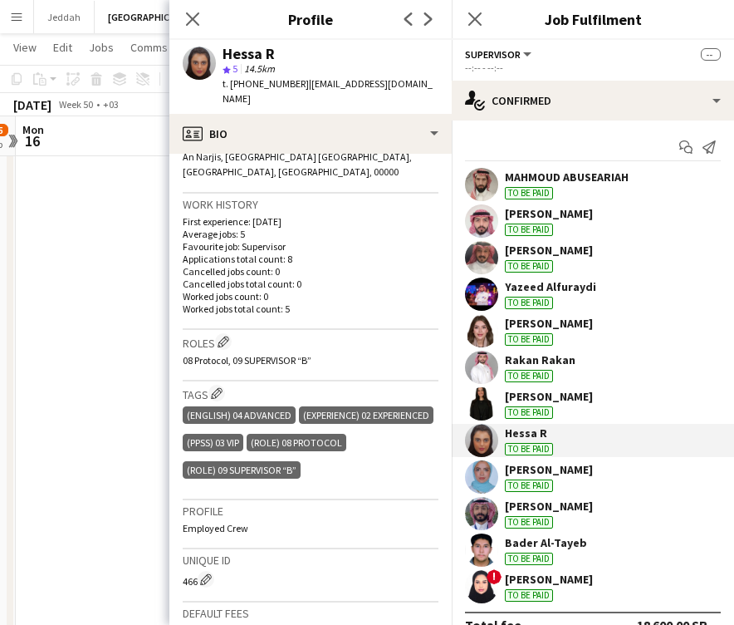
scroll to position [384, 0]
click at [481, 478] on app-user-avatar at bounding box center [481, 476] width 33 height 33
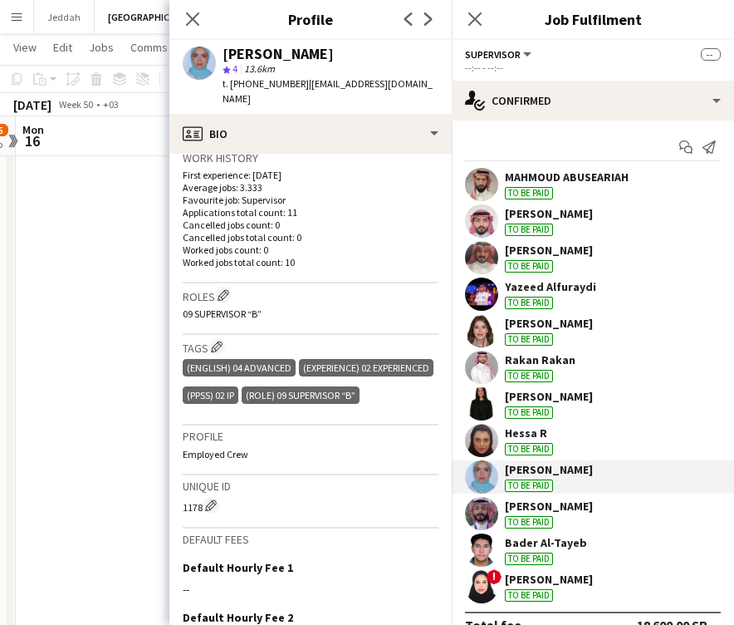
scroll to position [414, 0]
click at [488, 513] on app-user-avatar at bounding box center [481, 513] width 33 height 33
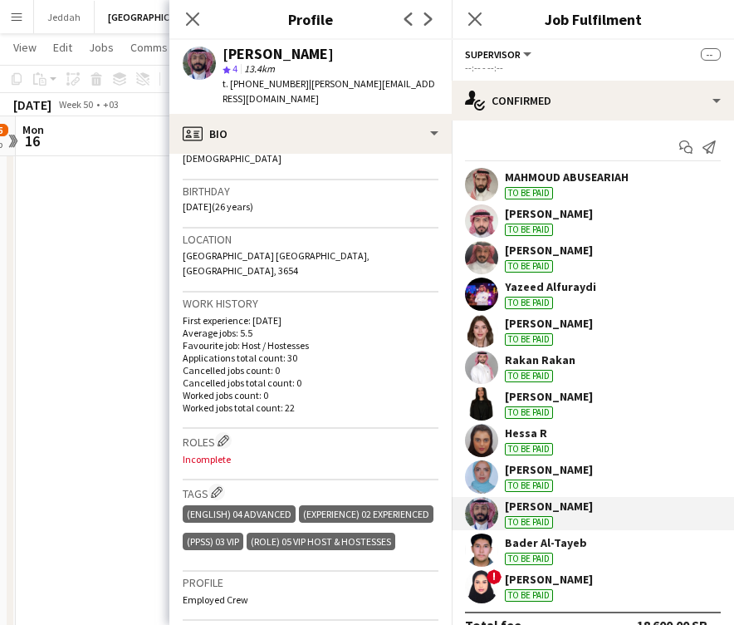
scroll to position [287, 0]
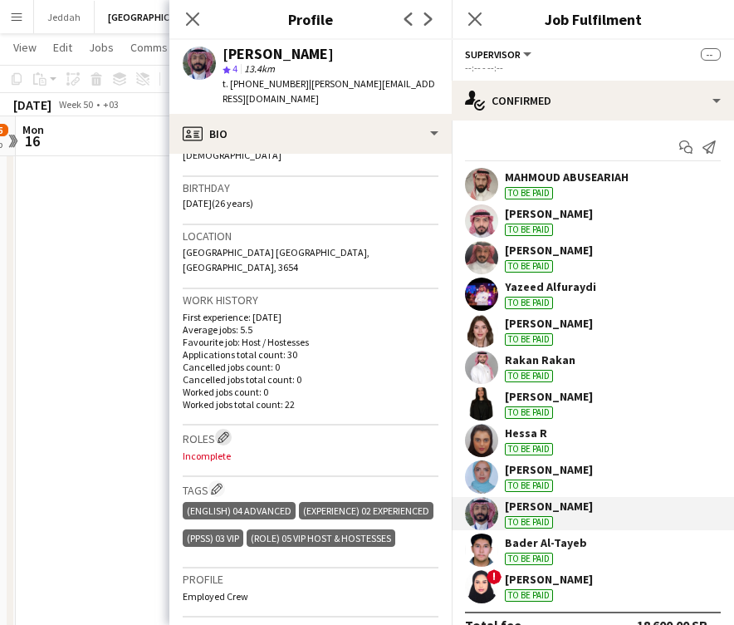
click at [229, 431] on app-icon "Edit crew company roles" at bounding box center [224, 437] width 12 height 12
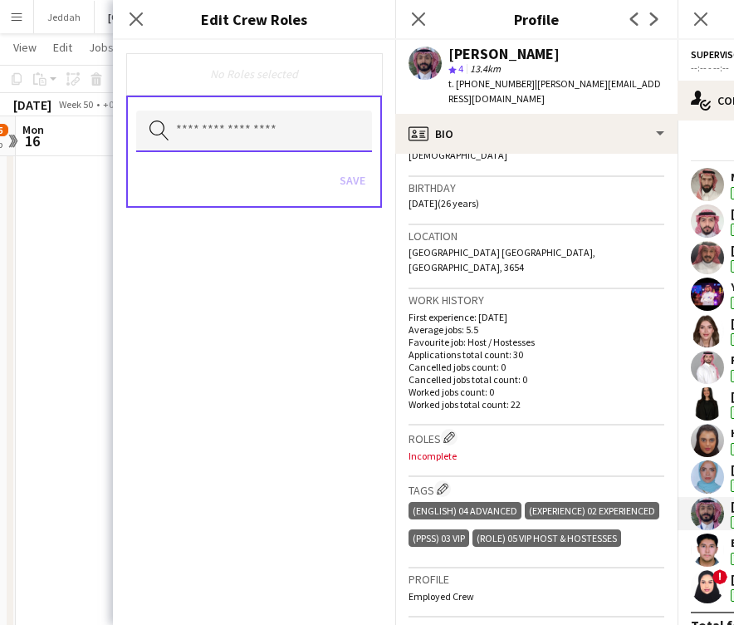
click at [239, 132] on input "text" at bounding box center [254, 132] width 236 height 42
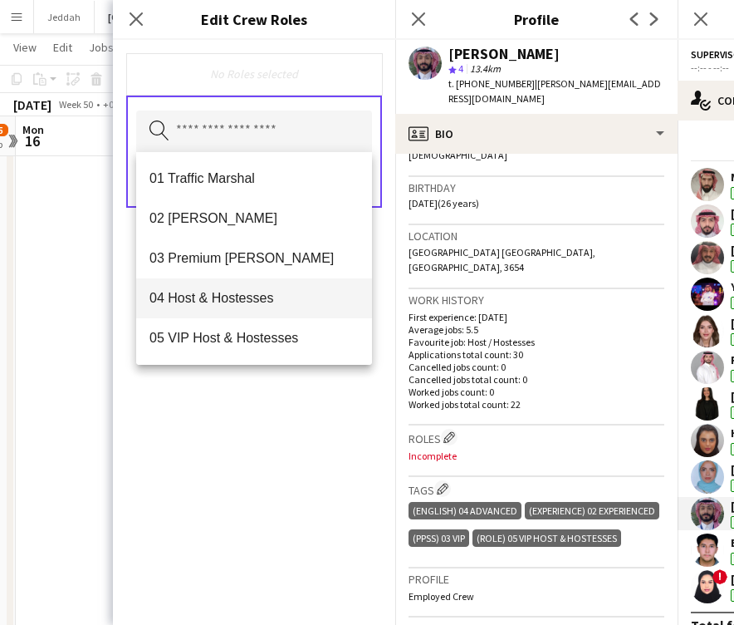
click at [230, 294] on span "04 Host & Hostesses" at bounding box center [254, 298] width 209 height 16
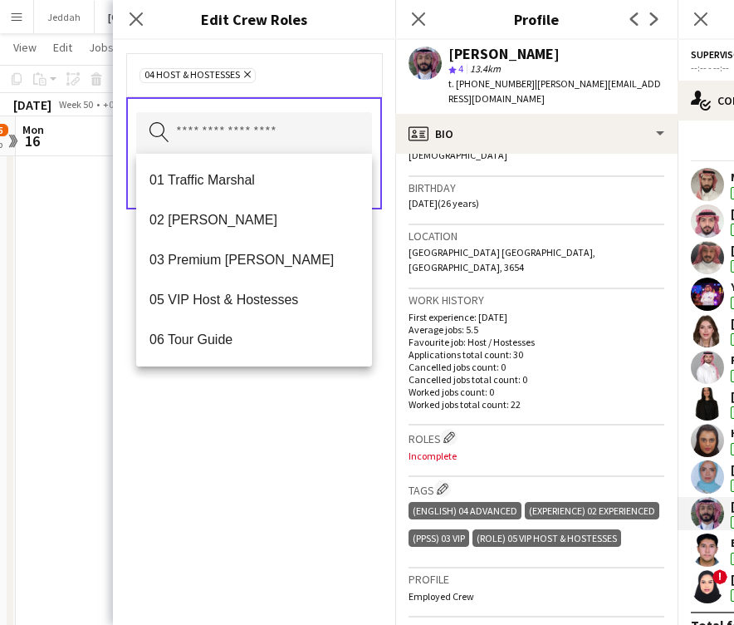
click at [271, 511] on div "04 Host & Hostesses Remove Search by role type Save" at bounding box center [254, 332] width 282 height 585
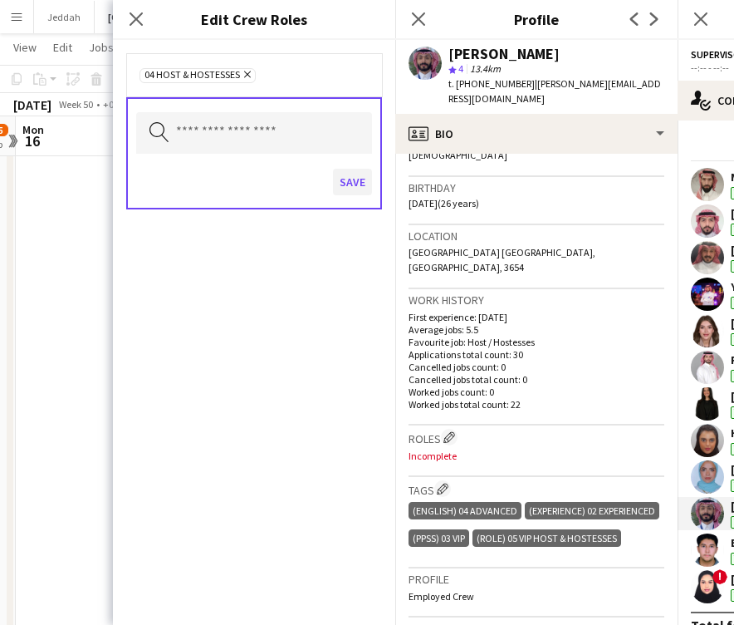
click at [362, 186] on button "Save" at bounding box center [352, 182] width 39 height 27
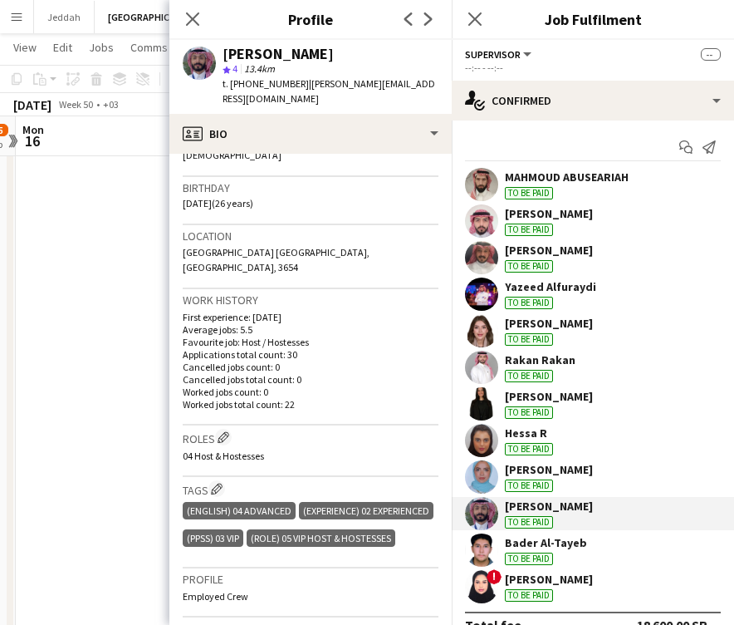
click at [480, 556] on app-user-avatar at bounding box center [481, 549] width 33 height 33
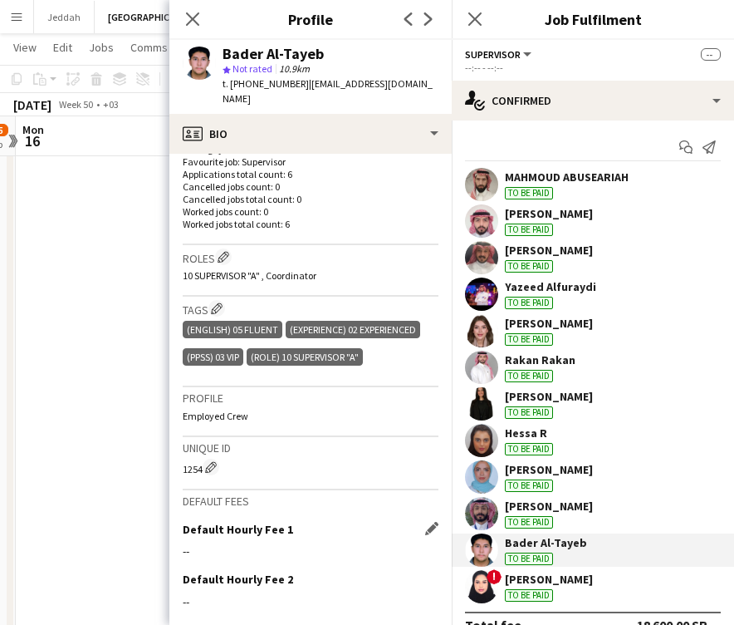
scroll to position [450, 0]
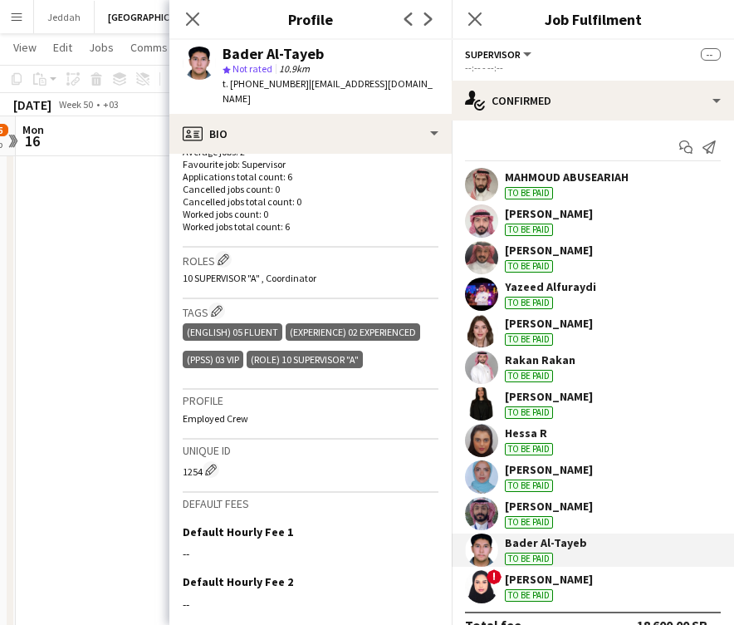
click at [478, 578] on app-user-avatar at bounding box center [481, 586] width 33 height 33
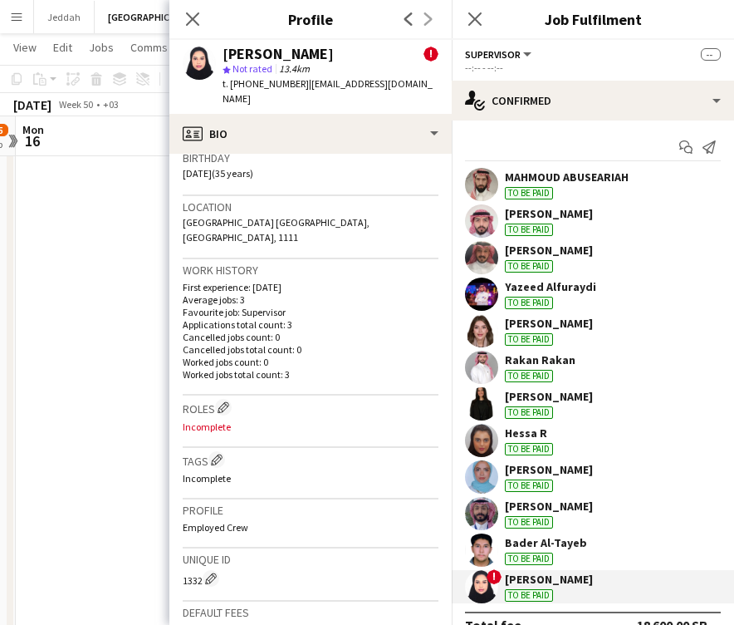
scroll to position [528, 0]
click at [224, 450] on button "Edit crew company tags" at bounding box center [217, 458] width 17 height 17
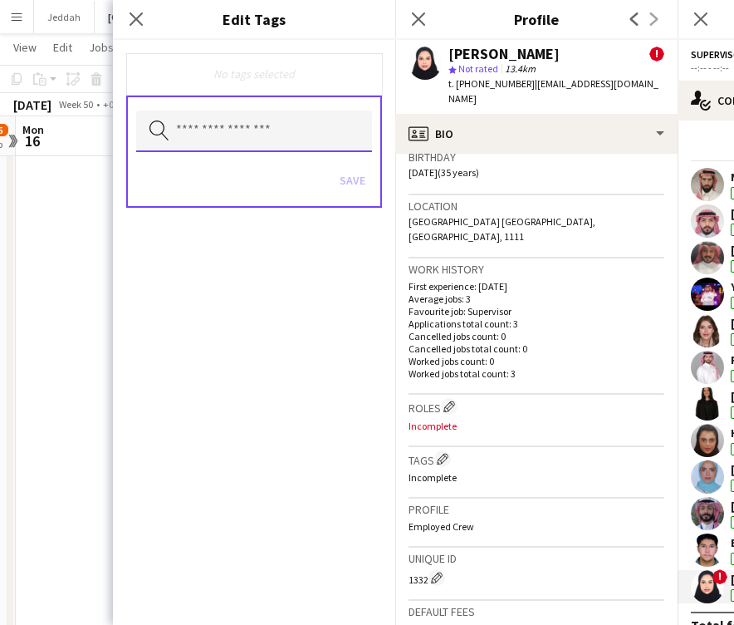
click at [258, 130] on input "text" at bounding box center [254, 132] width 236 height 42
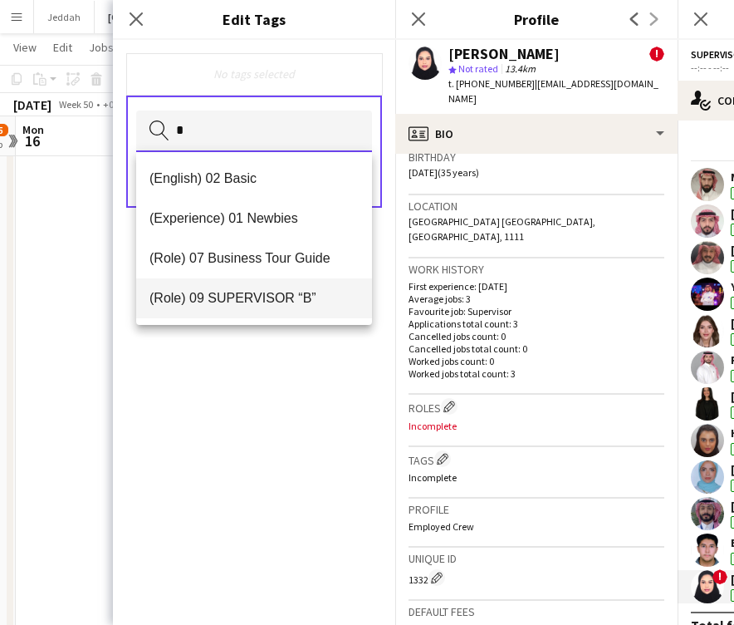
type input "*"
click at [269, 288] on mat-option "(Role) 09 SUPERVISOR “B”" at bounding box center [254, 298] width 236 height 40
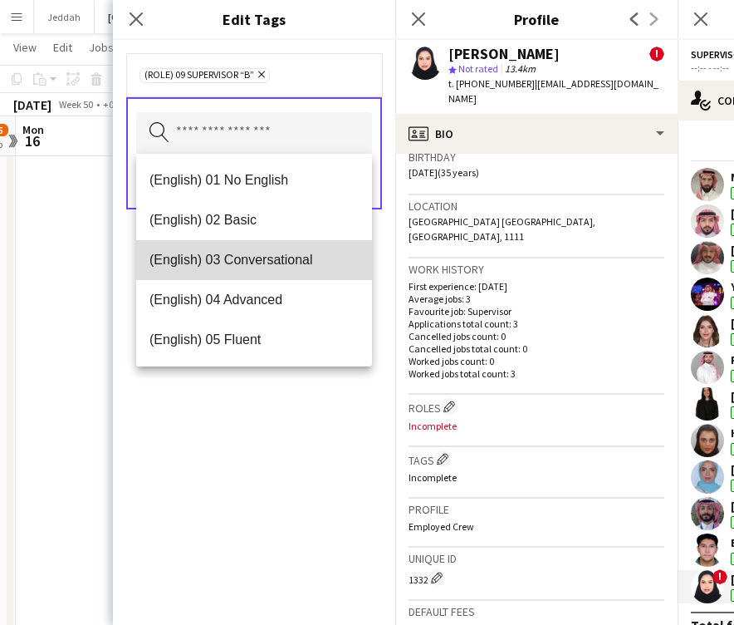
click at [260, 274] on mat-option "(English) 03 Conversational" at bounding box center [254, 260] width 236 height 40
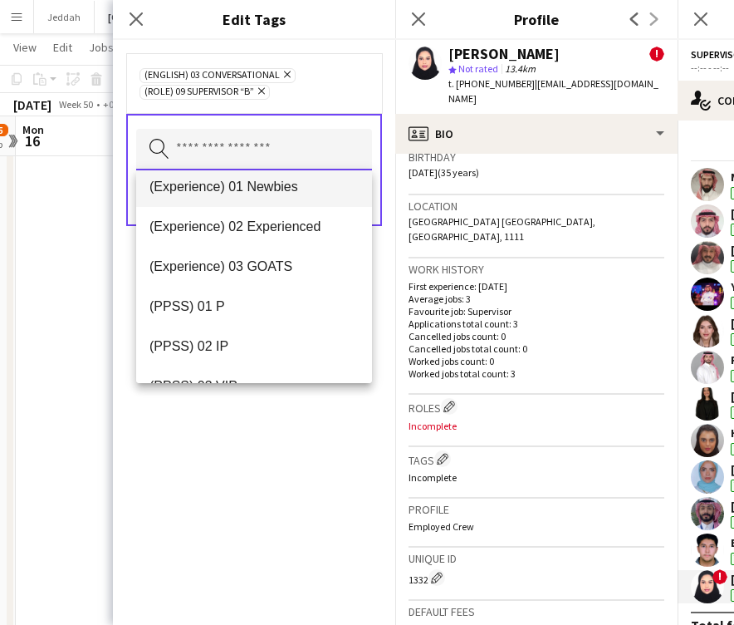
scroll to position [165, 0]
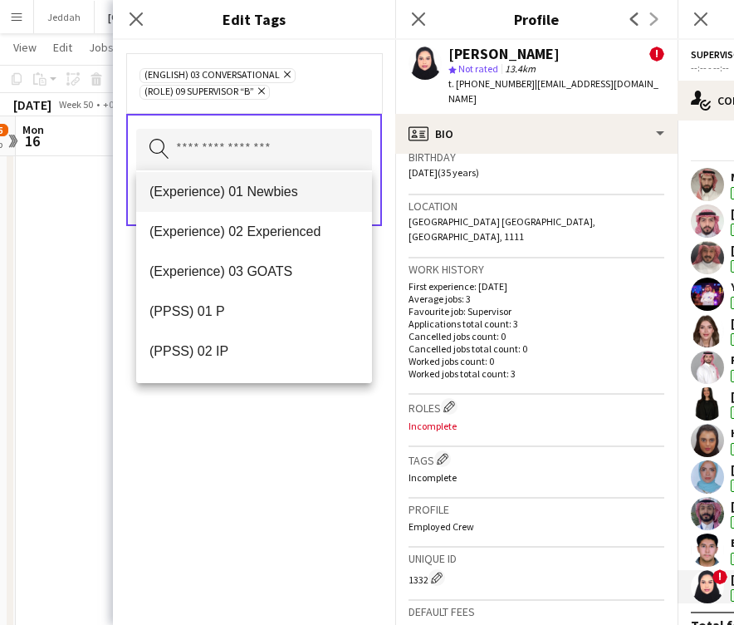
click at [256, 184] on span "(Experience) 01 Newbies" at bounding box center [254, 192] width 209 height 16
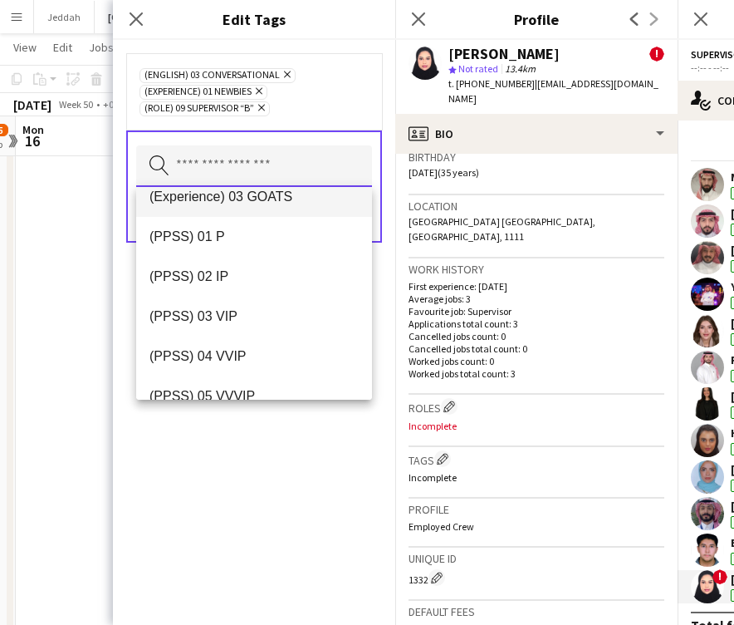
scroll to position [218, 0]
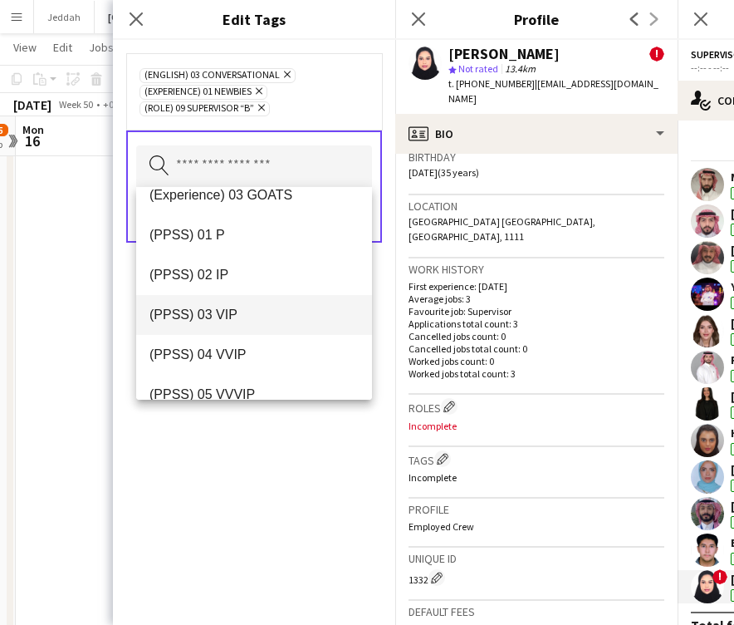
click at [262, 318] on span "(PPSS) 03 VIP" at bounding box center [254, 315] width 209 height 16
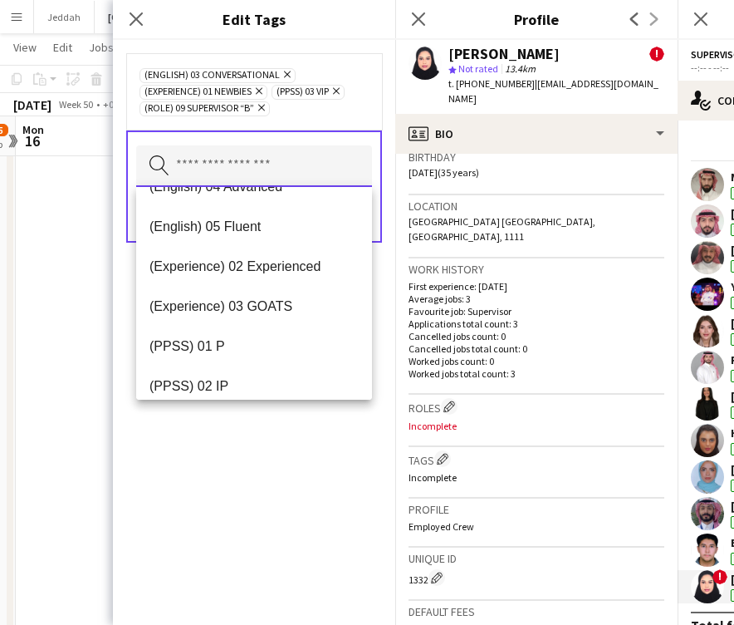
scroll to position [107, 0]
click at [279, 489] on div "(English) 03 Conversational Remove (Experience) 01 Newbies Remove (PPSS) 03 VIP…" at bounding box center [254, 332] width 282 height 585
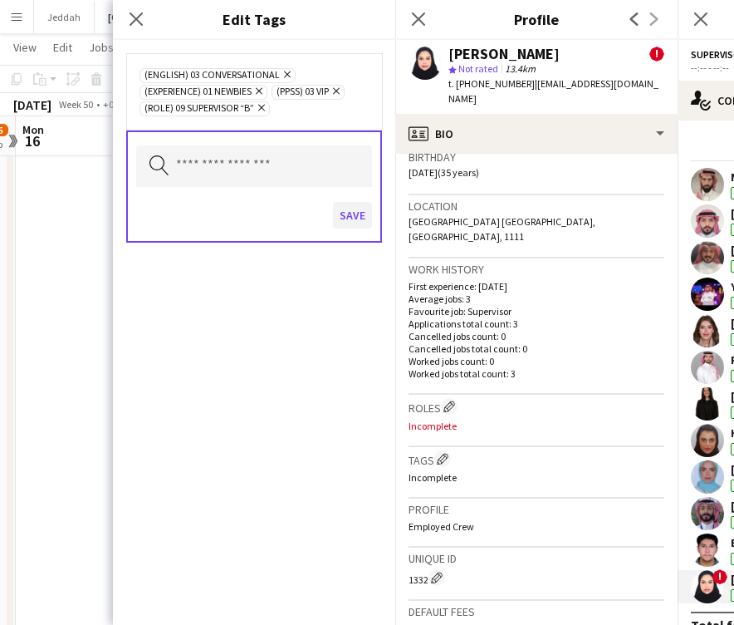
click at [352, 216] on button "Save" at bounding box center [352, 215] width 39 height 27
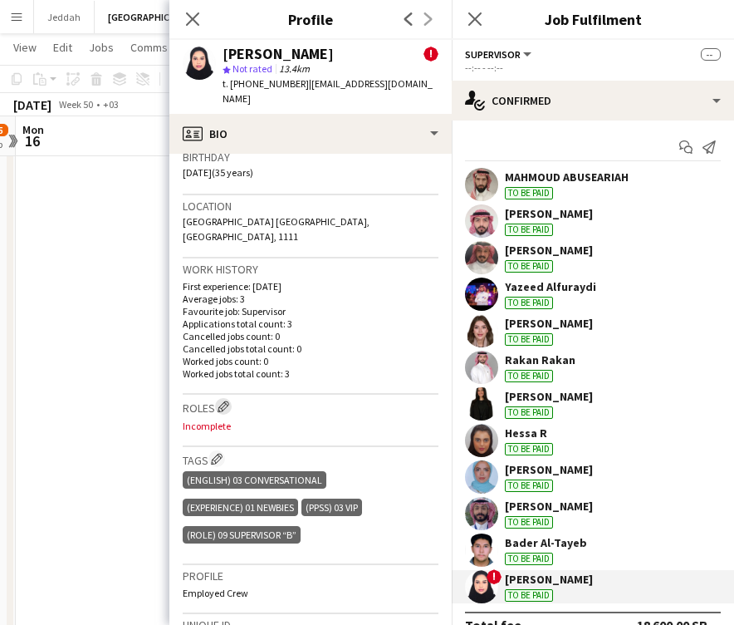
click at [222, 398] on button "Edit crew company roles" at bounding box center [223, 406] width 17 height 17
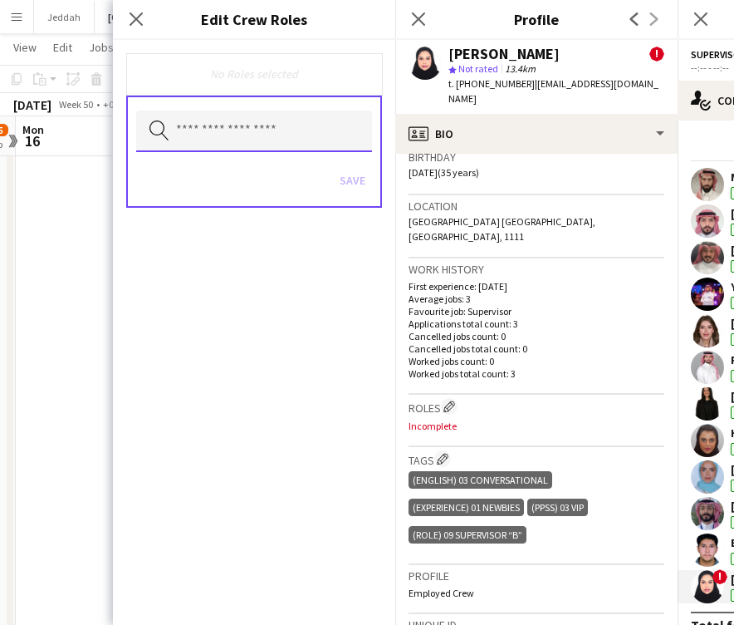
click at [253, 112] on input "text" at bounding box center [254, 132] width 236 height 42
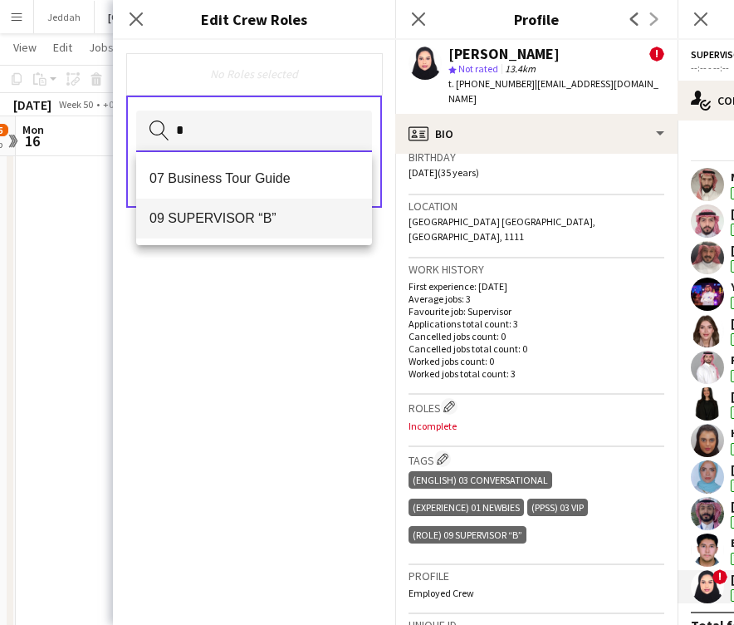
type input "*"
click at [243, 214] on span "09 SUPERVISOR “B”" at bounding box center [254, 218] width 209 height 16
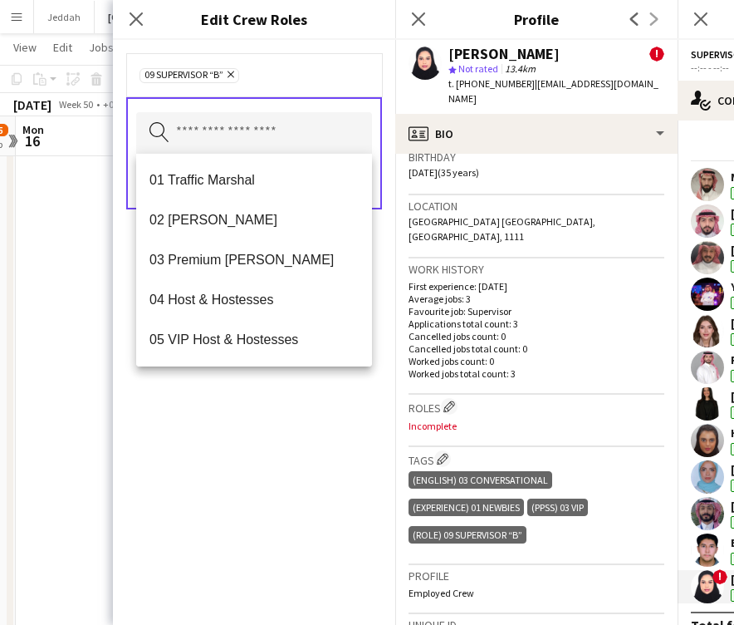
click at [269, 434] on div "09 SUPERVISOR “B” Remove Search by role type Save" at bounding box center [254, 332] width 282 height 585
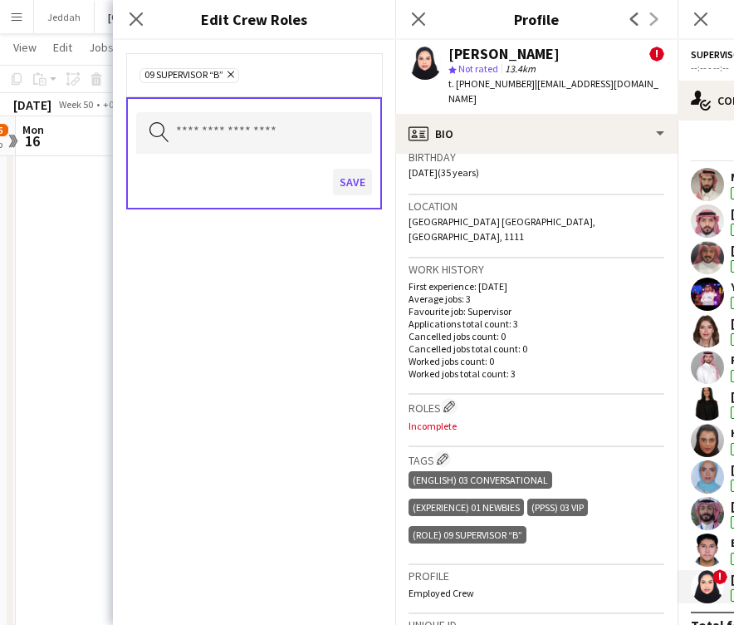
click at [346, 183] on button "Save" at bounding box center [352, 182] width 39 height 27
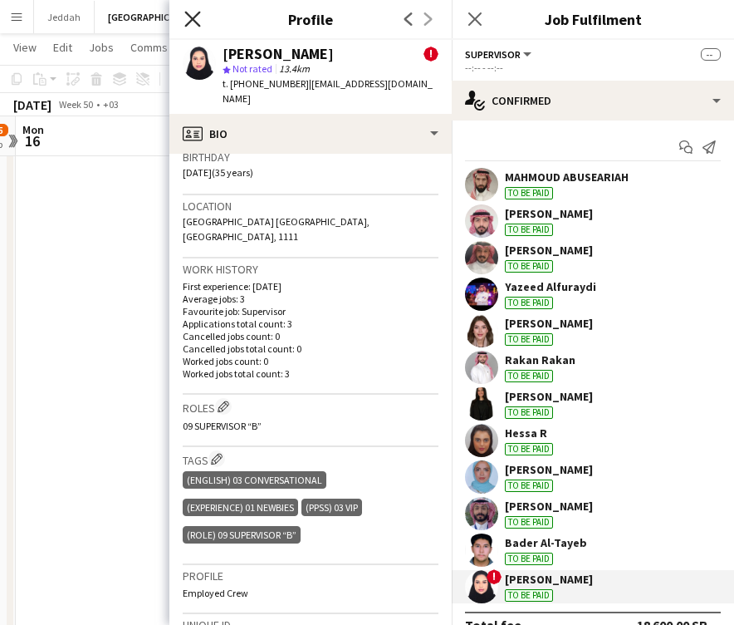
click at [194, 21] on icon at bounding box center [192, 19] width 16 height 16
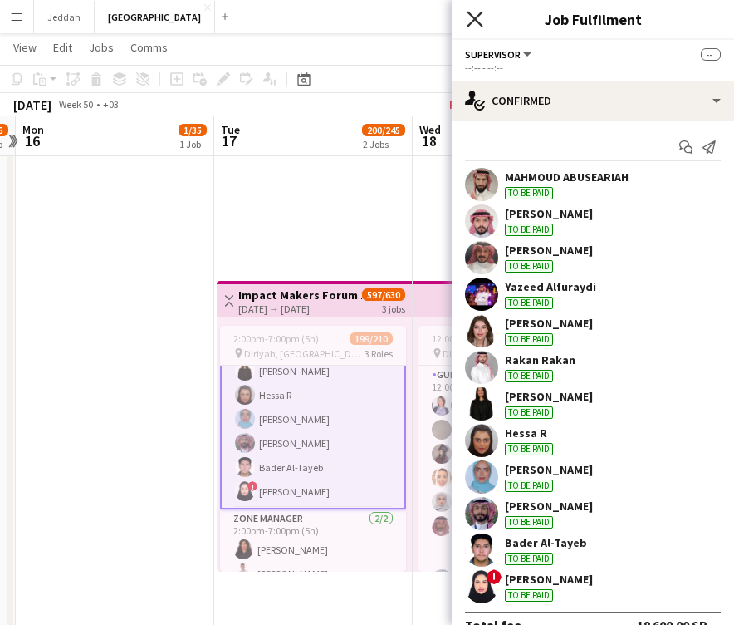
click at [478, 17] on icon at bounding box center [475, 19] width 16 height 16
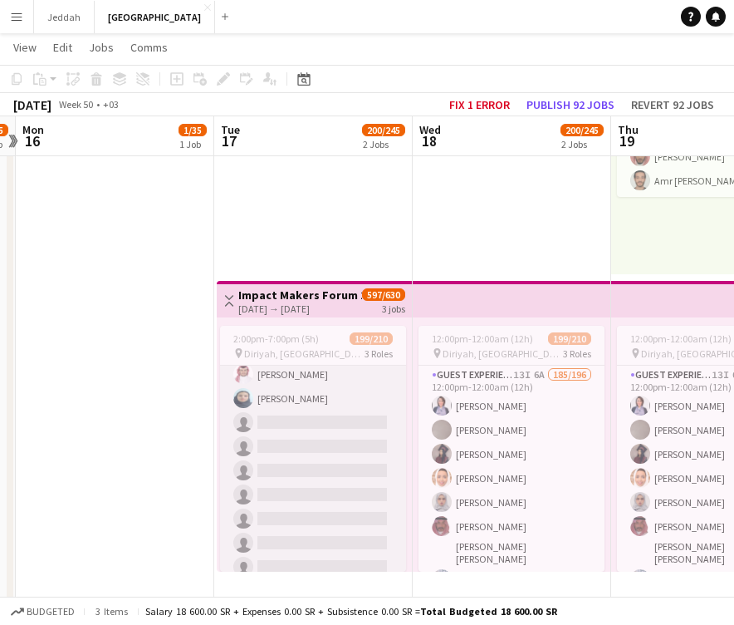
scroll to position [4438, 0]
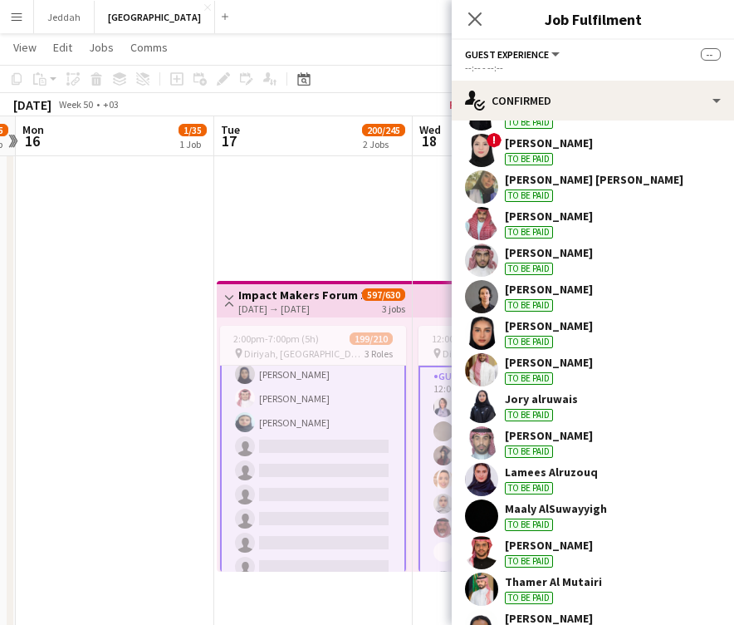
scroll to position [1806, 0]
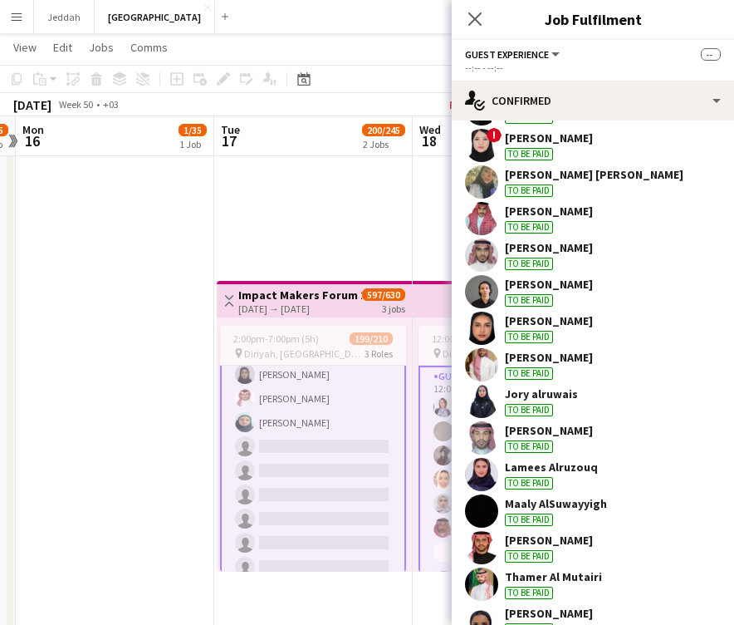
click at [487, 402] on app-user-avatar at bounding box center [481, 401] width 33 height 33
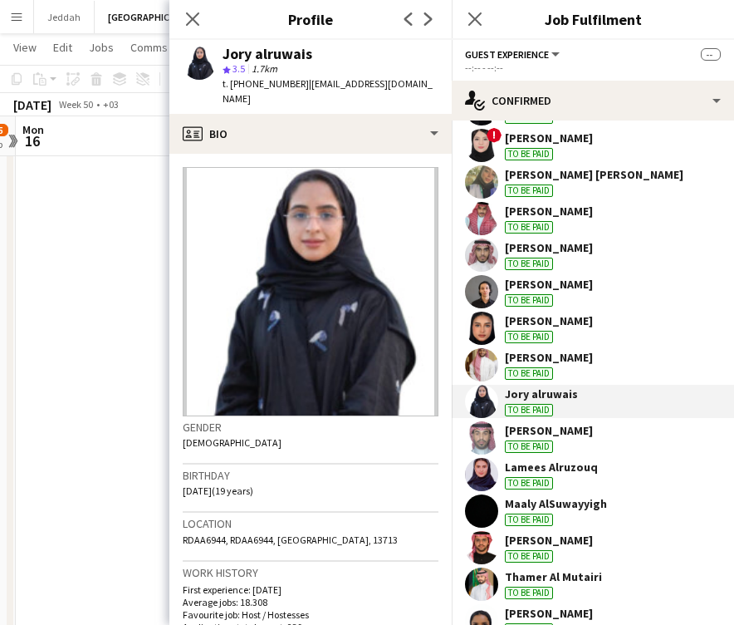
click at [476, 436] on app-user-avatar at bounding box center [481, 437] width 33 height 33
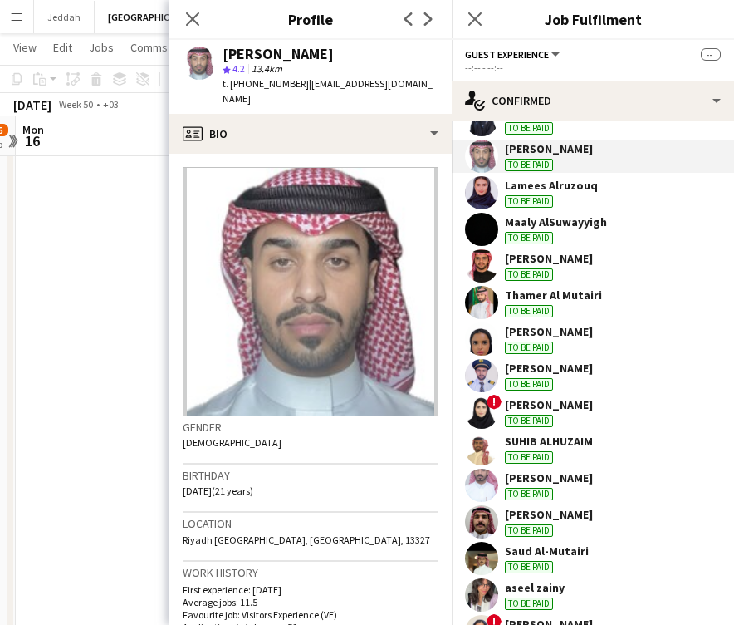
scroll to position [2093, 0]
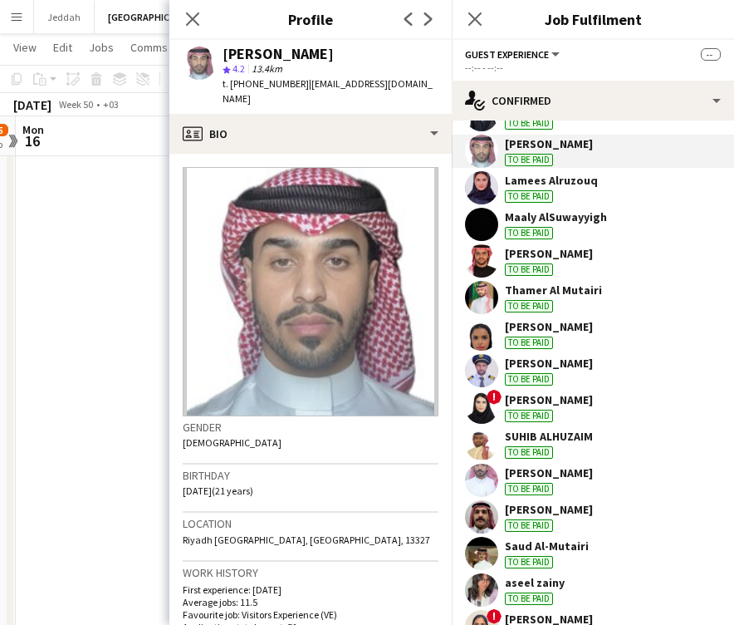
click at [479, 194] on app-user-avatar at bounding box center [481, 187] width 33 height 33
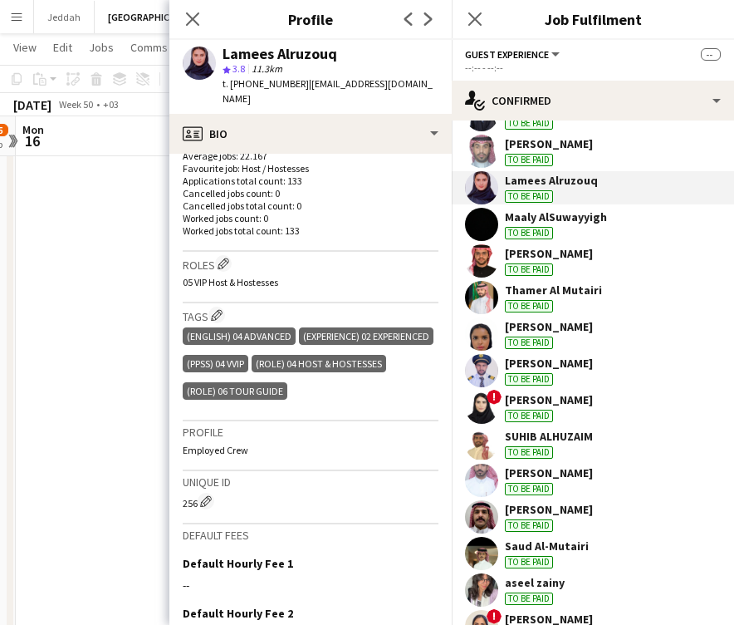
scroll to position [459, 0]
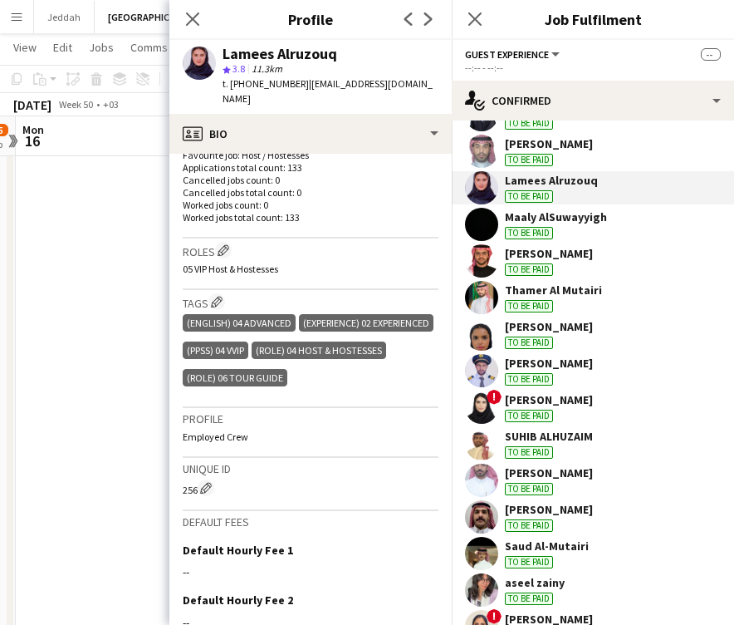
click at [491, 218] on app-user-avatar at bounding box center [481, 224] width 33 height 33
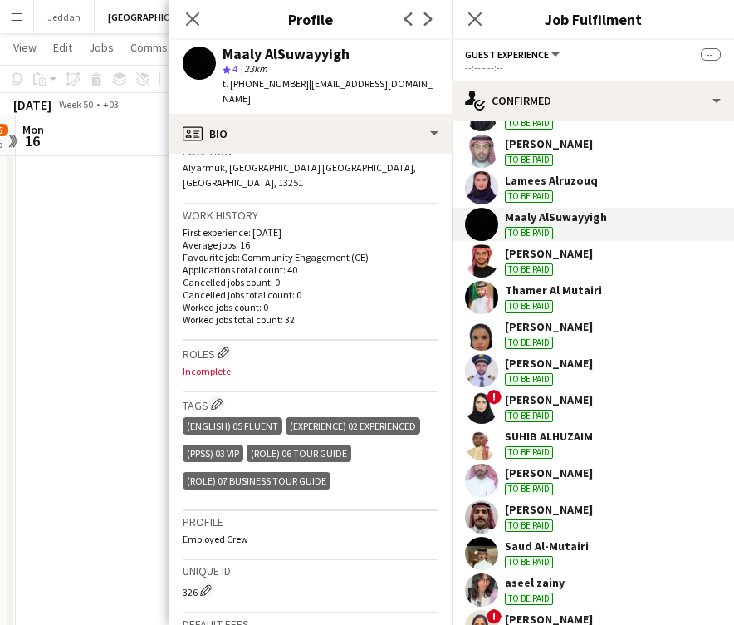
scroll to position [373, 0]
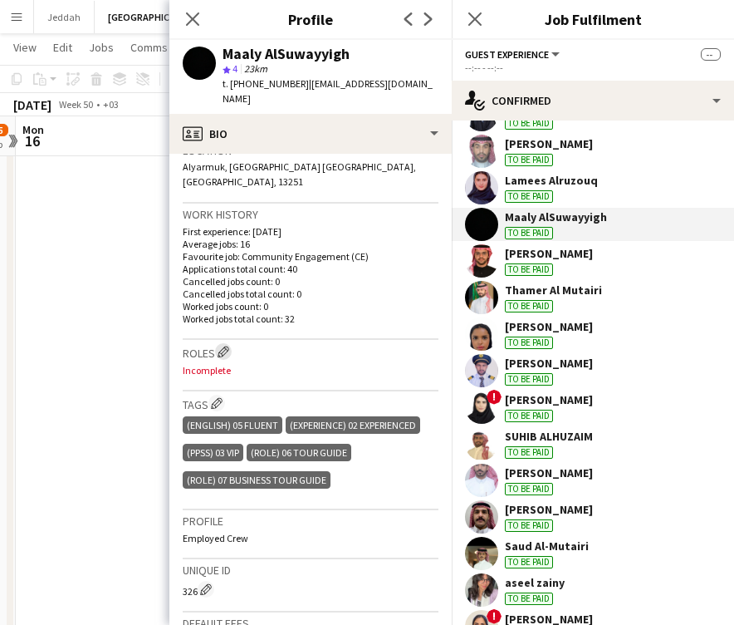
click at [228, 346] on app-icon "Edit crew company roles" at bounding box center [224, 352] width 12 height 12
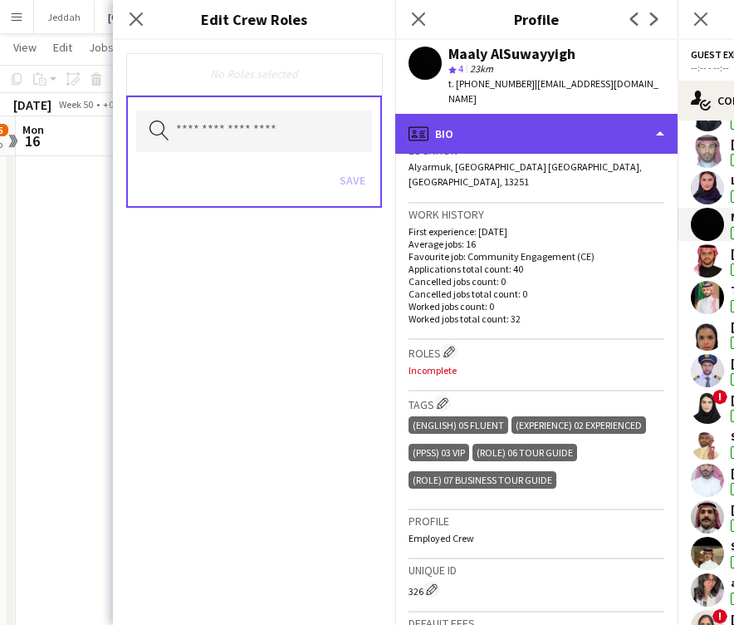
click at [491, 124] on div "profile Bio" at bounding box center [536, 134] width 282 height 40
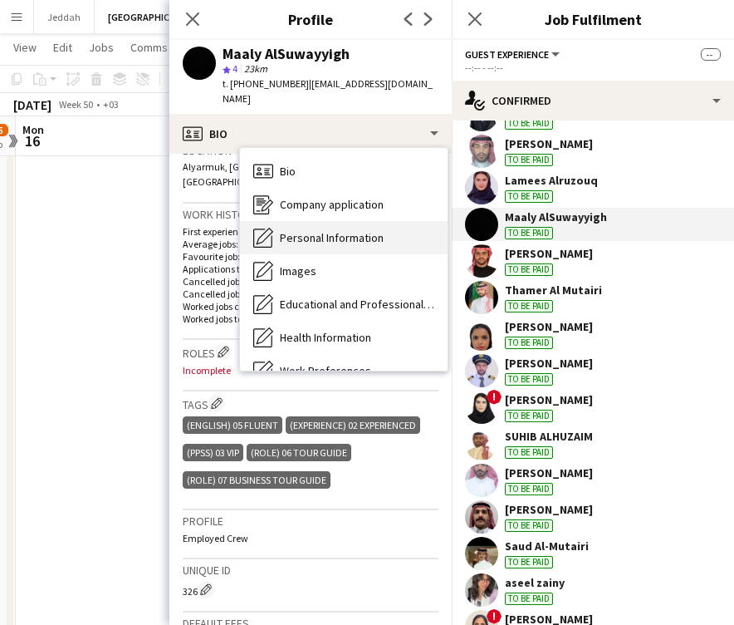
click at [357, 233] on div "Personal Information Personal Information" at bounding box center [344, 237] width 208 height 33
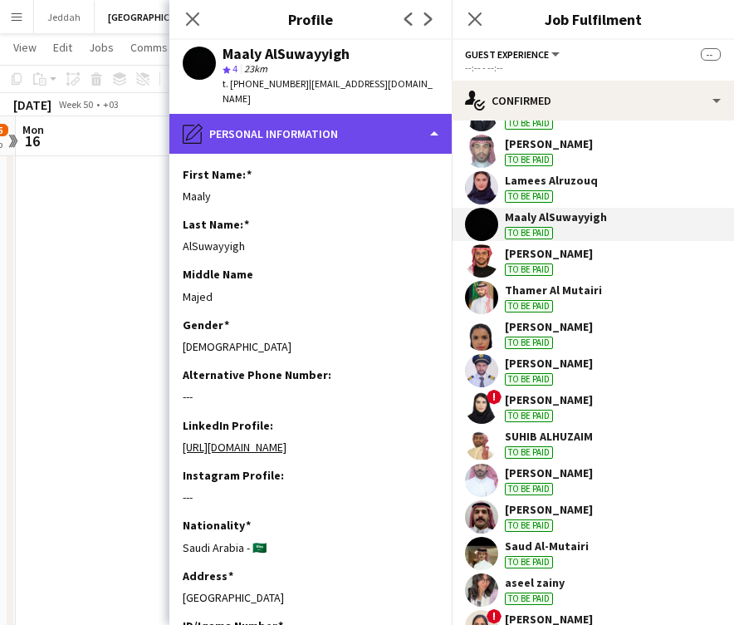
click at [316, 120] on div "pencil4 Personal Information" at bounding box center [310, 134] width 282 height 40
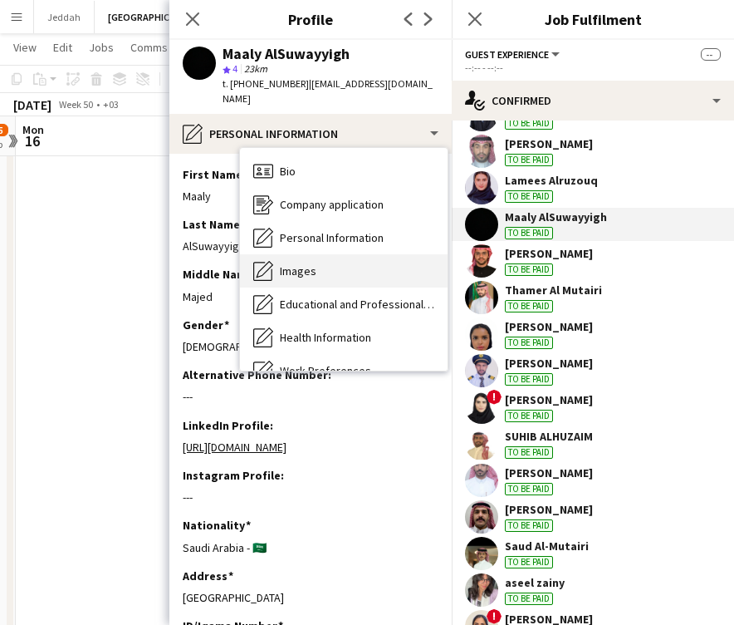
click at [310, 263] on span "Images" at bounding box center [298, 270] width 37 height 15
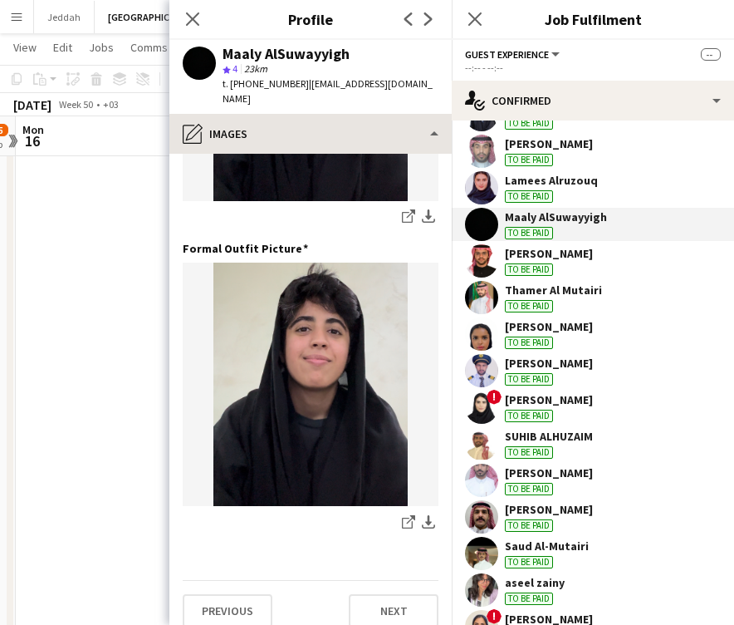
scroll to position [535, 0]
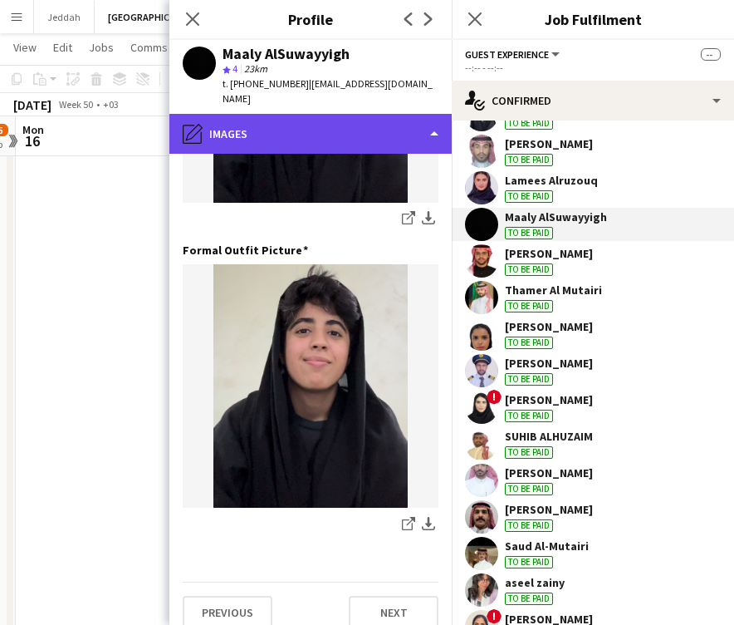
click at [291, 118] on div "pencil4 Images" at bounding box center [310, 134] width 282 height 40
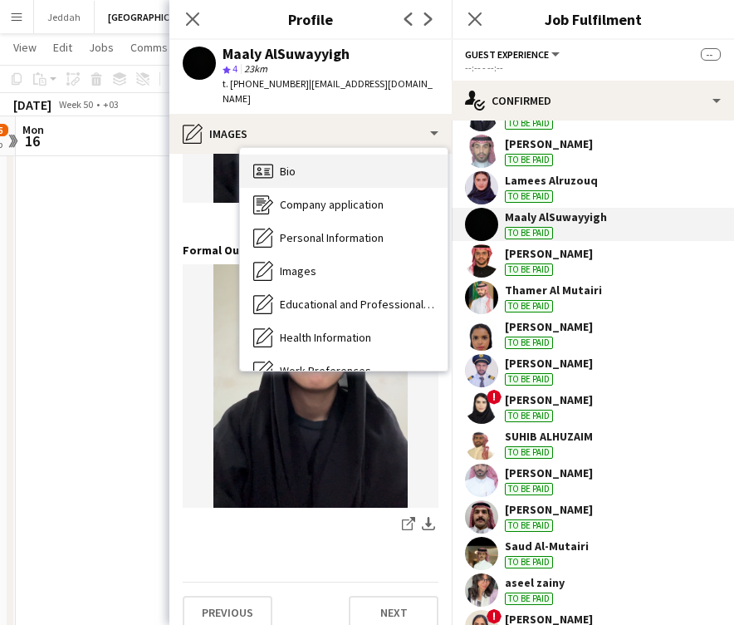
click at [292, 155] on div "Bio Bio" at bounding box center [344, 171] width 208 height 33
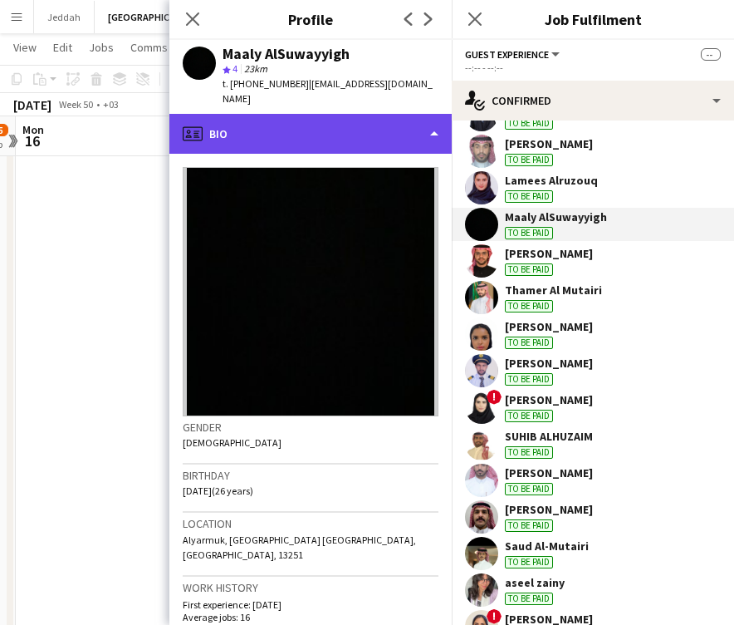
click at [288, 118] on div "profile Bio" at bounding box center [310, 134] width 282 height 40
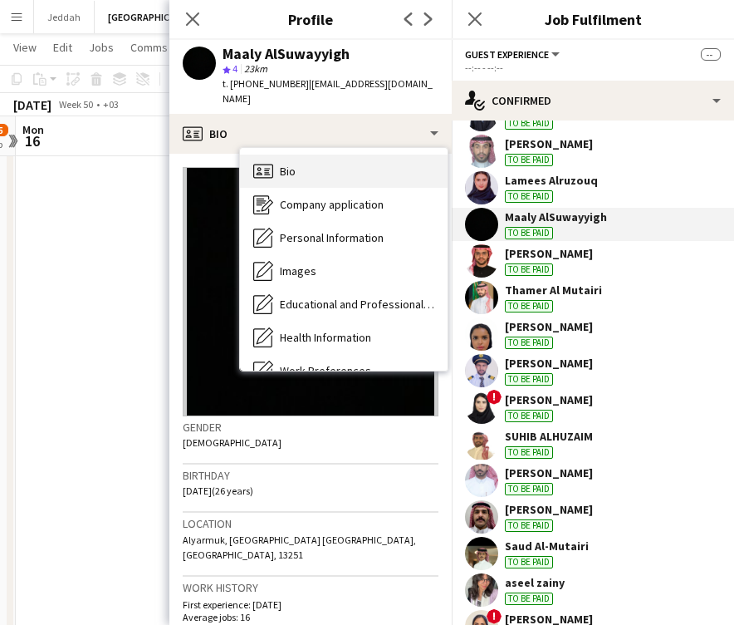
click at [307, 163] on div "Bio Bio" at bounding box center [344, 171] width 208 height 33
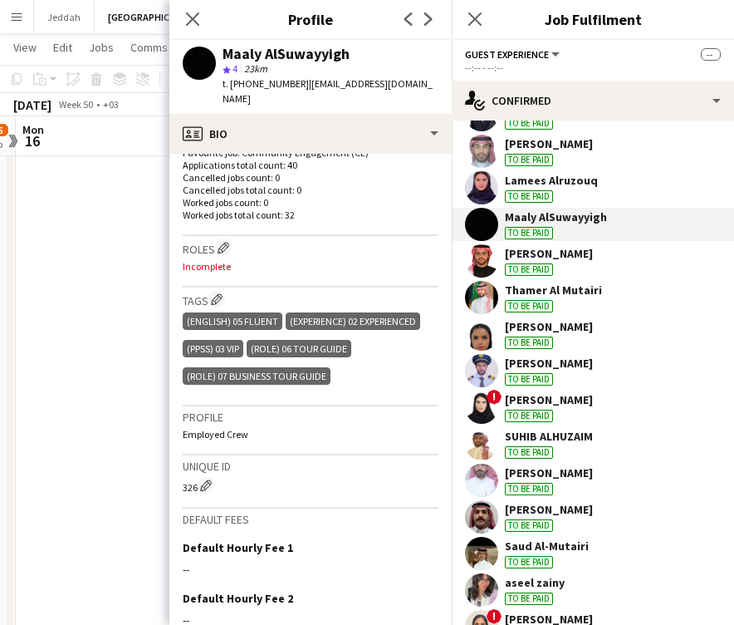
scroll to position [482, 0]
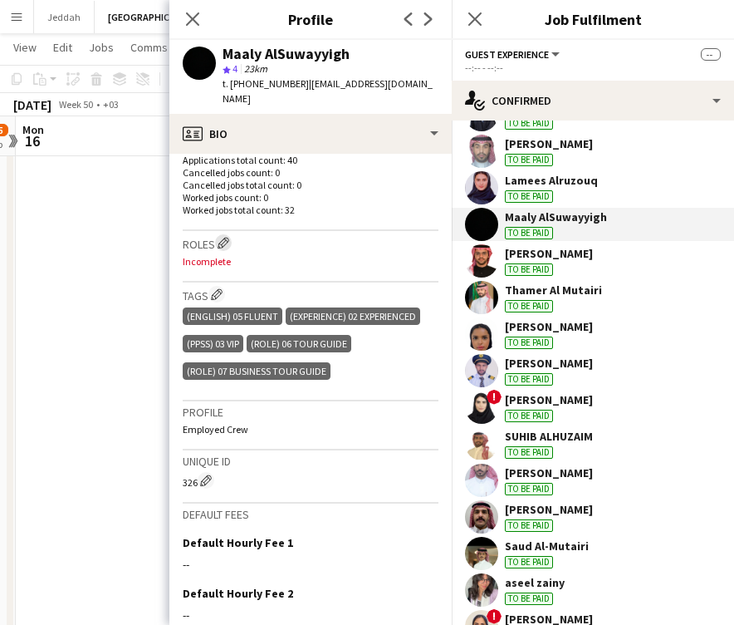
click at [223, 237] on app-icon "Edit crew company roles" at bounding box center [224, 243] width 12 height 12
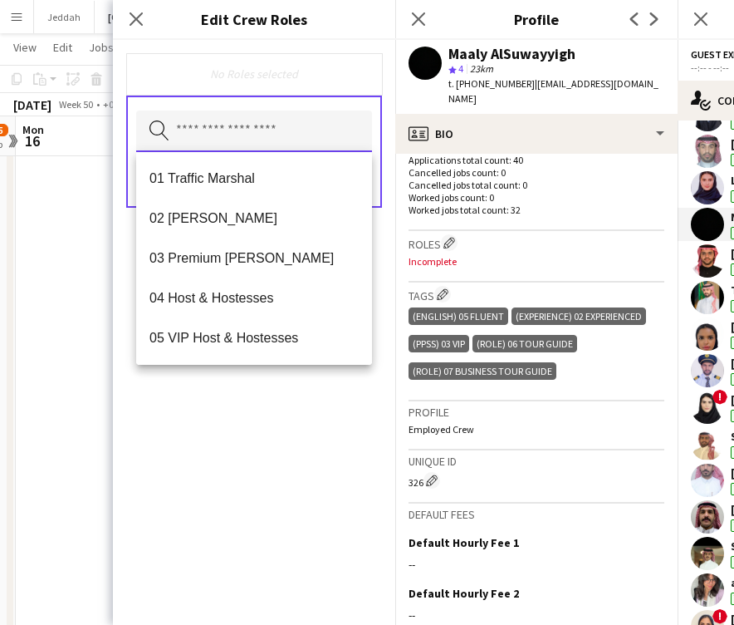
click at [233, 123] on input "text" at bounding box center [254, 132] width 236 height 42
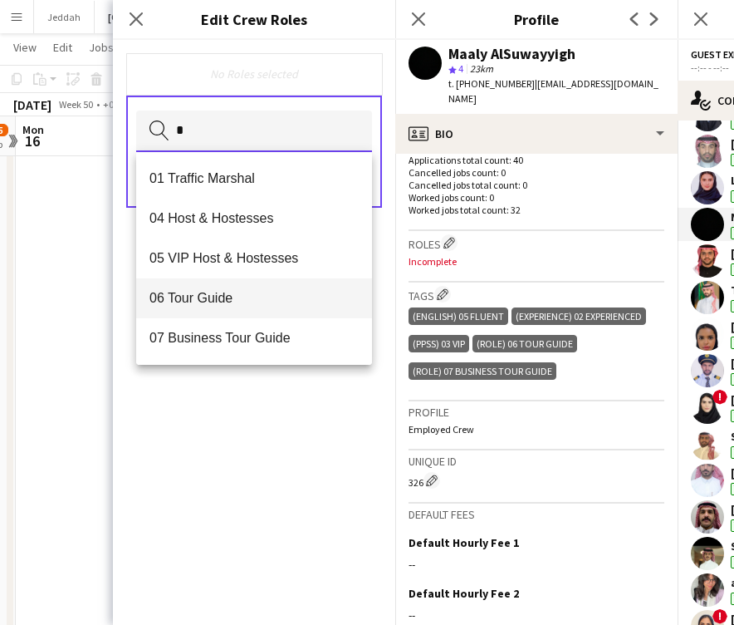
type input "*"
click at [243, 297] on span "06 Tour Guide" at bounding box center [254, 298] width 209 height 16
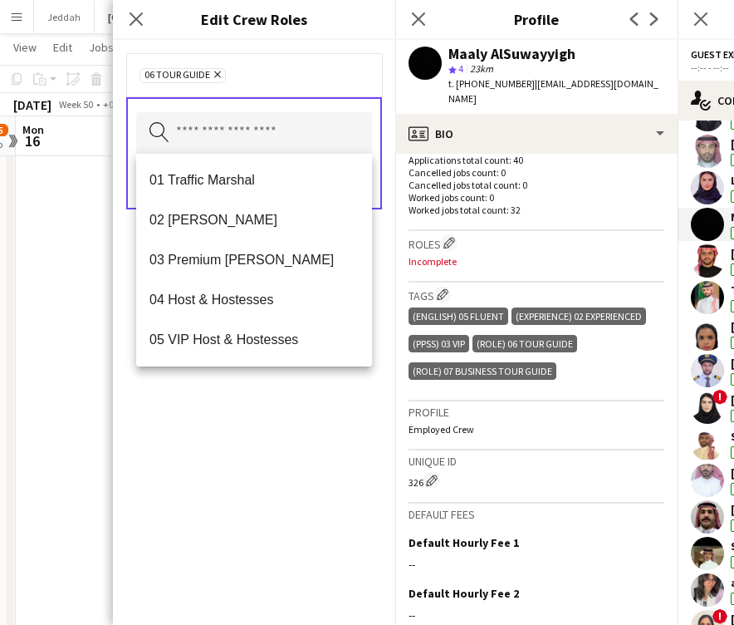
click at [268, 449] on div "06 Tour Guide Remove Search by role type Save" at bounding box center [254, 332] width 282 height 585
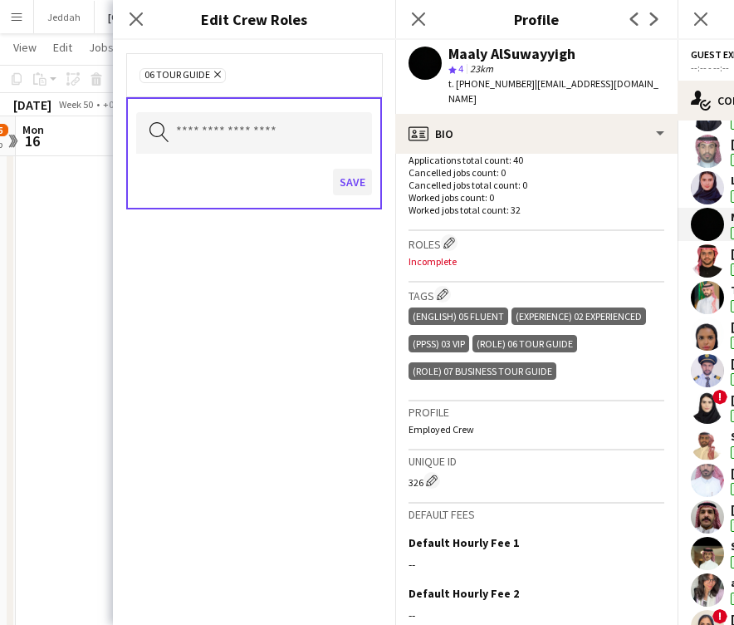
click at [350, 183] on button "Save" at bounding box center [352, 182] width 39 height 27
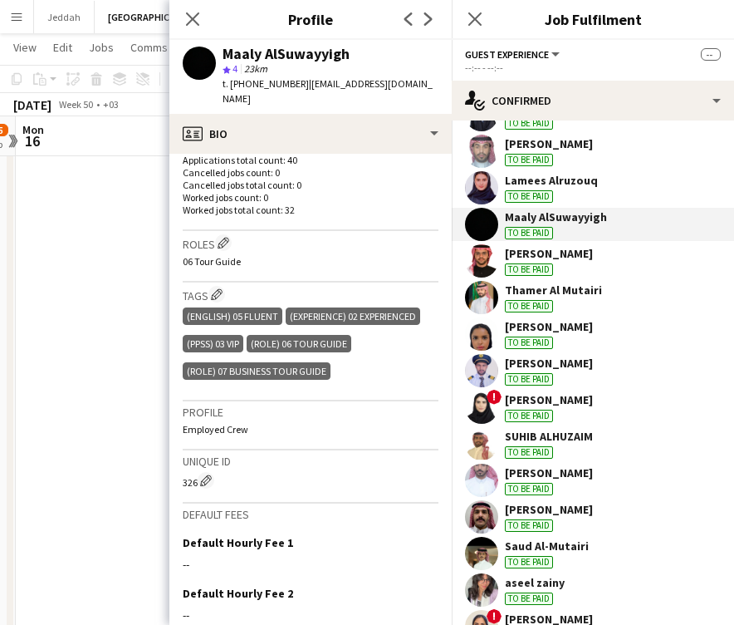
click at [484, 263] on app-user-avatar at bounding box center [481, 260] width 33 height 33
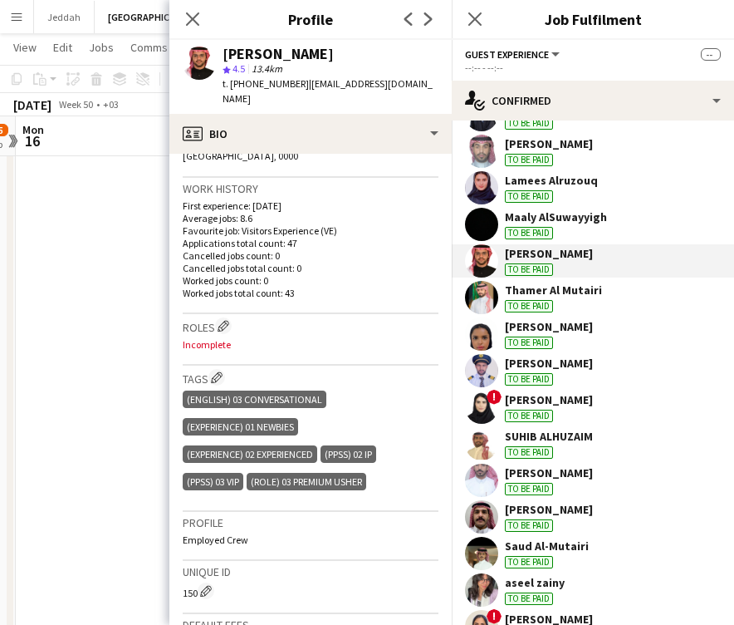
scroll to position [415, 0]
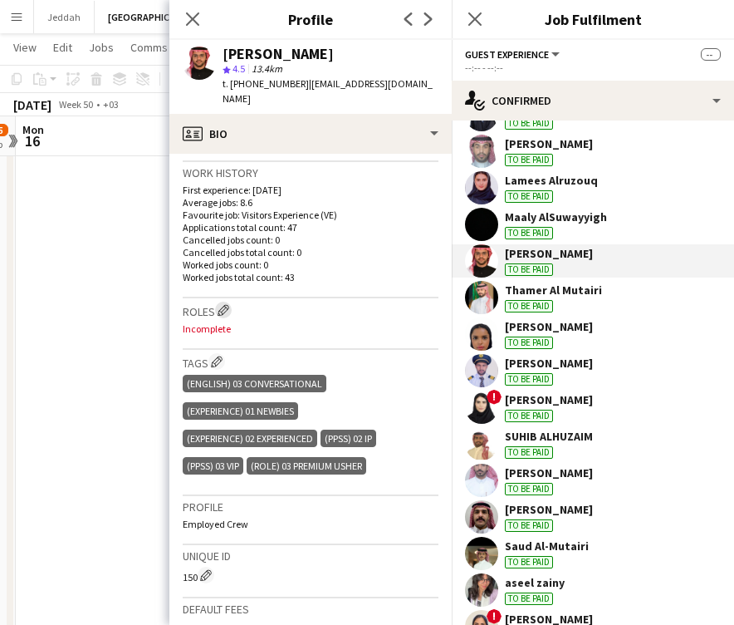
click at [228, 304] on app-icon "Edit crew company roles" at bounding box center [224, 310] width 12 height 12
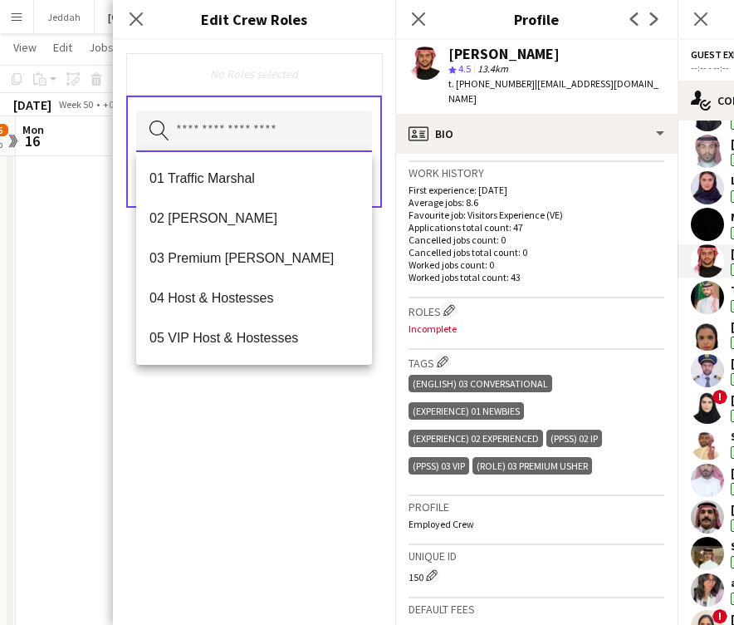
click at [199, 136] on input "text" at bounding box center [254, 132] width 236 height 42
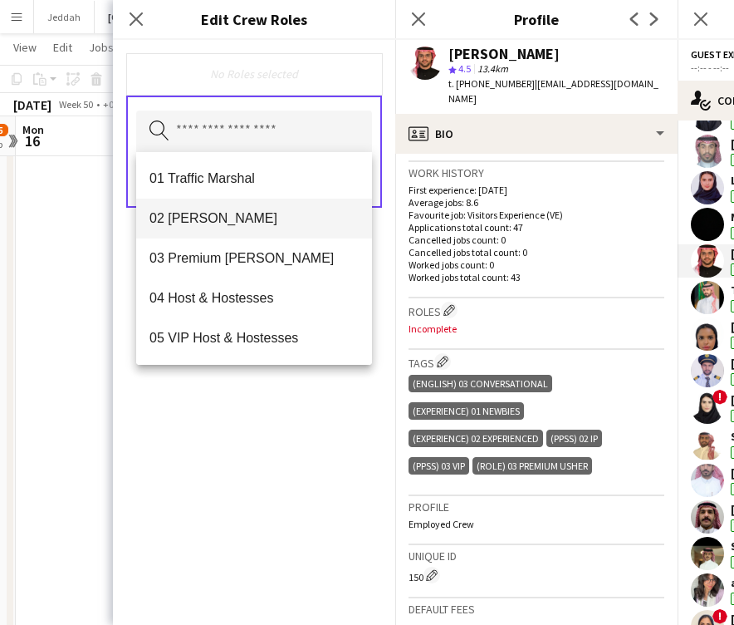
click at [204, 224] on span "02 [PERSON_NAME]" at bounding box center [254, 218] width 209 height 16
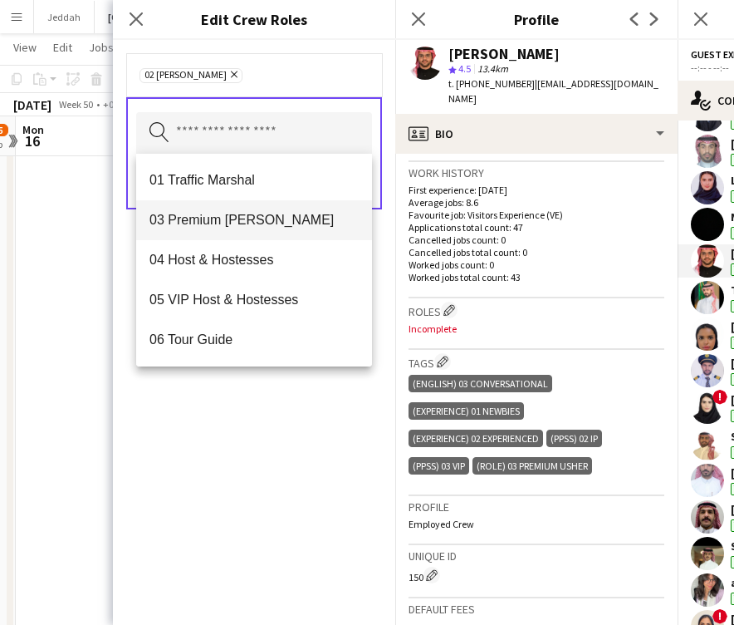
click at [204, 223] on span "03 Premium [PERSON_NAME]" at bounding box center [254, 220] width 209 height 16
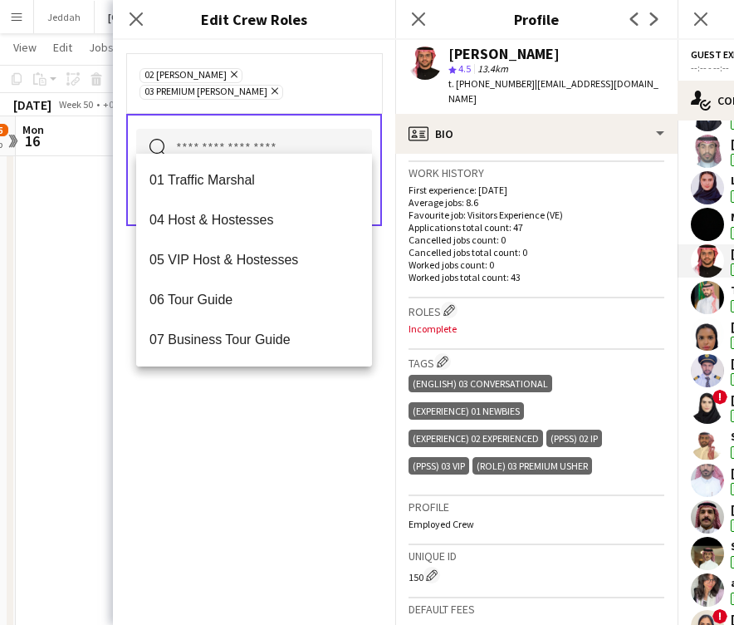
click at [253, 470] on div "02 [PERSON_NAME] Remove 03 Premium [PERSON_NAME] Remove Search by role type Save" at bounding box center [254, 332] width 282 height 585
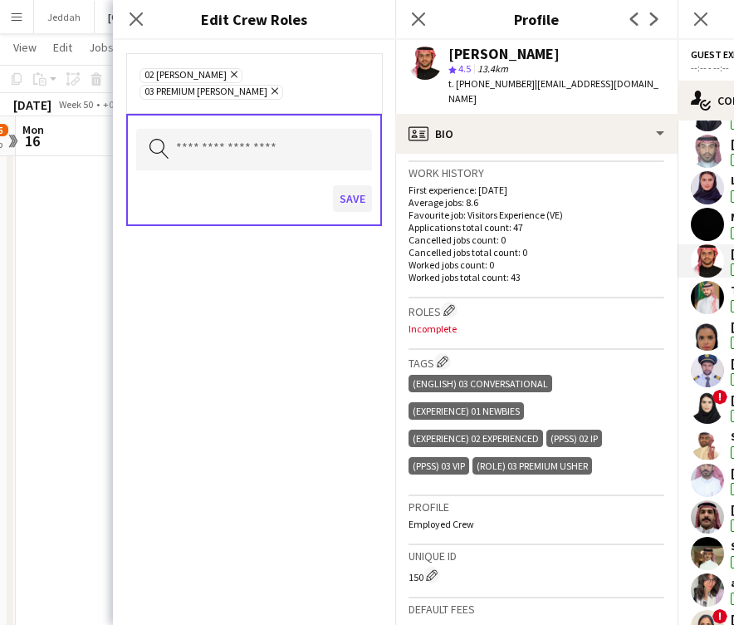
click at [345, 185] on button "Save" at bounding box center [352, 198] width 39 height 27
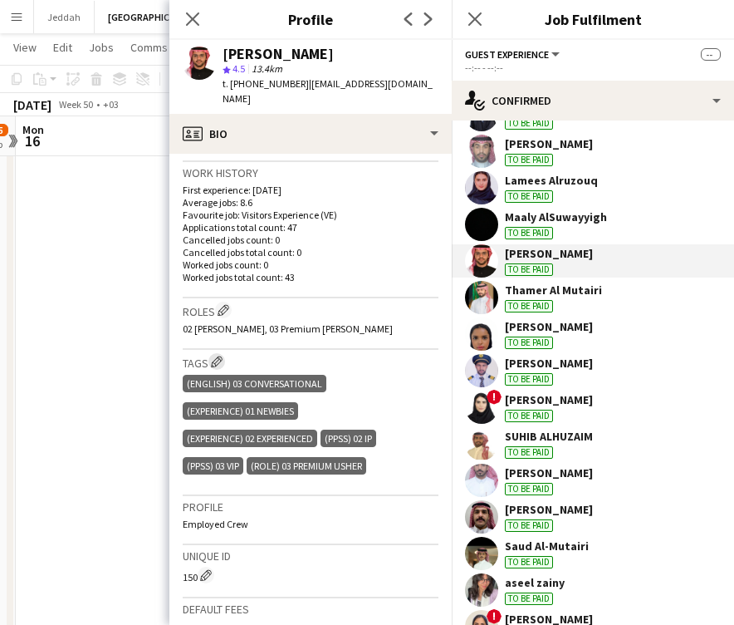
click at [222, 356] on app-icon "Edit crew company tags" at bounding box center [217, 362] width 12 height 12
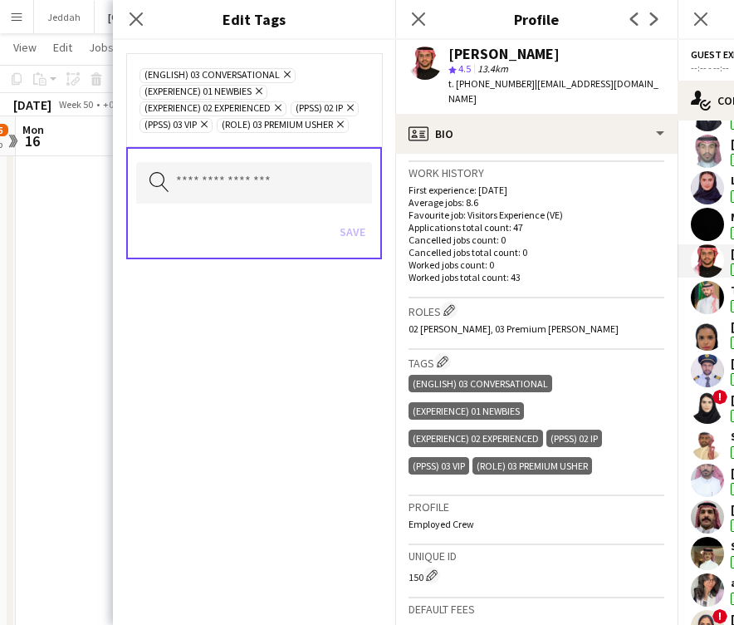
click at [208, 121] on icon "Remove" at bounding box center [202, 124] width 11 height 11
click at [349, 242] on button "Save" at bounding box center [352, 232] width 39 height 27
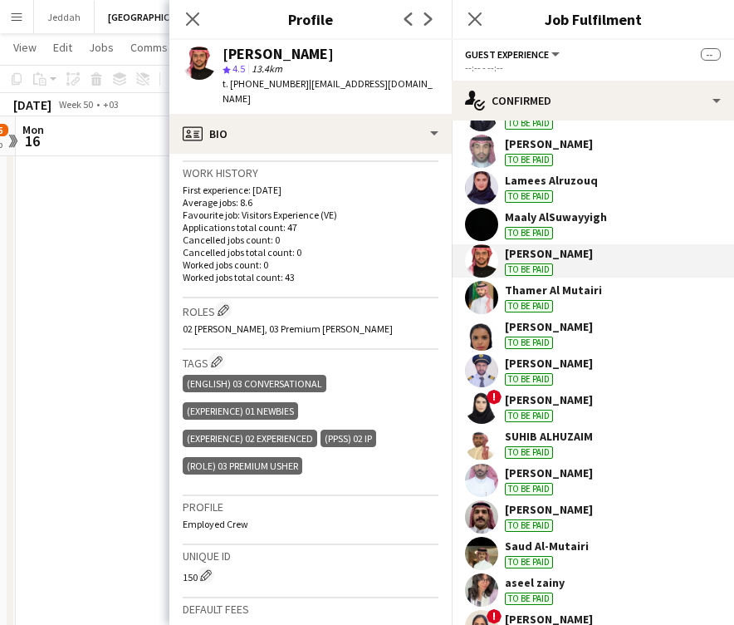
click at [485, 307] on app-user-avatar at bounding box center [481, 297] width 33 height 33
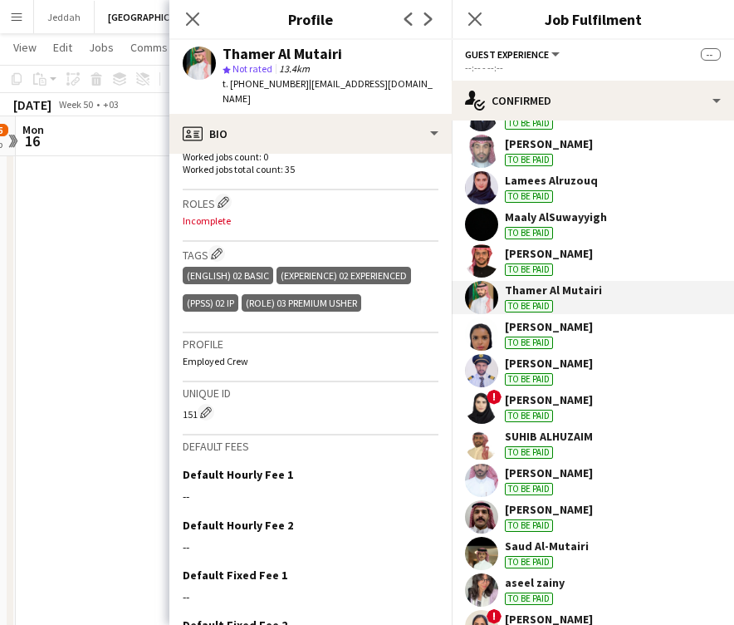
scroll to position [528, 0]
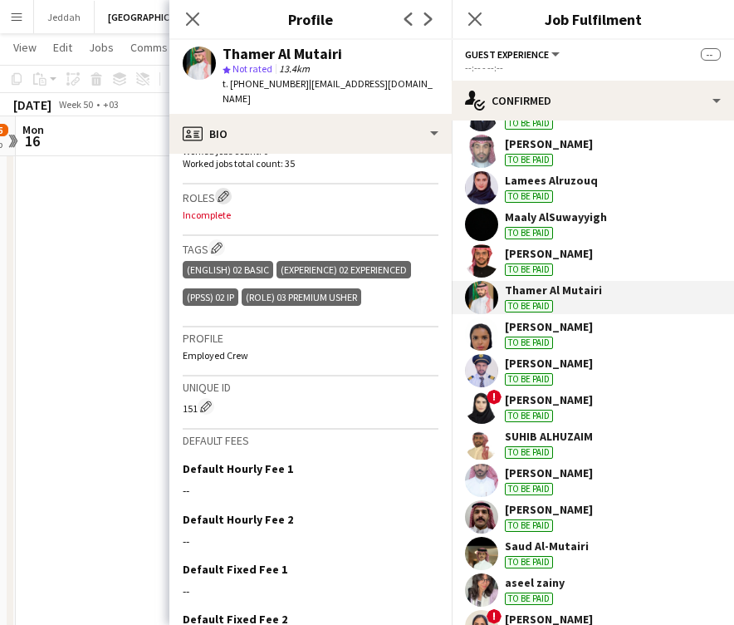
click at [223, 190] on app-icon "Edit crew company roles" at bounding box center [224, 196] width 12 height 12
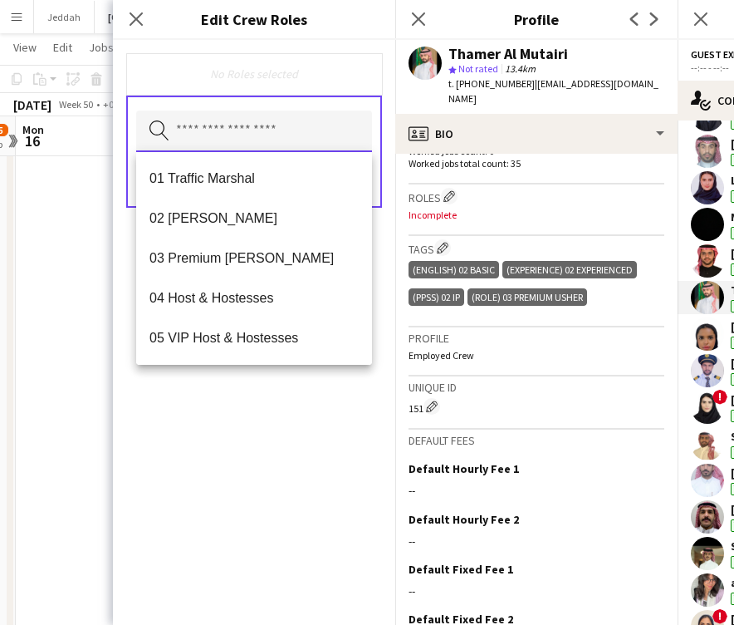
click at [214, 135] on input "text" at bounding box center [254, 132] width 236 height 42
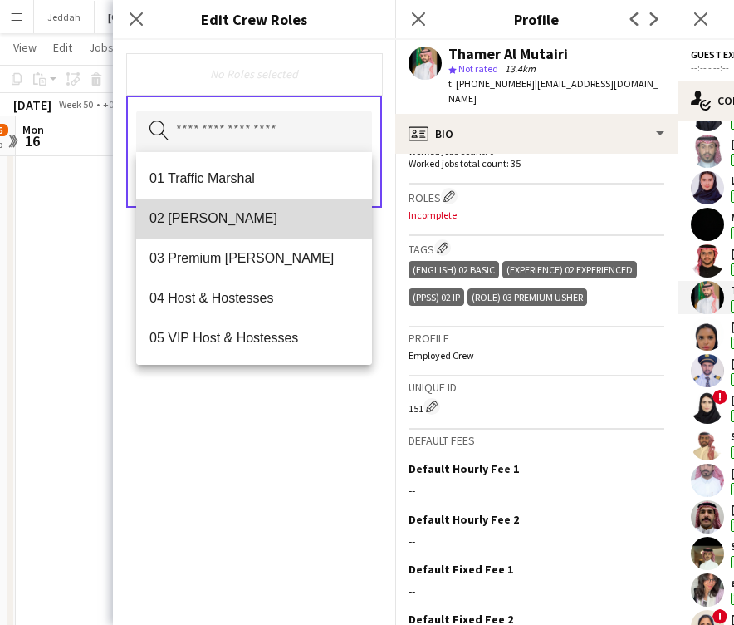
click at [224, 216] on span "02 [PERSON_NAME]" at bounding box center [254, 218] width 209 height 16
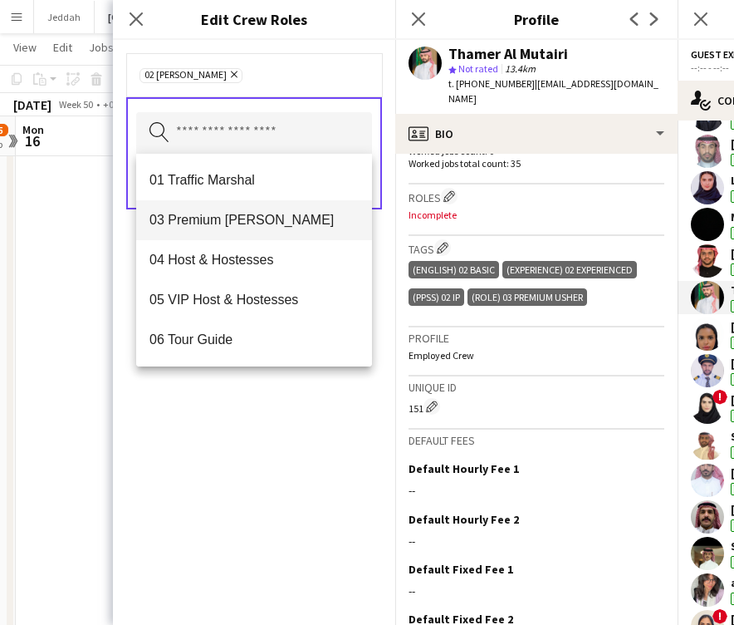
click at [224, 216] on span "03 Premium [PERSON_NAME]" at bounding box center [254, 220] width 209 height 16
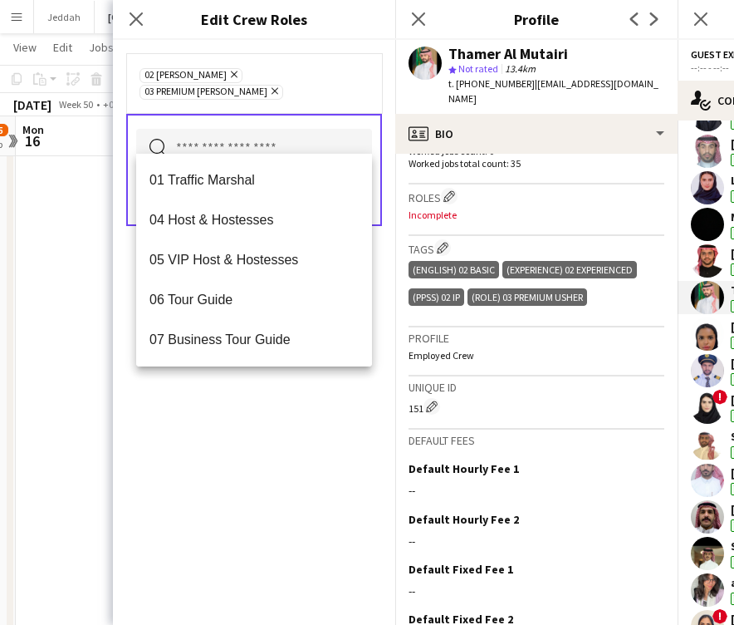
click at [258, 404] on div "02 [PERSON_NAME] Remove 03 Premium [PERSON_NAME] Remove Search by role type Save" at bounding box center [254, 332] width 282 height 585
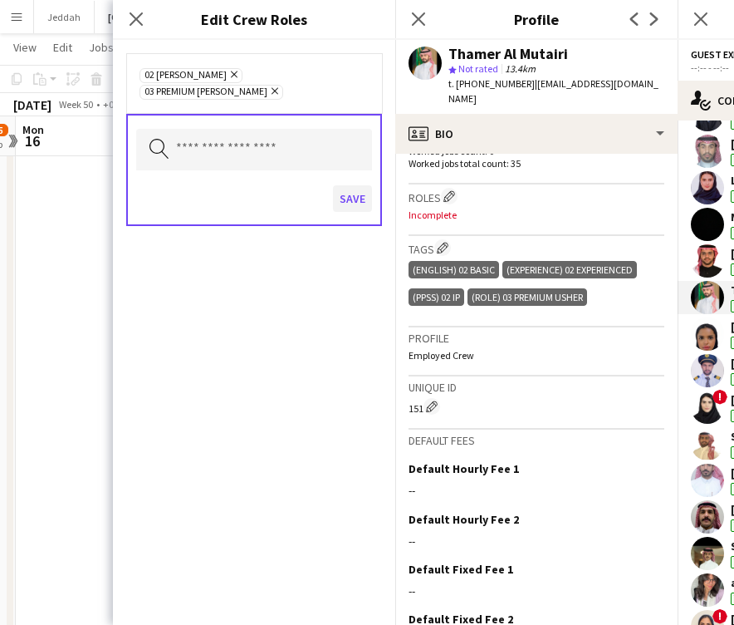
click at [349, 190] on button "Save" at bounding box center [352, 198] width 39 height 27
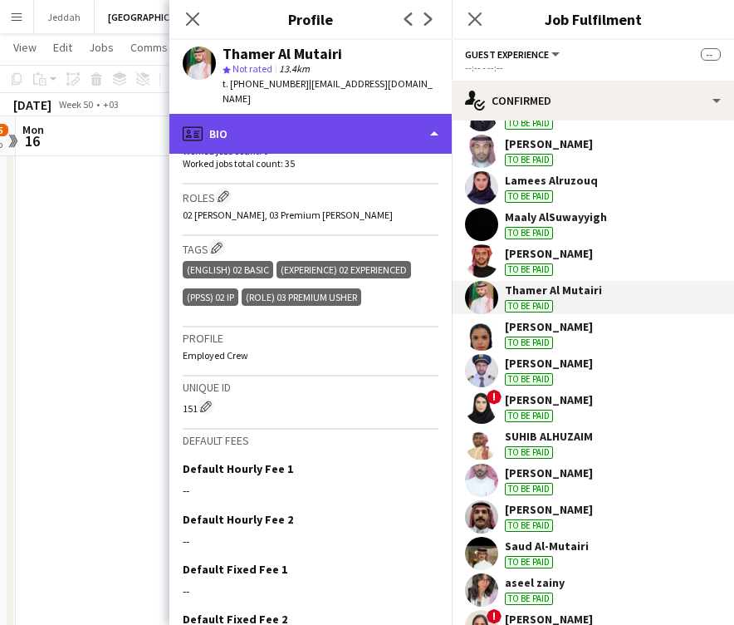
click at [333, 120] on div "profile Bio" at bounding box center [310, 134] width 282 height 40
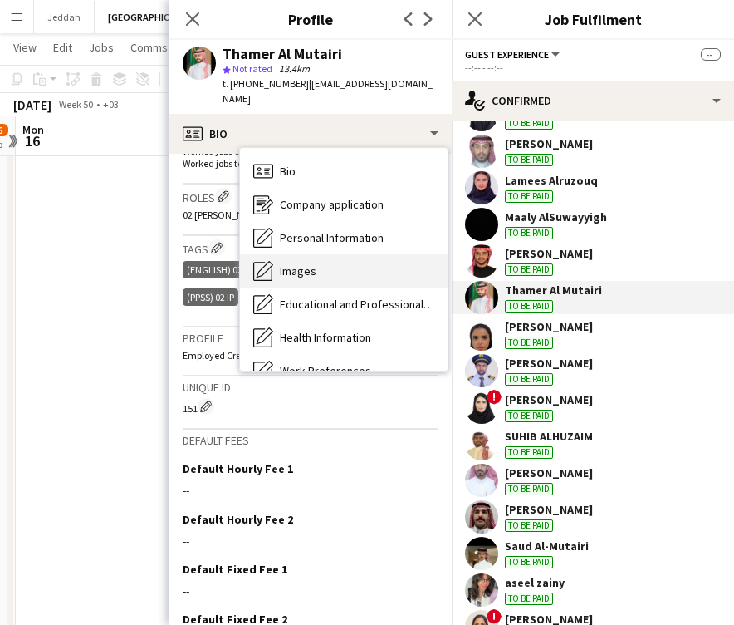
click at [322, 255] on div "Images Images" at bounding box center [344, 270] width 208 height 33
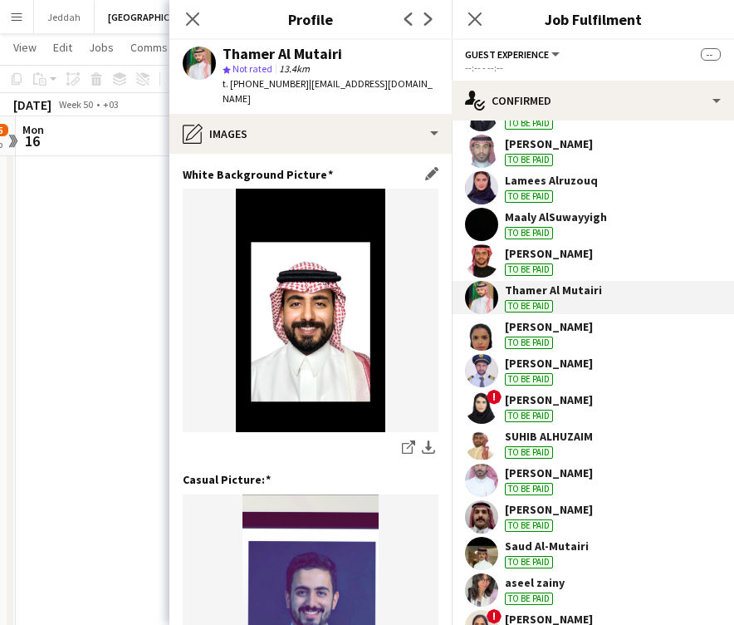
scroll to position [0, 0]
click at [480, 336] on app-user-avatar at bounding box center [481, 333] width 33 height 33
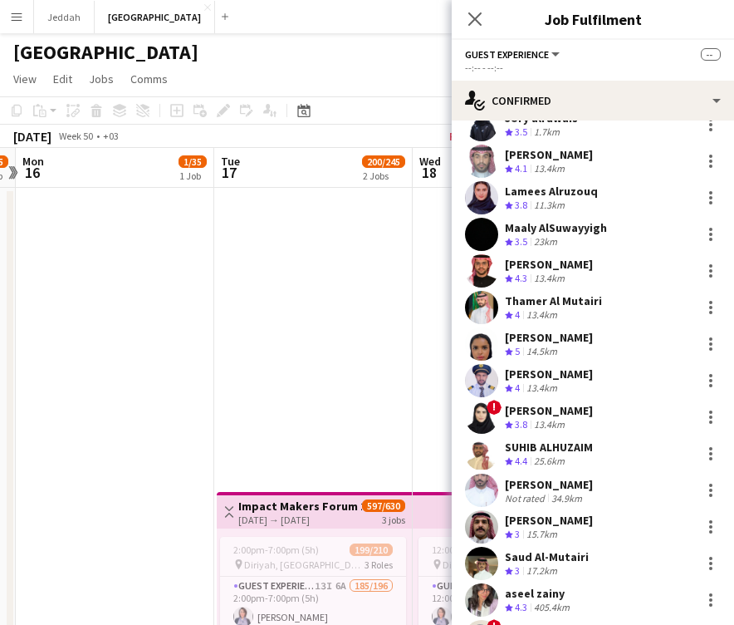
click at [484, 292] on app-user-avatar at bounding box center [481, 307] width 33 height 33
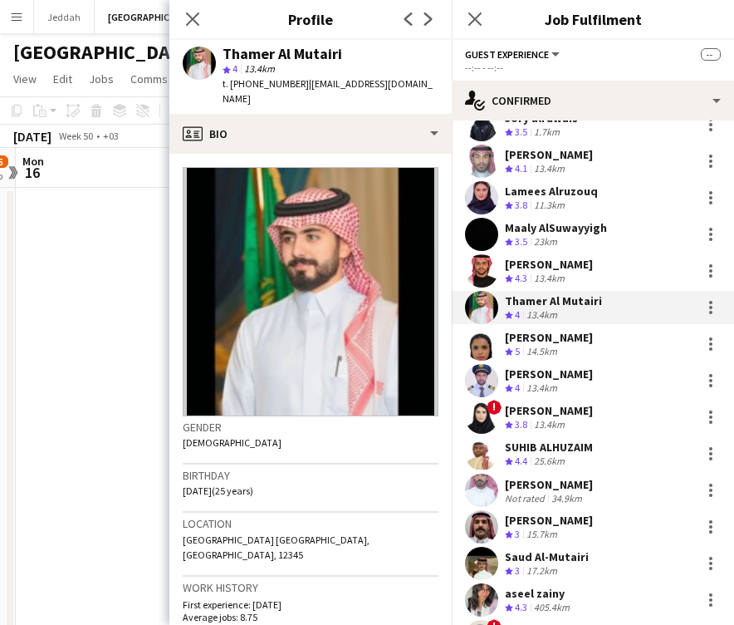
click at [478, 341] on app-user-avatar at bounding box center [481, 343] width 33 height 33
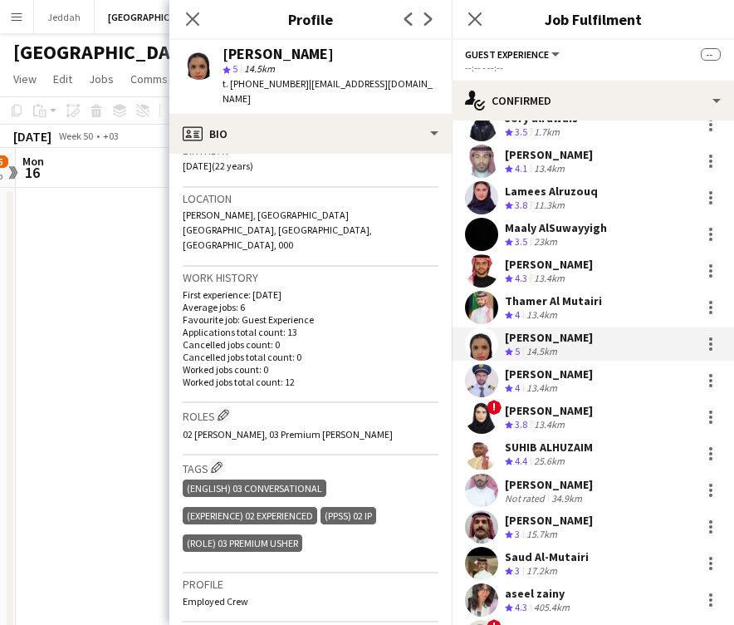
scroll to position [329, 0]
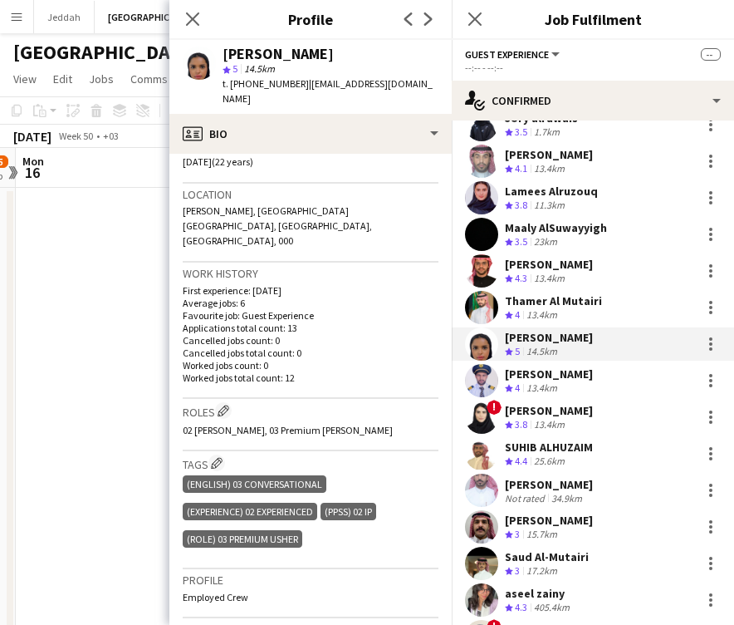
click at [479, 367] on app-user-avatar at bounding box center [481, 380] width 33 height 33
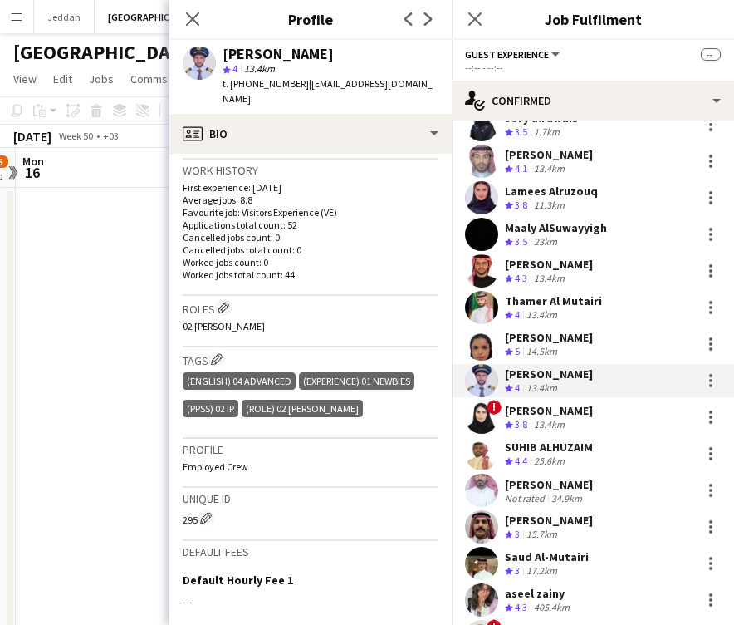
scroll to position [424, 0]
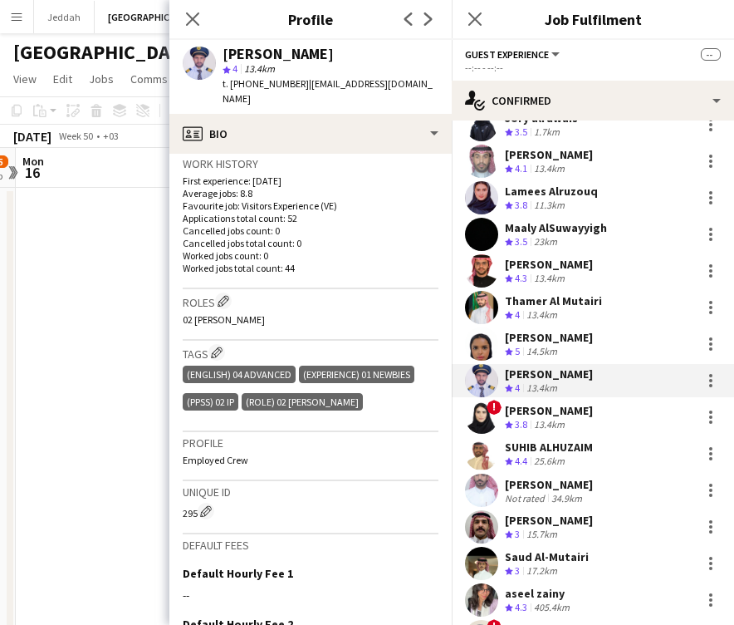
click at [480, 410] on app-user-avatar at bounding box center [481, 416] width 33 height 33
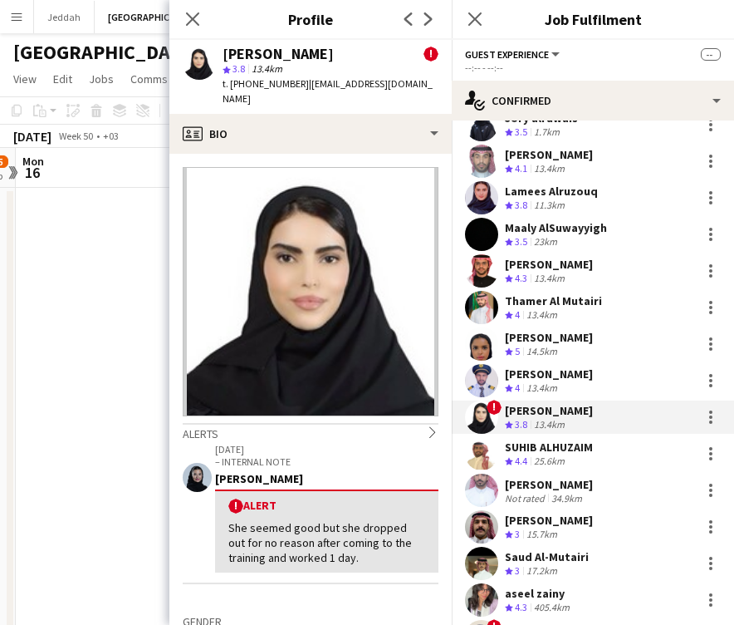
click at [246, 53] on div "[PERSON_NAME]" at bounding box center [278, 54] width 111 height 15
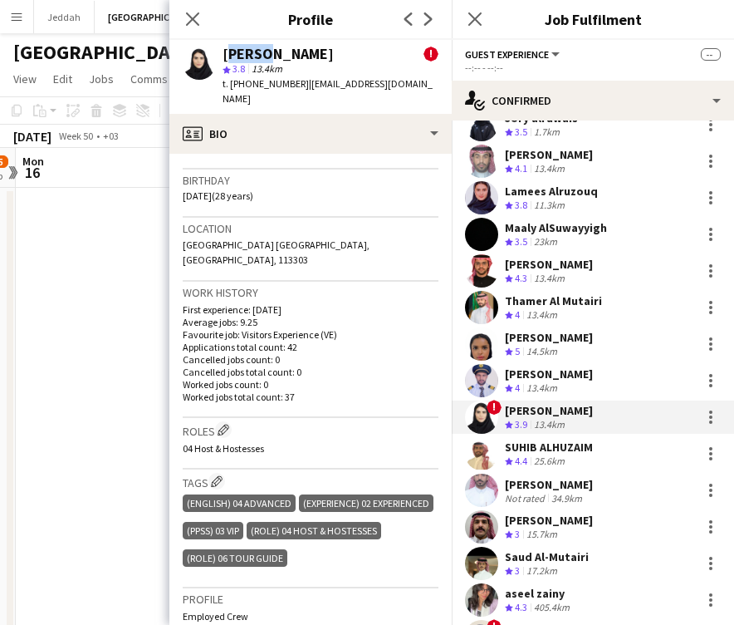
scroll to position [493, 0]
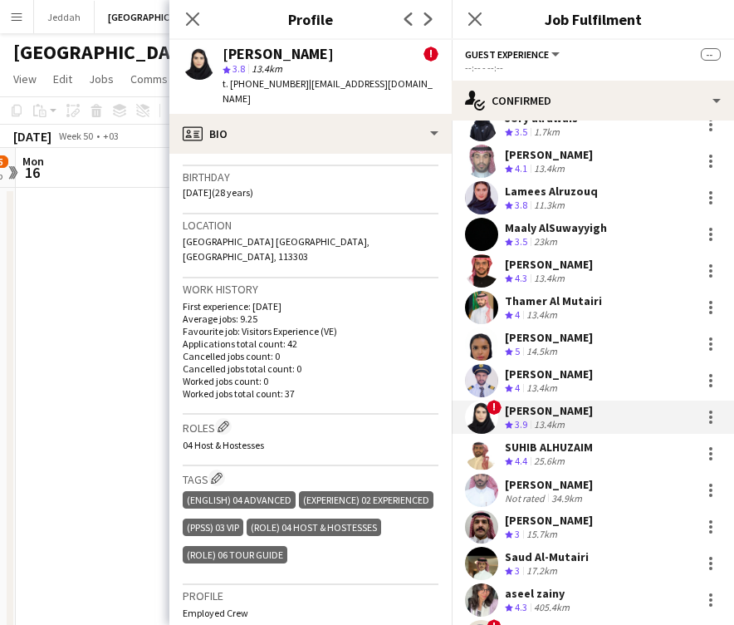
click at [487, 444] on app-user-avatar at bounding box center [481, 453] width 33 height 33
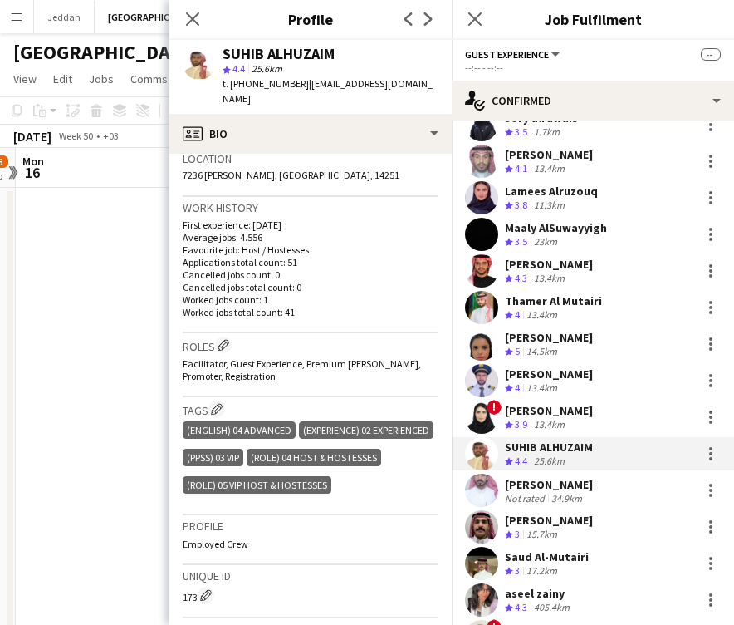
scroll to position [366, 0]
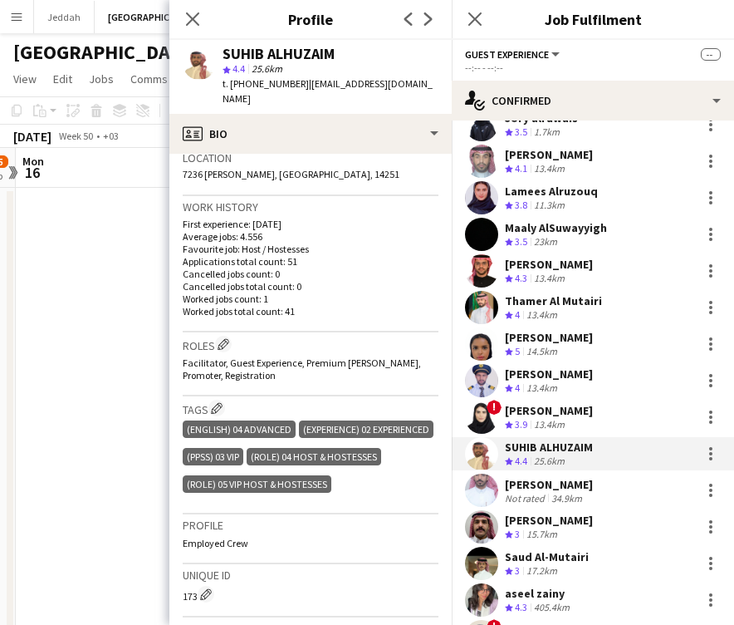
click at [480, 474] on app-user-avatar at bounding box center [481, 490] width 33 height 33
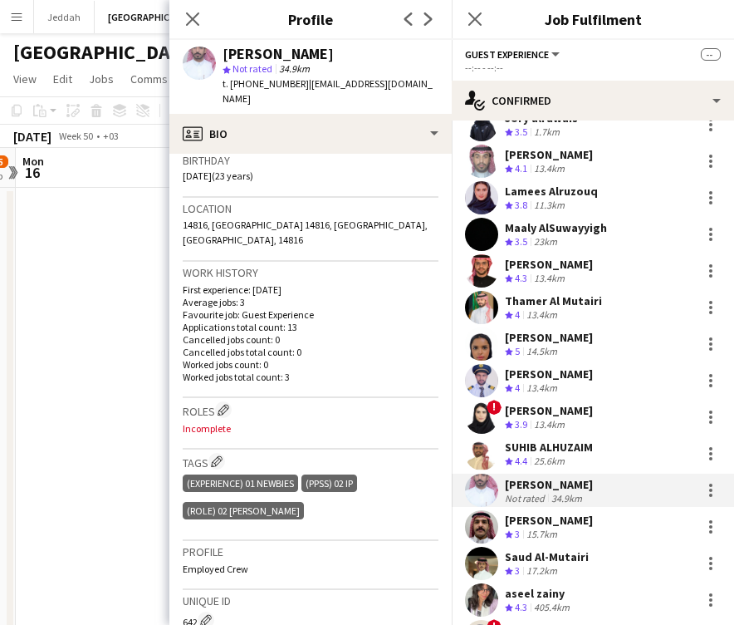
scroll to position [317, 0]
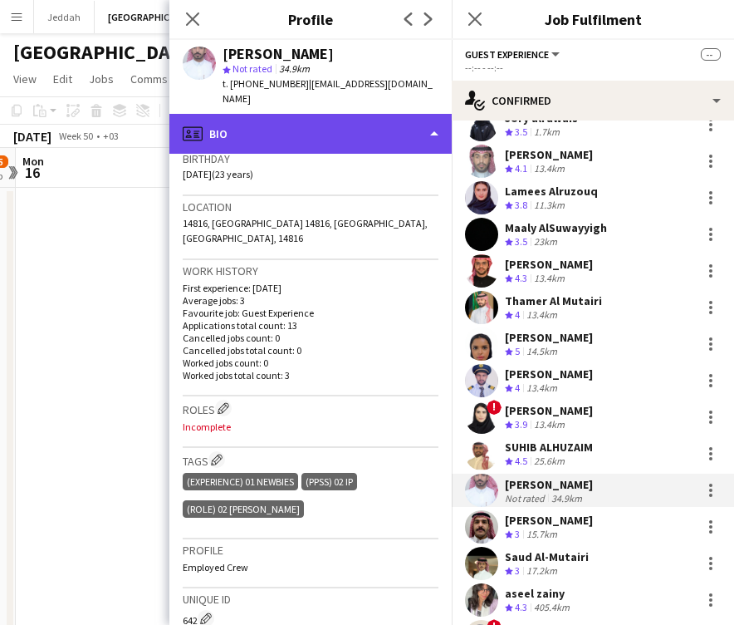
click at [302, 115] on div "profile Bio" at bounding box center [310, 134] width 282 height 40
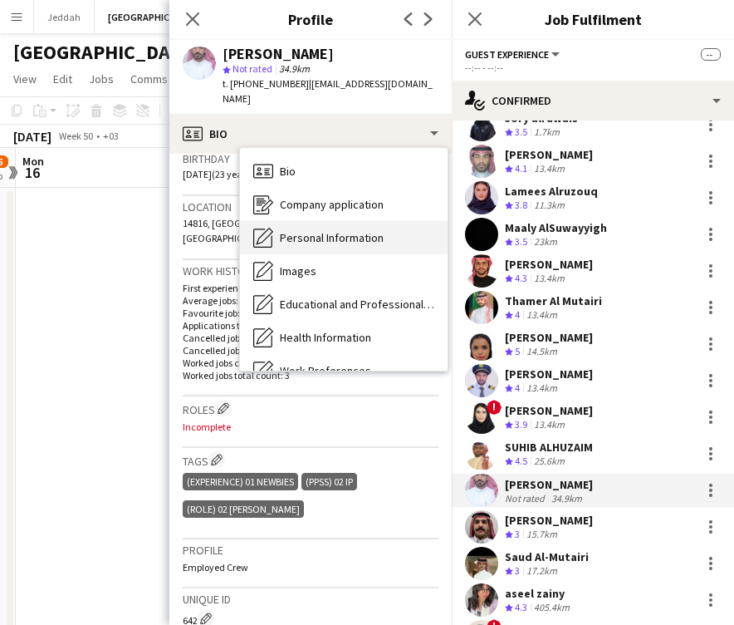
click at [305, 230] on span "Personal Information" at bounding box center [332, 237] width 104 height 15
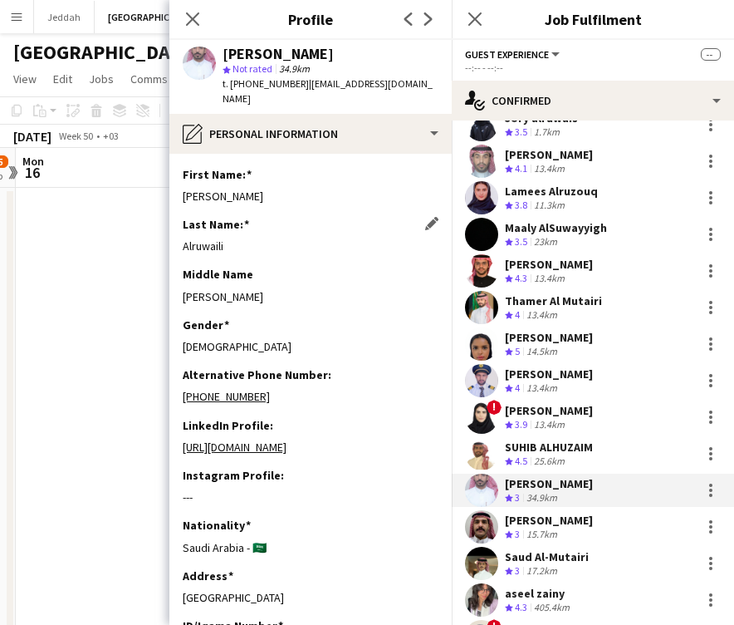
scroll to position [0, 0]
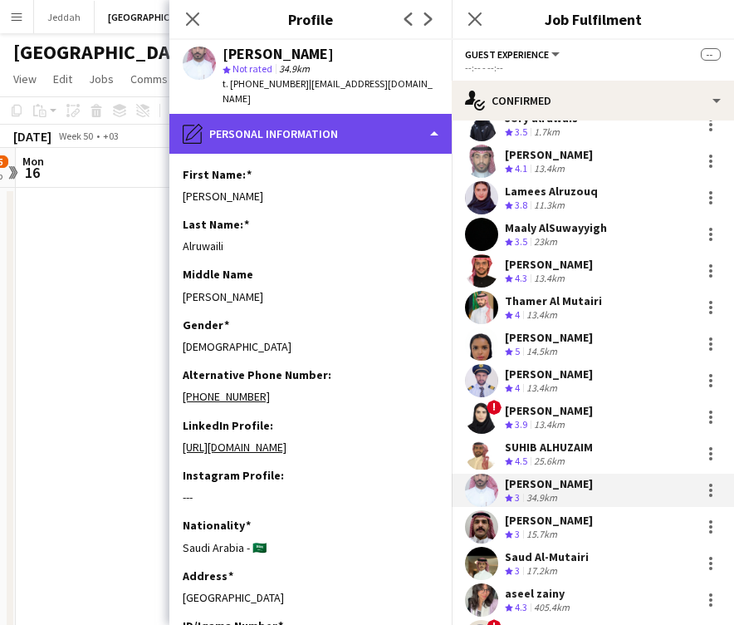
click at [310, 122] on div "pencil4 Personal Information" at bounding box center [310, 134] width 282 height 40
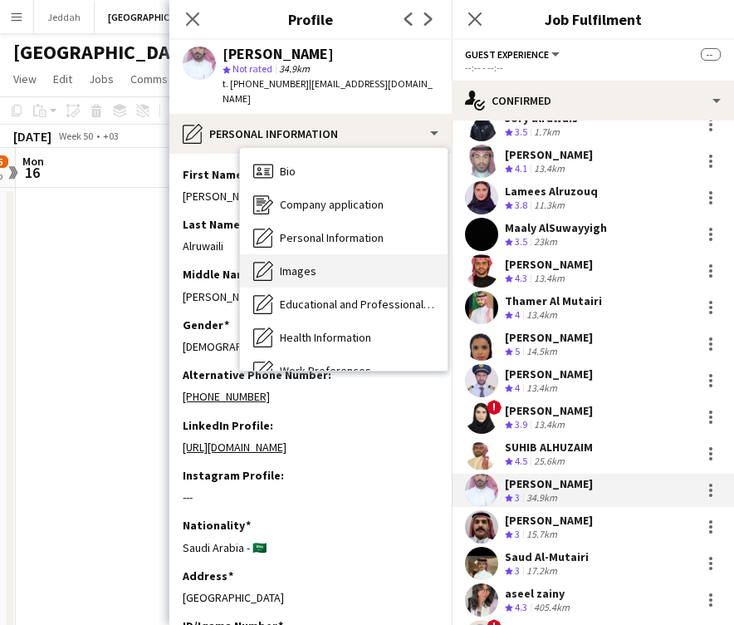
click at [313, 263] on span "Images" at bounding box center [298, 270] width 37 height 15
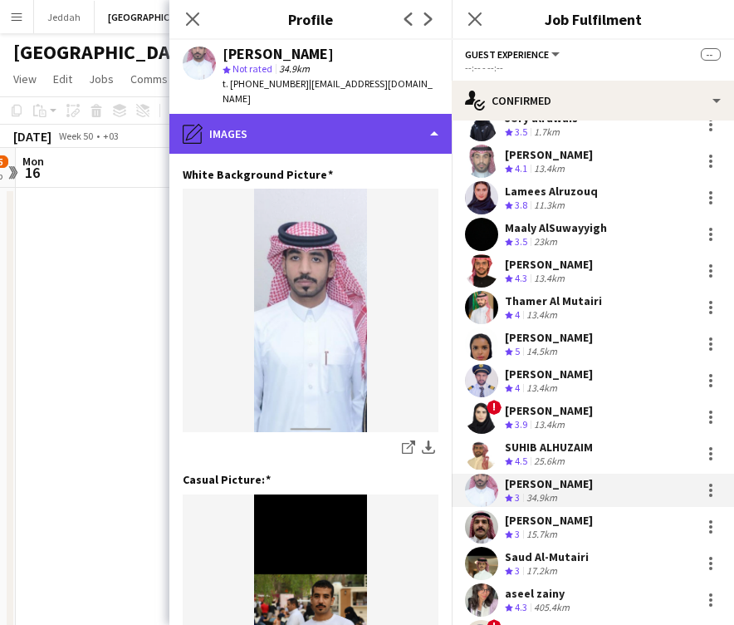
click at [297, 122] on div "pencil4 Images" at bounding box center [310, 134] width 282 height 40
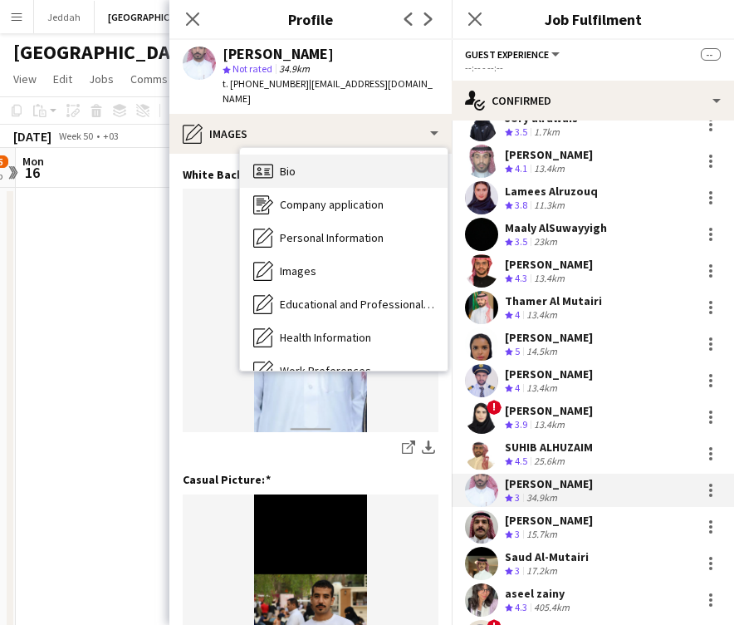
click at [296, 155] on div "Bio Bio" at bounding box center [344, 171] width 208 height 33
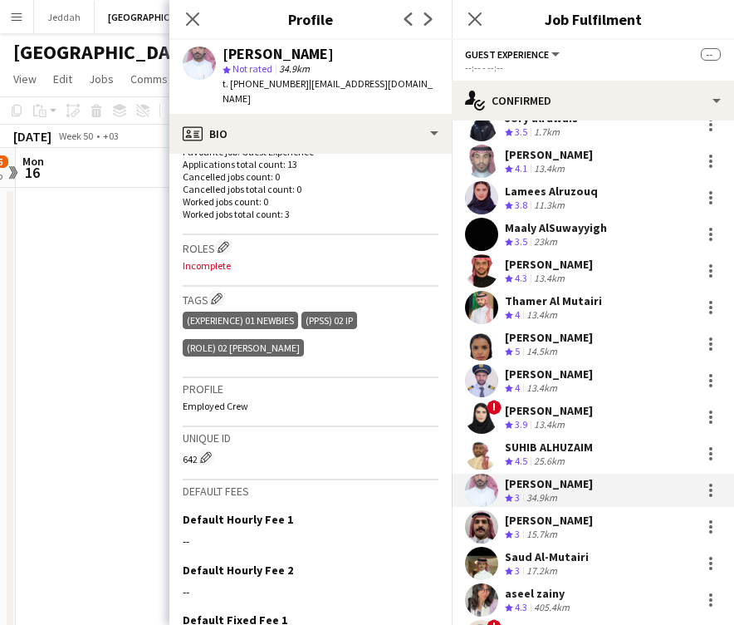
scroll to position [479, 0]
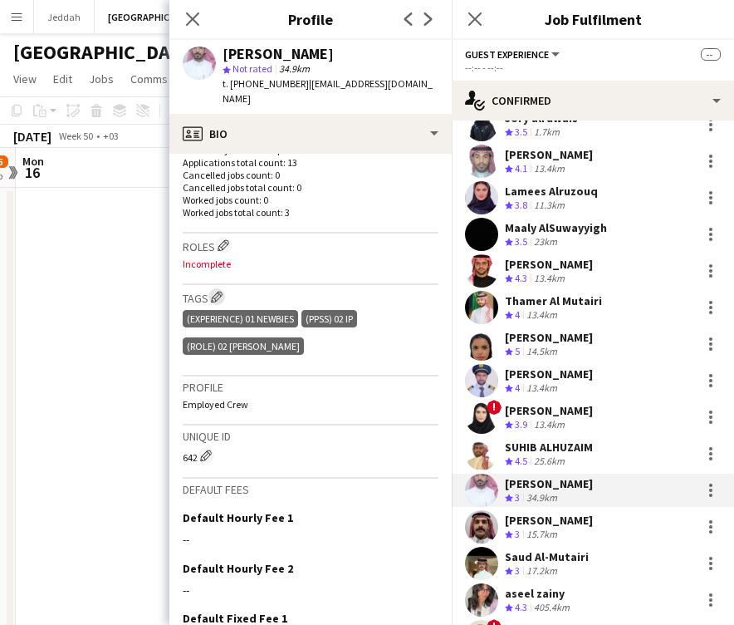
click at [219, 291] on app-icon "Edit crew company tags" at bounding box center [217, 297] width 12 height 12
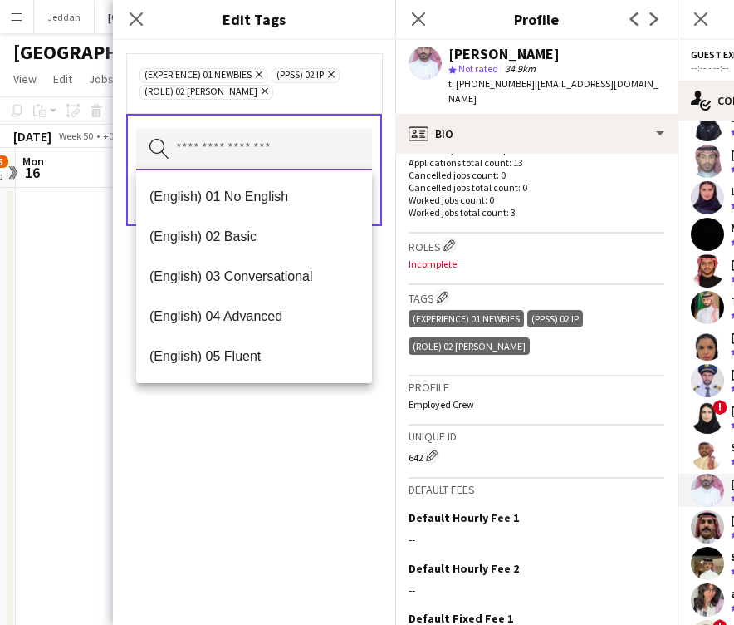
click at [227, 150] on input "text" at bounding box center [254, 150] width 236 height 42
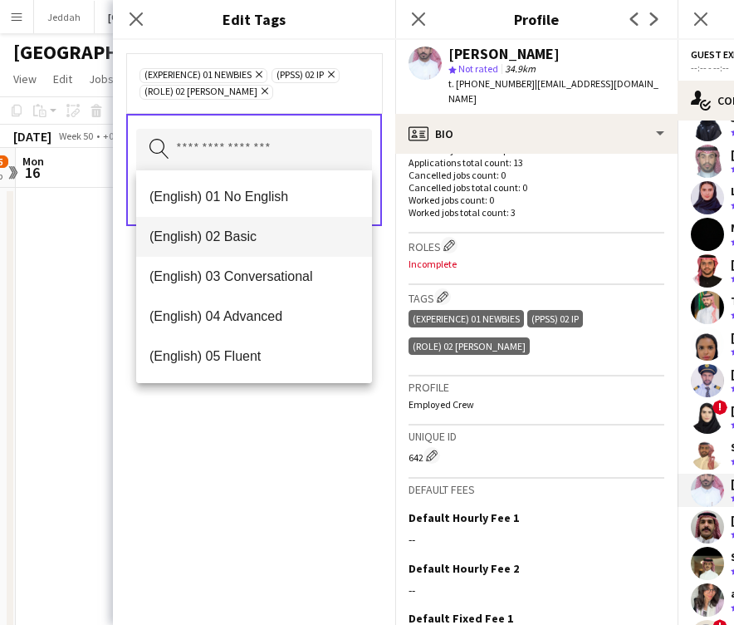
click at [231, 235] on span "(English) 02 Basic" at bounding box center [254, 236] width 209 height 16
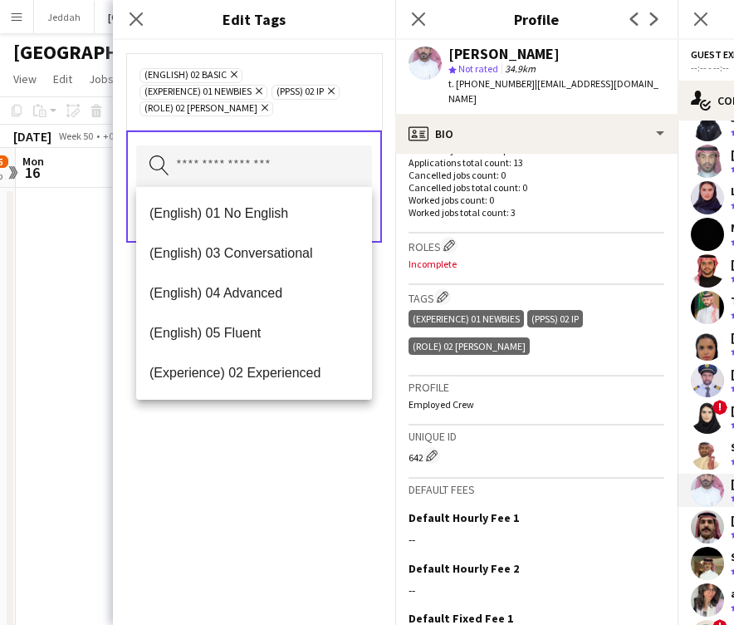
click at [265, 458] on div "(English) 02 Basic Remove (Experience) 01 Newbies Remove (PPSS) 02 IP Remove (R…" at bounding box center [254, 332] width 282 height 585
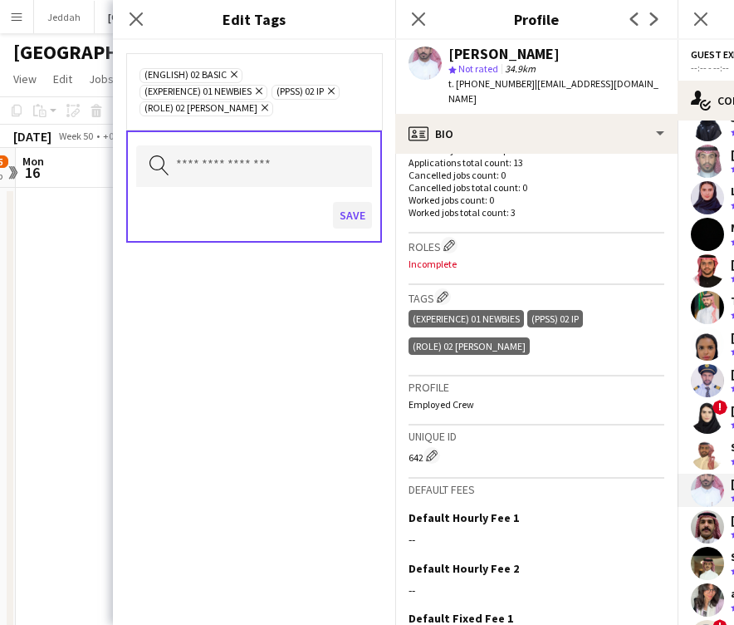
click at [351, 225] on button "Save" at bounding box center [352, 215] width 39 height 27
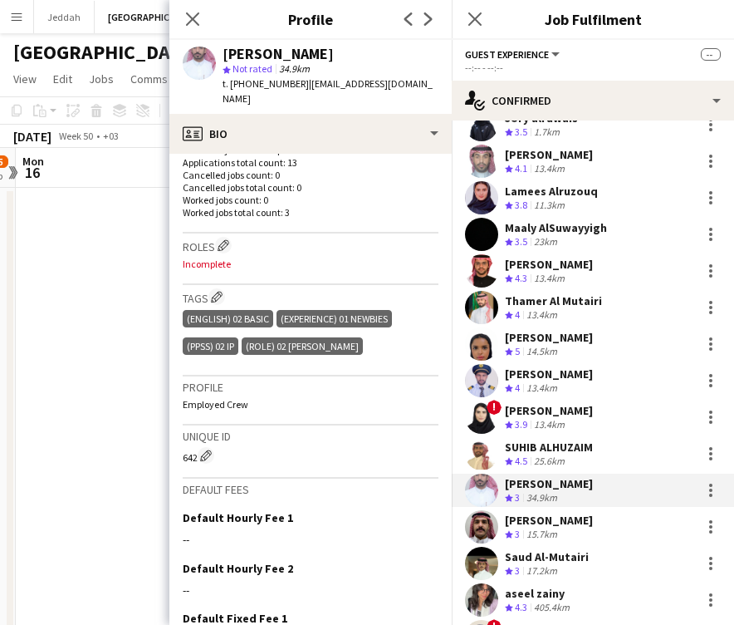
click at [209, 233] on div "Roles Edit crew company roles Incomplete" at bounding box center [311, 259] width 256 height 52
click at [225, 239] on app-icon "Edit crew company roles" at bounding box center [224, 245] width 12 height 12
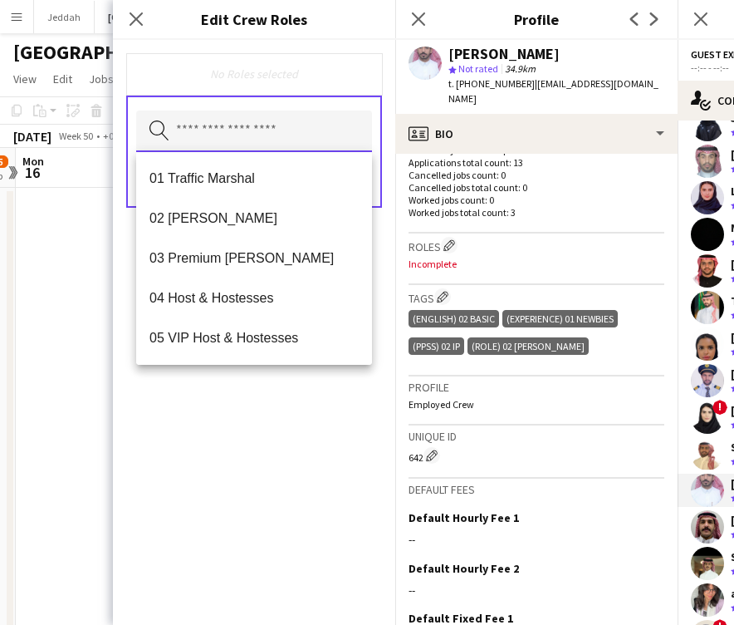
click at [228, 136] on input "text" at bounding box center [254, 132] width 236 height 42
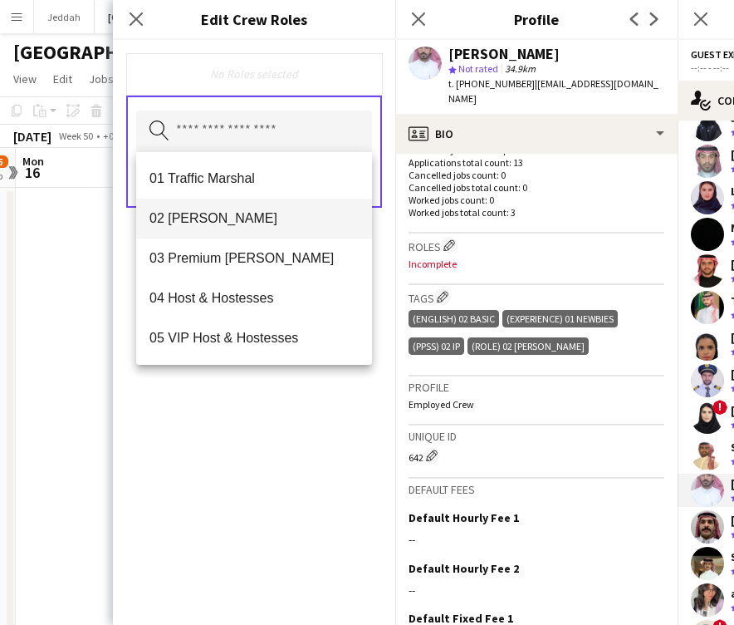
click at [226, 215] on span "02 [PERSON_NAME]" at bounding box center [254, 218] width 209 height 16
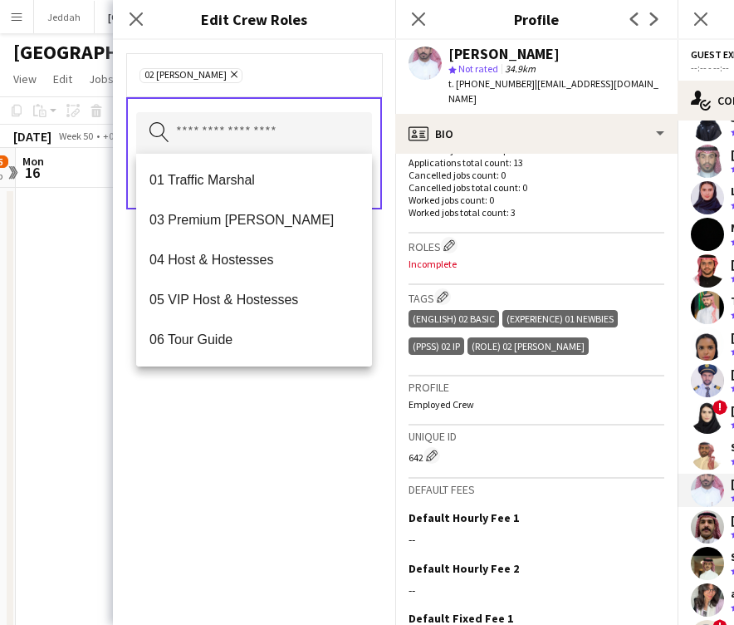
click at [277, 406] on div "02 [PERSON_NAME] Remove Search by role type Save" at bounding box center [254, 332] width 282 height 585
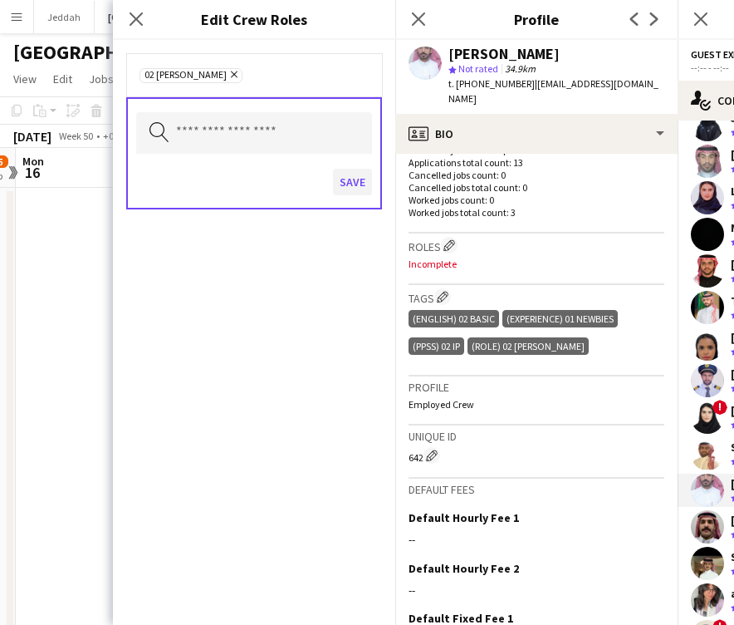
click at [344, 194] on button "Save" at bounding box center [352, 182] width 39 height 27
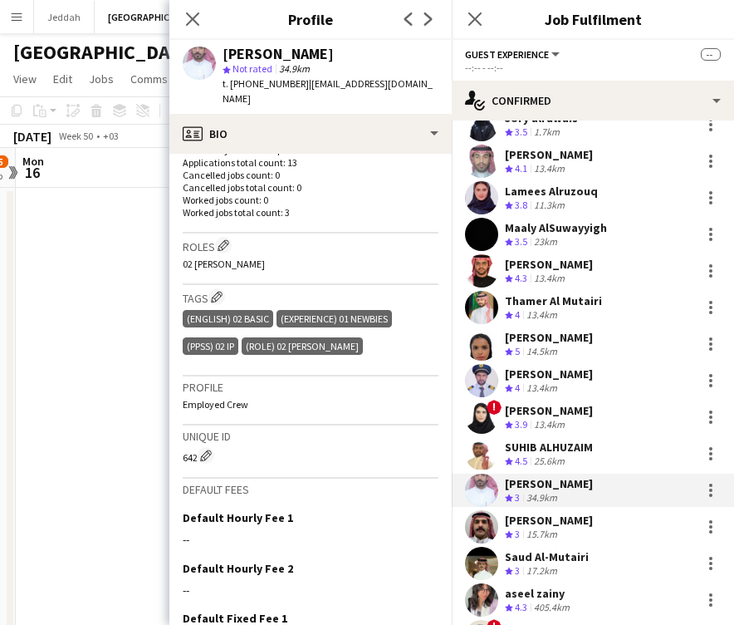
click at [476, 516] on app-user-avatar at bounding box center [481, 526] width 33 height 33
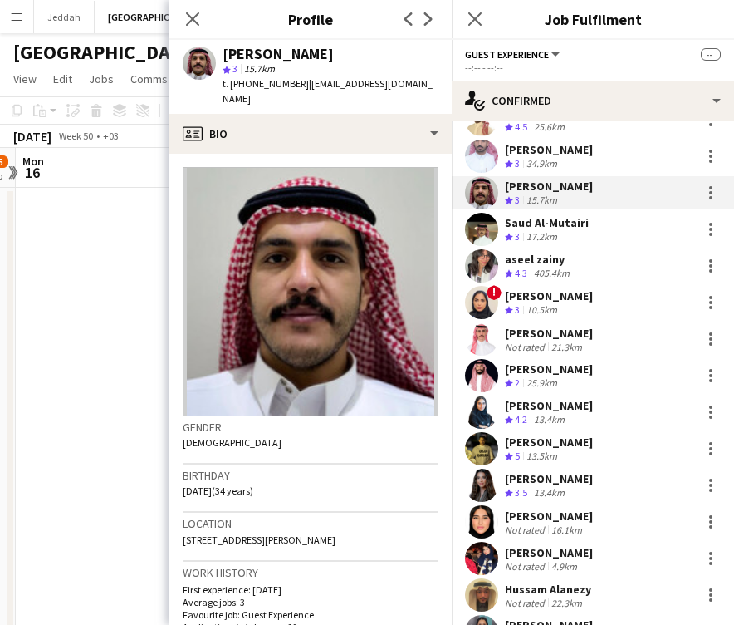
scroll to position [2429, 0]
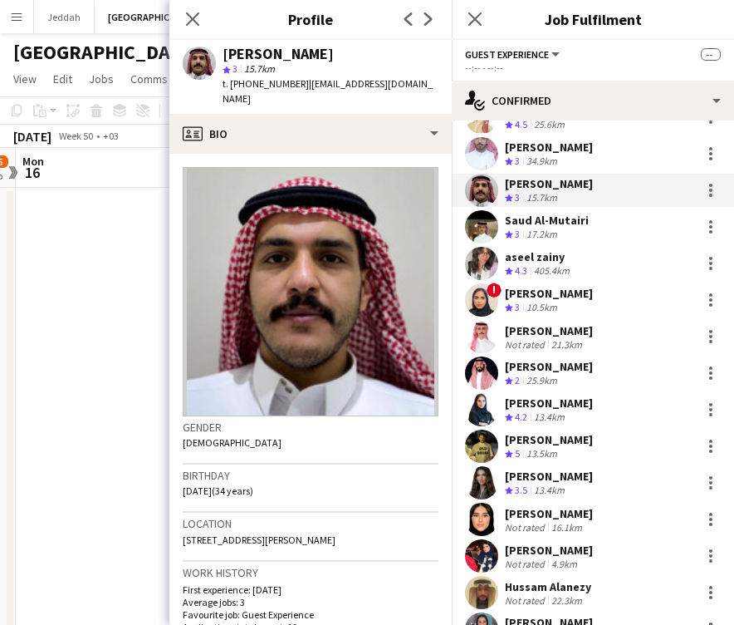
click at [243, 52] on div "[PERSON_NAME]" at bounding box center [278, 54] width 111 height 15
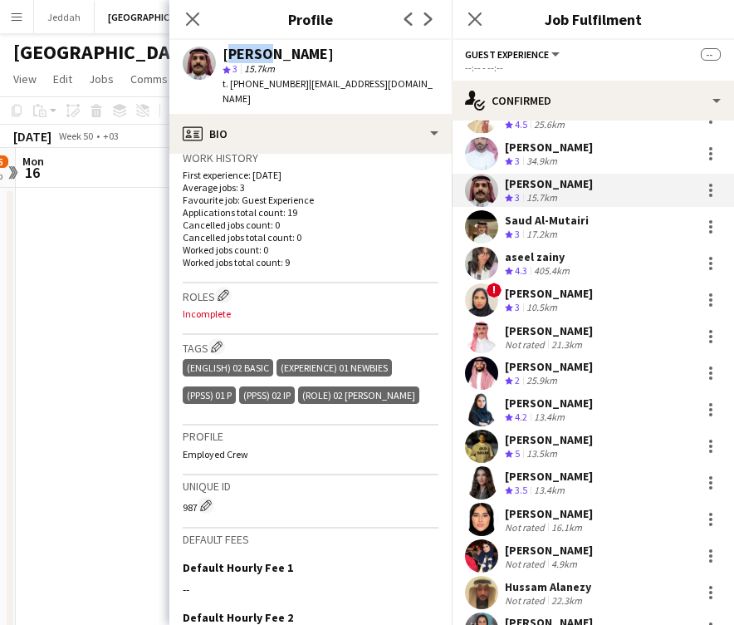
scroll to position [416, 0]
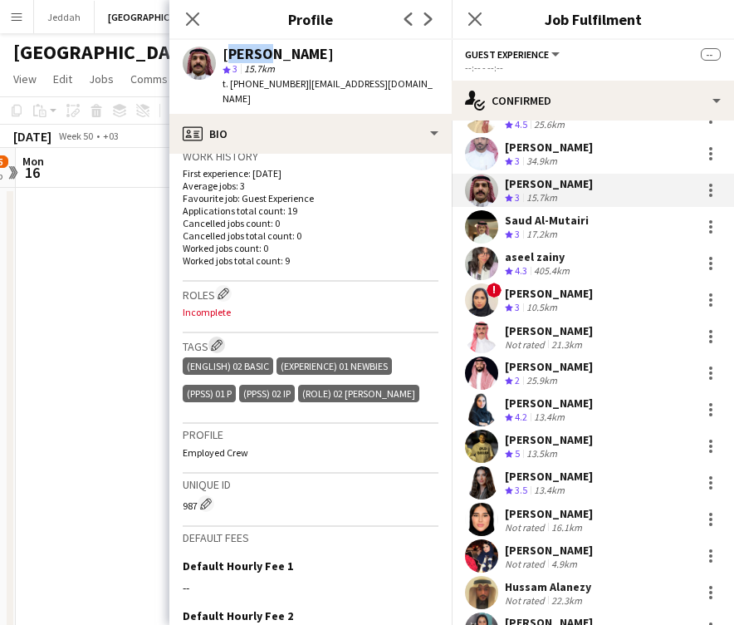
click at [225, 336] on button "Edit crew company tags" at bounding box center [217, 344] width 17 height 17
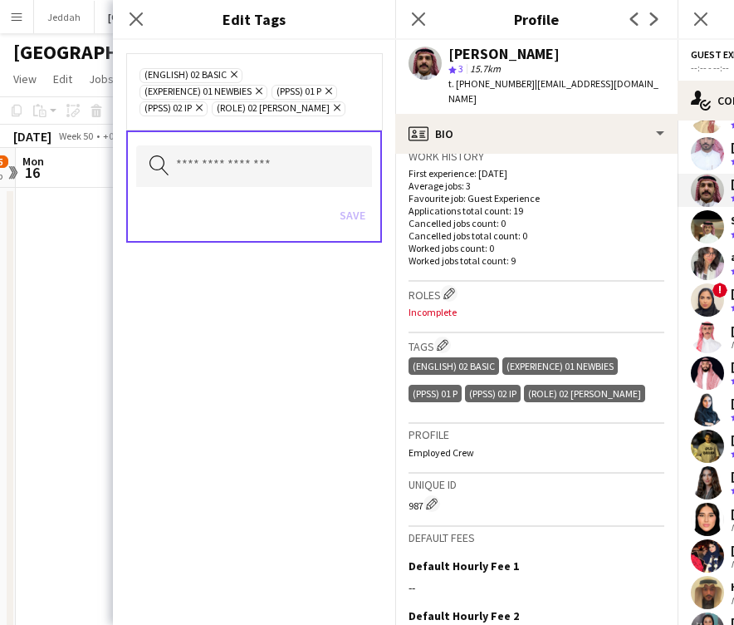
click at [202, 108] on icon at bounding box center [199, 108] width 7 height 7
click at [347, 217] on button "Save" at bounding box center [352, 215] width 39 height 27
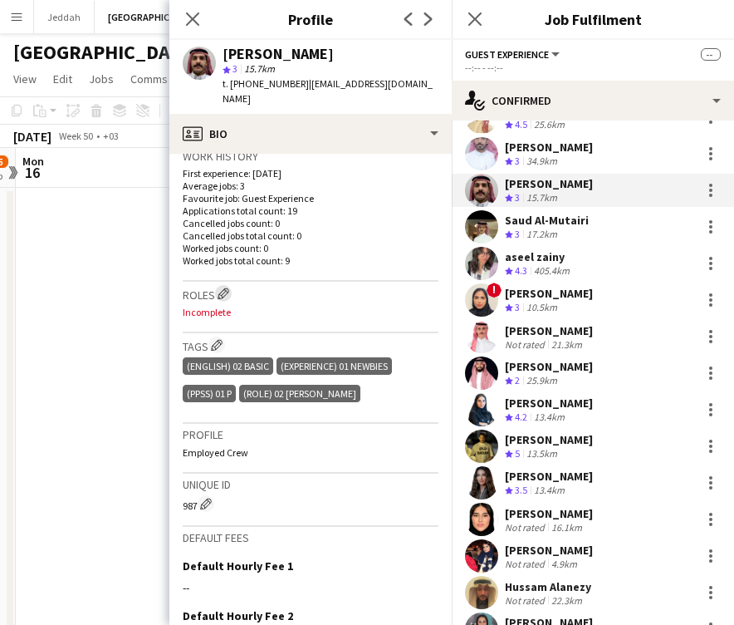
click at [228, 287] on app-icon "Edit crew company roles" at bounding box center [224, 293] width 12 height 12
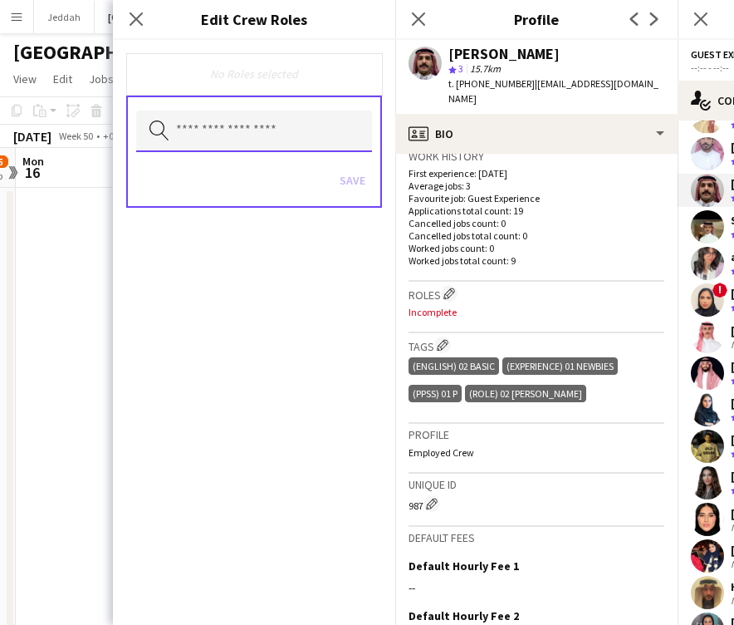
click at [242, 131] on input "text" at bounding box center [254, 132] width 236 height 42
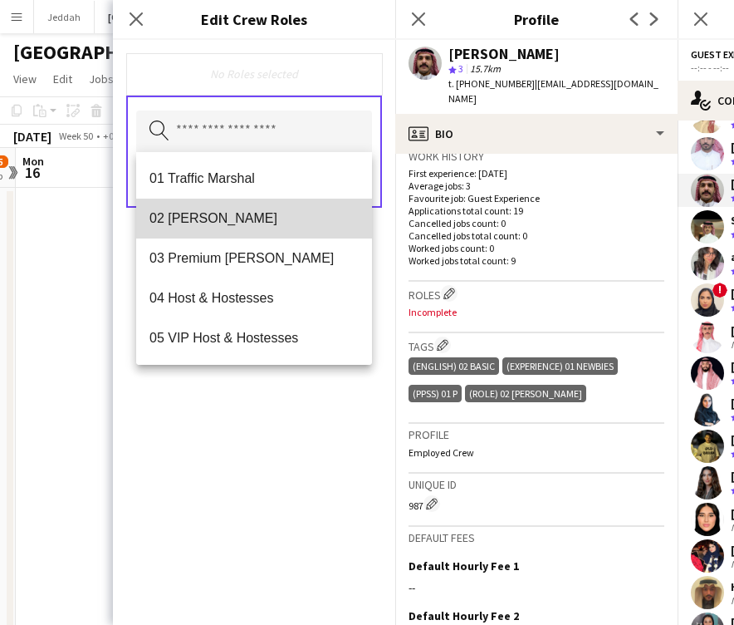
click at [227, 225] on span "02 [PERSON_NAME]" at bounding box center [254, 218] width 209 height 16
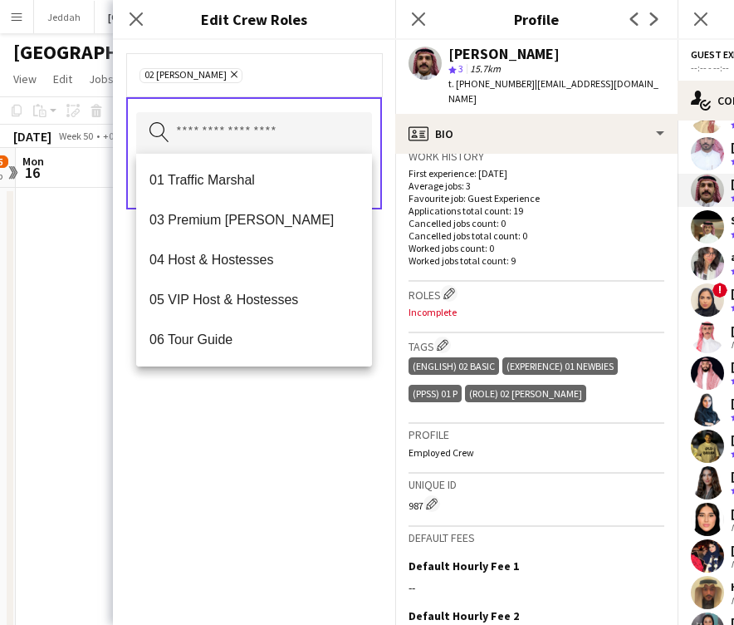
click at [263, 448] on div "02 [PERSON_NAME] Remove Search by role type Save" at bounding box center [254, 332] width 282 height 585
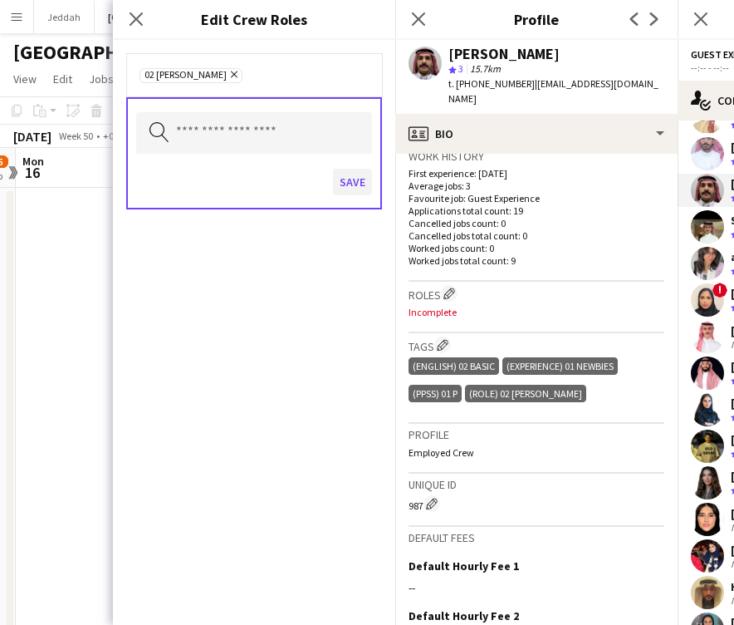
click at [344, 183] on button "Save" at bounding box center [352, 182] width 39 height 27
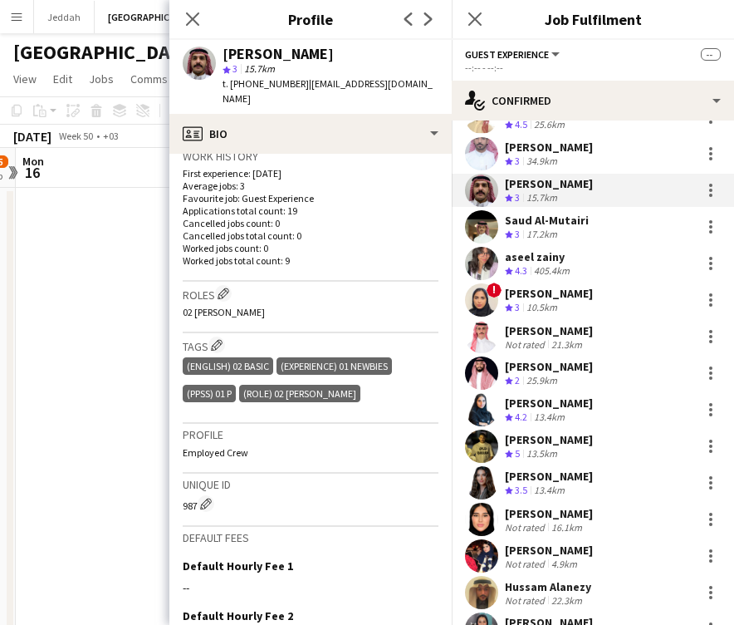
click at [249, 52] on div "[PERSON_NAME]" at bounding box center [278, 54] width 111 height 15
click at [476, 287] on app-user-avatar at bounding box center [481, 299] width 33 height 33
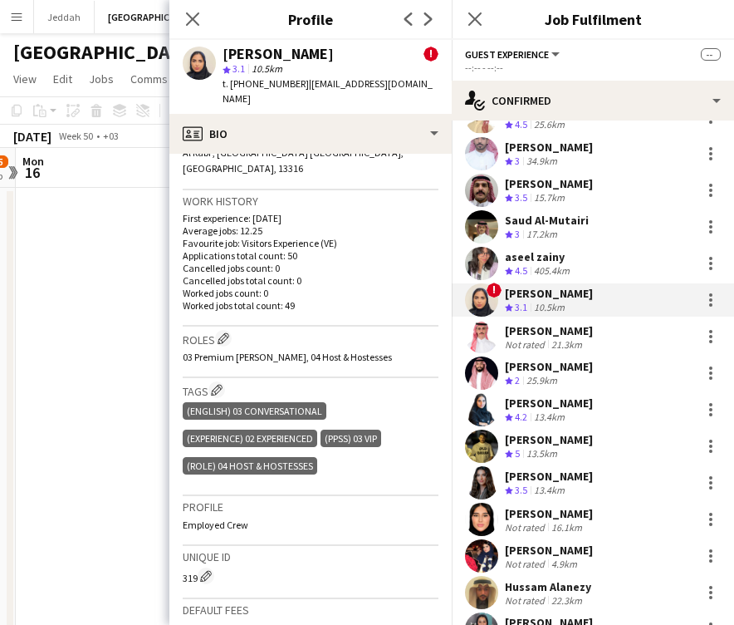
scroll to position [567, 0]
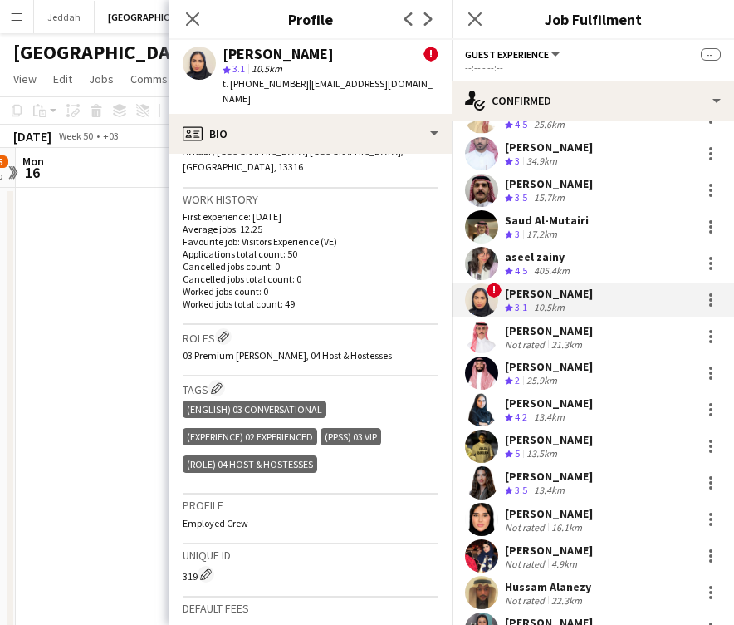
click at [478, 335] on app-user-avatar at bounding box center [481, 336] width 33 height 33
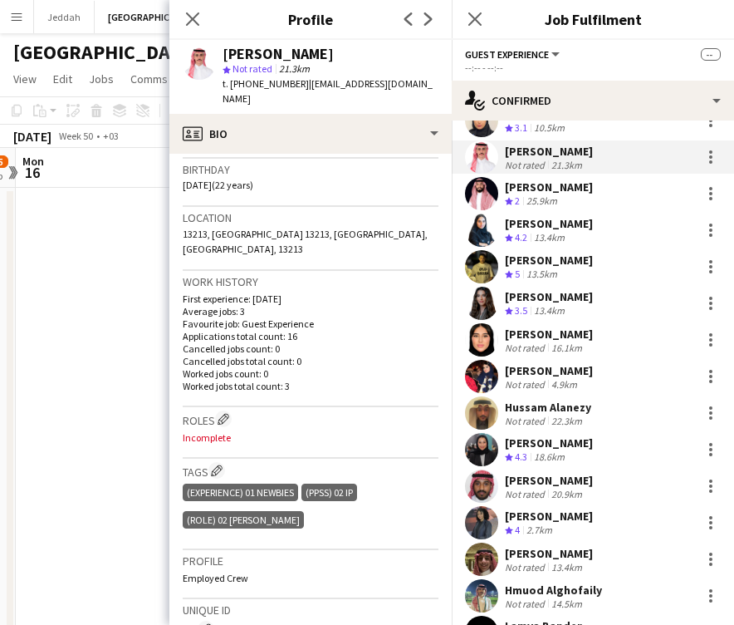
scroll to position [371, 0]
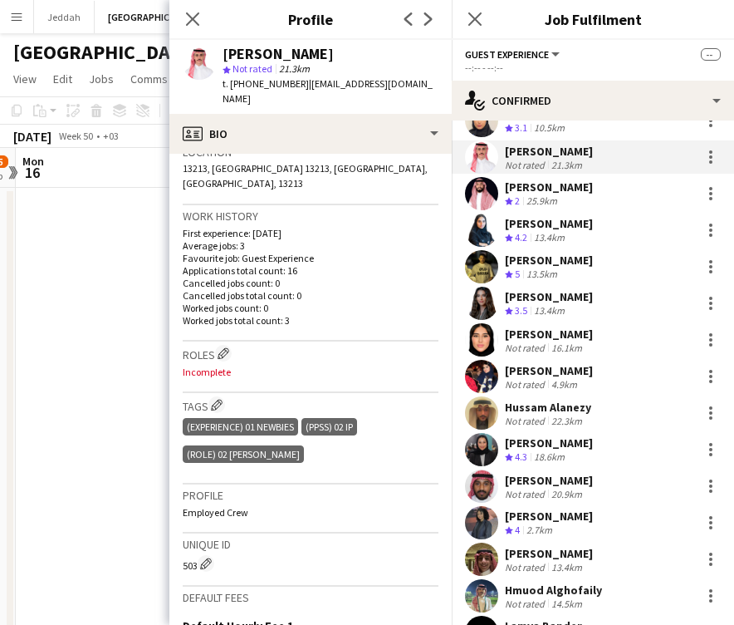
click at [253, 47] on div "[PERSON_NAME]" at bounding box center [278, 54] width 111 height 15
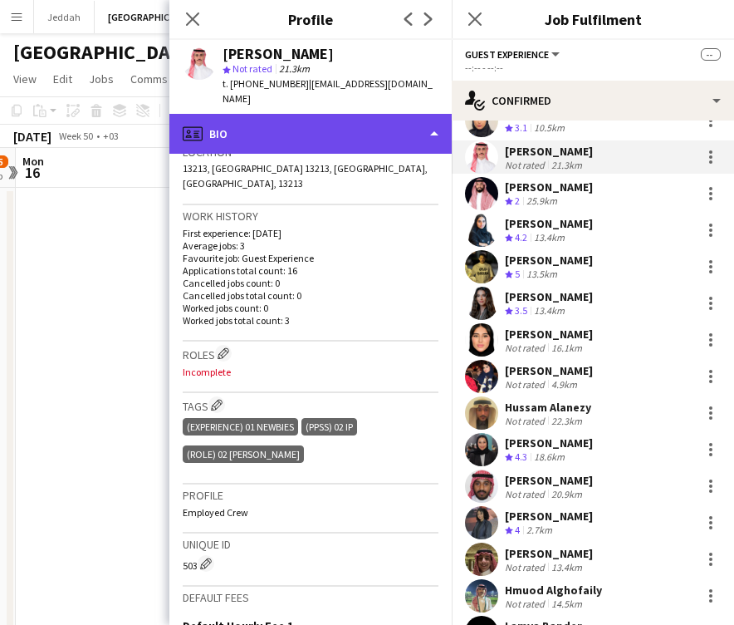
click at [276, 114] on div "profile Bio" at bounding box center [310, 134] width 282 height 40
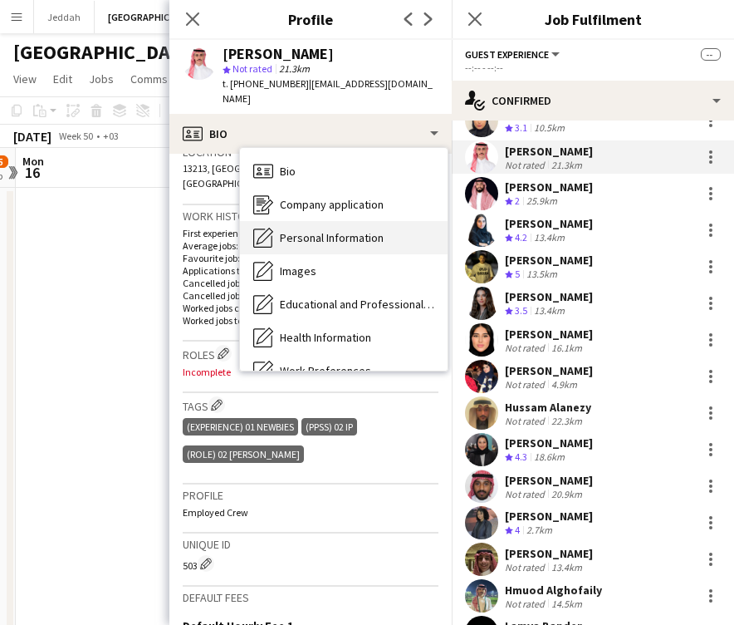
click at [287, 230] on span "Personal Information" at bounding box center [332, 237] width 104 height 15
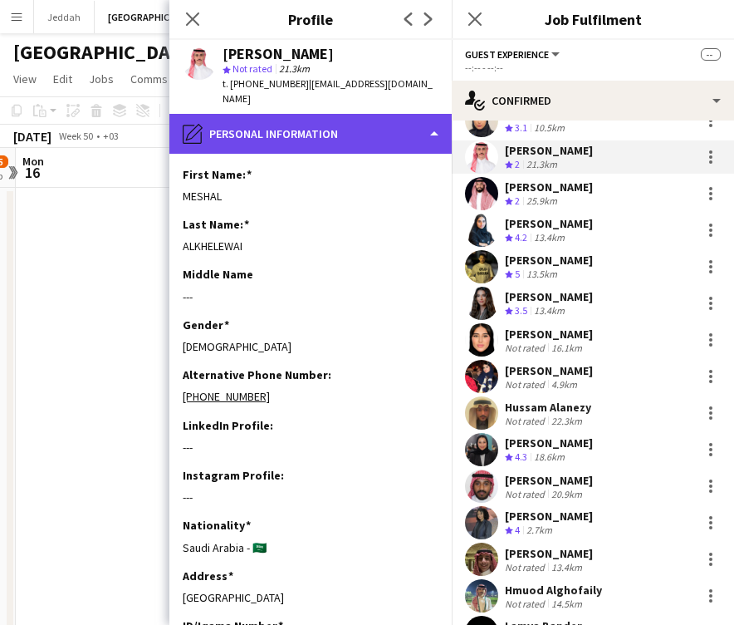
click at [330, 117] on div "pencil4 Personal Information" at bounding box center [310, 134] width 282 height 40
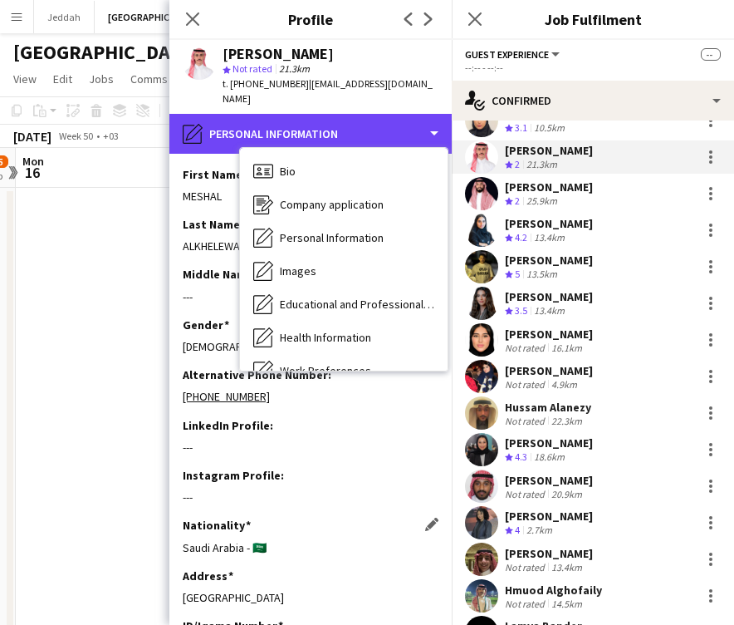
scroll to position [0, 0]
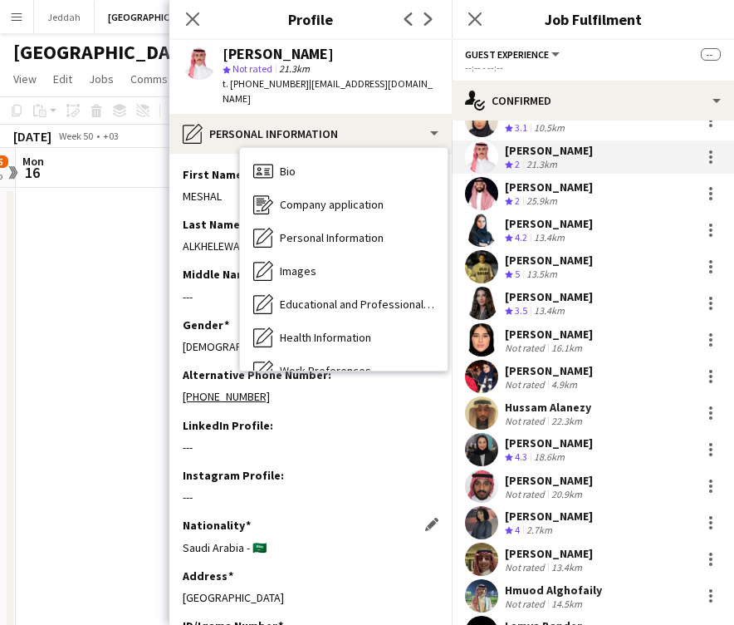
click at [371, 518] on div "Nationality Edit this field" at bounding box center [311, 525] width 256 height 15
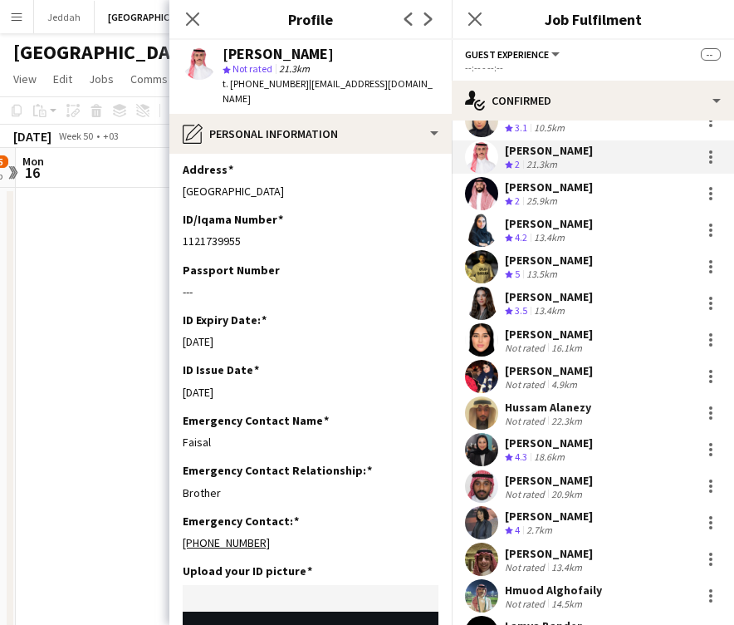
scroll to position [410, 0]
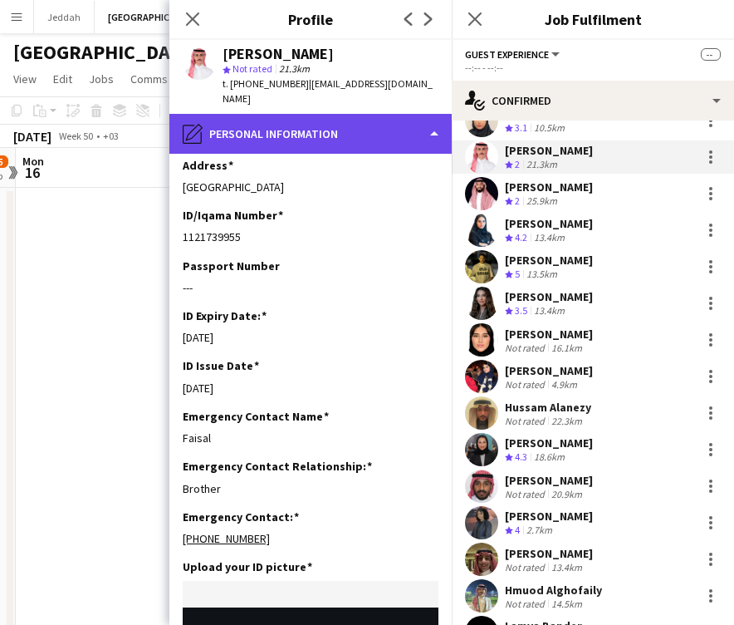
click at [326, 131] on div "pencil4 Personal Information" at bounding box center [310, 134] width 282 height 40
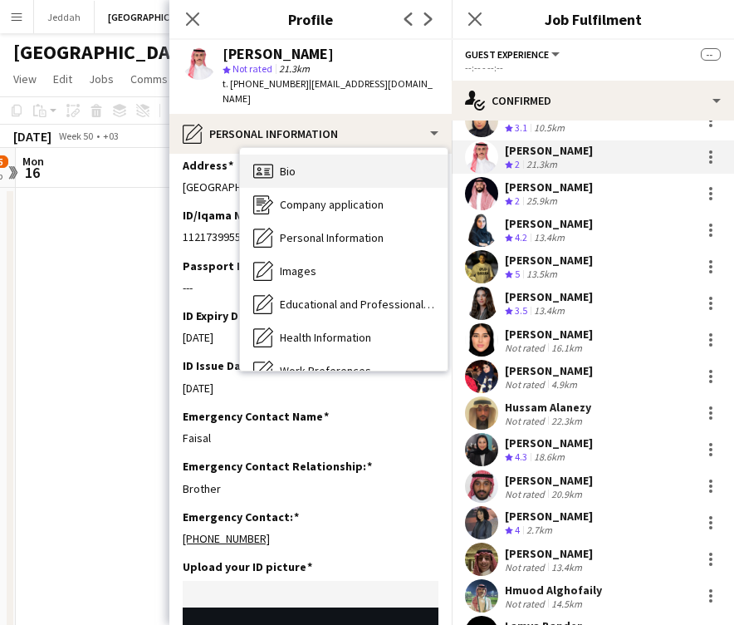
click at [326, 155] on div "Bio Bio" at bounding box center [344, 171] width 208 height 33
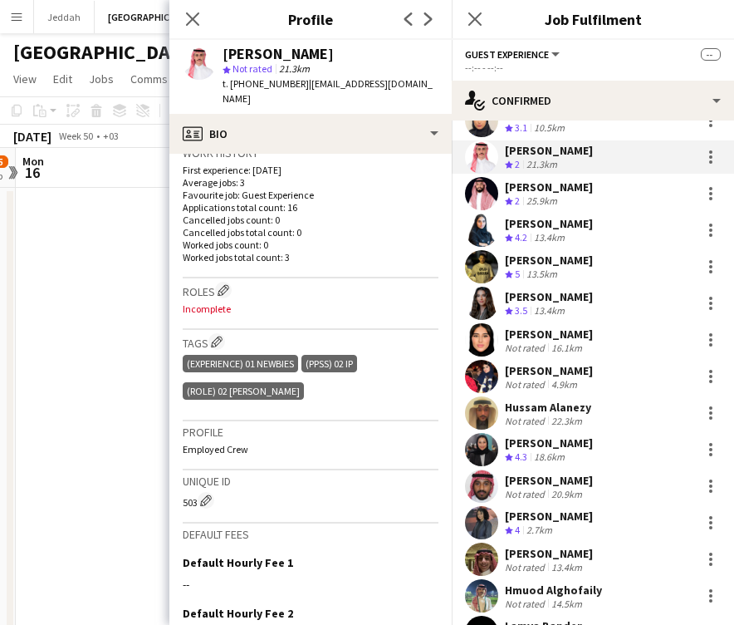
scroll to position [451, 0]
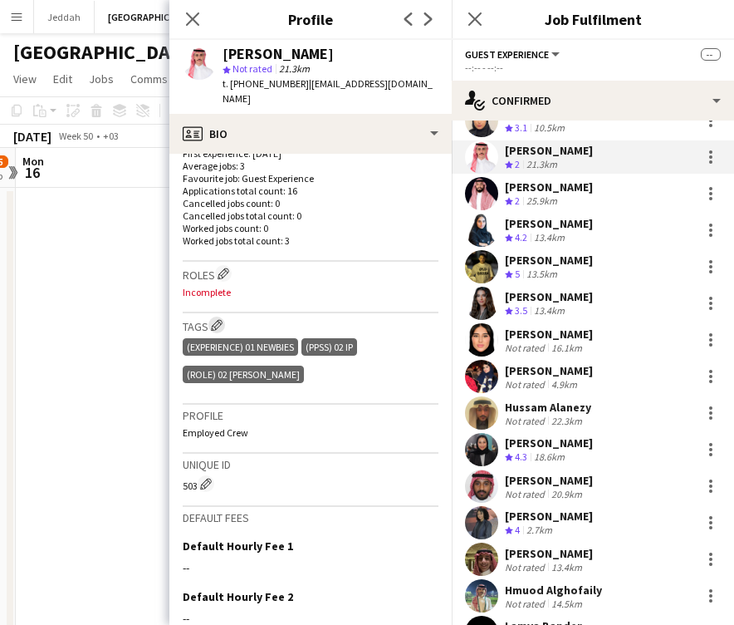
click at [221, 319] on app-icon "Edit crew company tags" at bounding box center [217, 325] width 12 height 12
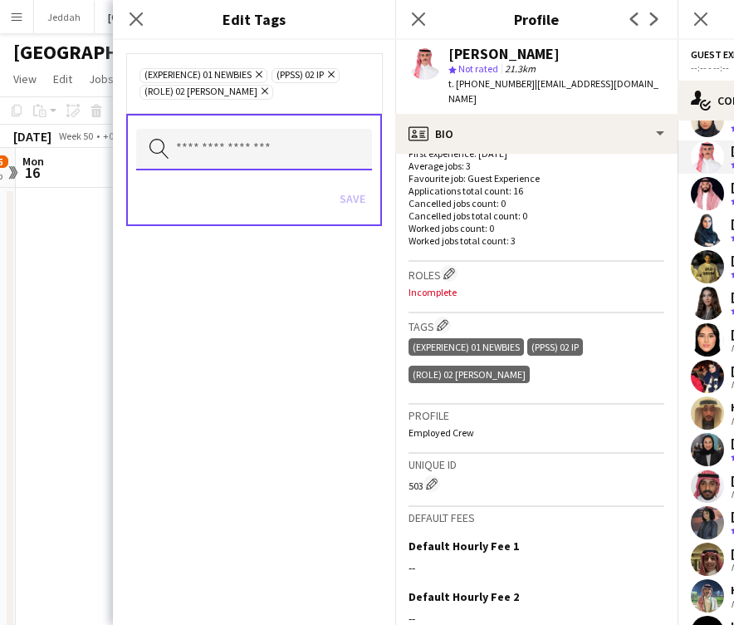
click at [223, 145] on input "text" at bounding box center [254, 150] width 236 height 42
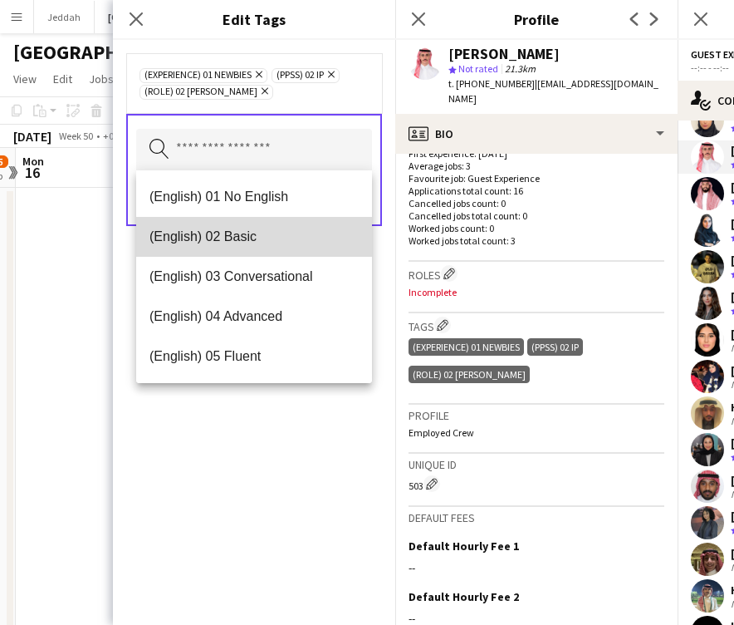
click at [224, 243] on span "(English) 02 Basic" at bounding box center [254, 236] width 209 height 16
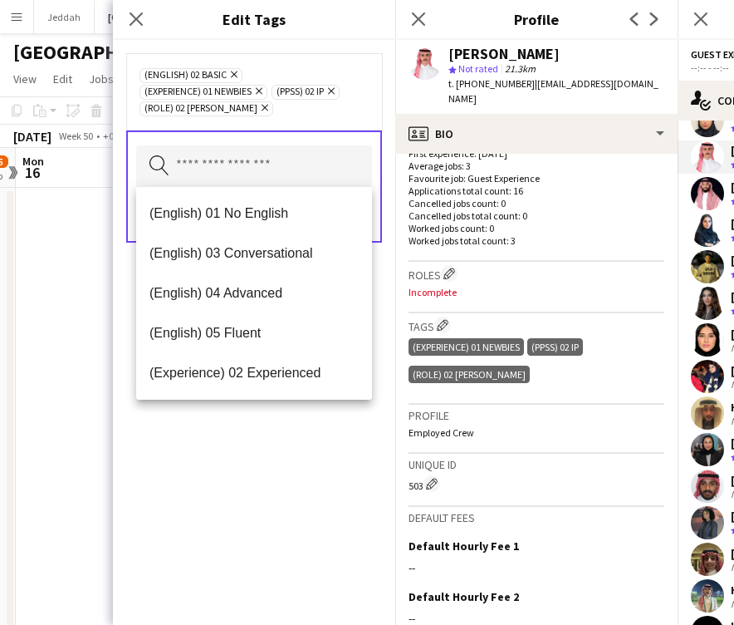
click at [238, 413] on div "(English) 02 Basic Remove (Experience) 01 Newbies Remove (PPSS) 02 IP Remove (R…" at bounding box center [254, 332] width 282 height 585
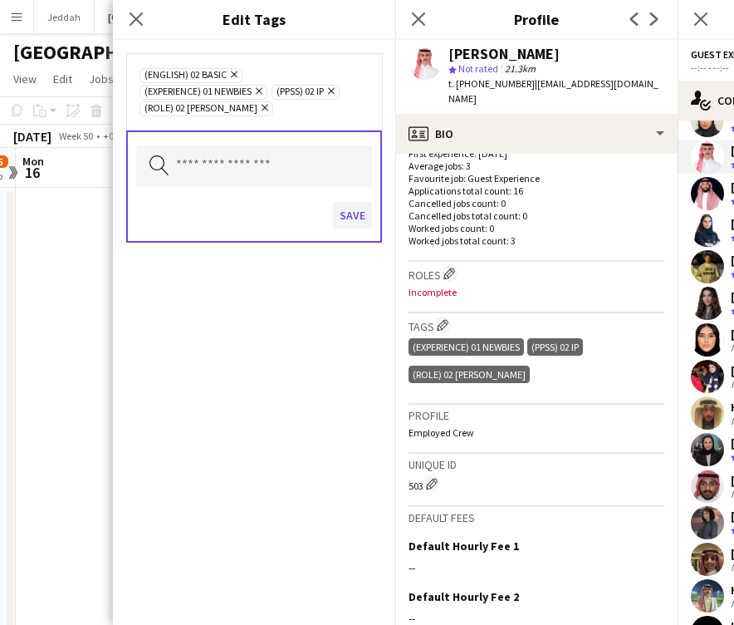
click at [351, 213] on button "Save" at bounding box center [352, 215] width 39 height 27
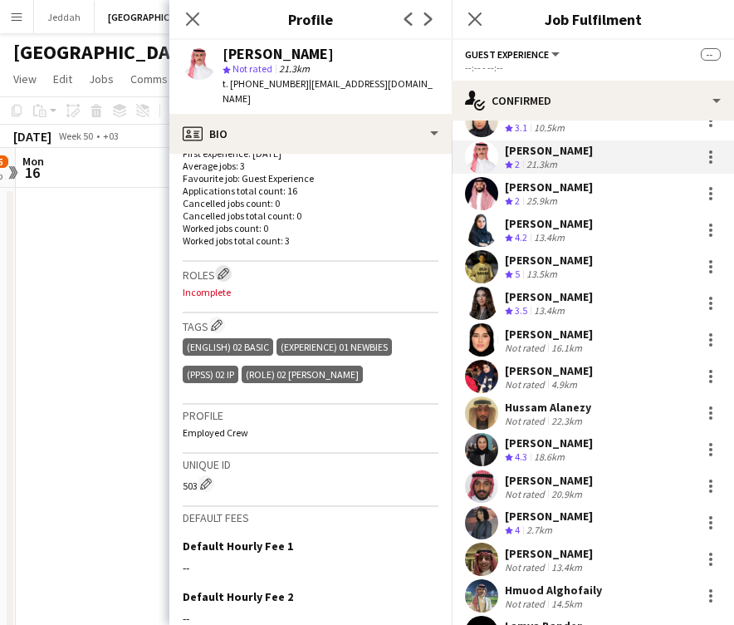
click at [225, 268] on app-icon "Edit crew company roles" at bounding box center [224, 274] width 12 height 12
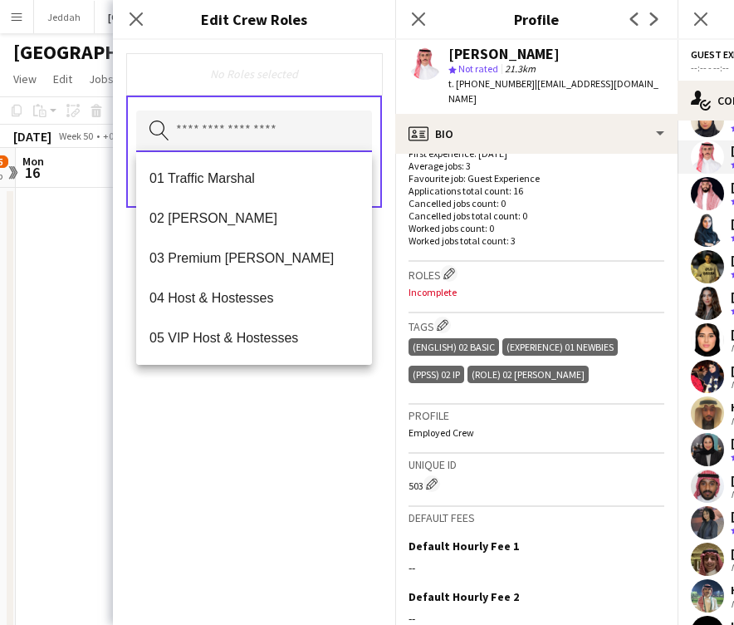
click at [234, 136] on input "text" at bounding box center [254, 132] width 236 height 42
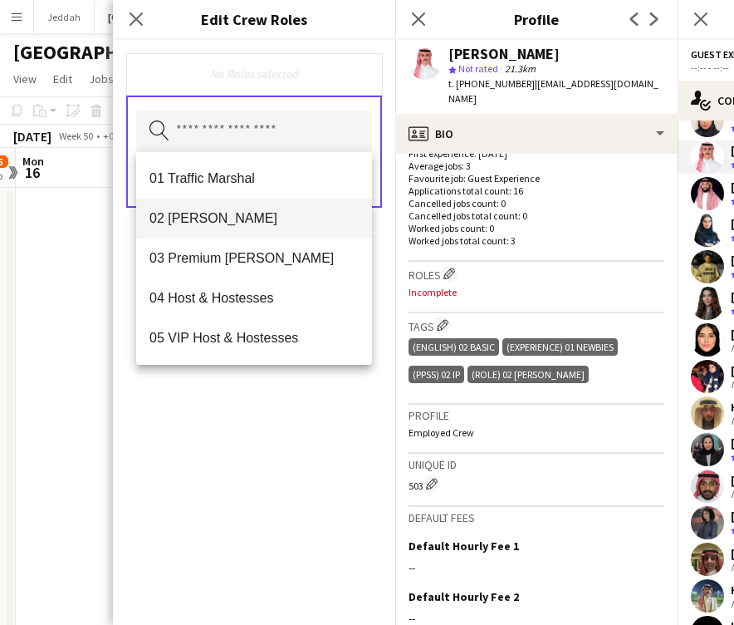
click at [229, 212] on span "02 [PERSON_NAME]" at bounding box center [254, 218] width 209 height 16
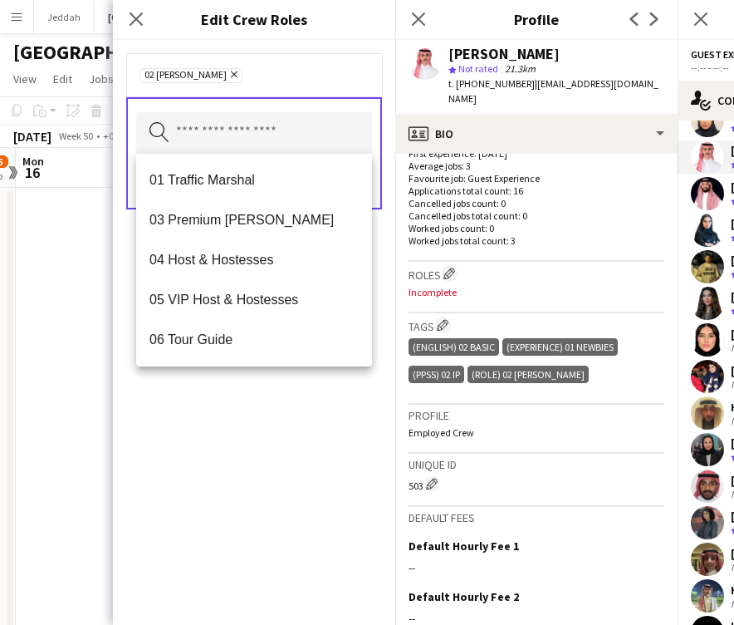
click at [283, 459] on div "02 [PERSON_NAME] Remove Search by role type Save" at bounding box center [254, 332] width 282 height 585
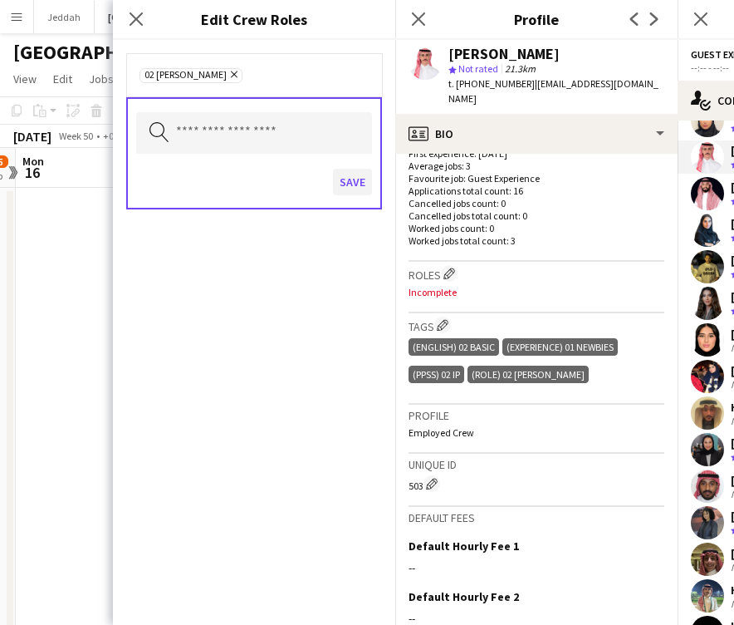
click at [346, 188] on button "Save" at bounding box center [352, 182] width 39 height 27
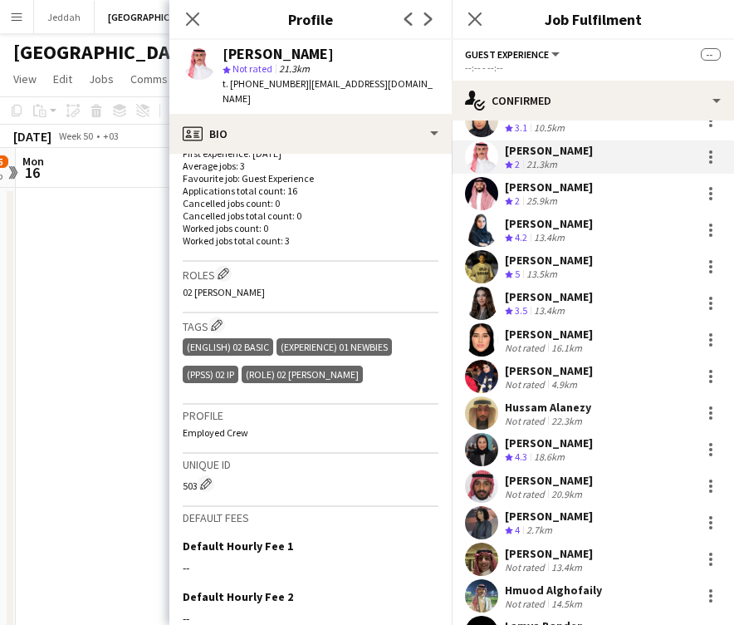
click at [479, 178] on app-user-avatar at bounding box center [481, 193] width 33 height 33
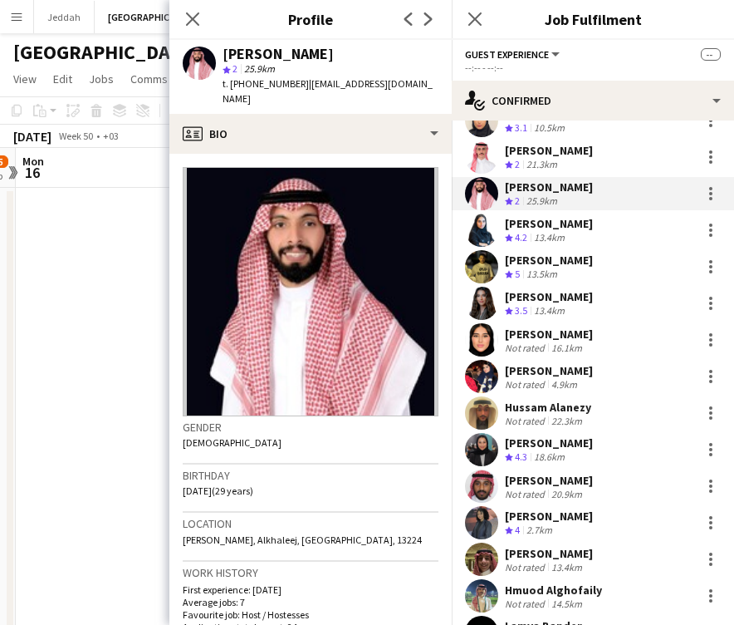
click at [243, 56] on div "[PERSON_NAME]" at bounding box center [278, 54] width 111 height 15
click at [484, 219] on app-user-avatar at bounding box center [481, 230] width 33 height 33
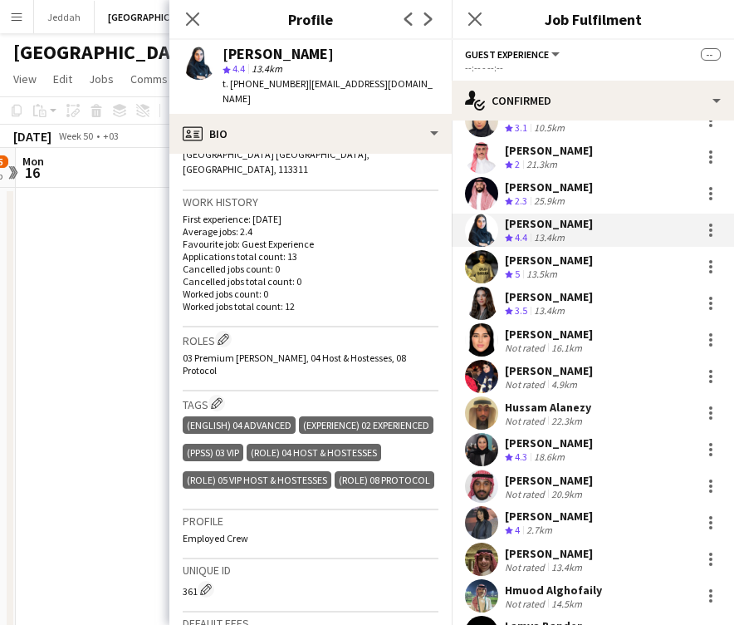
scroll to position [387, 0]
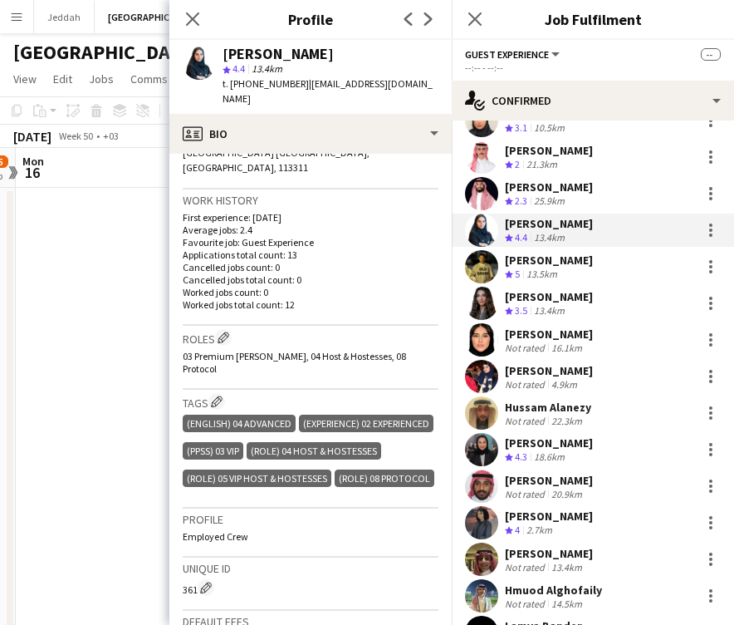
click at [483, 263] on app-user-avatar at bounding box center [481, 266] width 33 height 33
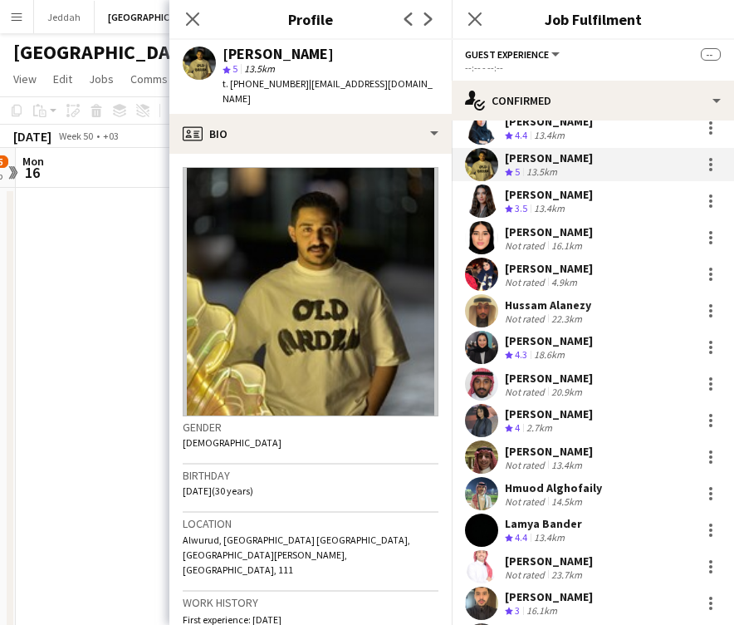
scroll to position [2715, 0]
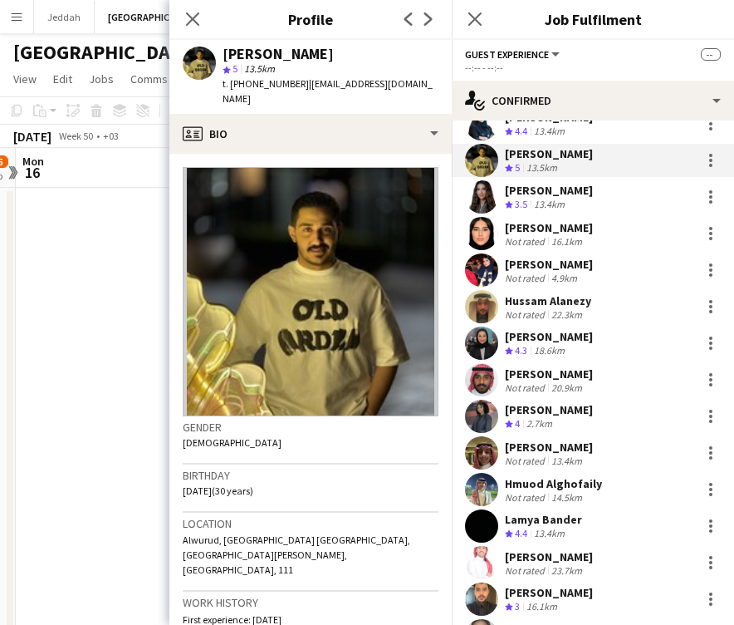
drag, startPoint x: 225, startPoint y: 54, endPoint x: 354, endPoint y: 54, distance: 128.8
click at [354, 54] on div "[PERSON_NAME]" at bounding box center [331, 54] width 216 height 15
click at [312, 53] on div "[PERSON_NAME]" at bounding box center [278, 54] width 111 height 15
click at [266, 56] on div "[PERSON_NAME]" at bounding box center [278, 54] width 111 height 15
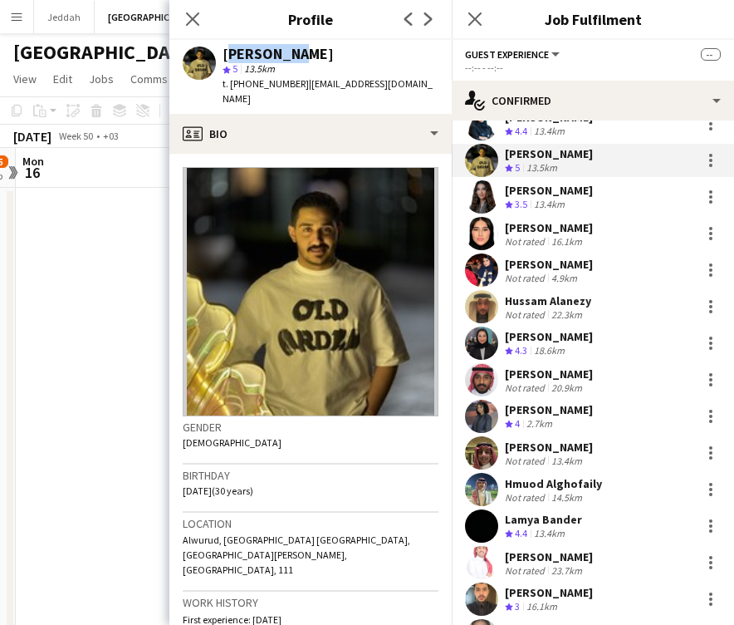
click at [266, 56] on div "[PERSON_NAME]" at bounding box center [278, 54] width 111 height 15
click at [483, 185] on app-user-avatar at bounding box center [481, 196] width 33 height 33
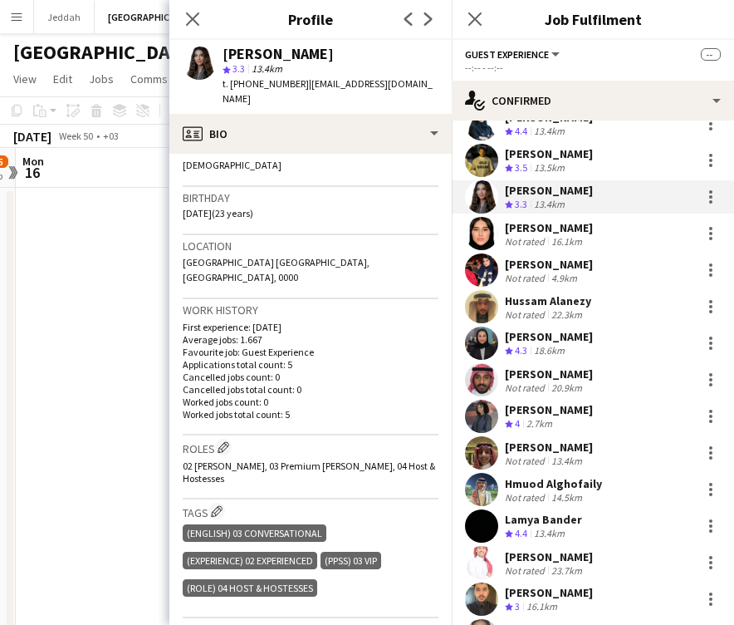
scroll to position [279, 0]
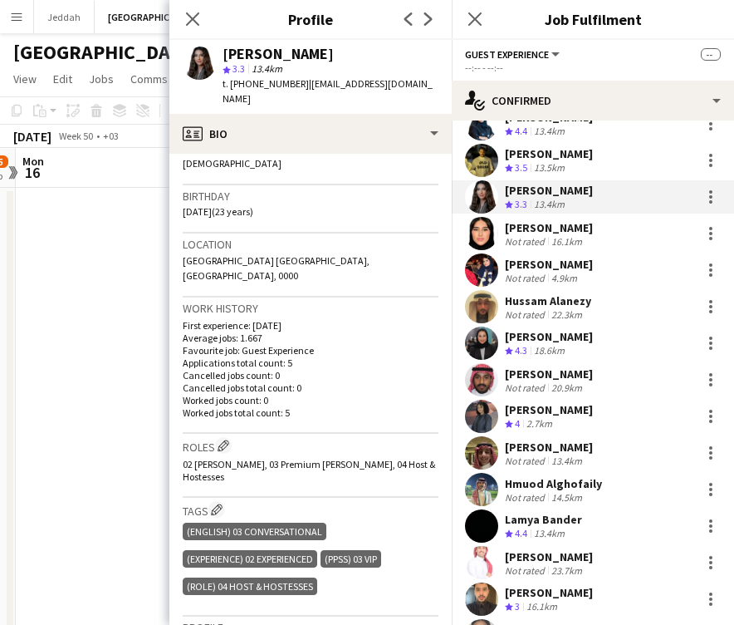
click at [480, 217] on app-user-avatar at bounding box center [481, 233] width 33 height 33
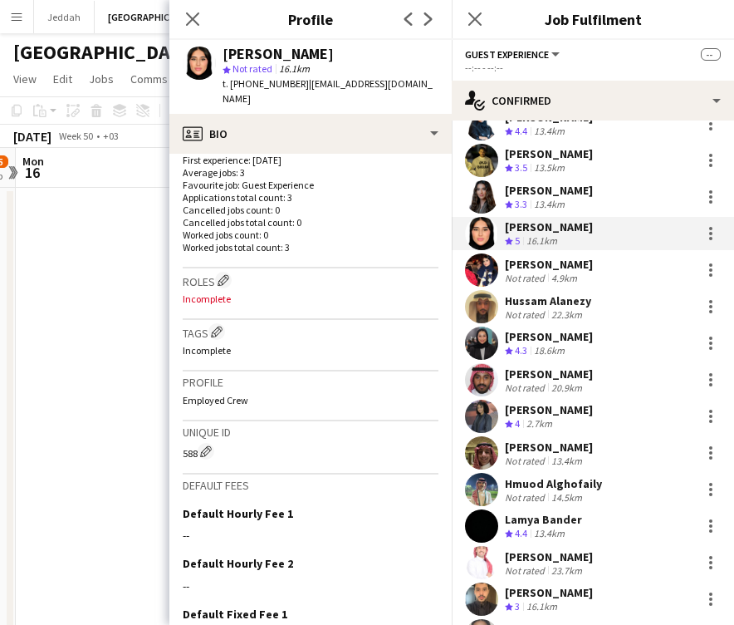
scroll to position [430, 0]
click at [214, 325] on app-icon "Edit crew company tags" at bounding box center [217, 331] width 12 height 12
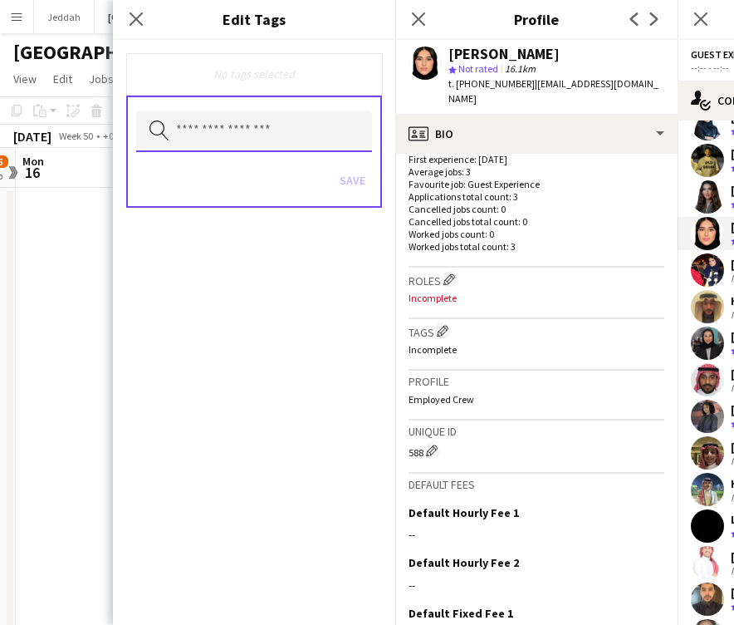
click at [235, 124] on input "text" at bounding box center [254, 132] width 236 height 42
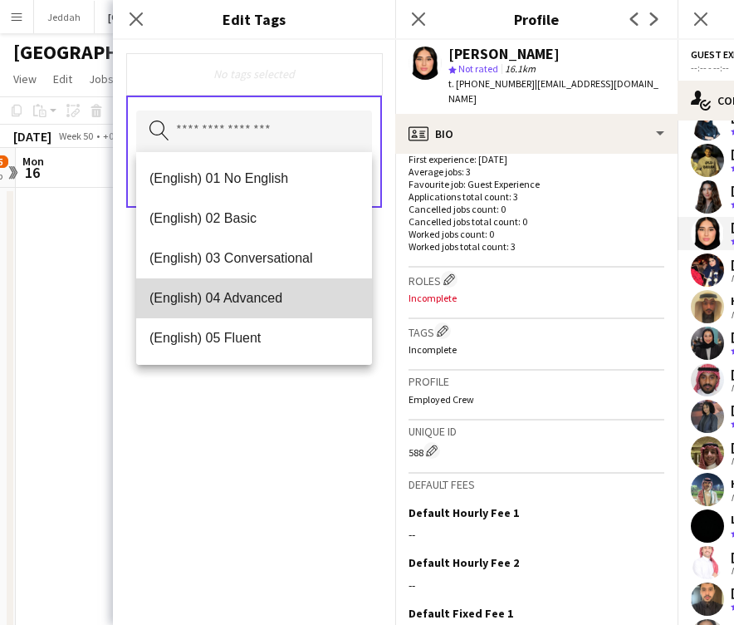
click at [245, 298] on span "(English) 04 Advanced" at bounding box center [254, 298] width 209 height 16
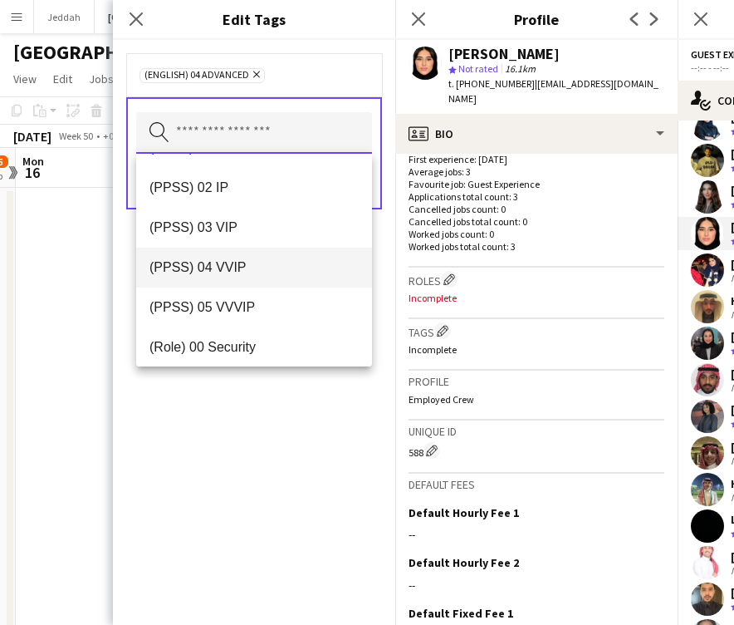
scroll to position [312, 0]
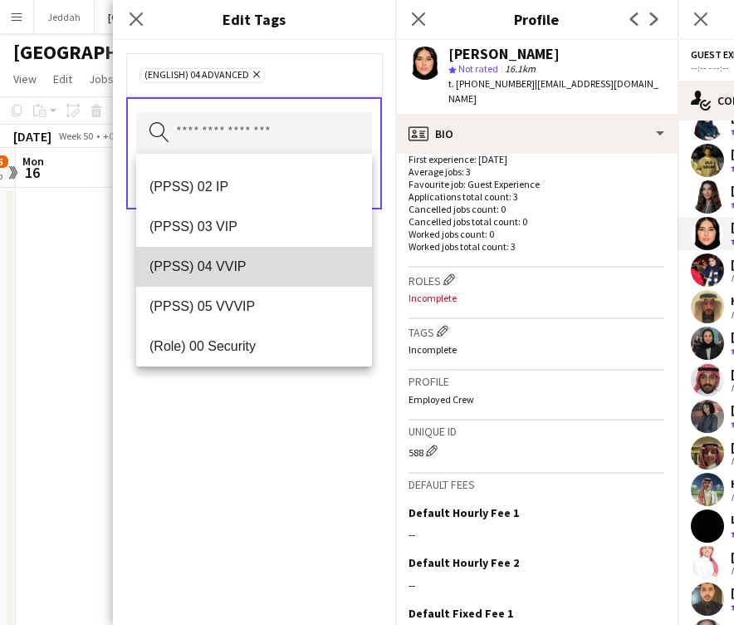
click at [245, 279] on mat-option "(PPSS) 04 VVIP" at bounding box center [254, 267] width 236 height 40
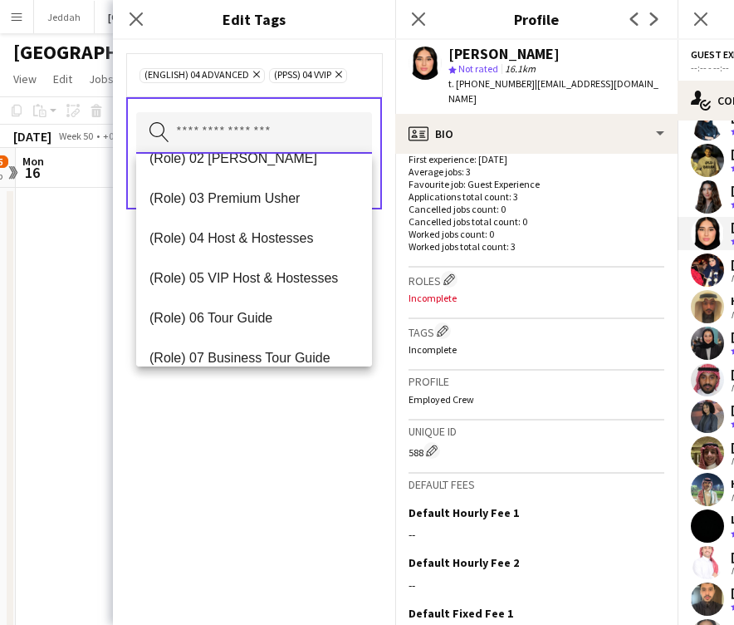
scroll to position [543, 0]
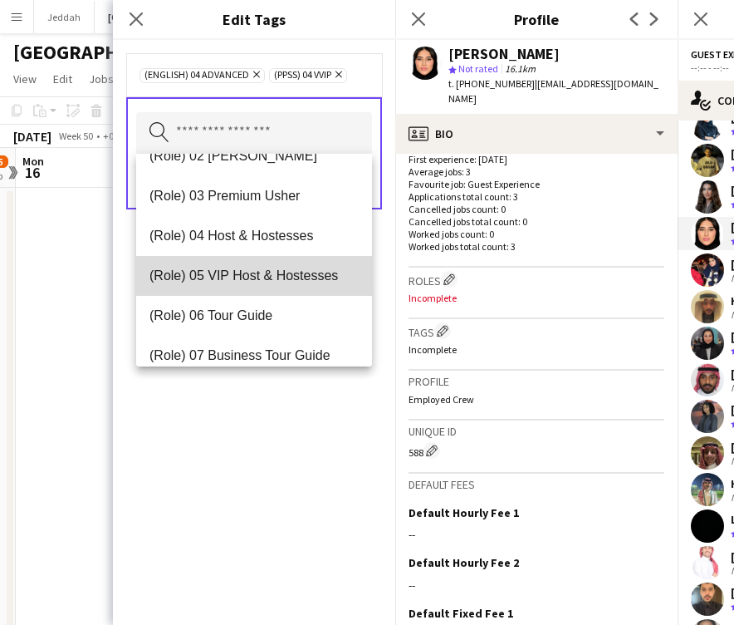
click at [245, 279] on span "(Role) 05 VIP Host & Hostesses" at bounding box center [254, 276] width 209 height 16
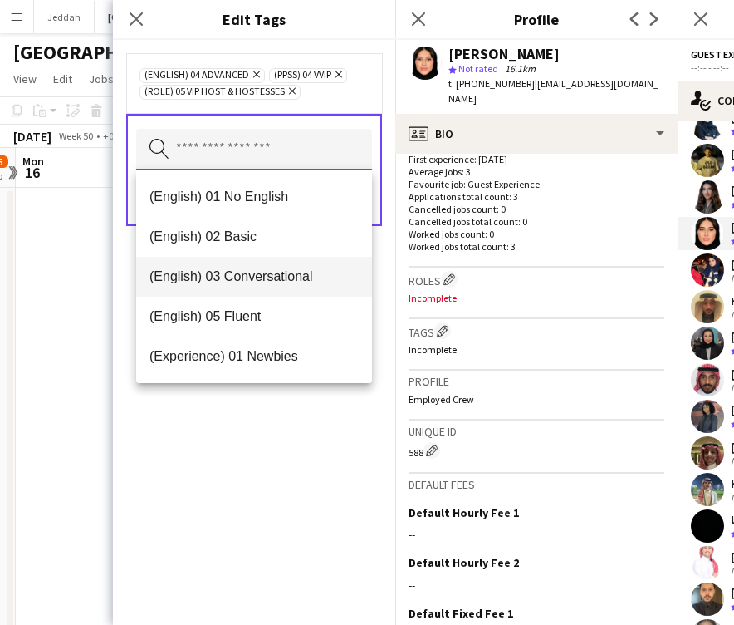
scroll to position [0, 0]
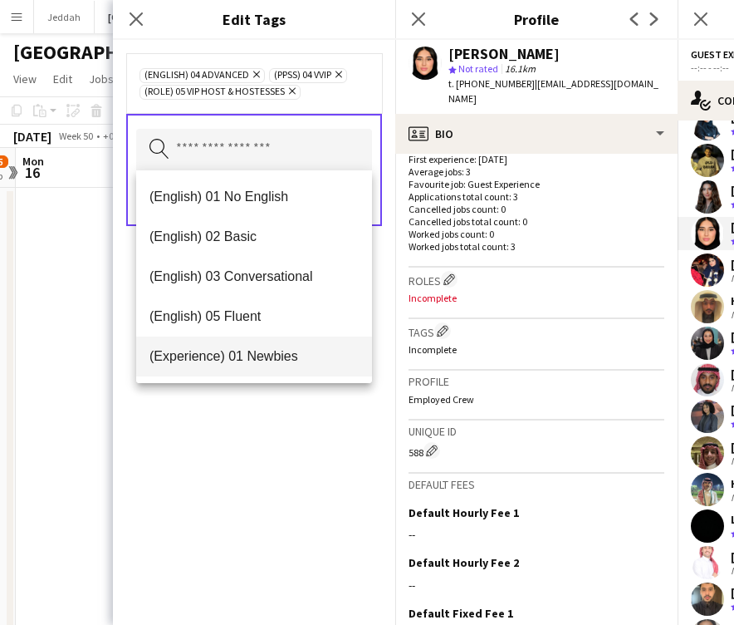
click at [248, 358] on span "(Experience) 01 Newbies" at bounding box center [254, 356] width 209 height 16
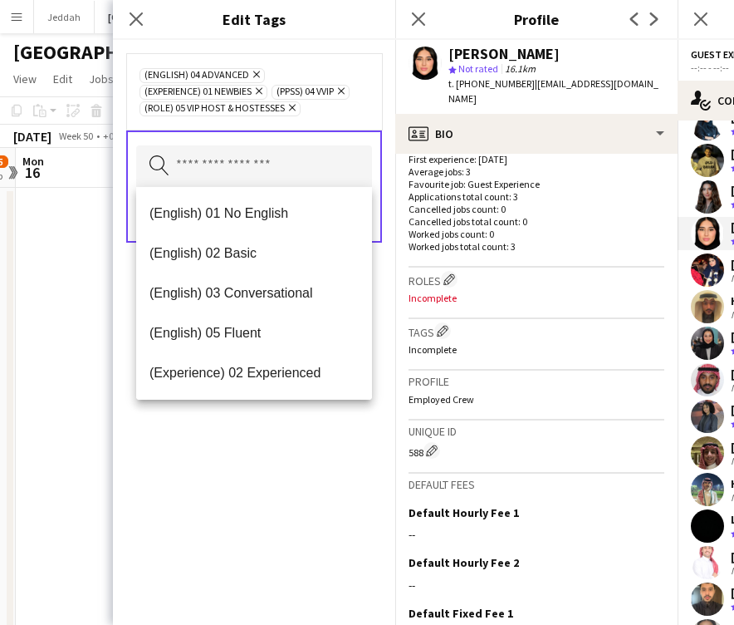
click at [244, 448] on div "(English) 04 Advanced Remove (Experience) 01 Newbies Remove (PPSS) 04 VVIP Remo…" at bounding box center [254, 332] width 282 height 585
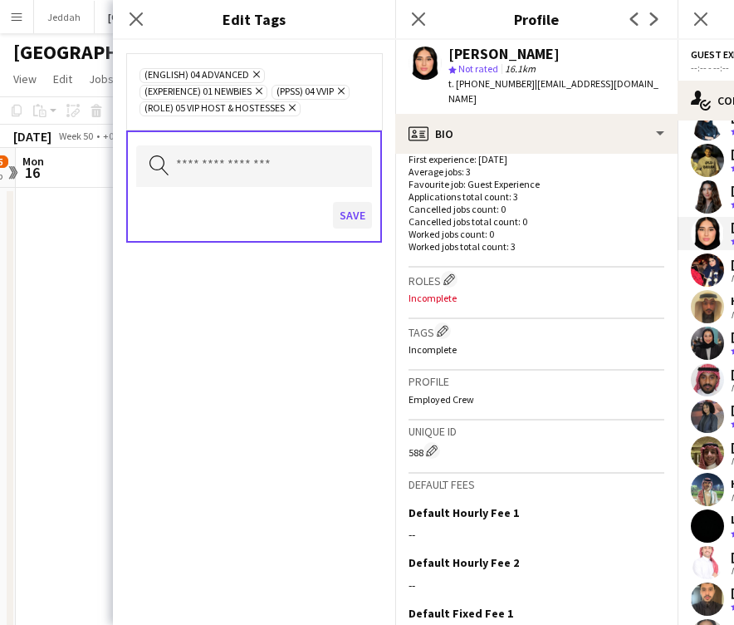
click at [346, 215] on button "Save" at bounding box center [352, 215] width 39 height 27
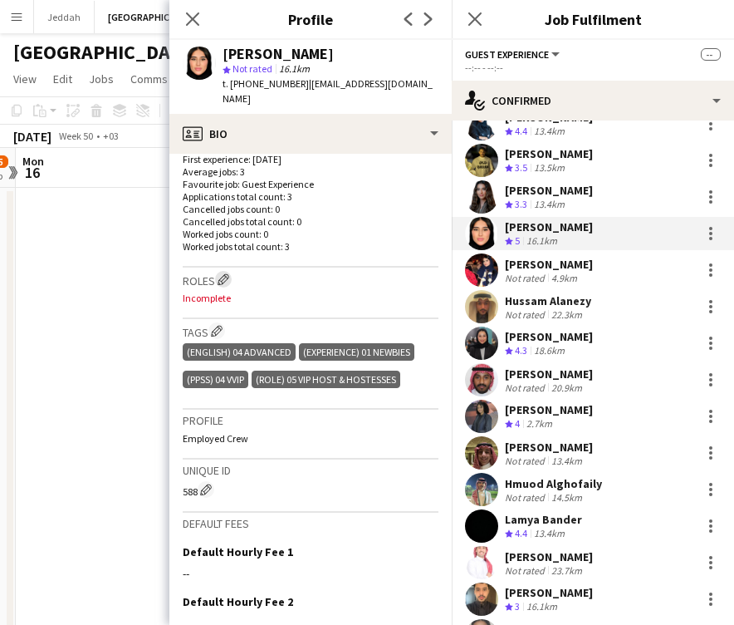
click at [226, 273] on app-icon "Edit crew company roles" at bounding box center [224, 279] width 12 height 12
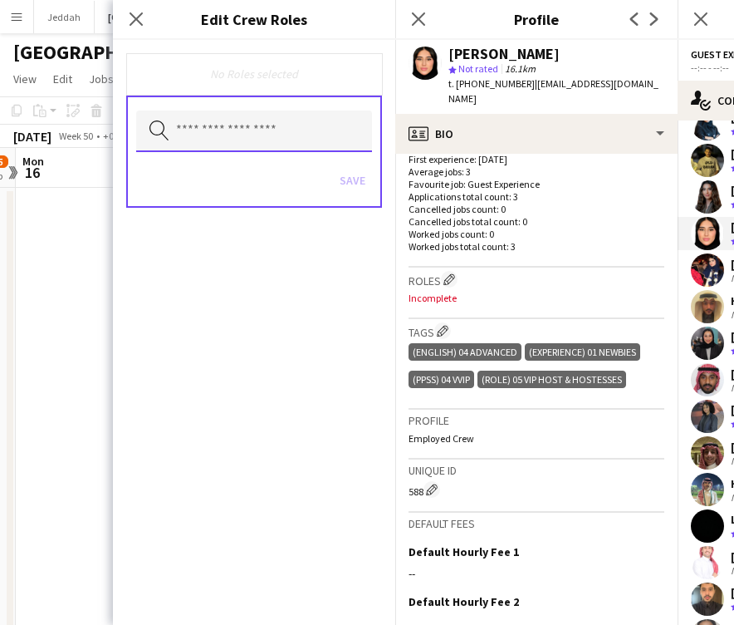
click at [235, 124] on input "text" at bounding box center [254, 132] width 236 height 42
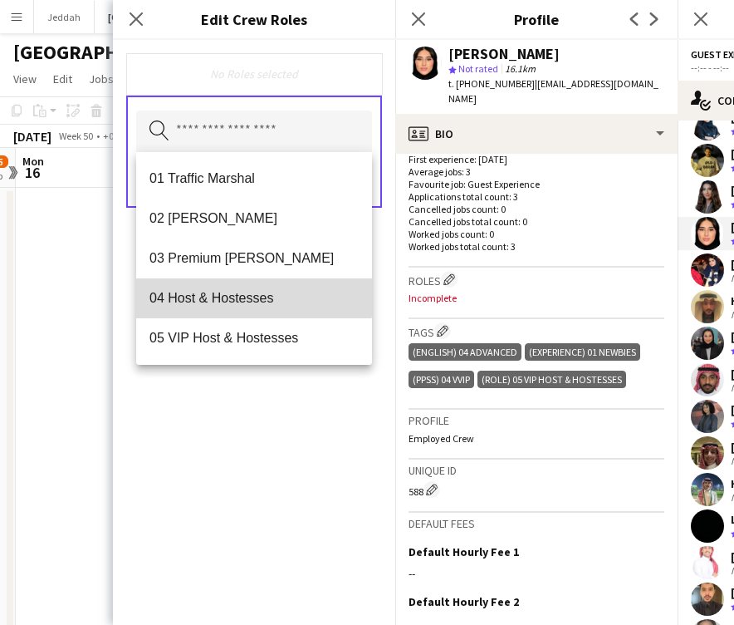
click at [225, 294] on span "04 Host & Hostesses" at bounding box center [254, 298] width 209 height 16
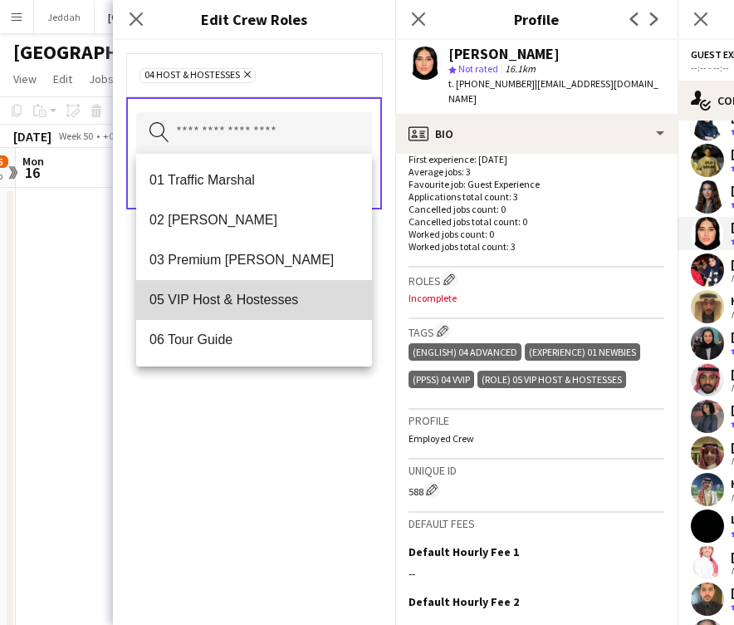
click at [225, 294] on span "05 VIP Host & Hostesses" at bounding box center [254, 300] width 209 height 16
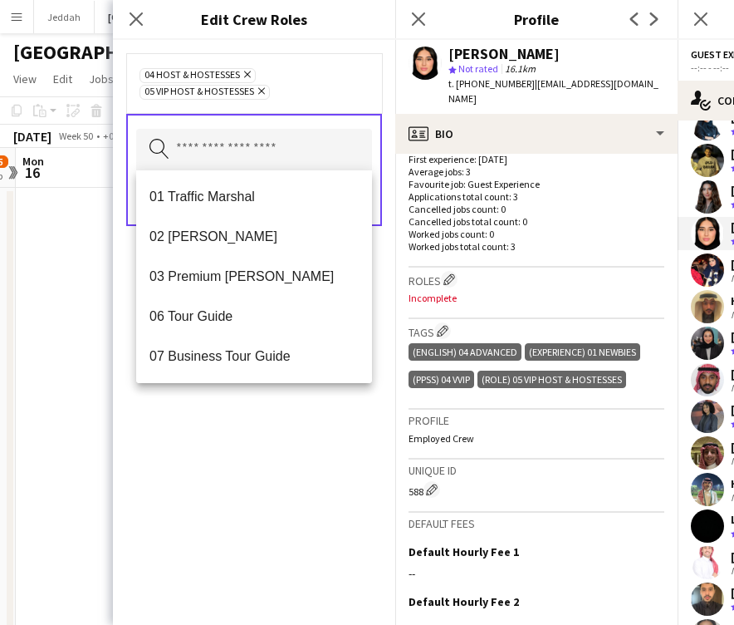
click at [248, 463] on div "04 Host & Hostesses Remove 05 VIP Host & Hostesses Remove Search by role type S…" at bounding box center [254, 332] width 282 height 585
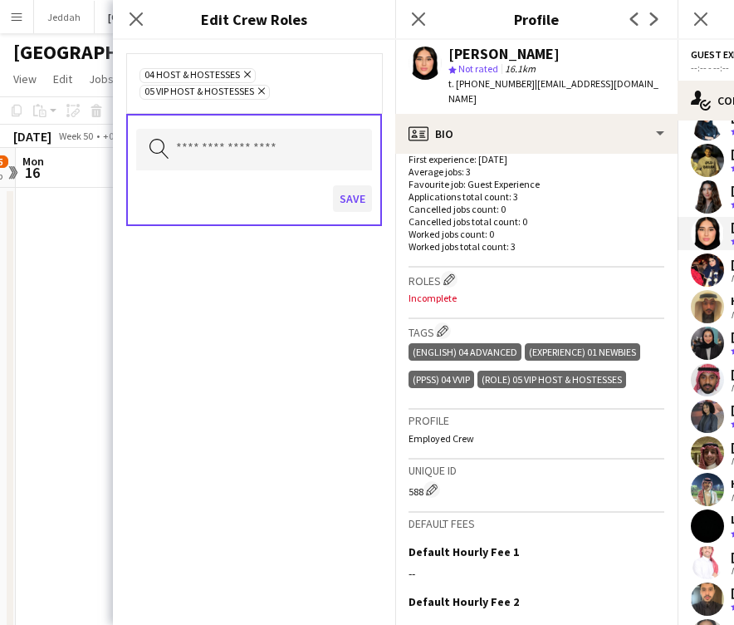
click at [349, 200] on button "Save" at bounding box center [352, 198] width 39 height 27
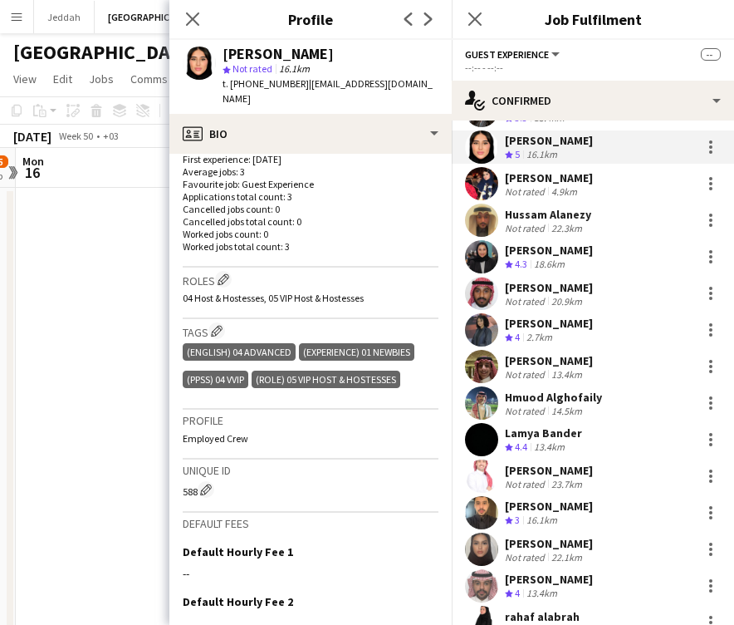
scroll to position [2804, 0]
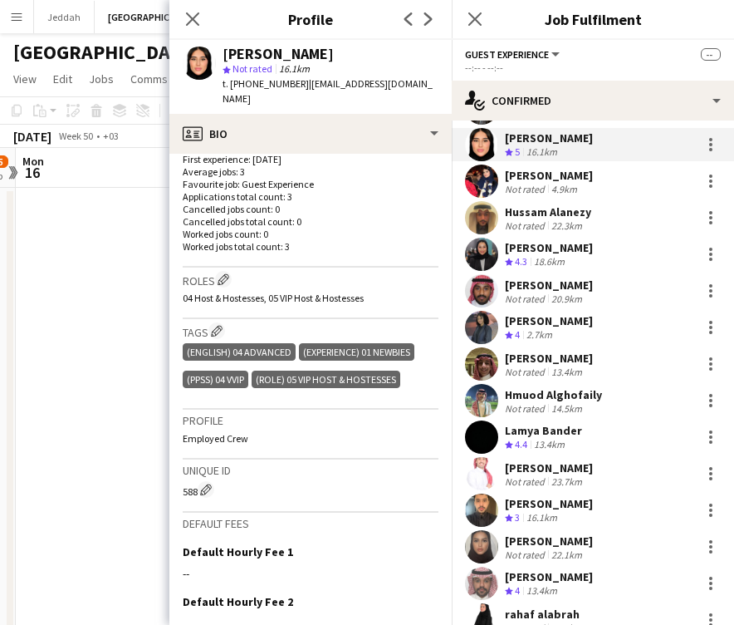
click at [487, 172] on app-user-avatar at bounding box center [481, 181] width 33 height 33
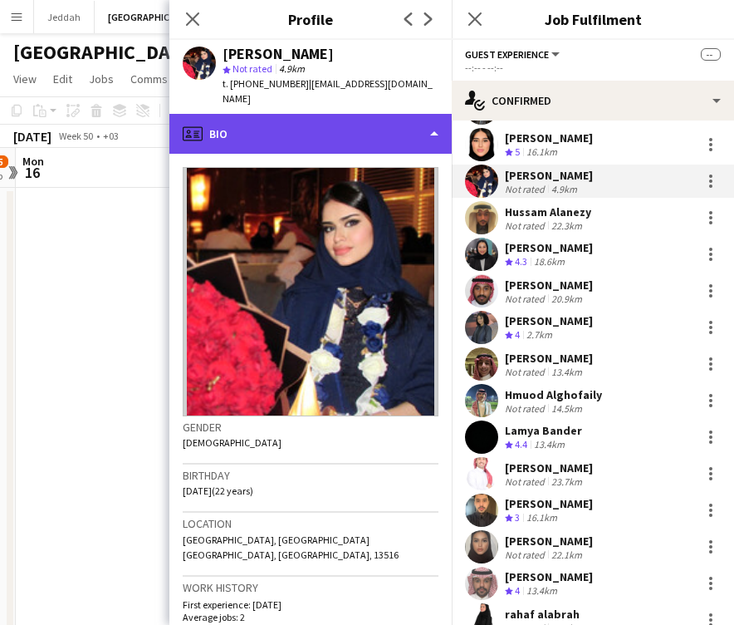
click at [373, 114] on div "profile Bio" at bounding box center [310, 134] width 282 height 40
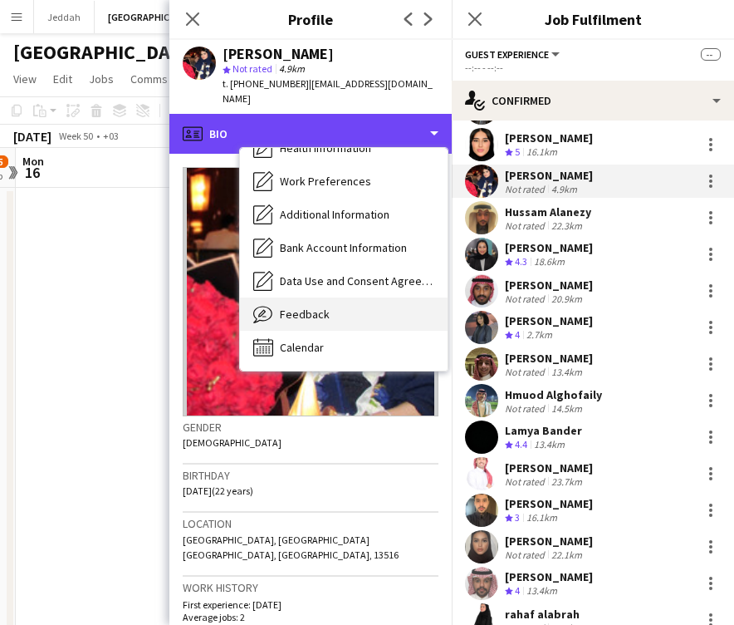
scroll to position [189, 0]
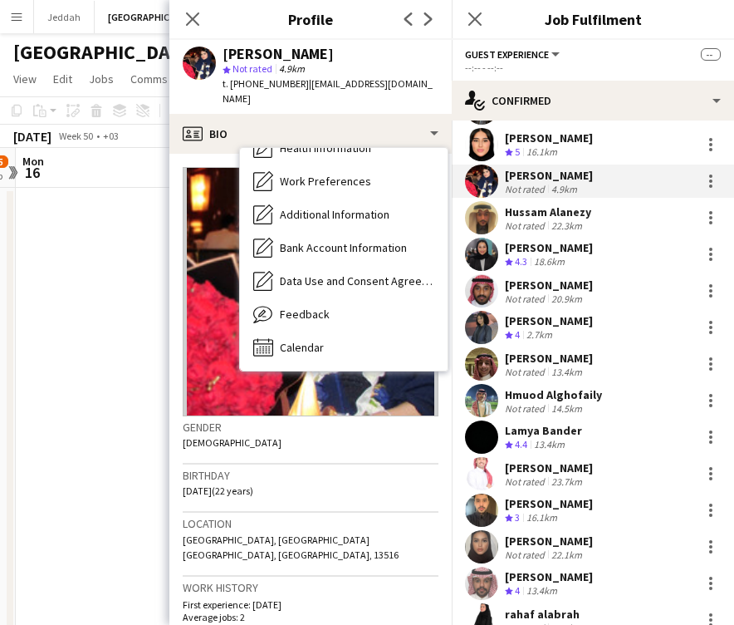
click at [247, 48] on div "[PERSON_NAME]" at bounding box center [278, 54] width 111 height 15
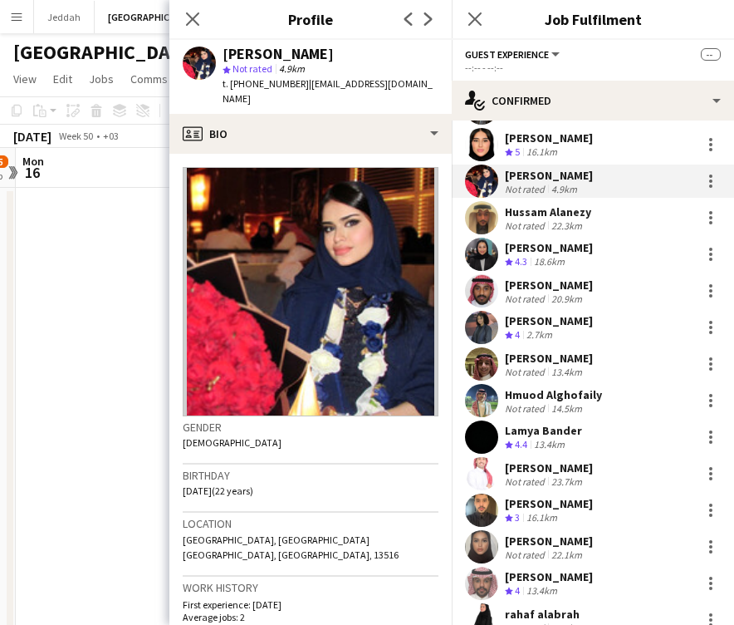
click at [247, 48] on div "[PERSON_NAME]" at bounding box center [278, 54] width 111 height 15
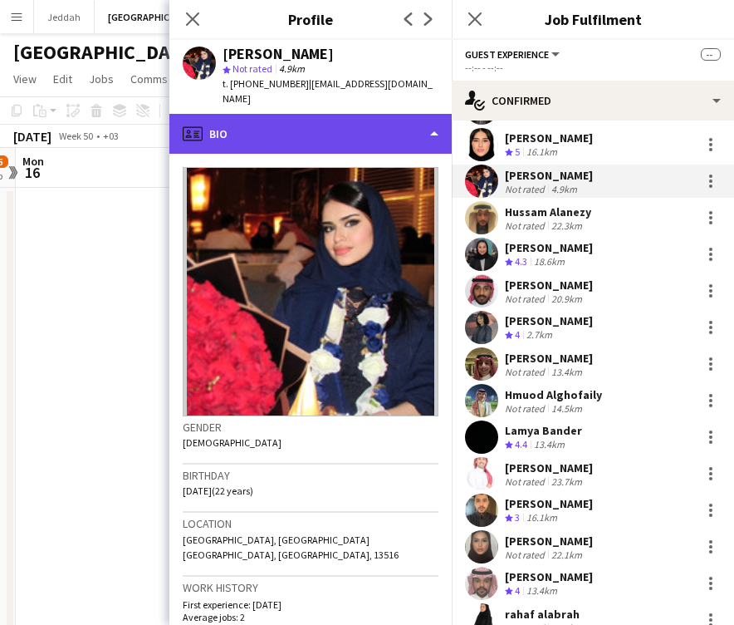
click at [281, 128] on div "profile Bio" at bounding box center [310, 134] width 282 height 40
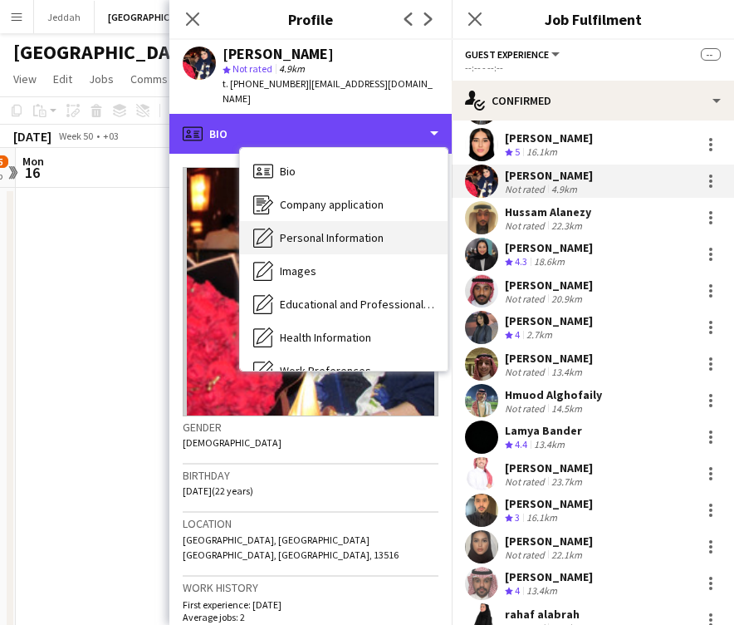
scroll to position [0, 0]
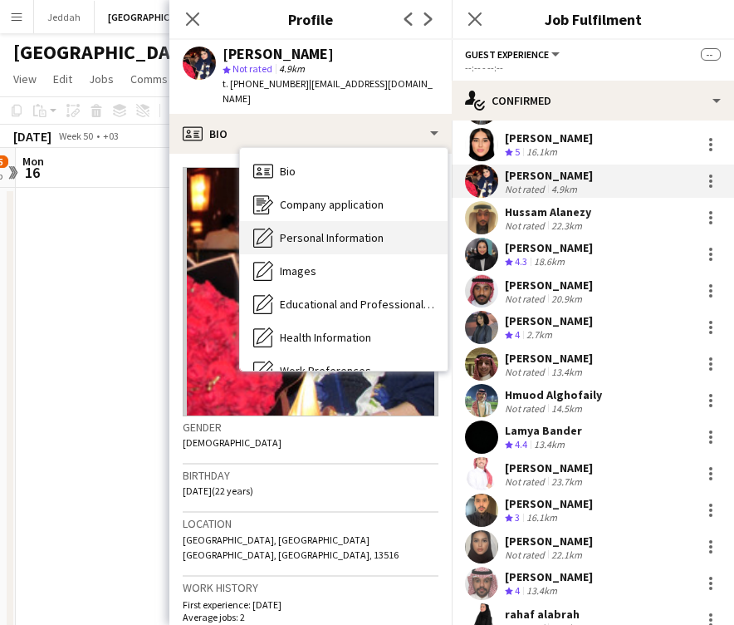
click at [295, 221] on div "Personal Information Personal Information" at bounding box center [344, 237] width 208 height 33
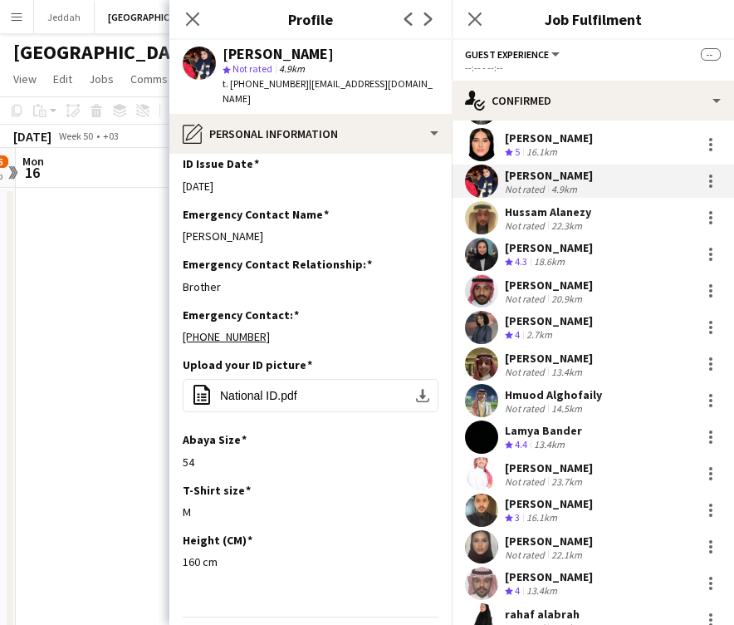
scroll to position [614, 0]
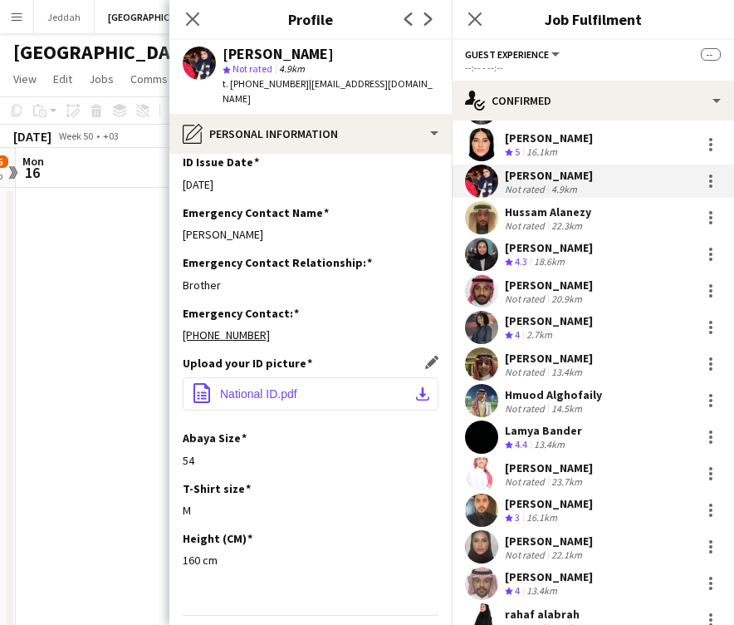
click at [294, 387] on span "National ID.pdf" at bounding box center [258, 393] width 77 height 13
click at [421, 387] on app-icon "download-bottom" at bounding box center [422, 393] width 13 height 13
click at [350, 377] on button "office-file-sheet National ID.pdf download-bottom" at bounding box center [311, 393] width 256 height 33
click at [221, 377] on button "office-file-sheet National ID.pdf download-bottom" at bounding box center [311, 393] width 256 height 33
click at [495, 201] on app-user-avatar at bounding box center [481, 217] width 33 height 33
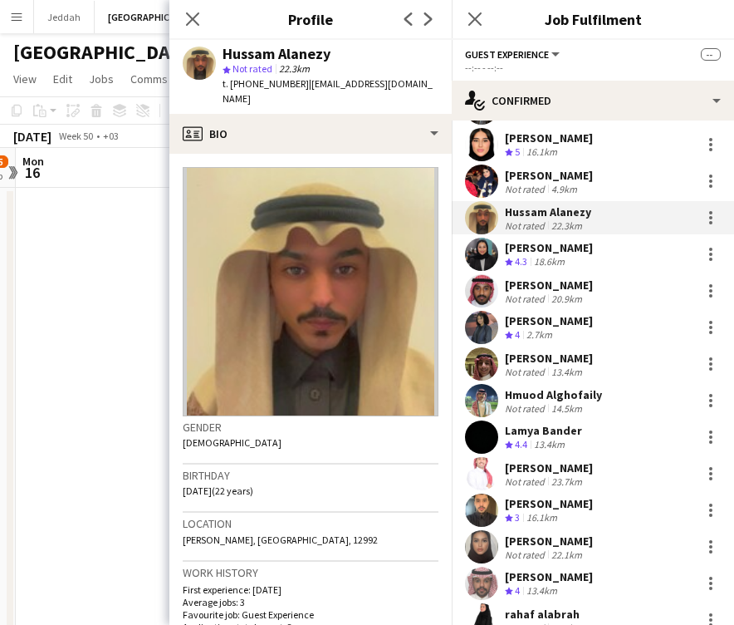
click at [482, 174] on app-user-avatar at bounding box center [481, 181] width 33 height 33
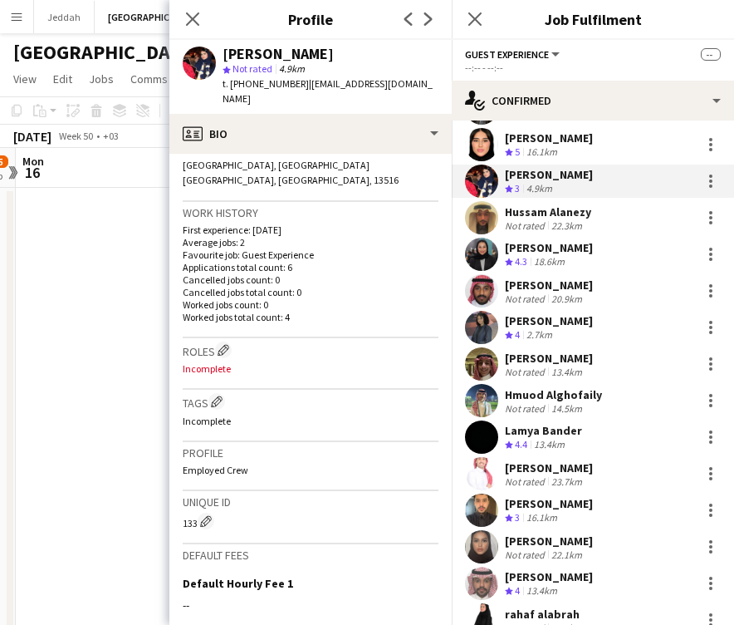
scroll to position [401, 0]
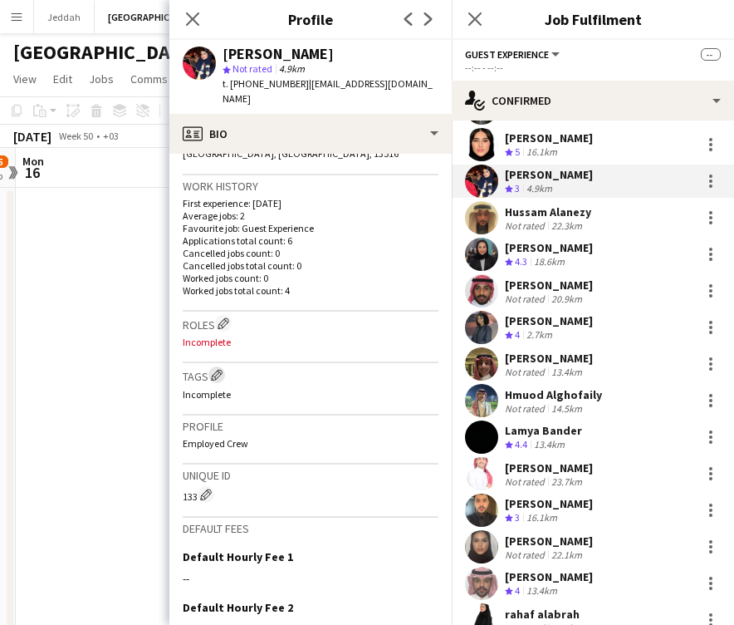
click at [216, 369] on app-icon "Edit crew company tags" at bounding box center [217, 375] width 12 height 12
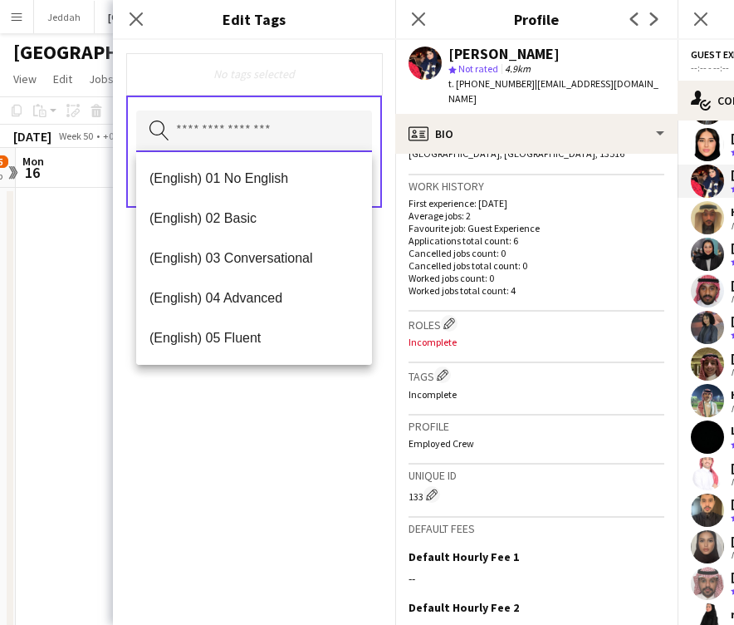
click at [229, 138] on input "text" at bounding box center [254, 132] width 236 height 42
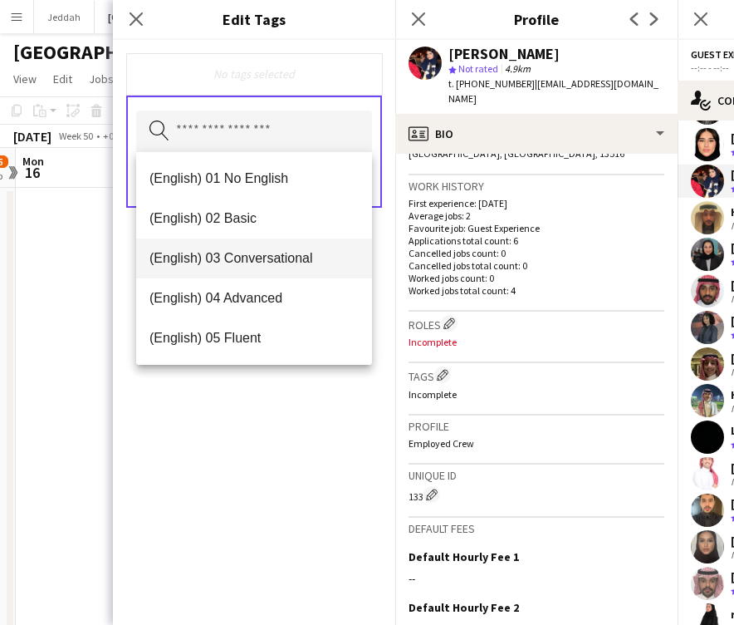
click at [214, 255] on span "(English) 03 Conversational" at bounding box center [254, 258] width 209 height 16
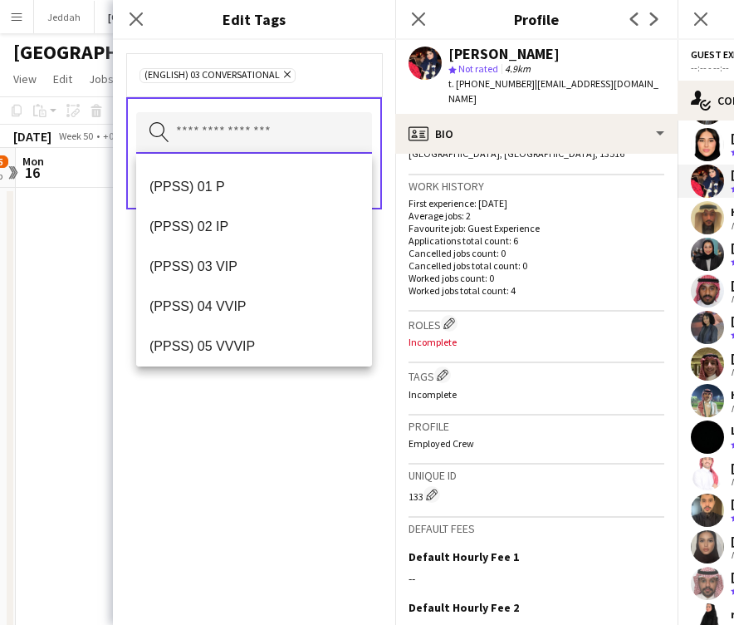
scroll to position [301, 0]
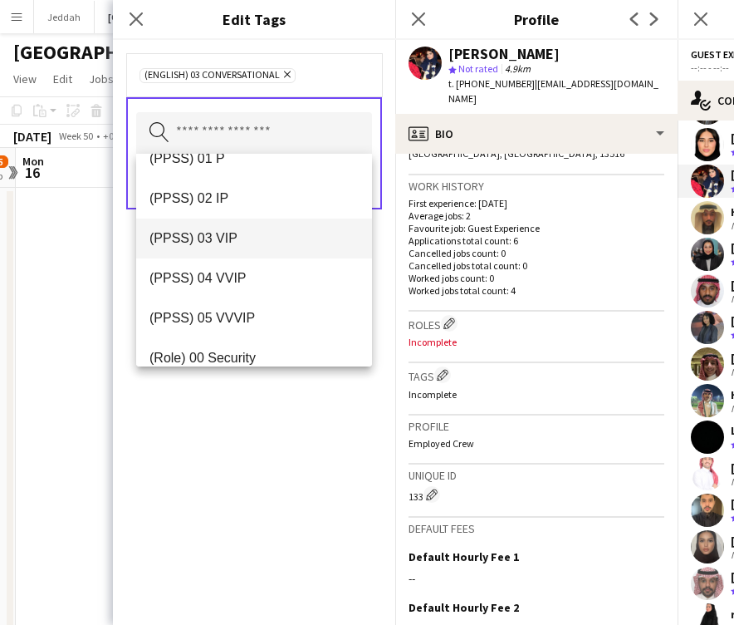
click at [226, 250] on mat-option "(PPSS) 03 VIP" at bounding box center [254, 239] width 236 height 40
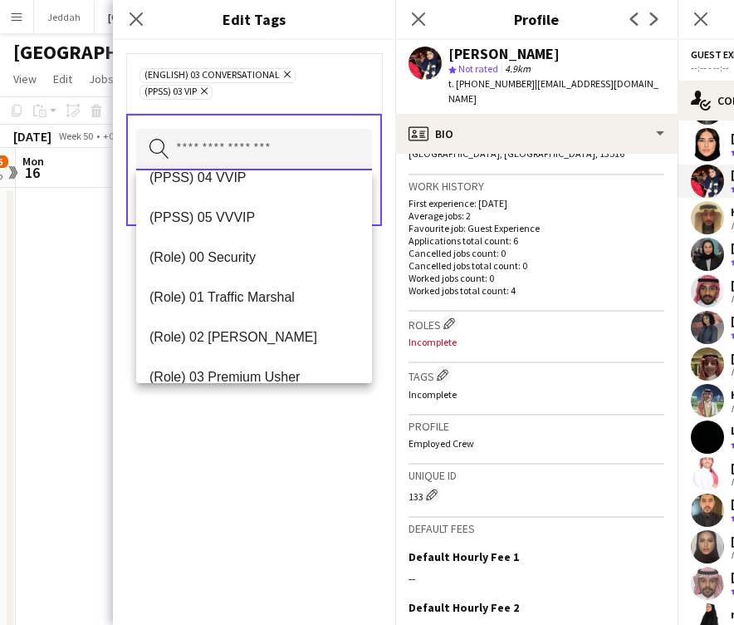
scroll to position [426, 0]
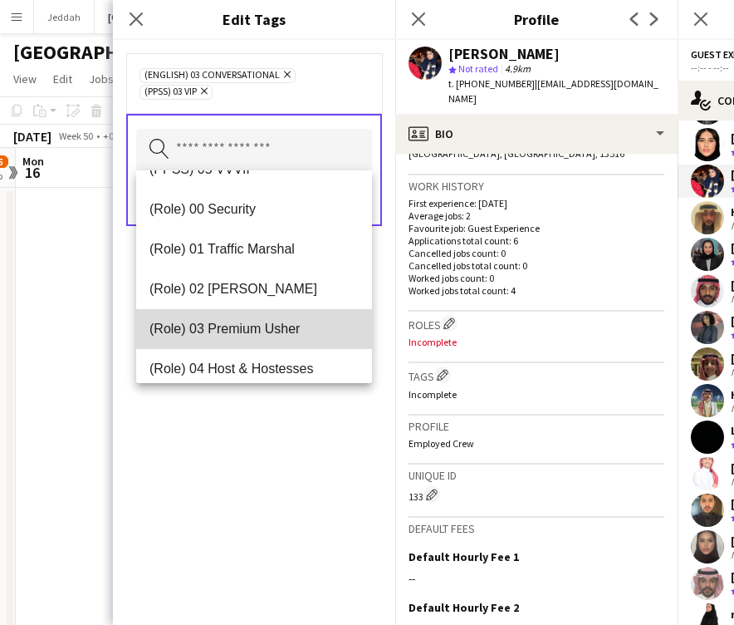
click at [226, 334] on span "(Role) 03 Premium Usher" at bounding box center [254, 329] width 209 height 16
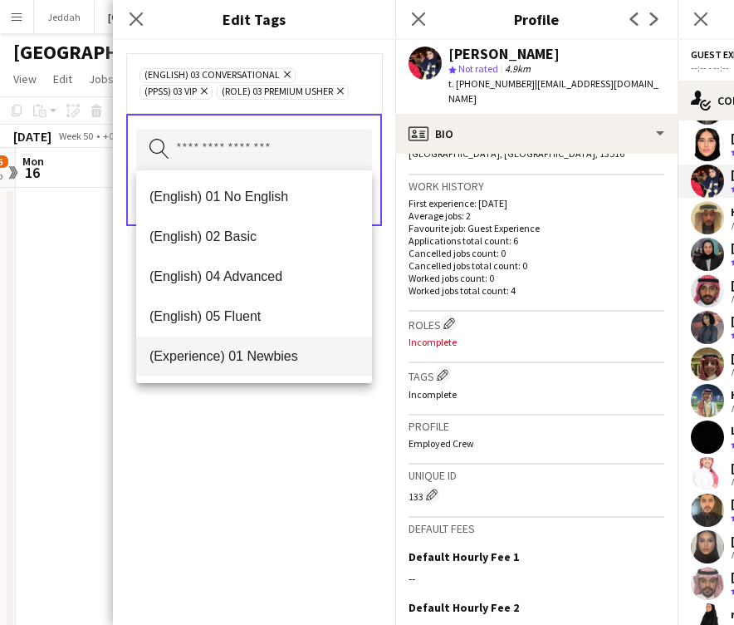
click at [247, 349] on span "(Experience) 01 Newbies" at bounding box center [254, 356] width 209 height 16
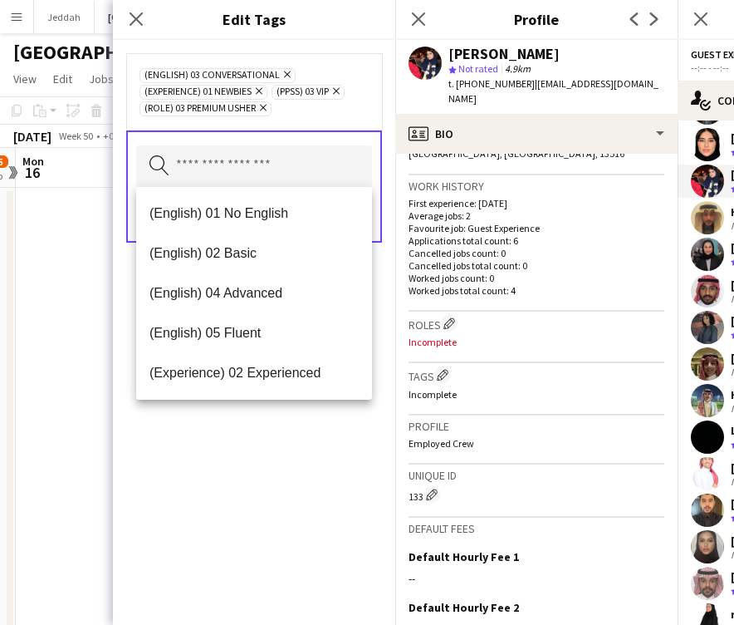
click at [267, 494] on div "(English) 03 Conversational Remove (Experience) 01 Newbies Remove (PPSS) 03 VIP…" at bounding box center [254, 332] width 282 height 585
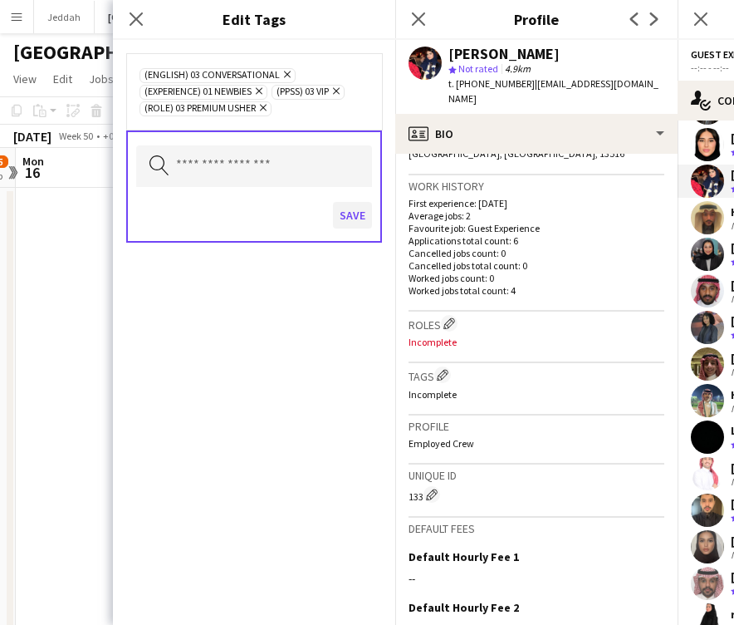
click at [352, 213] on button "Save" at bounding box center [352, 215] width 39 height 27
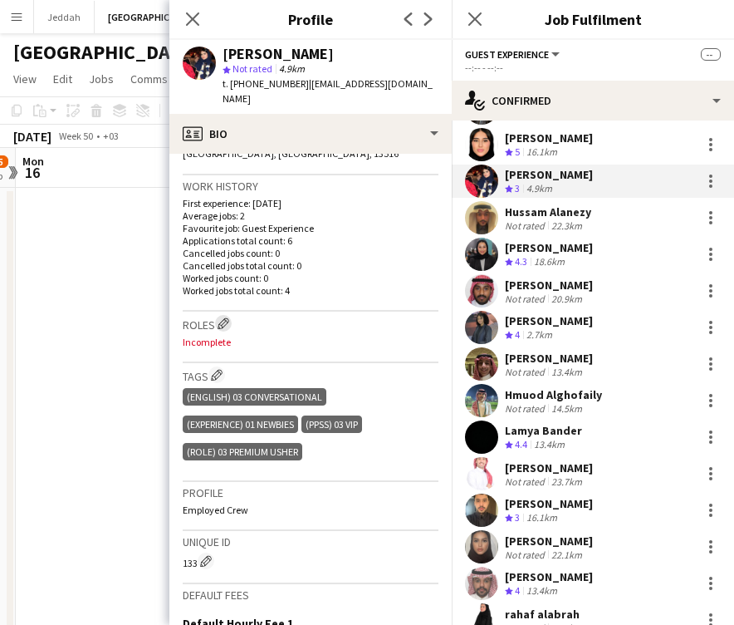
click at [223, 315] on button "Edit crew company roles" at bounding box center [223, 323] width 17 height 17
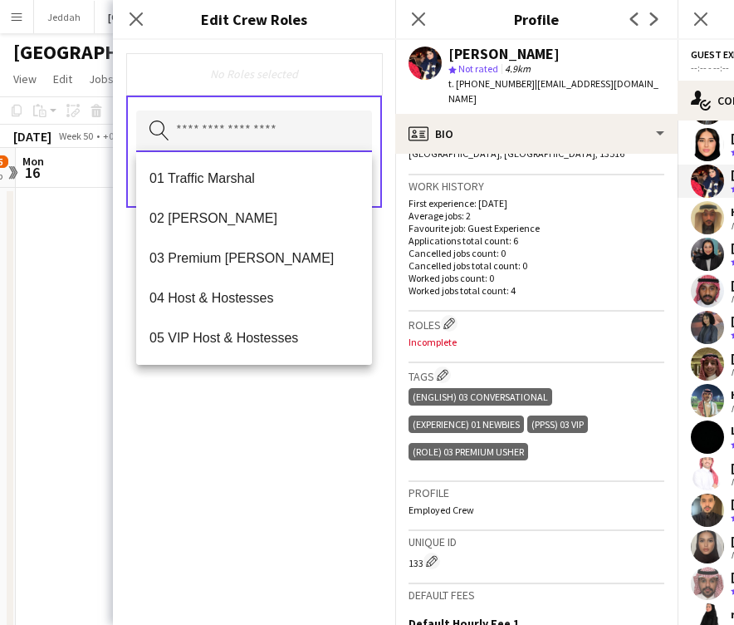
click at [254, 137] on input "text" at bounding box center [254, 132] width 236 height 42
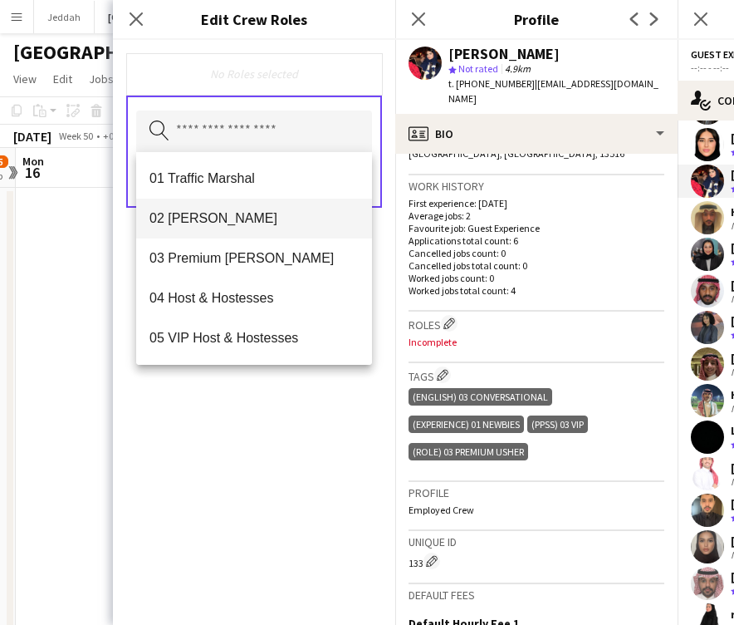
click at [248, 209] on mat-option "02 [PERSON_NAME]" at bounding box center [254, 219] width 236 height 40
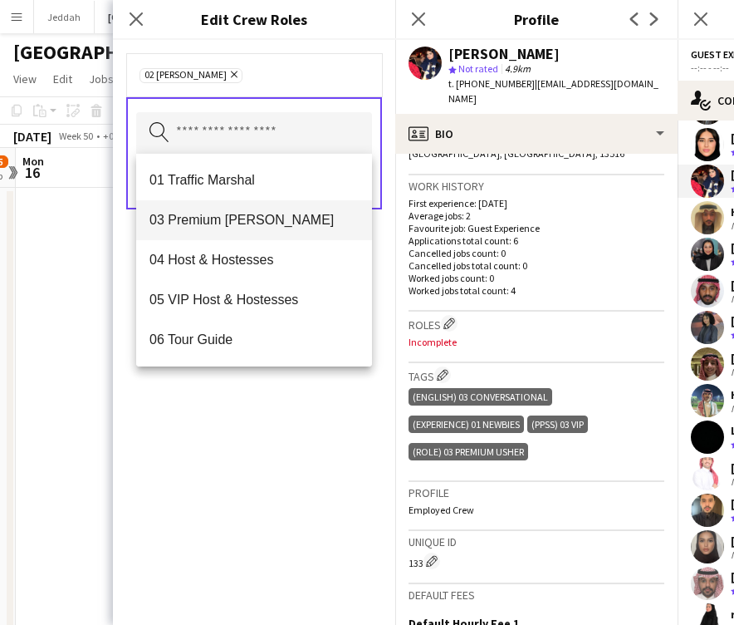
click at [247, 214] on span "03 Premium [PERSON_NAME]" at bounding box center [254, 220] width 209 height 16
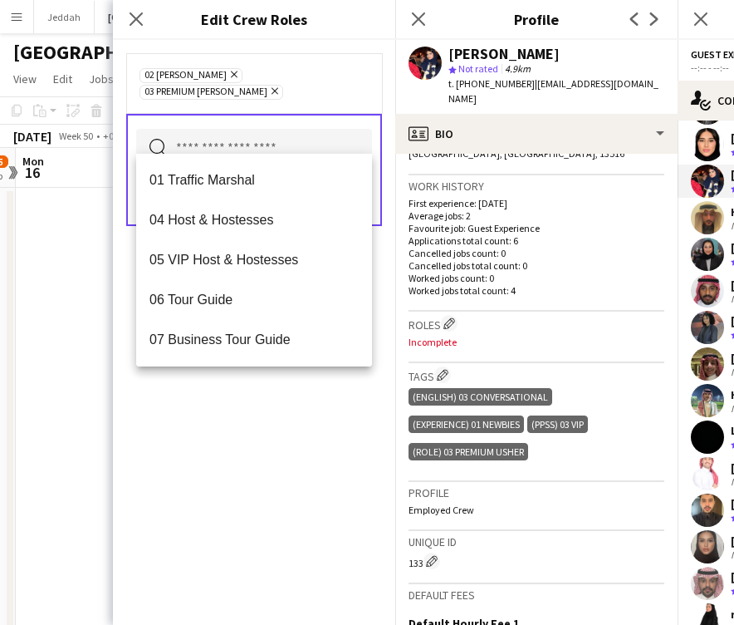
click at [277, 390] on div "02 [PERSON_NAME] Remove 03 Premium [PERSON_NAME] Remove Search by role type Save" at bounding box center [254, 332] width 282 height 585
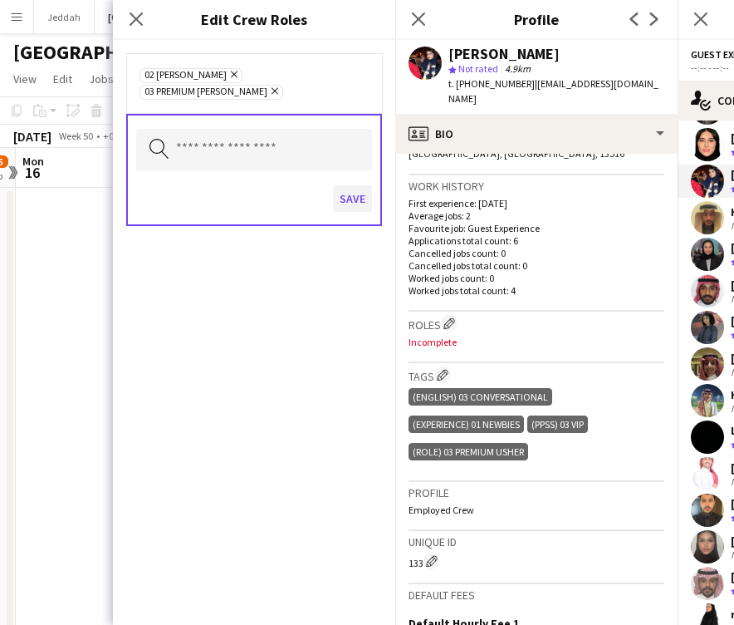
click at [351, 185] on button "Save" at bounding box center [352, 198] width 39 height 27
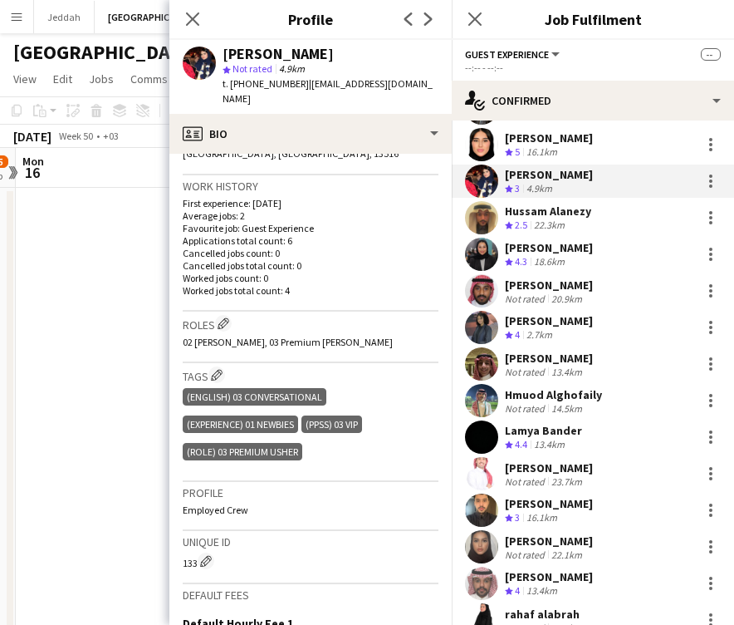
click at [481, 209] on app-user-avatar at bounding box center [481, 217] width 33 height 33
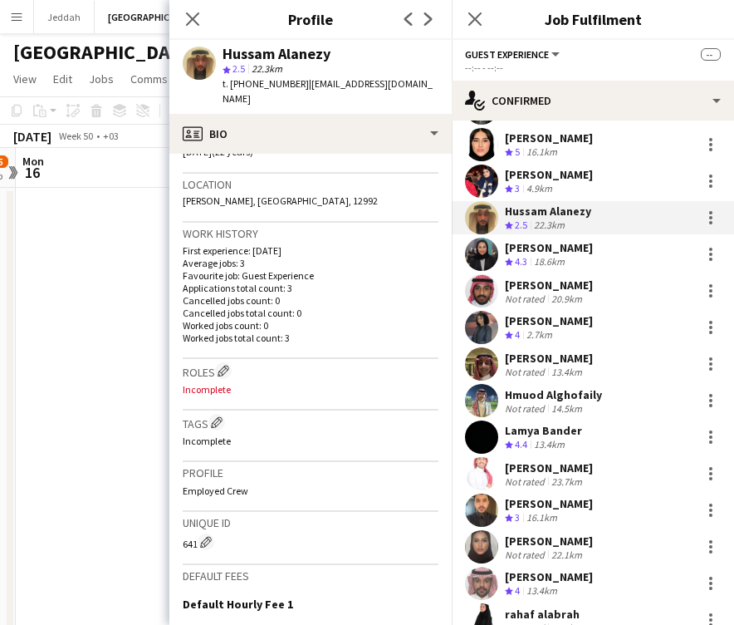
scroll to position [349, 0]
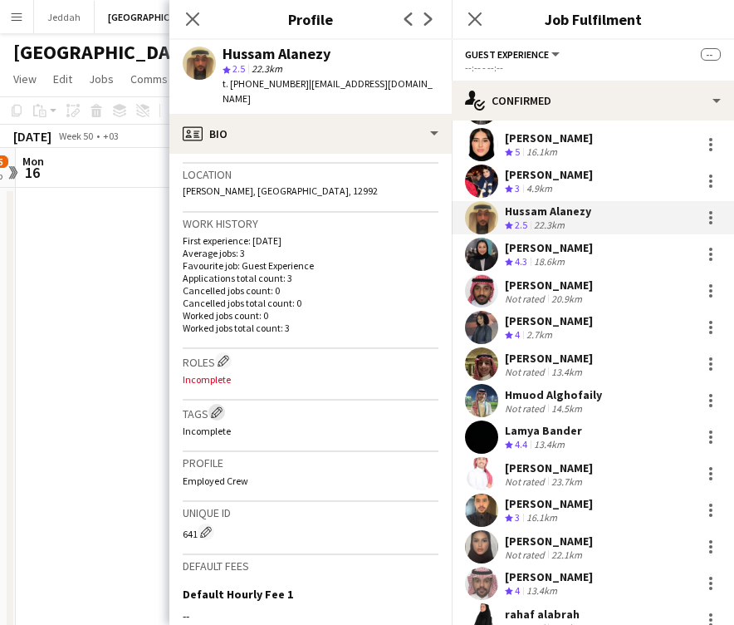
click at [219, 406] on app-icon "Edit crew company tags" at bounding box center [217, 412] width 12 height 12
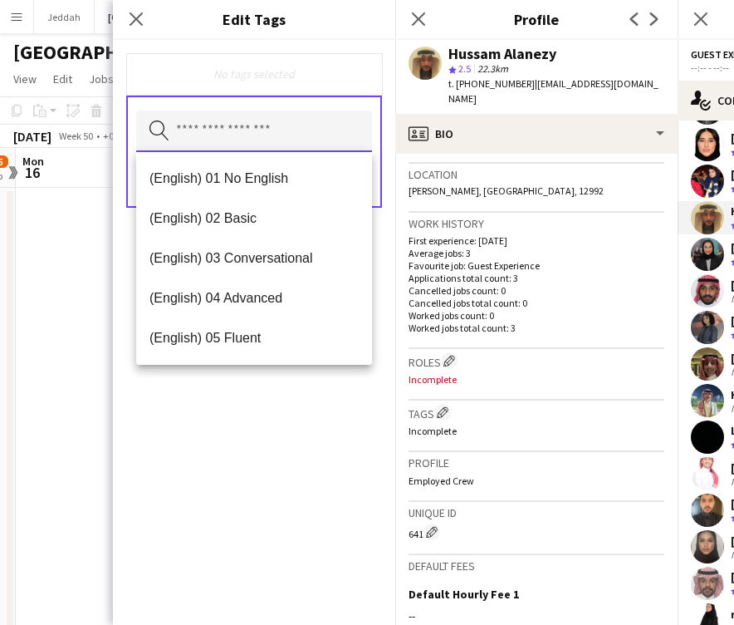
click at [223, 146] on input "text" at bounding box center [254, 132] width 236 height 42
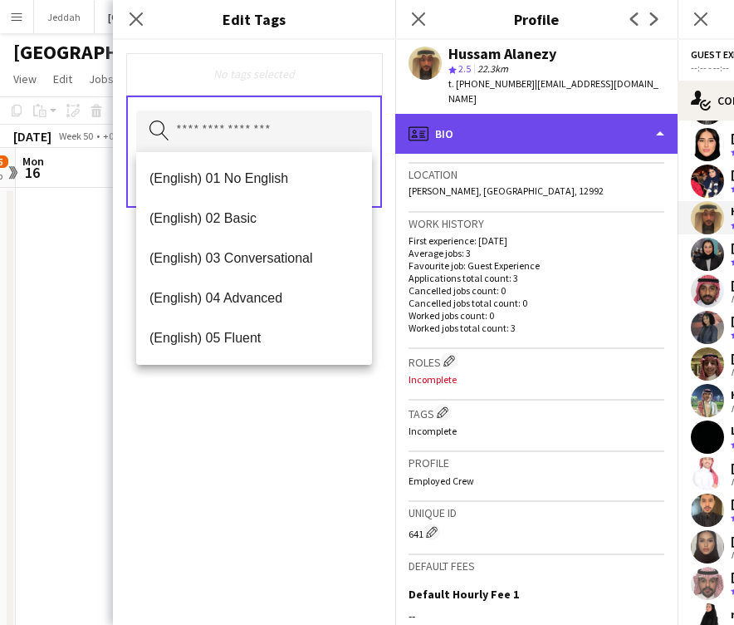
click at [442, 123] on div "profile Bio" at bounding box center [536, 134] width 282 height 40
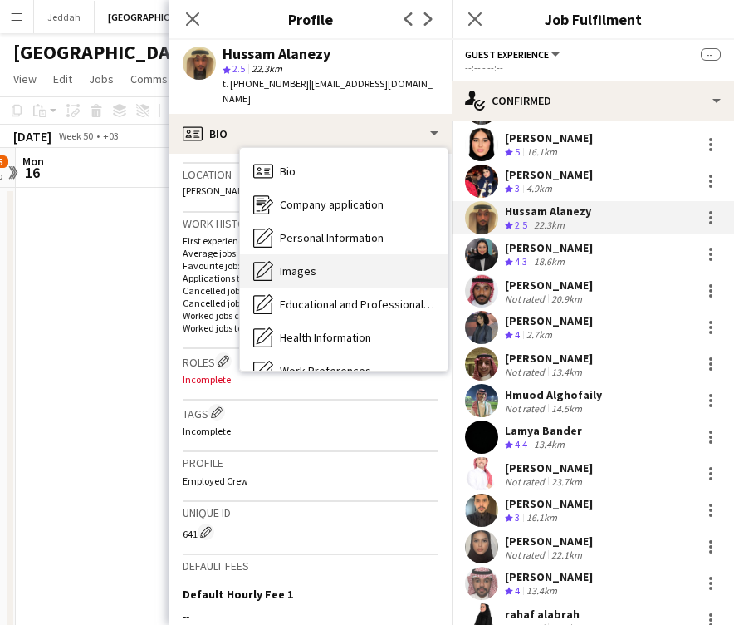
click at [339, 262] on div "Images Images" at bounding box center [344, 270] width 208 height 33
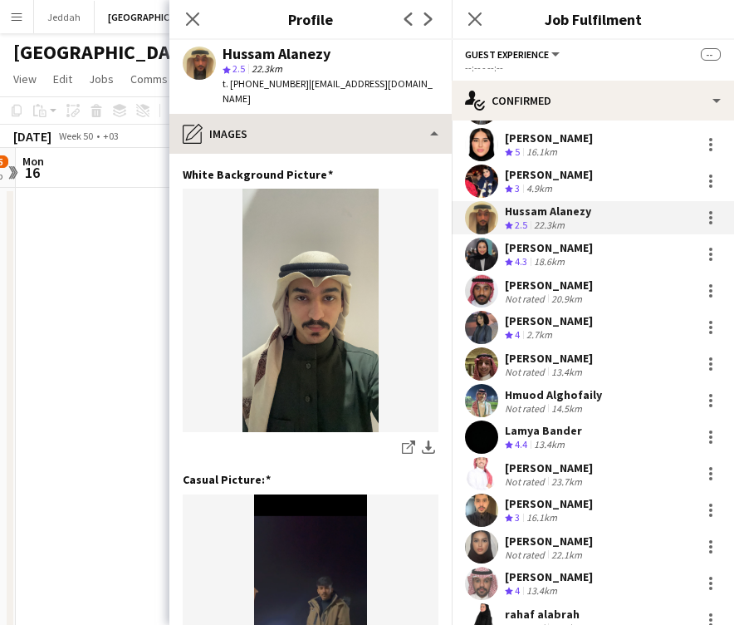
scroll to position [0, 0]
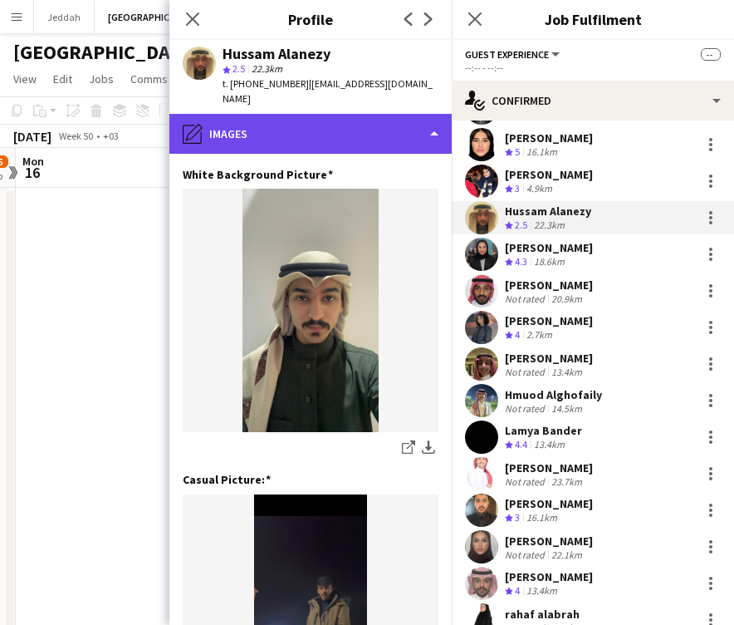
click at [314, 134] on div "pencil4 Images" at bounding box center [310, 134] width 282 height 40
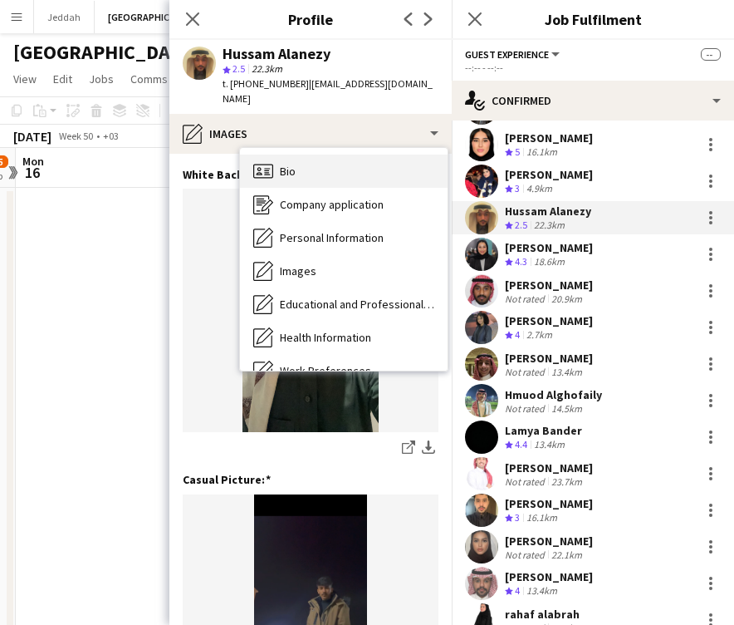
click at [312, 155] on div "Bio Bio" at bounding box center [344, 171] width 208 height 33
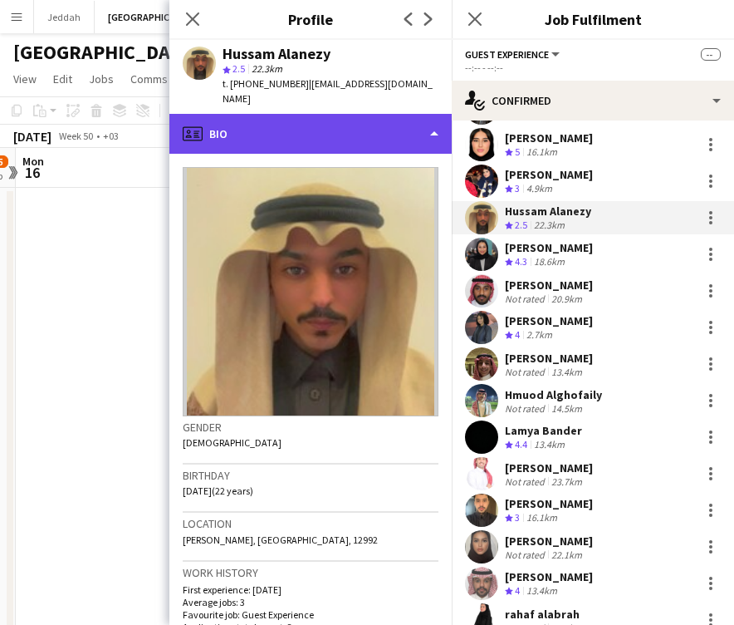
click at [301, 120] on div "profile Bio" at bounding box center [310, 134] width 282 height 40
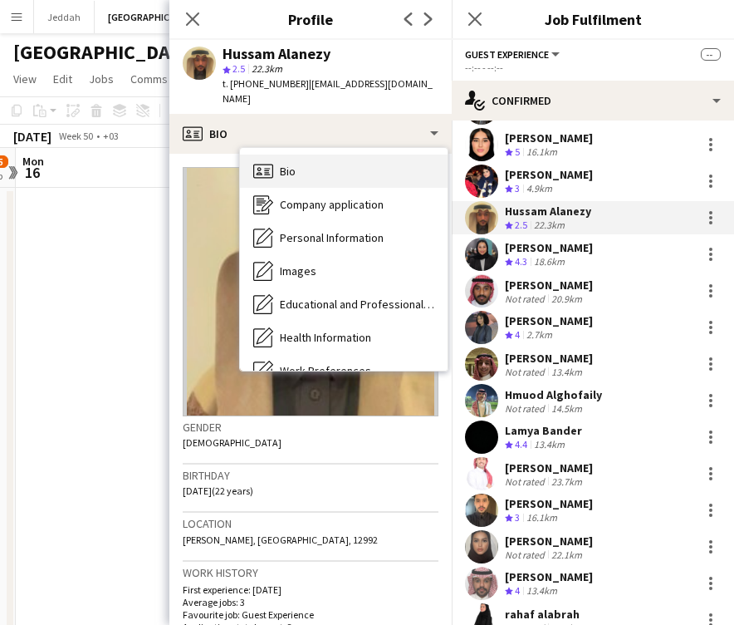
click at [323, 155] on div "Bio Bio" at bounding box center [344, 171] width 208 height 33
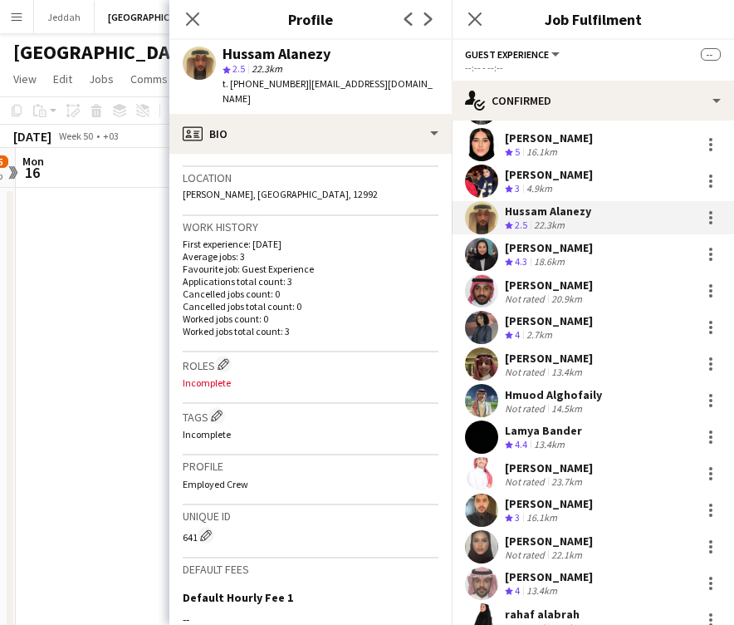
scroll to position [346, 0]
click at [223, 357] on app-icon "Edit crew company roles" at bounding box center [224, 363] width 12 height 12
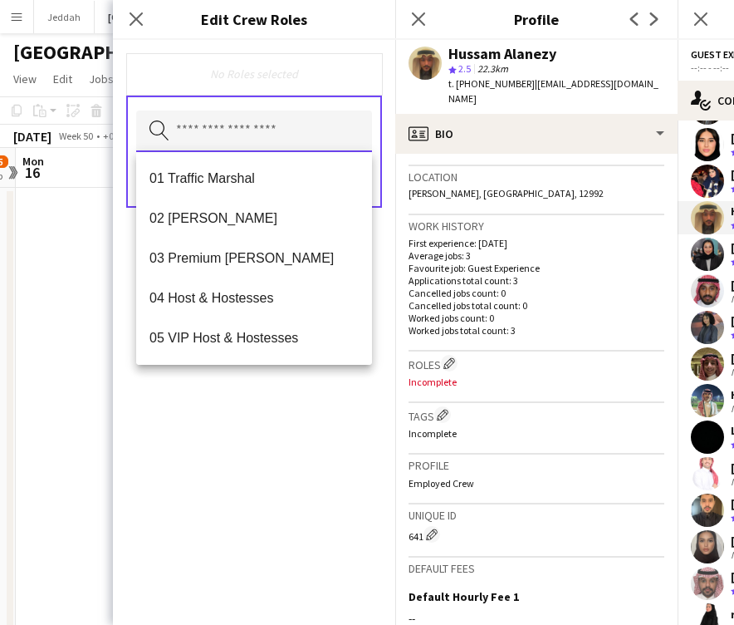
click at [243, 142] on input "text" at bounding box center [254, 132] width 236 height 42
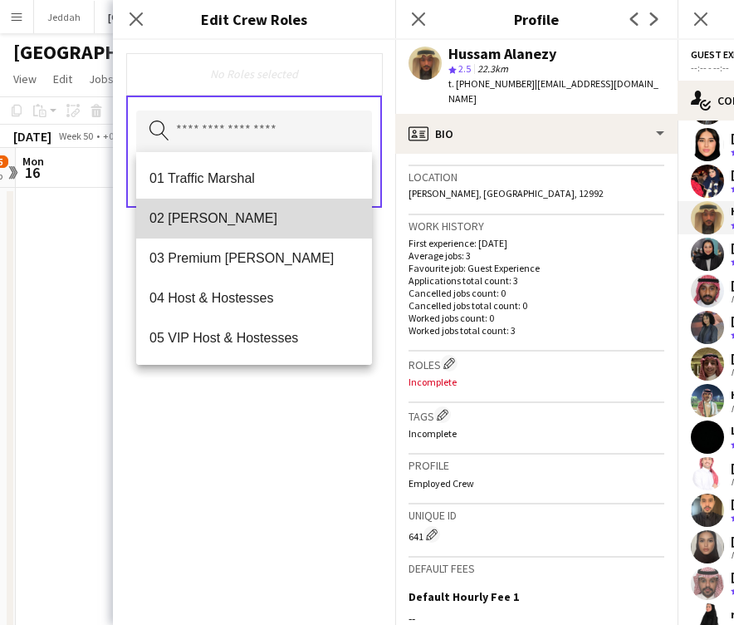
click at [233, 214] on span "02 [PERSON_NAME]" at bounding box center [254, 218] width 209 height 16
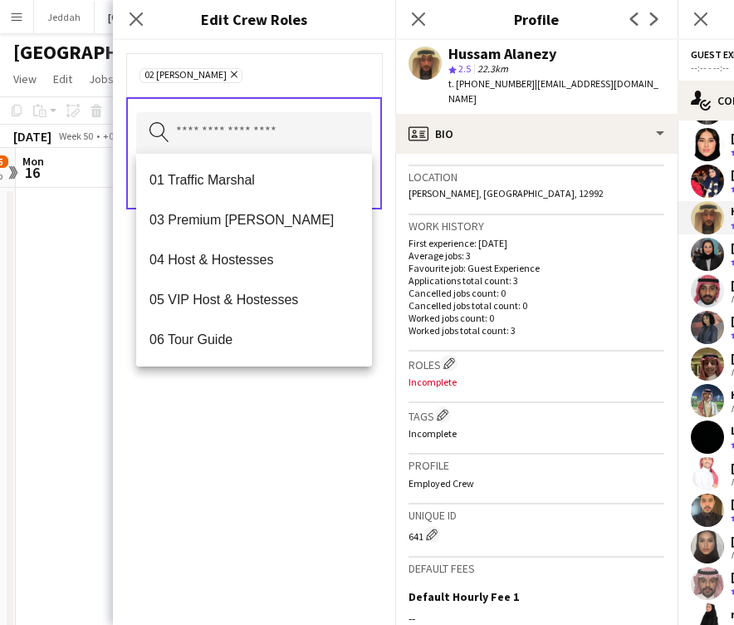
click at [303, 424] on div "02 [PERSON_NAME] Remove Search by role type Save" at bounding box center [254, 332] width 282 height 585
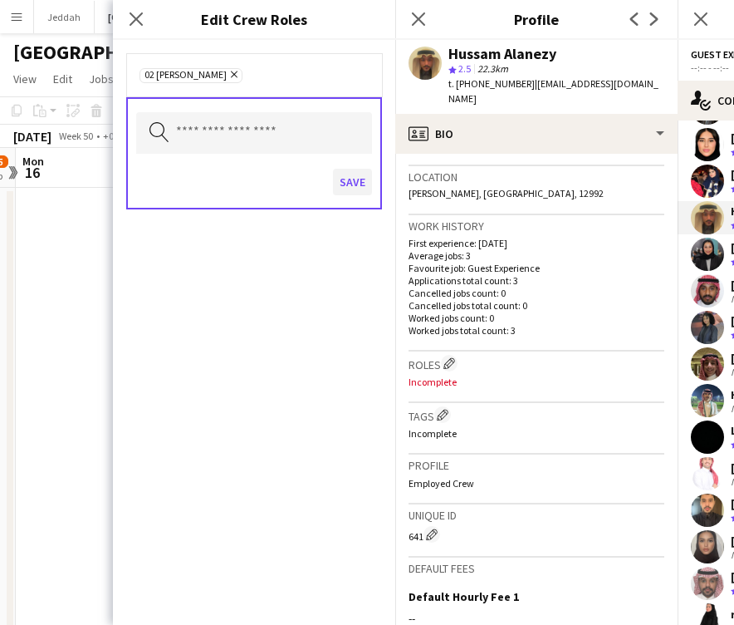
click at [345, 178] on button "Save" at bounding box center [352, 182] width 39 height 27
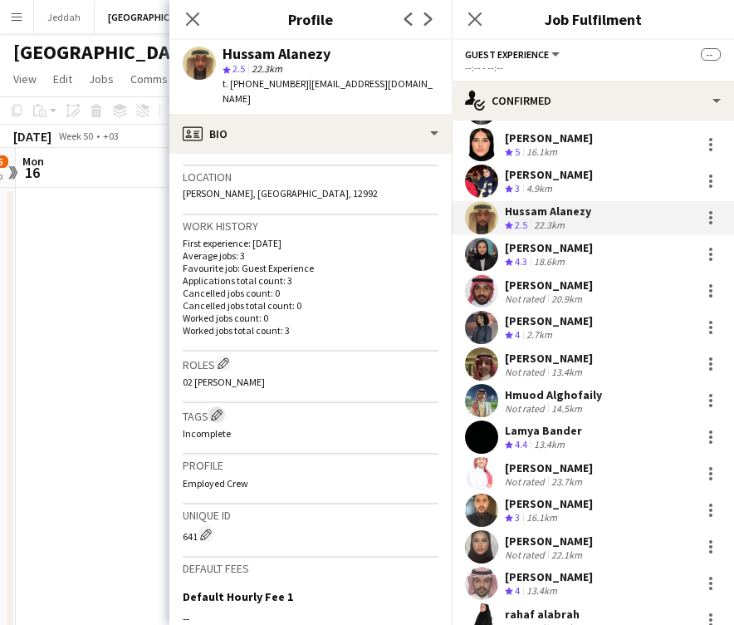
click at [216, 409] on app-icon "Edit crew company tags" at bounding box center [217, 415] width 12 height 12
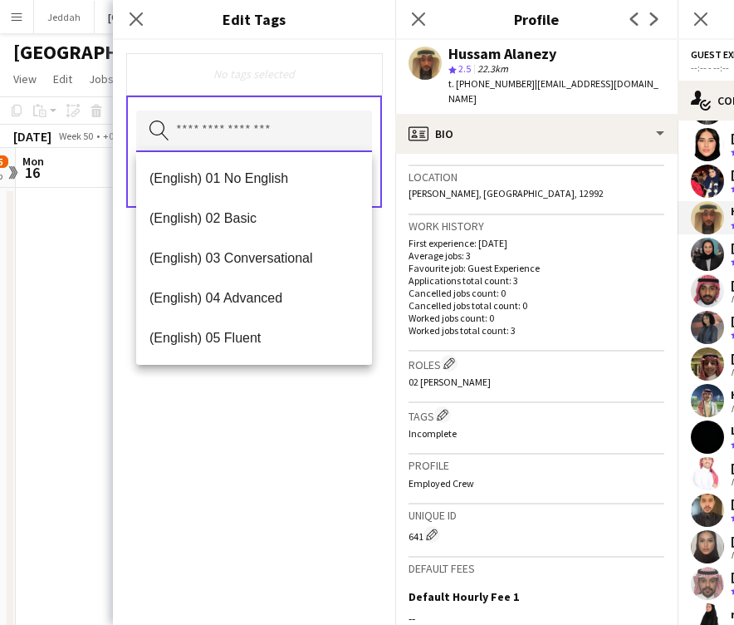
click at [248, 145] on input "text" at bounding box center [254, 132] width 236 height 42
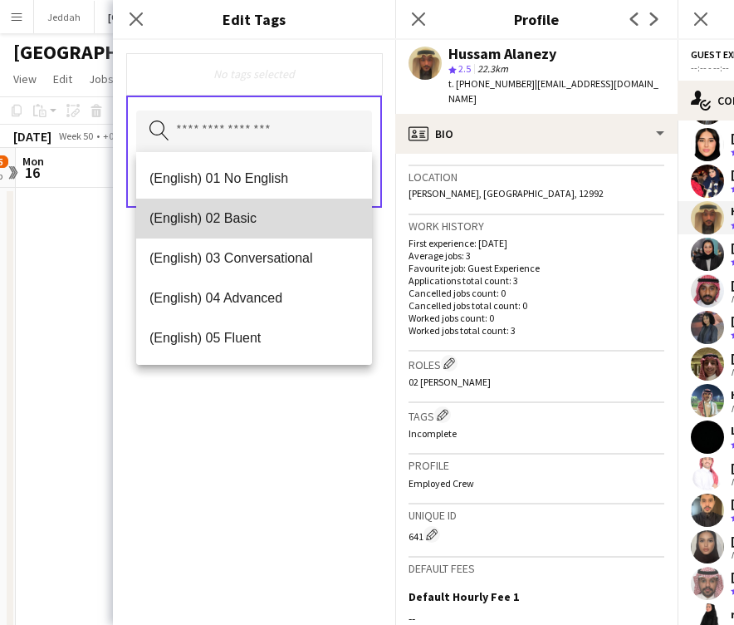
click at [244, 221] on span "(English) 02 Basic" at bounding box center [254, 218] width 209 height 16
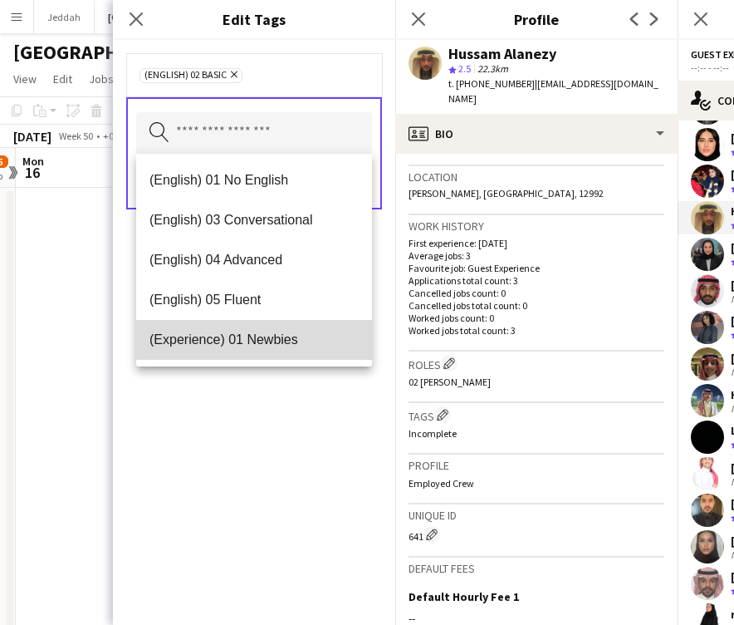
click at [258, 330] on mat-option "(Experience) 01 Newbies" at bounding box center [254, 340] width 236 height 40
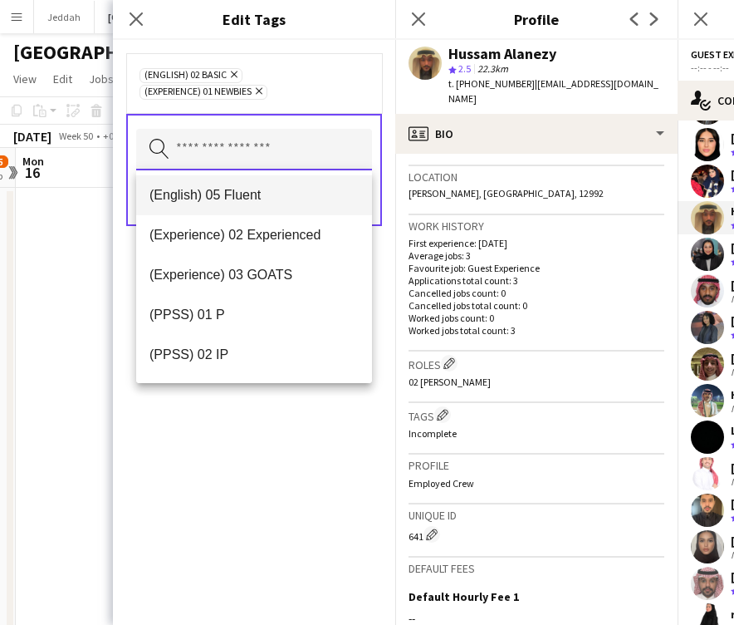
scroll to position [125, 0]
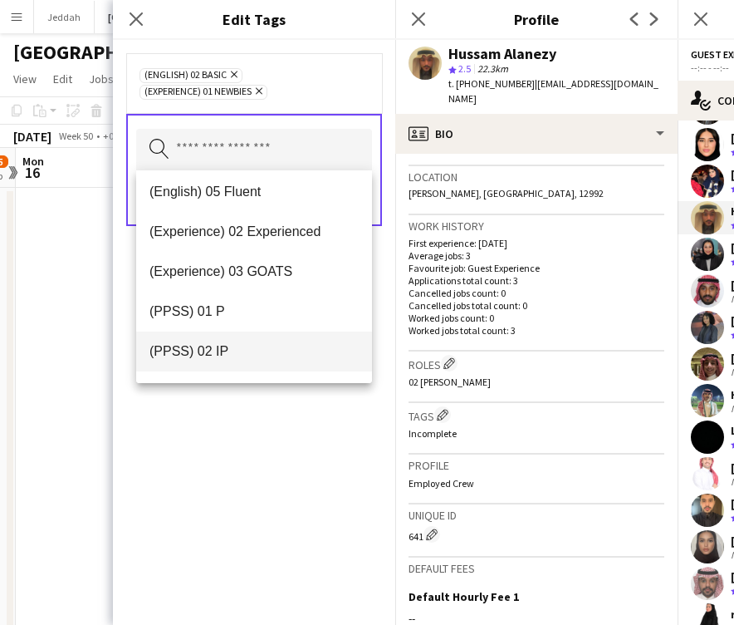
click at [258, 341] on mat-option "(PPSS) 02 IP" at bounding box center [254, 352] width 236 height 40
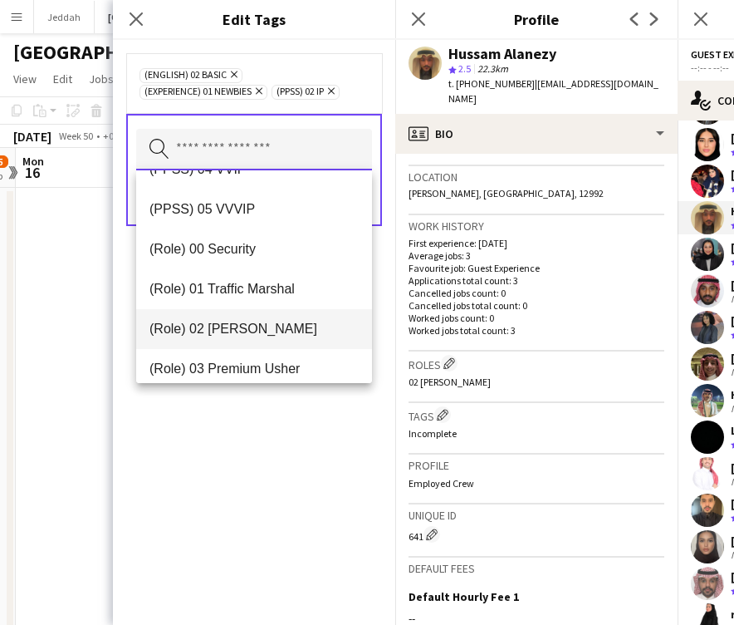
scroll to position [348, 0]
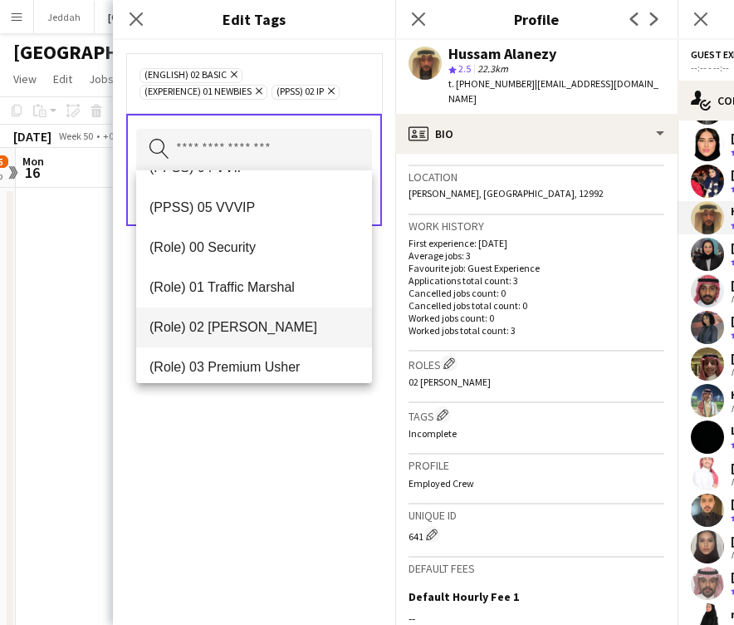
click at [259, 324] on span "(Role) 02 [PERSON_NAME]" at bounding box center [254, 327] width 209 height 16
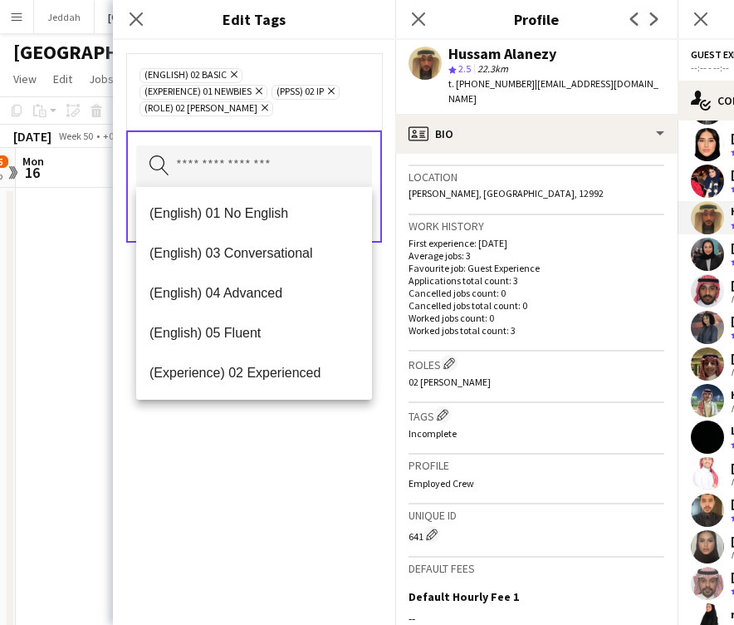
click at [269, 454] on div "(English) 02 Basic Remove (Experience) 01 Newbies Remove (PPSS) 02 IP Remove (R…" at bounding box center [254, 332] width 282 height 585
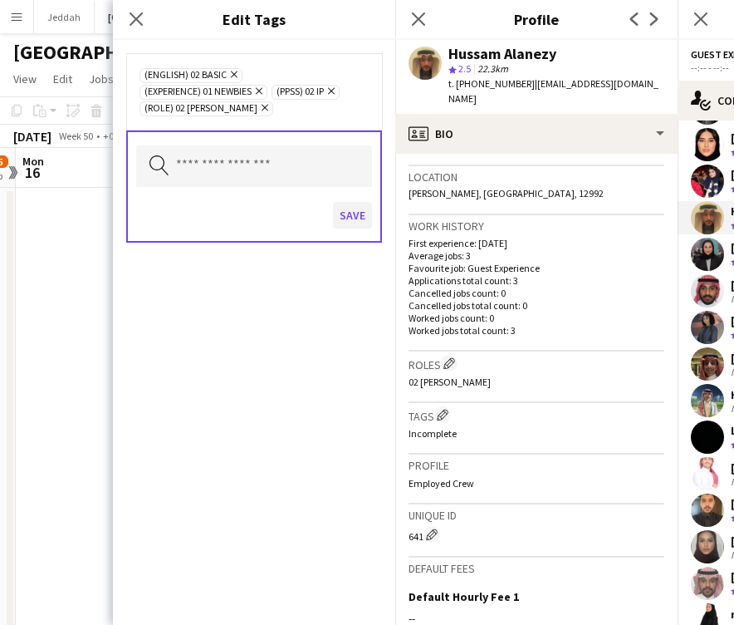
click at [349, 223] on button "Save" at bounding box center [352, 215] width 39 height 27
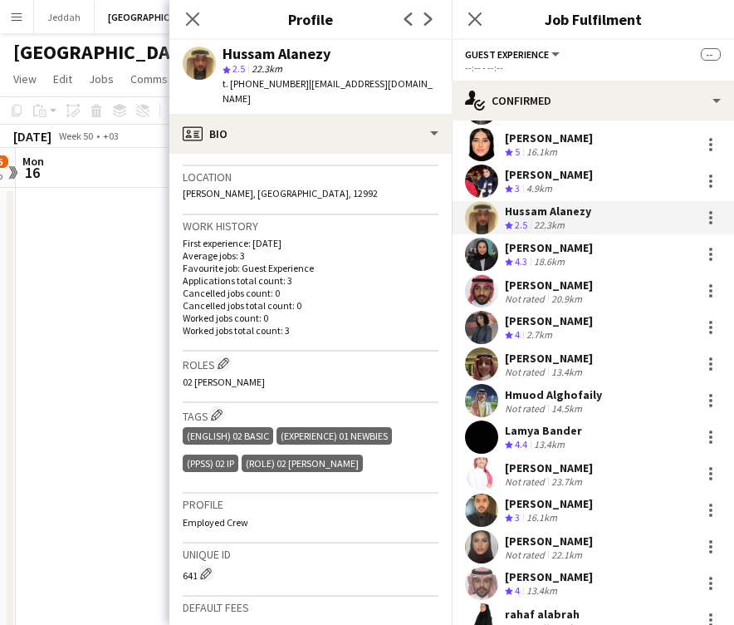
click at [482, 243] on app-user-avatar at bounding box center [481, 254] width 33 height 33
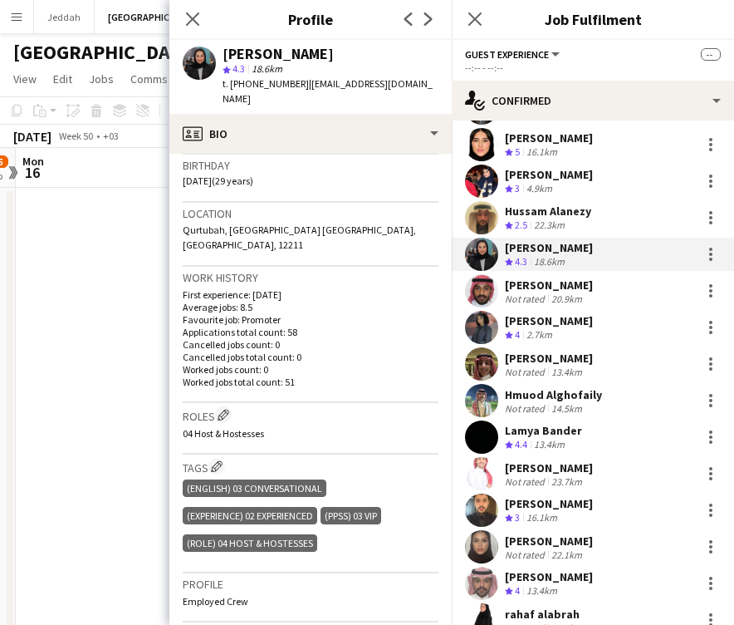
scroll to position [312, 0]
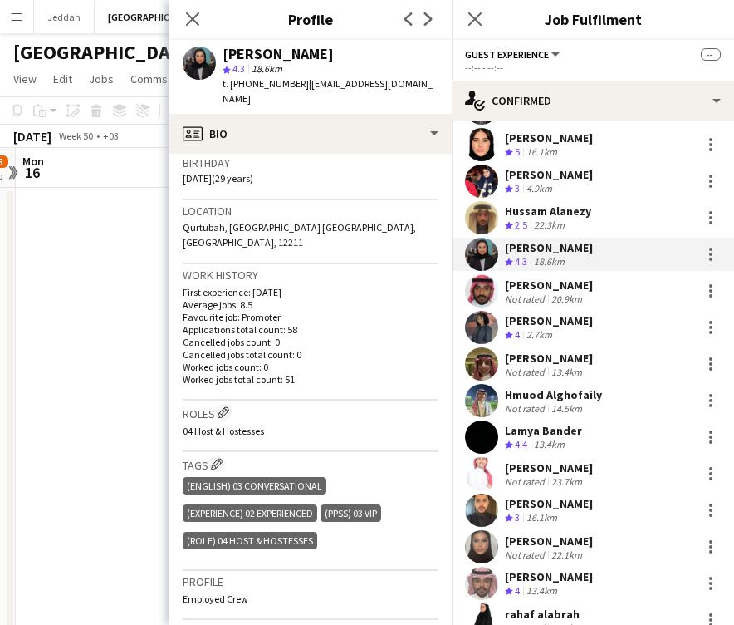
click at [243, 57] on div "[PERSON_NAME]" at bounding box center [278, 54] width 111 height 15
click at [487, 282] on app-user-avatar at bounding box center [481, 290] width 33 height 33
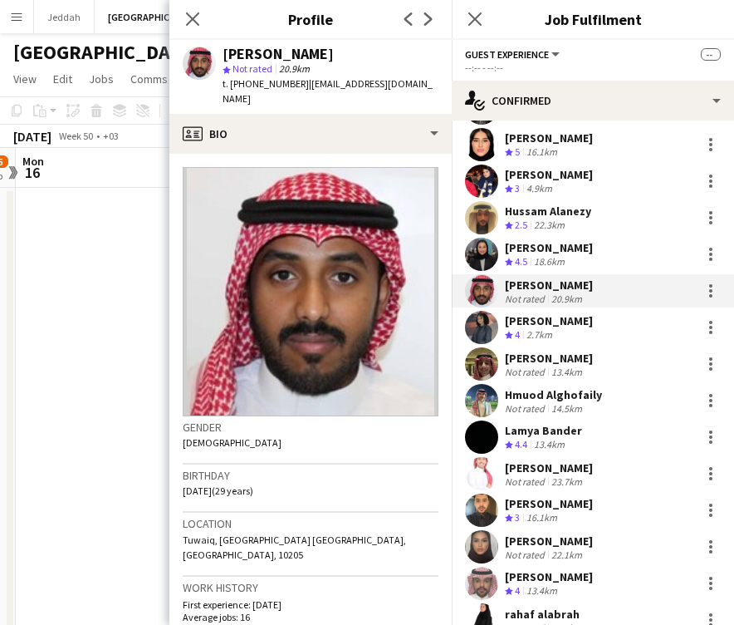
click at [242, 59] on div "[PERSON_NAME]" at bounding box center [278, 54] width 111 height 15
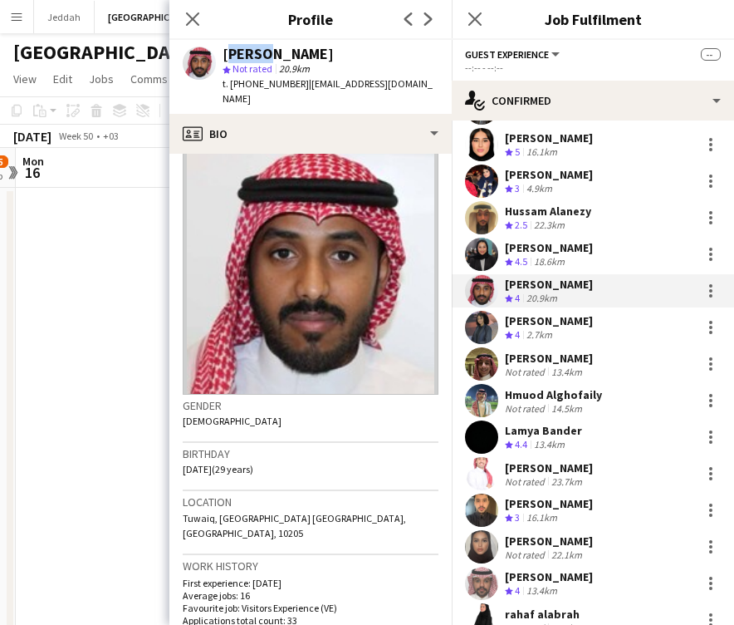
scroll to position [29, 0]
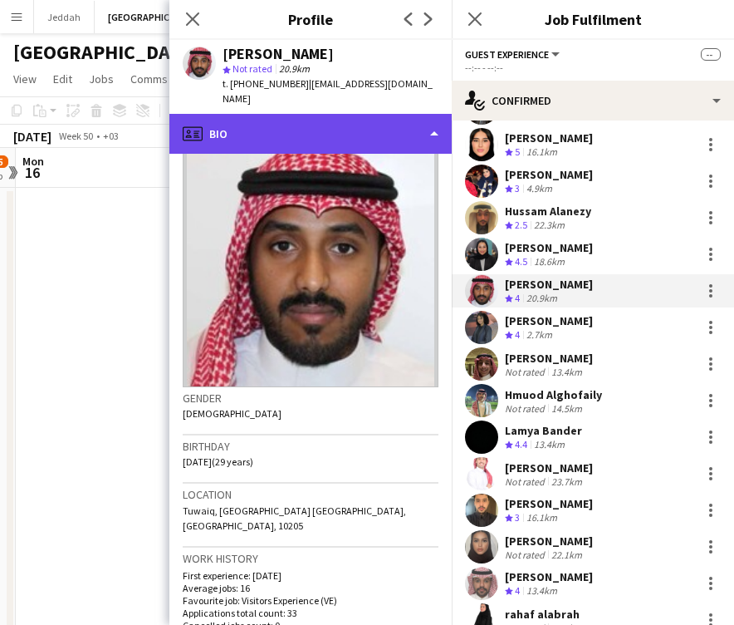
click at [301, 123] on div "profile Bio" at bounding box center [310, 134] width 282 height 40
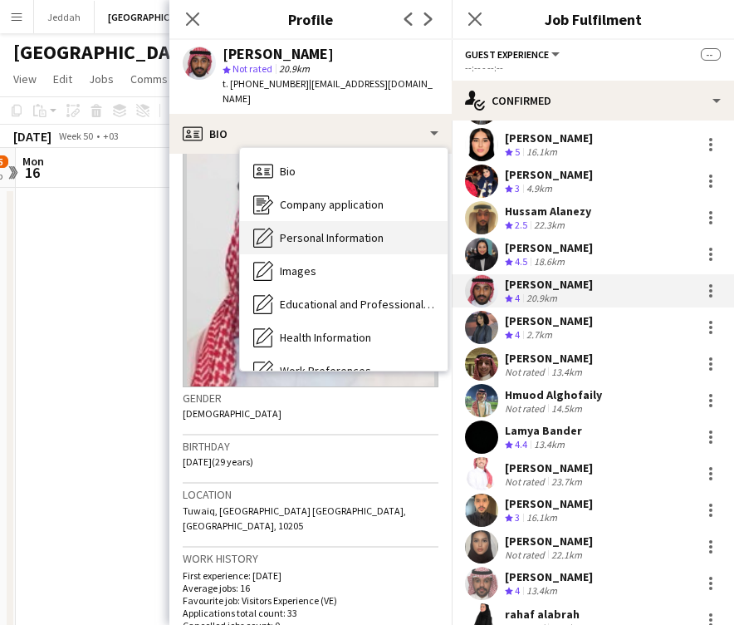
click at [311, 230] on span "Personal Information" at bounding box center [332, 237] width 104 height 15
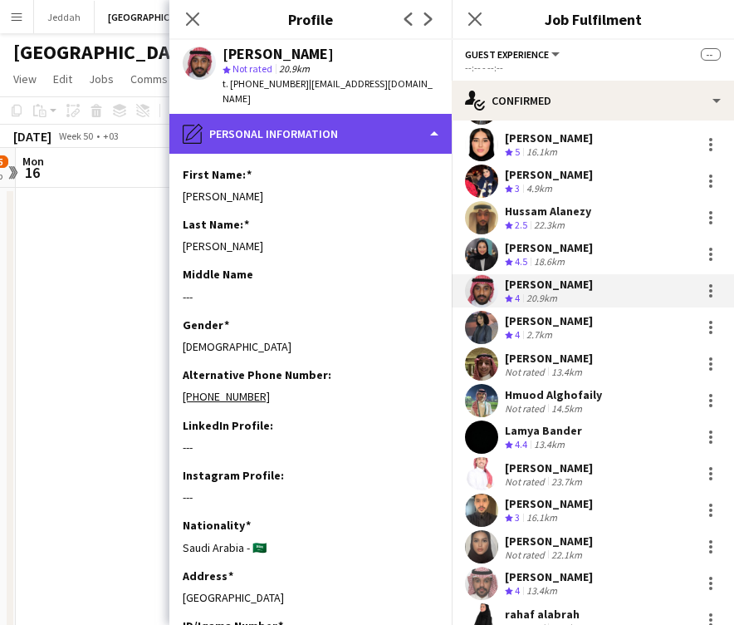
click at [305, 118] on div "pencil4 Personal Information" at bounding box center [310, 134] width 282 height 40
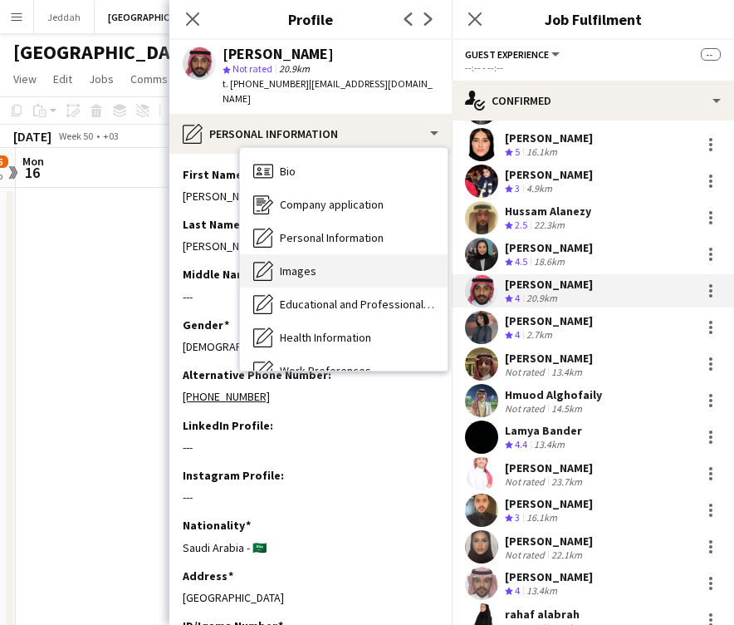
click at [308, 263] on span "Images" at bounding box center [298, 270] width 37 height 15
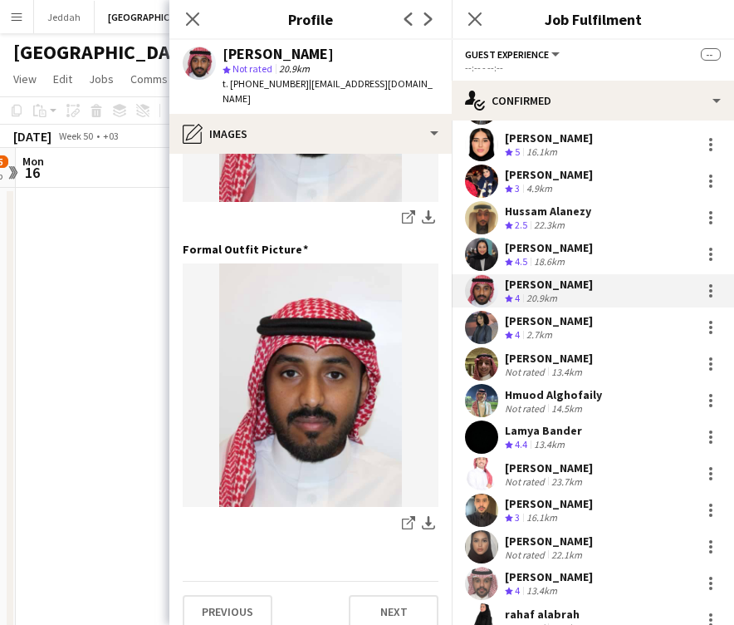
scroll to position [535, 0]
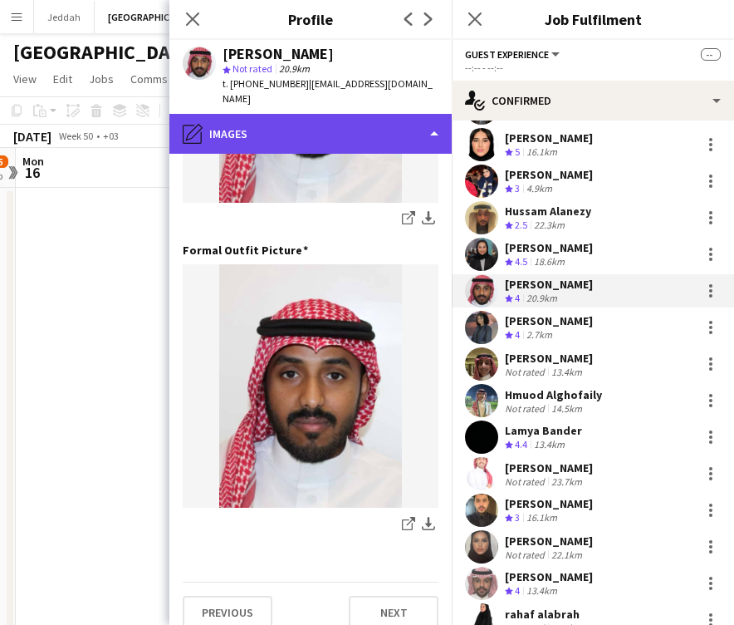
click at [314, 114] on div "pencil4 Images" at bounding box center [310, 134] width 282 height 40
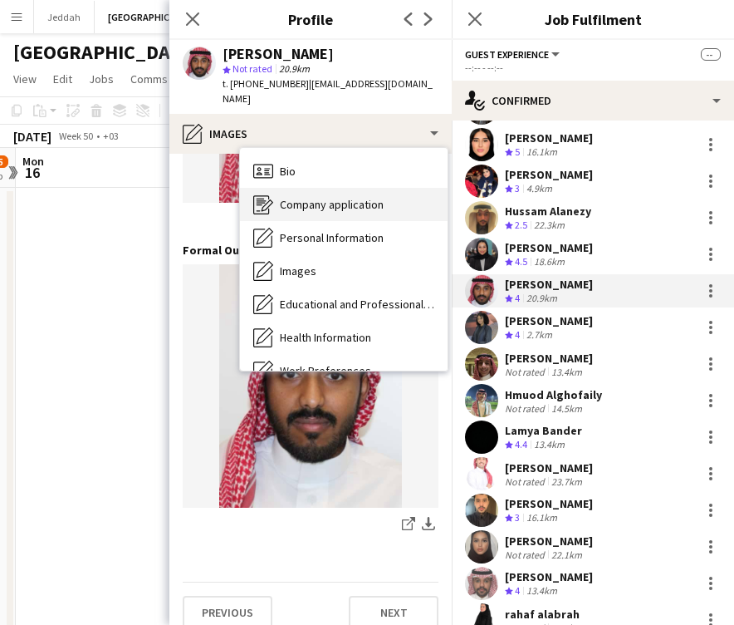
click at [309, 204] on div "Company application Company application" at bounding box center [344, 204] width 208 height 33
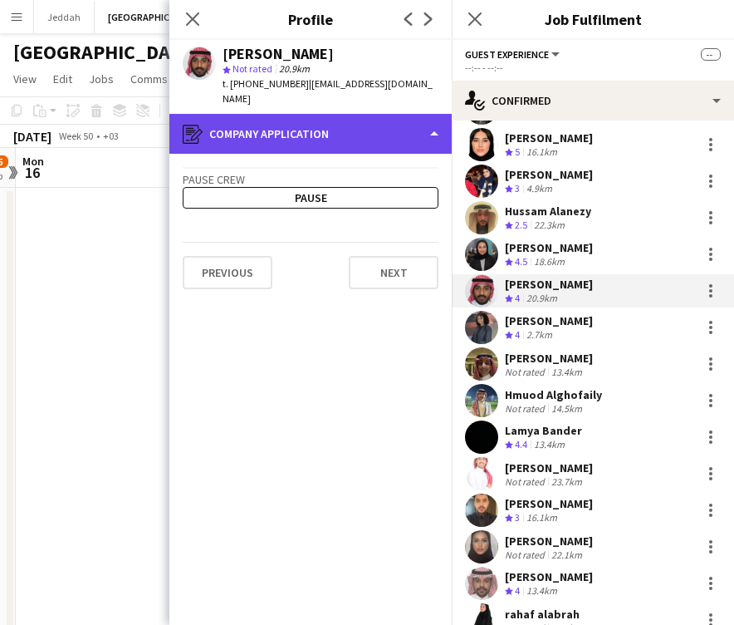
click at [307, 116] on div "register Company application" at bounding box center [310, 134] width 282 height 40
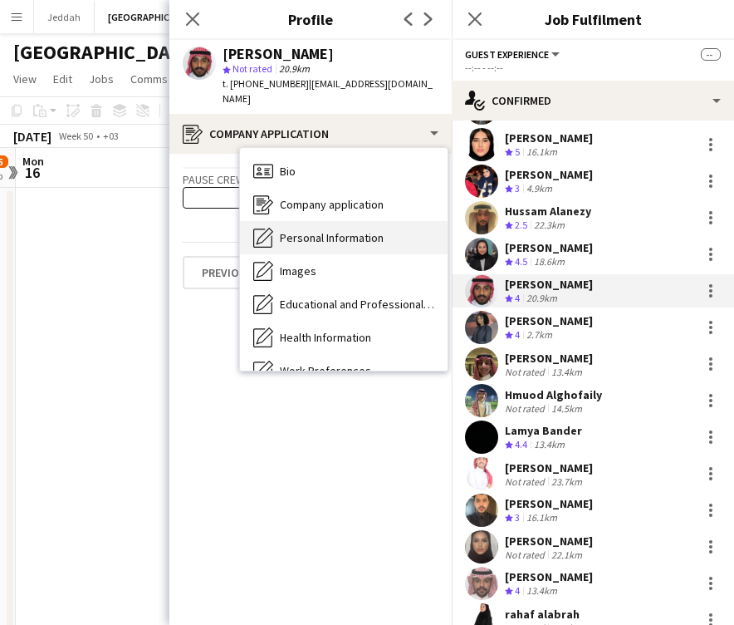
click at [317, 230] on span "Personal Information" at bounding box center [332, 237] width 104 height 15
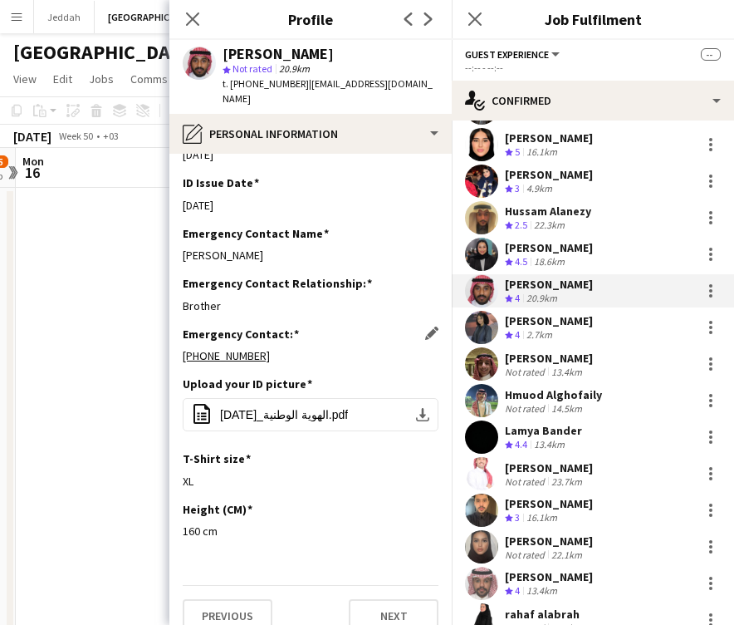
scroll to position [592, 0]
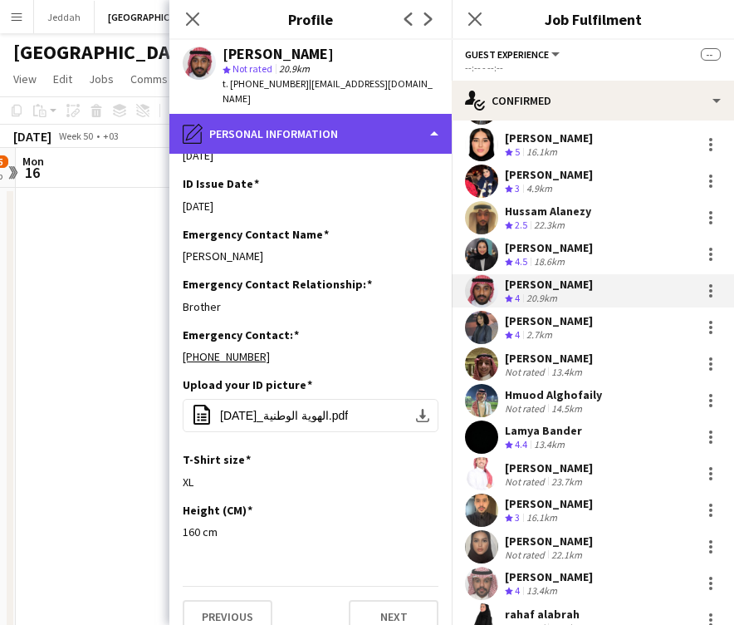
click at [327, 117] on div "pencil4 Personal Information" at bounding box center [310, 134] width 282 height 40
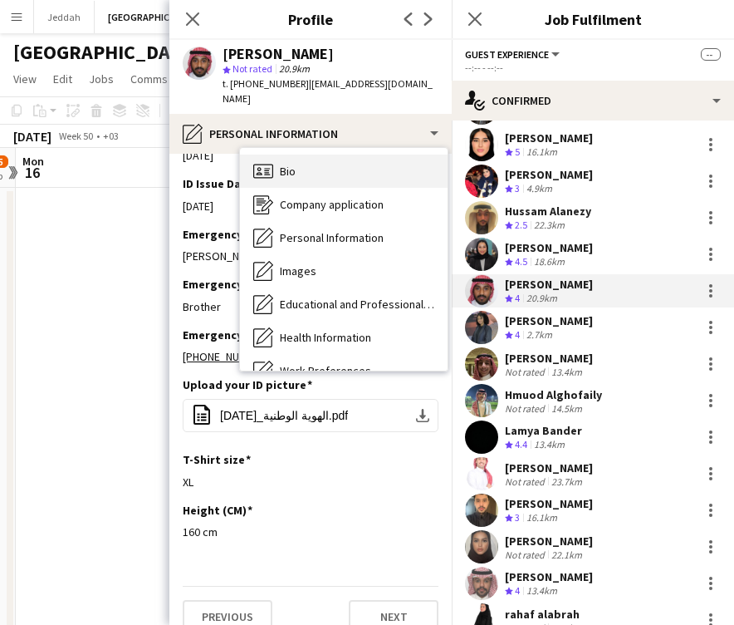
click at [326, 155] on div "Bio Bio" at bounding box center [344, 171] width 208 height 33
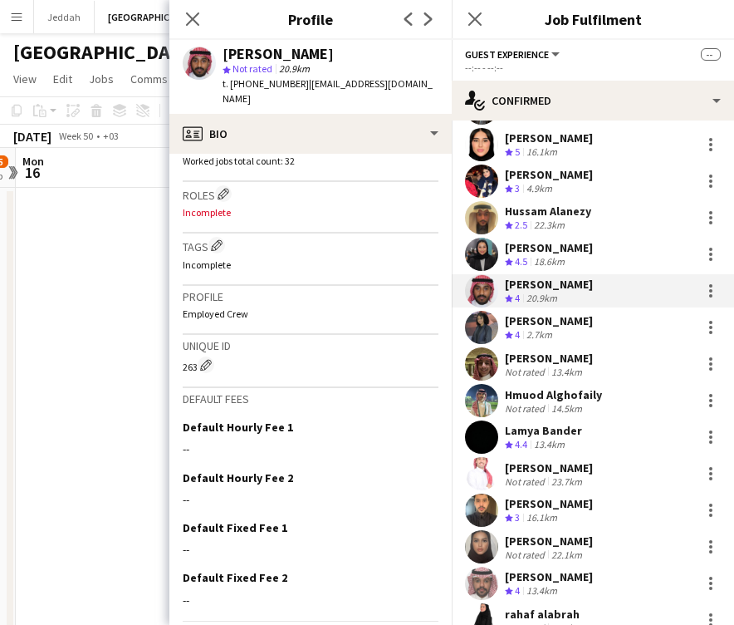
scroll to position [537, 0]
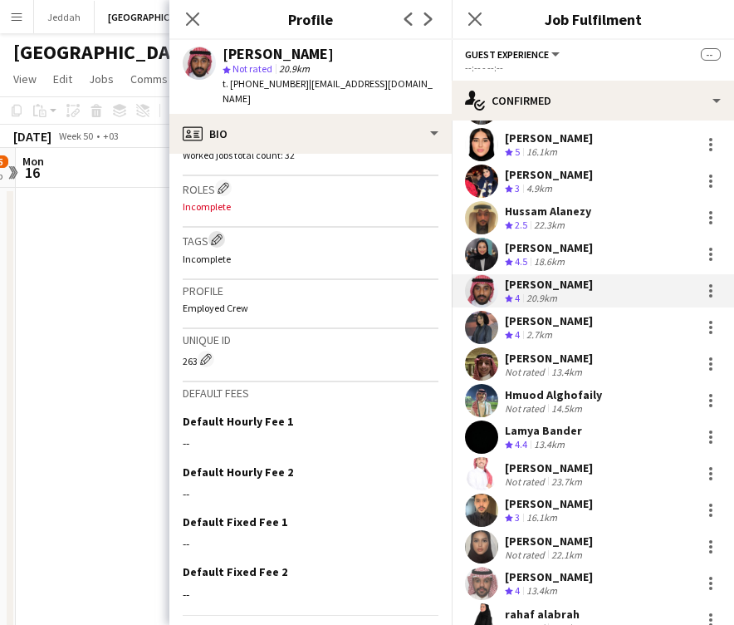
click at [215, 233] on app-icon "Edit crew company tags" at bounding box center [217, 239] width 12 height 12
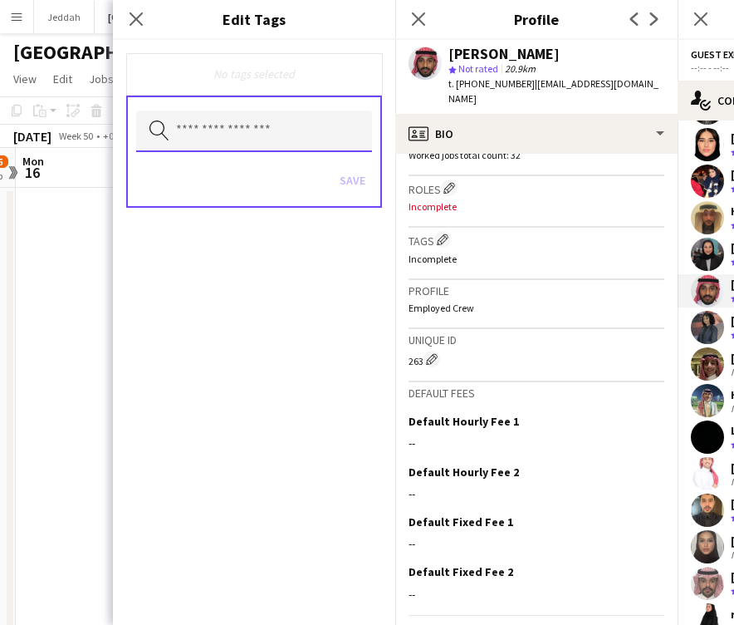
click at [199, 145] on input "text" at bounding box center [254, 132] width 236 height 42
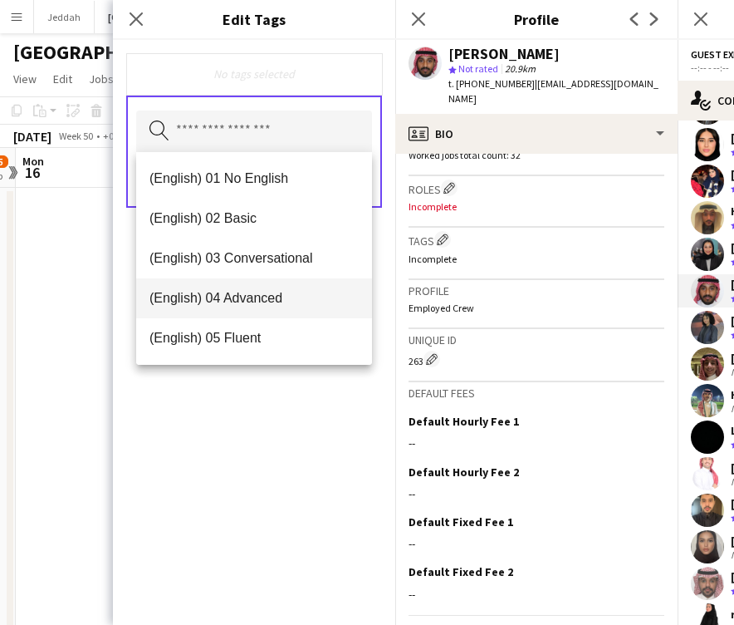
click at [208, 224] on span "(English) 02 Basic" at bounding box center [254, 218] width 209 height 16
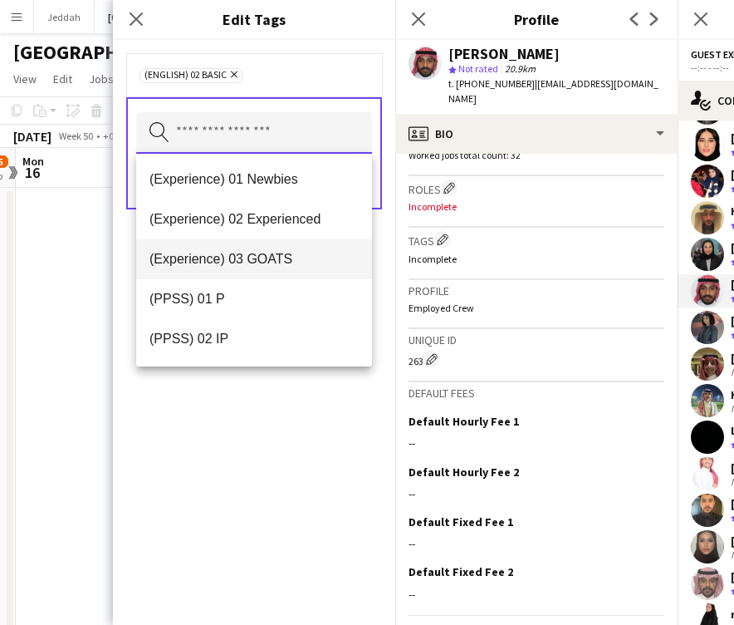
scroll to position [152, 0]
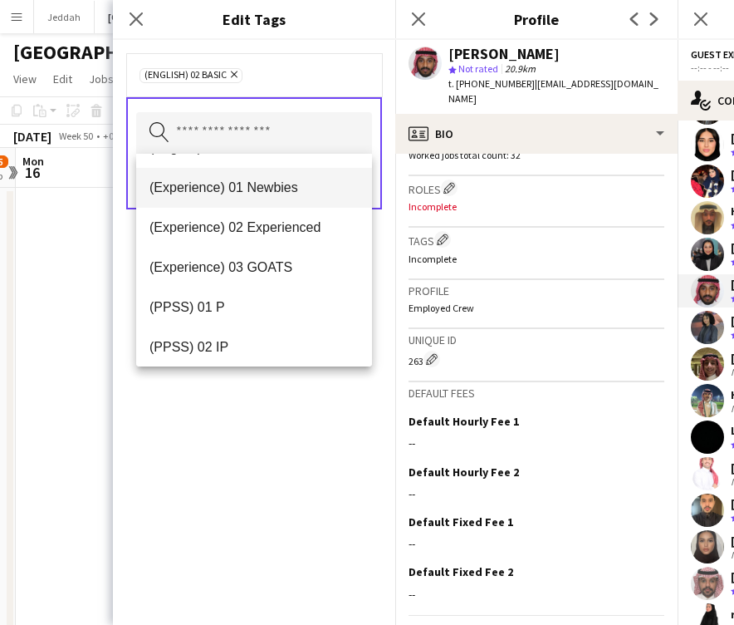
click at [221, 200] on mat-option "(Experience) 01 Newbies" at bounding box center [254, 188] width 236 height 40
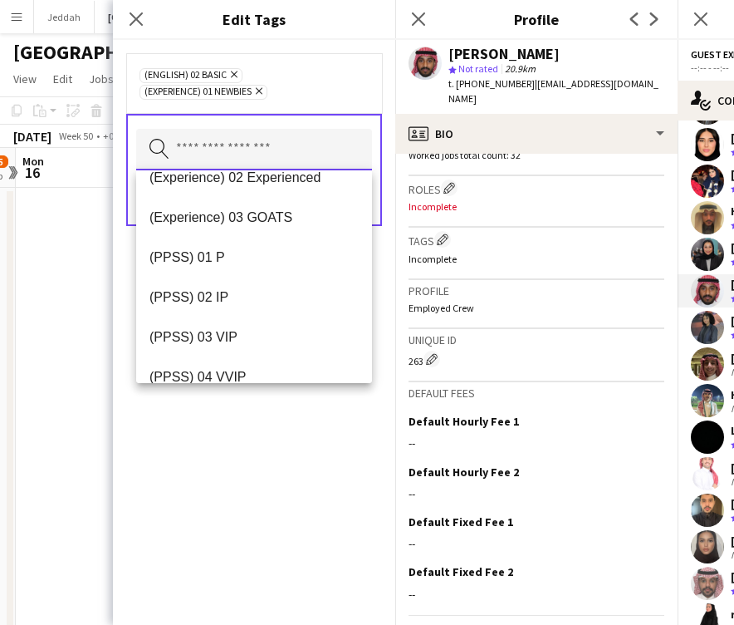
scroll to position [165, 0]
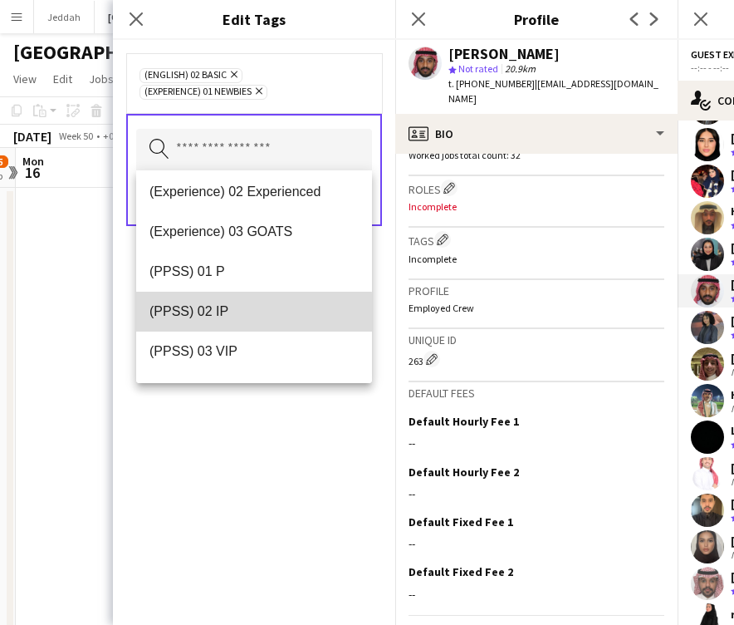
click at [223, 314] on span "(PPSS) 02 IP" at bounding box center [254, 311] width 209 height 16
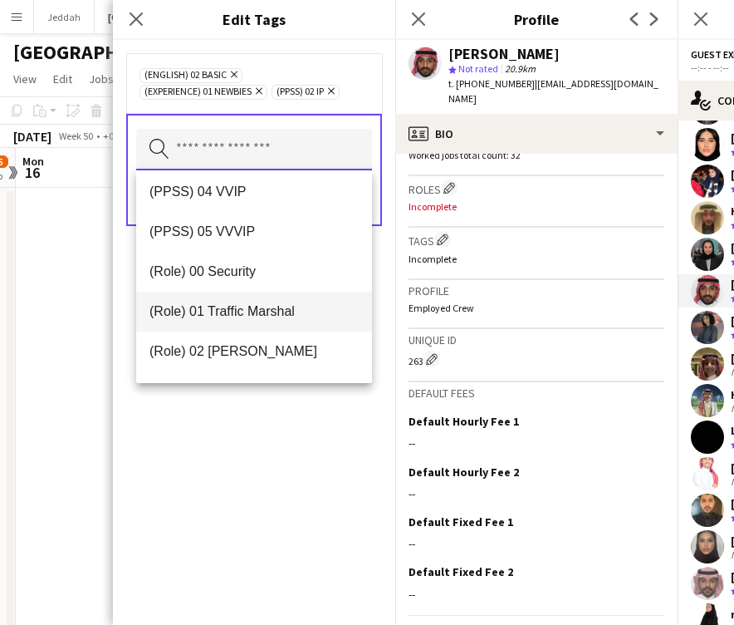
scroll to position [325, 0]
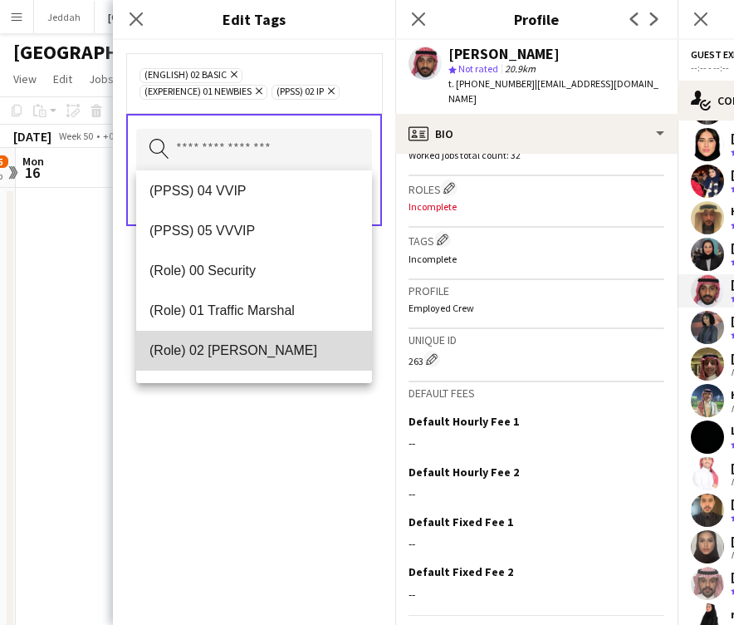
click at [221, 344] on span "(Role) 02 [PERSON_NAME]" at bounding box center [254, 350] width 209 height 16
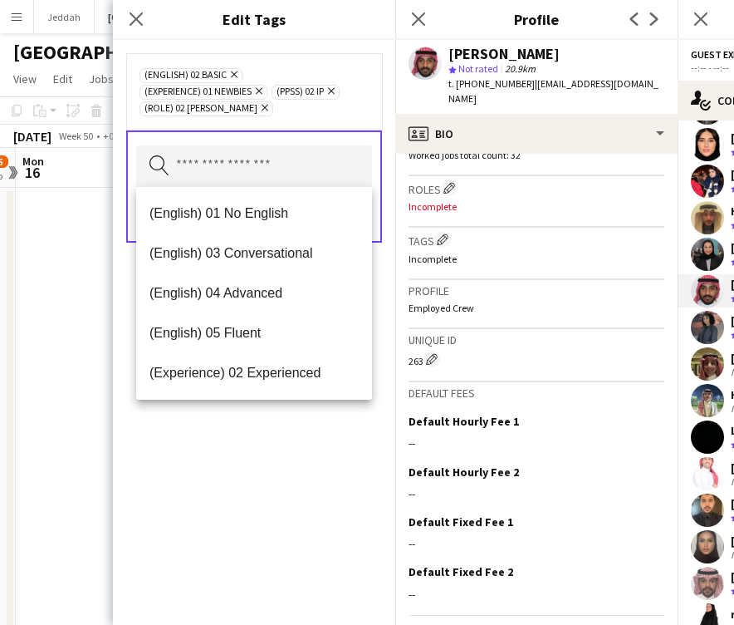
click at [353, 432] on div "(English) 02 Basic Remove (Experience) 01 Newbies Remove (PPSS) 02 IP Remove (R…" at bounding box center [254, 332] width 282 height 585
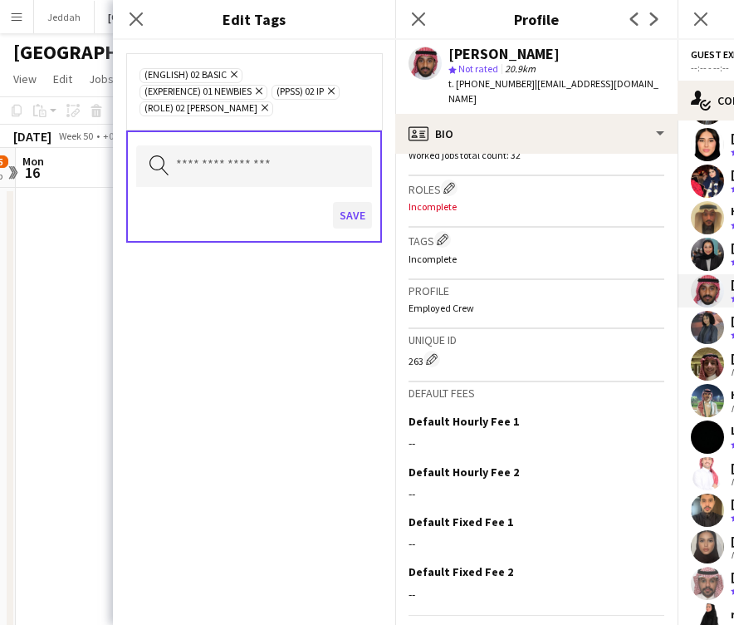
click at [361, 214] on button "Save" at bounding box center [352, 215] width 39 height 27
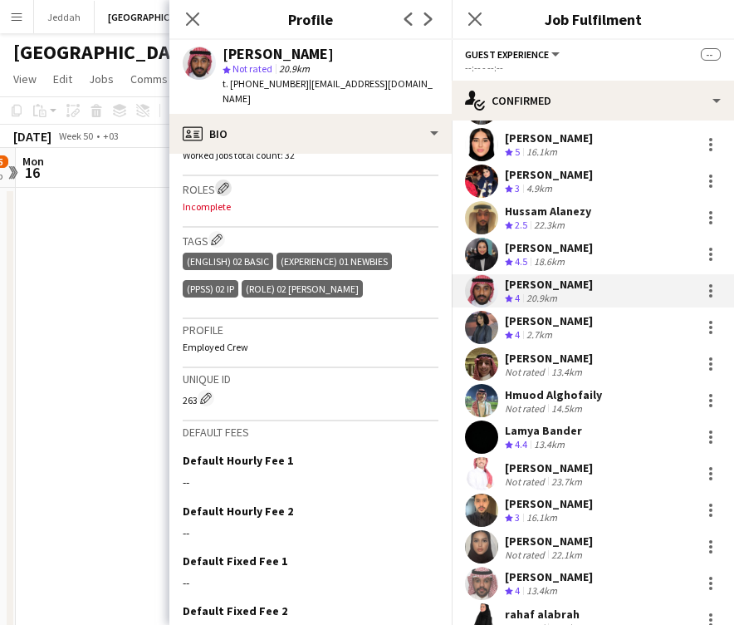
click at [224, 182] on app-icon "Edit crew company roles" at bounding box center [224, 188] width 12 height 12
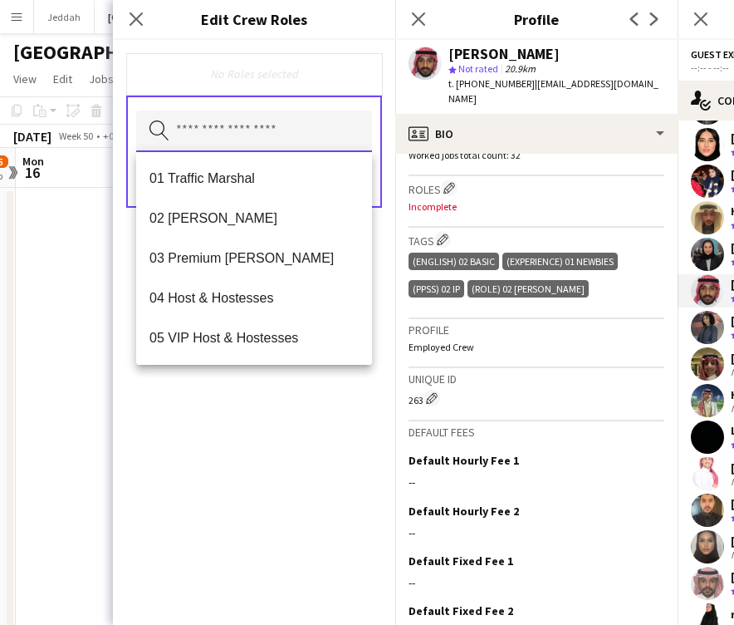
click at [232, 137] on input "text" at bounding box center [254, 132] width 236 height 42
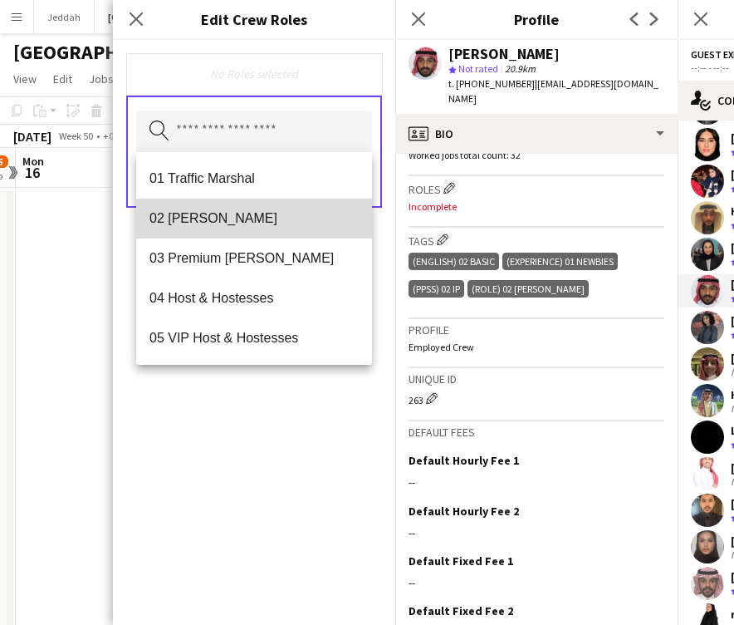
click at [233, 219] on span "02 [PERSON_NAME]" at bounding box center [254, 218] width 209 height 16
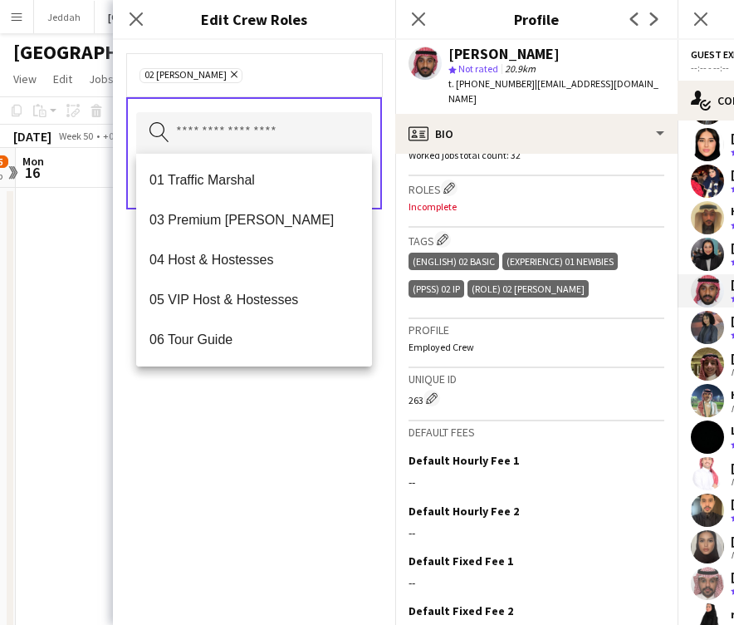
click at [259, 469] on div "02 [PERSON_NAME] Remove Search by role type Save" at bounding box center [254, 332] width 282 height 585
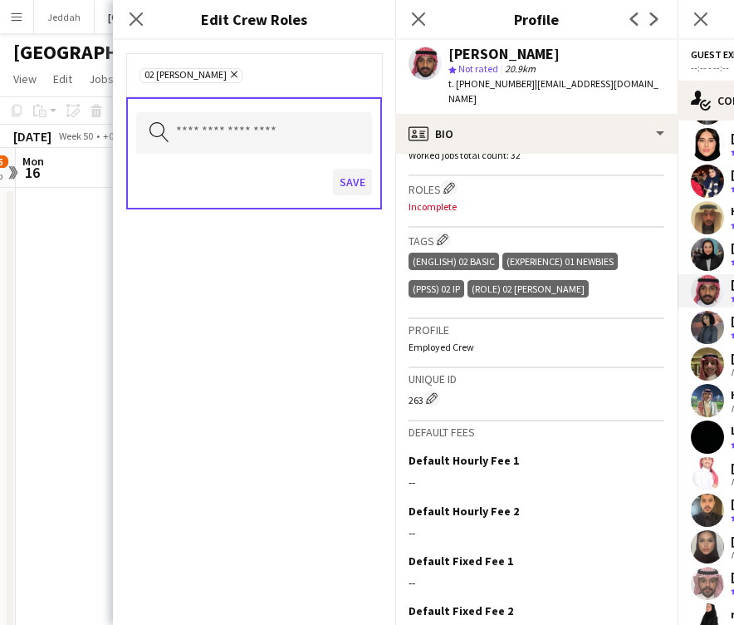
click at [348, 189] on button "Save" at bounding box center [352, 182] width 39 height 27
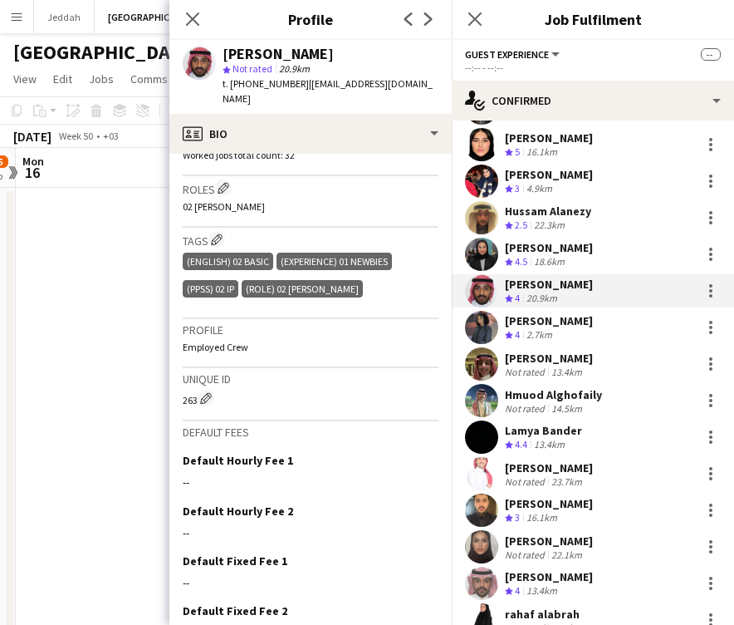
click at [487, 311] on app-user-avatar at bounding box center [481, 327] width 33 height 33
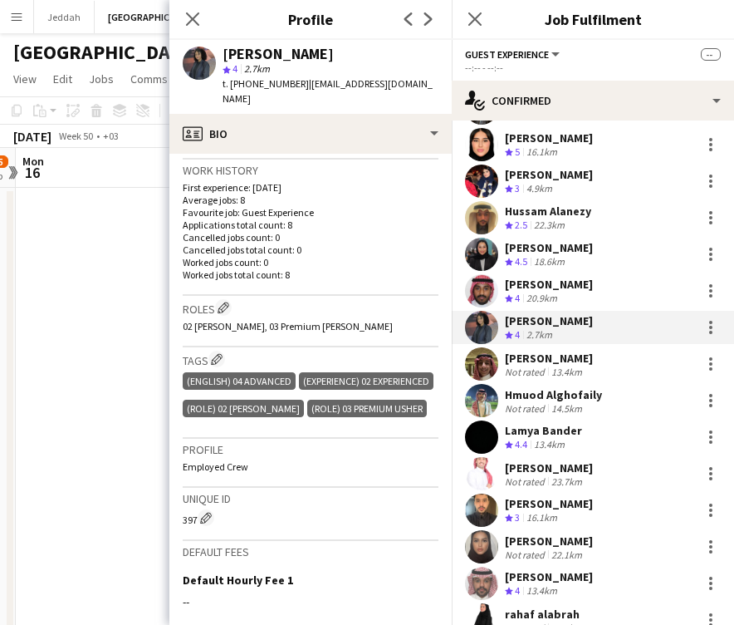
scroll to position [418, 0]
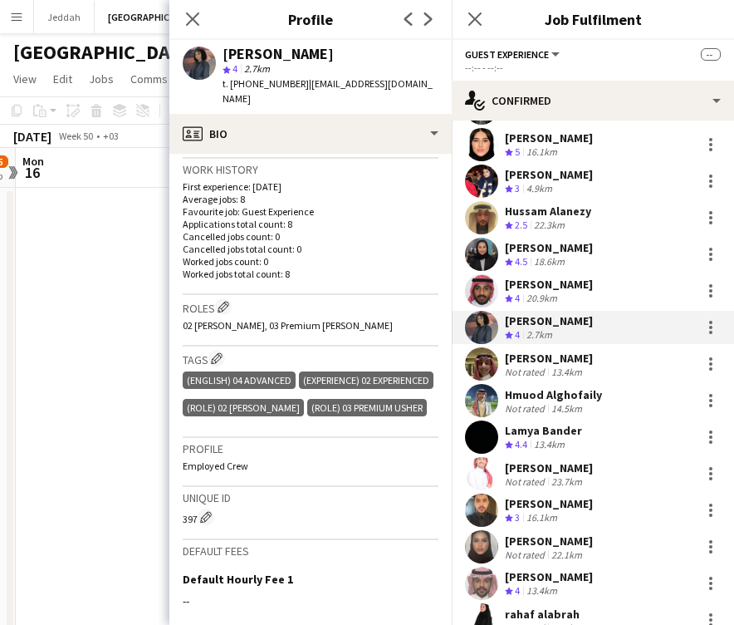
click at [250, 57] on div "[PERSON_NAME]" at bounding box center [278, 54] width 111 height 15
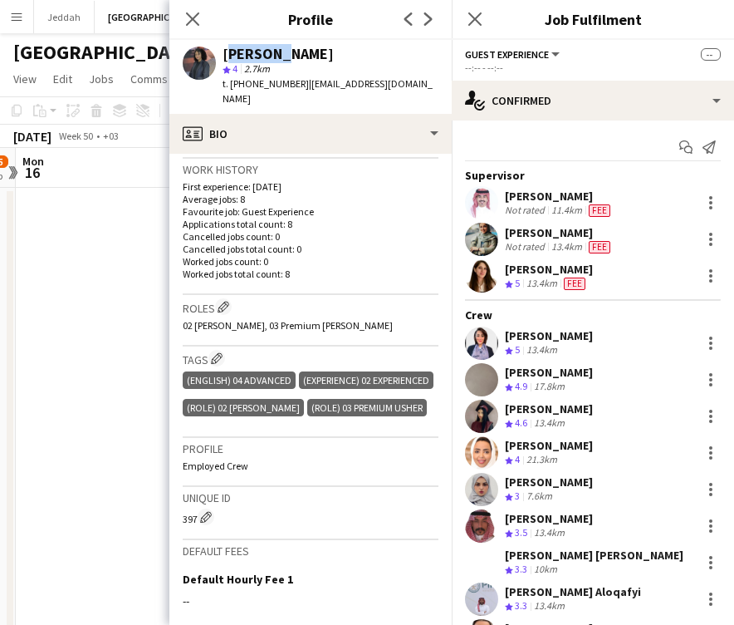
scroll to position [0, 0]
click at [483, 283] on app-user-avatar at bounding box center [481, 275] width 33 height 33
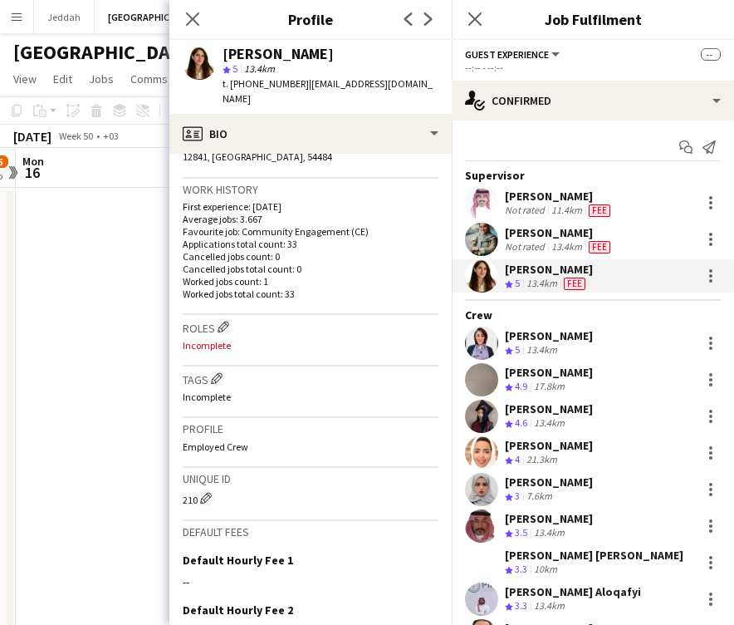
scroll to position [386, 0]
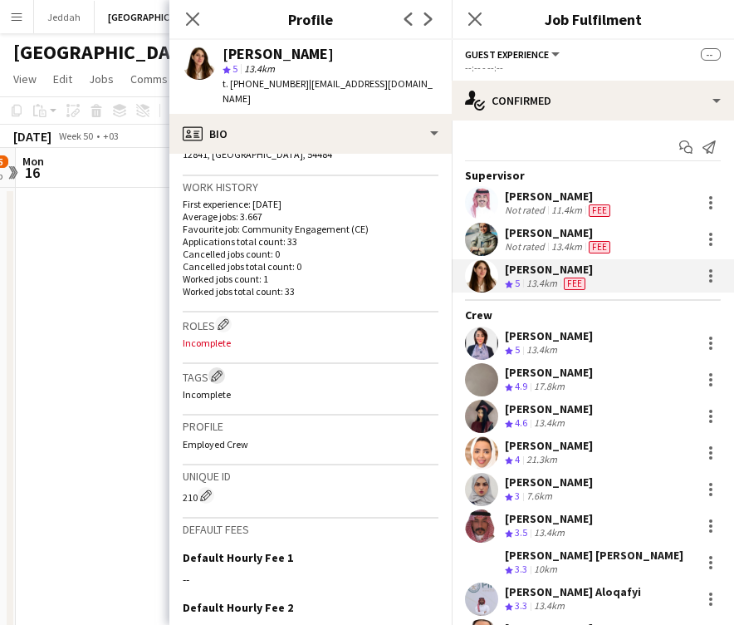
click at [223, 367] on button "Edit crew company tags" at bounding box center [217, 375] width 17 height 17
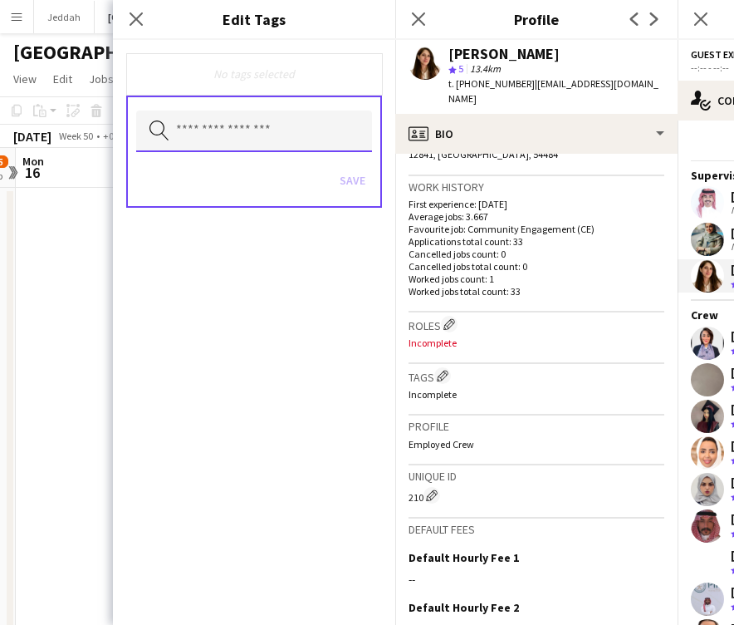
click at [227, 131] on input "text" at bounding box center [254, 132] width 236 height 42
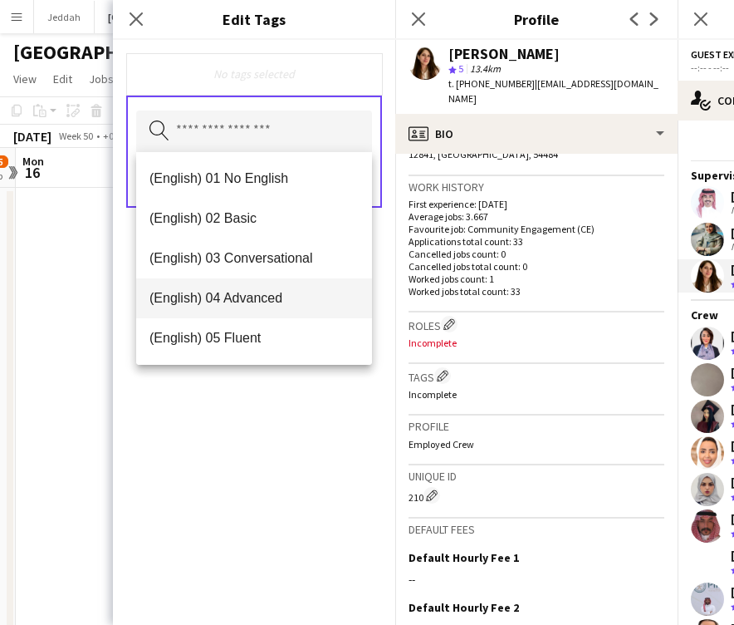
click at [243, 315] on mat-option "(English) 04 Advanced" at bounding box center [254, 298] width 236 height 40
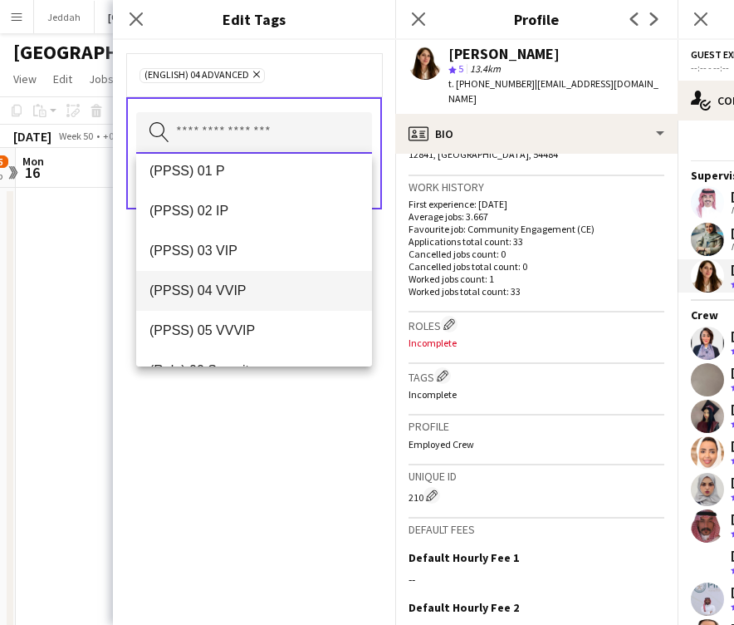
scroll to position [295, 0]
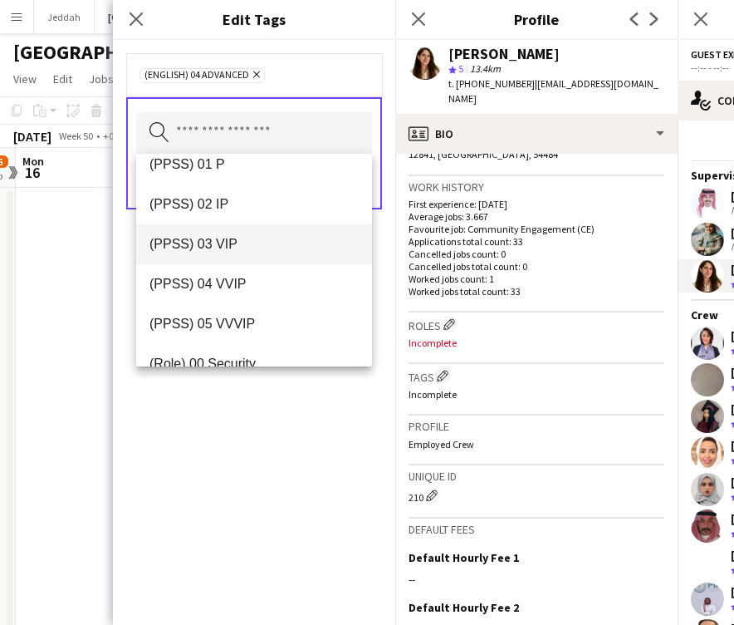
click at [244, 253] on mat-option "(PPSS) 03 VIP" at bounding box center [254, 244] width 236 height 40
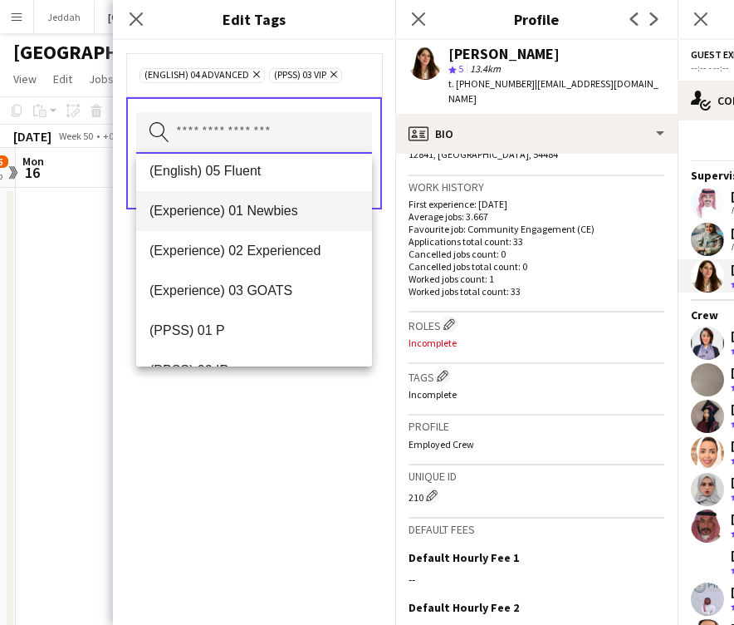
scroll to position [126, 0]
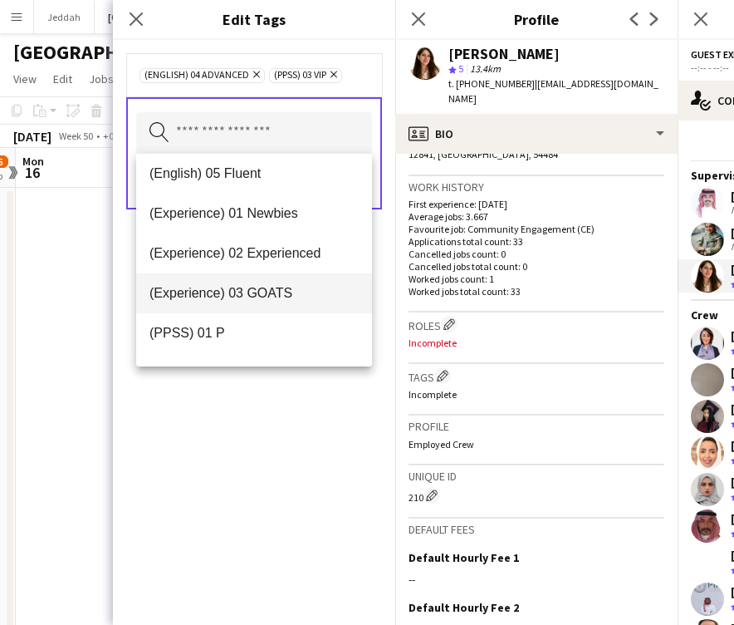
click at [246, 296] on span "(Experience) 03 GOATS" at bounding box center [254, 293] width 209 height 16
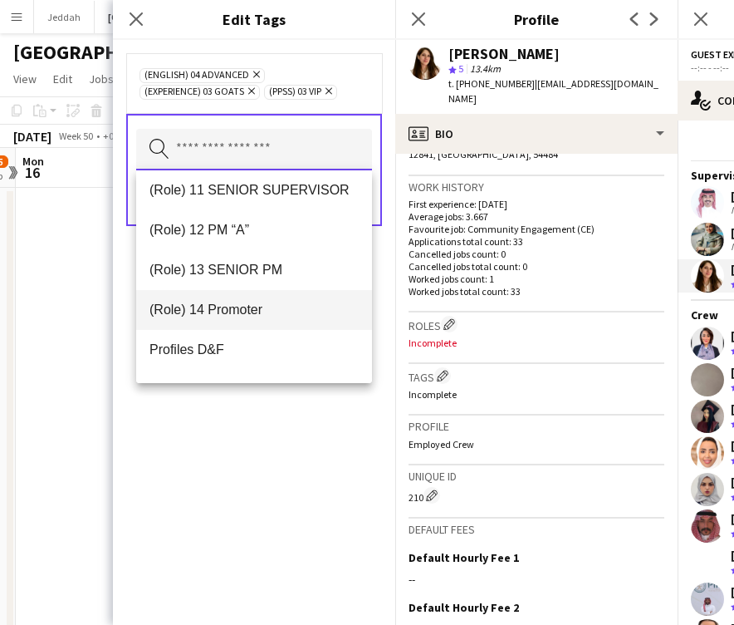
scroll to position [846, 0]
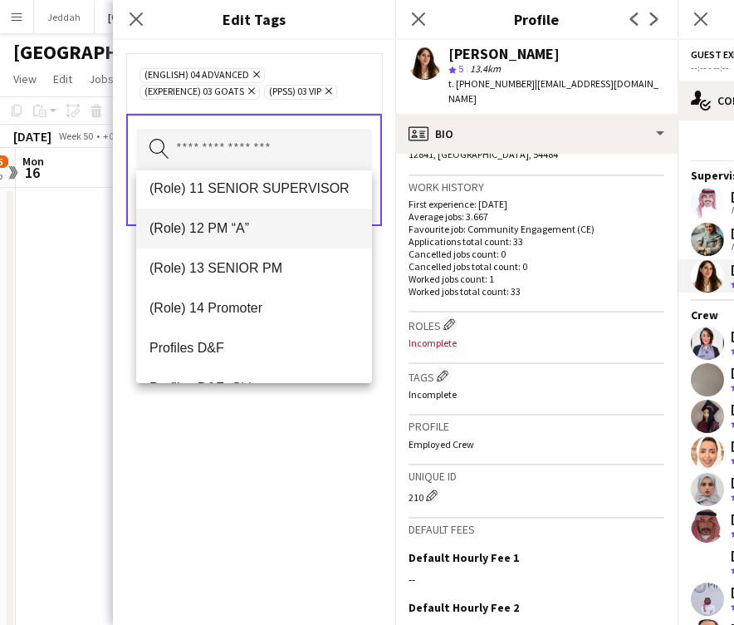
click at [263, 226] on span "(Role) 12 PM “A”" at bounding box center [254, 228] width 209 height 16
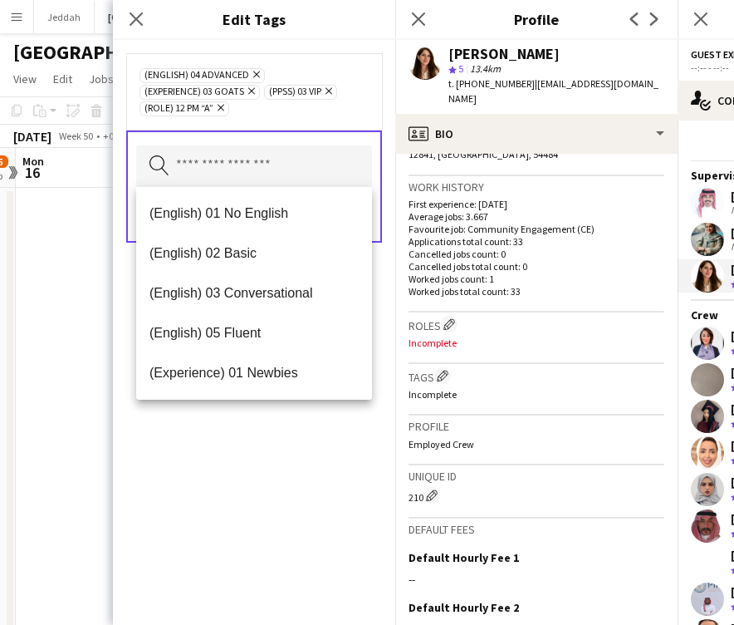
click at [273, 488] on div "(English) 04 Advanced Remove (Experience) 03 GOATS Remove (PPSS) 03 VIP Remove …" at bounding box center [254, 332] width 282 height 585
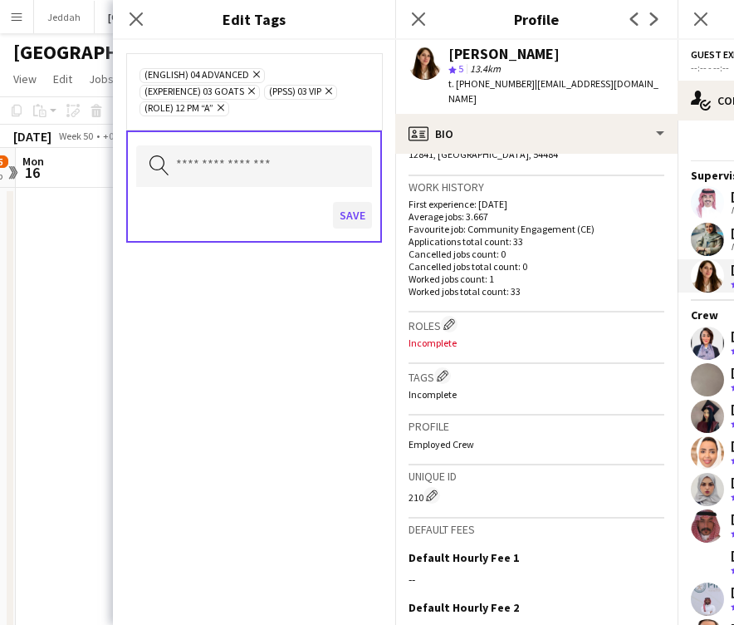
click at [343, 216] on button "Save" at bounding box center [352, 215] width 39 height 27
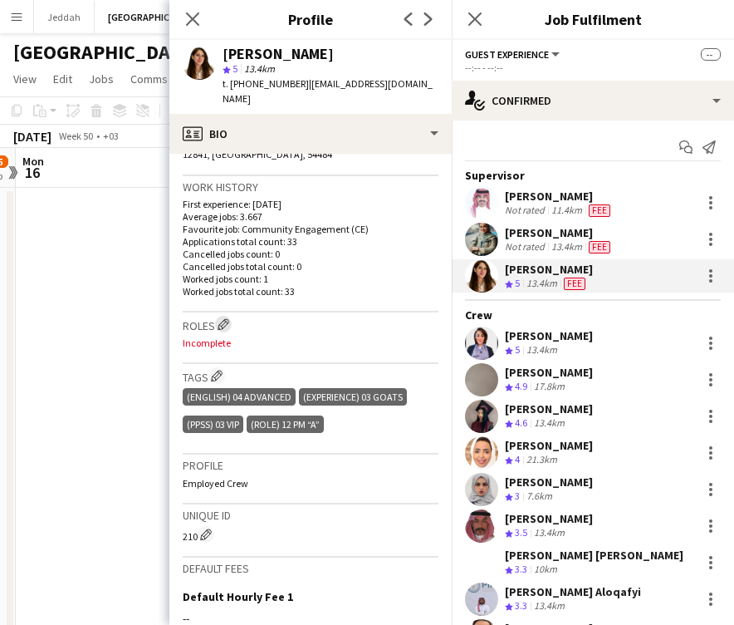
click at [228, 318] on app-icon "Edit crew company roles" at bounding box center [224, 324] width 12 height 12
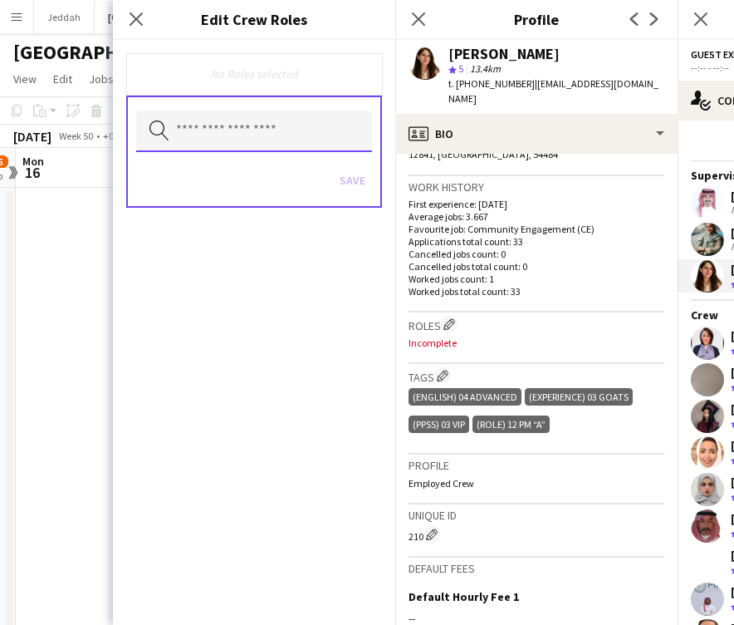
click at [245, 147] on input "text" at bounding box center [254, 132] width 236 height 42
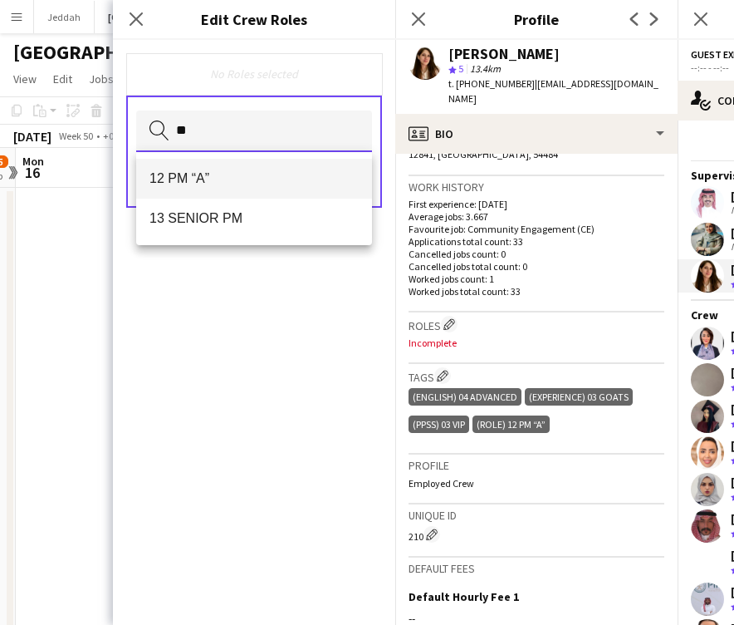
type input "**"
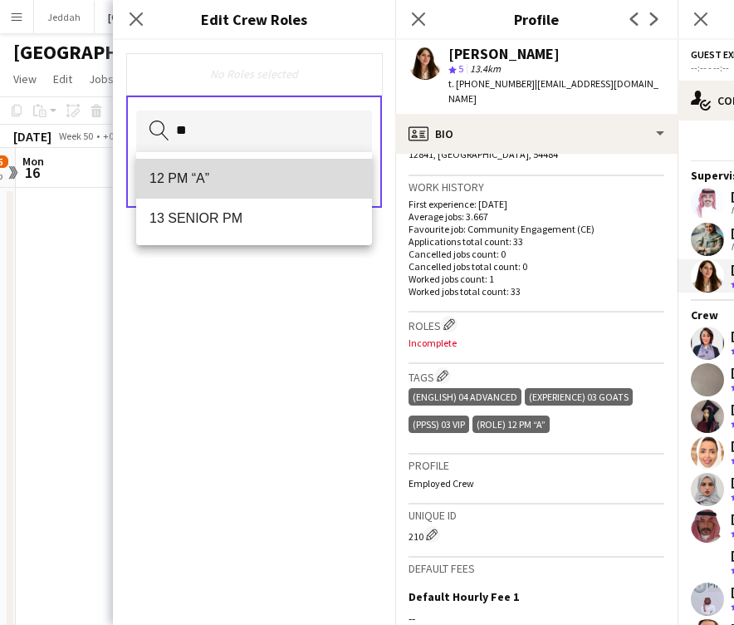
click at [208, 191] on mat-option "12 PM “A”" at bounding box center [254, 179] width 236 height 40
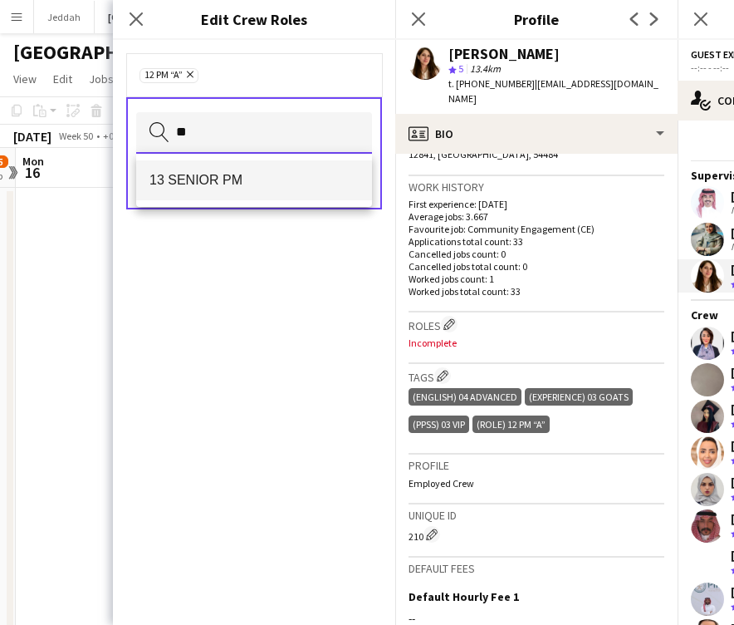
type input "**"
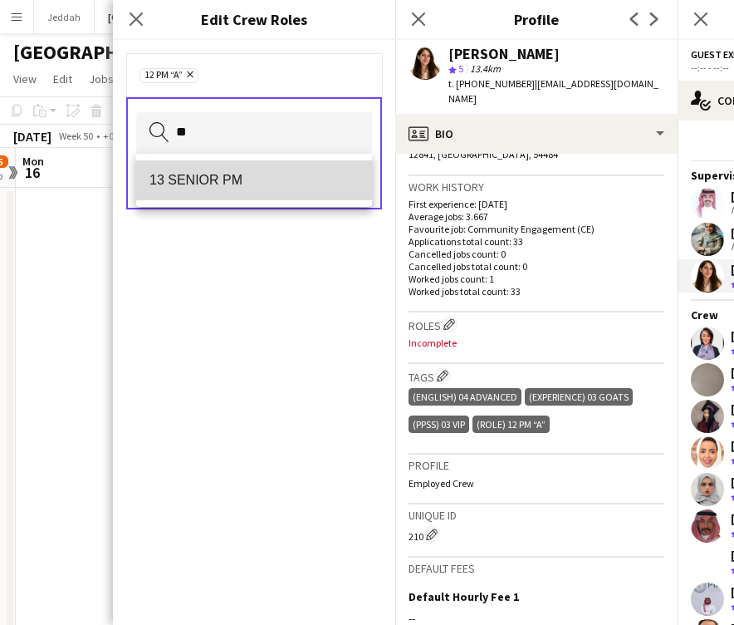
click at [203, 184] on span "13 SENIOR PM" at bounding box center [254, 180] width 209 height 16
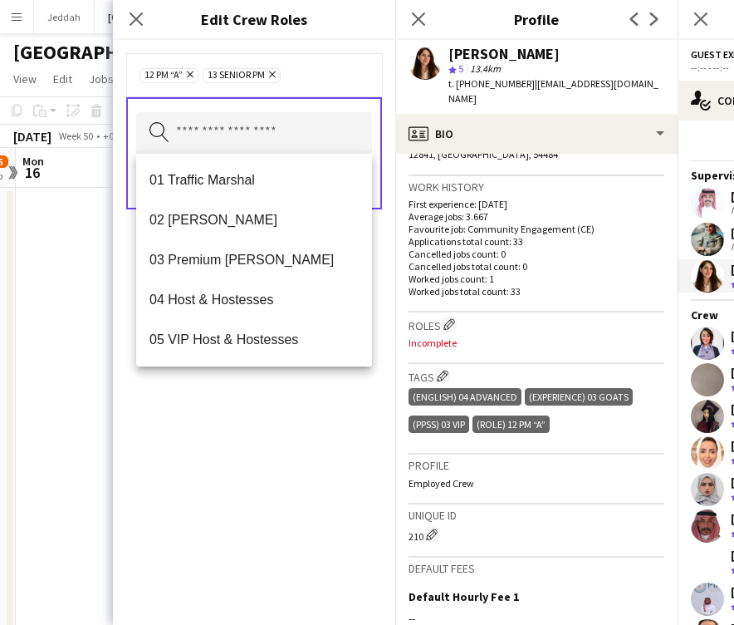
click at [265, 445] on div "12 PM “A” Remove 13 SENIOR PM Remove Search by role type Save" at bounding box center [254, 332] width 282 height 585
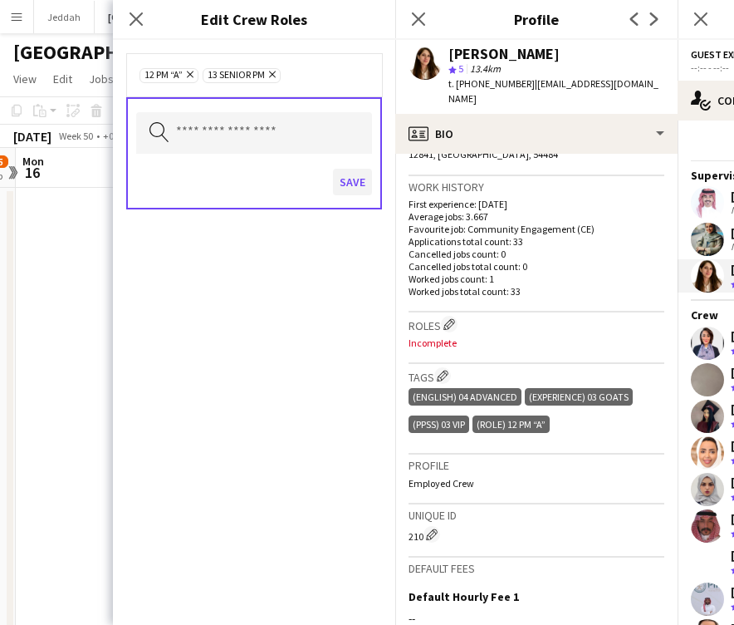
click at [354, 183] on button "Save" at bounding box center [352, 182] width 39 height 27
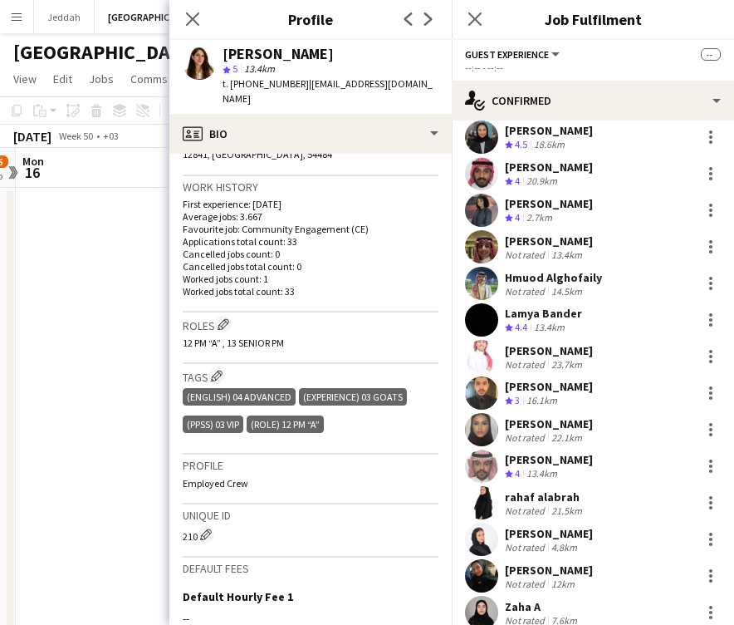
scroll to position [2910, 0]
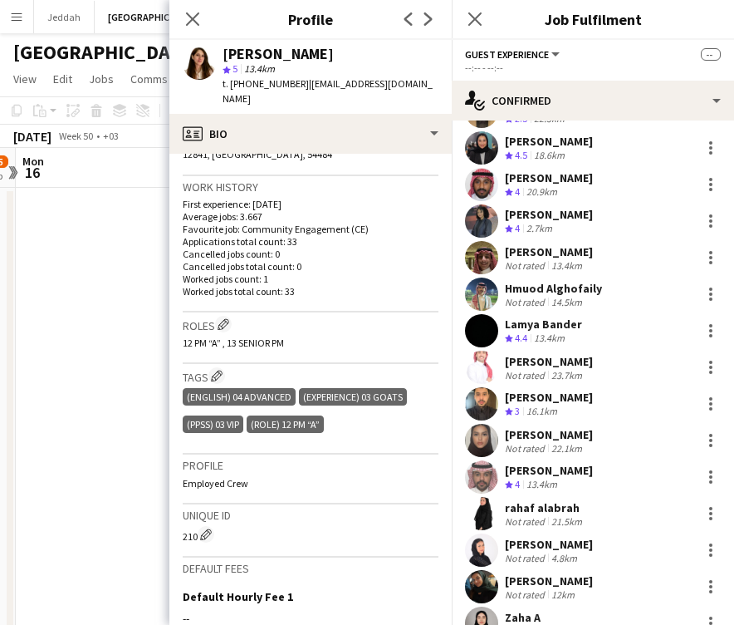
click at [487, 250] on app-user-avatar at bounding box center [481, 257] width 33 height 33
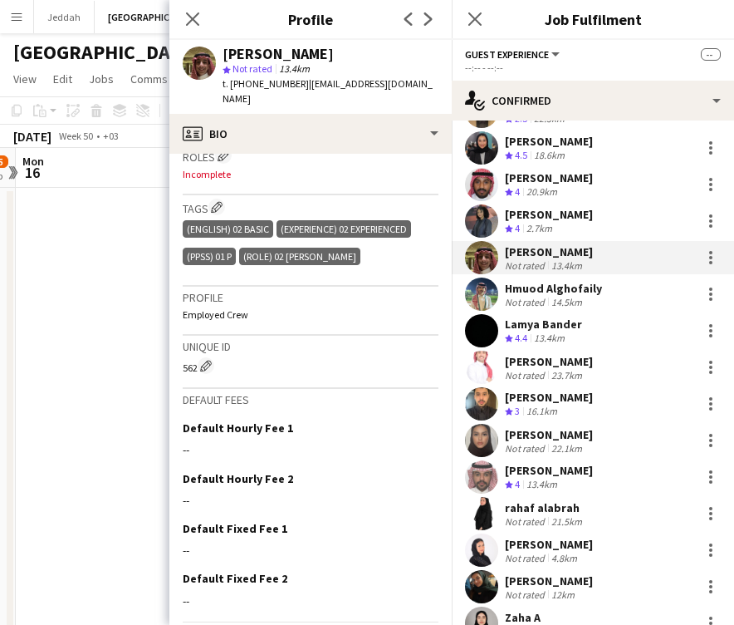
scroll to position [529, 0]
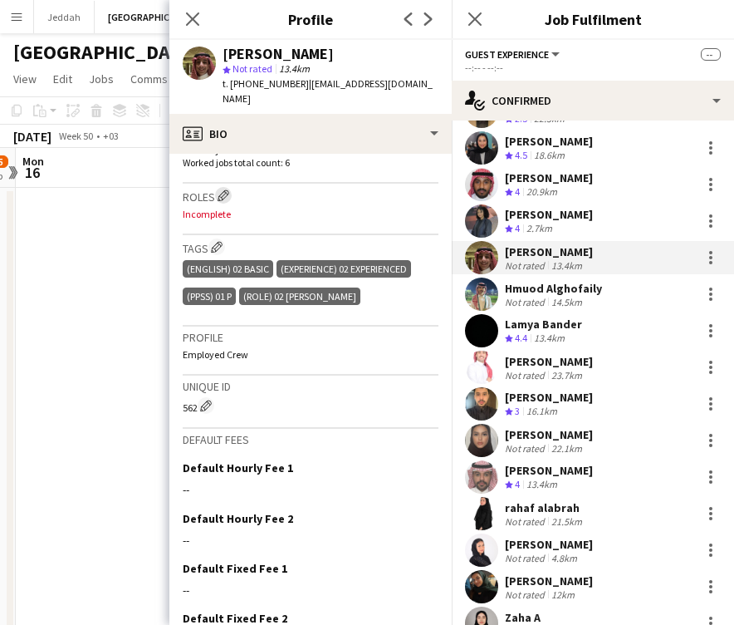
click at [224, 189] on app-icon "Edit crew company roles" at bounding box center [224, 195] width 12 height 12
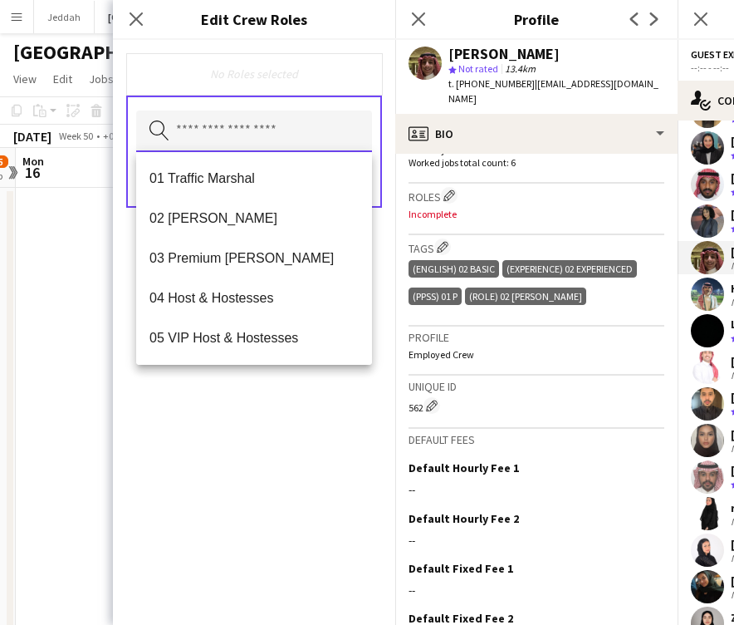
click at [197, 115] on input "text" at bounding box center [254, 132] width 236 height 42
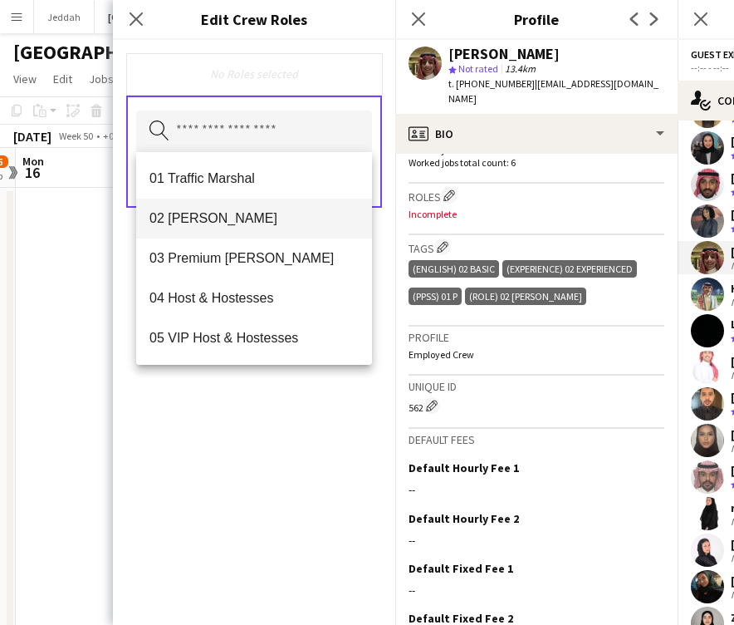
click at [213, 219] on span "02 [PERSON_NAME]" at bounding box center [254, 218] width 209 height 16
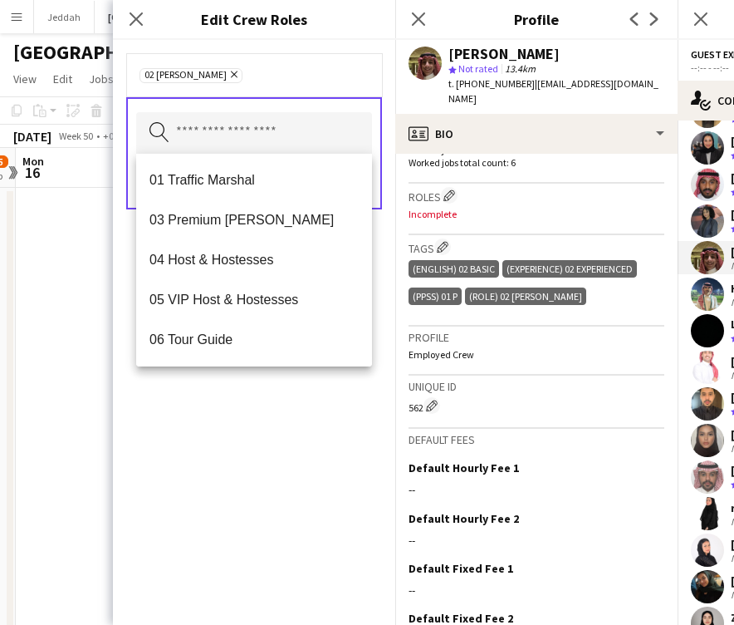
click at [256, 488] on div "02 [PERSON_NAME] Remove Search by role type Save" at bounding box center [254, 332] width 282 height 585
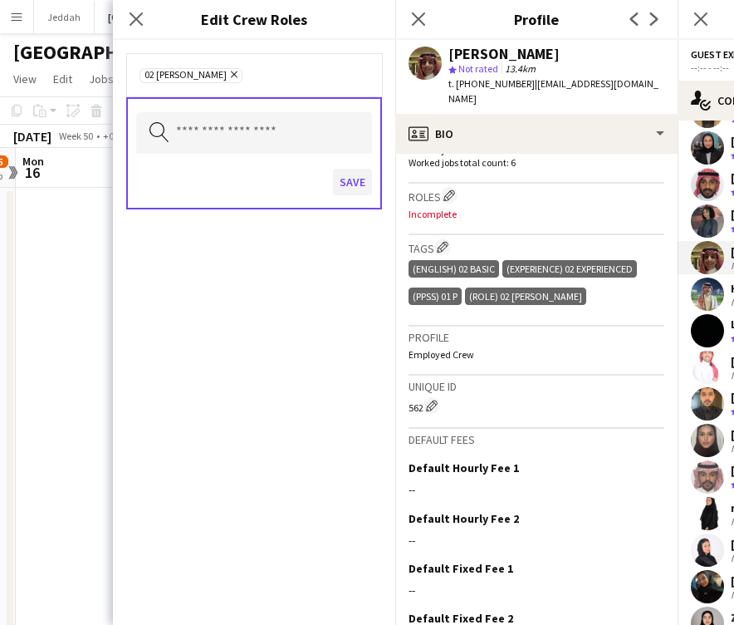
click at [349, 190] on button "Save" at bounding box center [352, 182] width 39 height 27
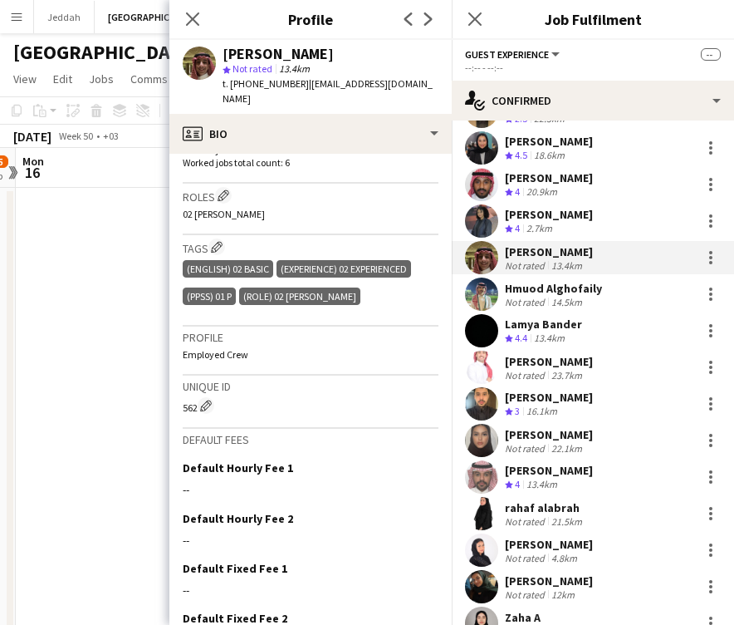
click at [248, 55] on div "[PERSON_NAME]" at bounding box center [278, 54] width 111 height 15
click at [484, 282] on app-user-avatar at bounding box center [481, 293] width 33 height 33
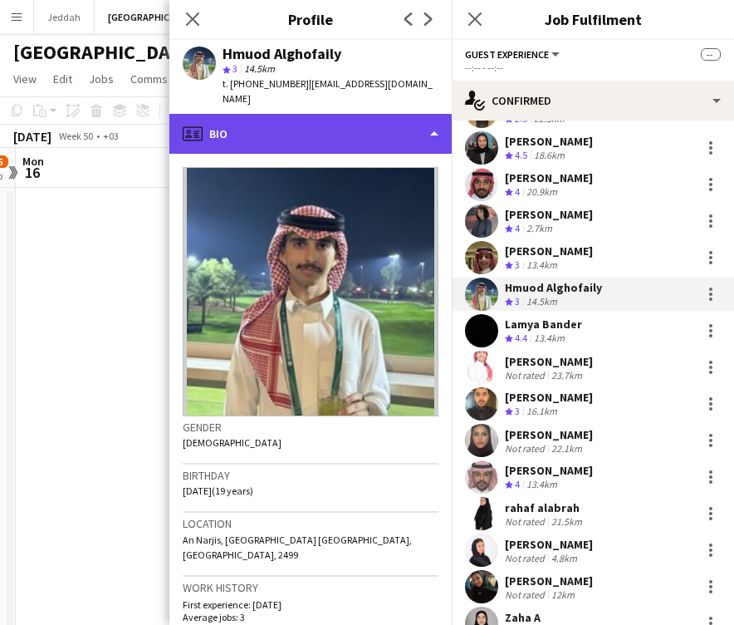
click at [328, 114] on div "profile Bio" at bounding box center [310, 134] width 282 height 40
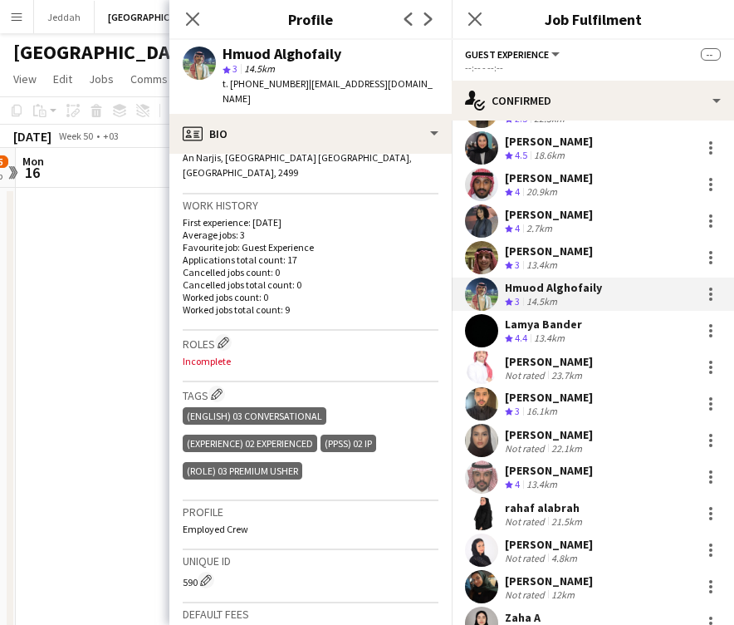
scroll to position [386, 0]
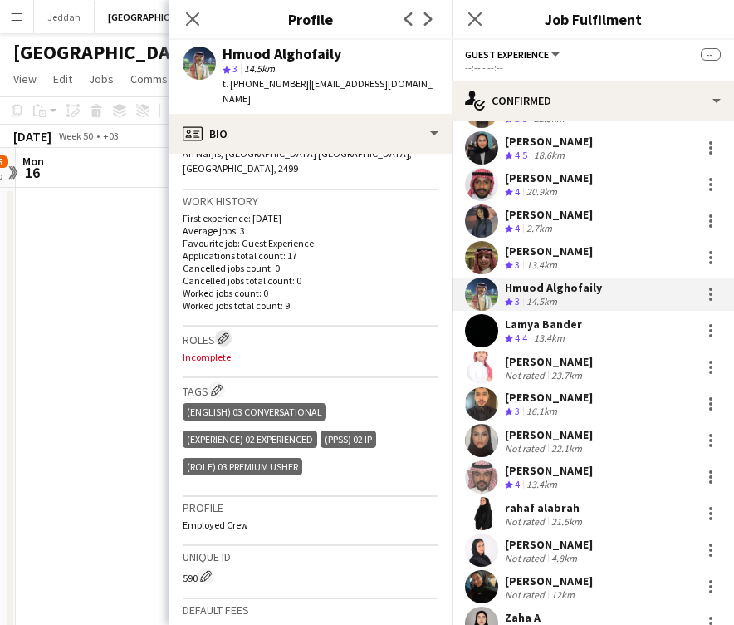
click at [223, 332] on app-icon "Edit crew company roles" at bounding box center [224, 338] width 12 height 12
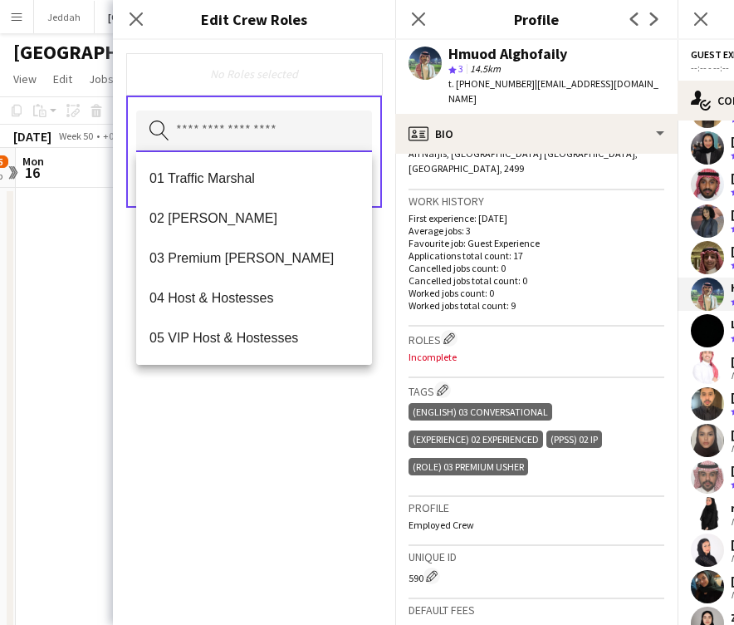
click at [230, 129] on input "text" at bounding box center [254, 132] width 236 height 42
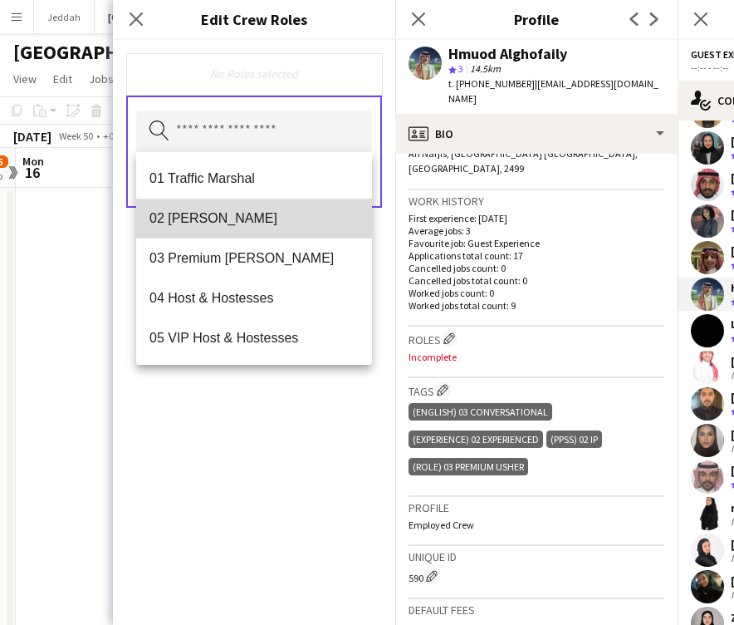
click at [227, 209] on mat-option "02 [PERSON_NAME]" at bounding box center [254, 219] width 236 height 40
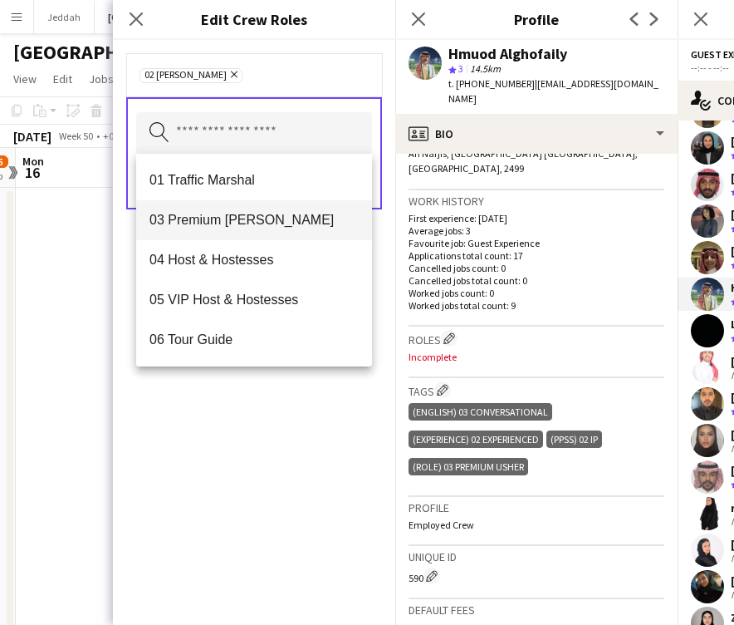
click at [225, 216] on span "03 Premium [PERSON_NAME]" at bounding box center [254, 220] width 209 height 16
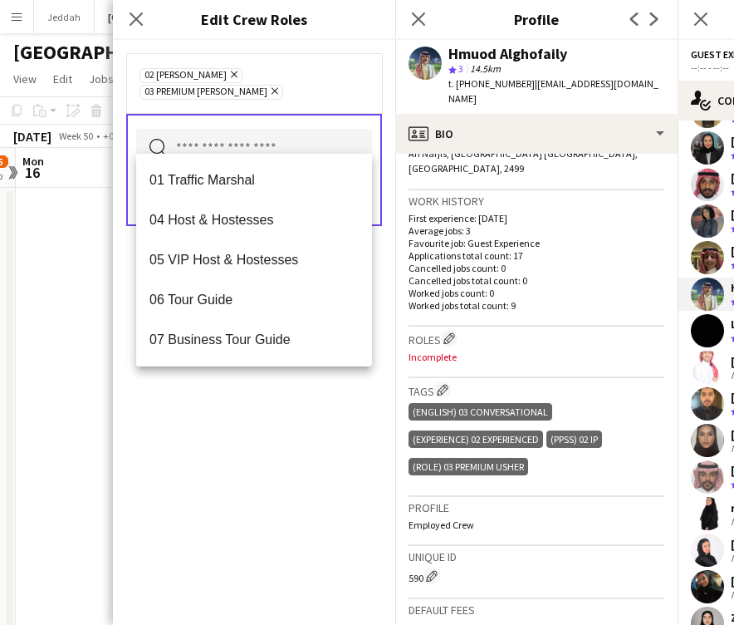
click at [266, 405] on div "02 [PERSON_NAME] Remove 03 Premium [PERSON_NAME] Remove Search by role type Save" at bounding box center [254, 332] width 282 height 585
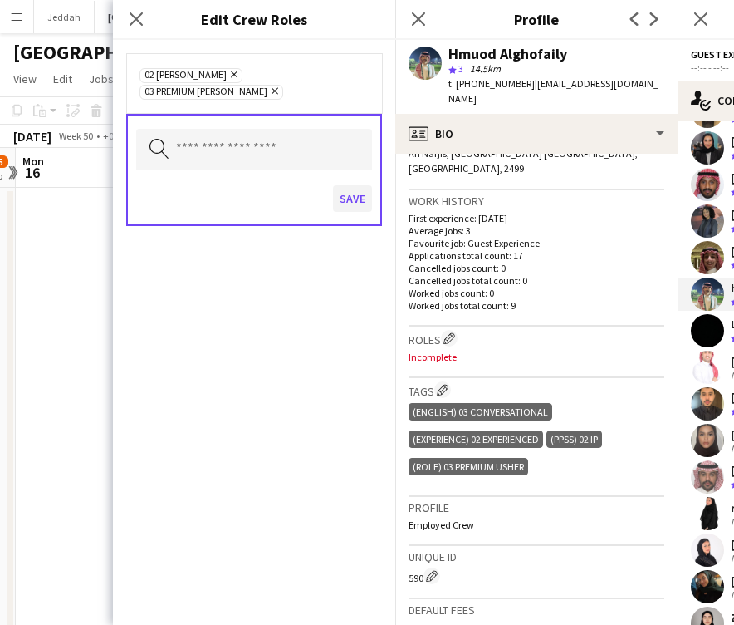
click at [346, 187] on button "Save" at bounding box center [352, 198] width 39 height 27
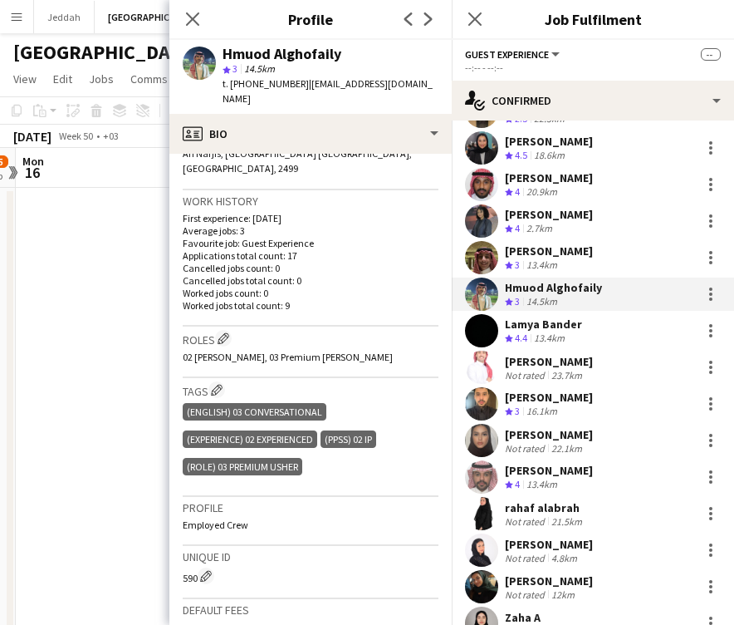
click at [481, 318] on app-user-avatar at bounding box center [481, 330] width 33 height 33
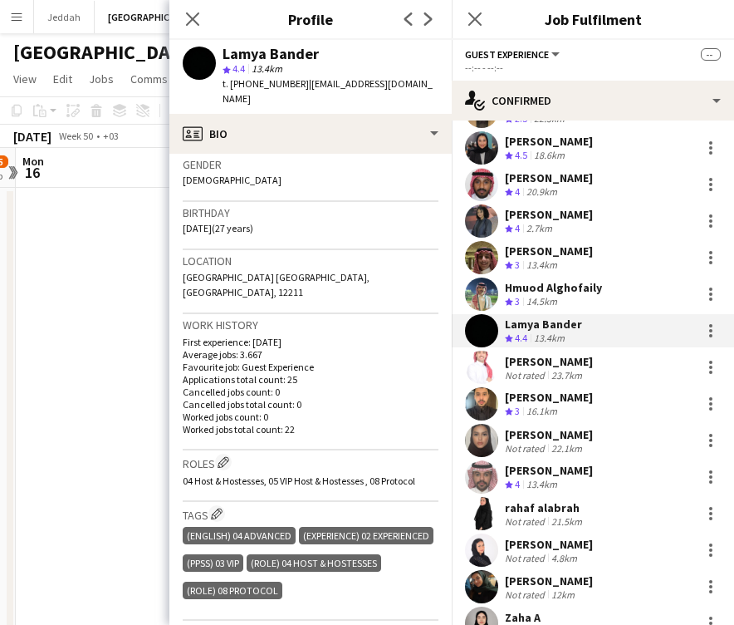
scroll to position [266, 0]
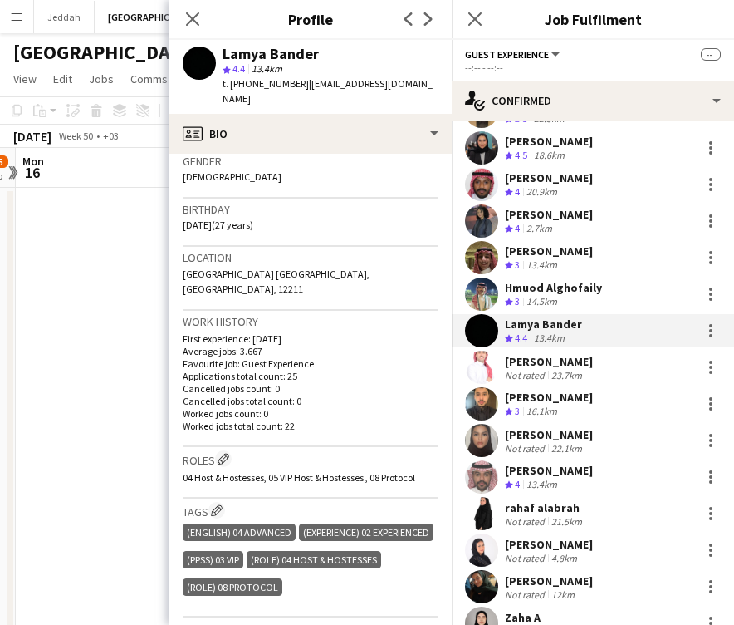
click at [253, 53] on div "Lamya Bander" at bounding box center [271, 54] width 96 height 15
click at [480, 360] on app-user-avatar at bounding box center [481, 367] width 33 height 33
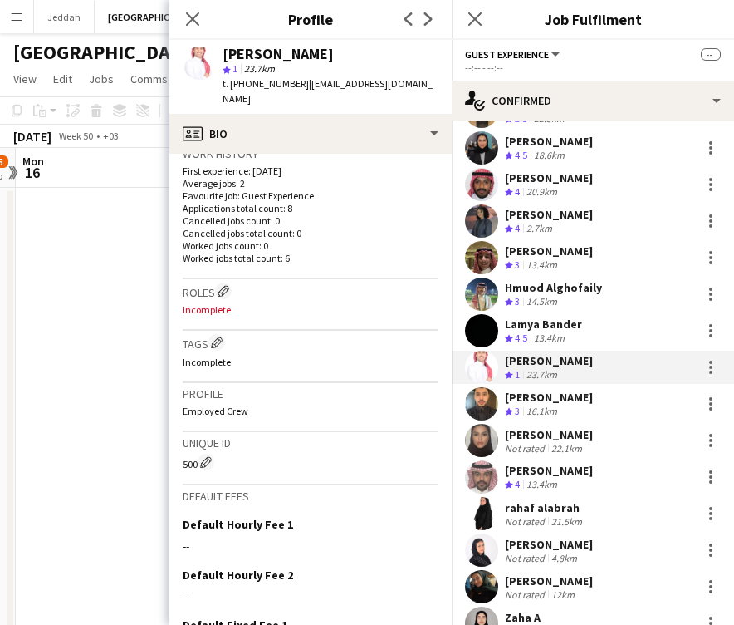
scroll to position [487, 0]
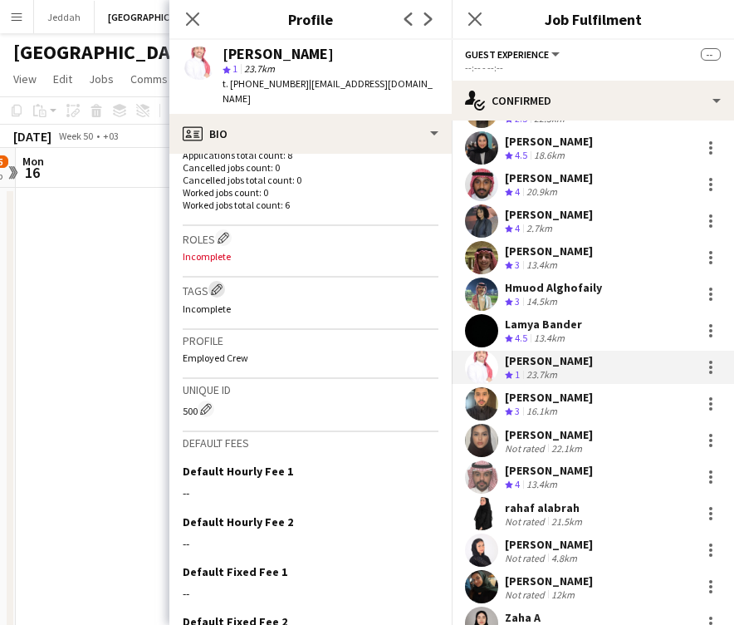
click at [220, 283] on app-icon "Edit crew company tags" at bounding box center [217, 289] width 12 height 12
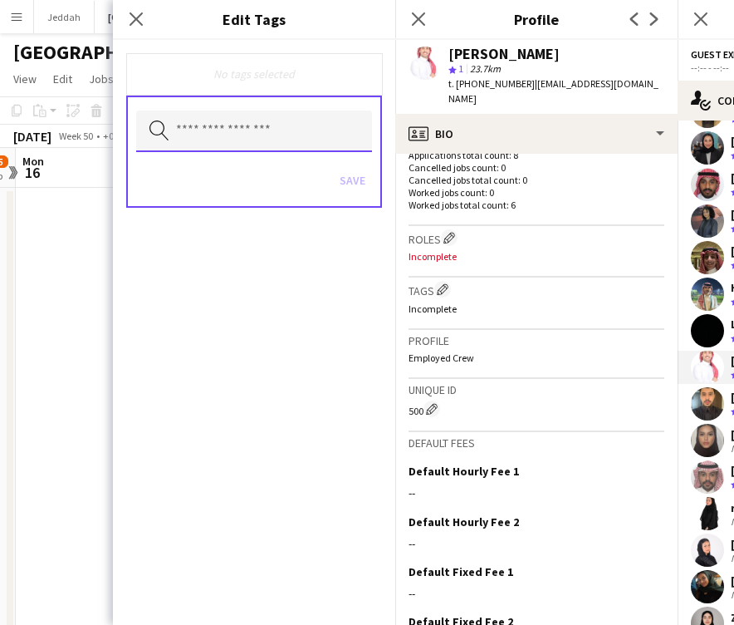
click at [201, 150] on input "text" at bounding box center [254, 132] width 236 height 42
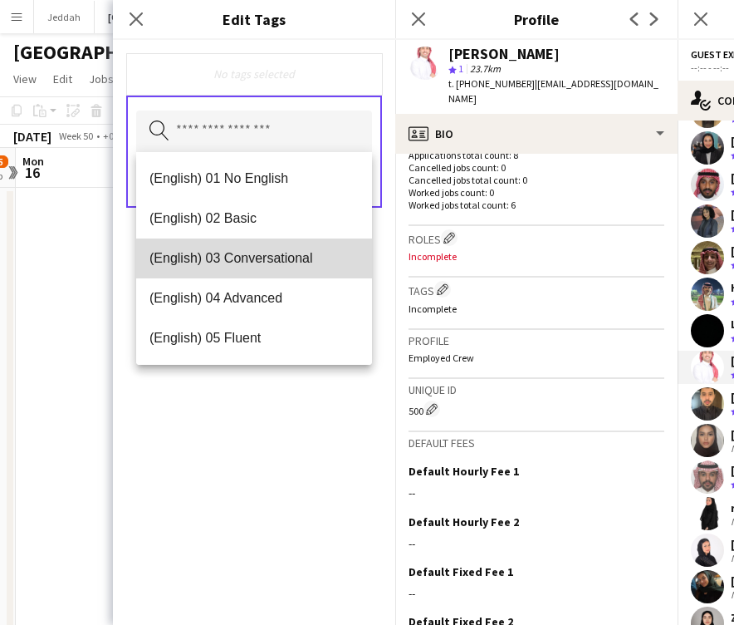
click at [218, 253] on span "(English) 03 Conversational" at bounding box center [254, 258] width 209 height 16
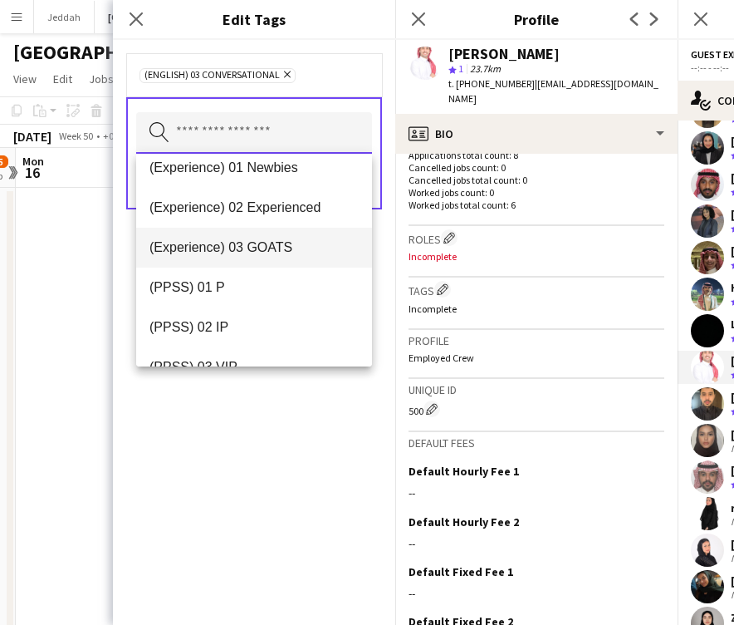
scroll to position [173, 0]
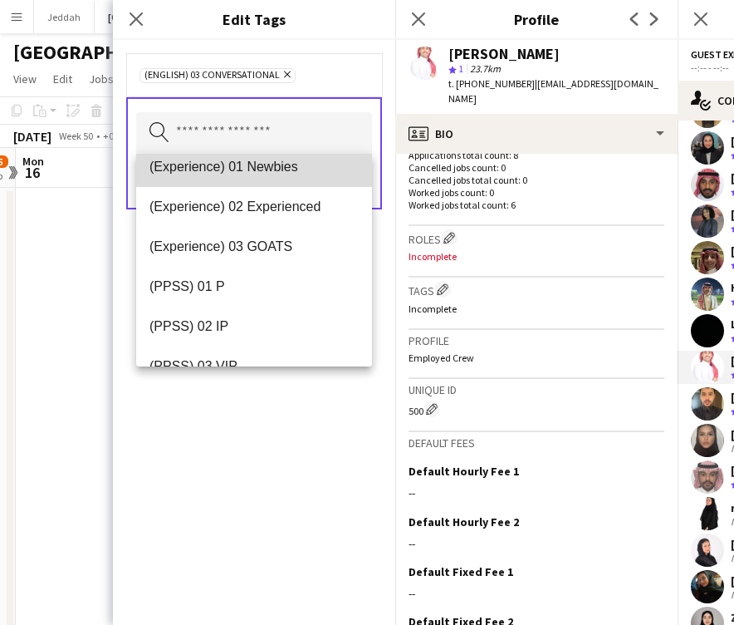
click at [223, 181] on mat-option "(Experience) 01 Newbies" at bounding box center [254, 167] width 236 height 40
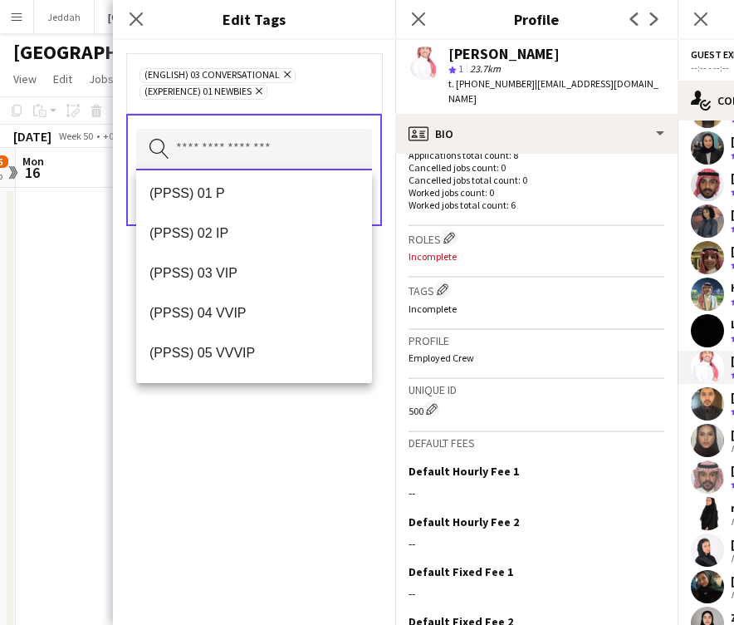
scroll to position [267, 0]
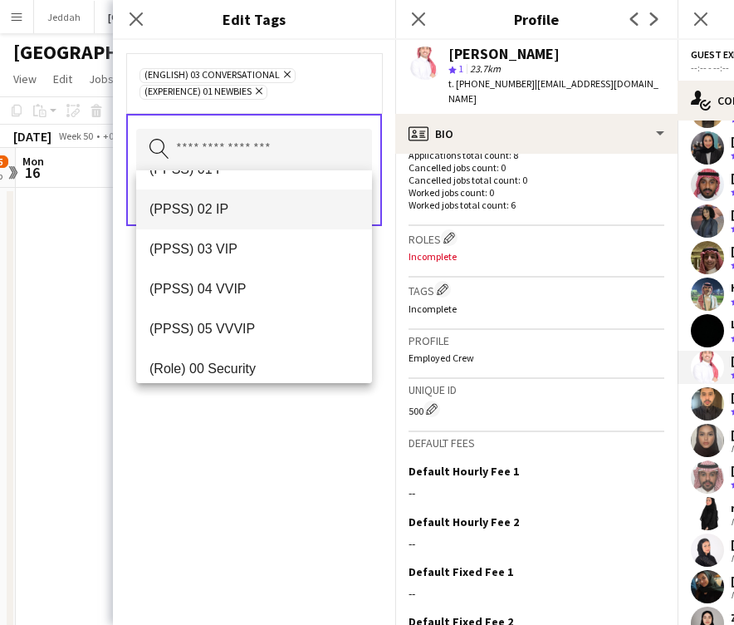
click at [219, 219] on mat-option "(PPSS) 02 IP" at bounding box center [254, 209] width 236 height 40
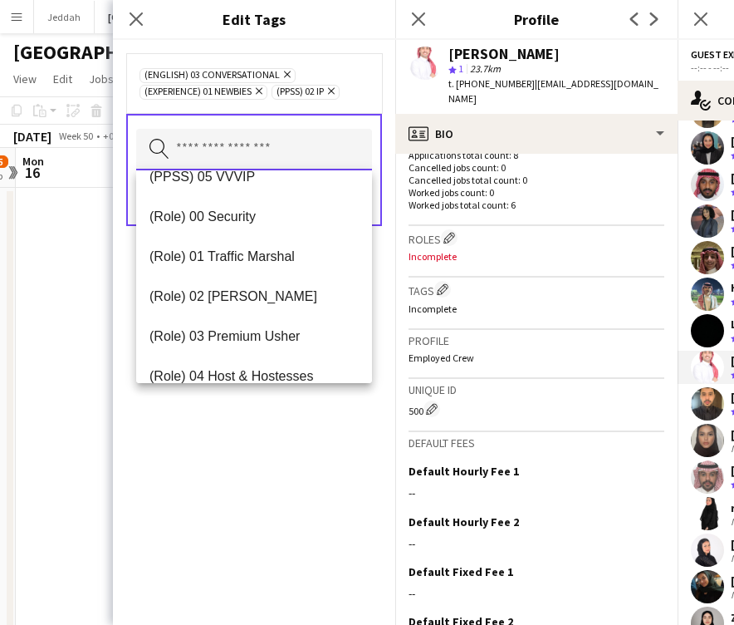
scroll to position [370, 0]
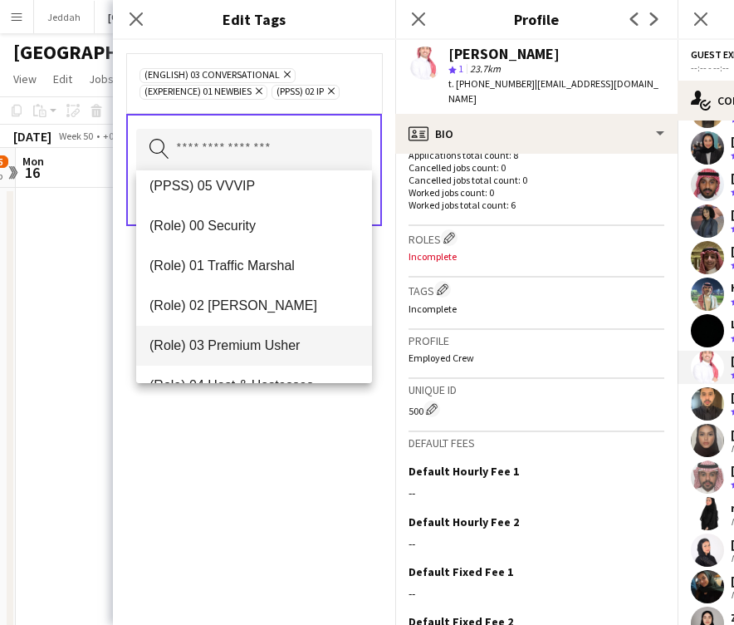
click at [253, 336] on mat-option "(Role) 03 Premium Usher" at bounding box center [254, 346] width 236 height 40
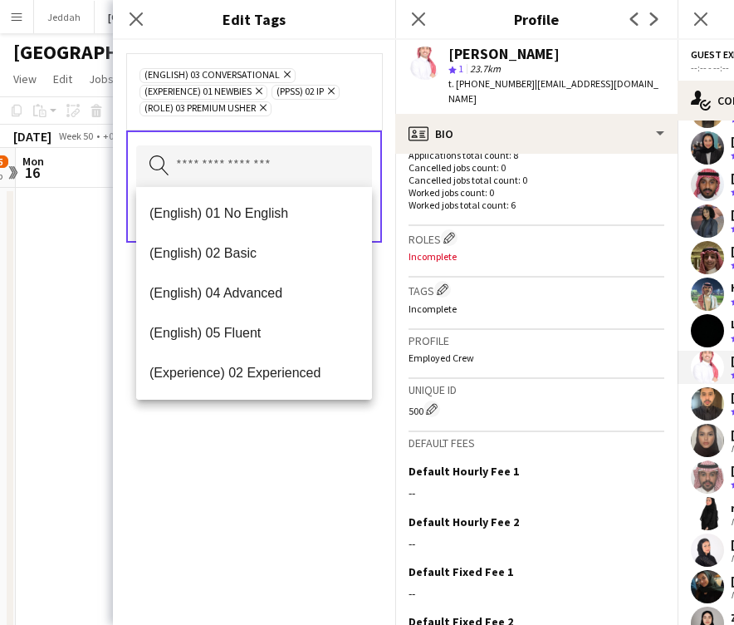
click at [274, 464] on div "(English) 03 Conversational Remove (Experience) 01 Newbies Remove (PPSS) 02 IP …" at bounding box center [254, 332] width 282 height 585
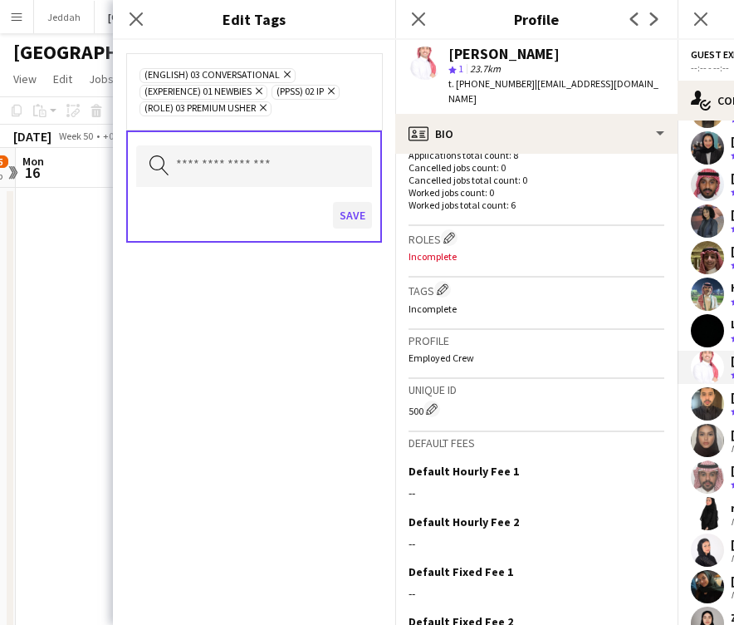
click at [349, 209] on button "Save" at bounding box center [352, 215] width 39 height 27
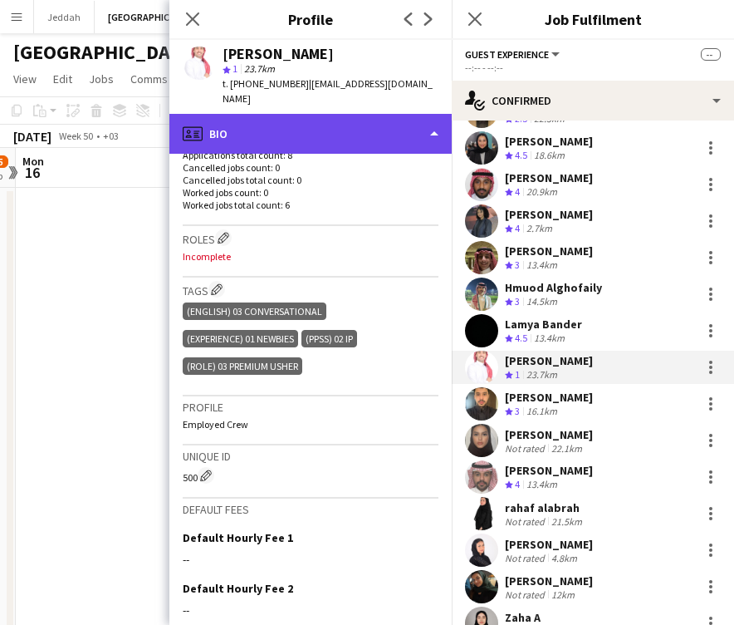
click at [343, 127] on div "profile Bio" at bounding box center [310, 134] width 282 height 40
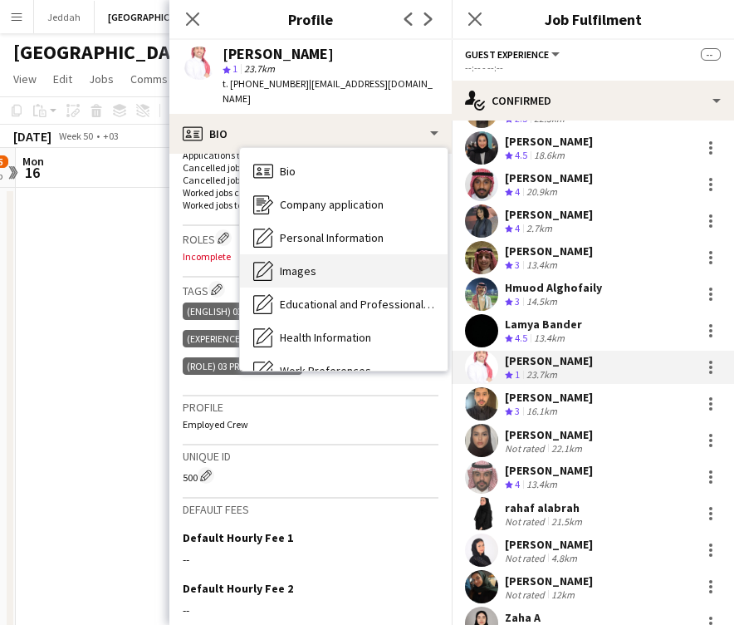
click at [344, 254] on div "Images Images" at bounding box center [344, 270] width 208 height 33
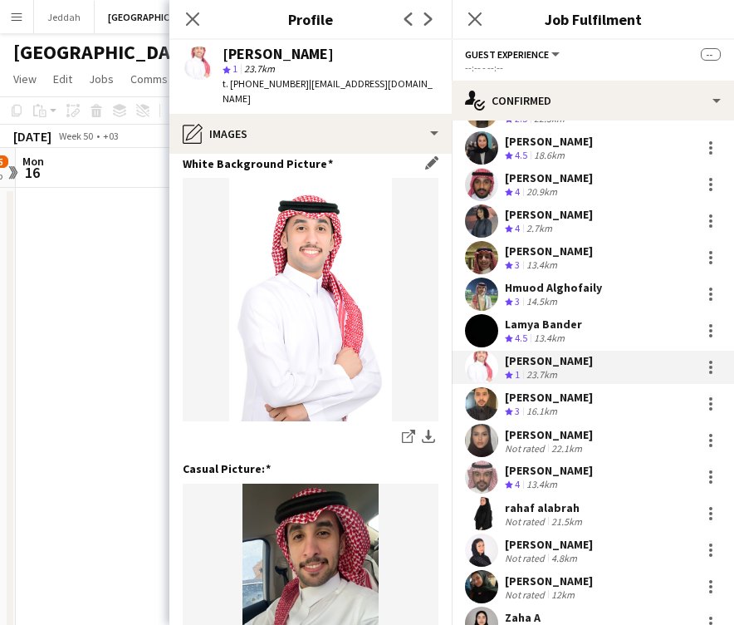
scroll to position [12, 0]
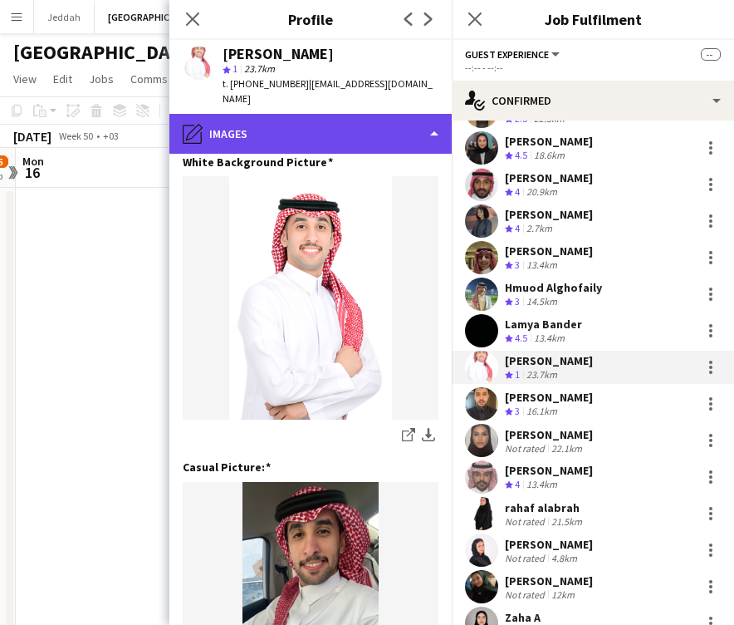
click at [306, 114] on div "pencil4 Images" at bounding box center [310, 134] width 282 height 40
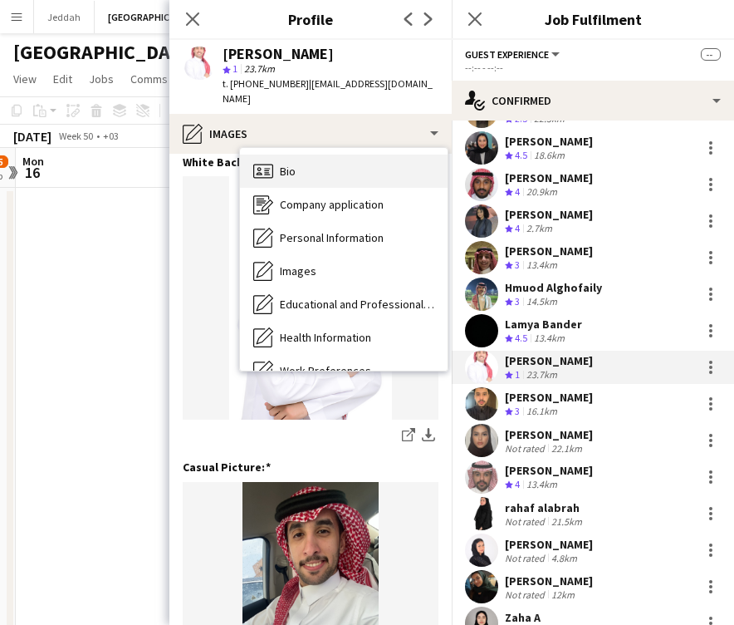
click at [307, 155] on div "Bio Bio" at bounding box center [344, 171] width 208 height 33
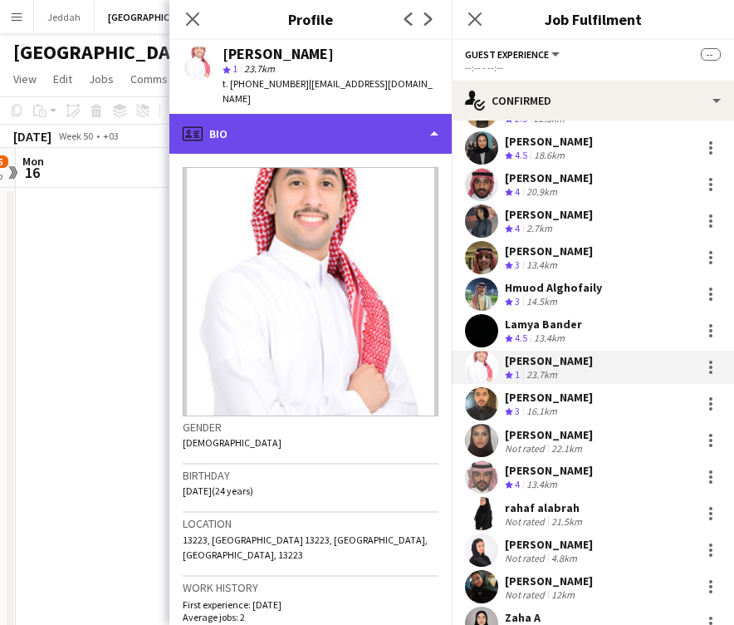
click at [295, 135] on div "profile Bio" at bounding box center [310, 134] width 282 height 40
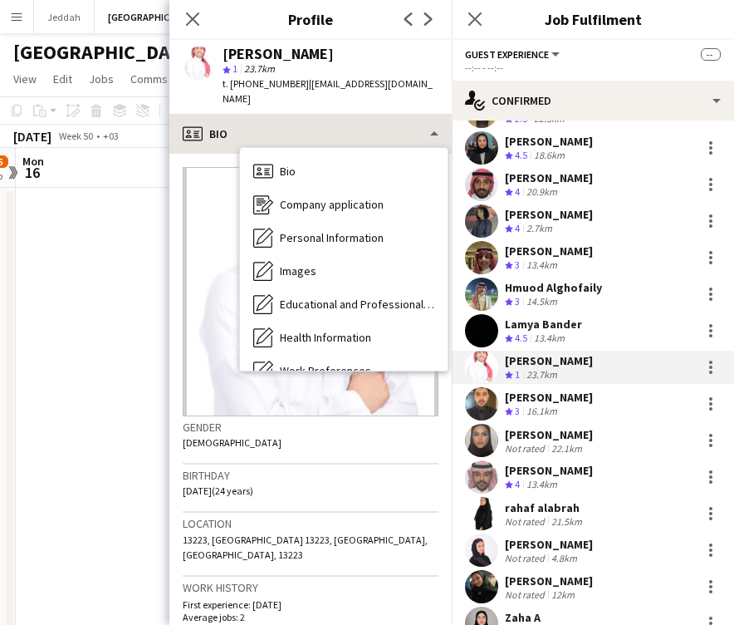
click at [295, 148] on div "Bio Bio Company application Company application Personal Information Personal I…" at bounding box center [344, 259] width 208 height 223
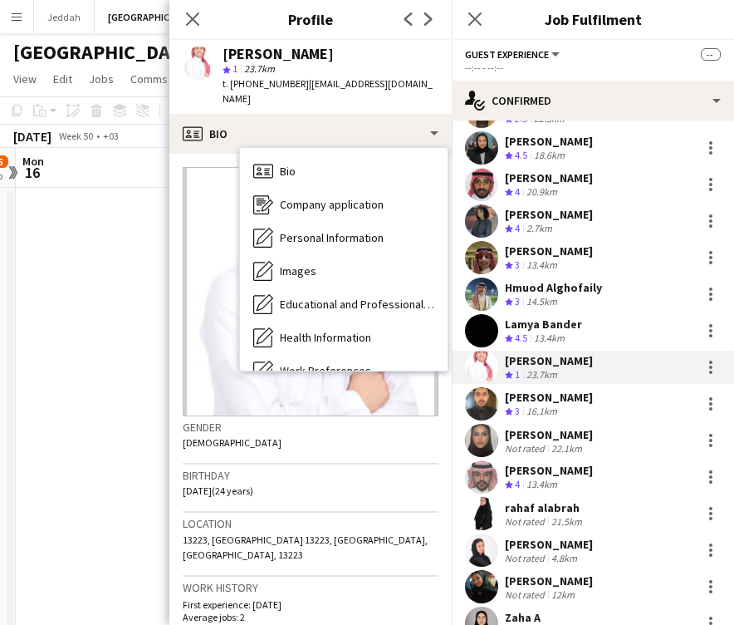
click at [318, 533] on span "13223, [GEOGRAPHIC_DATA] 13223, [GEOGRAPHIC_DATA], [GEOGRAPHIC_DATA], 13223" at bounding box center [305, 546] width 245 height 27
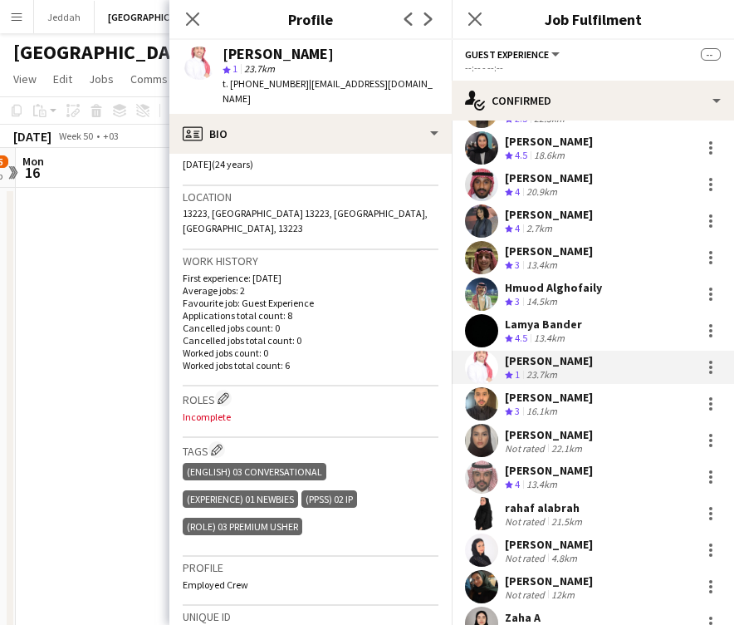
scroll to position [346, 0]
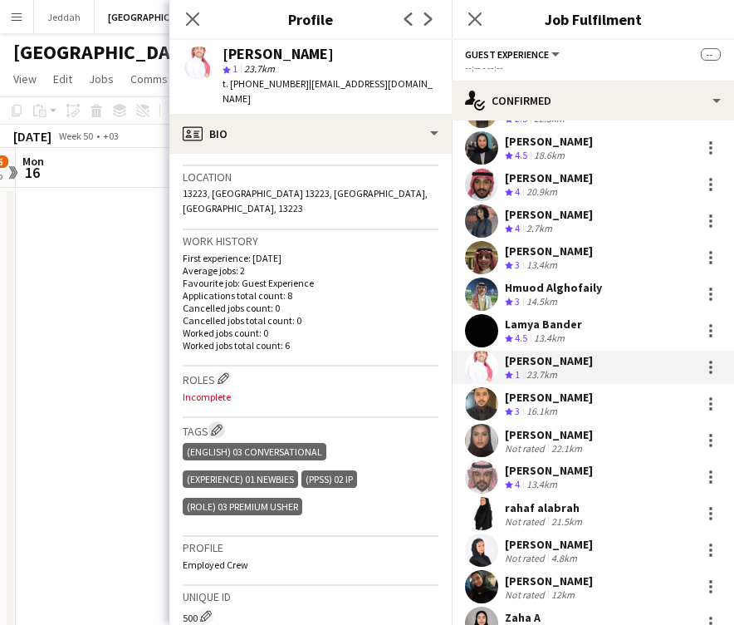
click at [220, 424] on app-icon "Edit crew company tags" at bounding box center [217, 430] width 12 height 12
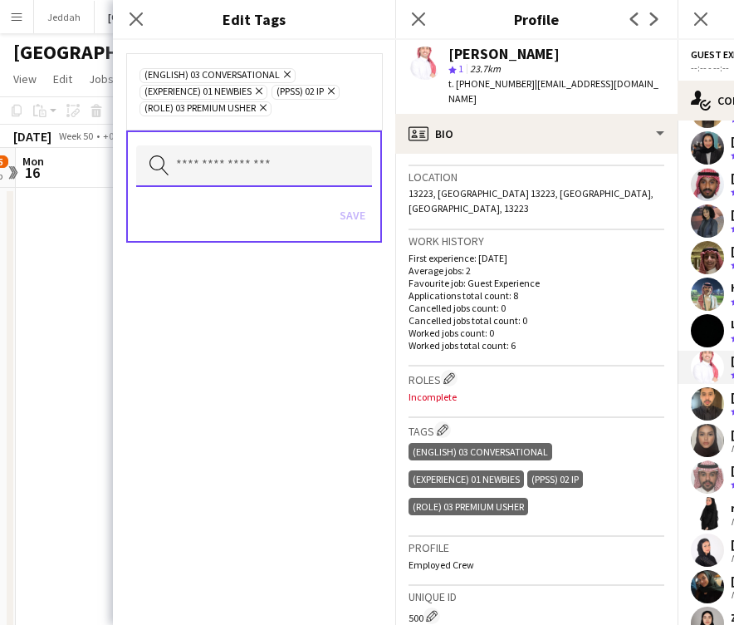
click at [248, 155] on input "text" at bounding box center [254, 166] width 236 height 42
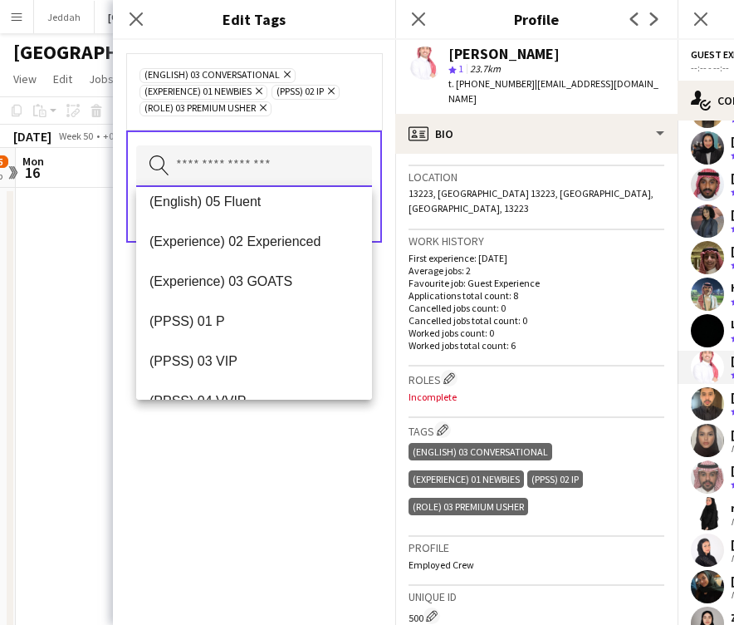
scroll to position [138, 0]
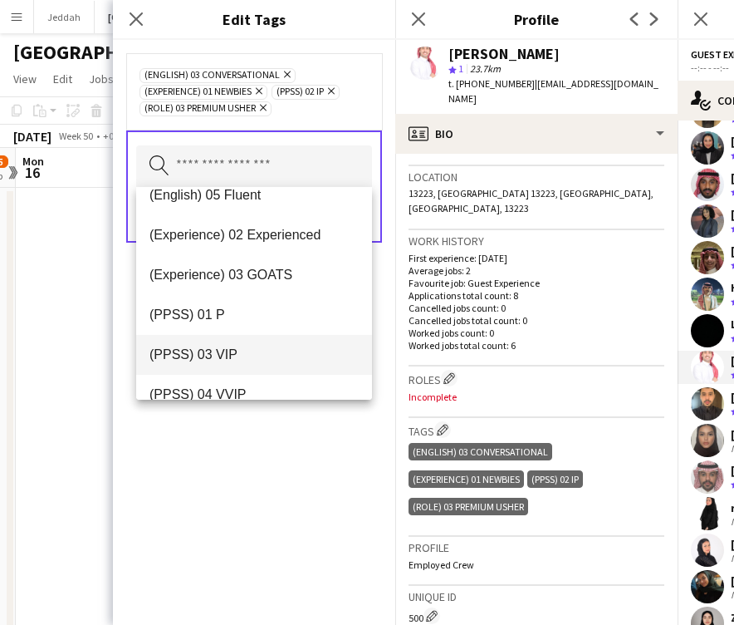
click at [256, 365] on mat-option "(PPSS) 03 VIP" at bounding box center [254, 355] width 236 height 40
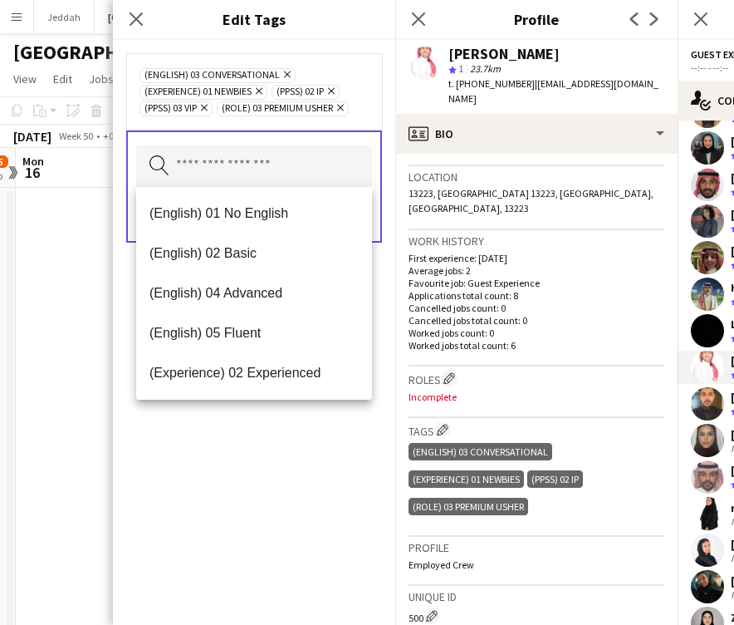
click at [335, 91] on icon at bounding box center [331, 91] width 7 height 7
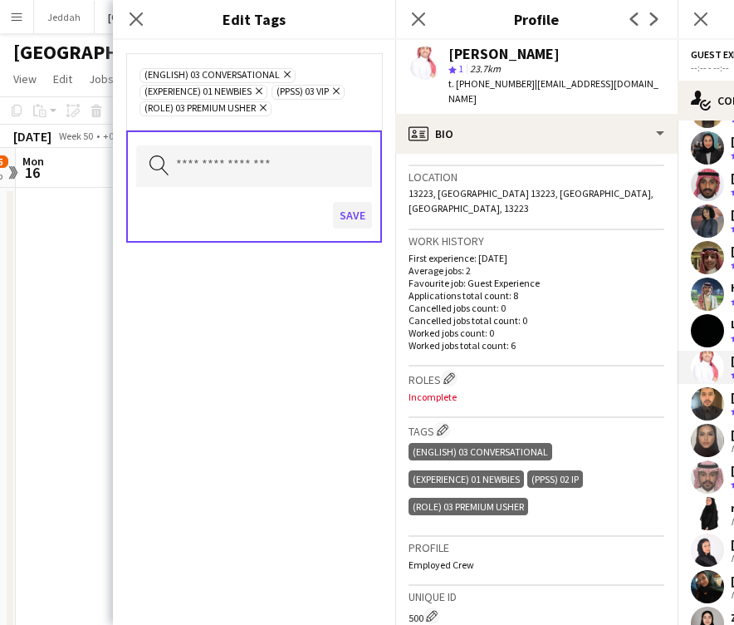
click at [351, 214] on button "Save" at bounding box center [352, 215] width 39 height 27
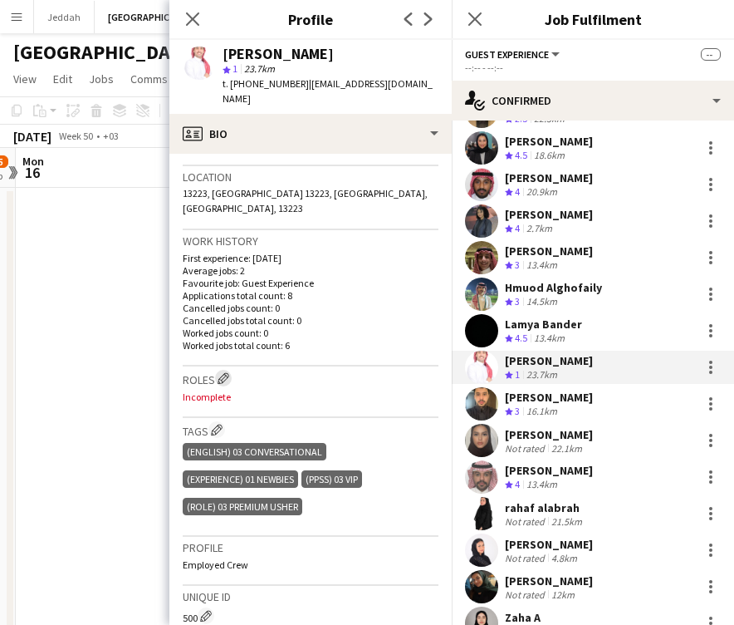
click at [224, 372] on app-icon "Edit crew company roles" at bounding box center [224, 378] width 12 height 12
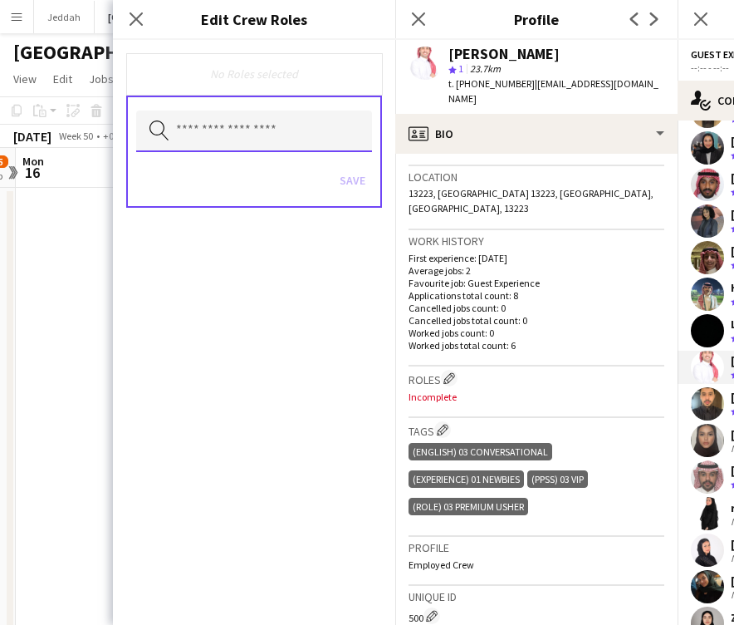
click at [234, 135] on input "text" at bounding box center [254, 132] width 236 height 42
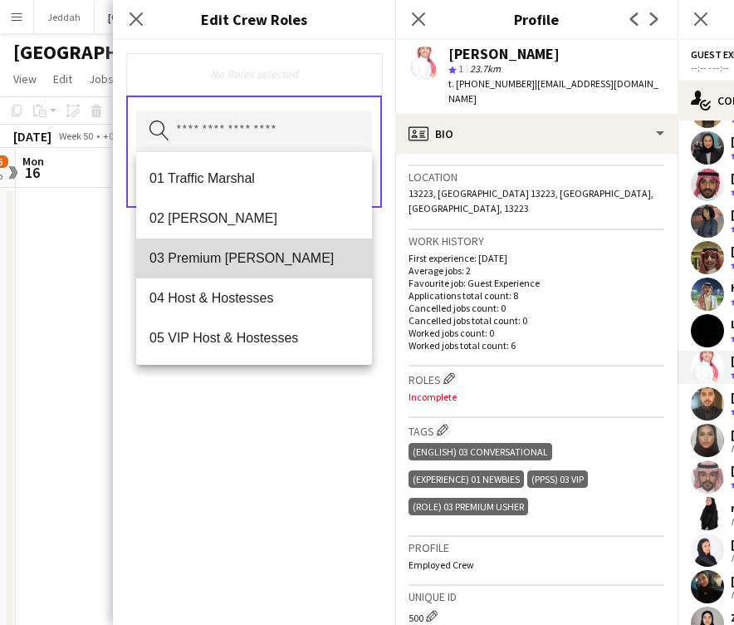
click at [236, 250] on span "03 Premium [PERSON_NAME]" at bounding box center [254, 258] width 209 height 16
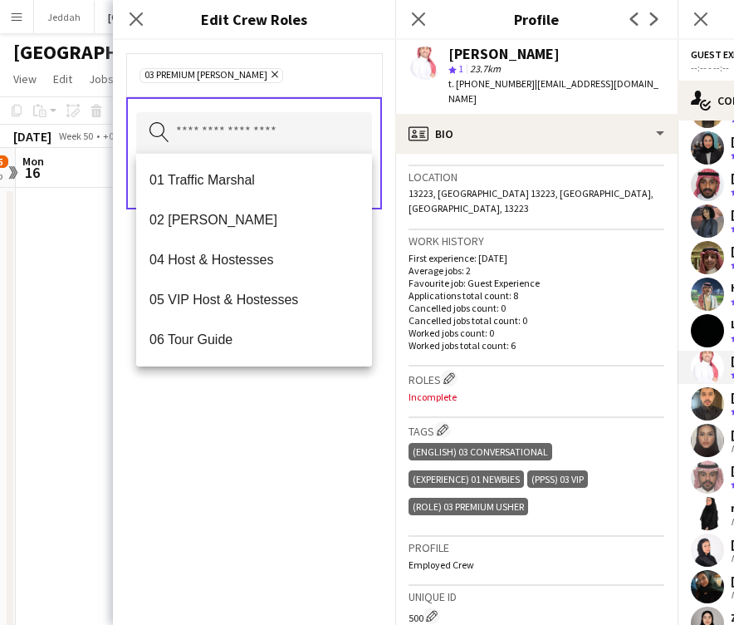
click at [250, 450] on div "03 Premium [PERSON_NAME] Remove Search by role type Save" at bounding box center [254, 332] width 282 height 585
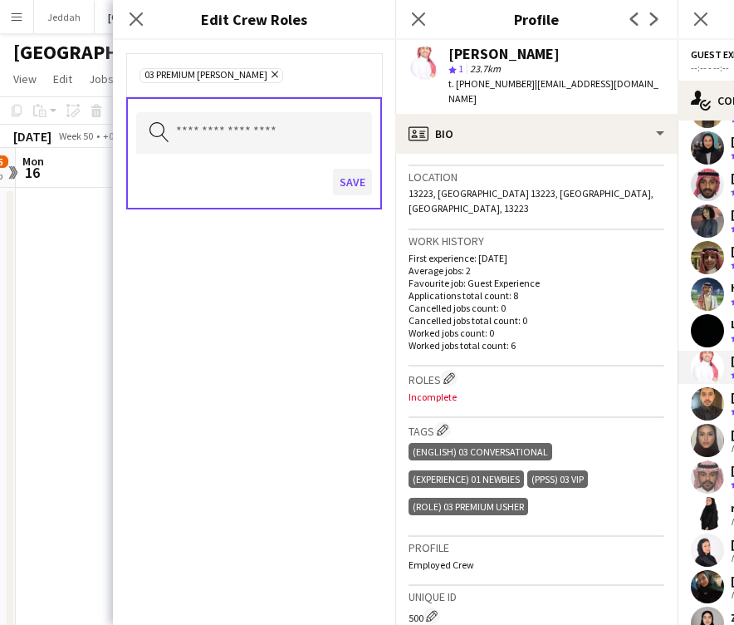
click at [351, 183] on button "Save" at bounding box center [352, 182] width 39 height 27
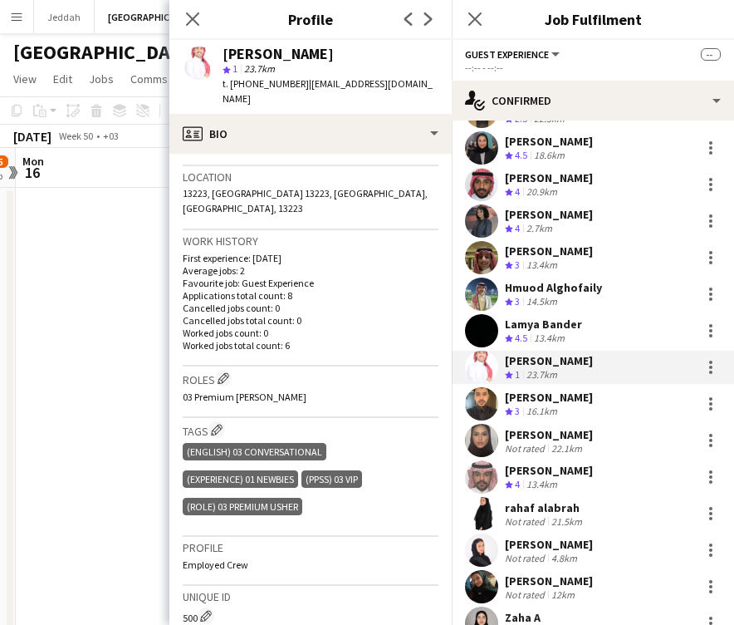
click at [482, 393] on app-user-avatar at bounding box center [481, 403] width 33 height 33
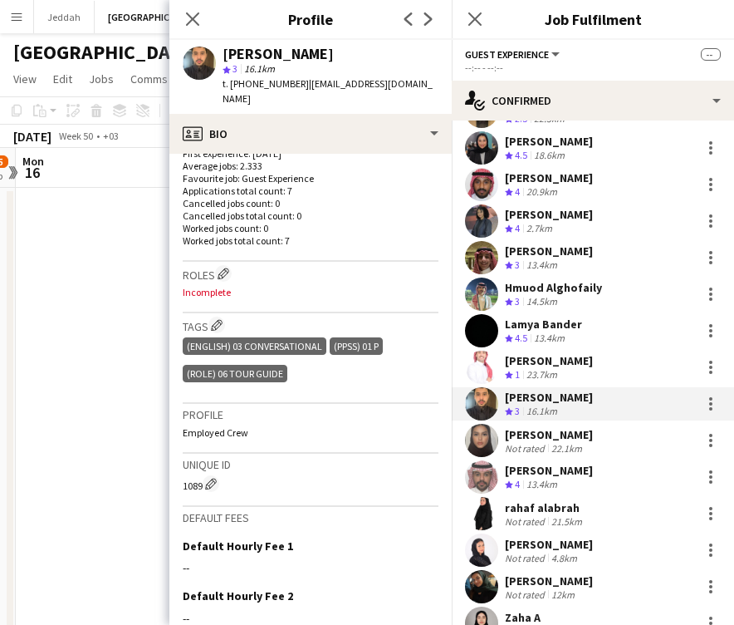
scroll to position [440, 0]
